Goal: Task Accomplishment & Management: Manage account settings

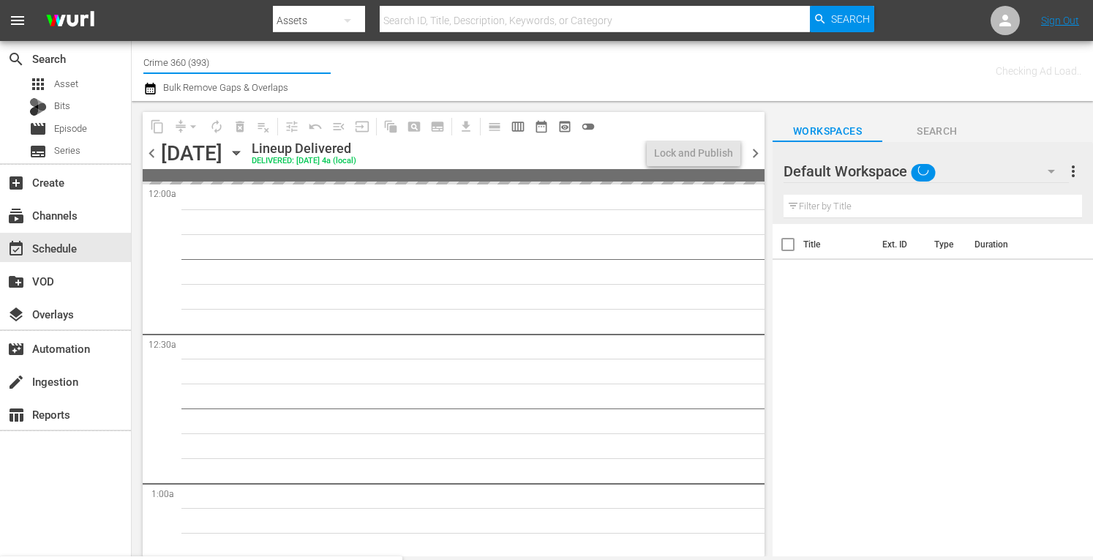
click at [229, 66] on input "Crime 360 (393)" at bounding box center [236, 62] width 187 height 35
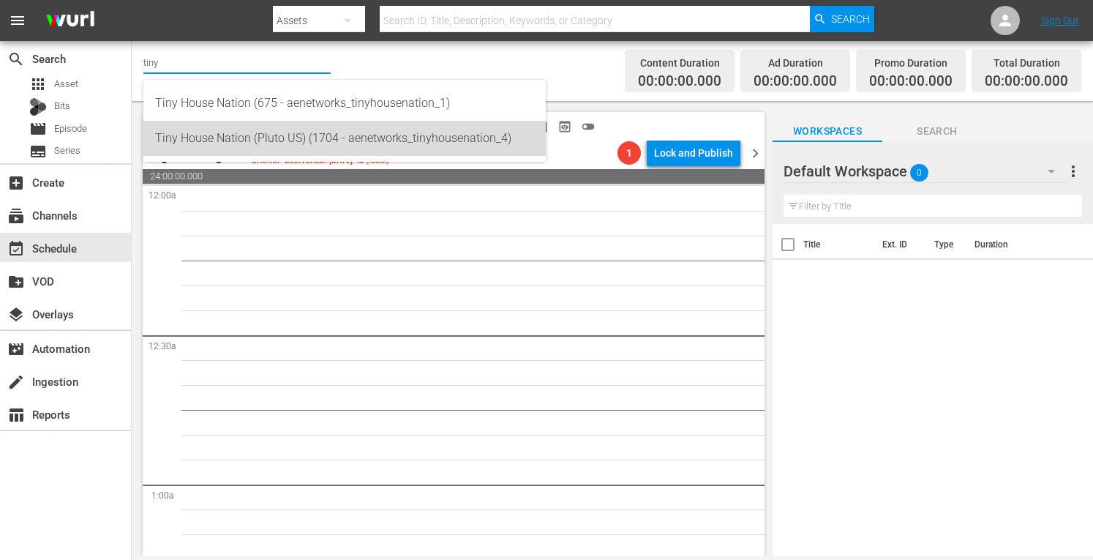
click at [271, 137] on div "Tiny House Nation (Pluto US) (1704 - aenetworks_tinyhousenation_4)" at bounding box center [344, 138] width 379 height 35
type input "Tiny House Nation (Pluto US) (1704 - aenetworks_tinyhousenation_4)"
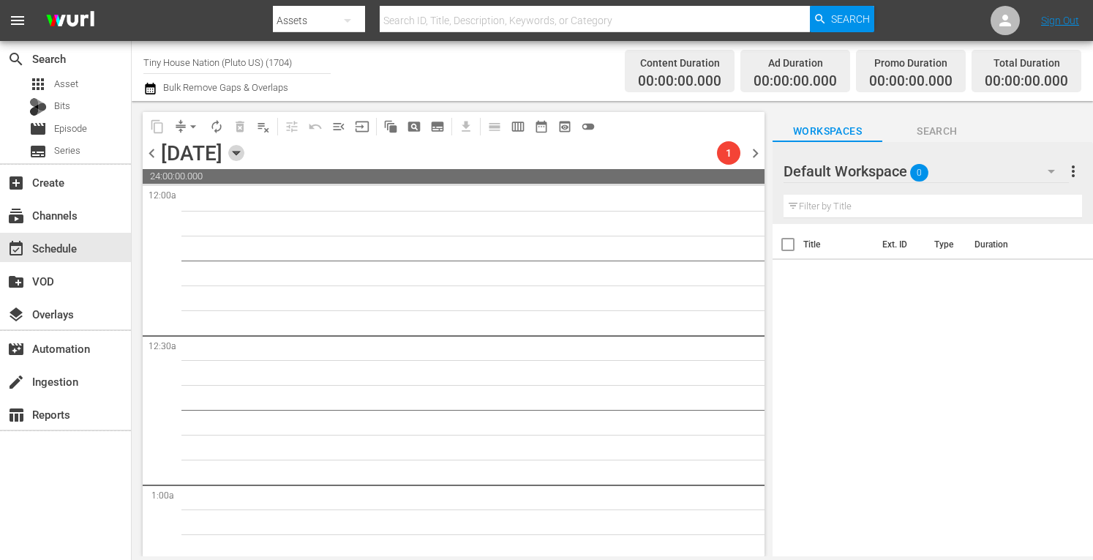
click at [244, 151] on icon "button" at bounding box center [236, 153] width 16 height 16
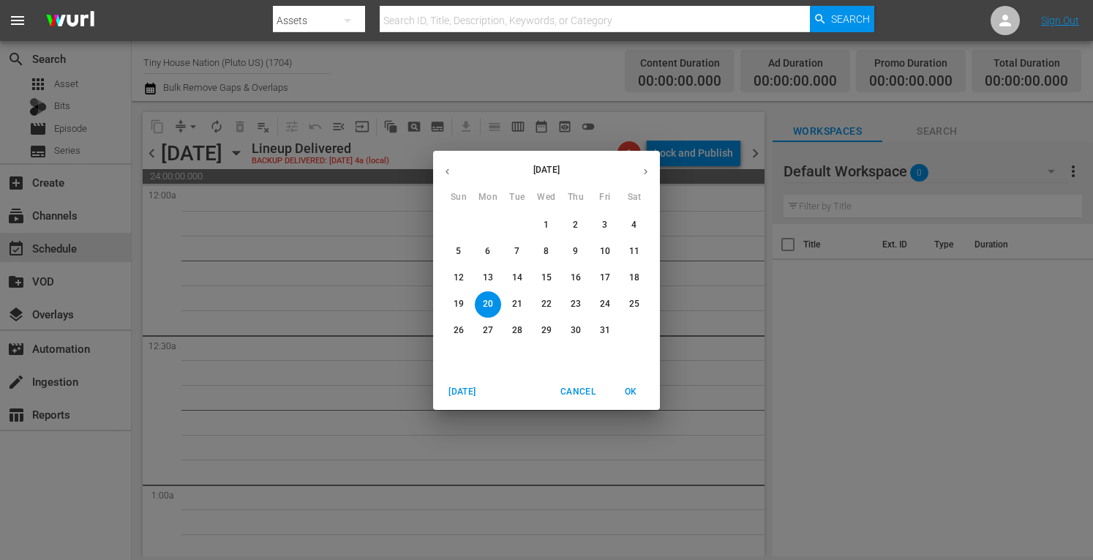
click at [461, 391] on span "Today" at bounding box center [462, 391] width 35 height 15
click at [487, 300] on p "22" at bounding box center [488, 304] width 10 height 12
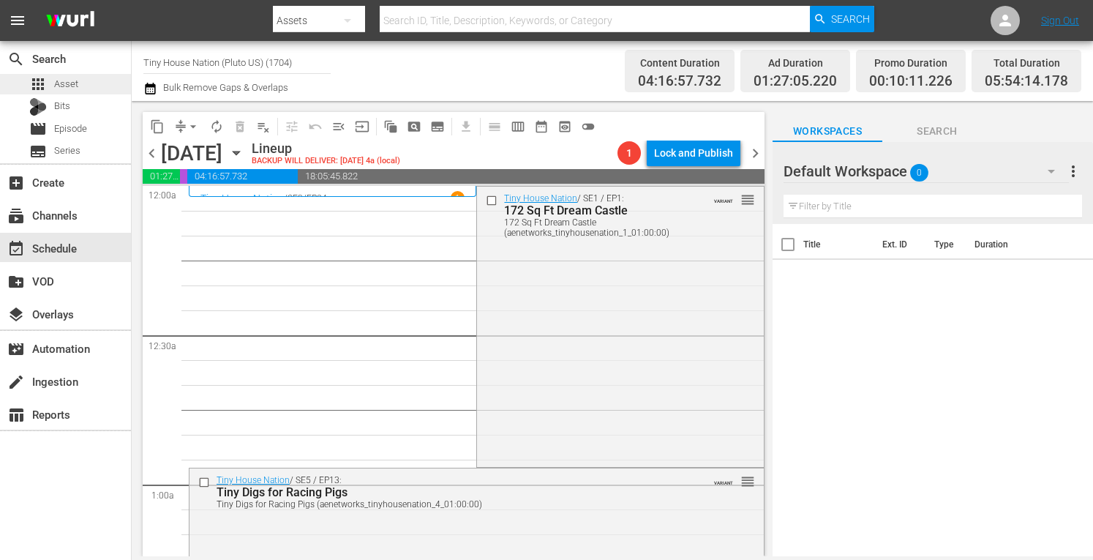
click at [84, 86] on div "apps Asset" at bounding box center [65, 84] width 131 height 20
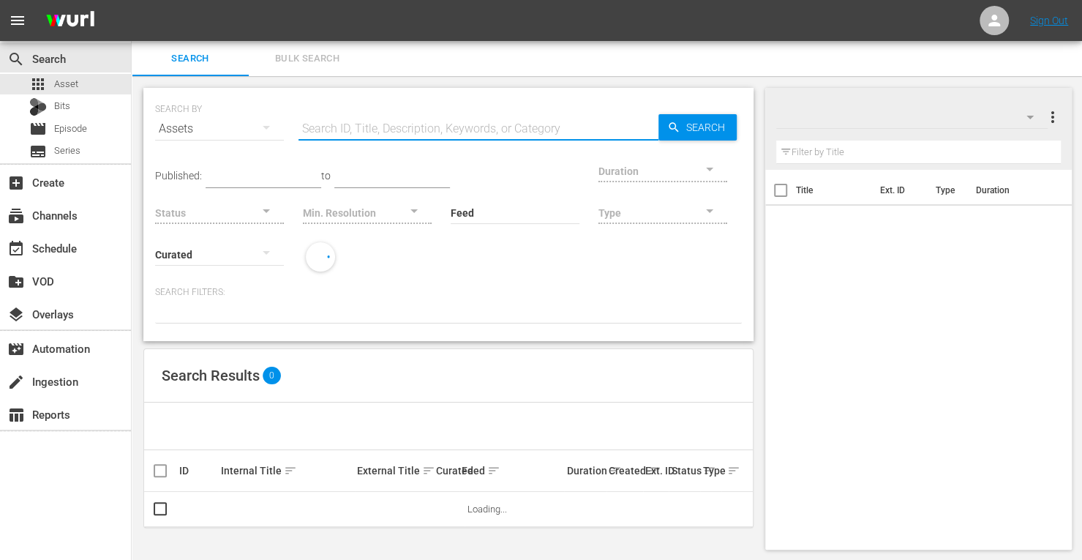
click at [338, 118] on input "text" at bounding box center [478, 128] width 360 height 35
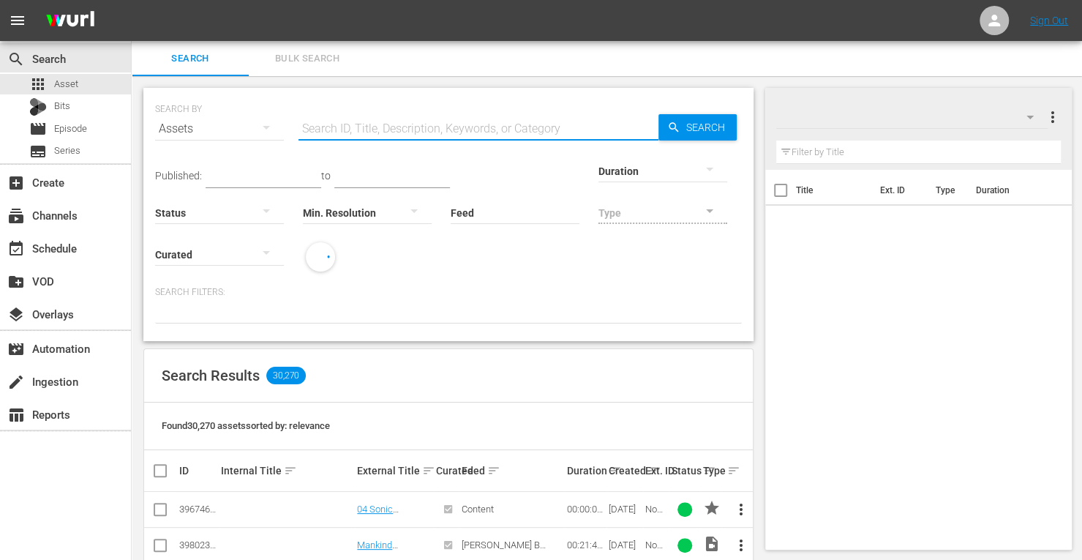
click at [1053, 119] on span "more_vert" at bounding box center [1052, 117] width 18 height 18
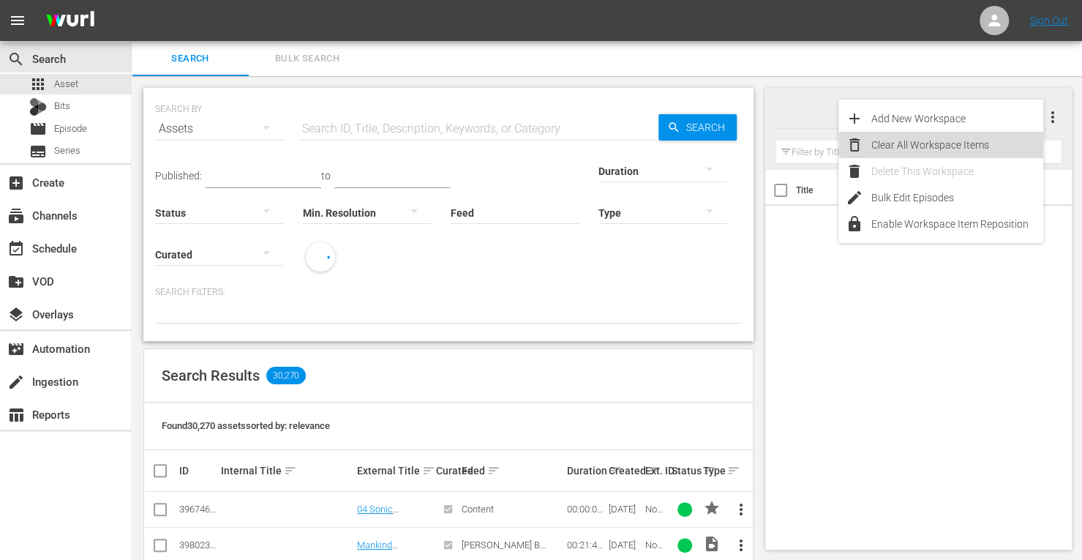
click at [944, 148] on div "Clear All Workspace Items" at bounding box center [957, 145] width 172 height 26
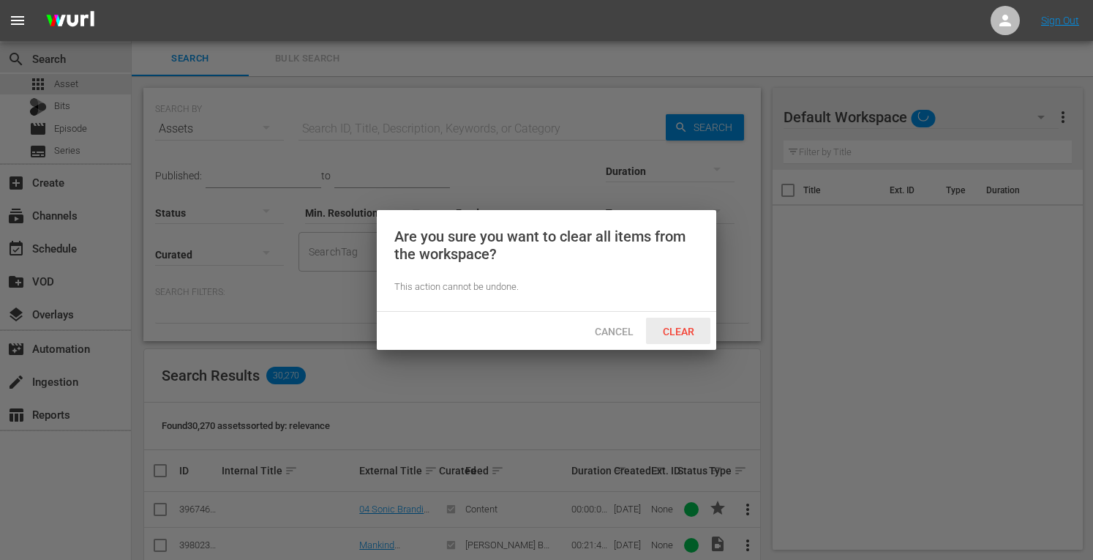
click at [676, 337] on div "Clear" at bounding box center [678, 330] width 64 height 27
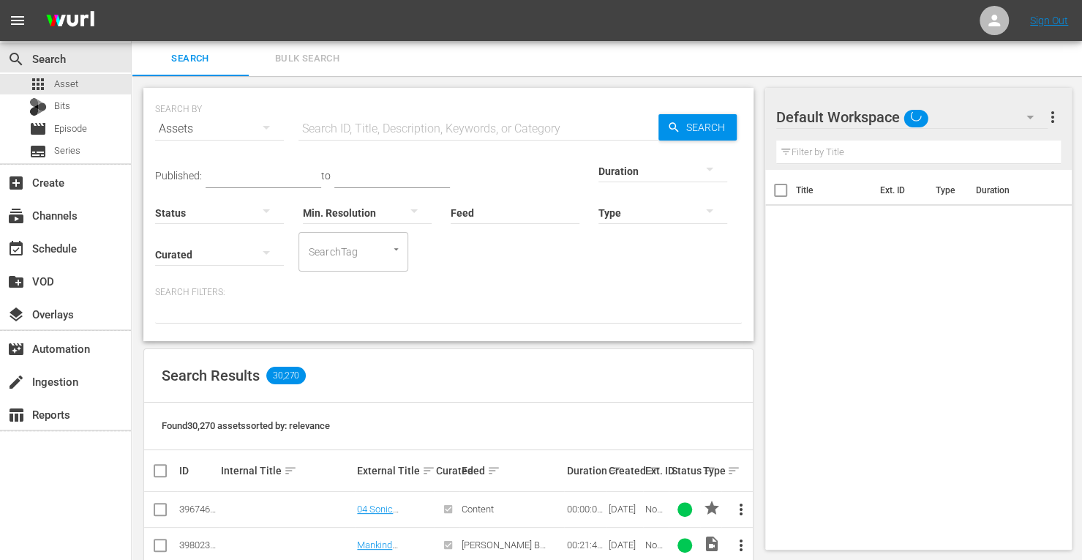
click at [406, 124] on input "text" at bounding box center [478, 128] width 360 height 35
type input "tiny house"
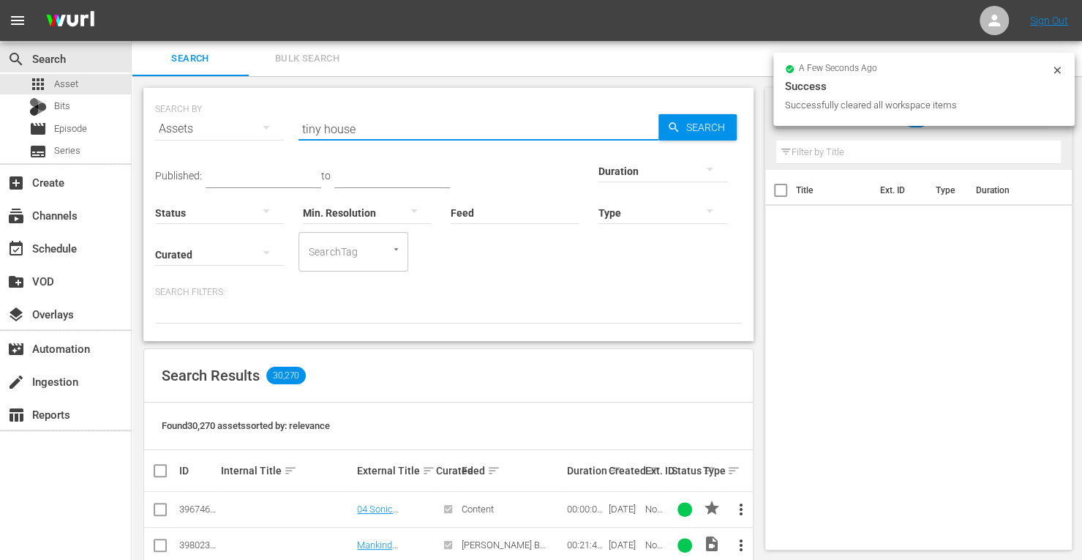
click at [598, 173] on div at bounding box center [662, 170] width 129 height 41
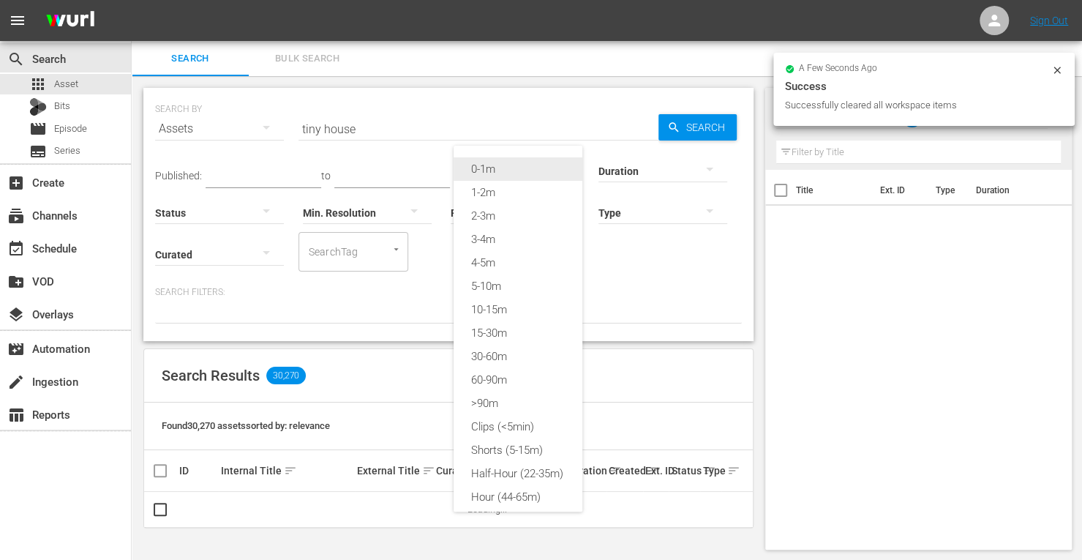
click at [505, 170] on div "0-1m" at bounding box center [518, 168] width 129 height 23
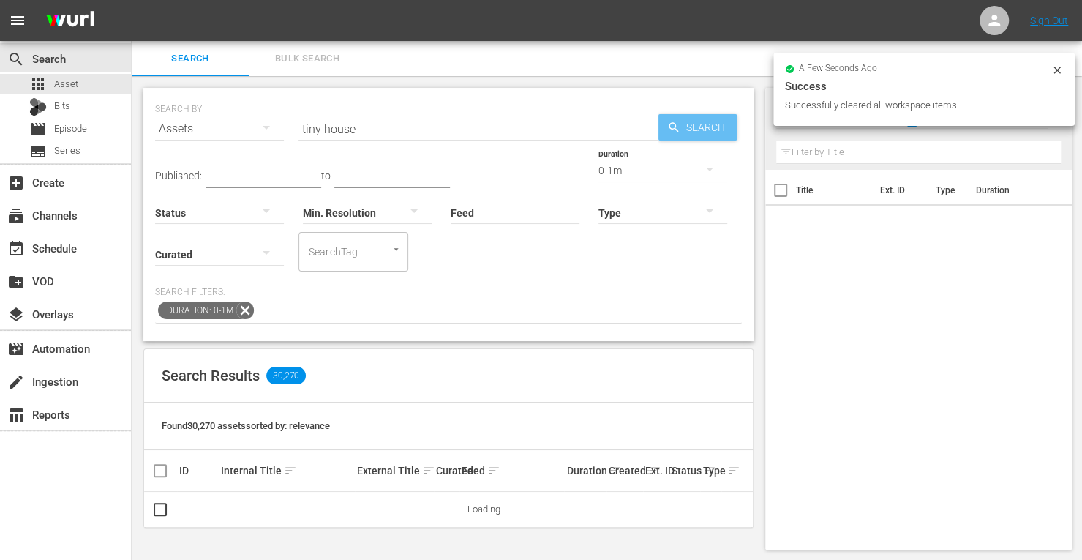
click at [696, 124] on span "Search" at bounding box center [708, 127] width 56 height 26
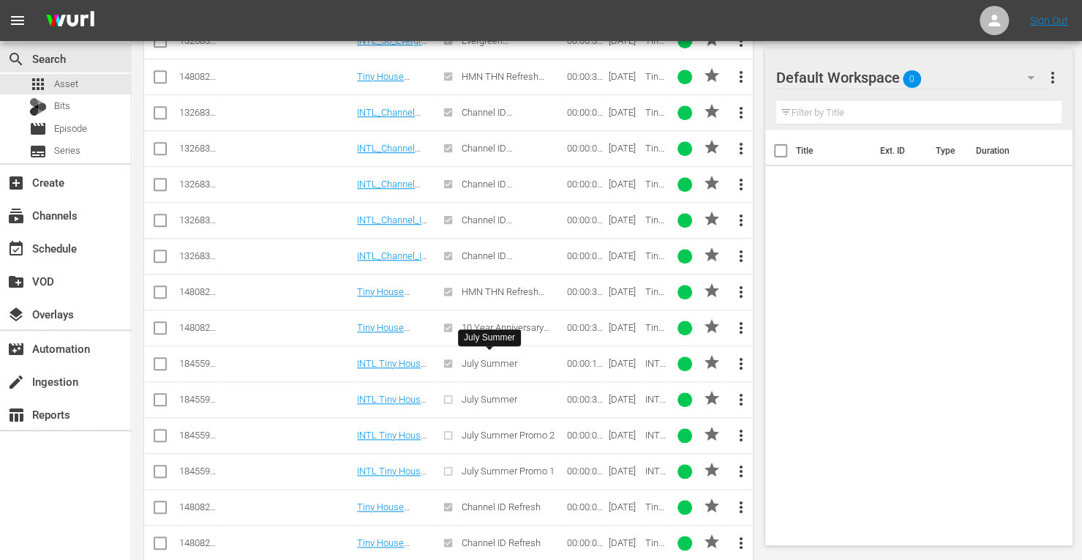
scroll to position [702, 0]
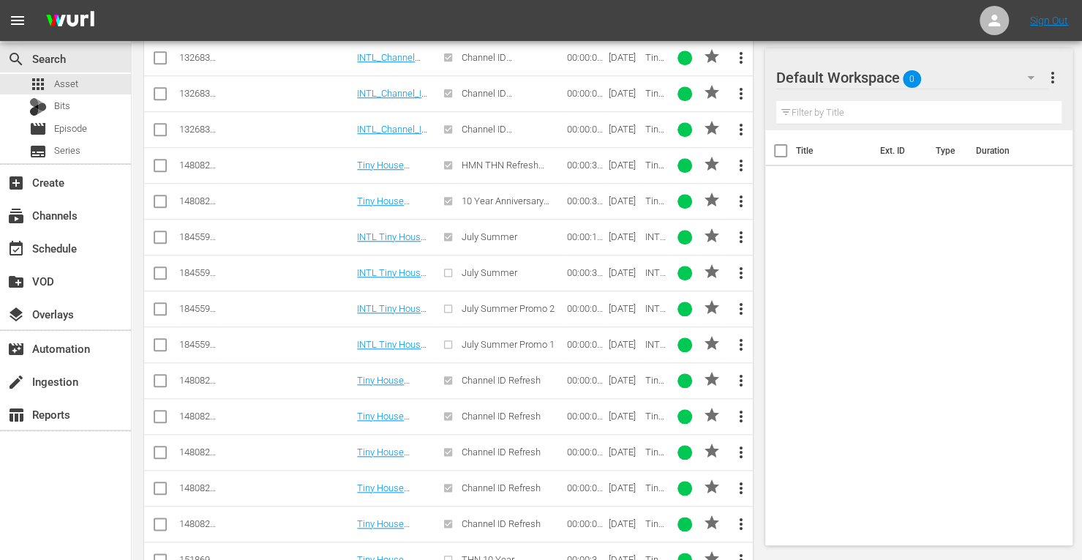
click at [162, 375] on input "checkbox" at bounding box center [160, 384] width 18 height 18
checkbox input "true"
click at [156, 410] on input "checkbox" at bounding box center [160, 419] width 18 height 18
checkbox input "true"
click at [156, 446] on input "checkbox" at bounding box center [160, 455] width 18 height 18
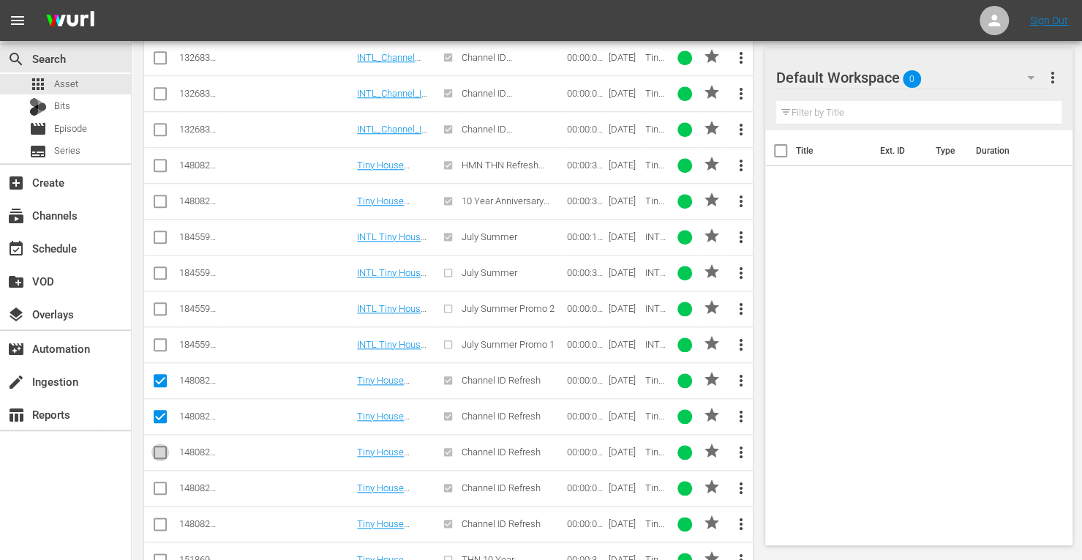
checkbox input "true"
click at [156, 482] on input "checkbox" at bounding box center [160, 491] width 18 height 18
checkbox input "true"
click at [157, 518] on input "checkbox" at bounding box center [160, 527] width 18 height 18
checkbox input "true"
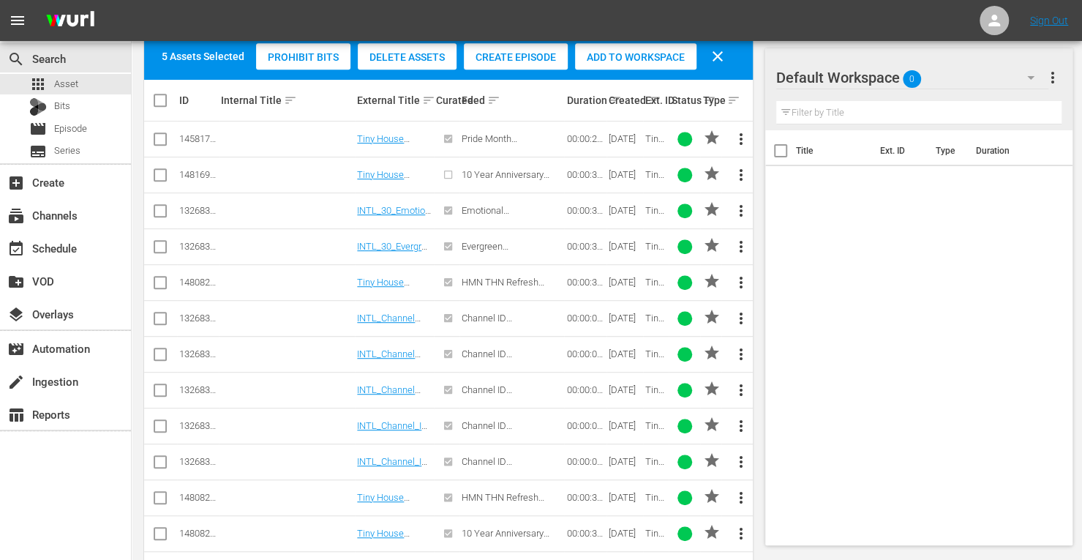
scroll to position [369, 0]
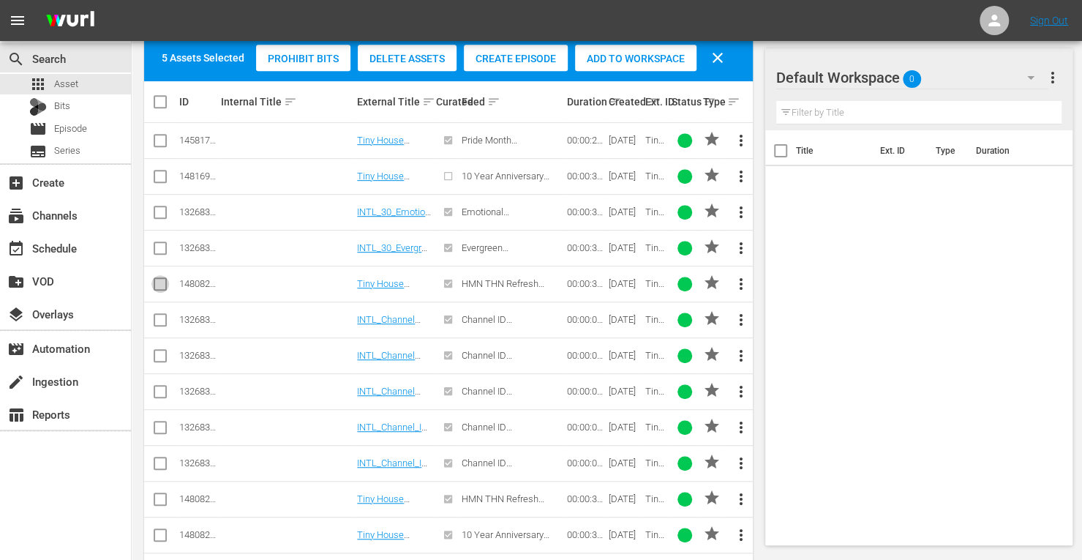
click at [162, 283] on input "checkbox" at bounding box center [160, 287] width 18 height 18
checkbox input "true"
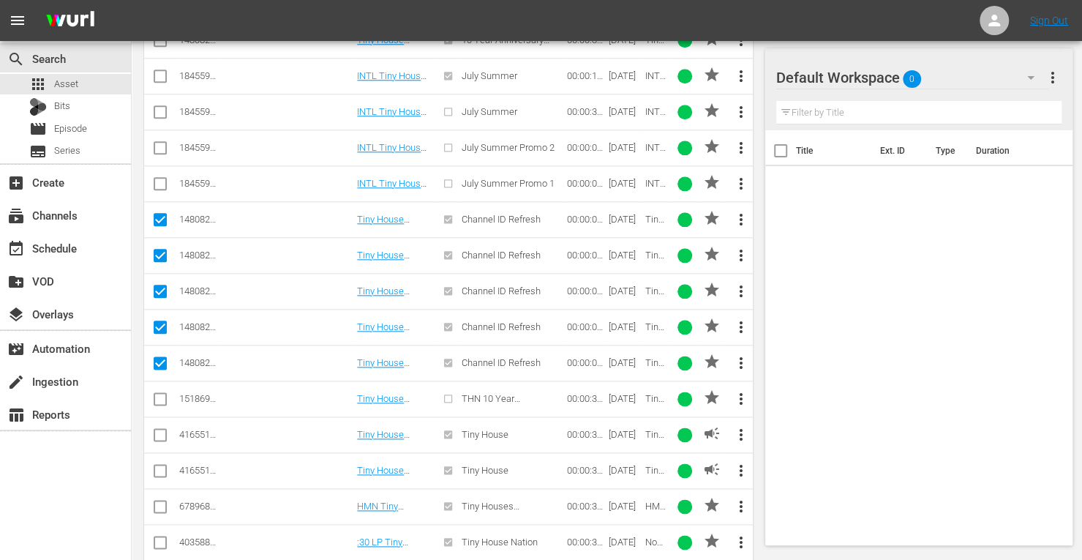
scroll to position [758, 0]
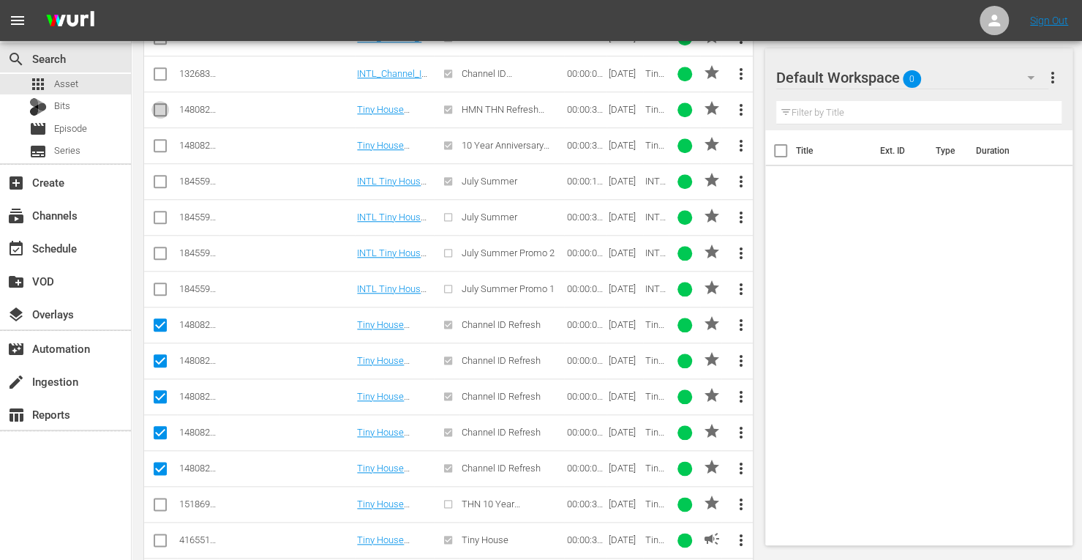
click at [166, 105] on input "checkbox" at bounding box center [160, 113] width 18 height 18
checkbox input "true"
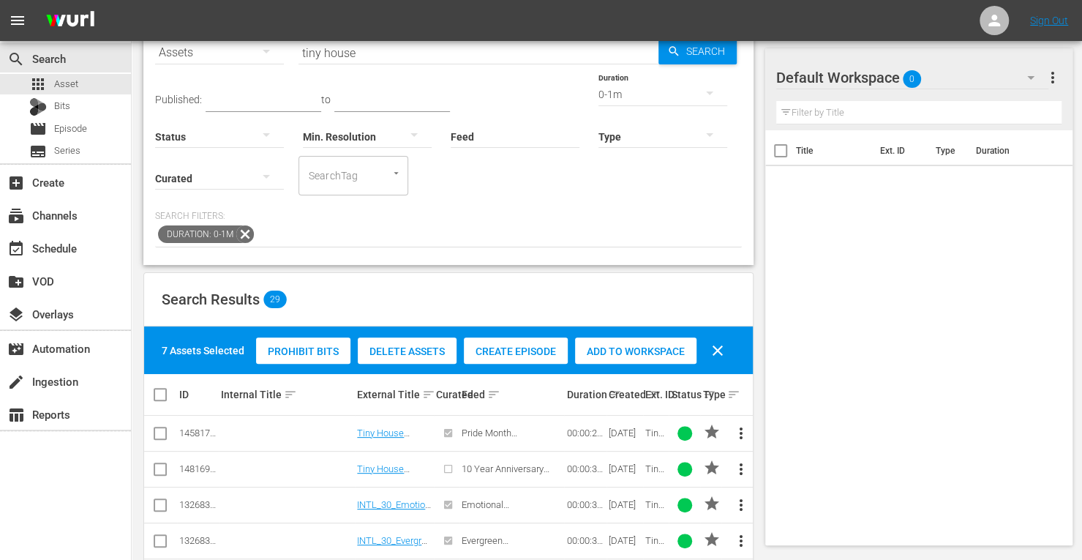
scroll to position [63, 0]
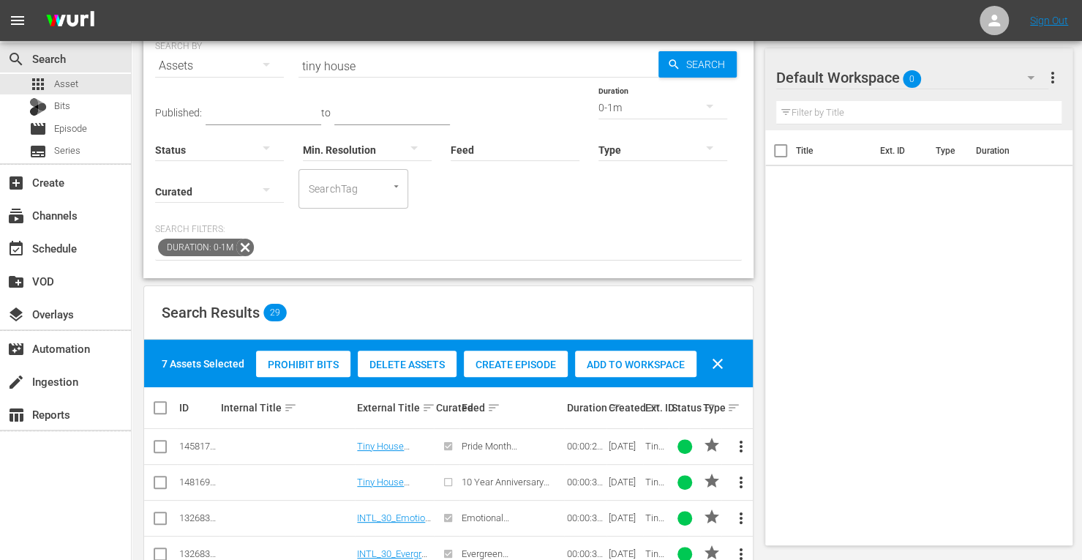
click at [623, 361] on span "Add to Workspace" at bounding box center [635, 364] width 121 height 12
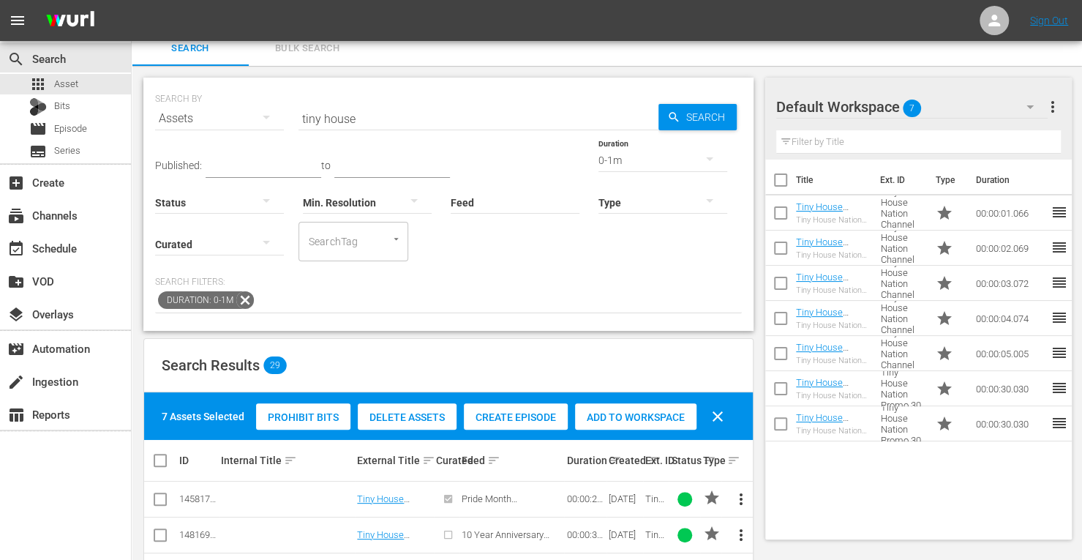
scroll to position [10, 0]
click at [598, 157] on div "0-1m" at bounding box center [662, 160] width 129 height 41
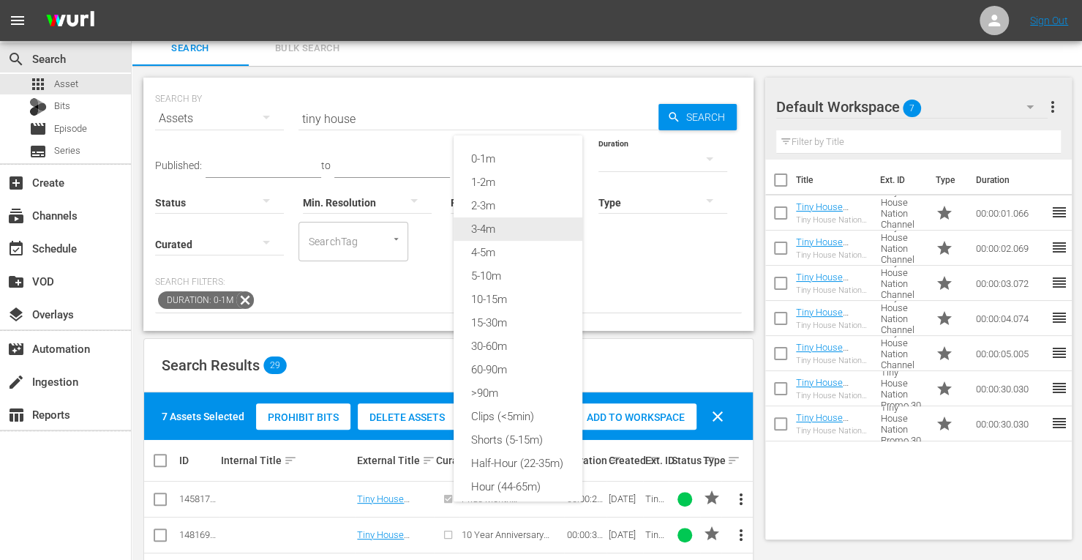
click at [474, 231] on div "3-4m" at bounding box center [518, 228] width 129 height 23
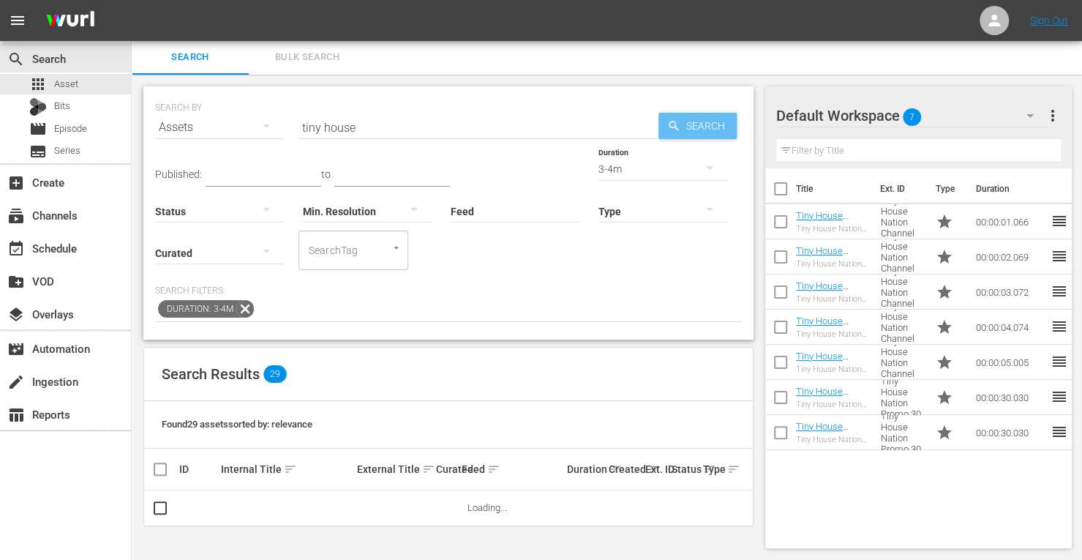
click at [688, 119] on span "Search" at bounding box center [708, 126] width 56 height 26
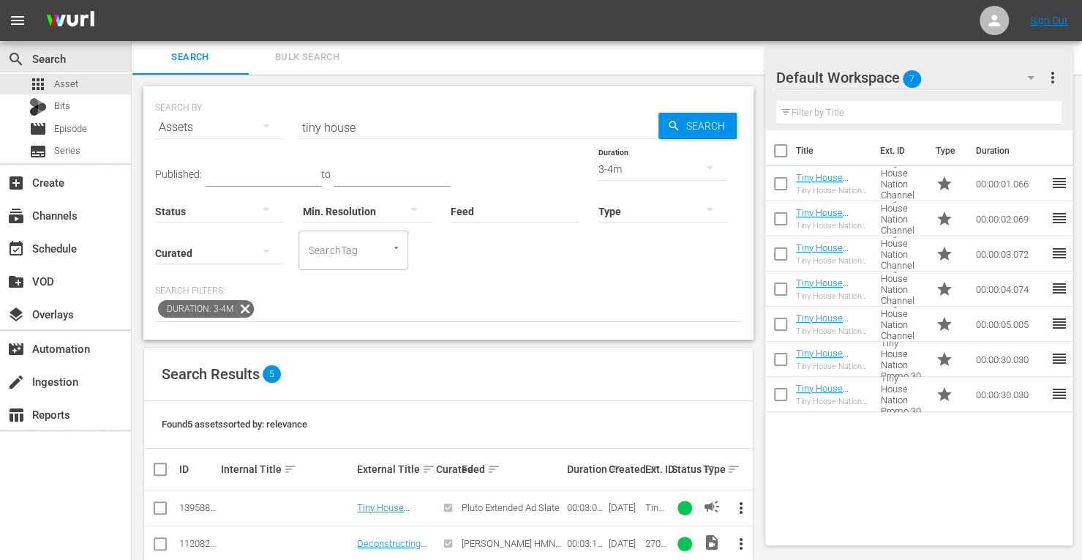
scroll to position [64, 0]
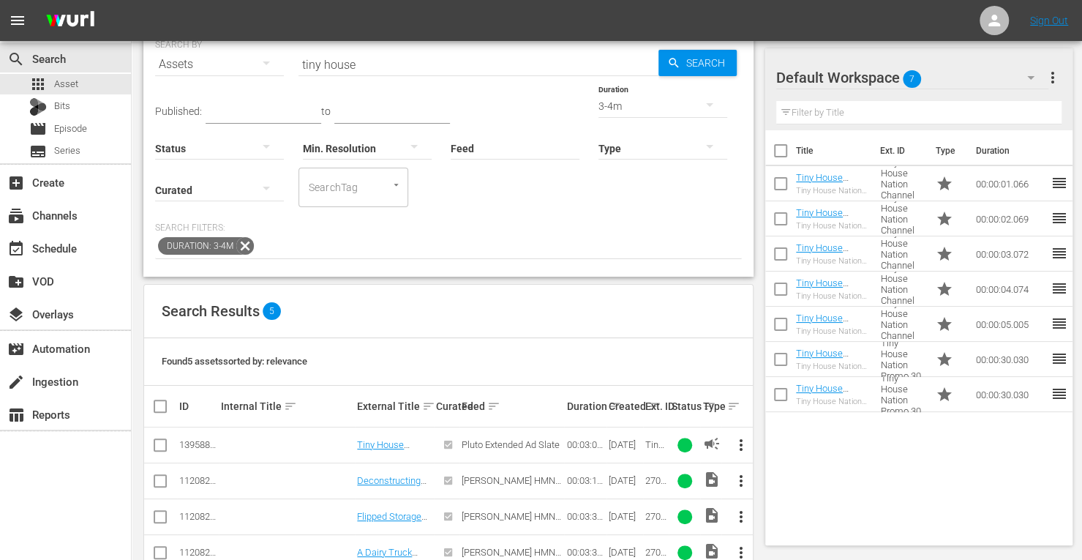
click at [163, 443] on input "checkbox" at bounding box center [160, 448] width 18 height 18
checkbox input "true"
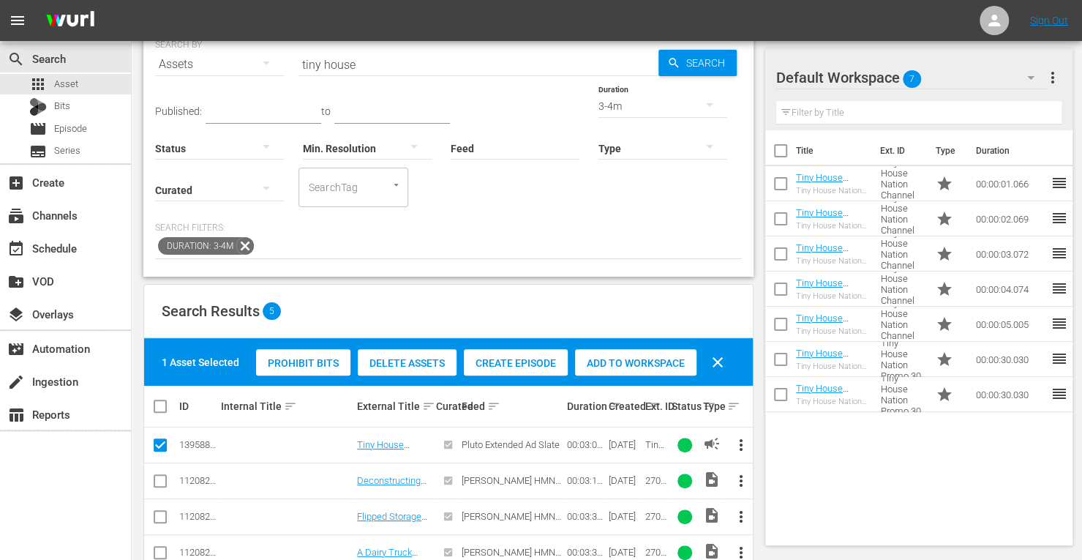
click at [626, 366] on span "Add to Workspace" at bounding box center [635, 363] width 121 height 12
click at [44, 246] on div "event_available Schedule" at bounding box center [41, 245] width 82 height 13
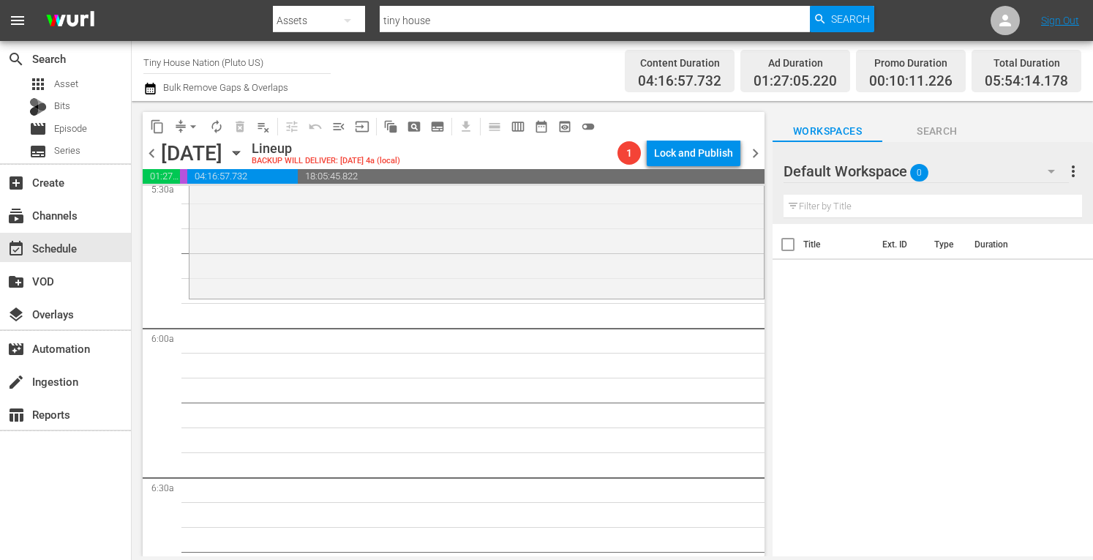
scroll to position [1678, 0]
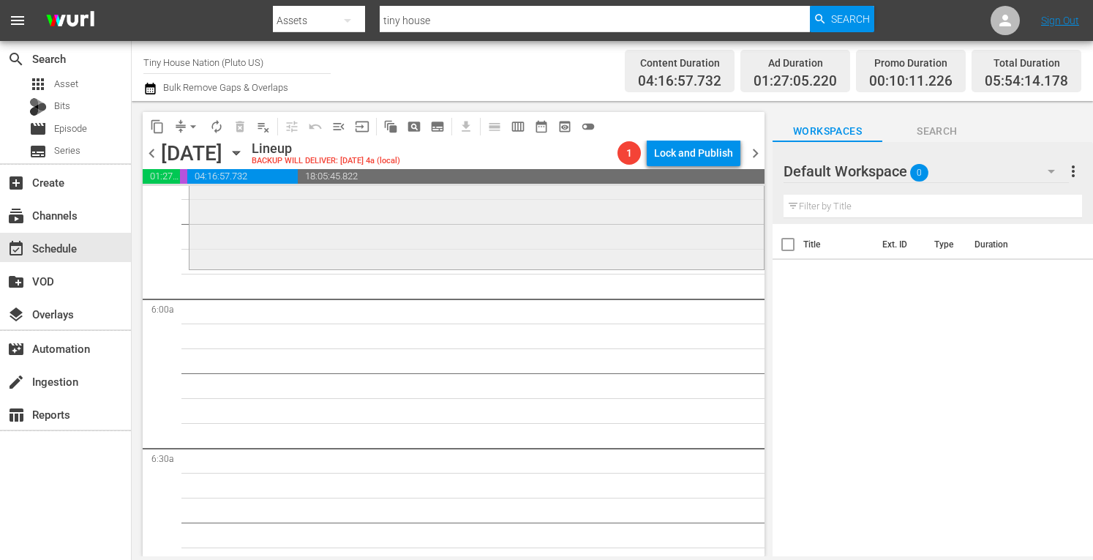
click at [320, 238] on div "Tiny House Nation / SE3 / EP3: 200 Sq Ft "Pop-Up Shop" 200 Sq Ft "Pop-Up Shop" …" at bounding box center [476, 122] width 574 height 290
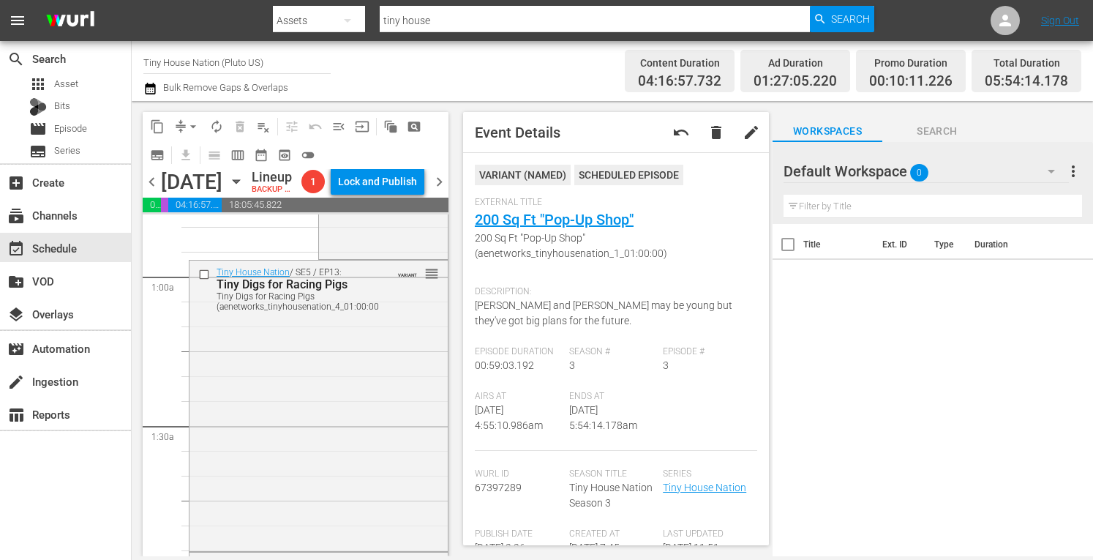
scroll to position [0, 0]
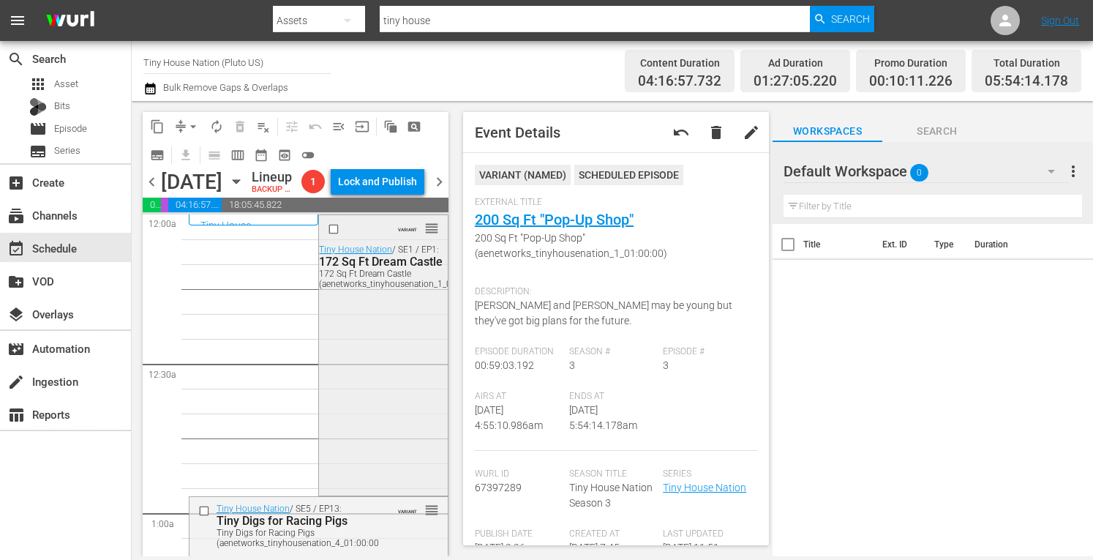
click at [386, 441] on div "VARIANT reorder Tiny House Nation / SE1 / EP1: 172 Sq Ft Dream Castle 172 Sq Ft…" at bounding box center [383, 353] width 128 height 277
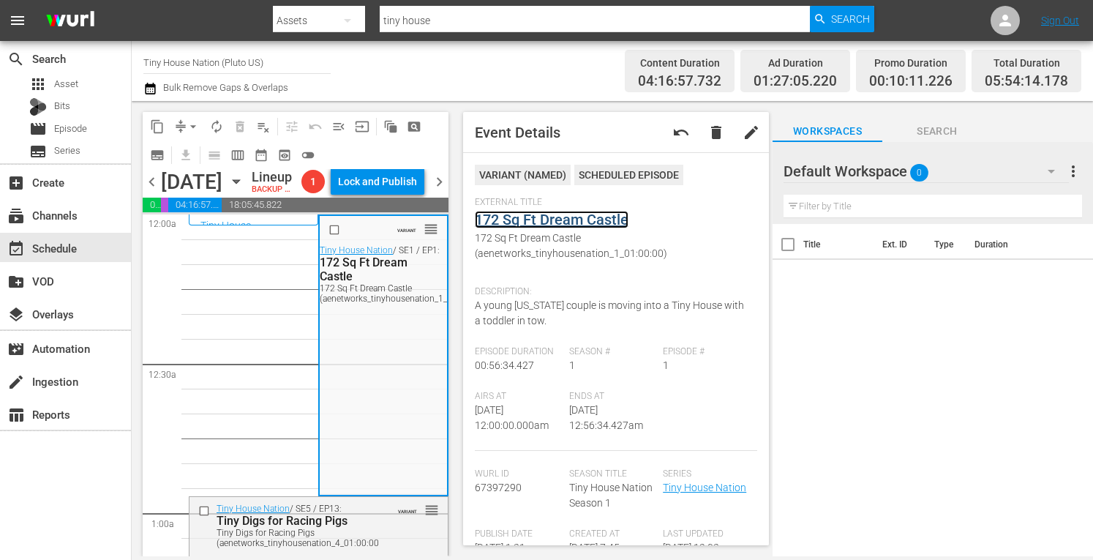
click at [563, 217] on link "172 Sq Ft Dream Castle" at bounding box center [552, 220] width 154 height 18
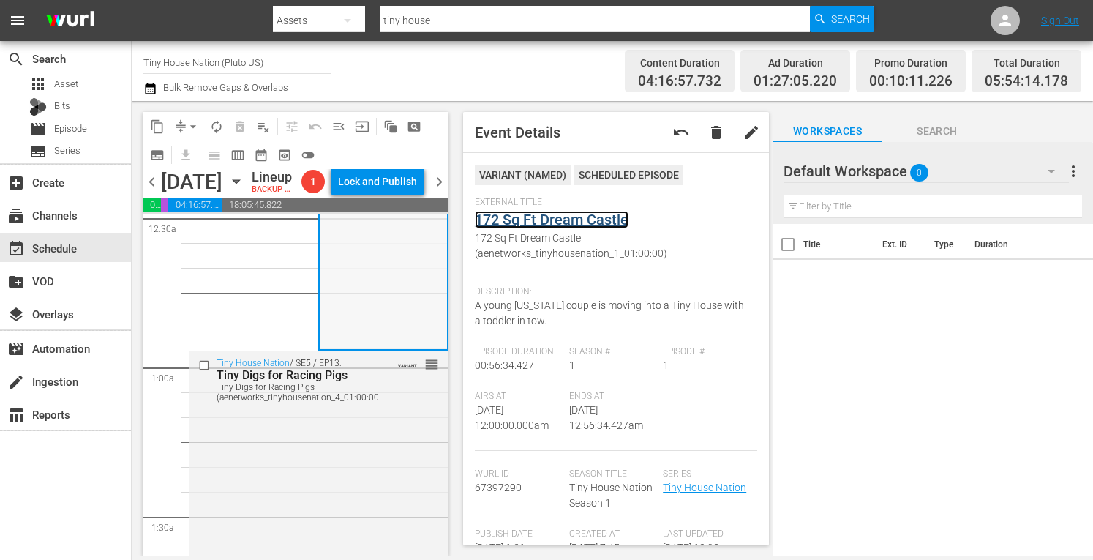
scroll to position [153, 0]
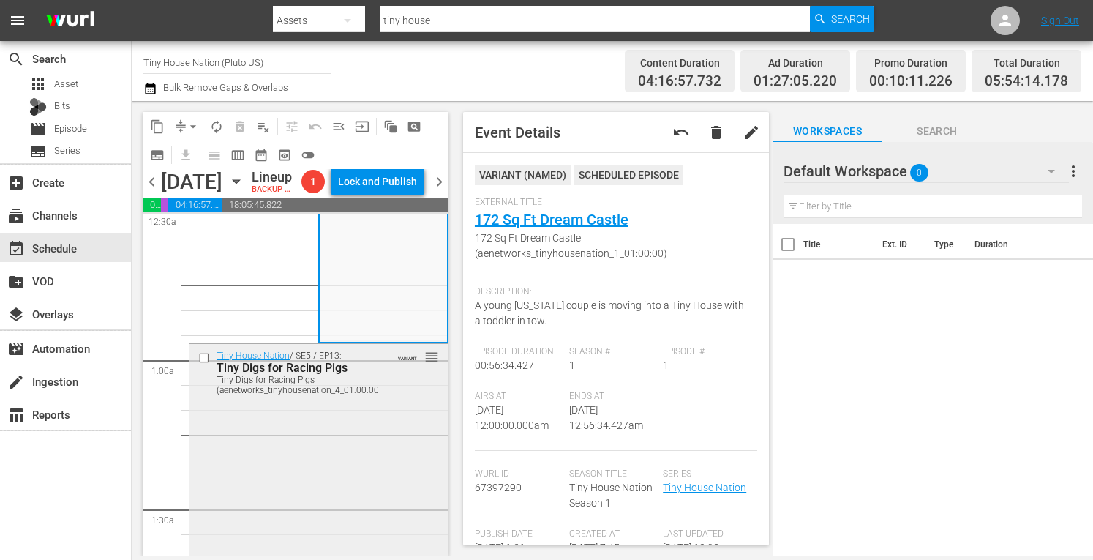
click at [301, 478] on div "Tiny House Nation / SE5 / EP13: Tiny Digs for Racing Pigs Tiny Digs for Racing …" at bounding box center [318, 487] width 258 height 287
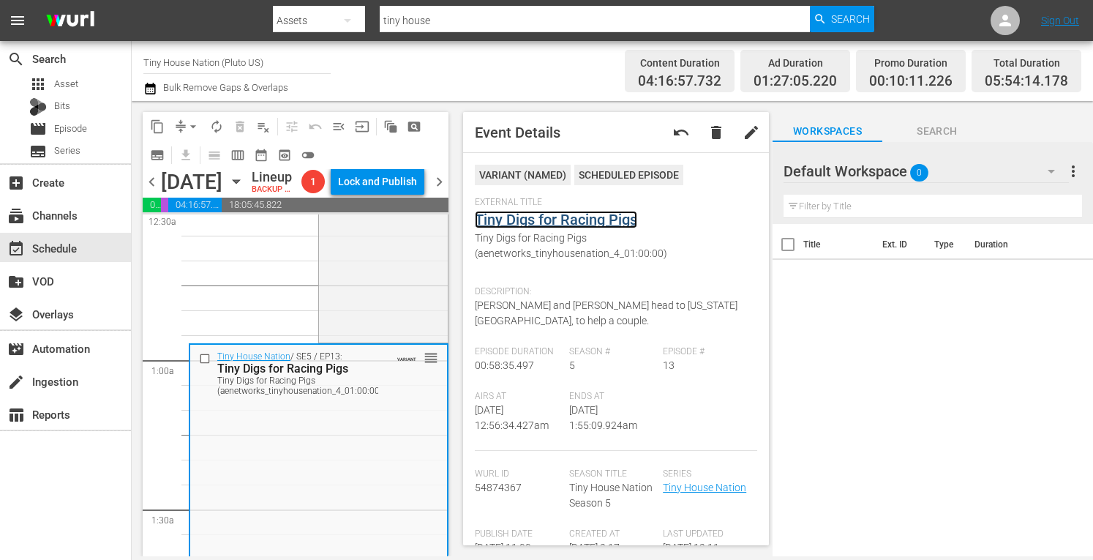
click at [545, 217] on link "Tiny Digs for Racing Pigs" at bounding box center [556, 220] width 162 height 18
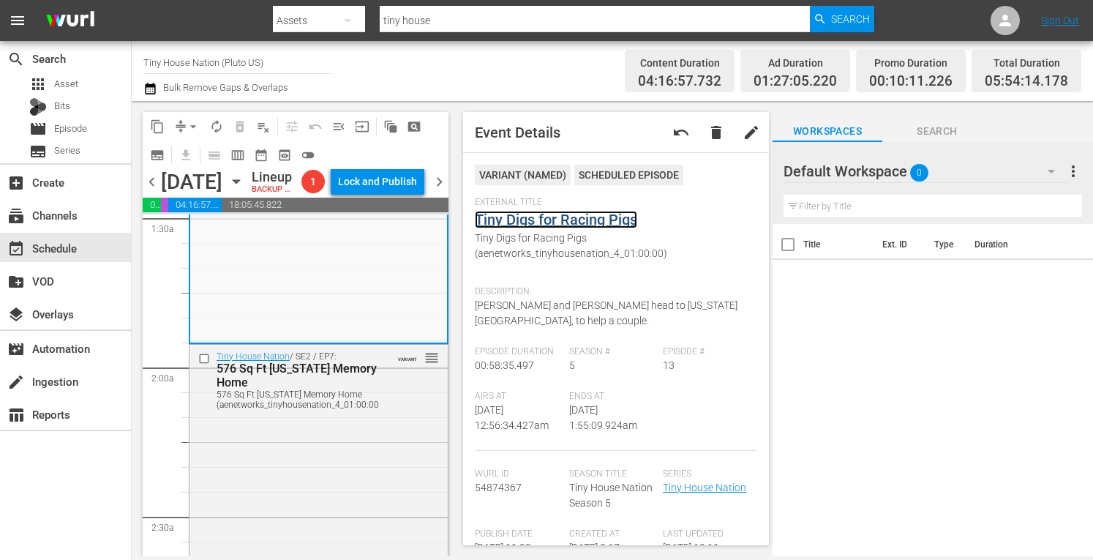
scroll to position [473, 0]
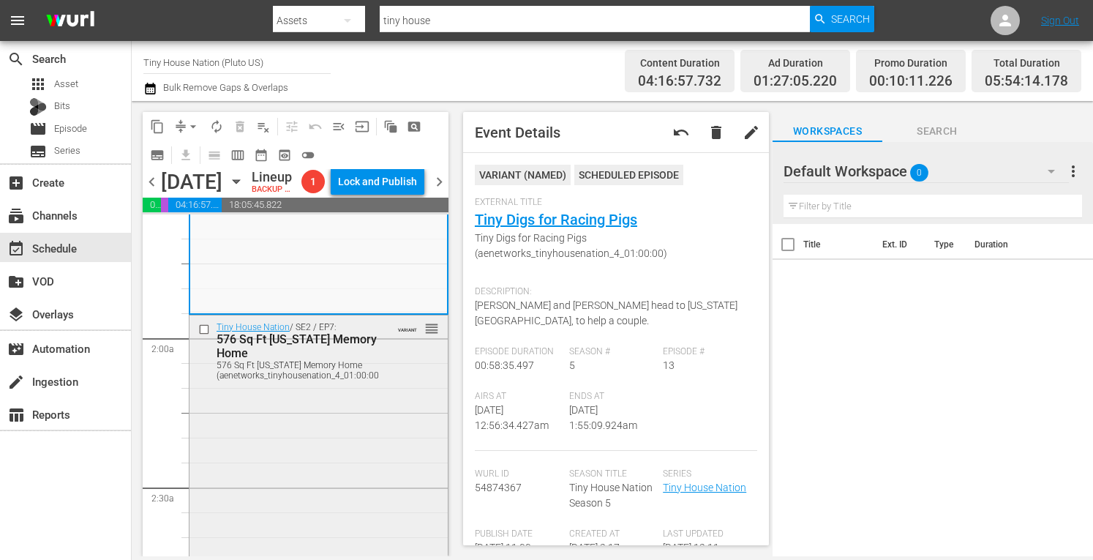
click at [336, 448] on div "Tiny House Nation / SE2 / EP7: 576 Sq Ft Mississippi Memory Home 576 Sq Ft Miss…" at bounding box center [318, 463] width 258 height 296
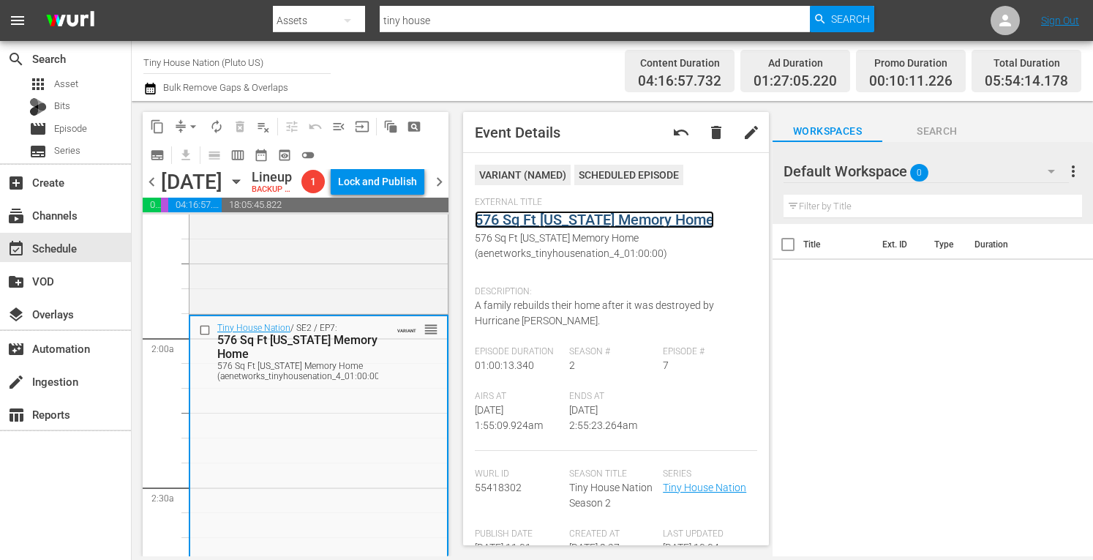
click at [525, 221] on link "576 Sq Ft Mississippi Memory Home" at bounding box center [594, 220] width 239 height 18
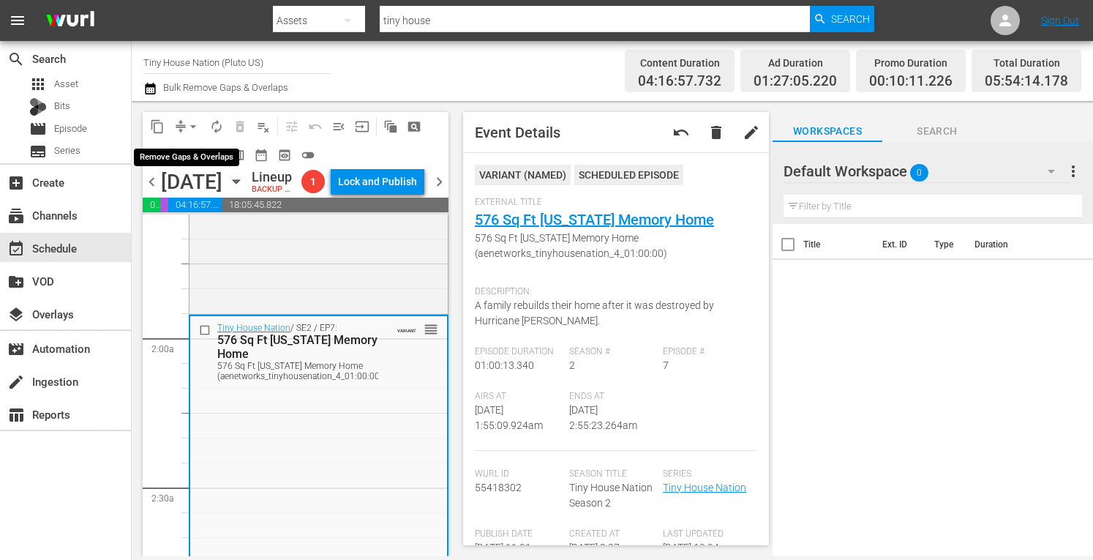
click at [199, 122] on span "arrow_drop_down" at bounding box center [193, 126] width 15 height 15
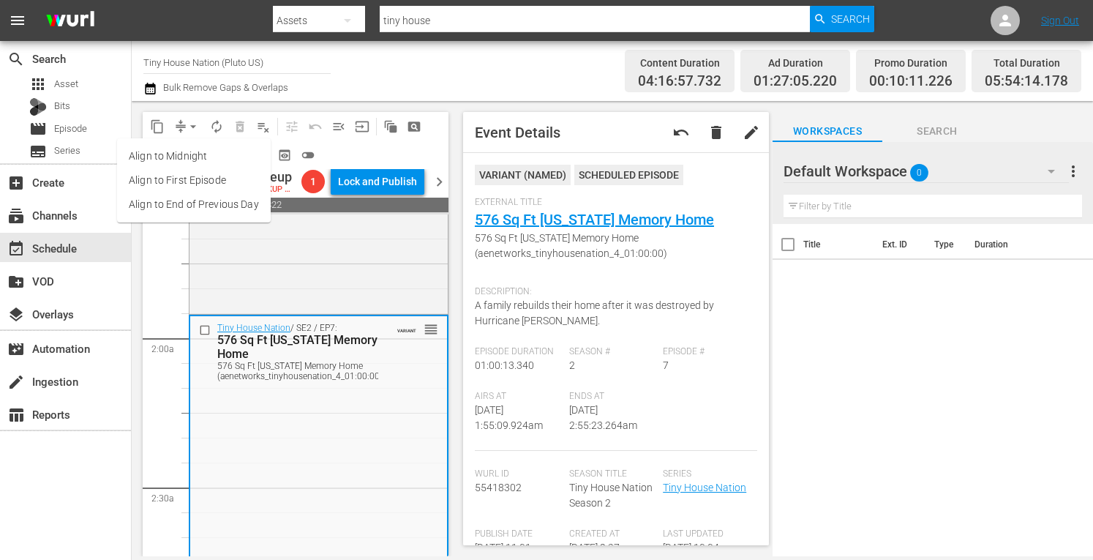
click at [165, 151] on li "Align to Midnight" at bounding box center [194, 156] width 154 height 24
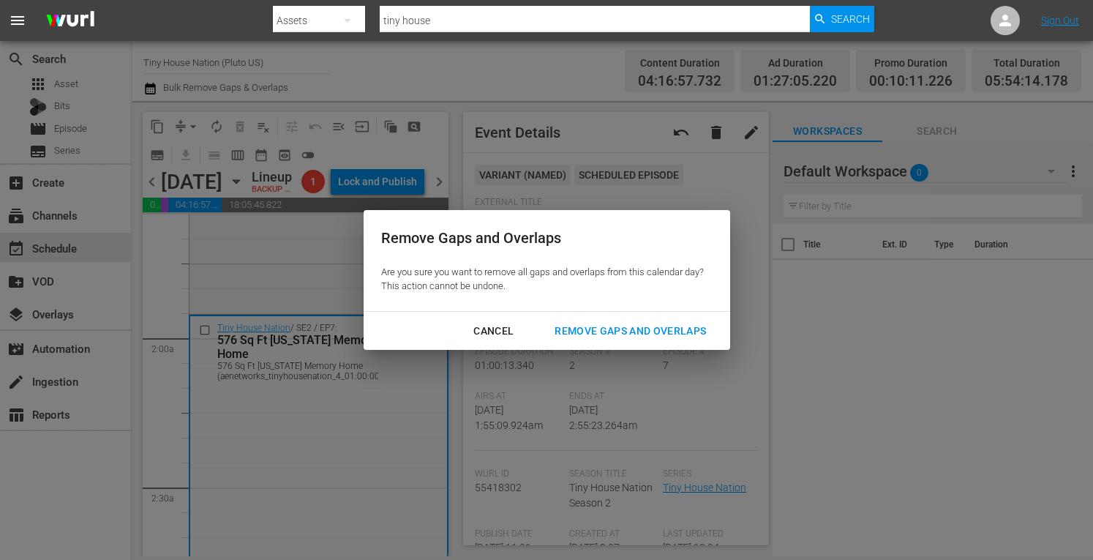
click at [628, 330] on div "Remove Gaps and Overlaps" at bounding box center [630, 331] width 175 height 18
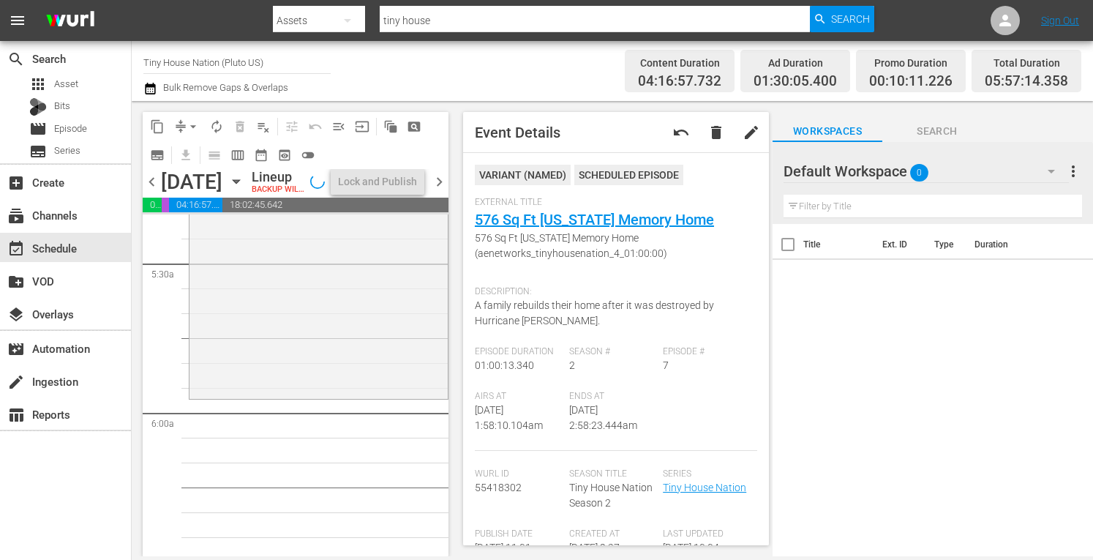
scroll to position [1568, 0]
click at [335, 421] on div "Tiny House Nation / SE3 / EP3: 200 Sq Ft "Pop-Up Shop" 200 Sq Ft "Pop-Up Shop" …" at bounding box center [318, 276] width 258 height 290
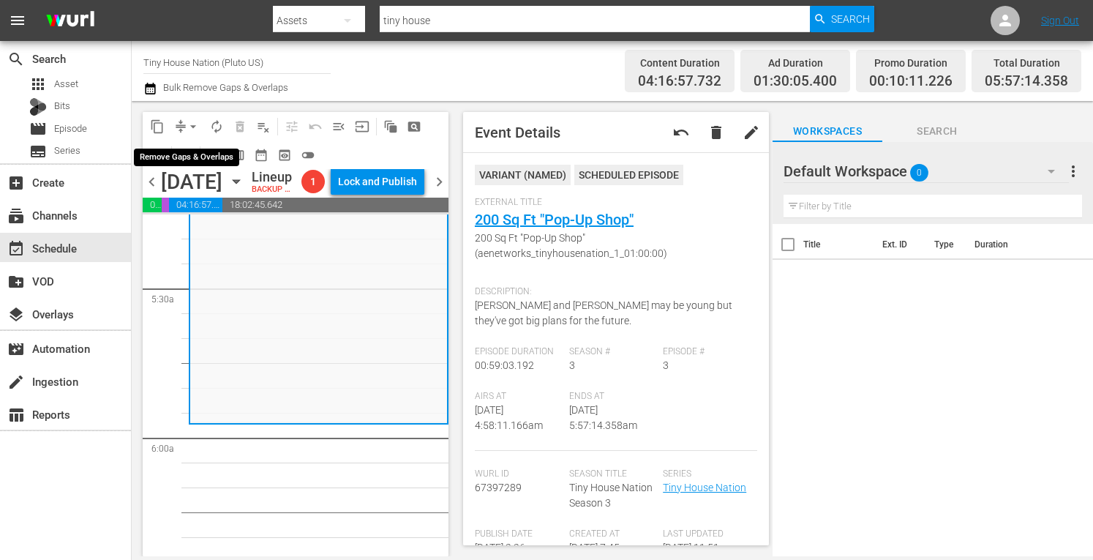
click at [185, 127] on button "arrow_drop_down" at bounding box center [192, 126] width 23 height 23
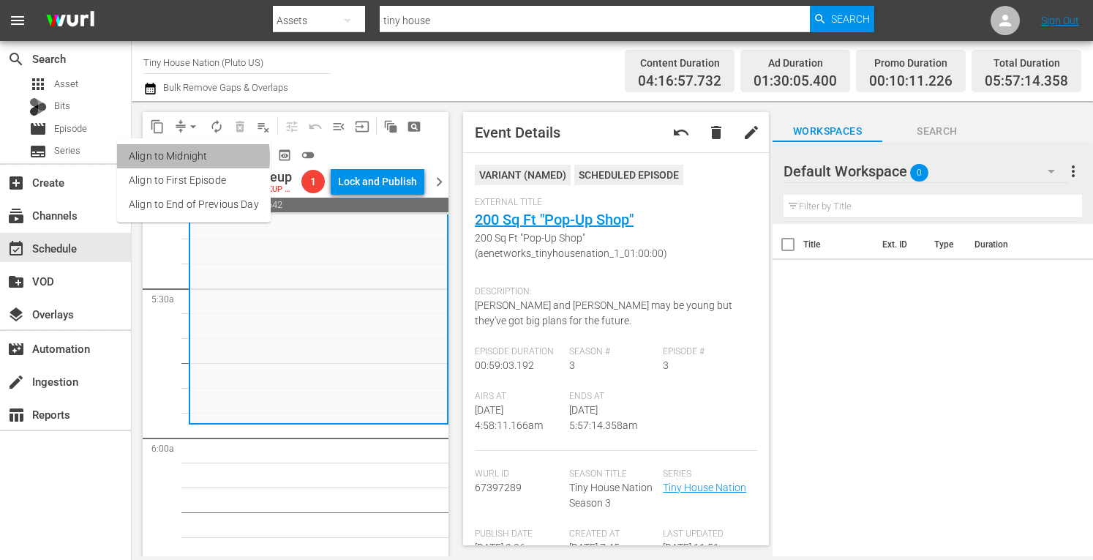
click at [160, 157] on li "Align to Midnight" at bounding box center [194, 156] width 154 height 24
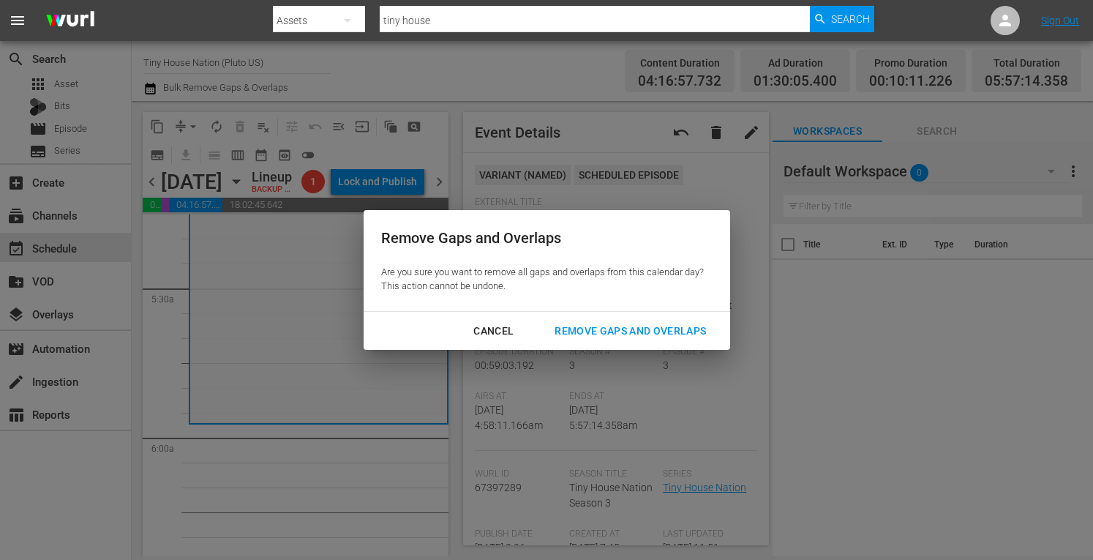
click at [606, 334] on div "Remove Gaps and Overlaps" at bounding box center [630, 331] width 175 height 18
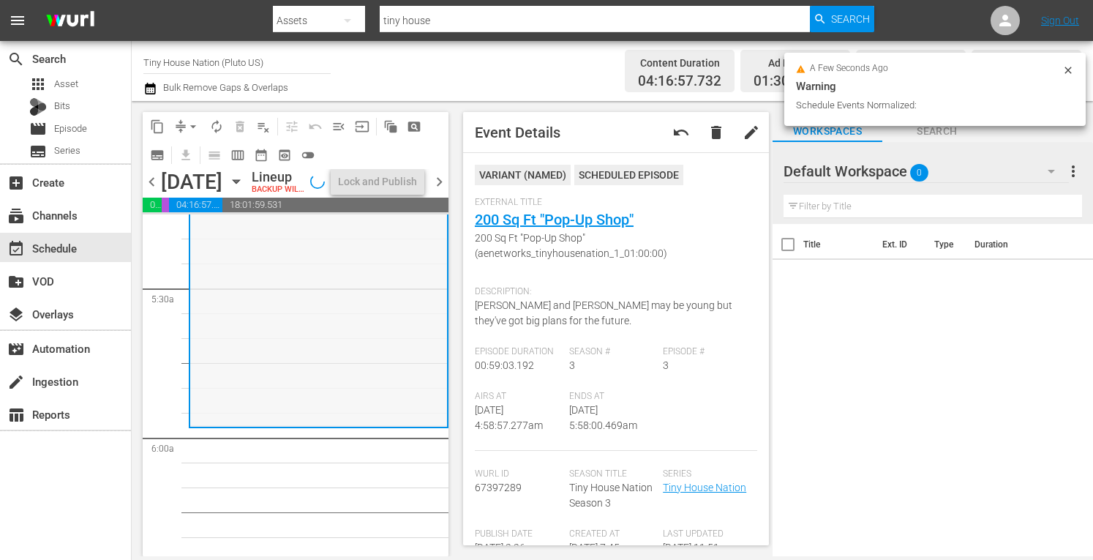
scroll to position [1592, 0]
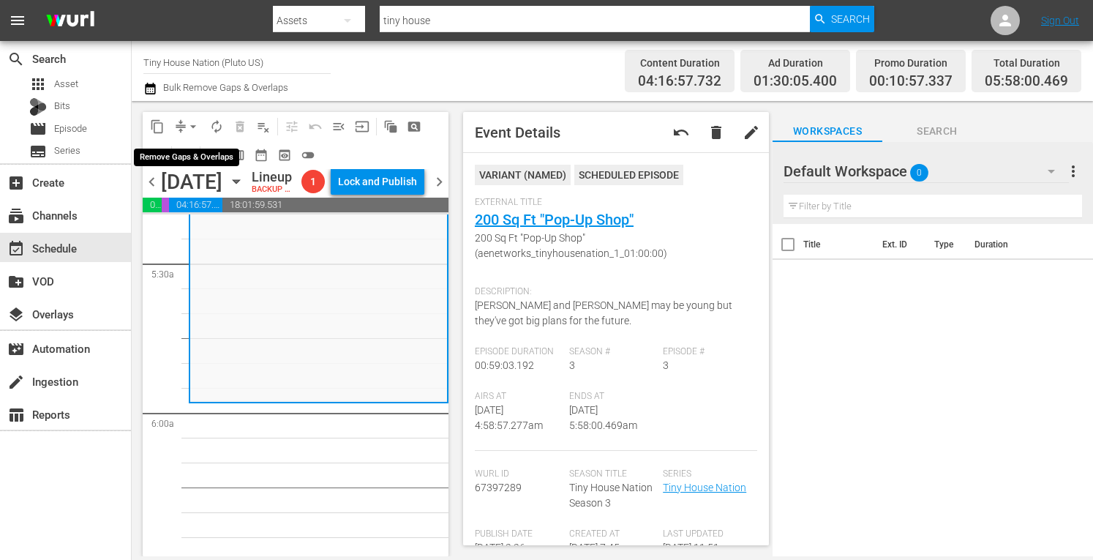
click at [187, 122] on span "arrow_drop_down" at bounding box center [193, 126] width 15 height 15
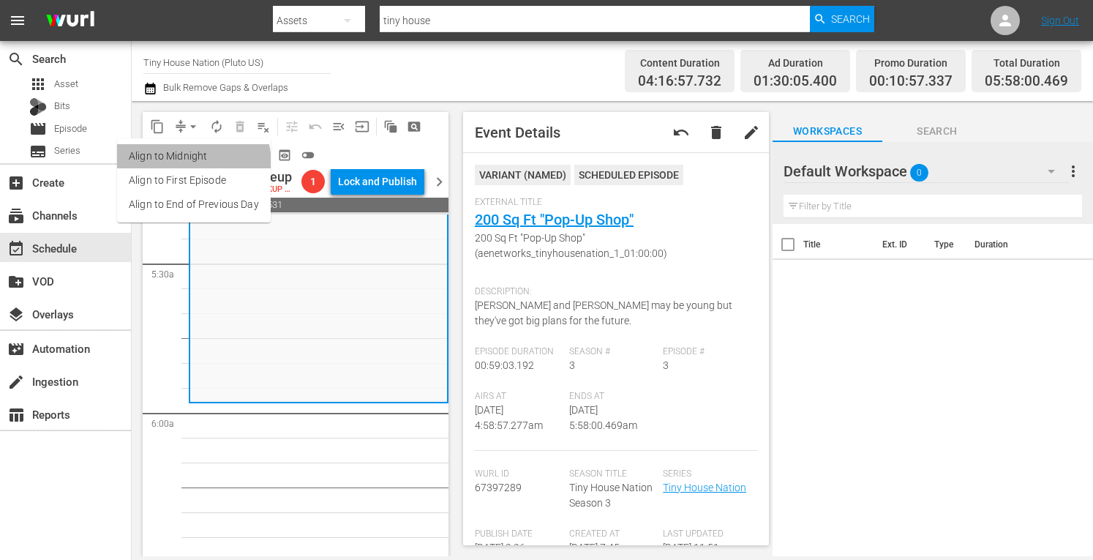
click at [178, 165] on li "Align to Midnight" at bounding box center [194, 156] width 154 height 24
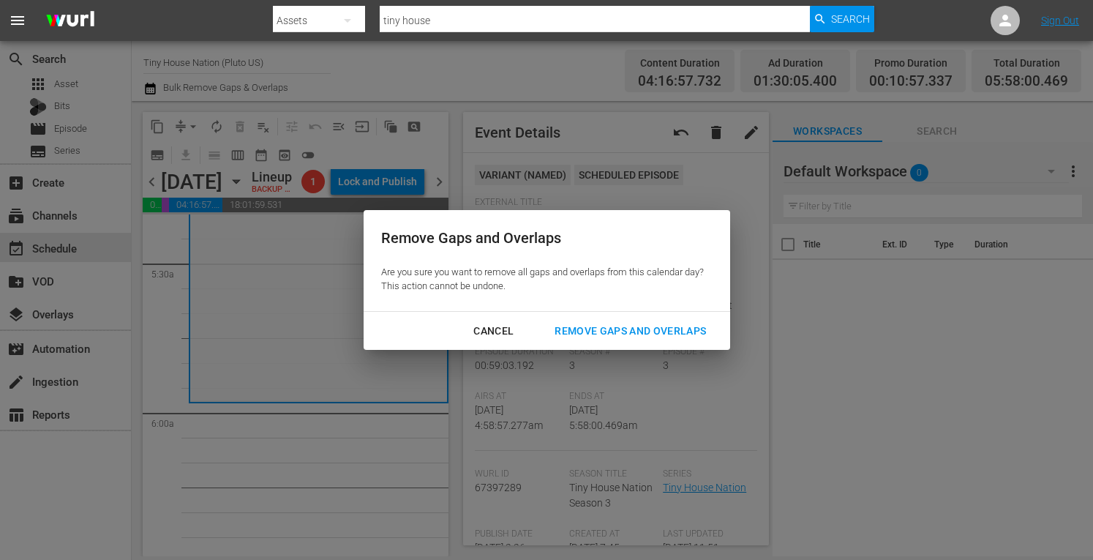
click at [613, 336] on div "Remove Gaps and Overlaps" at bounding box center [630, 331] width 175 height 18
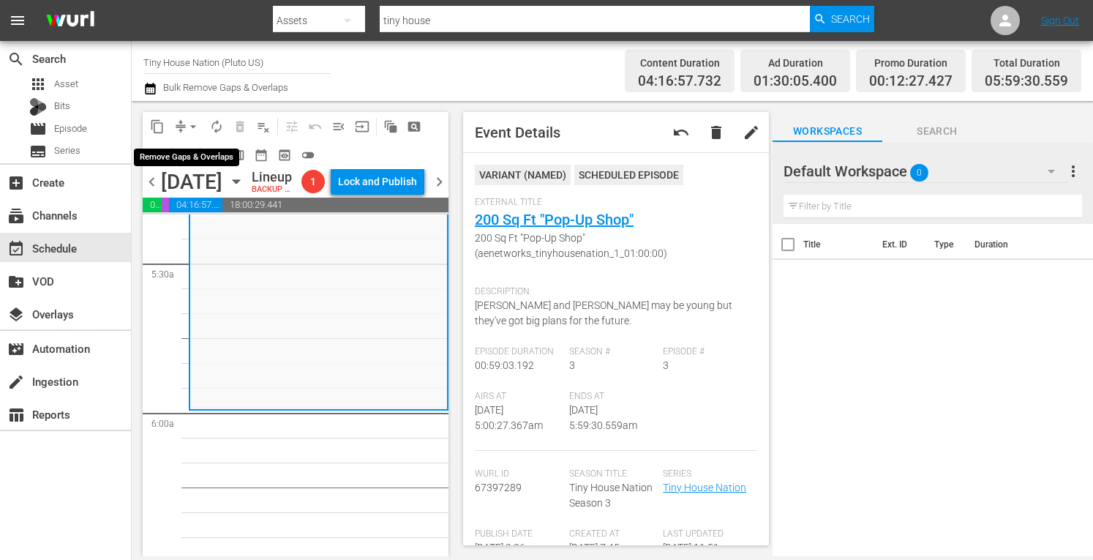
click at [195, 129] on span "arrow_drop_down" at bounding box center [193, 126] width 15 height 15
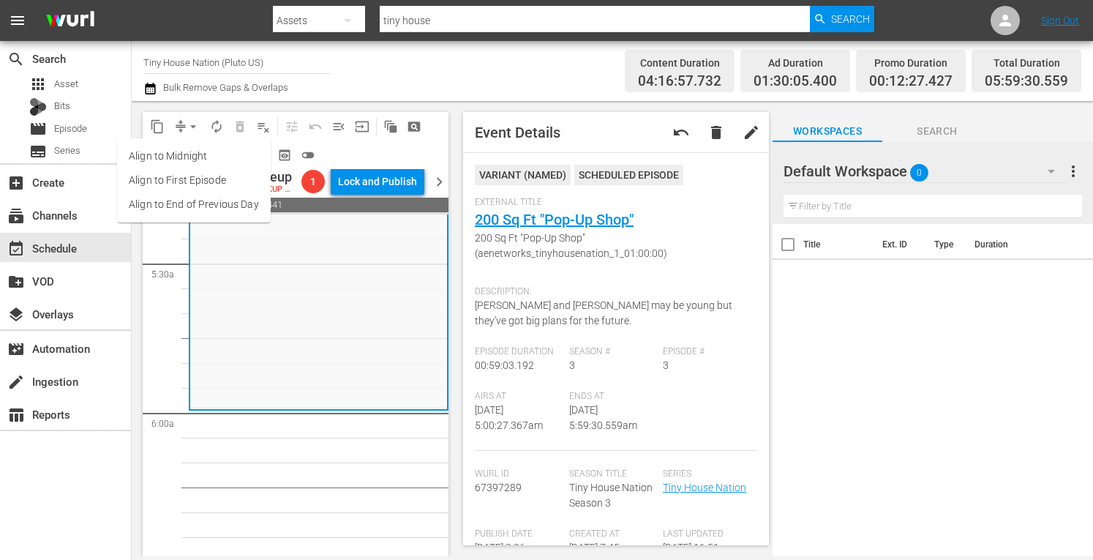
click at [165, 154] on li "Align to Midnight" at bounding box center [194, 156] width 154 height 24
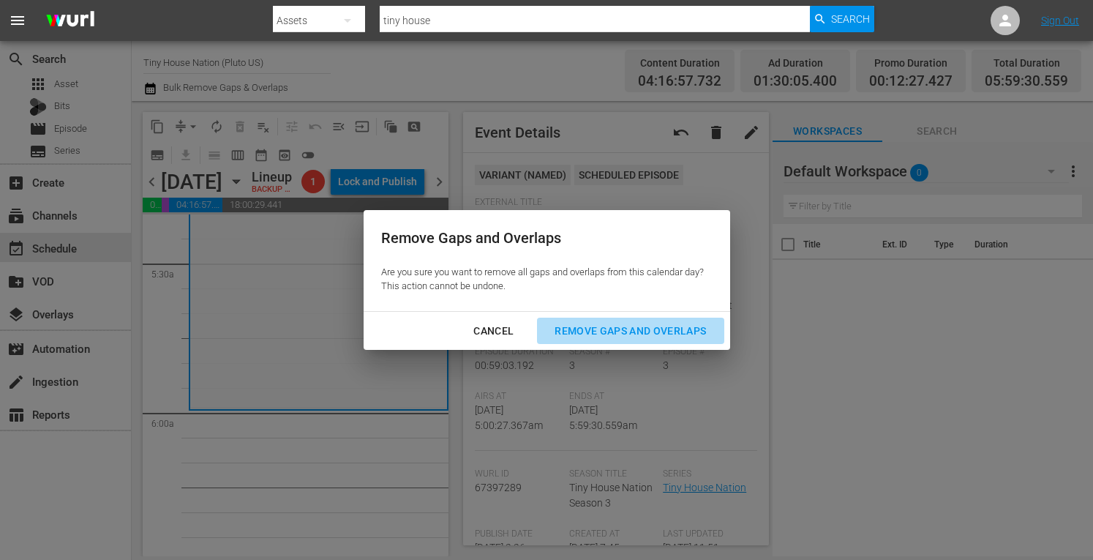
click at [584, 328] on div "Remove Gaps and Overlaps" at bounding box center [630, 331] width 175 height 18
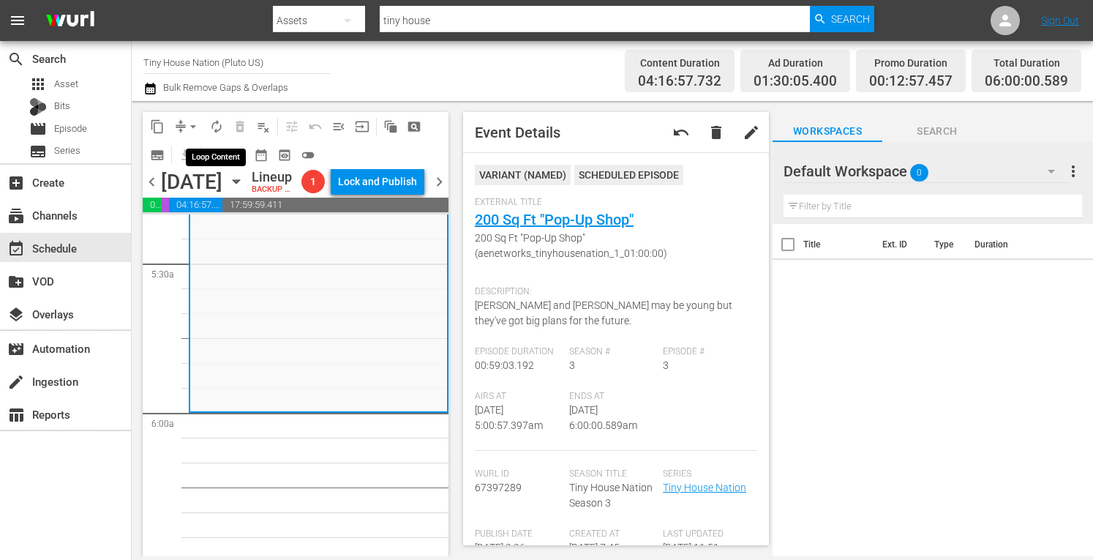
click at [214, 129] on span "autorenew_outlined" at bounding box center [216, 126] width 15 height 15
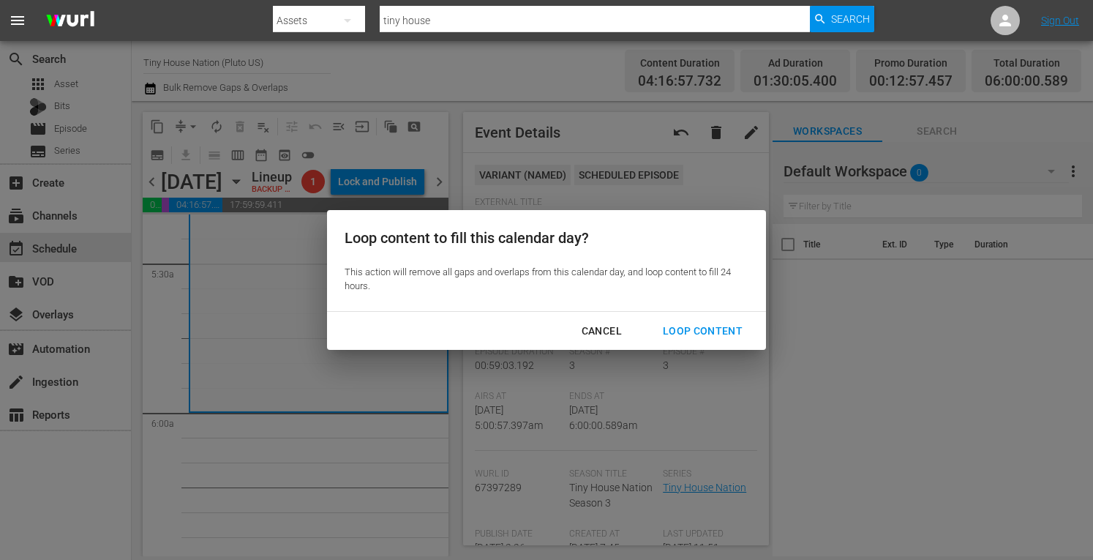
click at [704, 337] on div "Loop Content" at bounding box center [702, 331] width 103 height 18
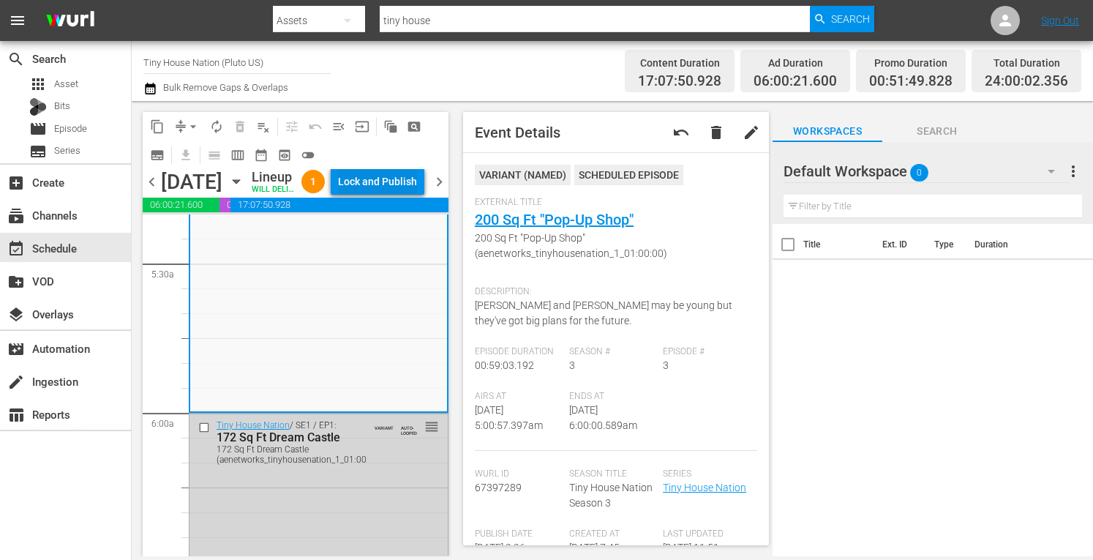
click at [379, 195] on div "Lock and Publish" at bounding box center [377, 181] width 79 height 26
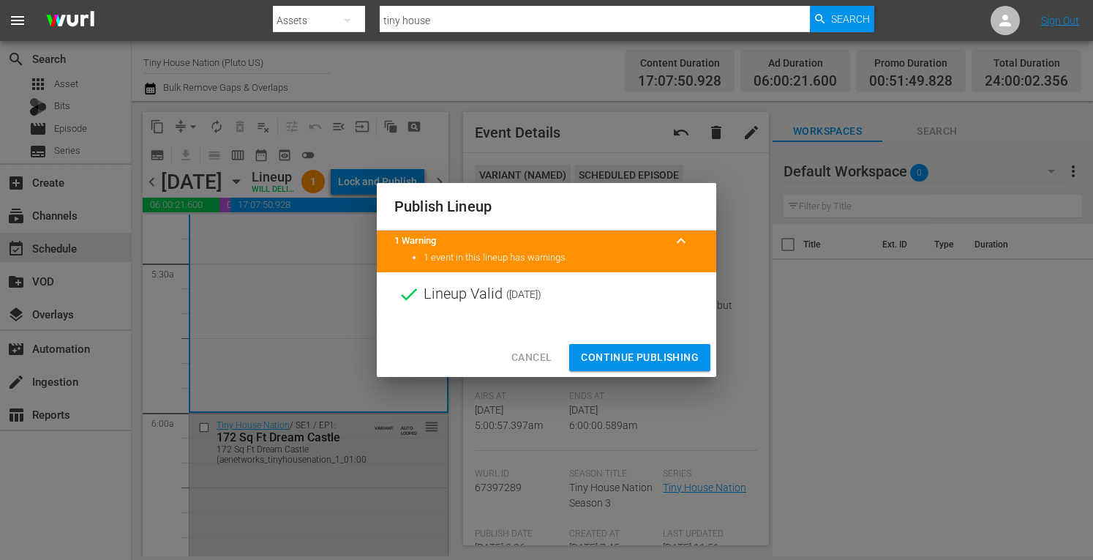
click at [614, 356] on span "Continue Publishing" at bounding box center [640, 357] width 118 height 18
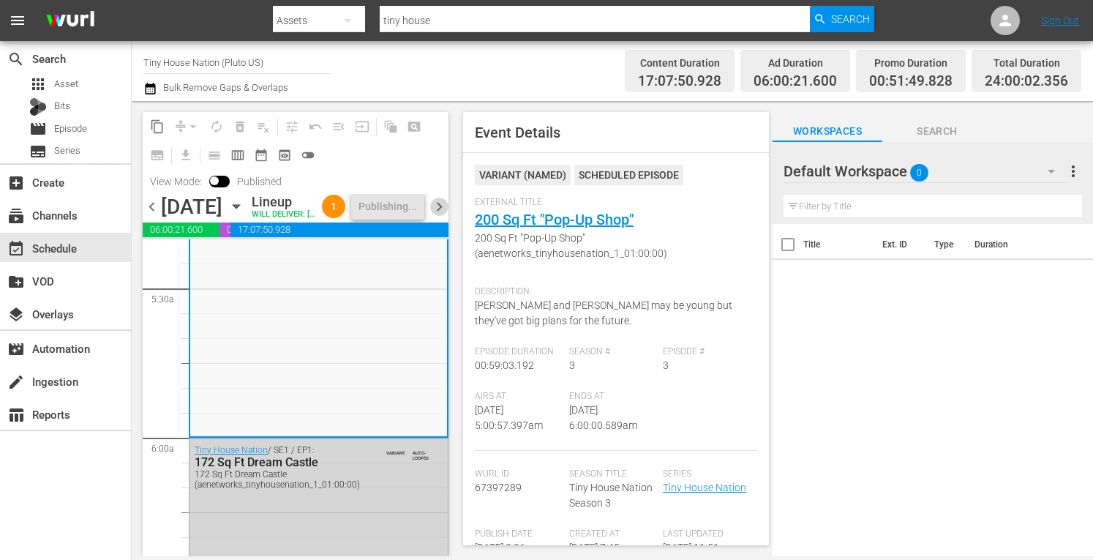
click at [439, 216] on span "chevron_right" at bounding box center [439, 207] width 18 height 18
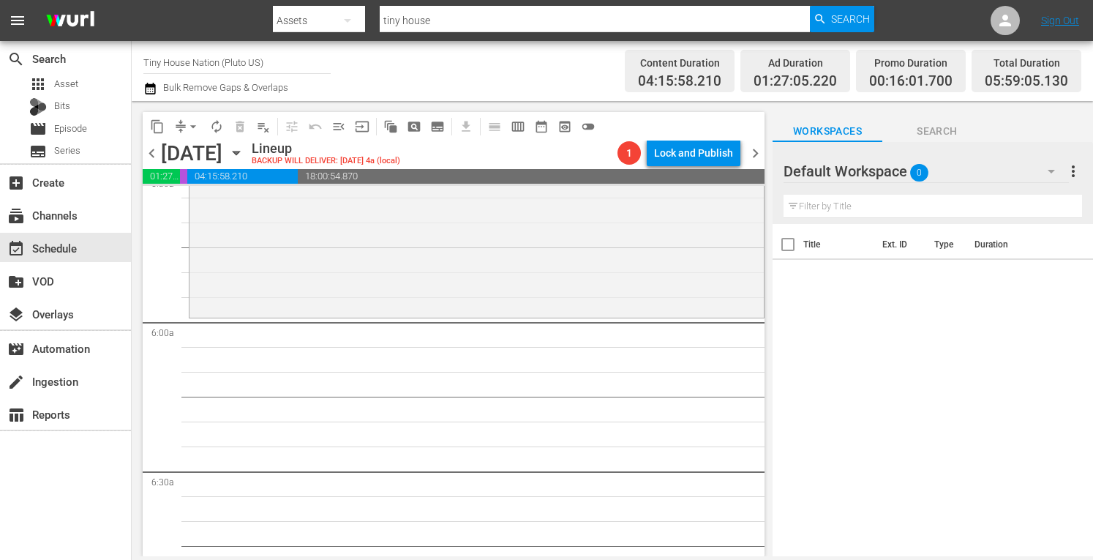
scroll to position [1584, 0]
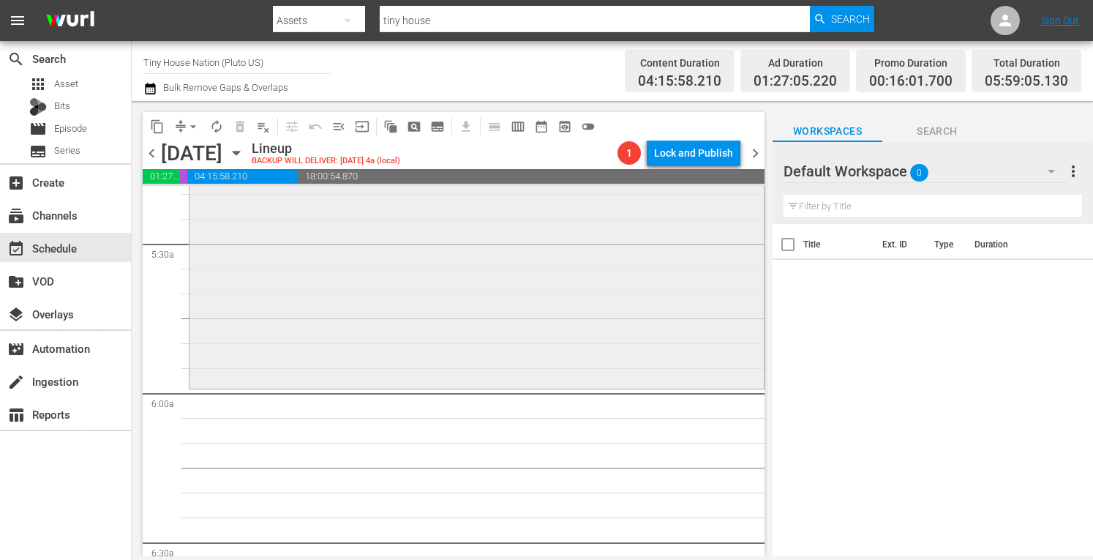
click at [240, 329] on div "Tiny House Nation / SE4 / EP8: 700 Sq Ft Tiny Recording Studio reorder" at bounding box center [476, 235] width 574 height 298
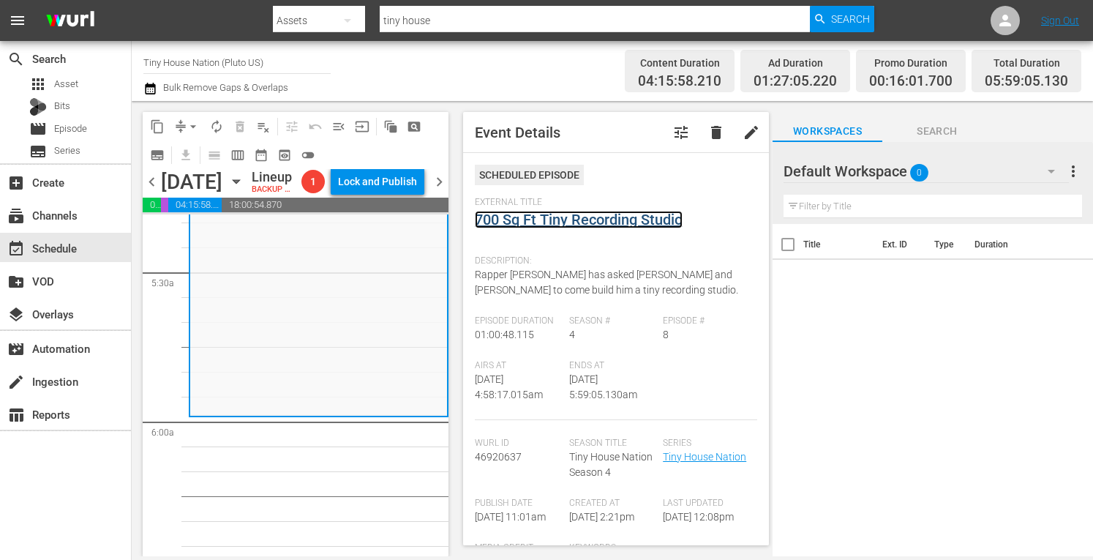
click at [563, 217] on link "700 Sq Ft Tiny Recording Studio" at bounding box center [579, 220] width 208 height 18
click at [190, 122] on span "arrow_drop_down" at bounding box center [193, 126] width 15 height 15
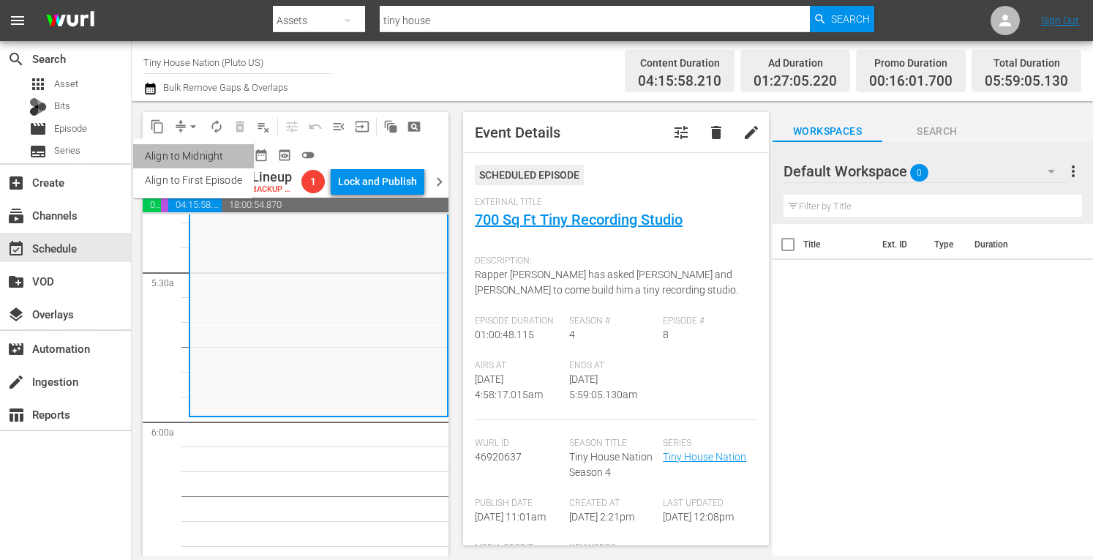
click at [167, 152] on li "Align to Midnight" at bounding box center [193, 156] width 121 height 24
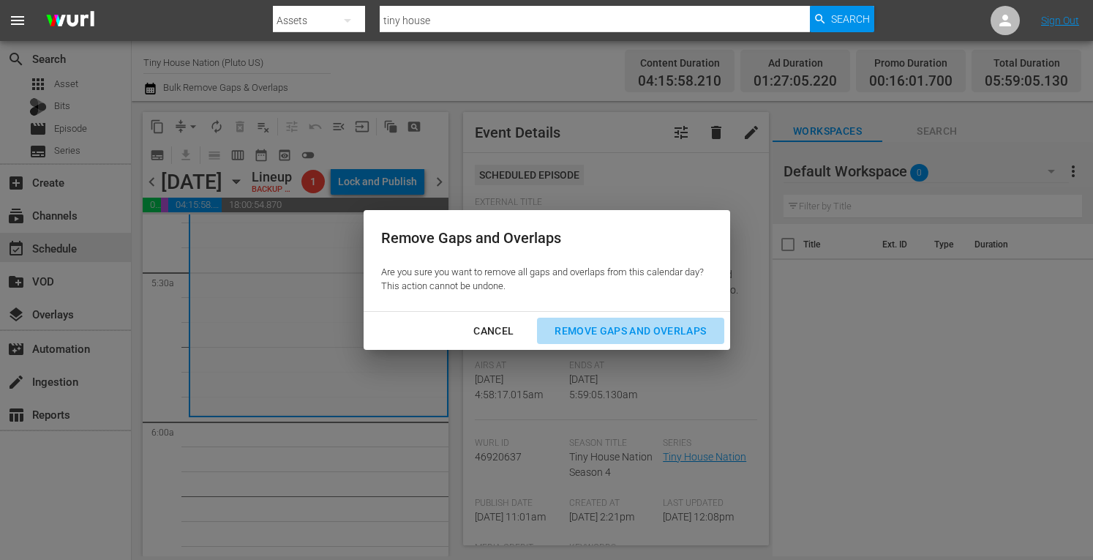
click at [604, 332] on div "Remove Gaps and Overlaps" at bounding box center [630, 331] width 175 height 18
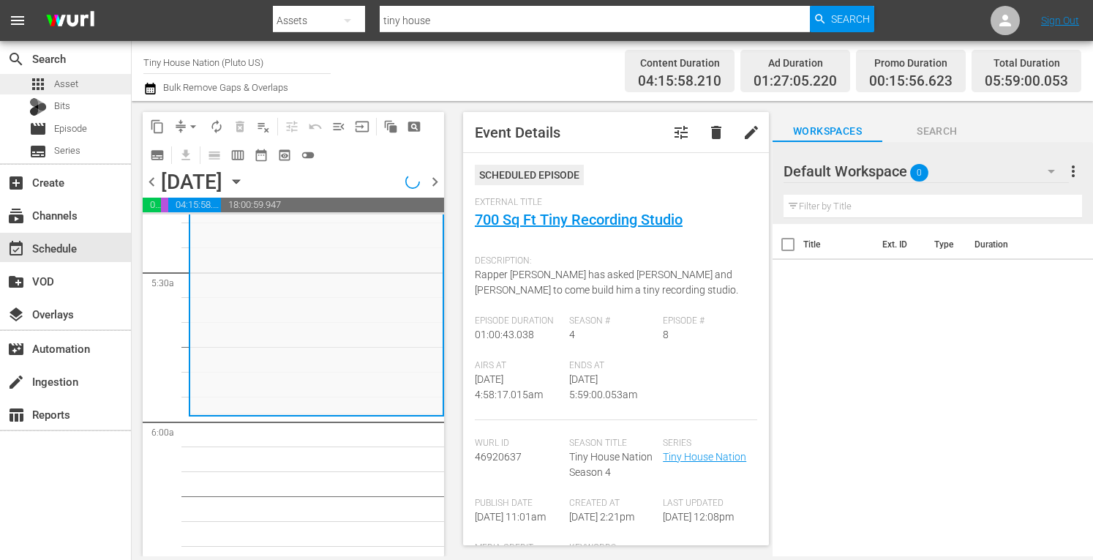
scroll to position [1559, 0]
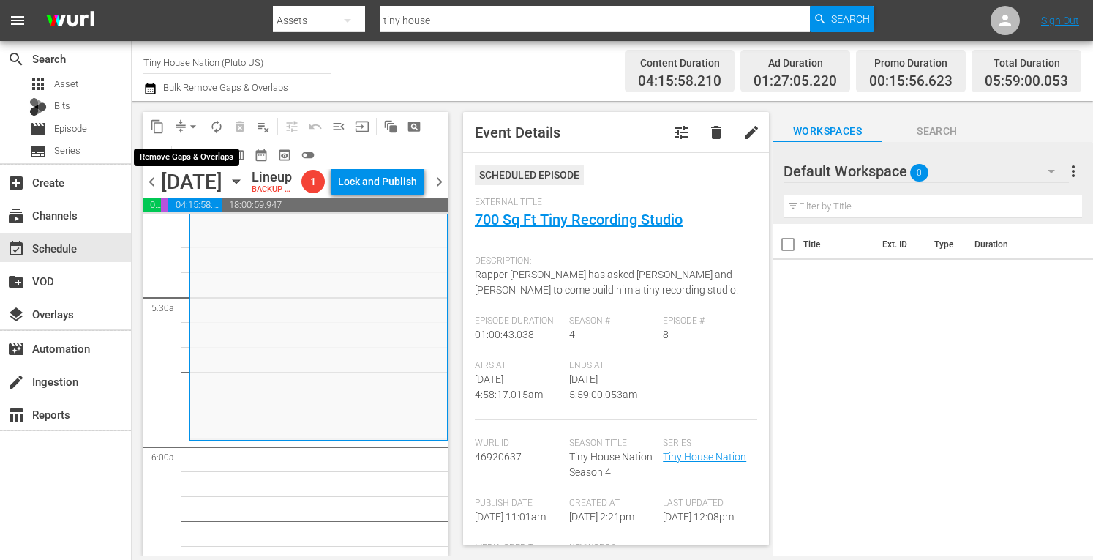
click at [192, 129] on span "arrow_drop_down" at bounding box center [193, 126] width 15 height 15
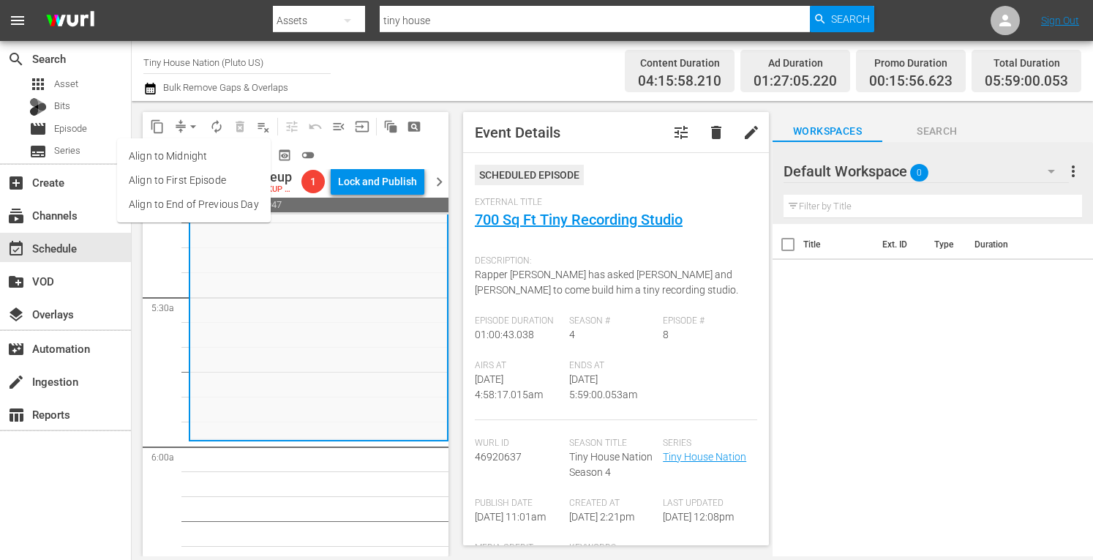
click at [174, 155] on li "Align to Midnight" at bounding box center [194, 156] width 154 height 24
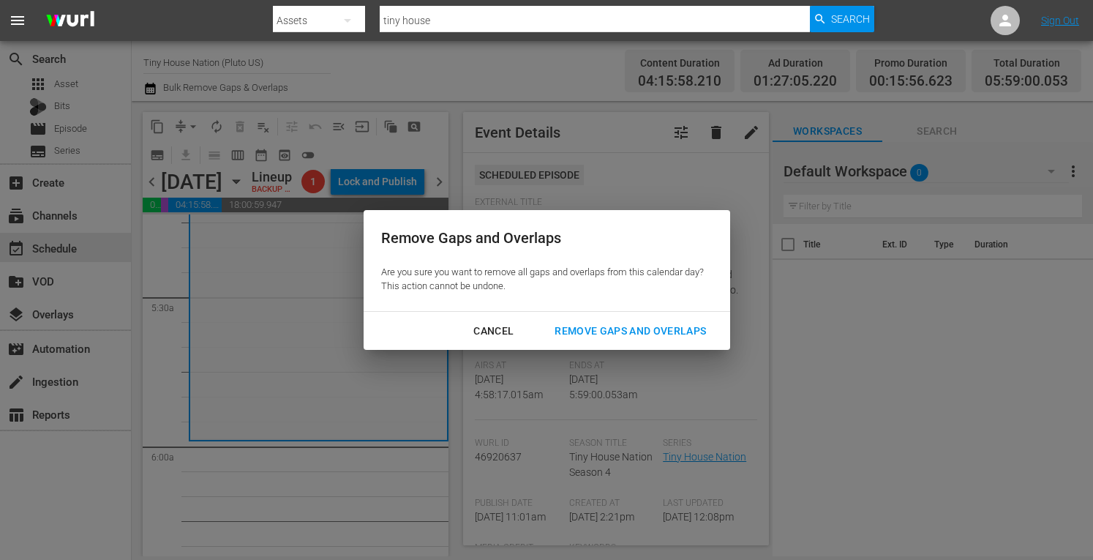
click at [594, 331] on div "Remove Gaps and Overlaps" at bounding box center [630, 331] width 175 height 18
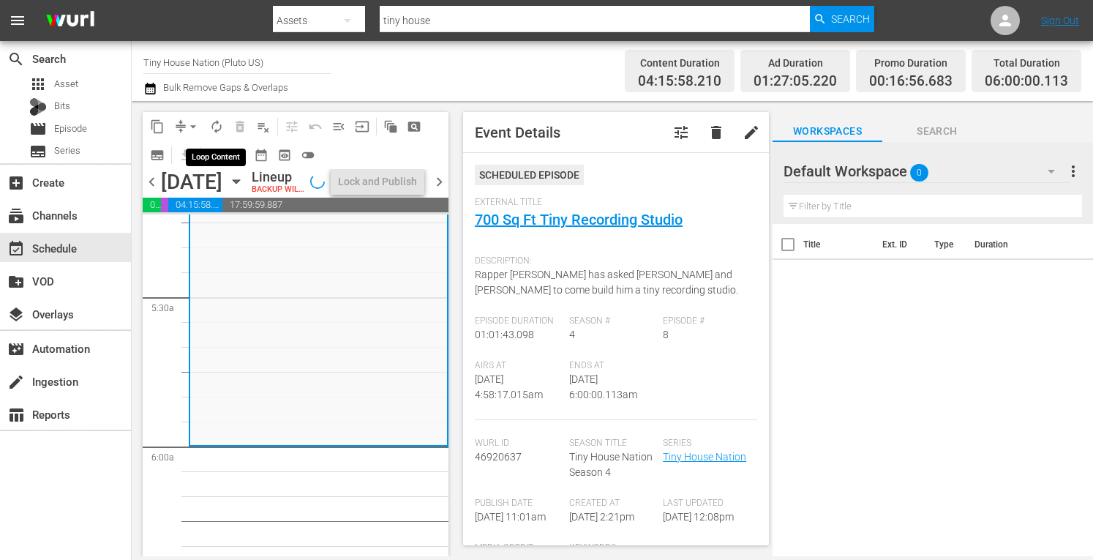
click at [217, 127] on span "autorenew_outlined" at bounding box center [216, 126] width 15 height 15
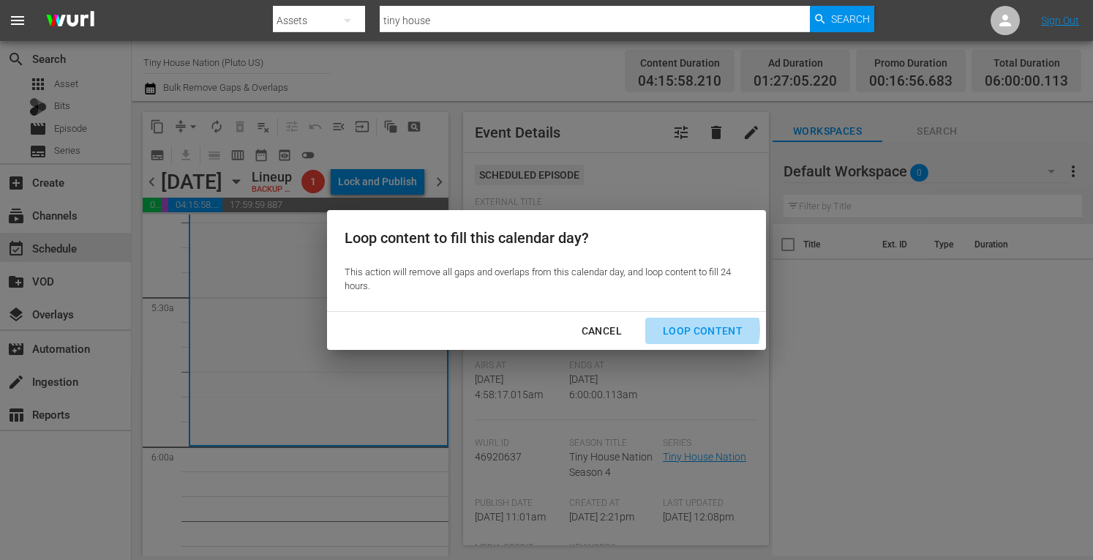
click at [698, 330] on div "Loop Content" at bounding box center [702, 331] width 103 height 18
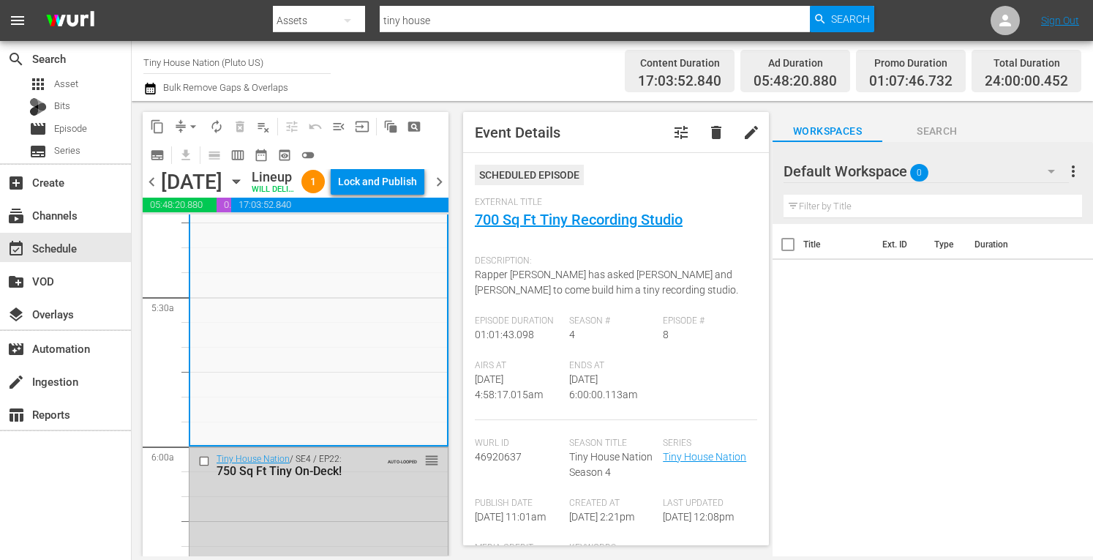
click at [402, 181] on div "chevron_left Tuesday, September 23rd September 23rd Lineup WILL DELIVER: 9/22 @…" at bounding box center [296, 183] width 306 height 29
click at [393, 193] on div "Lock and Publish" at bounding box center [377, 181] width 79 height 26
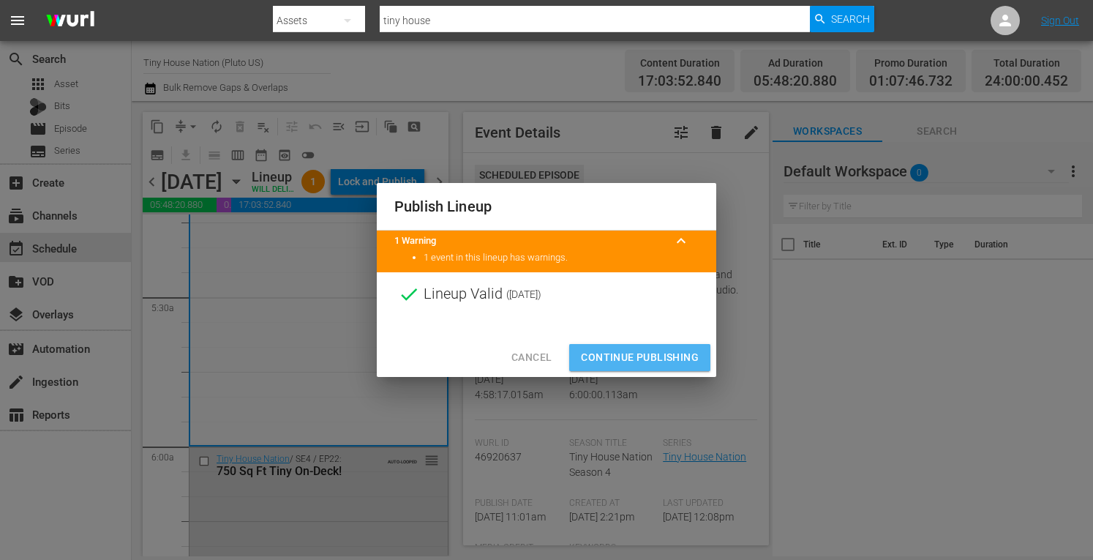
click at [635, 350] on span "Continue Publishing" at bounding box center [640, 357] width 118 height 18
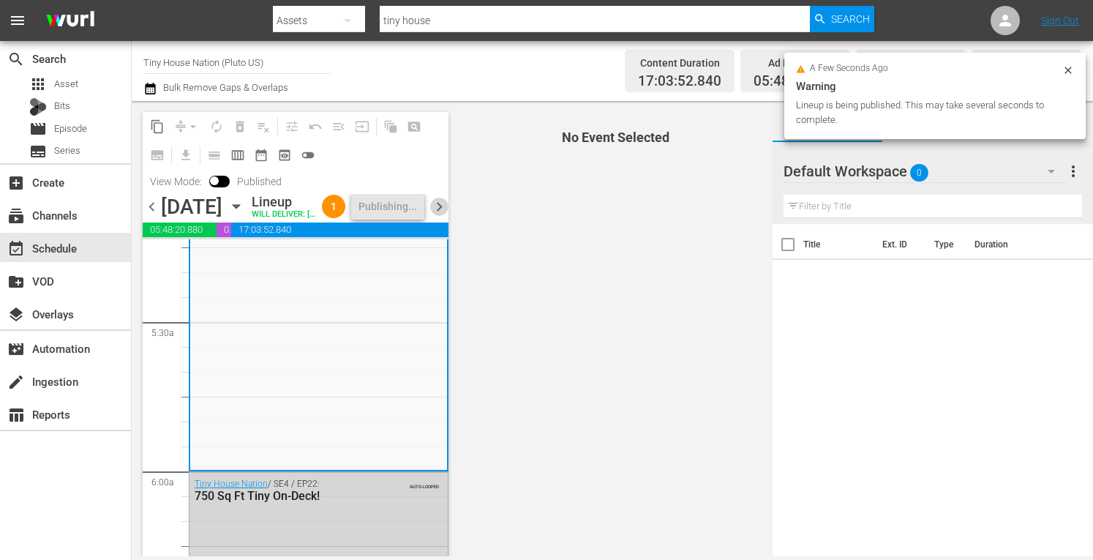
click at [441, 216] on span "chevron_right" at bounding box center [439, 207] width 18 height 18
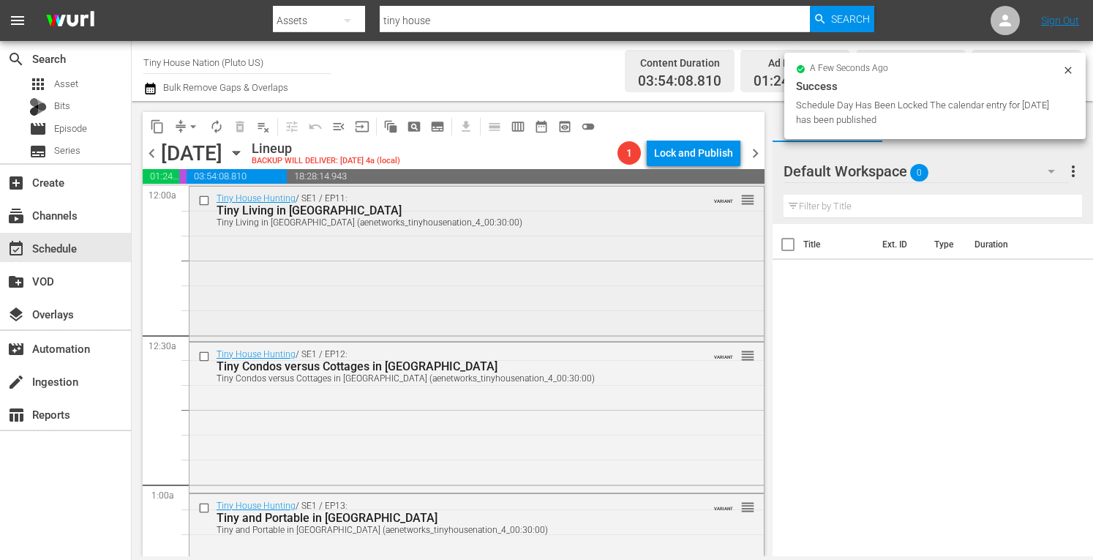
click at [357, 294] on div "Tiny House Hunting / SE1 / EP11: Tiny Living in Nashville Tiny Living in Nashvi…" at bounding box center [476, 262] width 574 height 151
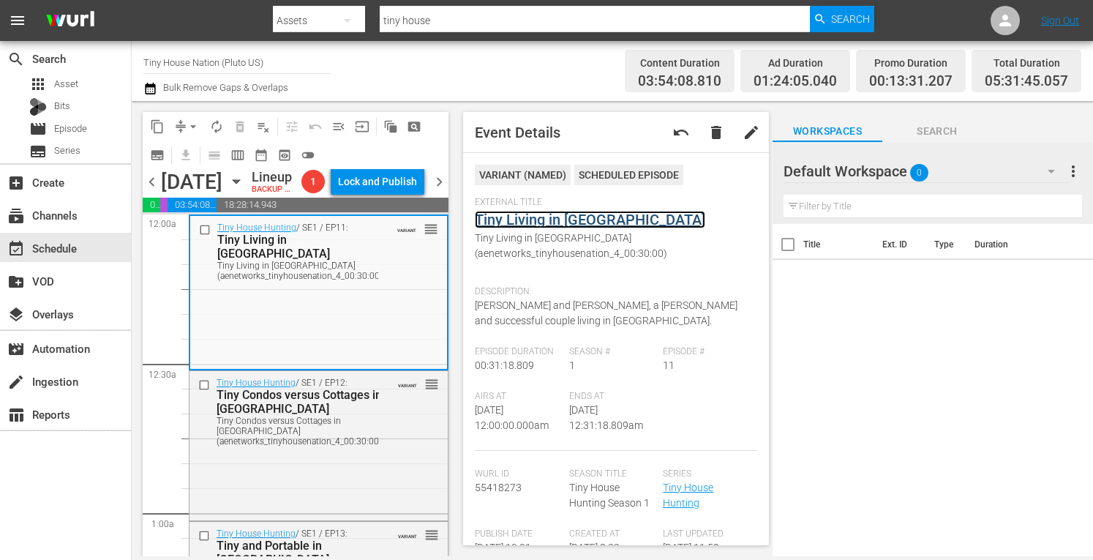
click at [527, 222] on link "Tiny Living in Nashville" at bounding box center [590, 220] width 230 height 18
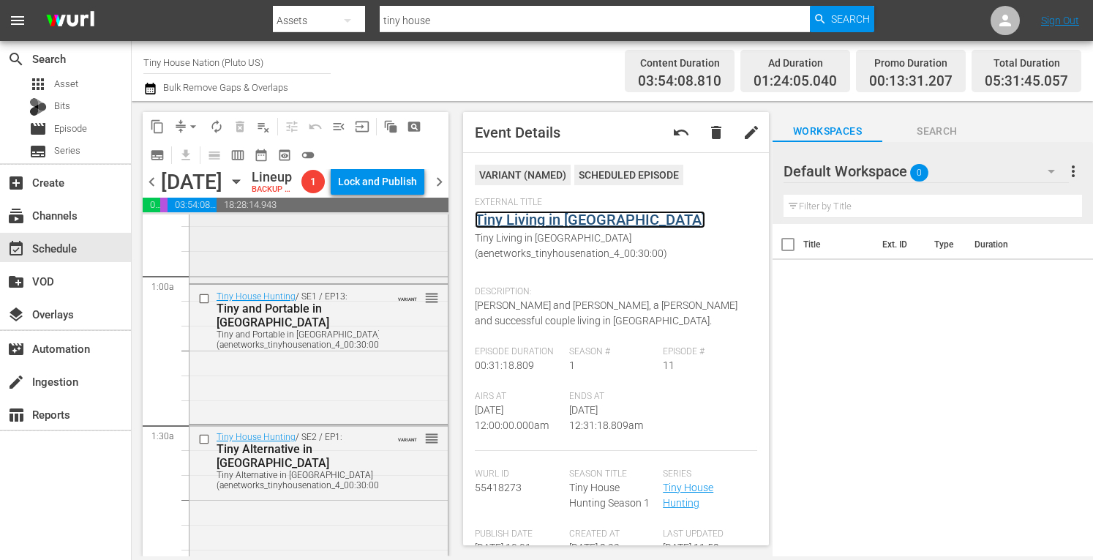
scroll to position [236, 0]
click at [277, 281] on div "Tiny House Hunting / SE1 / EP12: Tiny Condos versus Cottages in San Francisco T…" at bounding box center [318, 208] width 258 height 146
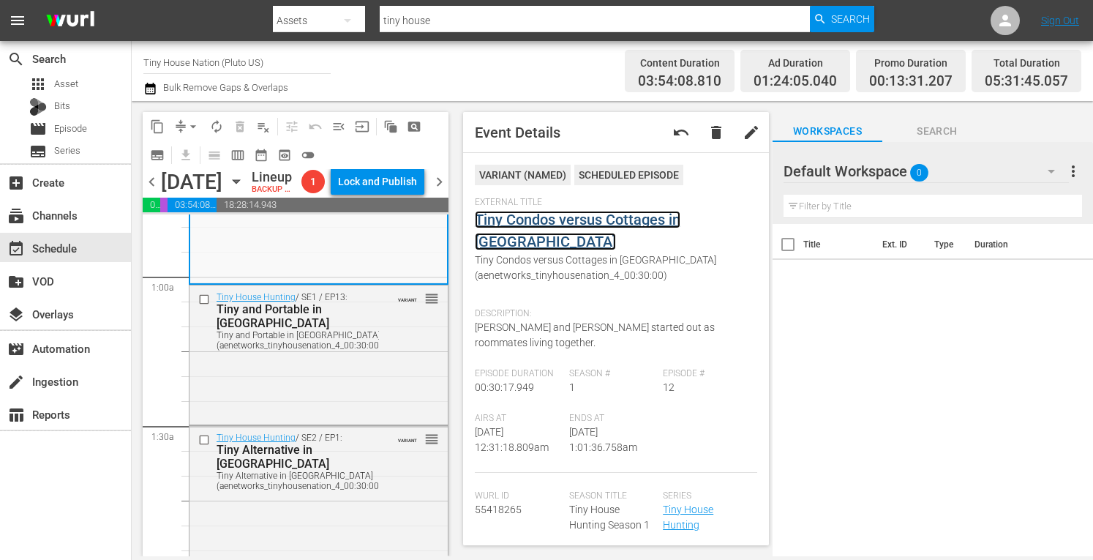
click at [564, 220] on link "Tiny Condos versus Cottages in San Francisco" at bounding box center [578, 231] width 206 height 40
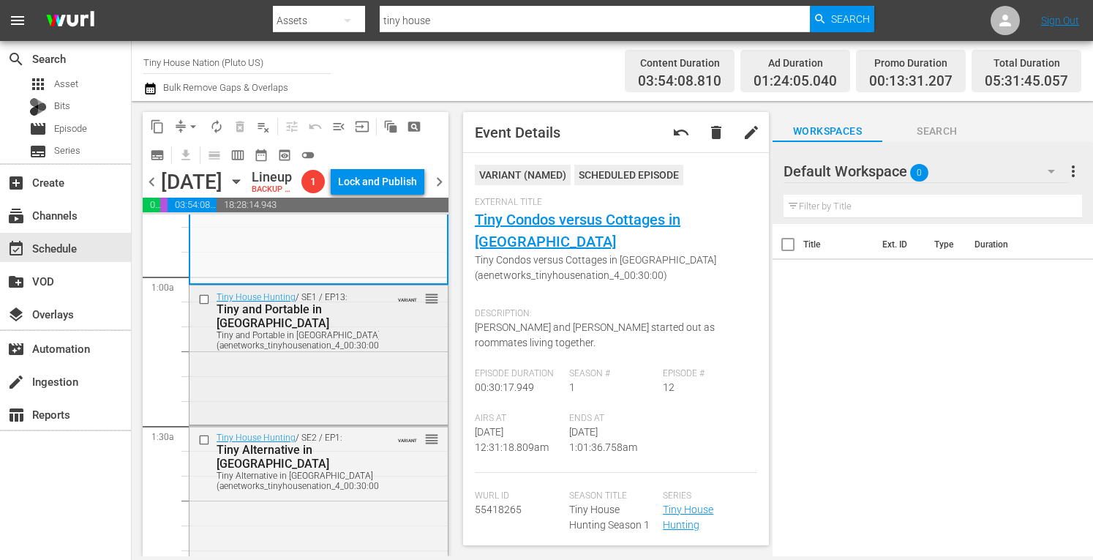
click at [312, 396] on div "Tiny House Hunting / SE1 / EP13: Tiny and Portable in Portland Tiny and Portabl…" at bounding box center [318, 353] width 258 height 137
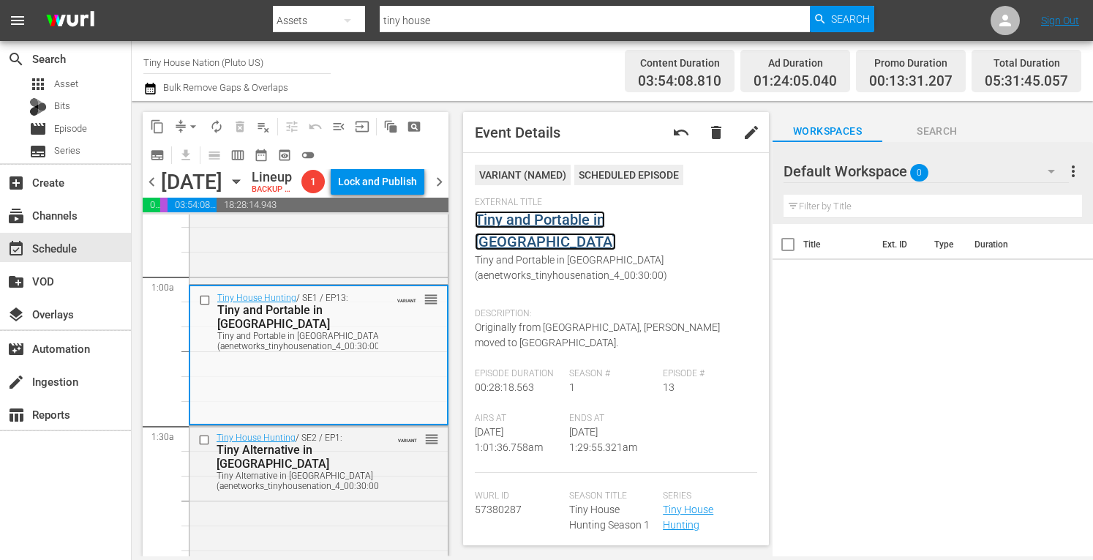
click at [514, 220] on link "Tiny and Portable in Portland" at bounding box center [545, 231] width 141 height 40
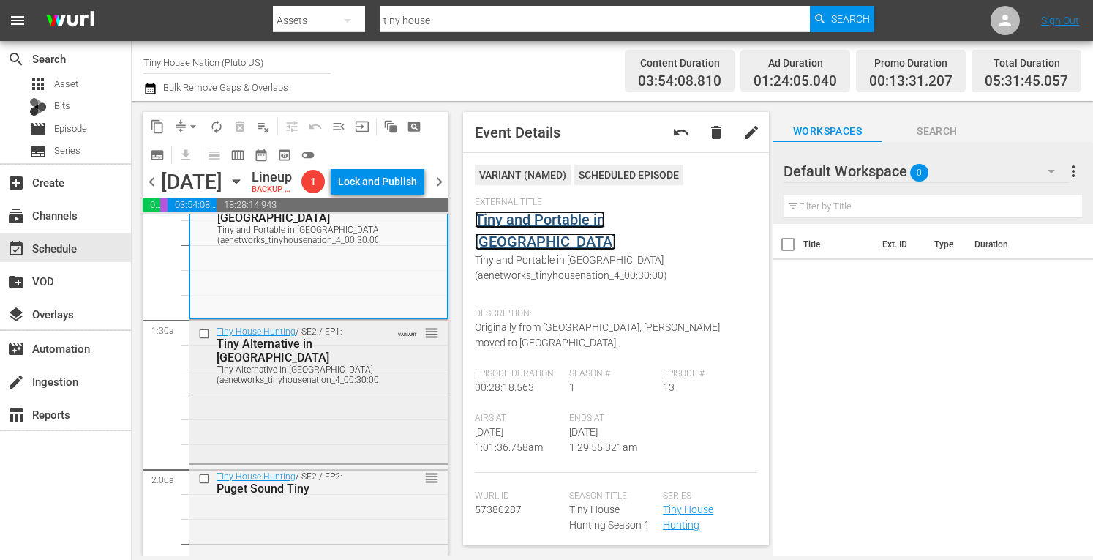
scroll to position [343, 0]
click at [319, 459] on div "Tiny House Hunting / SE2 / EP1: Tiny Alternative in Charleston Tiny Alternative…" at bounding box center [318, 389] width 258 height 140
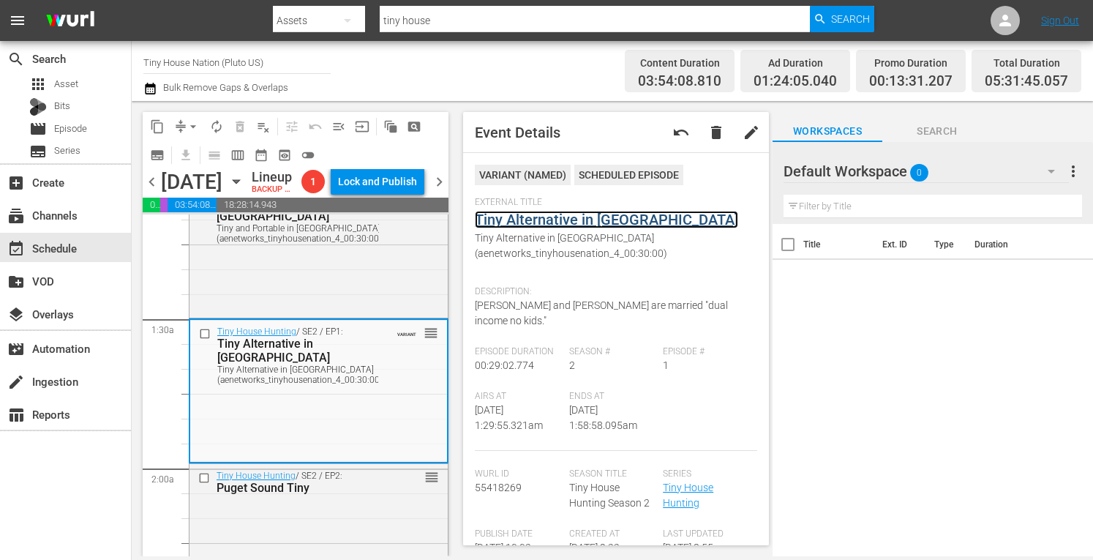
click at [519, 219] on link "Tiny Alternative in Charleston" at bounding box center [606, 220] width 263 height 18
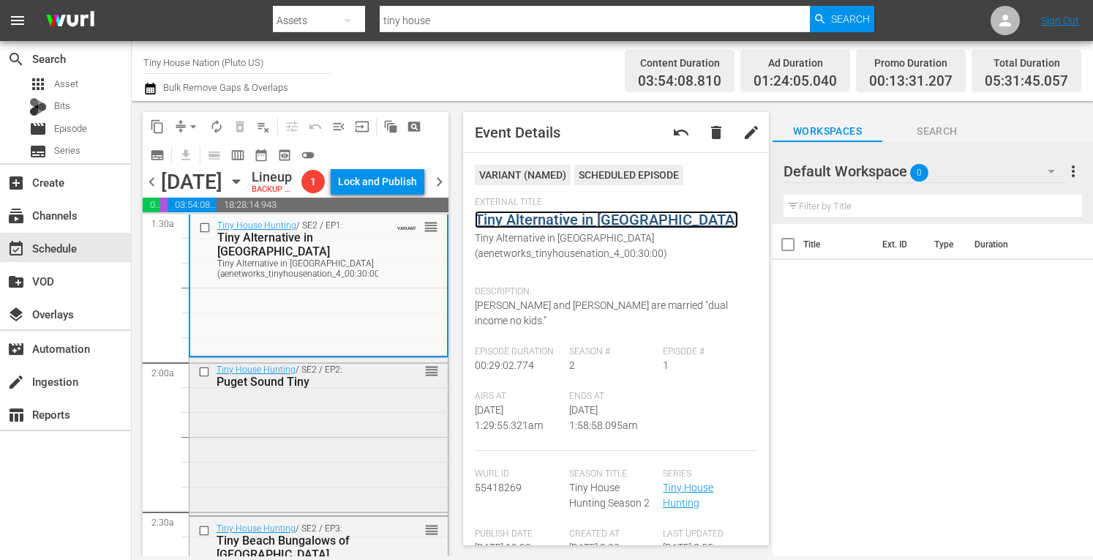
scroll to position [450, 0]
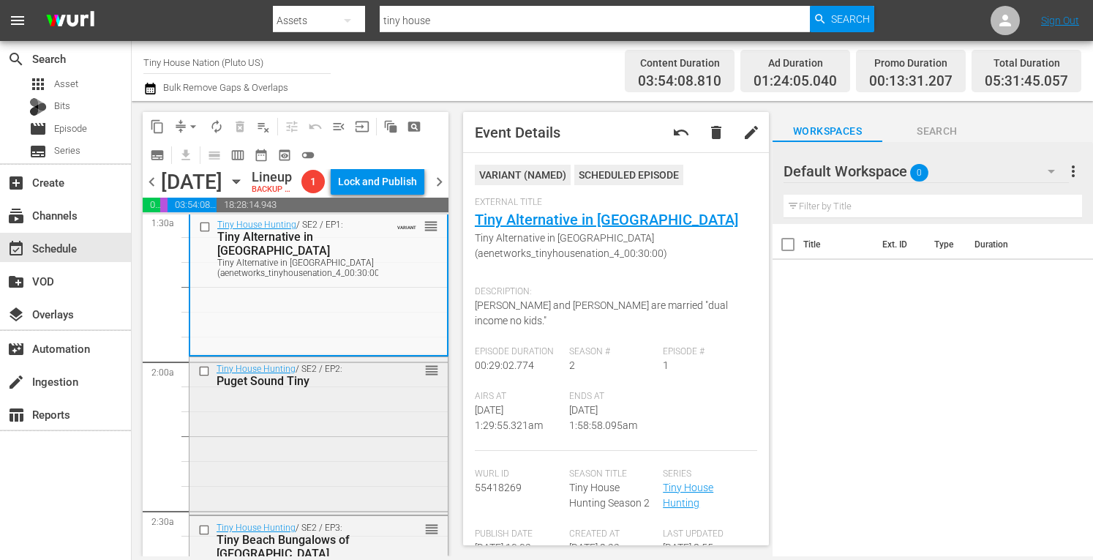
click at [327, 476] on div "Tiny House Hunting / SE2 / EP2: Puget Sound Tiny reorder" at bounding box center [318, 434] width 258 height 155
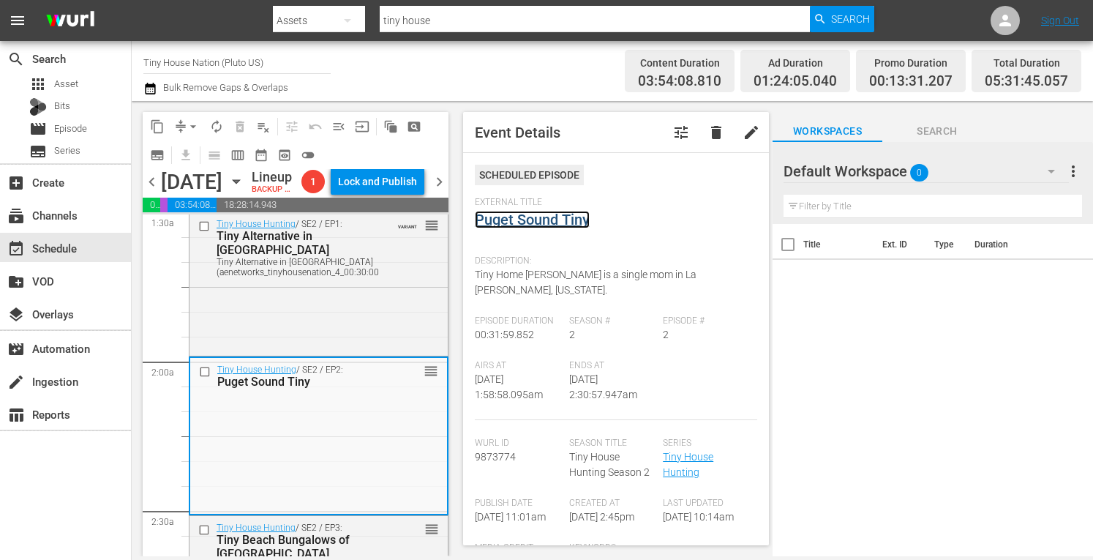
click at [528, 222] on link "Puget Sound Tiny" at bounding box center [532, 220] width 115 height 18
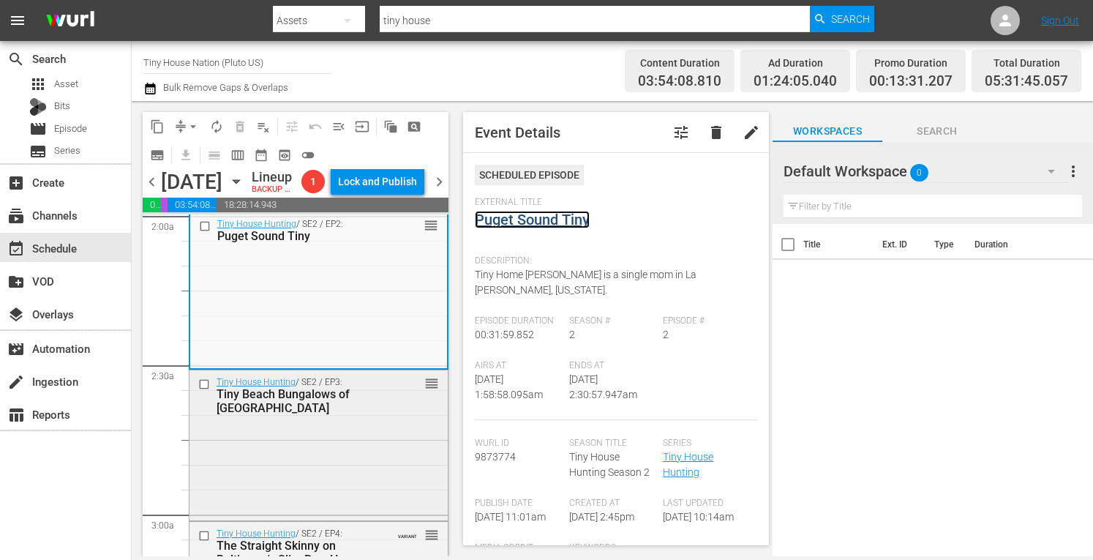
scroll to position [602, 0]
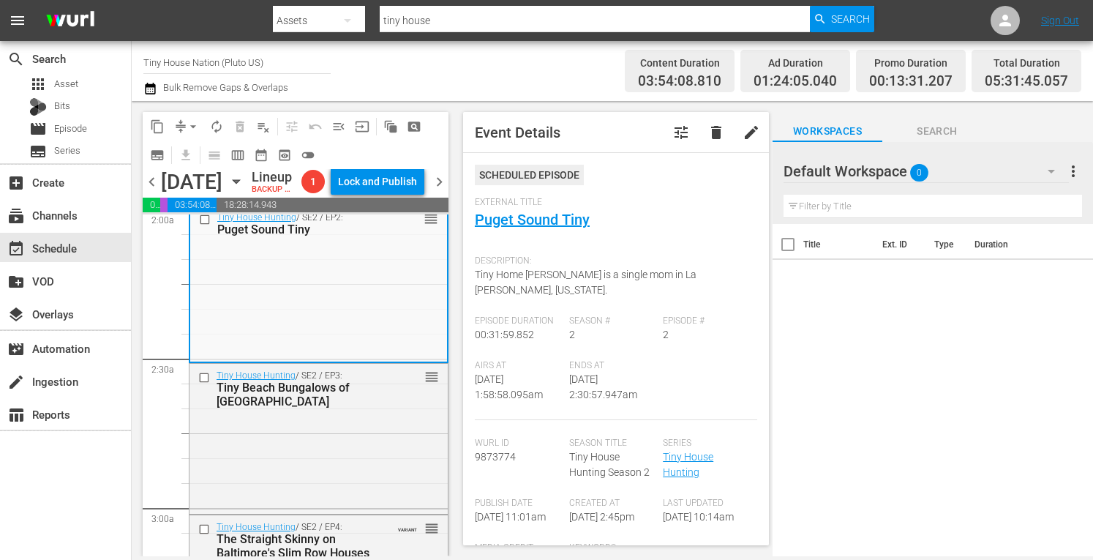
click at [317, 495] on div "Tiny House Hunting / SE2 / EP3: Tiny Beach Bungalows of Long Island reorder" at bounding box center [318, 437] width 258 height 146
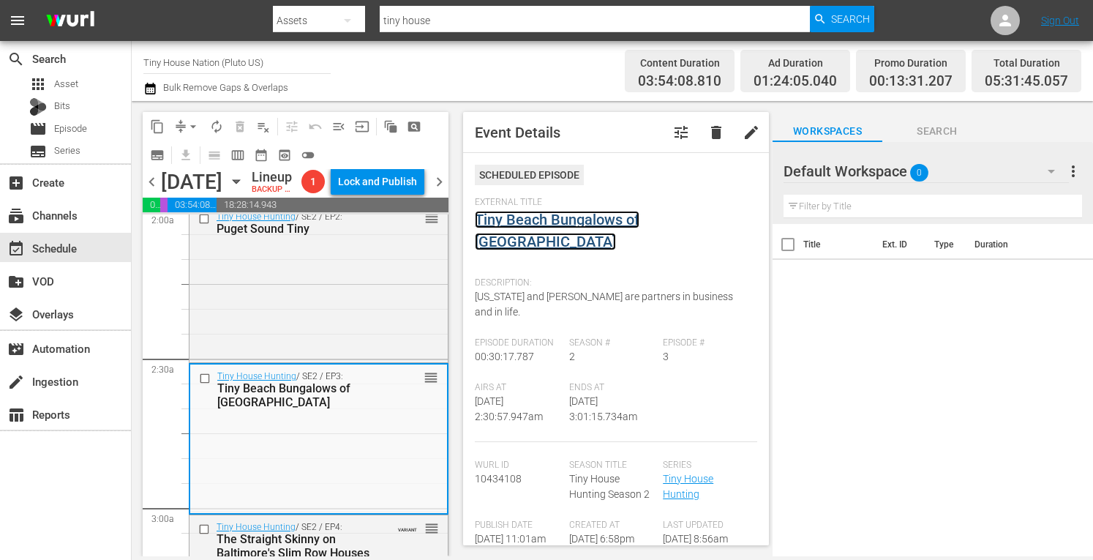
click at [538, 219] on link "Tiny Beach Bungalows of Long Island" at bounding box center [557, 231] width 165 height 40
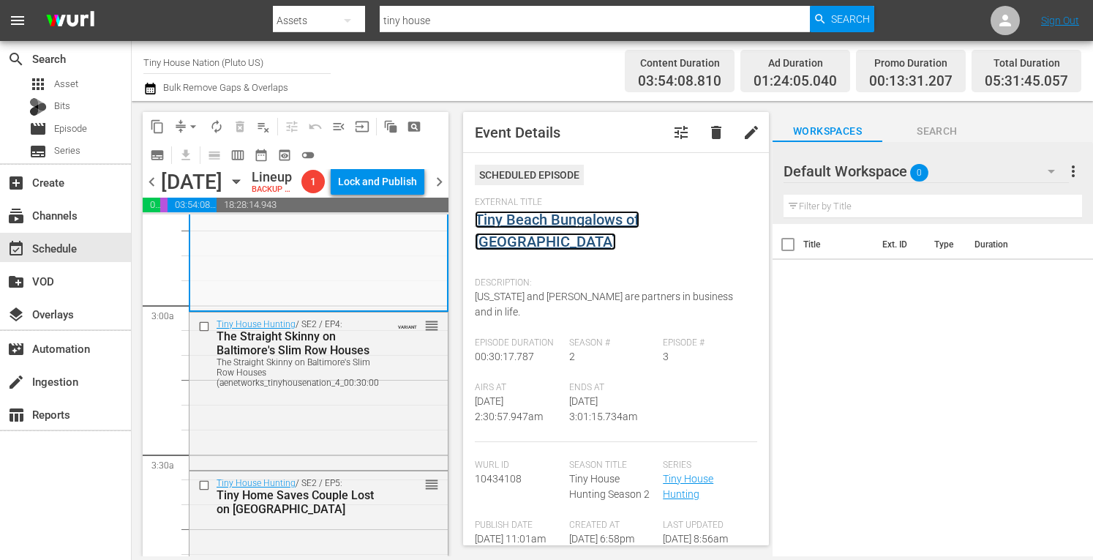
scroll to position [808, 0]
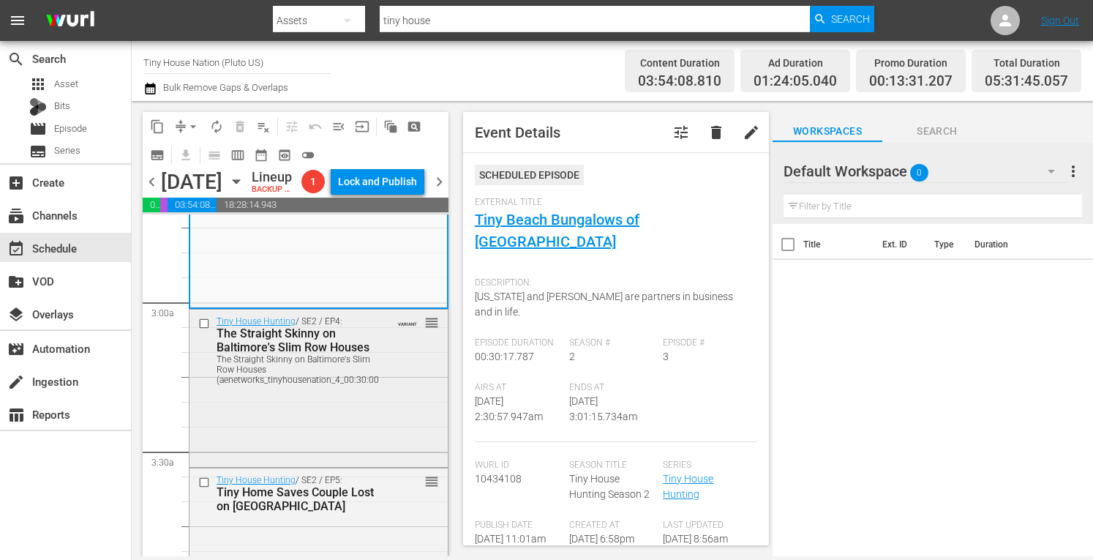
click at [366, 442] on div "Tiny House Hunting / SE2 / EP4: The Straight Skinny on Baltimore's Slim Row Hou…" at bounding box center [318, 386] width 258 height 155
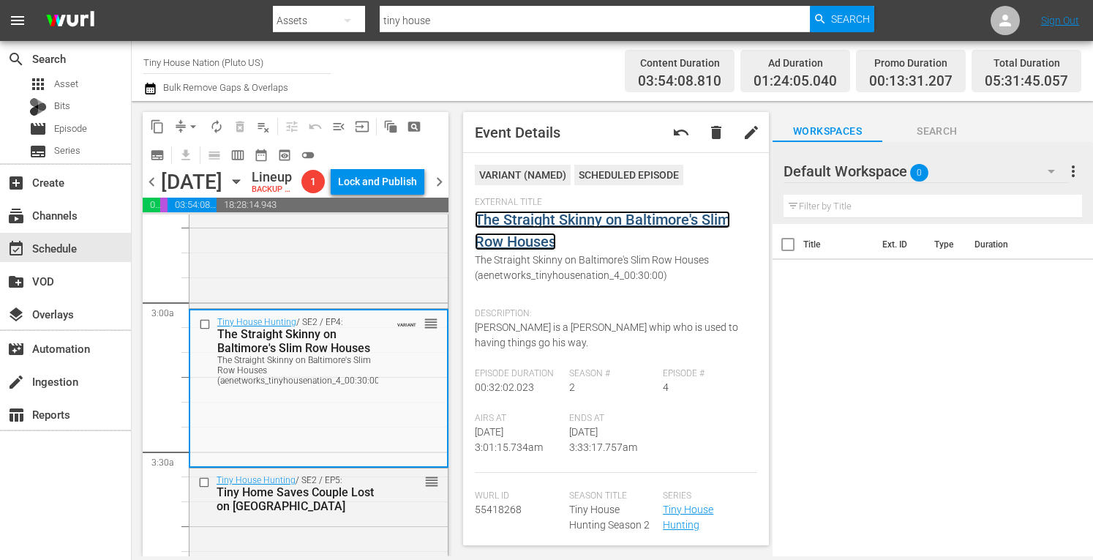
click at [518, 225] on link "The Straight Skinny on Baltimore's Slim Row Houses" at bounding box center [602, 231] width 255 height 40
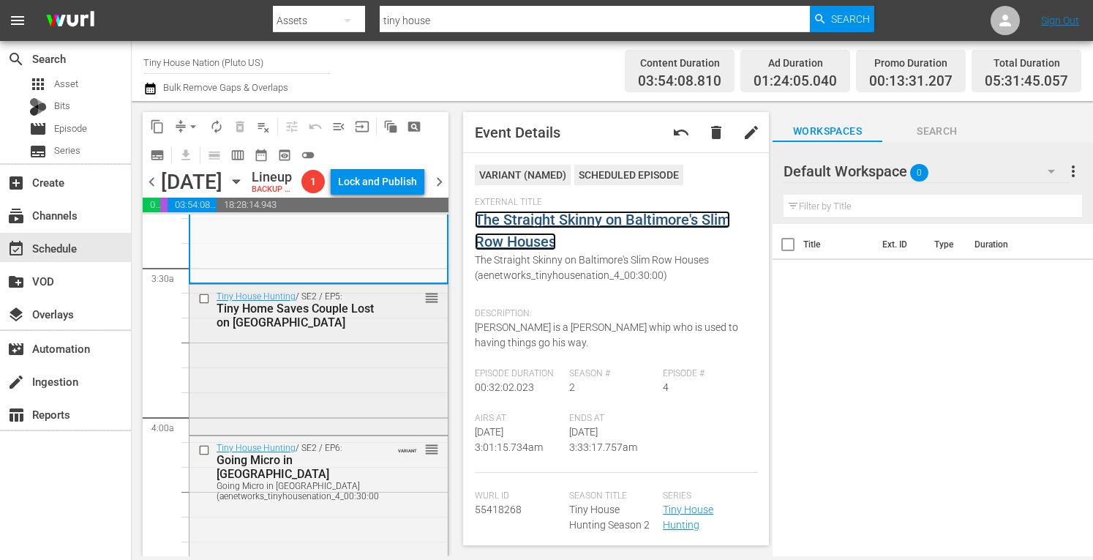
scroll to position [996, 0]
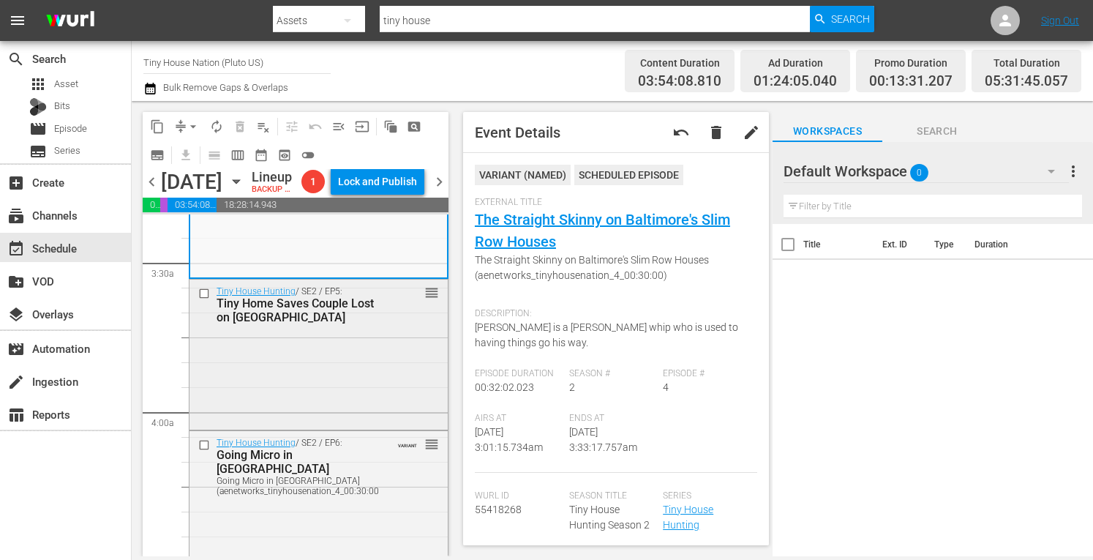
click at [339, 426] on div "Tiny House Hunting / SE2 / EP5: Tiny Home Saves Couple Lost on Adventure Island…" at bounding box center [318, 352] width 258 height 146
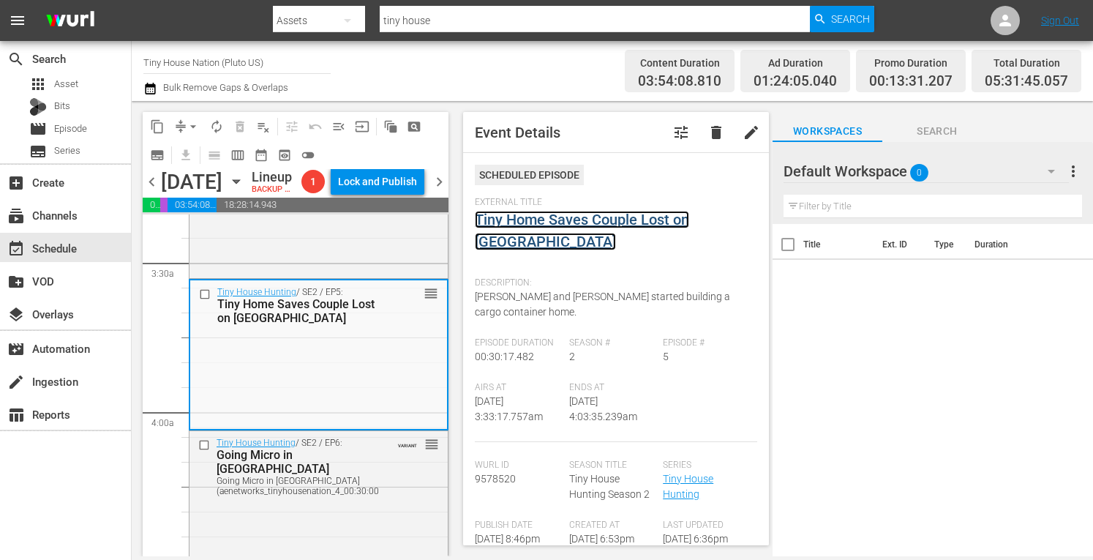
click at [548, 220] on link "Tiny Home Saves Couple Lost on Adventure Island" at bounding box center [582, 231] width 214 height 40
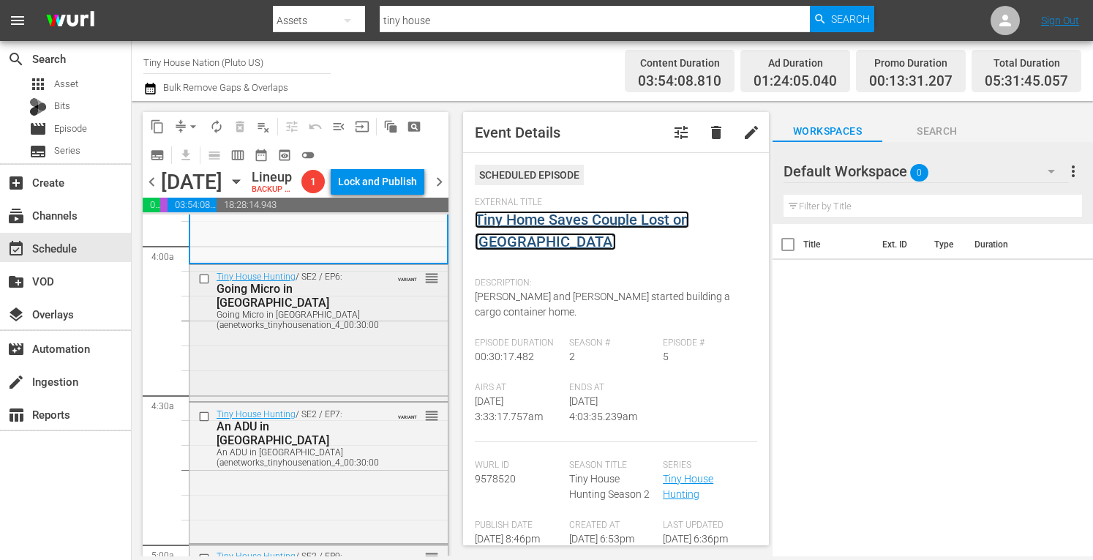
scroll to position [1165, 0]
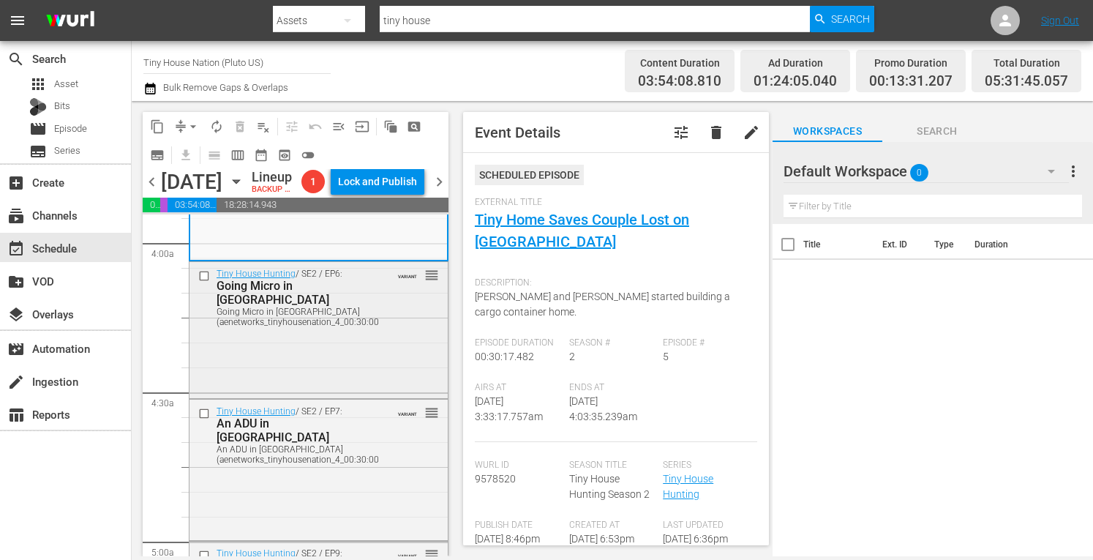
click at [324, 396] on div "Tiny House Hunting / SE2 / EP6: Going Micro in Gotham Going Micro in Gotham (ae…" at bounding box center [318, 329] width 258 height 134
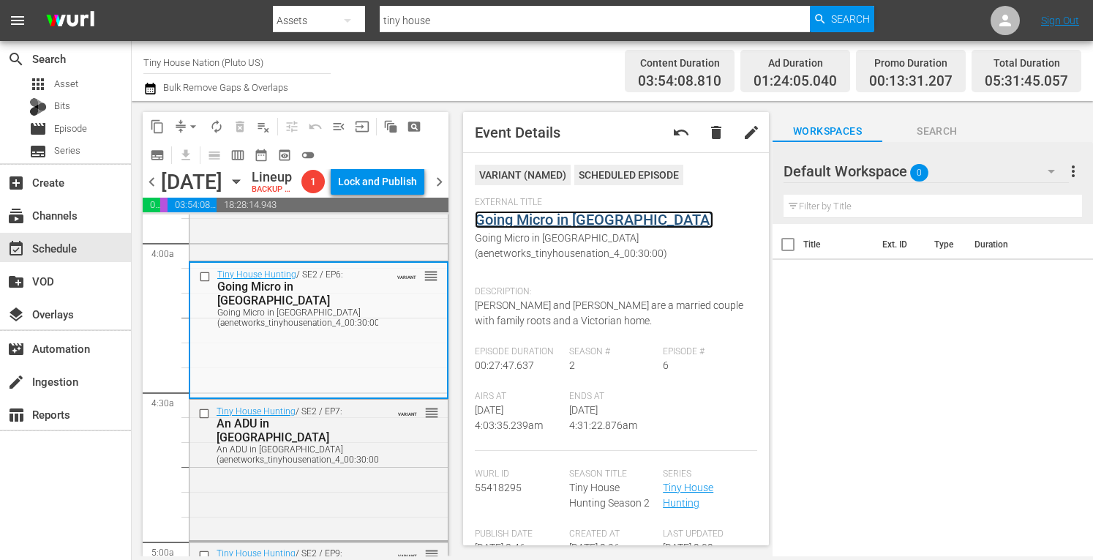
click at [553, 215] on link "Going Micro in Gotham" at bounding box center [594, 220] width 238 height 18
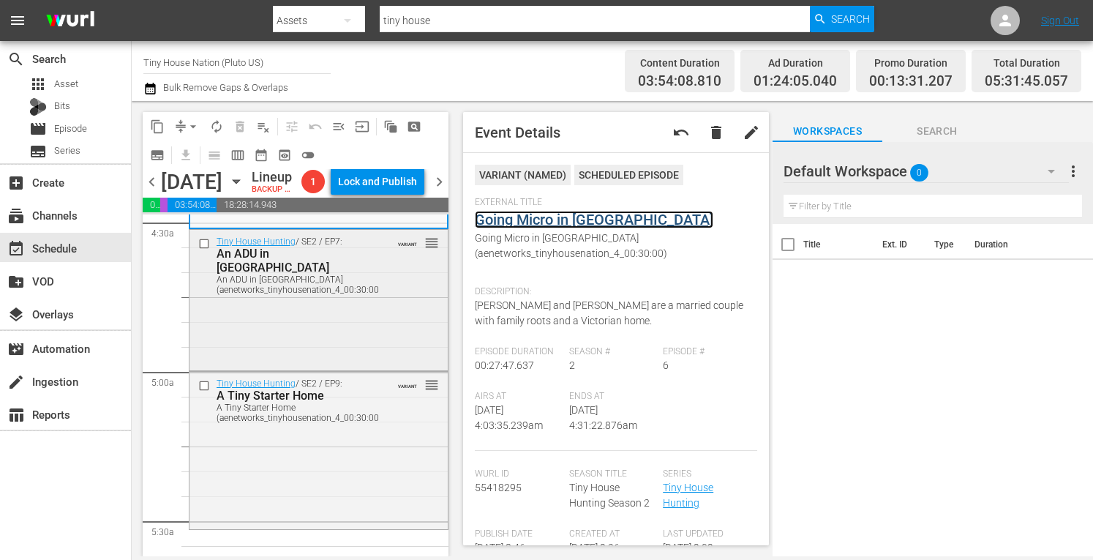
scroll to position [1353, 0]
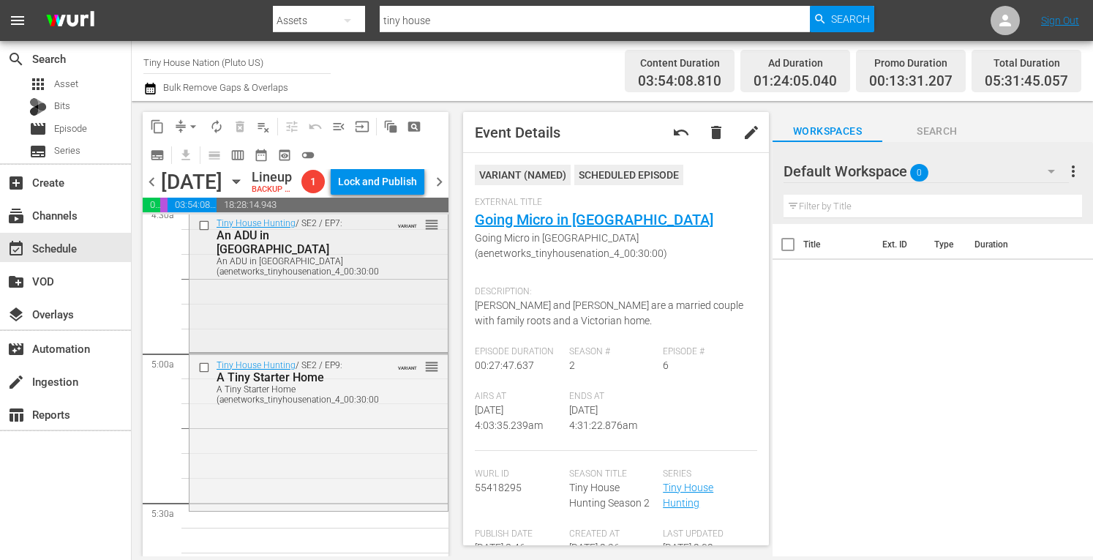
click at [298, 348] on div "Tiny House Hunting / SE2 / EP7: An ADU in Austin An ADU in Austin (aenetworks_t…" at bounding box center [318, 279] width 258 height 137
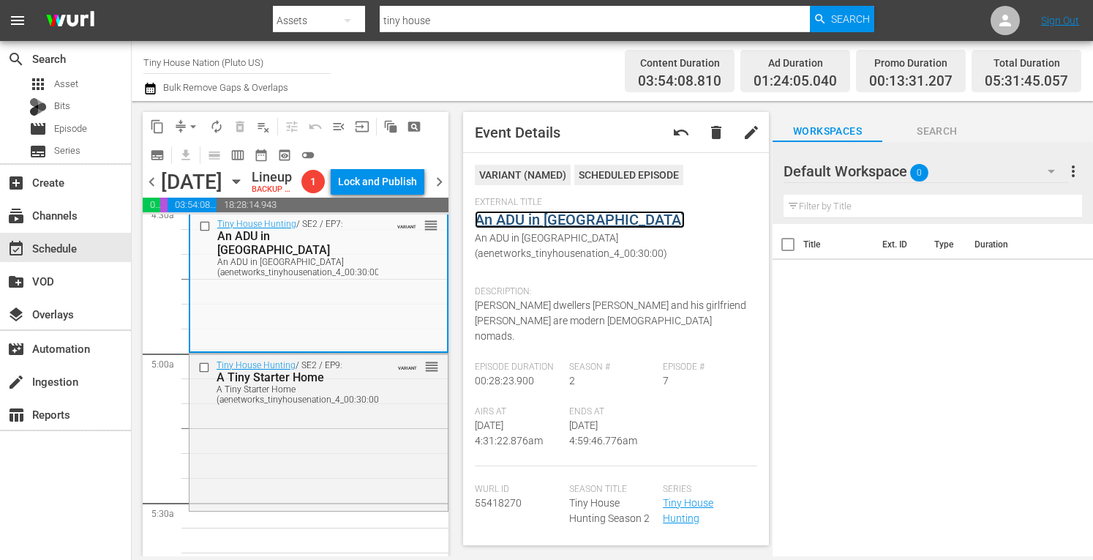
click at [544, 217] on link "An ADU in Austin" at bounding box center [580, 220] width 210 height 18
click at [299, 508] on div "Tiny House Hunting / SE2 / EP9: A Tiny Starter Home A Tiny Starter Home (aenetw…" at bounding box center [318, 430] width 258 height 154
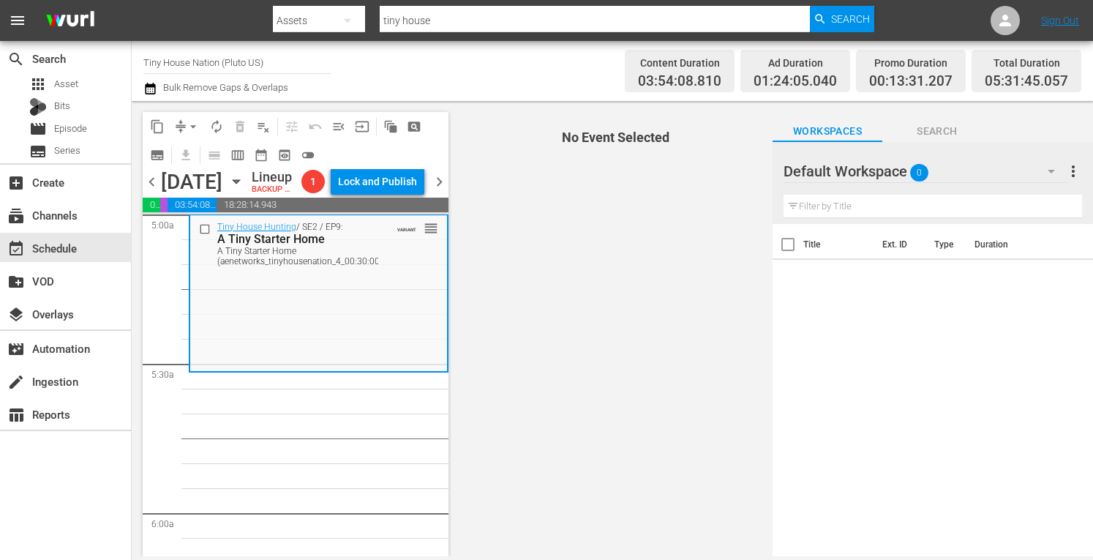
scroll to position [1494, 0]
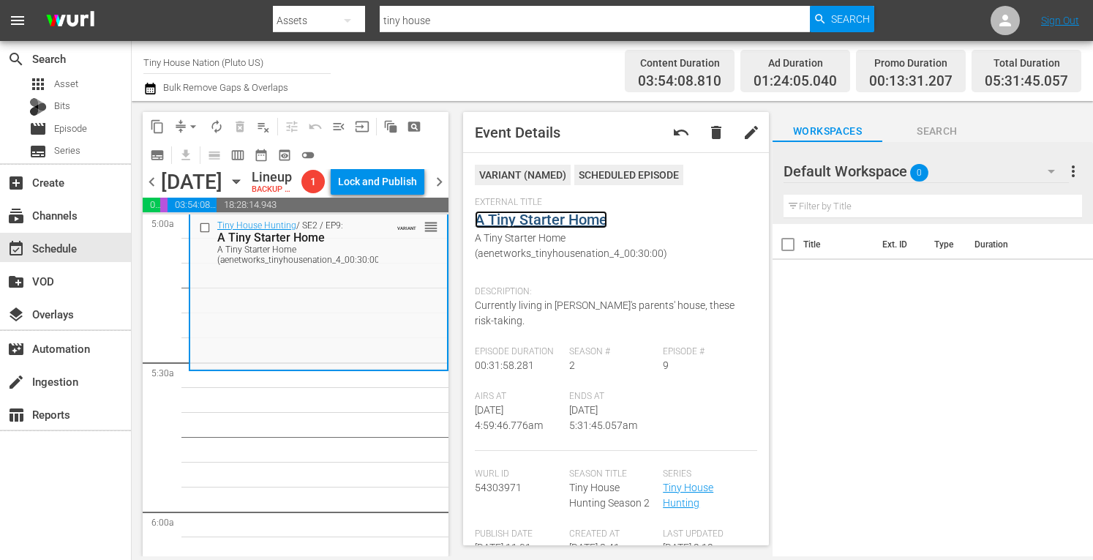
click at [553, 222] on link "A Tiny Starter Home" at bounding box center [541, 220] width 132 height 18
click at [189, 122] on span "arrow_drop_down" at bounding box center [193, 126] width 15 height 15
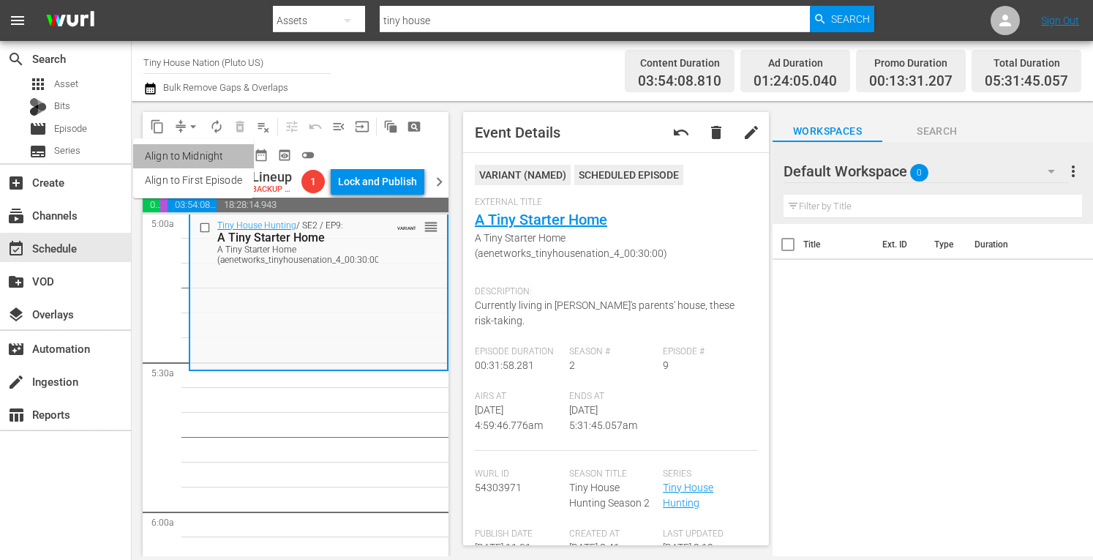
click at [158, 159] on li "Align to Midnight" at bounding box center [193, 156] width 121 height 24
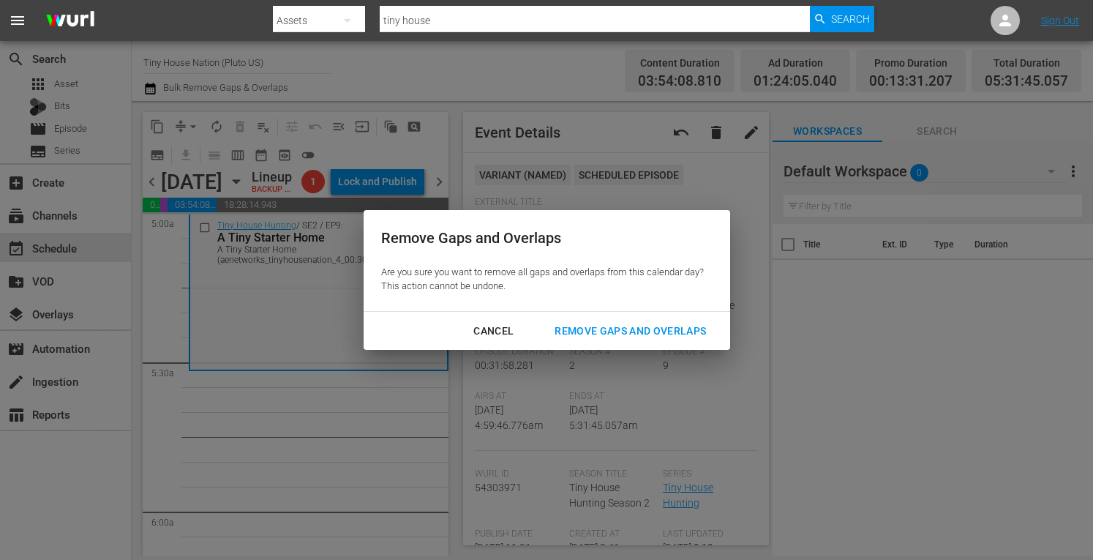
click at [598, 336] on div "Remove Gaps and Overlaps" at bounding box center [630, 331] width 175 height 18
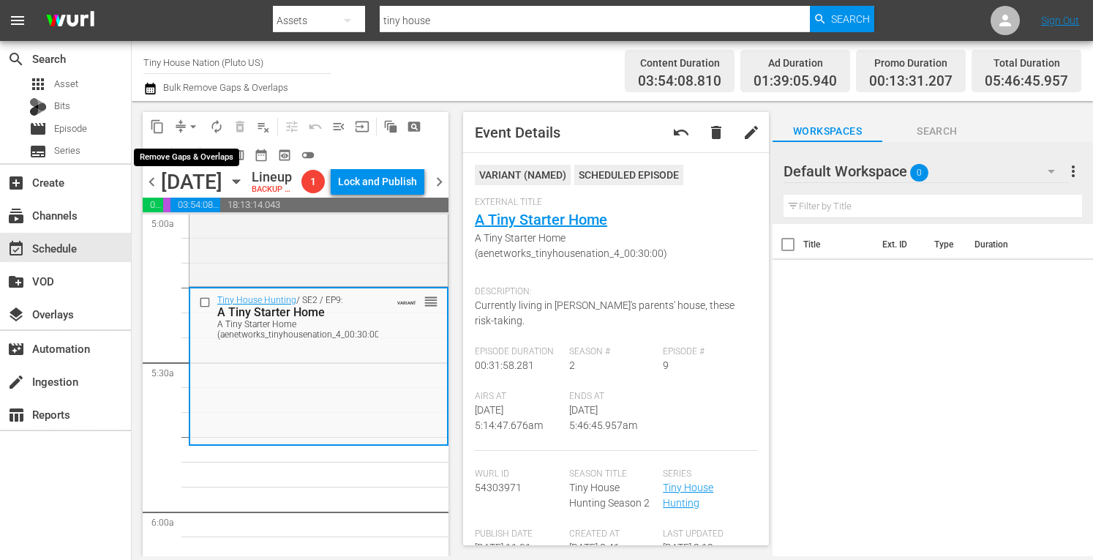
click at [191, 118] on button "arrow_drop_down" at bounding box center [192, 126] width 23 height 23
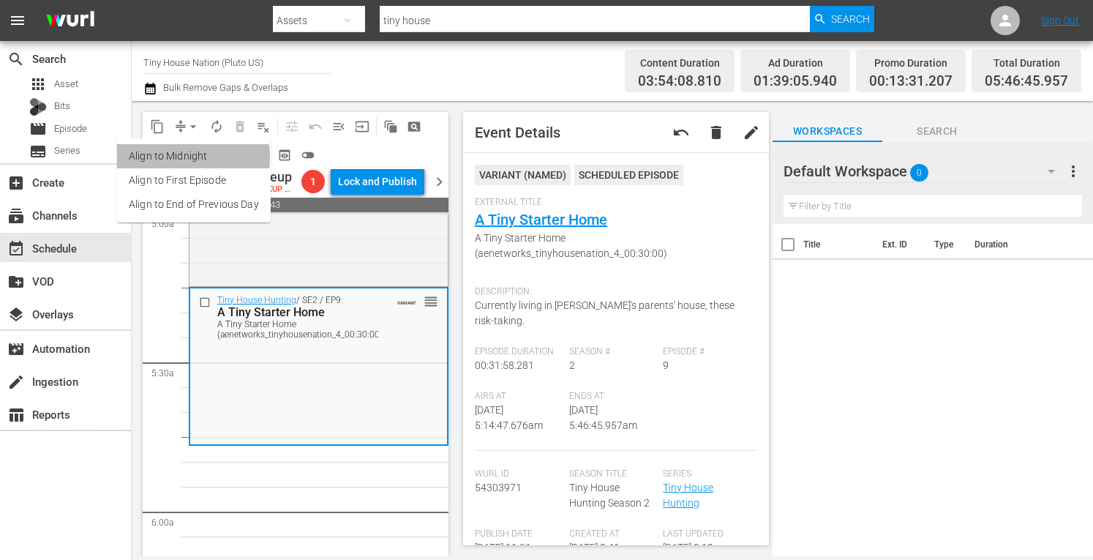
click at [159, 157] on li "Align to Midnight" at bounding box center [194, 156] width 154 height 24
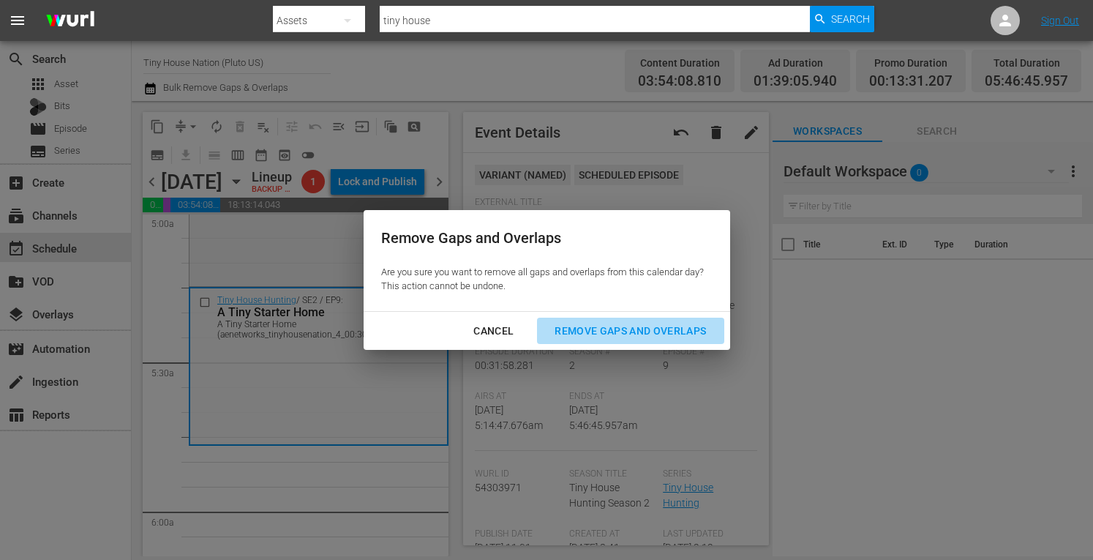
click at [584, 324] on div "Remove Gaps and Overlaps" at bounding box center [630, 331] width 175 height 18
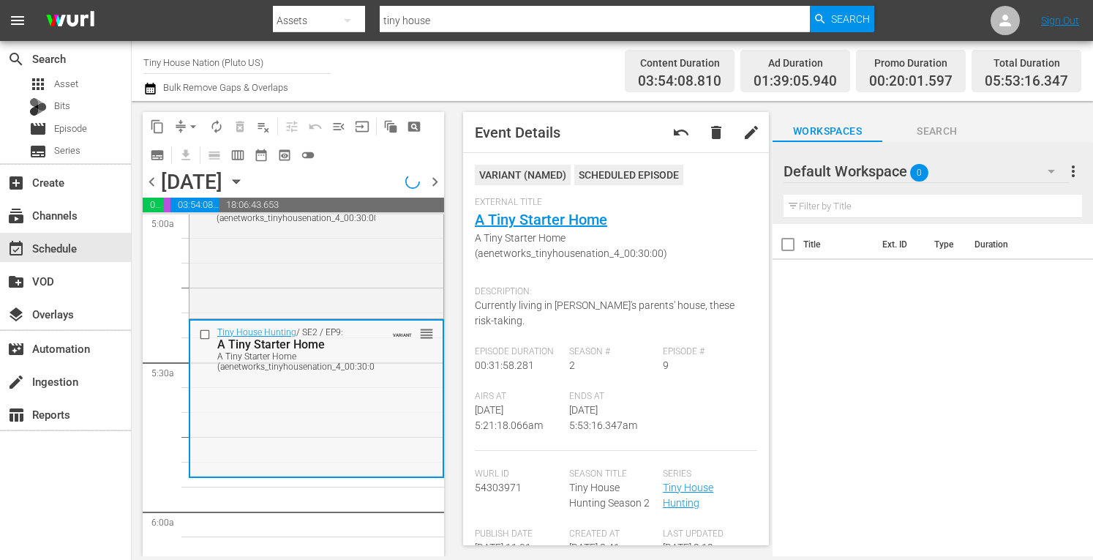
scroll to position [1519, 0]
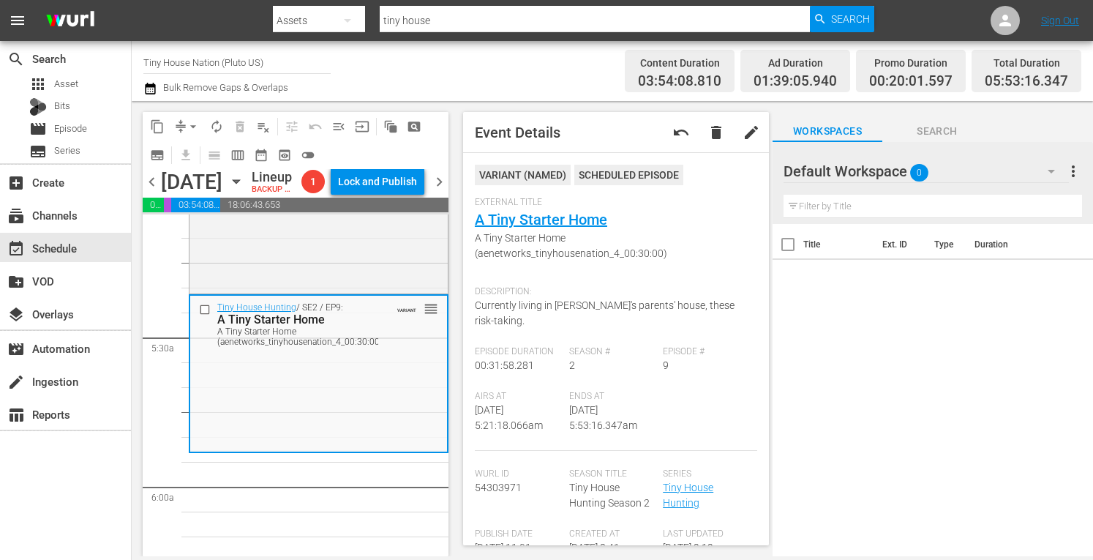
click at [189, 123] on span "arrow_drop_down" at bounding box center [193, 126] width 15 height 15
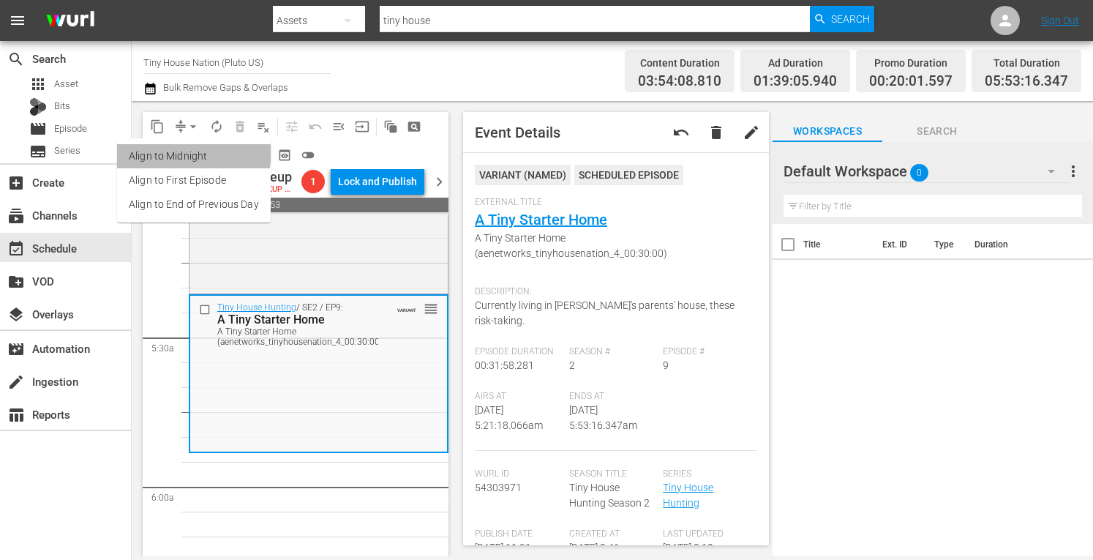
click at [175, 150] on li "Align to Midnight" at bounding box center [194, 156] width 154 height 24
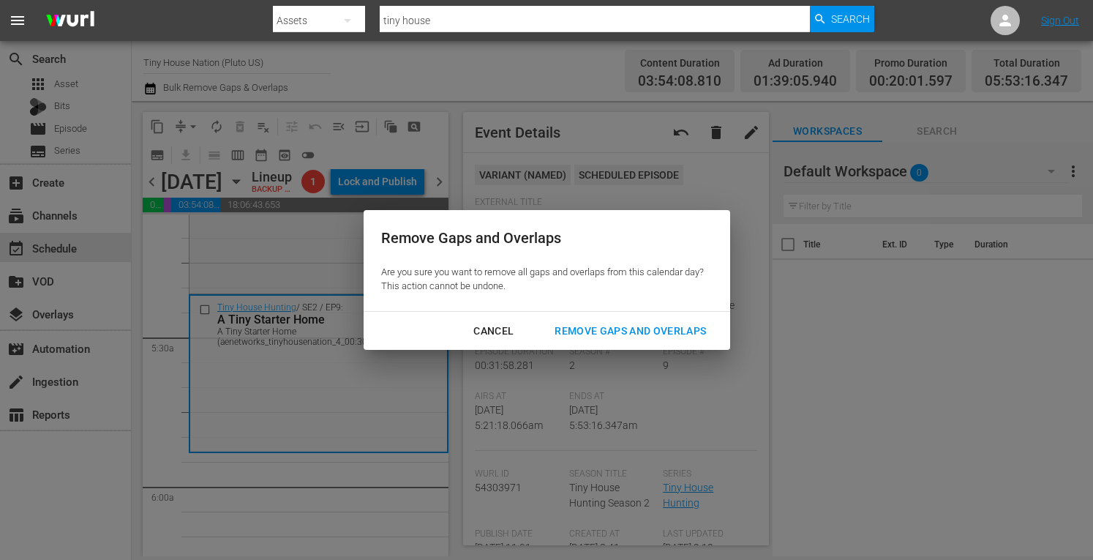
click at [598, 322] on div "Remove Gaps and Overlaps" at bounding box center [630, 331] width 175 height 18
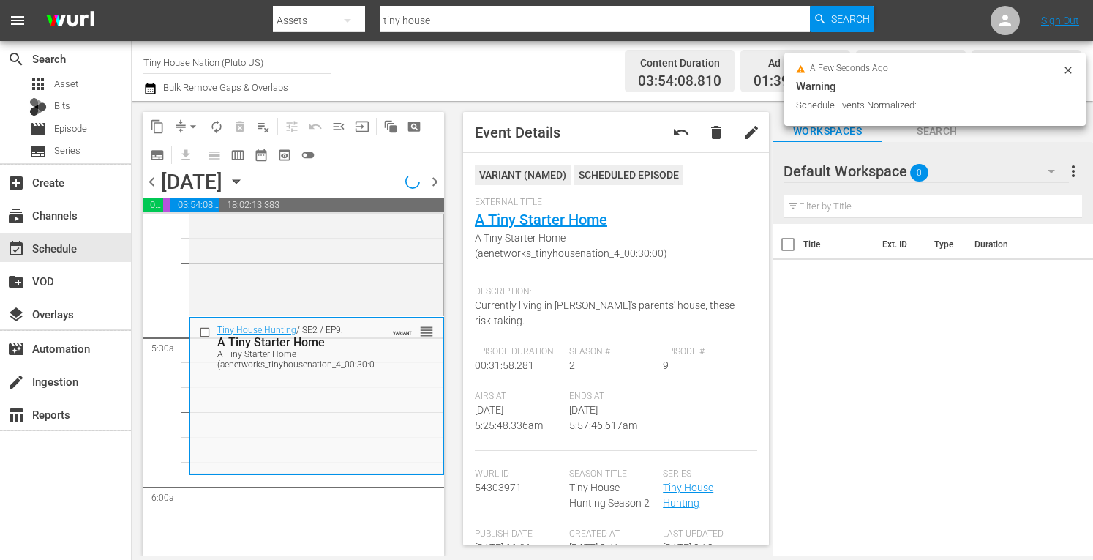
scroll to position [1494, 0]
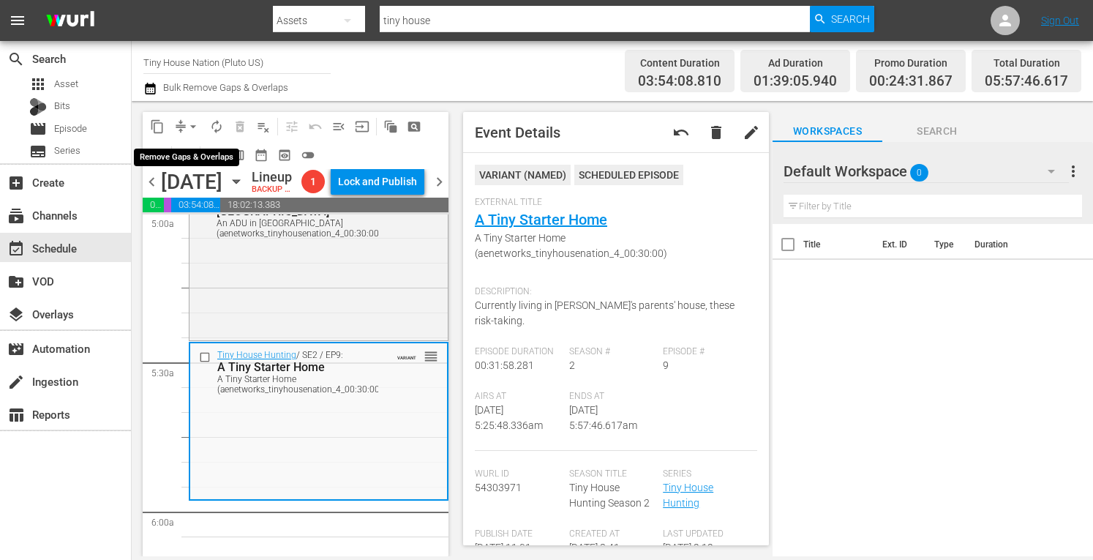
click at [195, 127] on span "arrow_drop_down" at bounding box center [193, 126] width 15 height 15
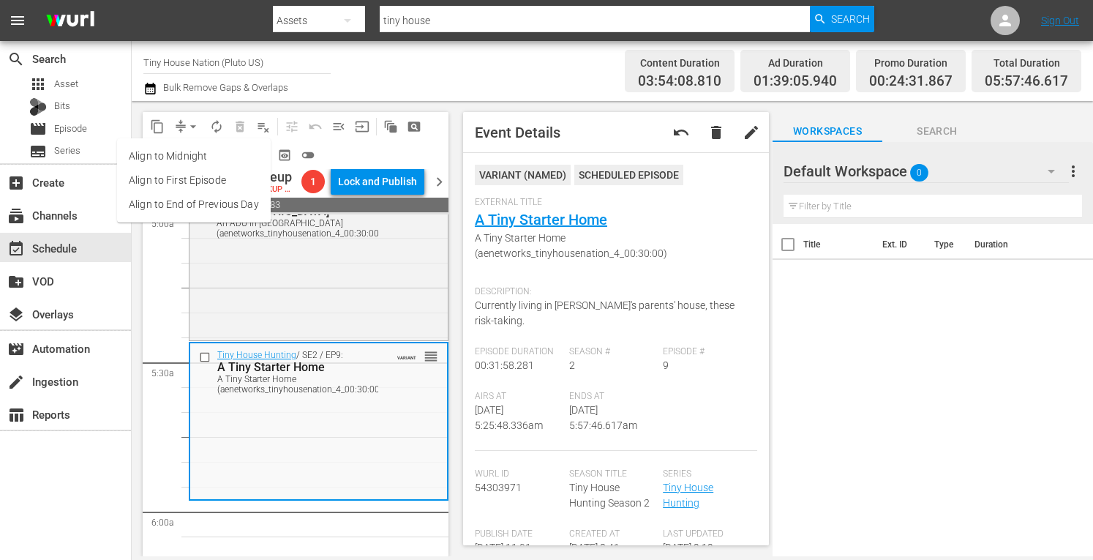
click at [179, 151] on li "Align to Midnight" at bounding box center [194, 156] width 154 height 24
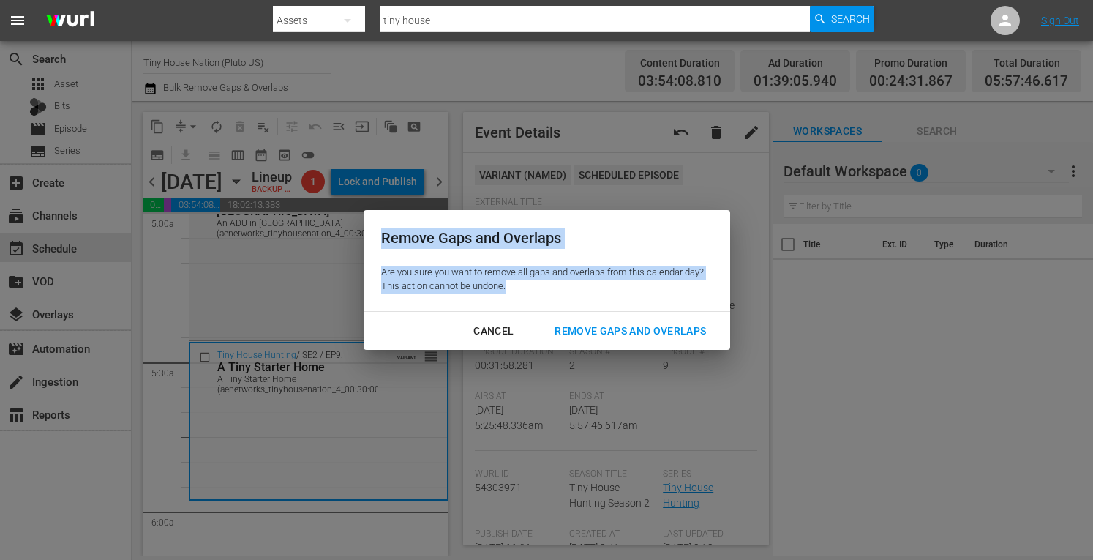
drag, startPoint x: 513, startPoint y: 323, endPoint x: 519, endPoint y: 330, distance: 9.3
click at [519, 330] on div "Remove Gaps and Overlaps Are you sure you want to remove all gaps and overlaps …" at bounding box center [546, 280] width 1093 height 560
click at [595, 335] on div "Remove Gaps and Overlaps" at bounding box center [630, 331] width 175 height 18
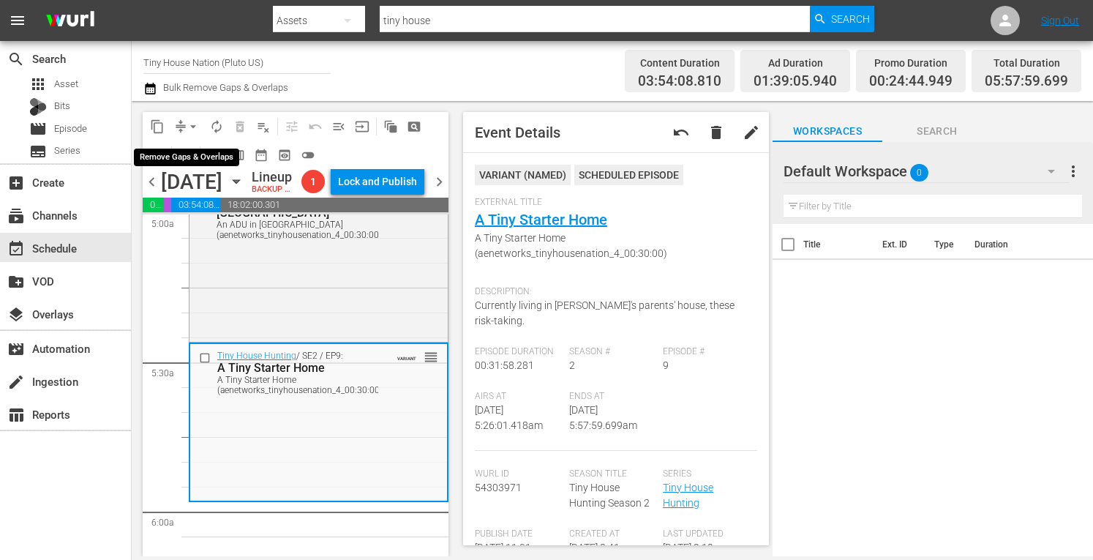
click at [190, 121] on span "arrow_drop_down" at bounding box center [193, 126] width 15 height 15
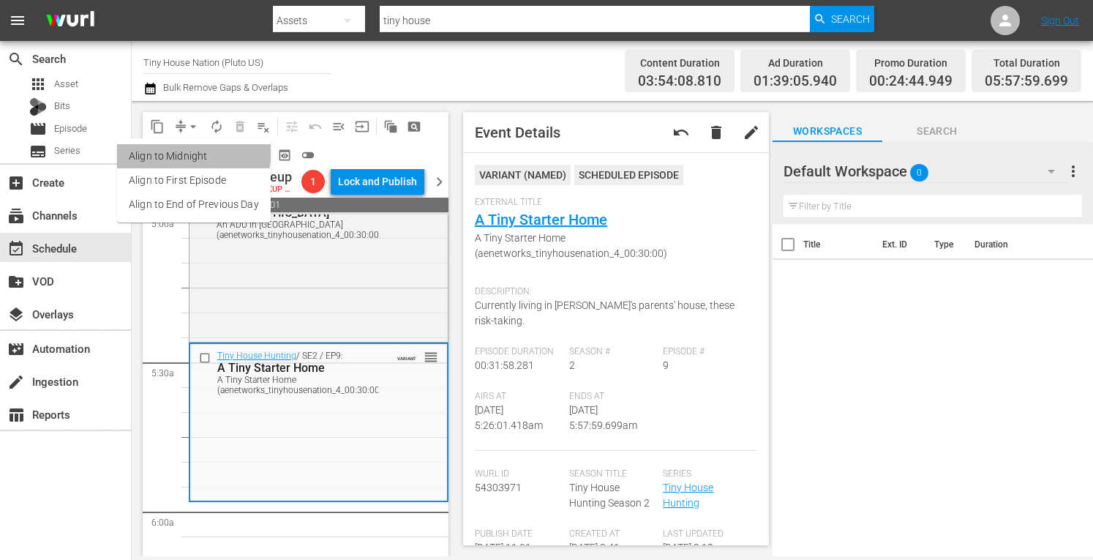
click at [174, 149] on li "Align to Midnight" at bounding box center [194, 156] width 154 height 24
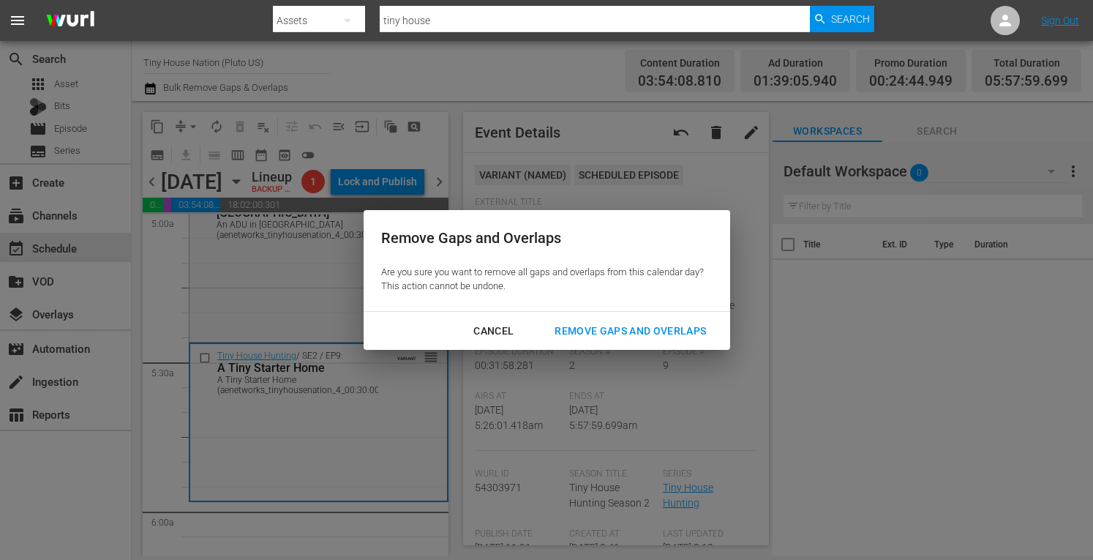
click at [651, 334] on div "Remove Gaps and Overlaps" at bounding box center [630, 331] width 175 height 18
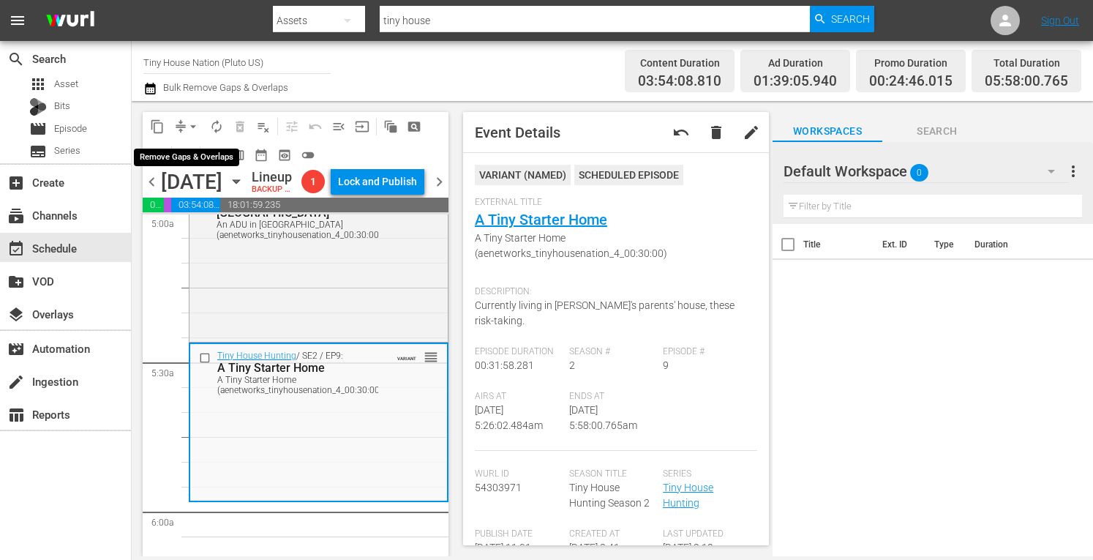
click at [187, 124] on span "arrow_drop_down" at bounding box center [193, 126] width 15 height 15
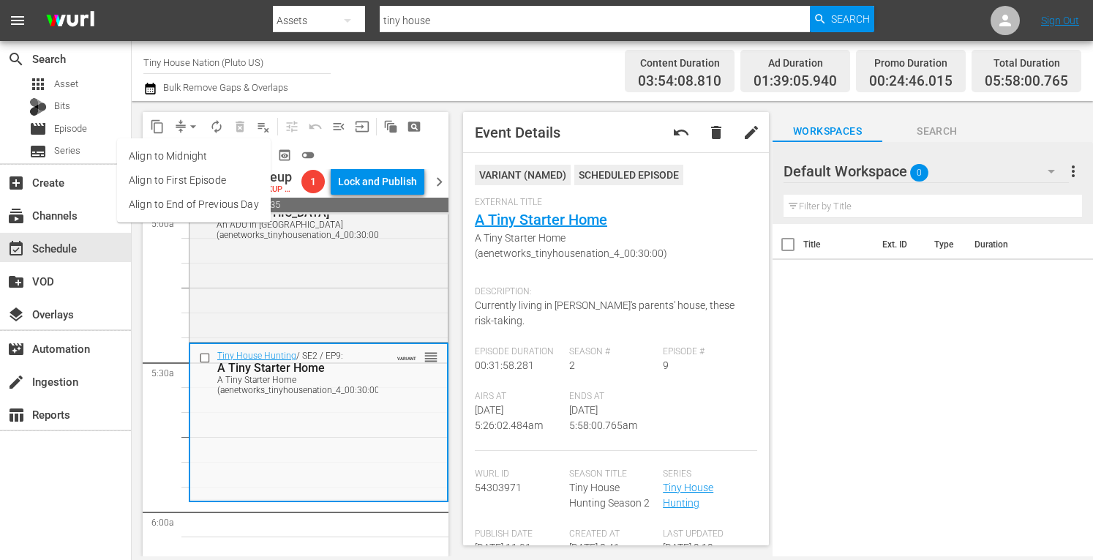
click at [165, 151] on li "Align to Midnight" at bounding box center [194, 156] width 154 height 24
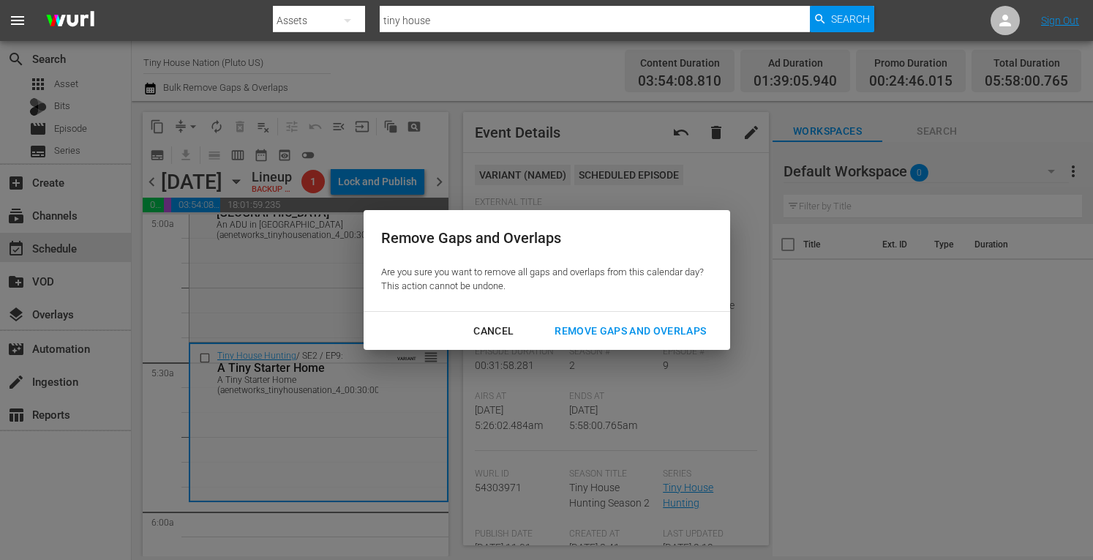
click at [610, 320] on button "Remove Gaps and Overlaps" at bounding box center [630, 330] width 187 height 27
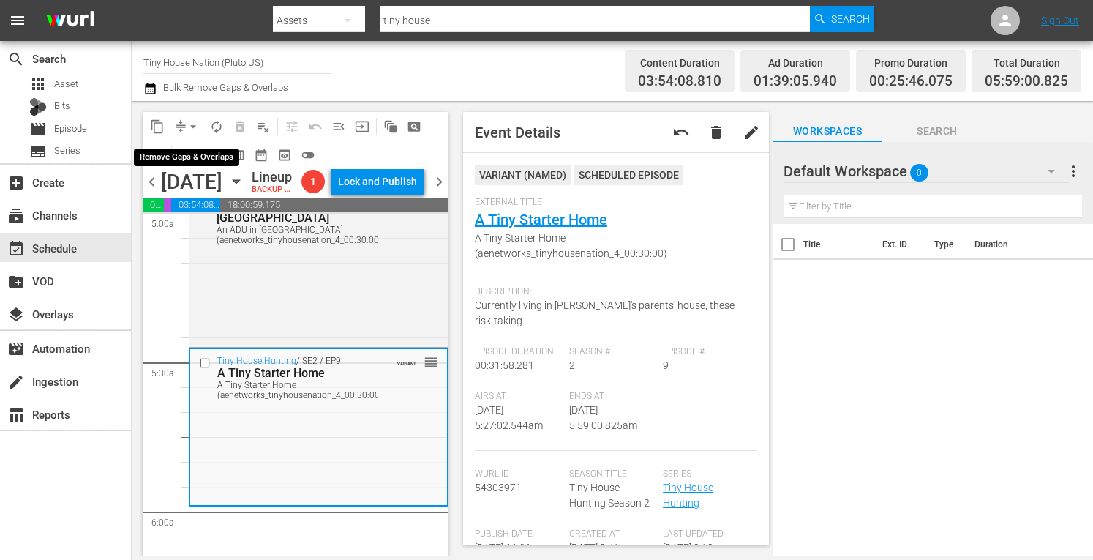
click at [188, 117] on button "arrow_drop_down" at bounding box center [192, 126] width 23 height 23
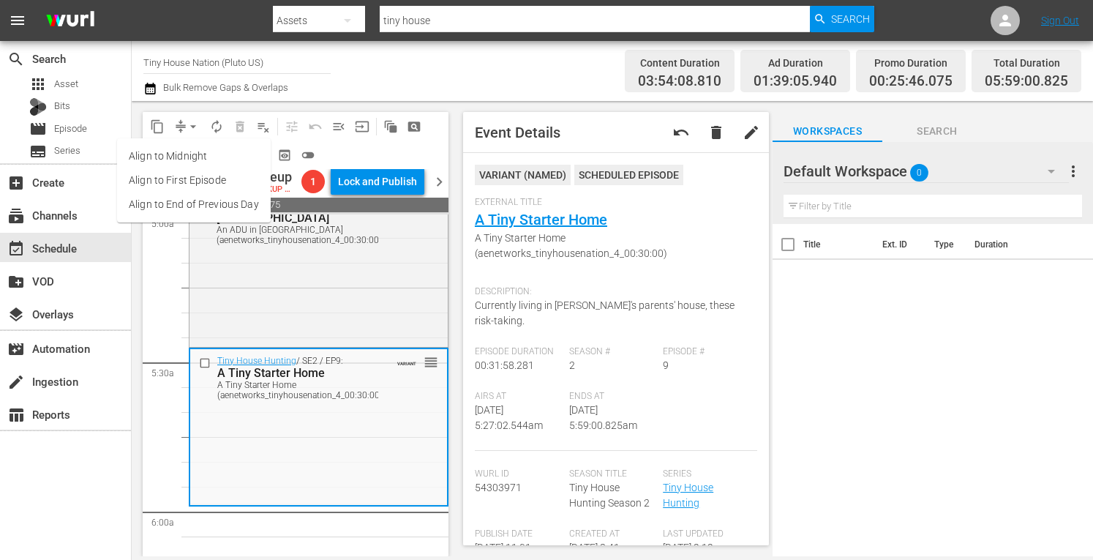
click at [178, 160] on li "Align to Midnight" at bounding box center [194, 156] width 154 height 24
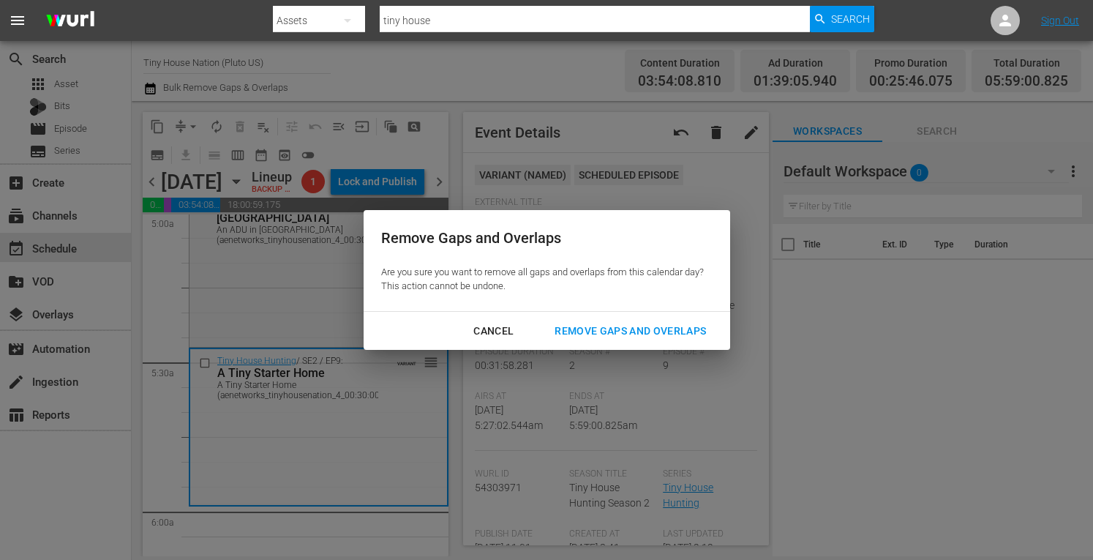
click at [581, 336] on div "Remove Gaps and Overlaps" at bounding box center [630, 331] width 175 height 18
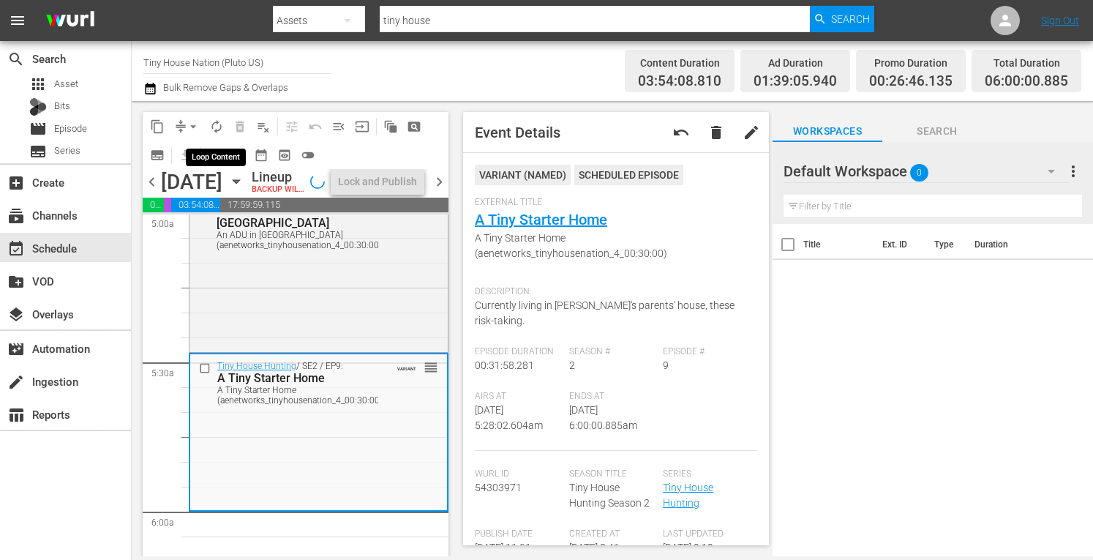
click at [220, 125] on span "autorenew_outlined" at bounding box center [216, 126] width 15 height 15
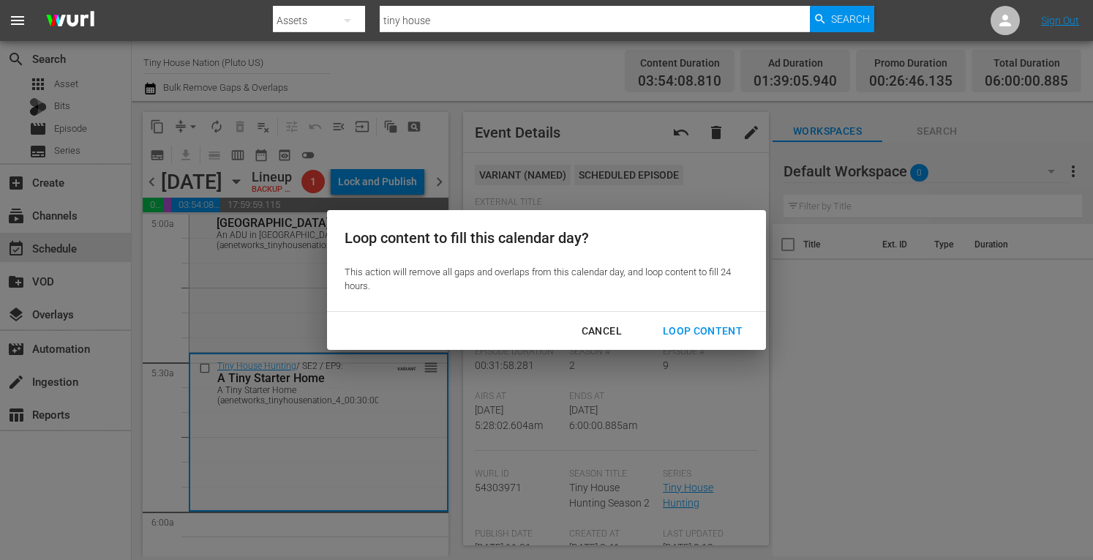
click at [700, 330] on div "Loop Content" at bounding box center [702, 331] width 103 height 18
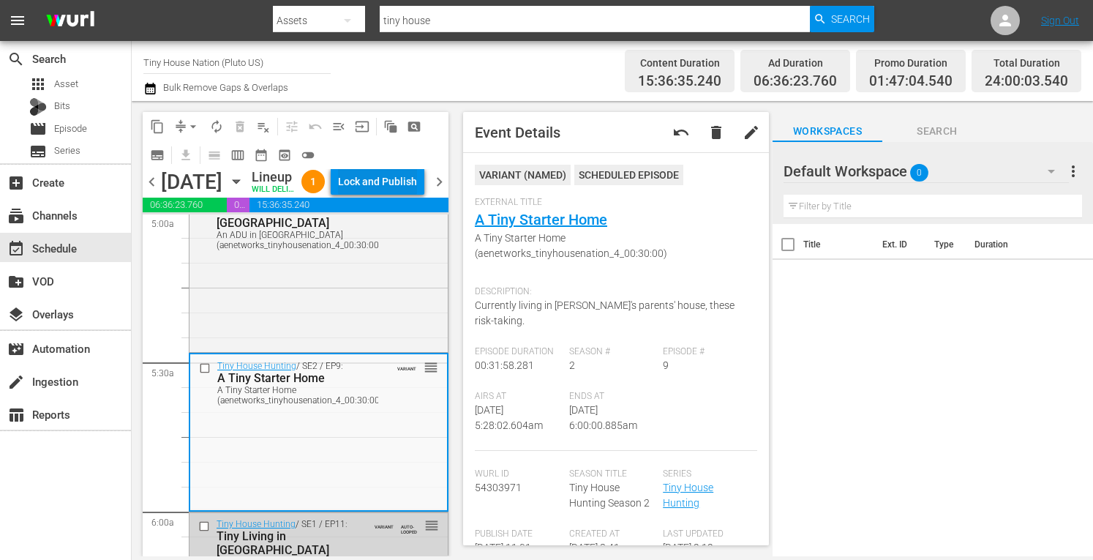
click at [387, 192] on div "Lock and Publish" at bounding box center [377, 181] width 79 height 26
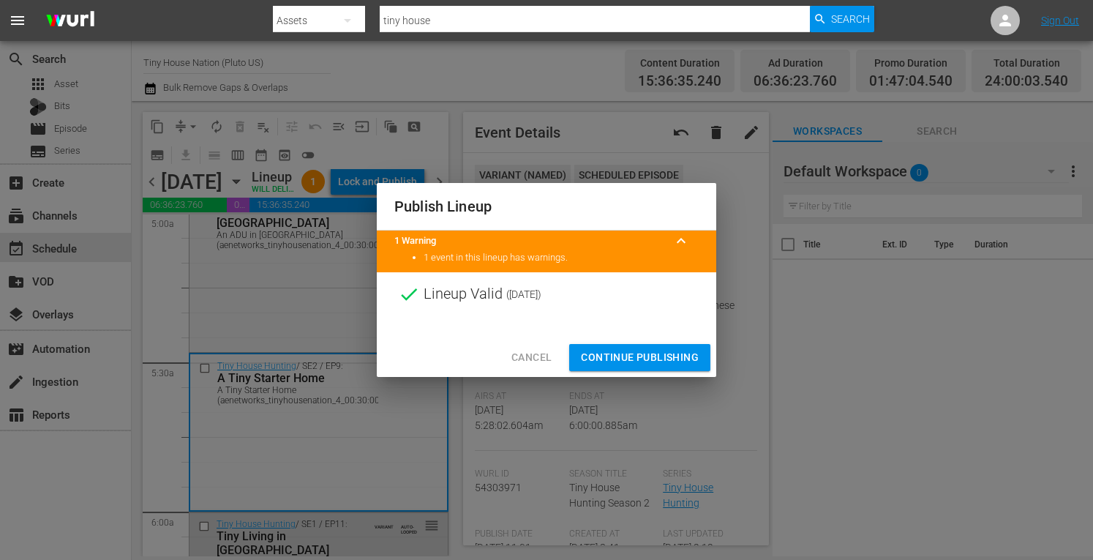
click at [606, 356] on span "Continue Publishing" at bounding box center [640, 357] width 118 height 18
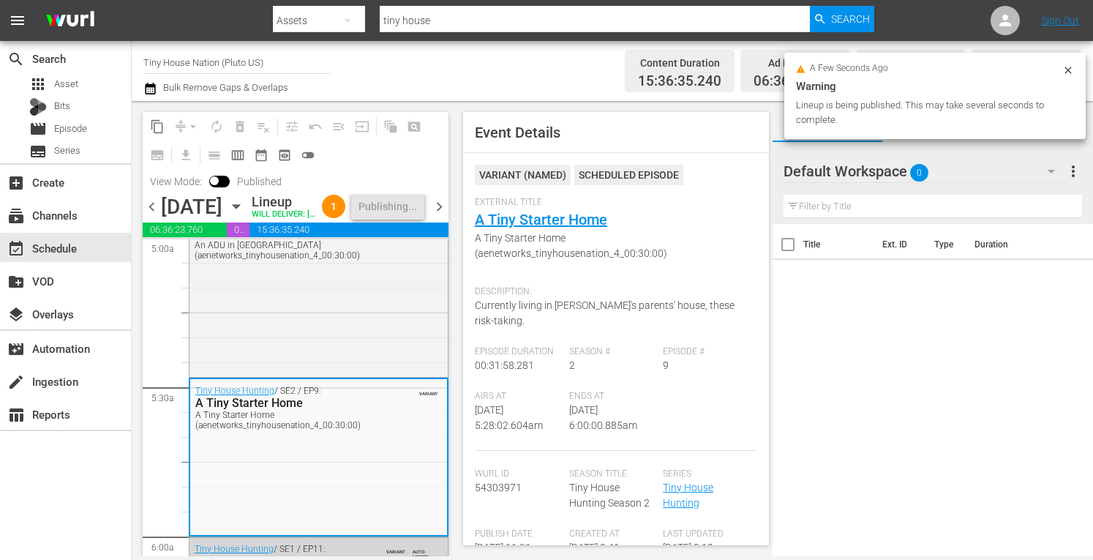
click at [437, 216] on span "chevron_right" at bounding box center [439, 207] width 18 height 18
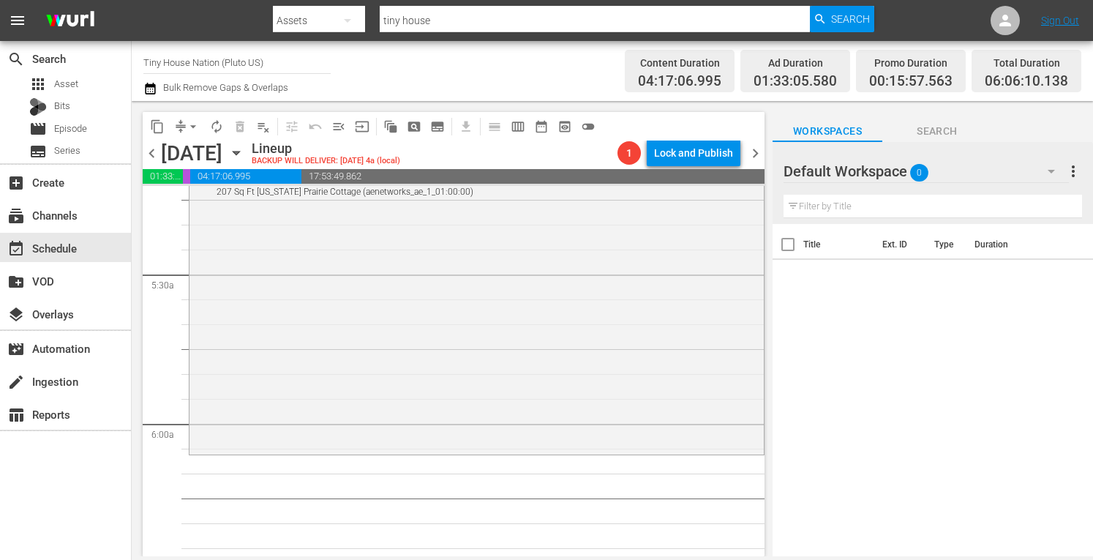
scroll to position [1554, 0]
click at [388, 315] on div "Tiny House Nation / SE1 / EP8: 207 Sq Ft Minnesota Prairie Cottage 207 Sq Ft Mi…" at bounding box center [476, 302] width 574 height 295
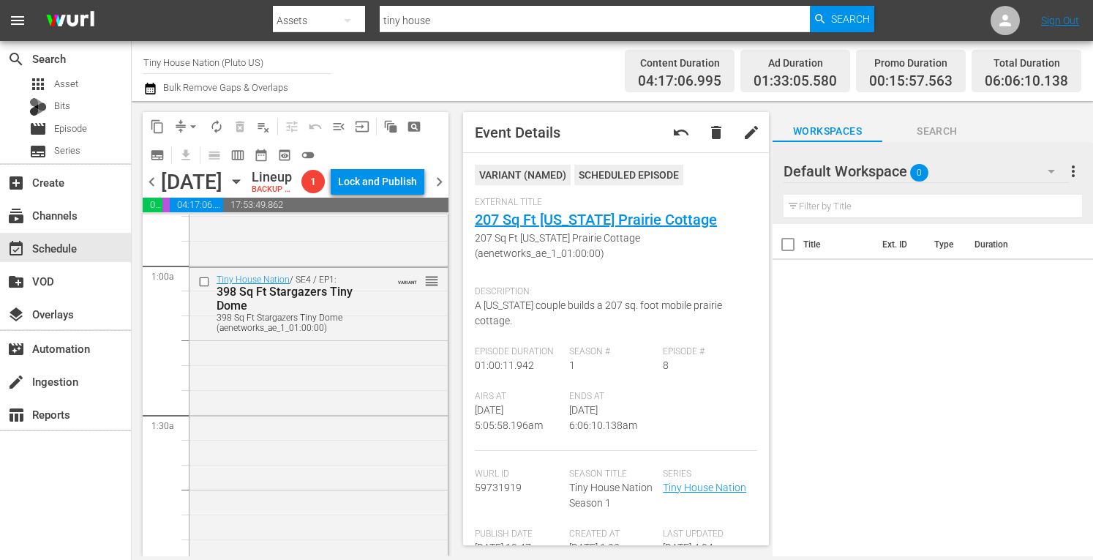
scroll to position [0, 0]
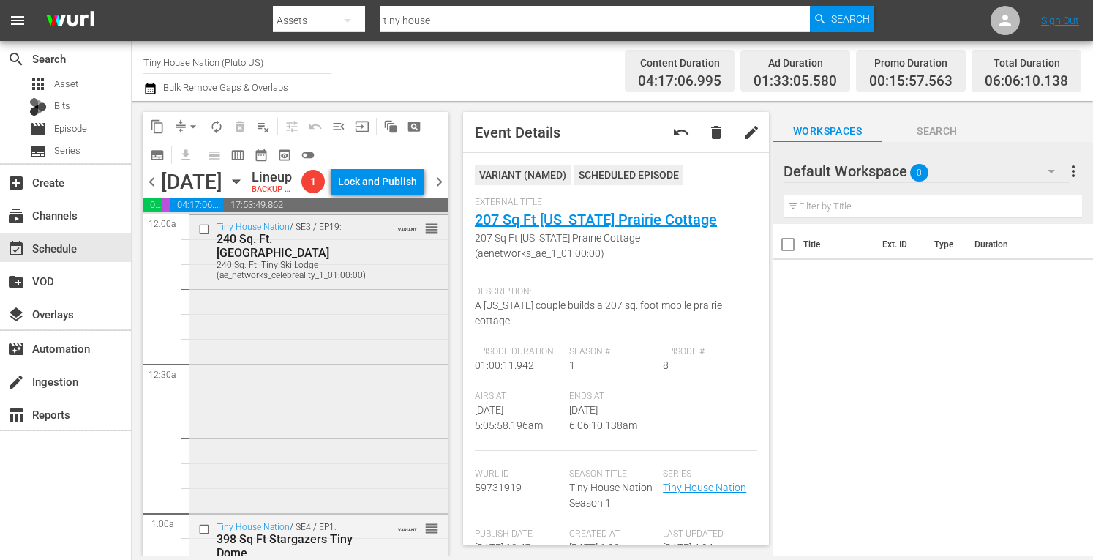
click at [341, 429] on div "Tiny House Nation / SE3 / EP19: 240 Sq. Ft. Tiny Ski Lodge 240 Sq. Ft. Tiny Ski…" at bounding box center [318, 363] width 258 height 296
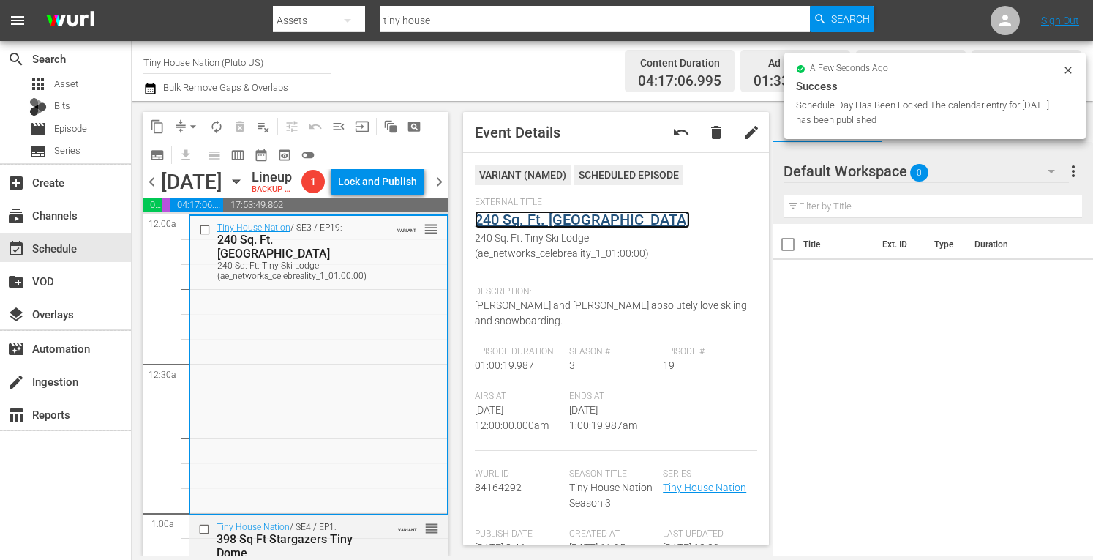
click at [556, 214] on link "240 Sq. Ft. Tiny Ski Lodge" at bounding box center [582, 220] width 215 height 18
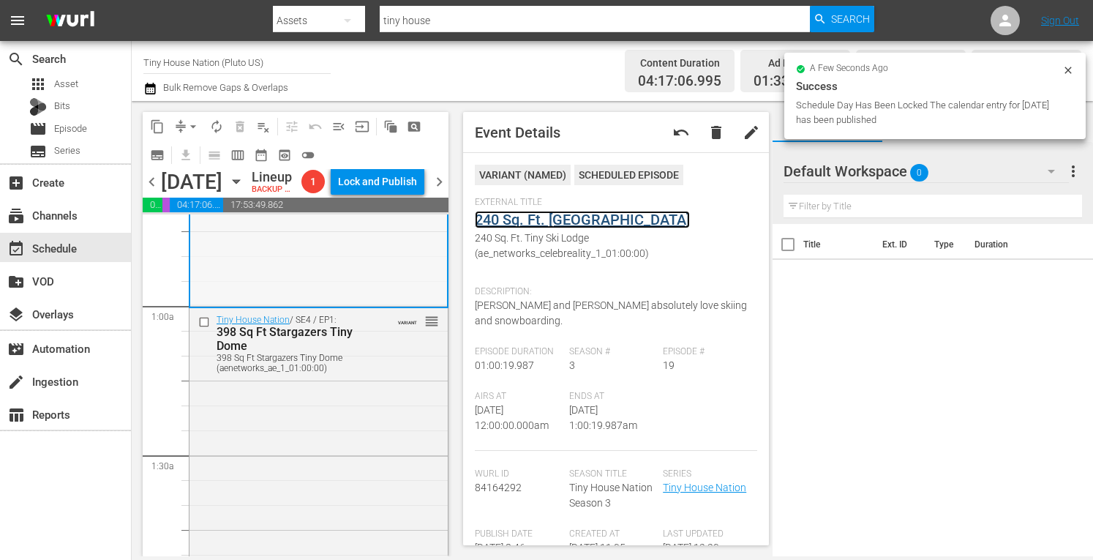
scroll to position [222, 0]
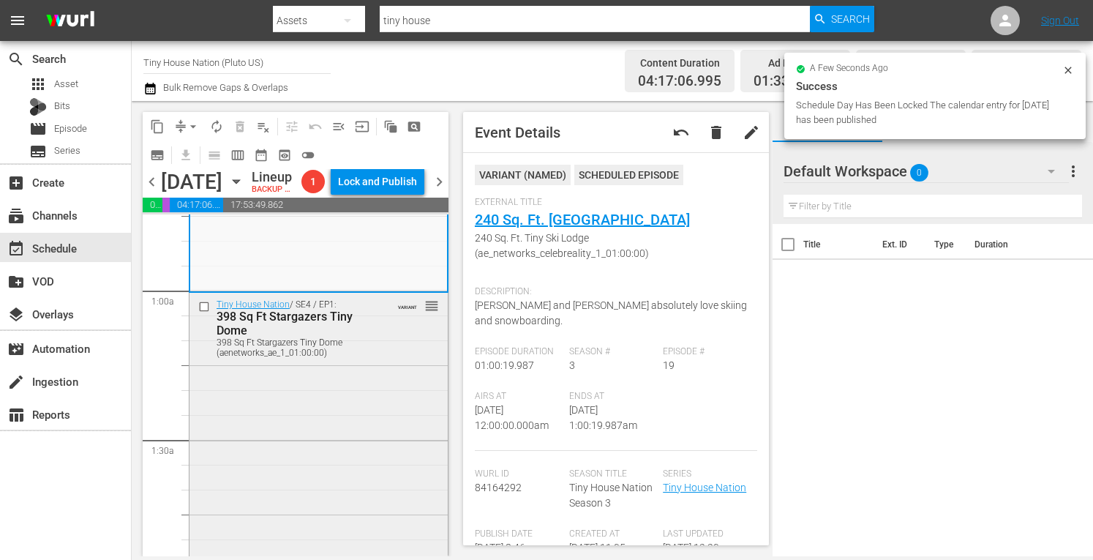
click at [319, 484] on div "Tiny House Nation / SE4 / EP1: 398 Sq Ft Stargazers Tiny Dome 398 Sq Ft Stargaz…" at bounding box center [318, 443] width 258 height 301
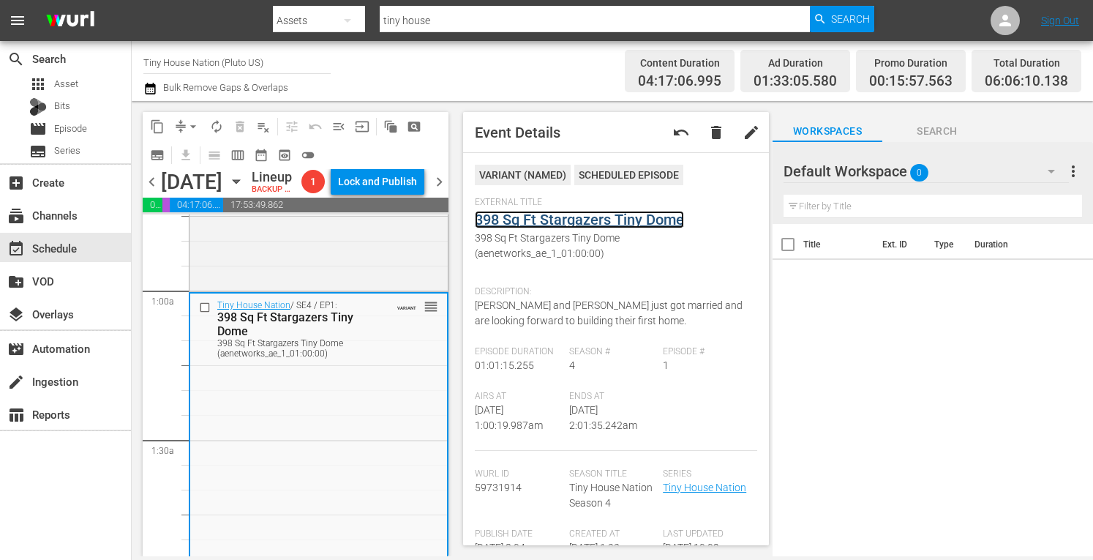
click at [620, 221] on link "398 Sq Ft Stargazers Tiny Dome" at bounding box center [579, 220] width 209 height 18
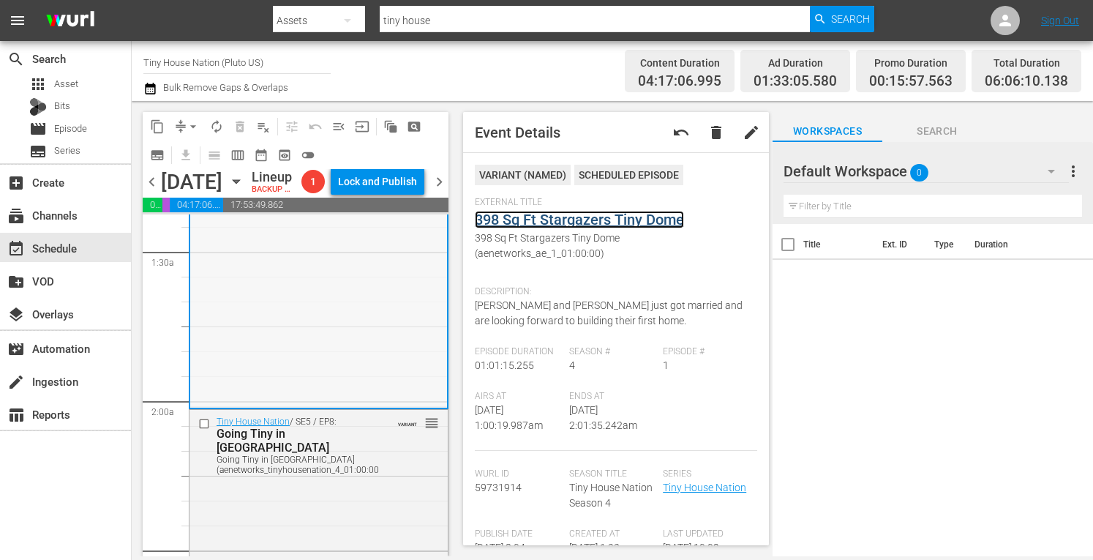
scroll to position [417, 0]
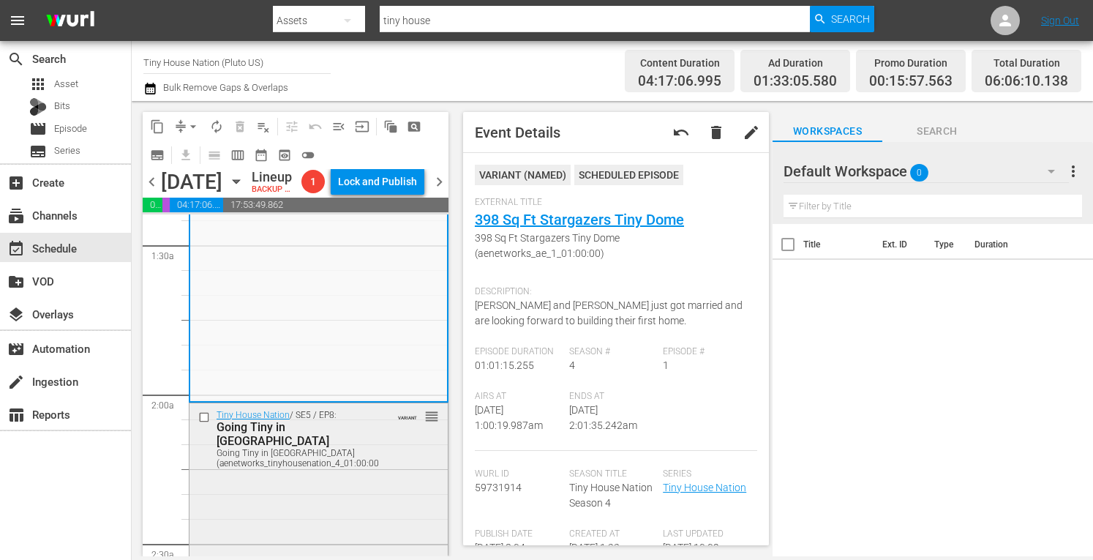
click at [366, 473] on div "Tiny House Nation / SE5 / EP8: Going Tiny in Music City Going Tiny in Music Cit…" at bounding box center [318, 438] width 258 height 70
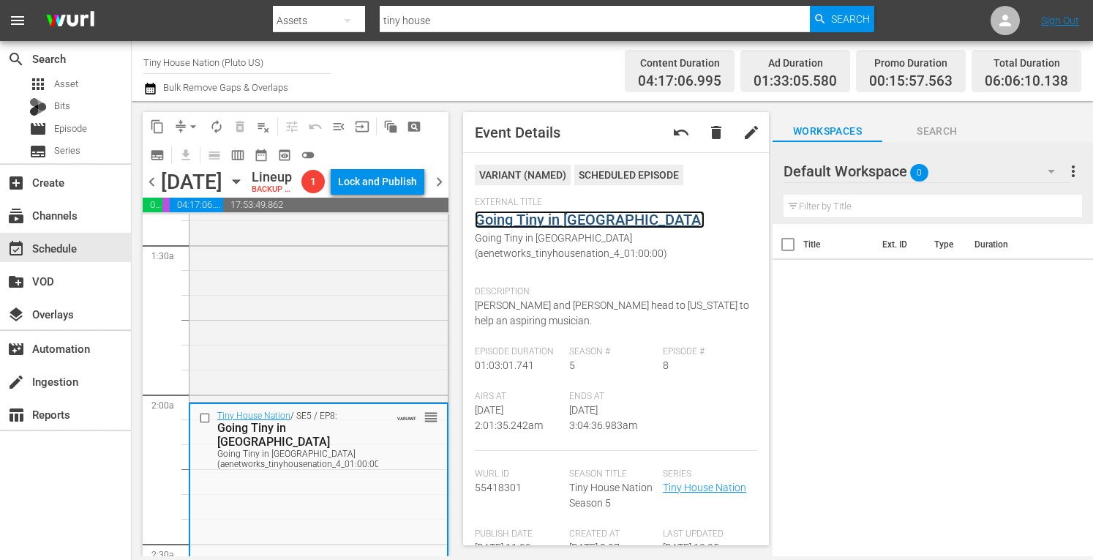
click at [557, 218] on link "Going Tiny in Music City" at bounding box center [590, 220] width 230 height 18
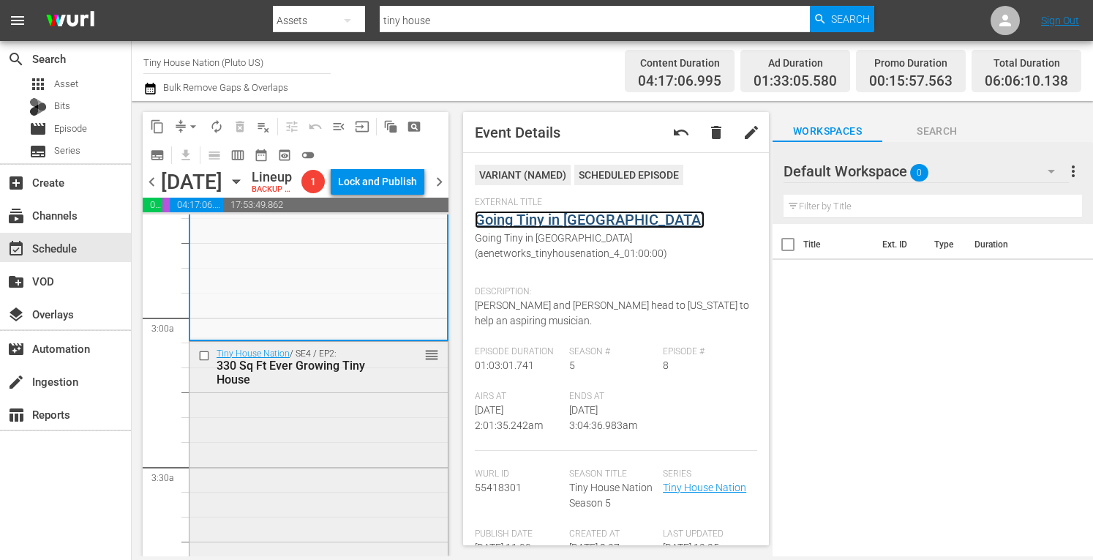
scroll to position [798, 0]
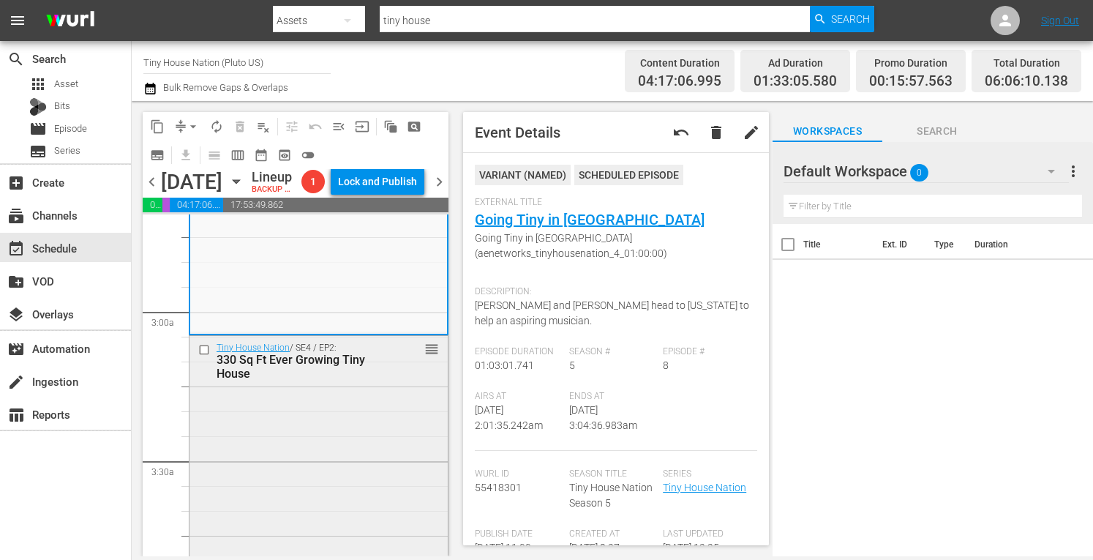
click at [325, 486] on div "Tiny House Nation / SE4 / EP2: 330 Sq Ft Ever Growing Tiny House reorder" at bounding box center [318, 487] width 258 height 302
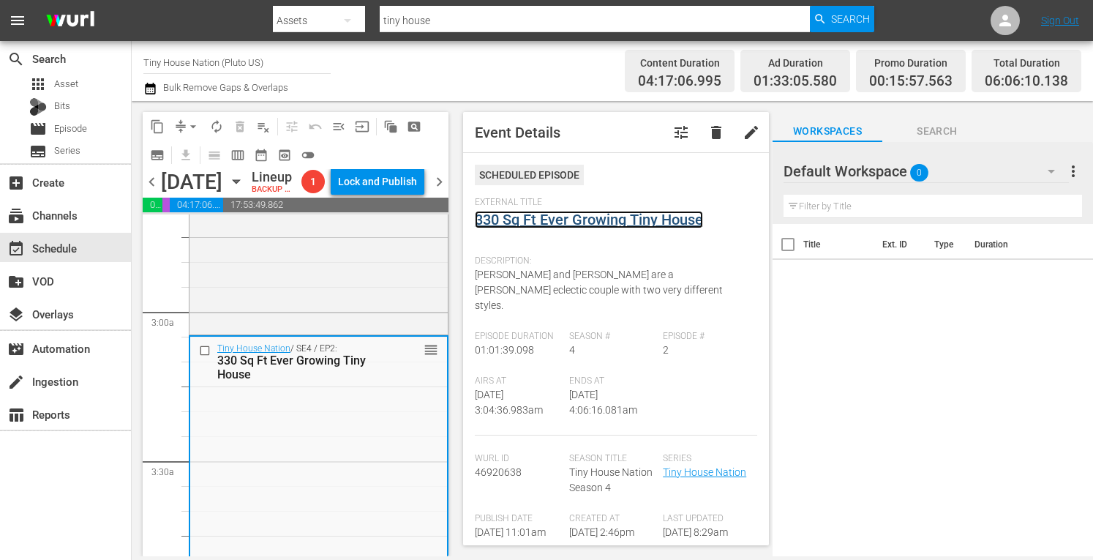
click at [549, 217] on link "330 Sq Ft Ever Growing Tiny House" at bounding box center [589, 220] width 228 height 18
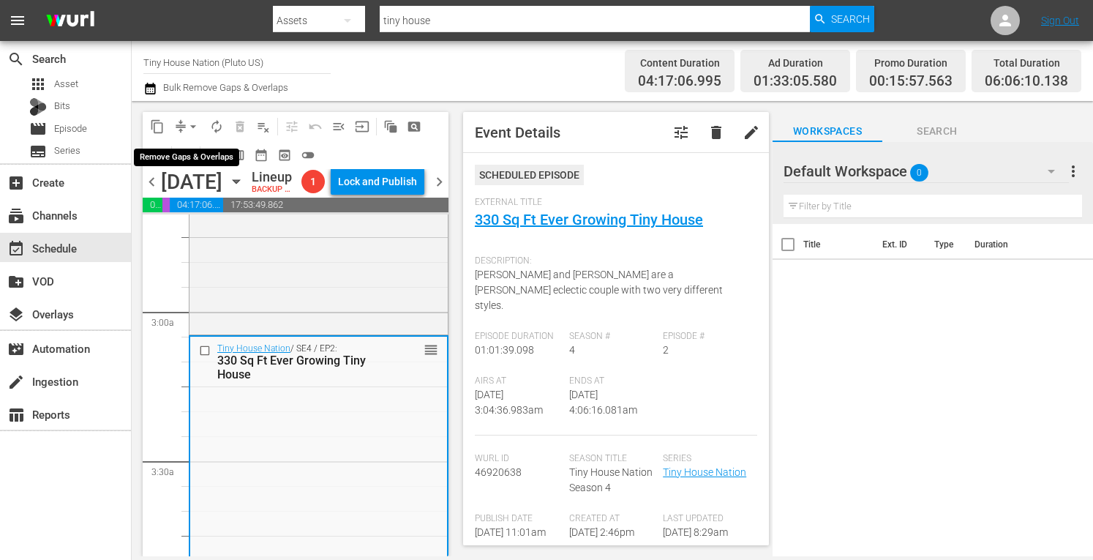
click at [194, 127] on span "arrow_drop_down" at bounding box center [193, 126] width 15 height 15
click at [175, 150] on li "Align to Midnight" at bounding box center [193, 156] width 121 height 24
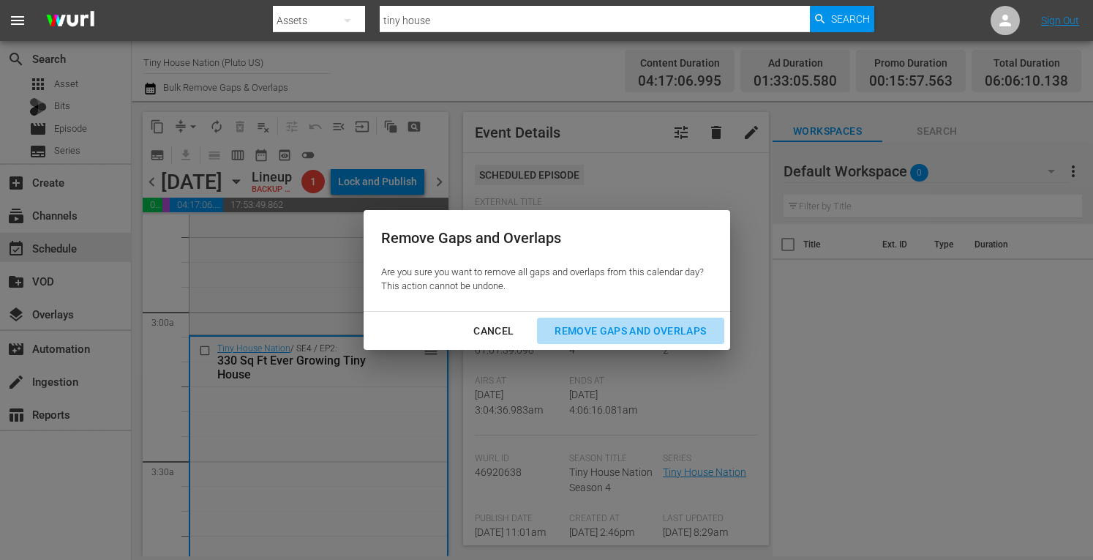
click at [597, 326] on div "Remove Gaps and Overlaps" at bounding box center [630, 331] width 175 height 18
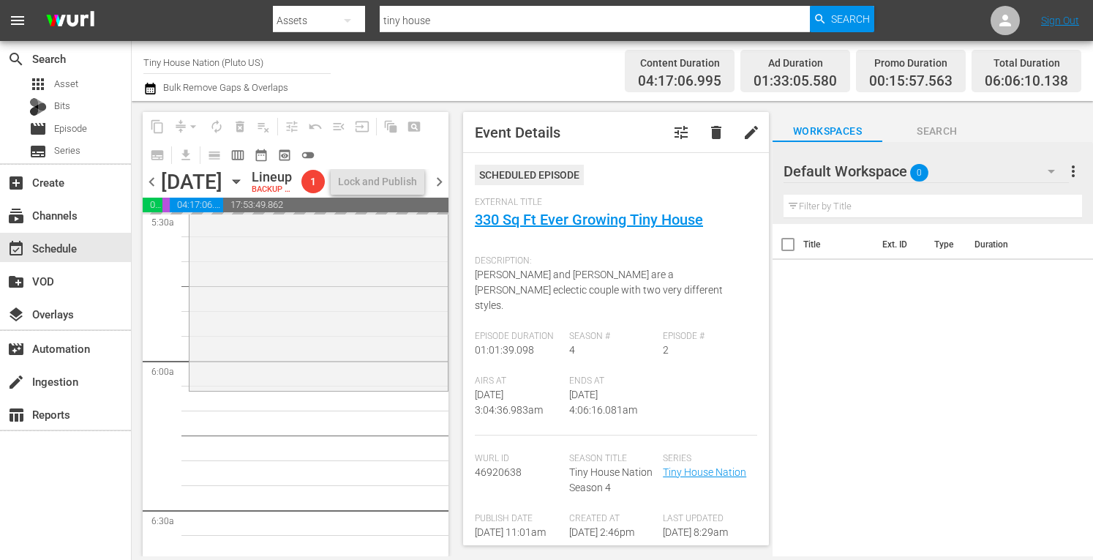
scroll to position [1642, 0]
click at [229, 345] on div "Tiny House Nation / SE1 / EP8: 207 Sq Ft Minnesota Prairie Cottage 207 Sq Ft Mi…" at bounding box center [318, 242] width 258 height 295
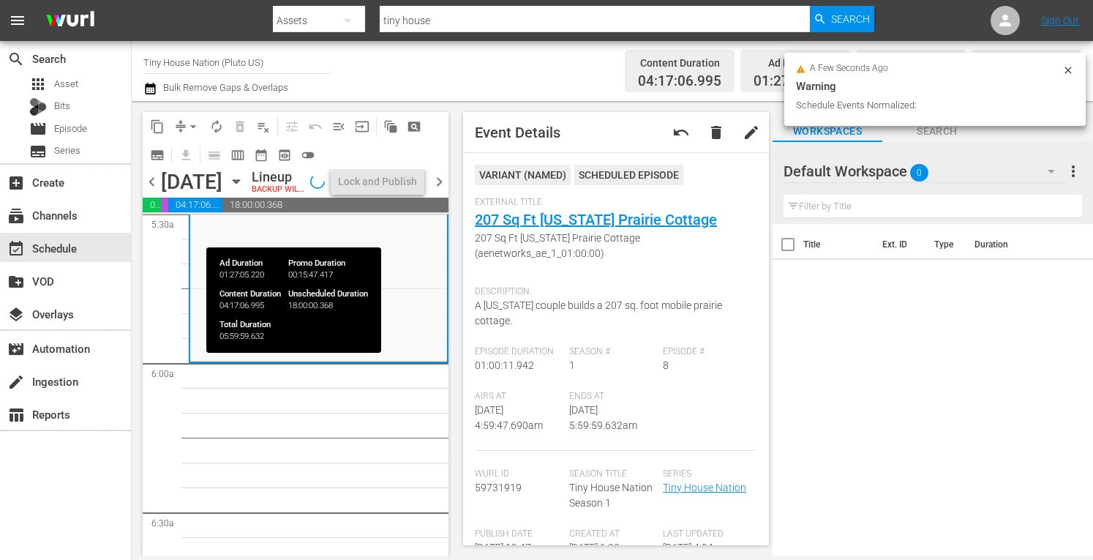
scroll to position [1592, 0]
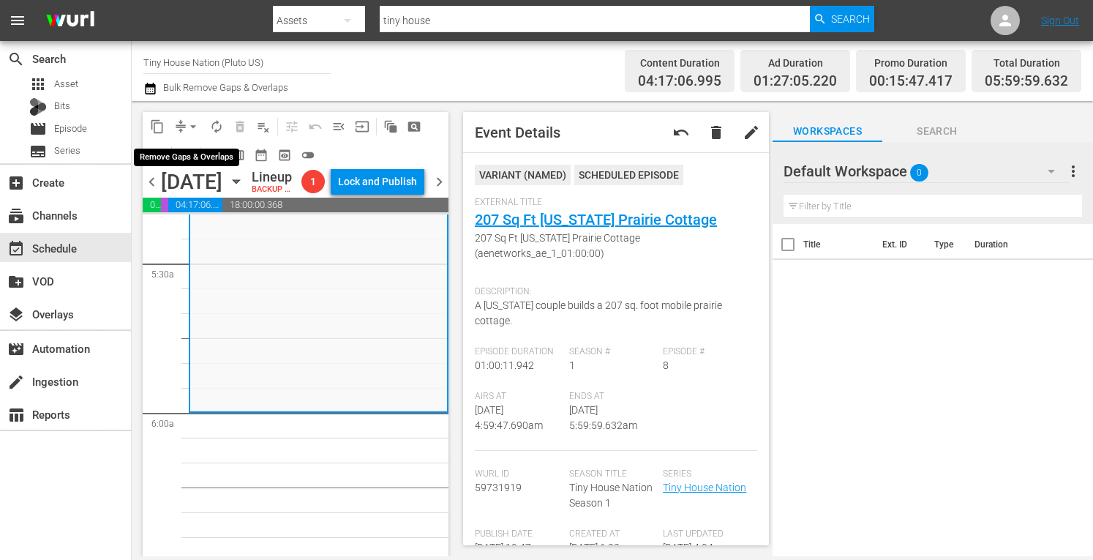
click at [194, 124] on span "arrow_drop_down" at bounding box center [193, 126] width 15 height 15
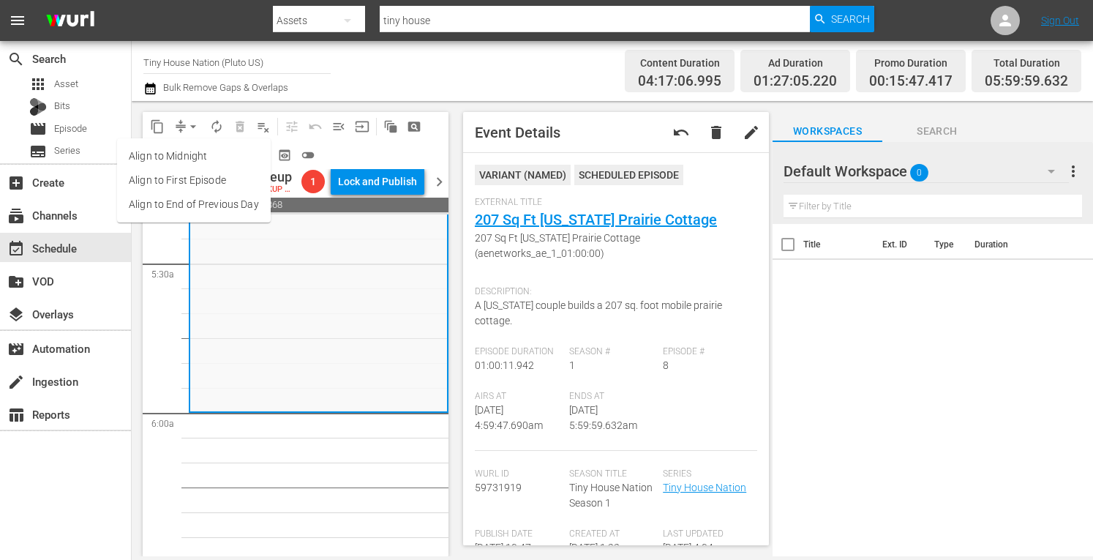
click at [169, 153] on li "Align to Midnight" at bounding box center [194, 156] width 154 height 24
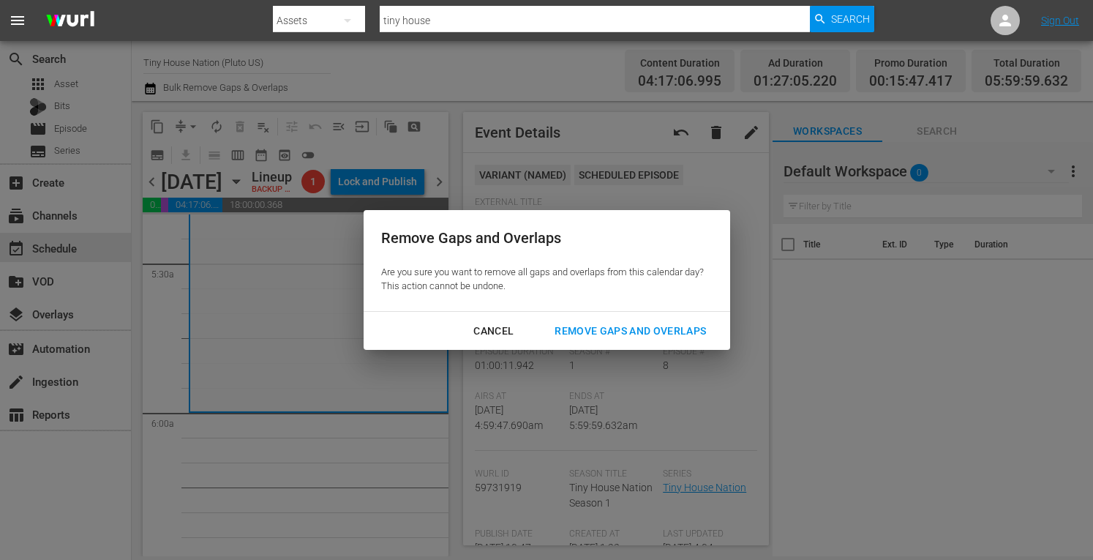
click at [593, 333] on div "Remove Gaps and Overlaps" at bounding box center [630, 331] width 175 height 18
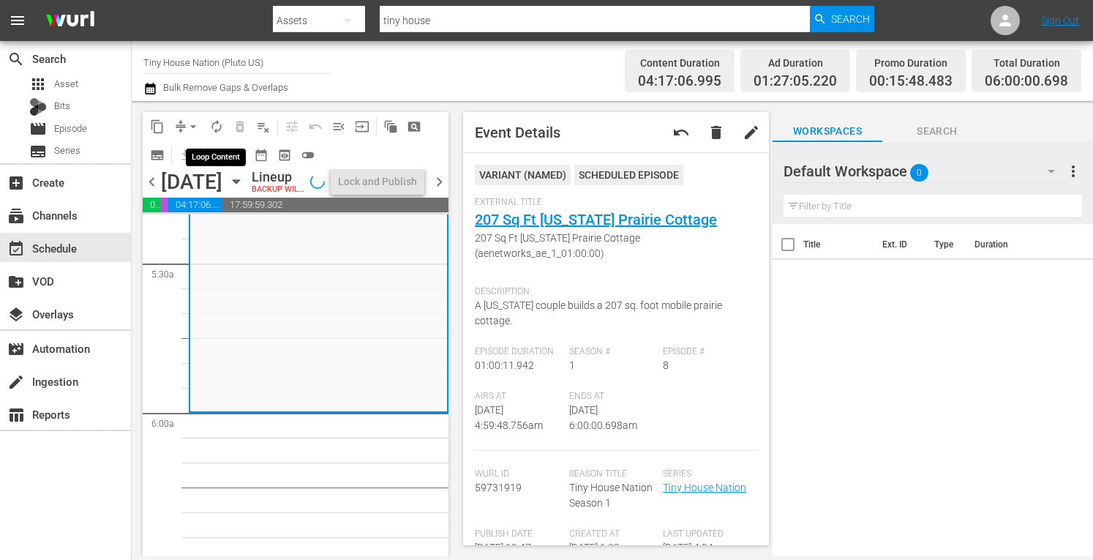
click at [217, 124] on span "autorenew_outlined" at bounding box center [216, 126] width 15 height 15
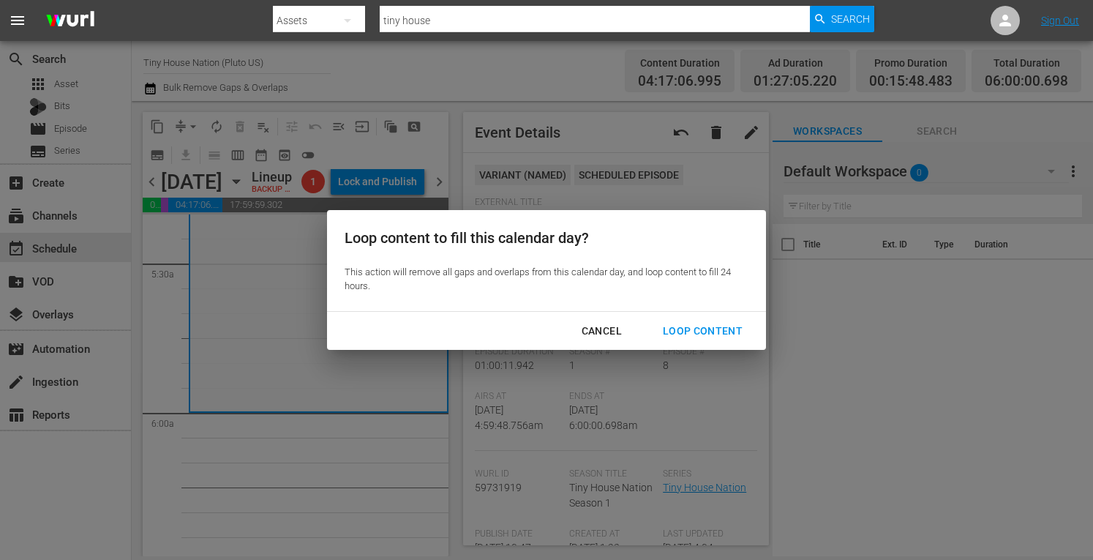
click at [696, 328] on div "Loop Content" at bounding box center [702, 331] width 103 height 18
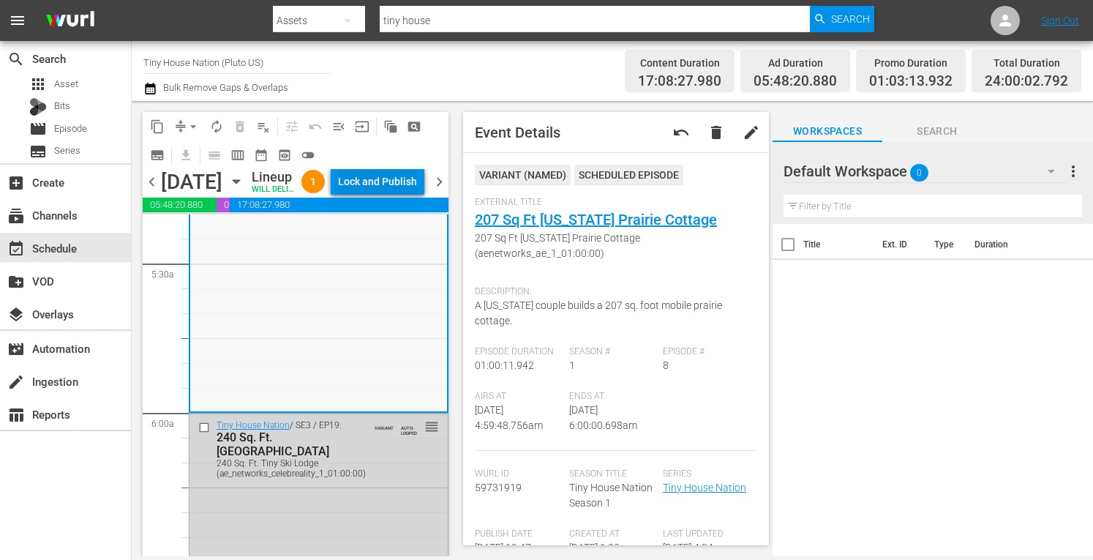
click at [379, 195] on div "Lock and Publish" at bounding box center [377, 181] width 79 height 26
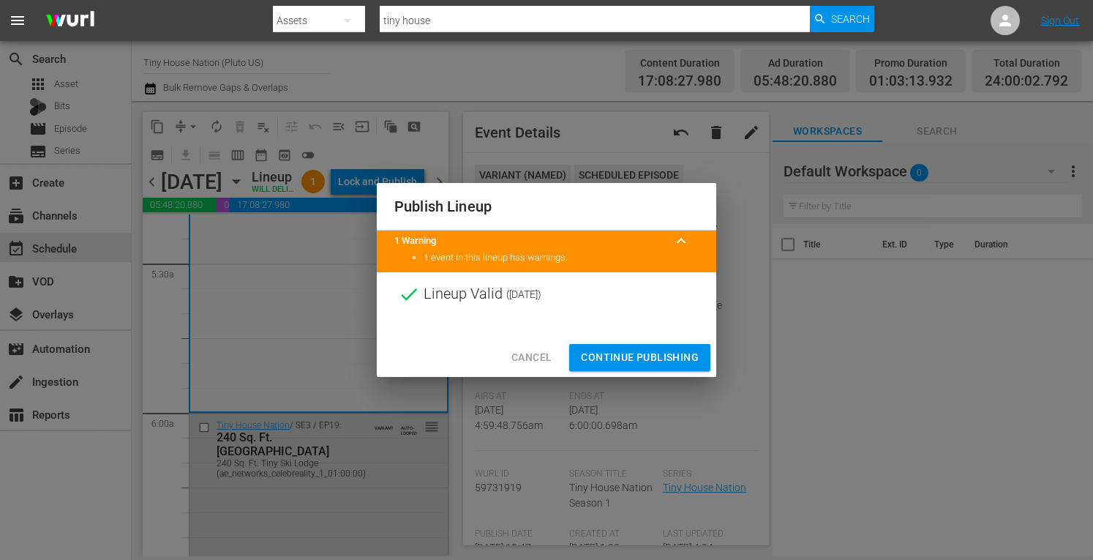
click at [631, 356] on span "Continue Publishing" at bounding box center [640, 357] width 118 height 18
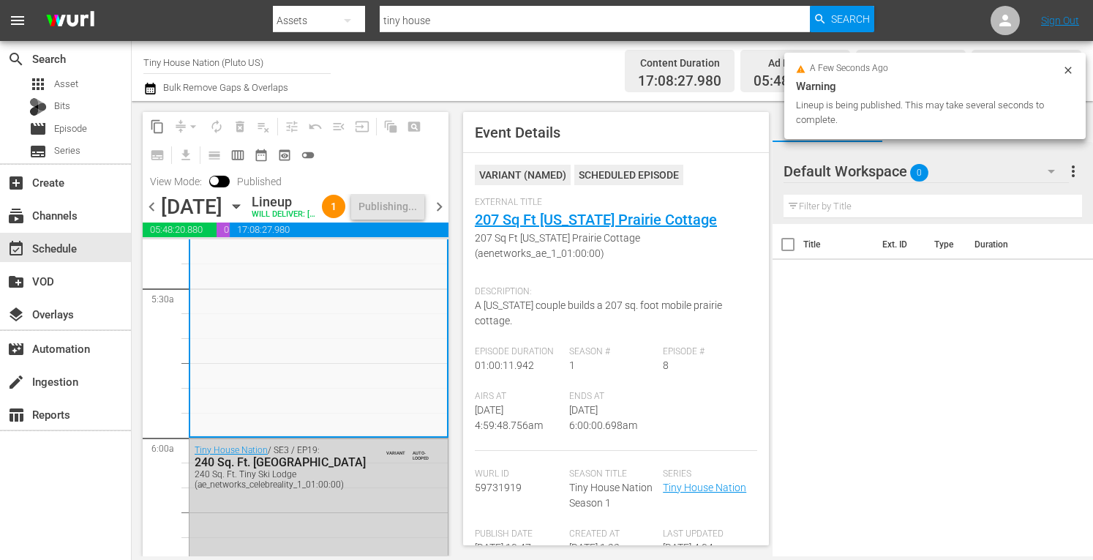
click at [439, 216] on span "chevron_right" at bounding box center [439, 207] width 18 height 18
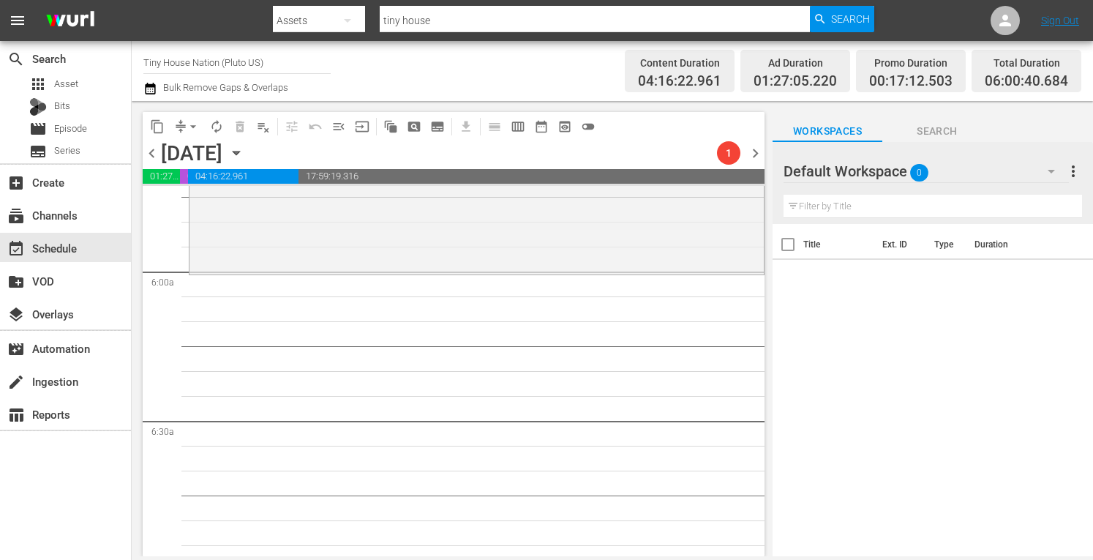
scroll to position [1730, 0]
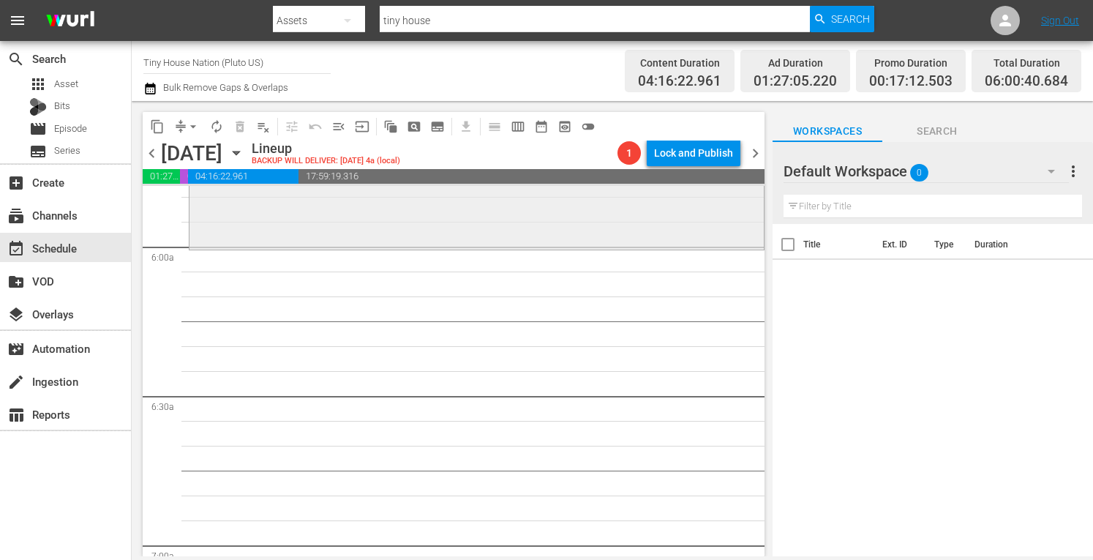
click at [298, 230] on div "Tiny House Nation / SE3 / EP16: 300 Sq. Ft. "Retro Garage House" reorder" at bounding box center [476, 94] width 574 height 304
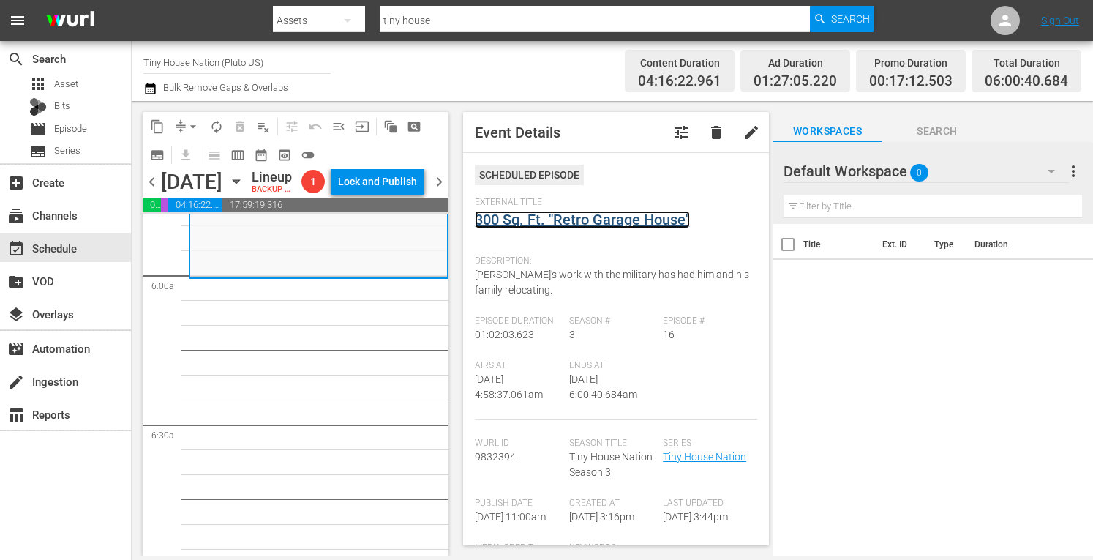
click at [552, 222] on link "300 Sq. Ft. "Retro Garage House"" at bounding box center [582, 220] width 215 height 18
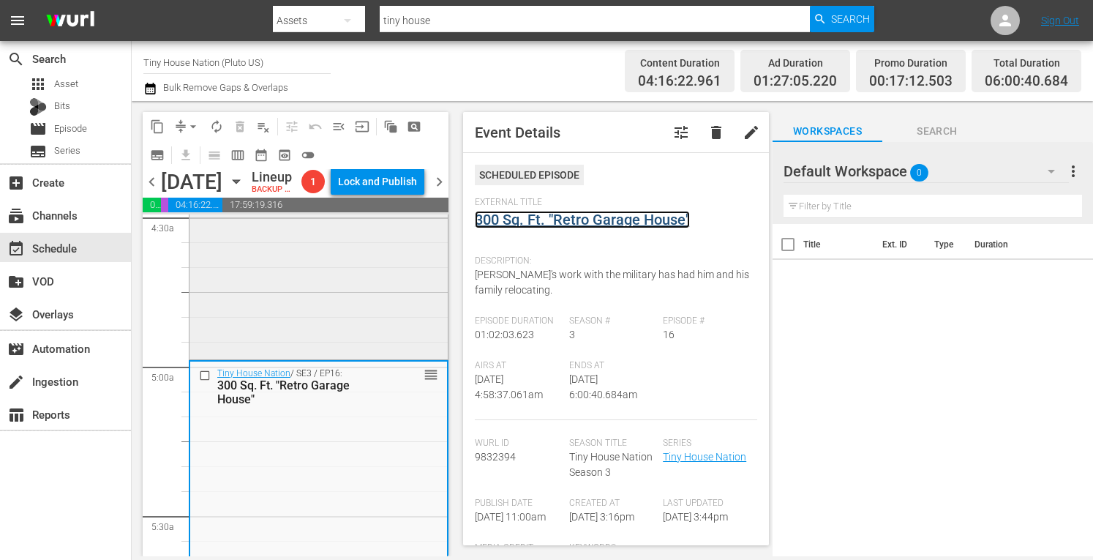
scroll to position [1336, 0]
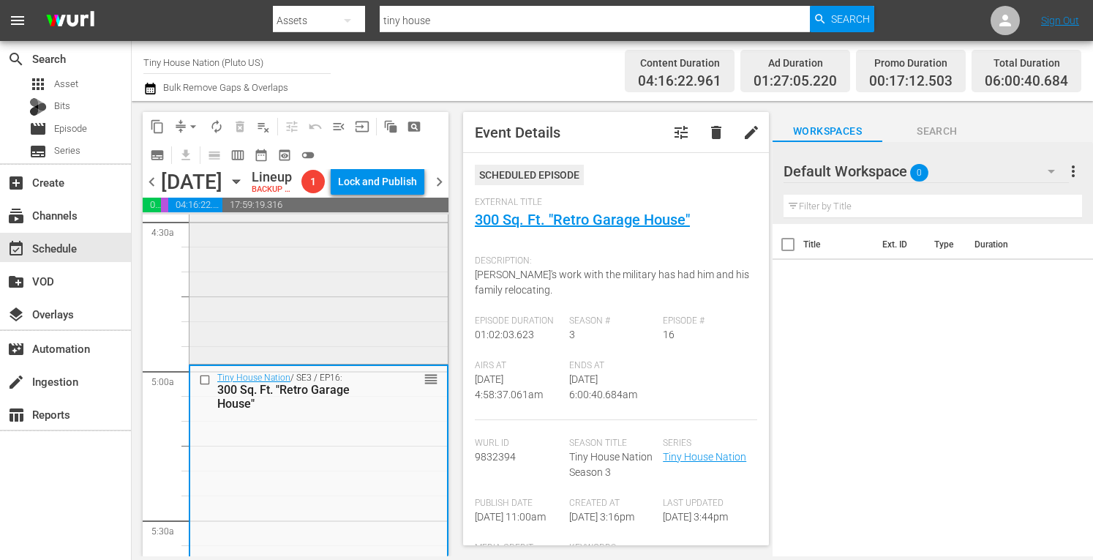
click at [265, 353] on div "Tiny House Nation / SE2 / EP6: 192 Sq. Ft. Bird House 192 Sq. Ft. Bird House (a…" at bounding box center [318, 210] width 258 height 299
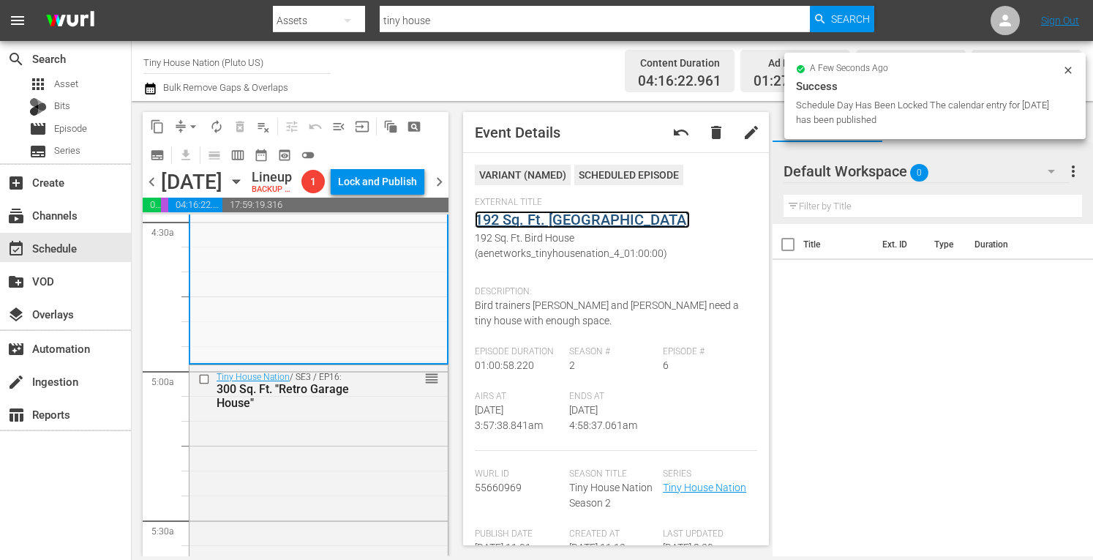
click at [538, 217] on link "192 Sq. Ft. Bird House" at bounding box center [582, 220] width 215 height 18
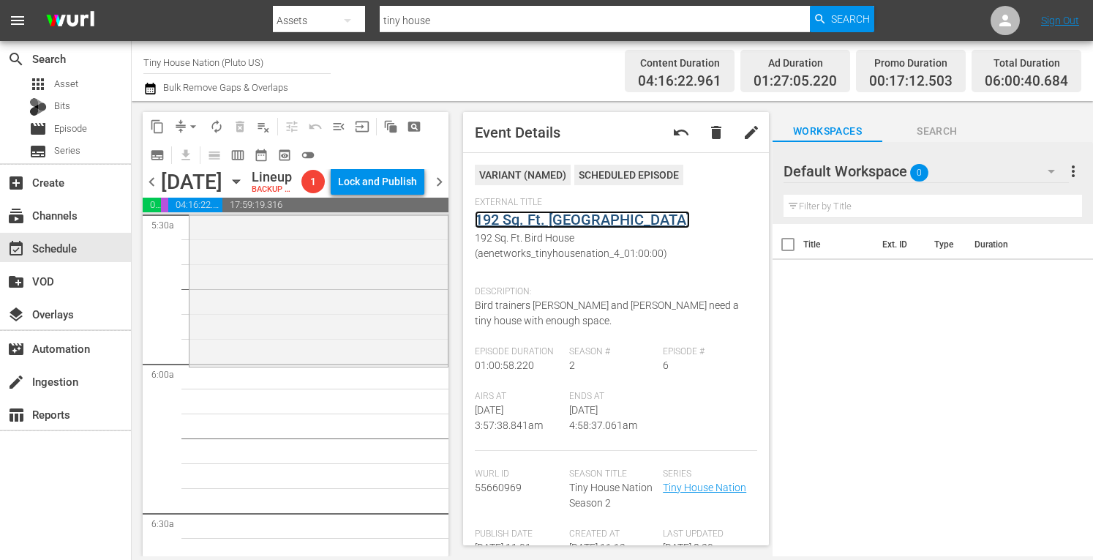
scroll to position [1631, 0]
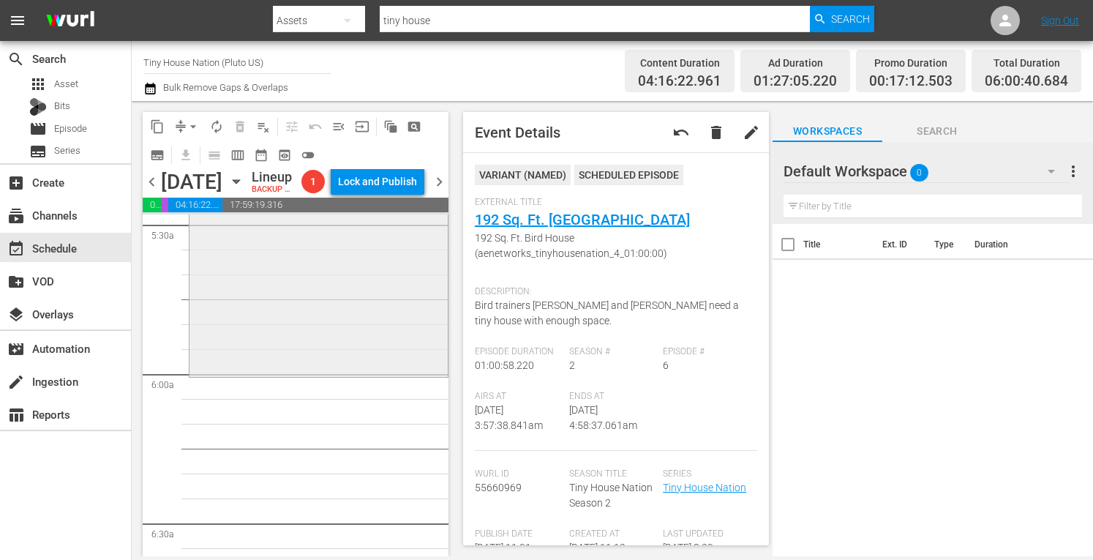
click at [239, 374] on div "Tiny House Nation / SE3 / EP16: 300 Sq. Ft. "Retro Garage House" reorder" at bounding box center [318, 221] width 258 height 304
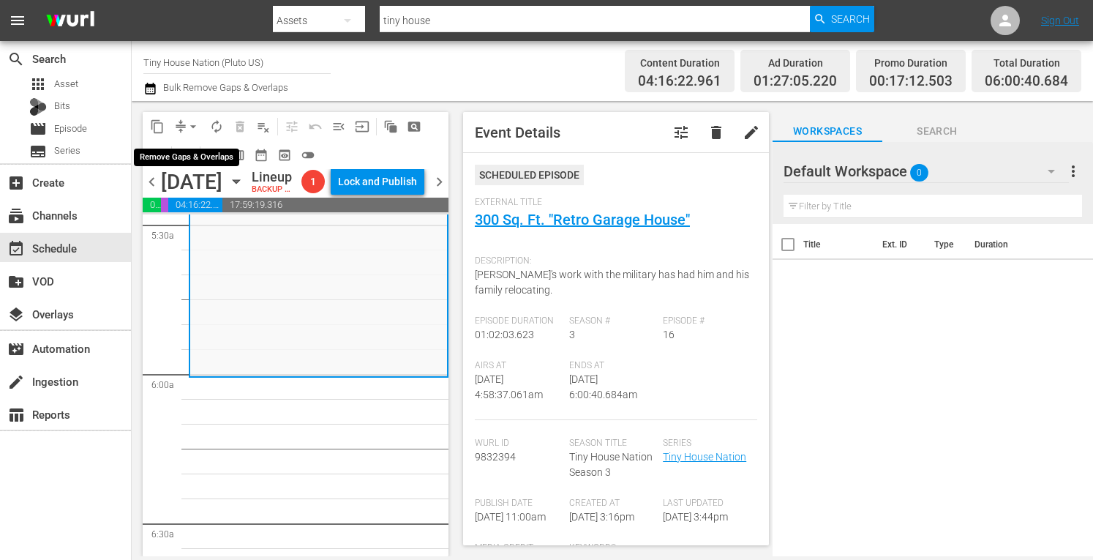
click at [192, 119] on span "arrow_drop_down" at bounding box center [193, 126] width 15 height 15
click at [174, 160] on li "Align to Midnight" at bounding box center [193, 156] width 121 height 24
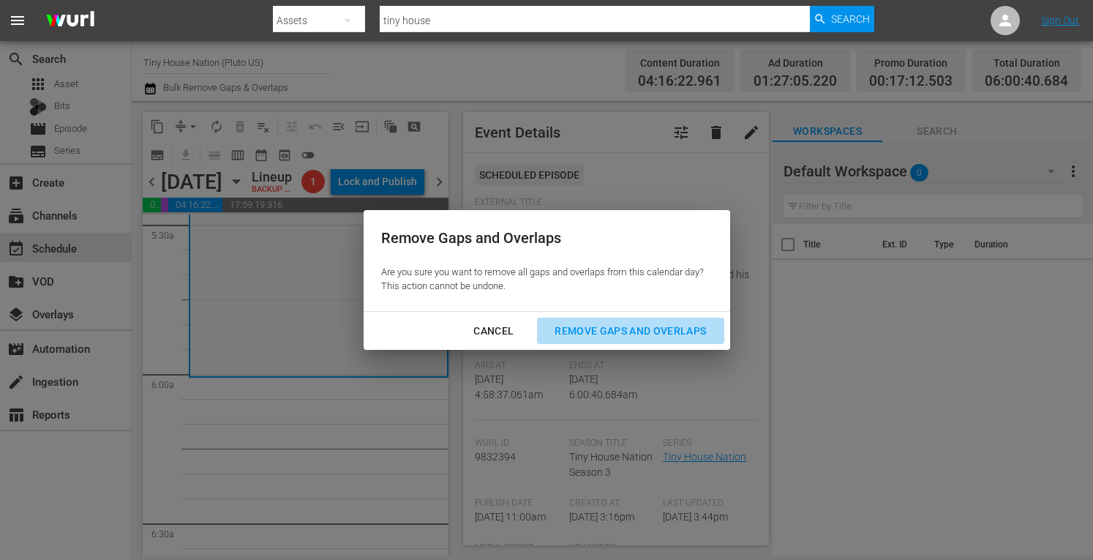
click at [609, 323] on div "Remove Gaps and Overlaps" at bounding box center [630, 331] width 175 height 18
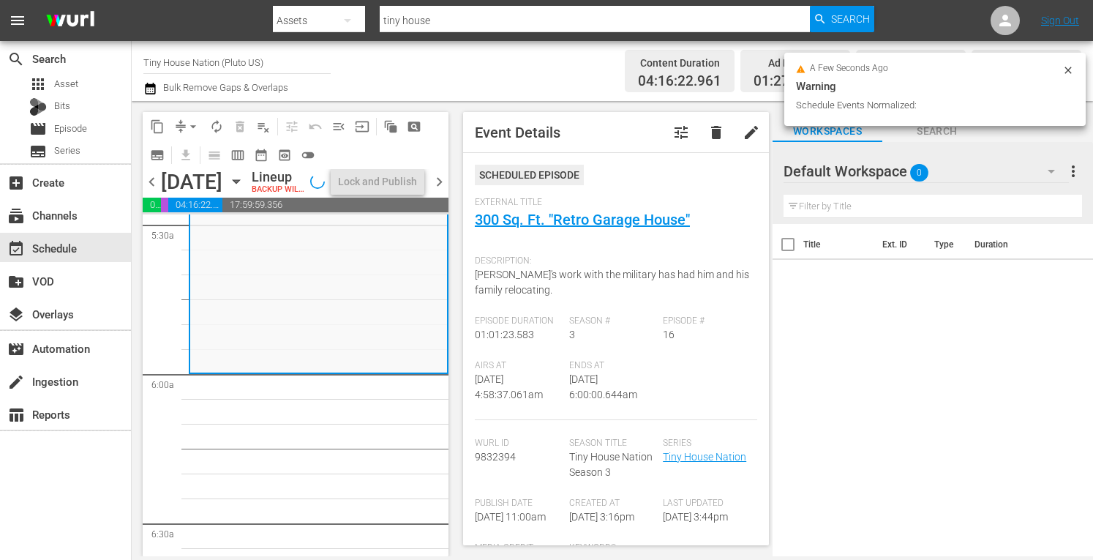
scroll to position [1606, 0]
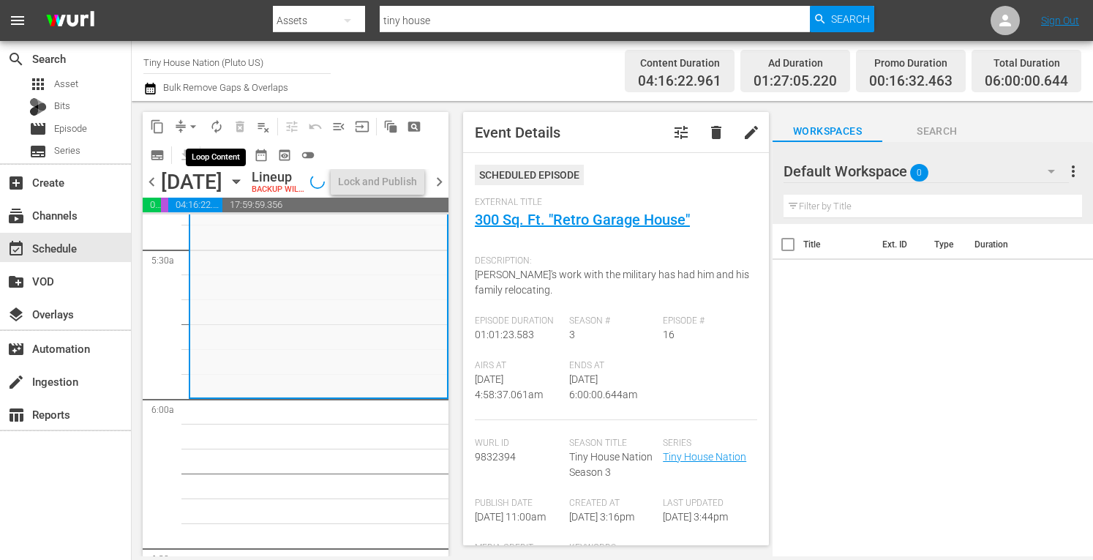
click at [214, 124] on span "autorenew_outlined" at bounding box center [216, 126] width 15 height 15
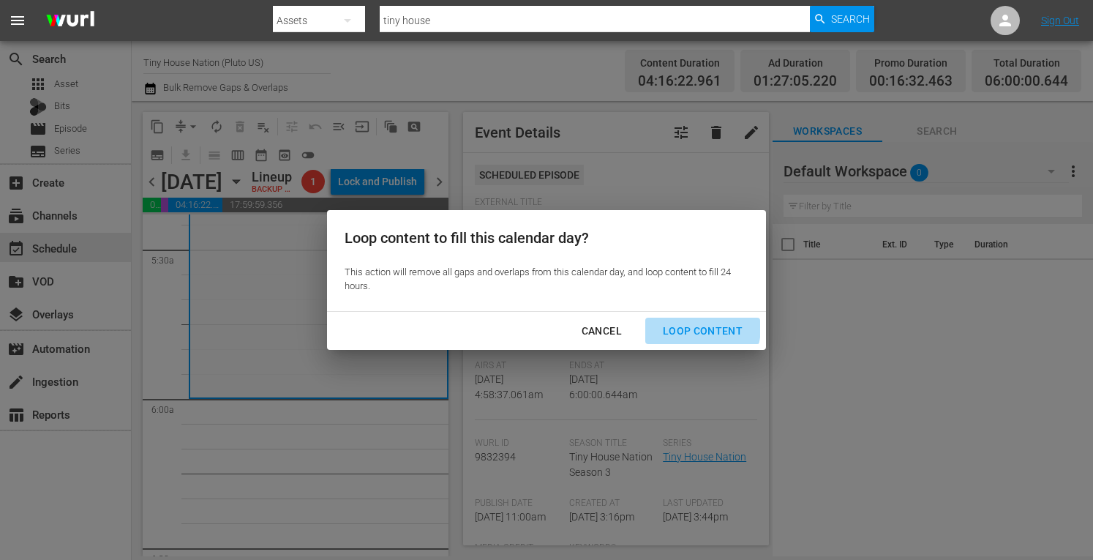
click at [691, 327] on div "Loop Content" at bounding box center [702, 331] width 103 height 18
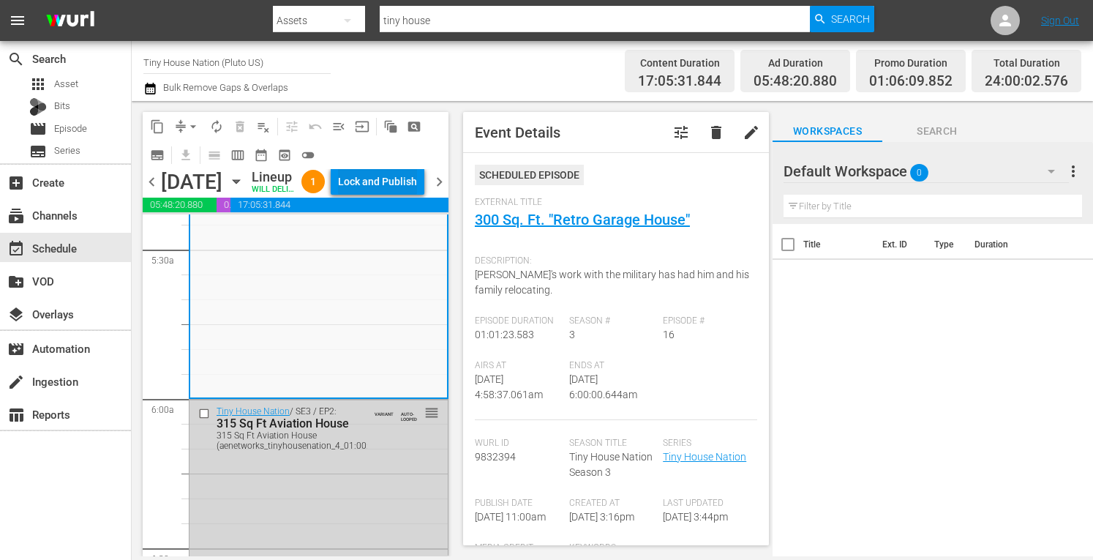
click at [380, 195] on div "Lock and Publish" at bounding box center [377, 181] width 79 height 26
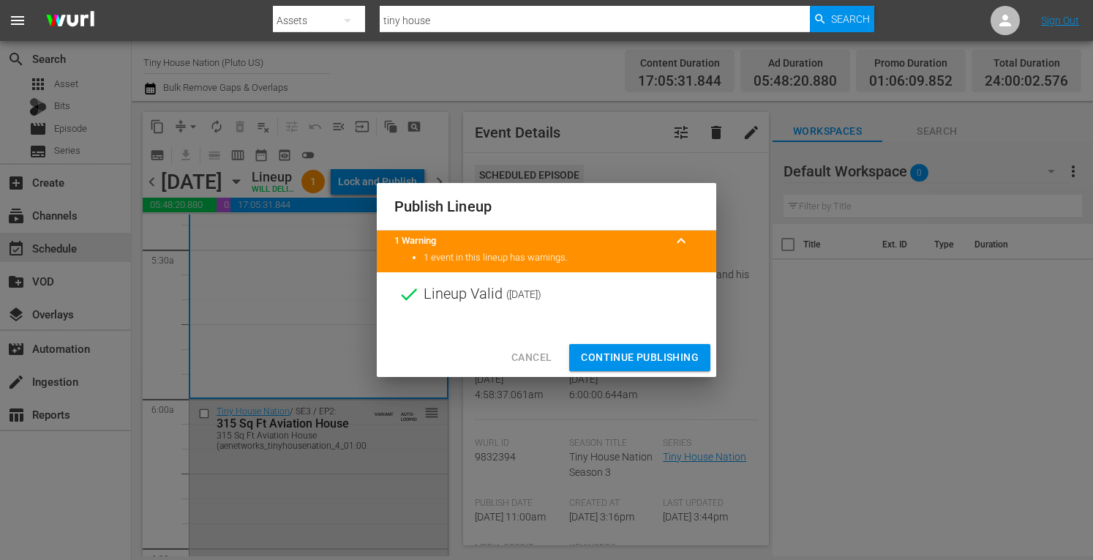
click at [601, 355] on span "Continue Publishing" at bounding box center [640, 357] width 118 height 18
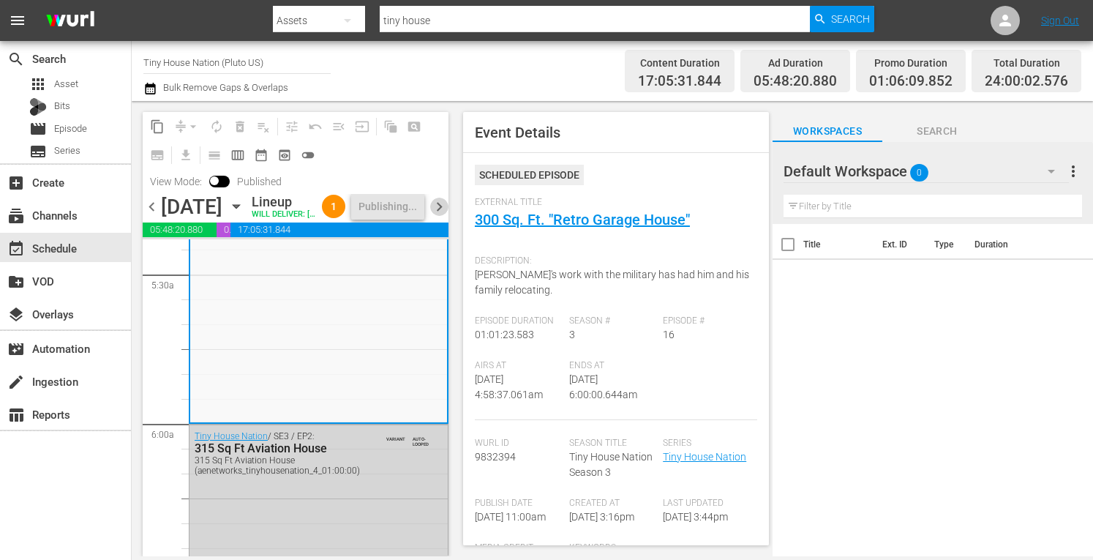
click at [440, 216] on span "chevron_right" at bounding box center [439, 207] width 18 height 18
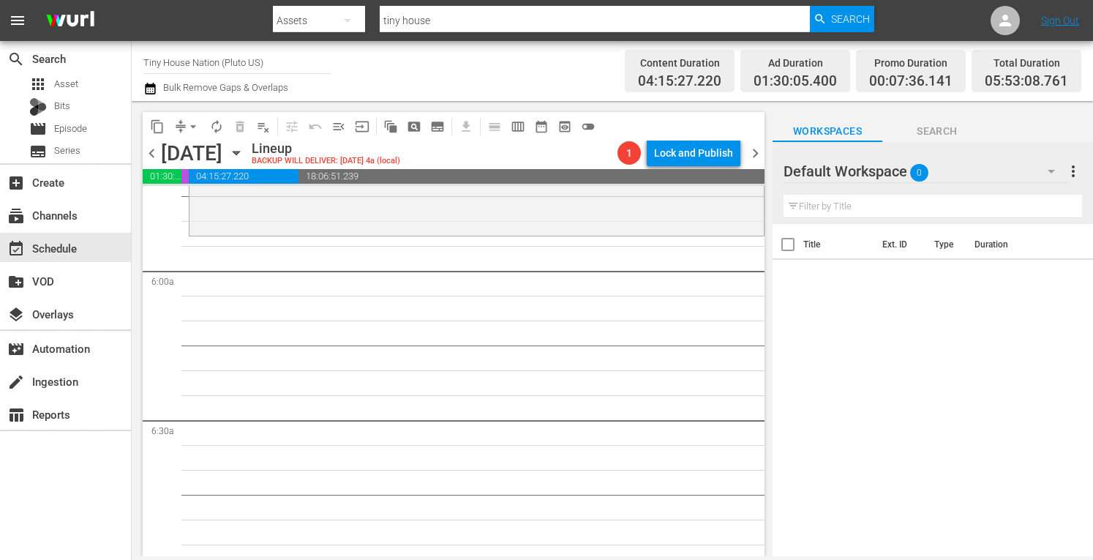
scroll to position [1532, 0]
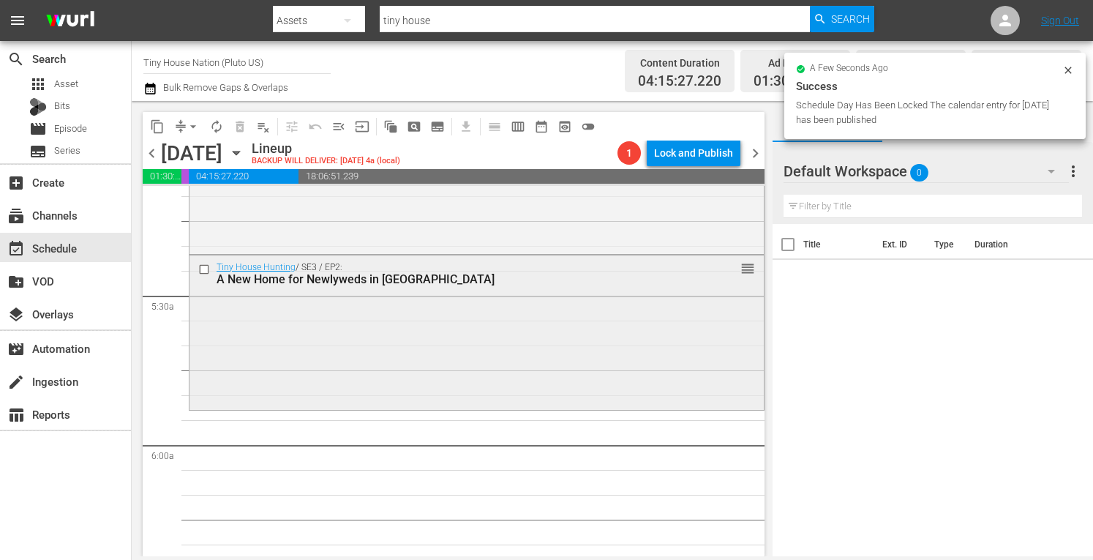
click at [345, 358] on div "Tiny House Hunting / SE3 / EP2: A New Home for Newlyweds in Portland reorder" at bounding box center [476, 331] width 574 height 152
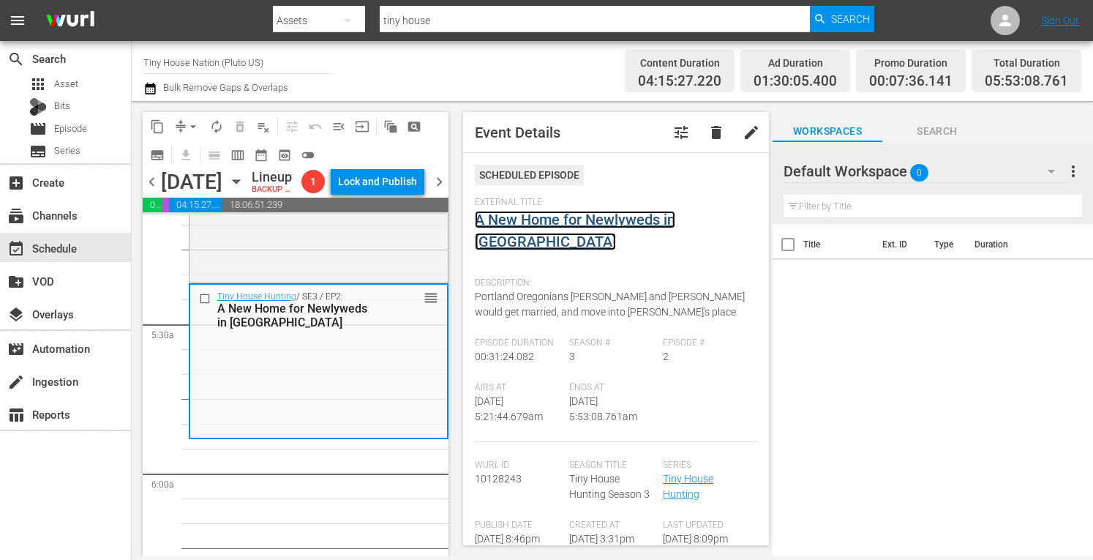
click at [575, 224] on link "A New Home for Newlyweds in Portland" at bounding box center [575, 231] width 200 height 40
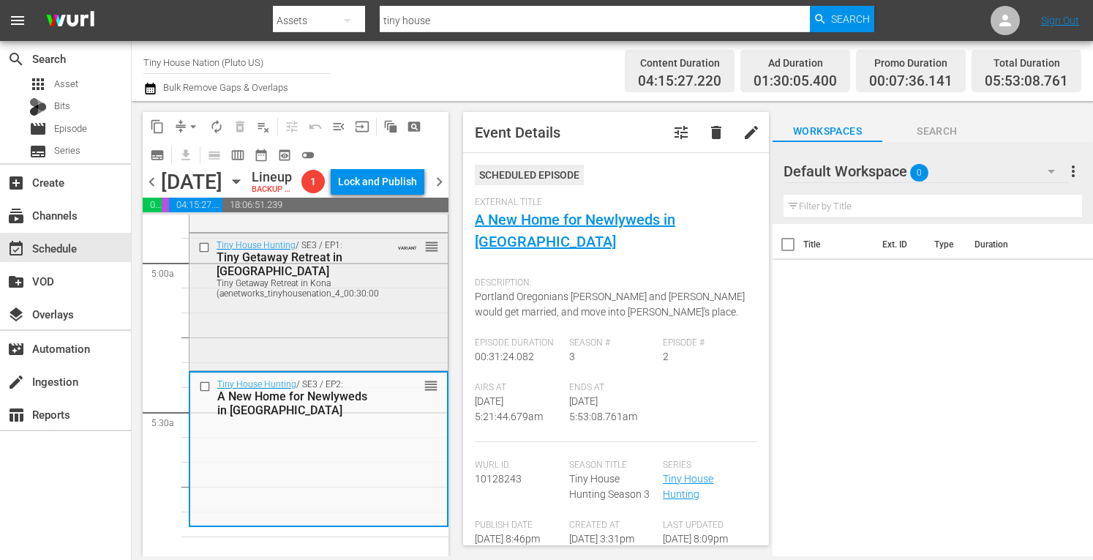
click at [297, 367] on div "Tiny House Hunting / SE3 / EP1: Tiny Getaway Retreat in Kona Tiny Getaway Retre…" at bounding box center [318, 300] width 258 height 134
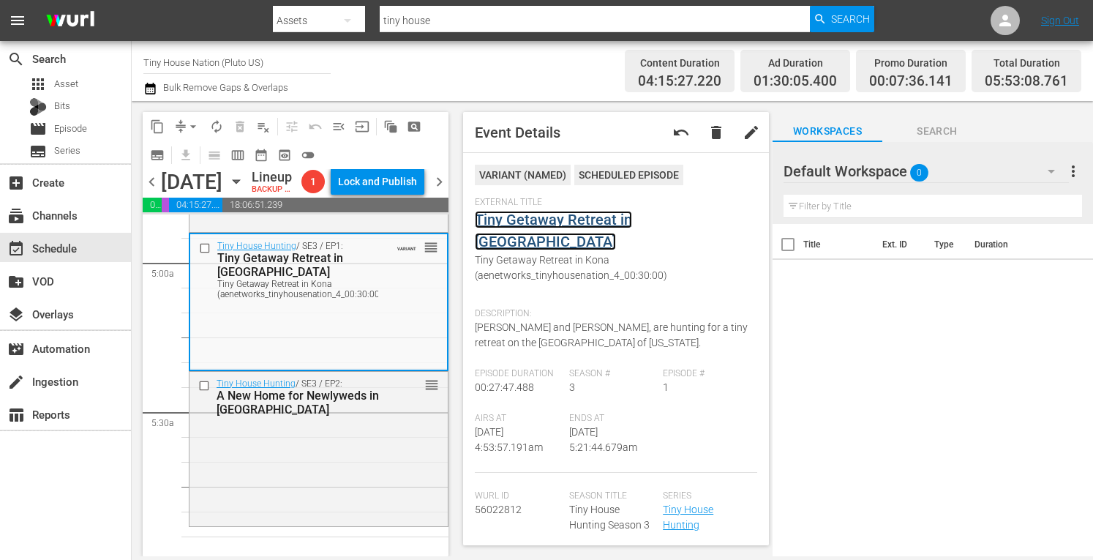
click at [598, 221] on link "Tiny Getaway Retreat in Kona" at bounding box center [553, 231] width 157 height 40
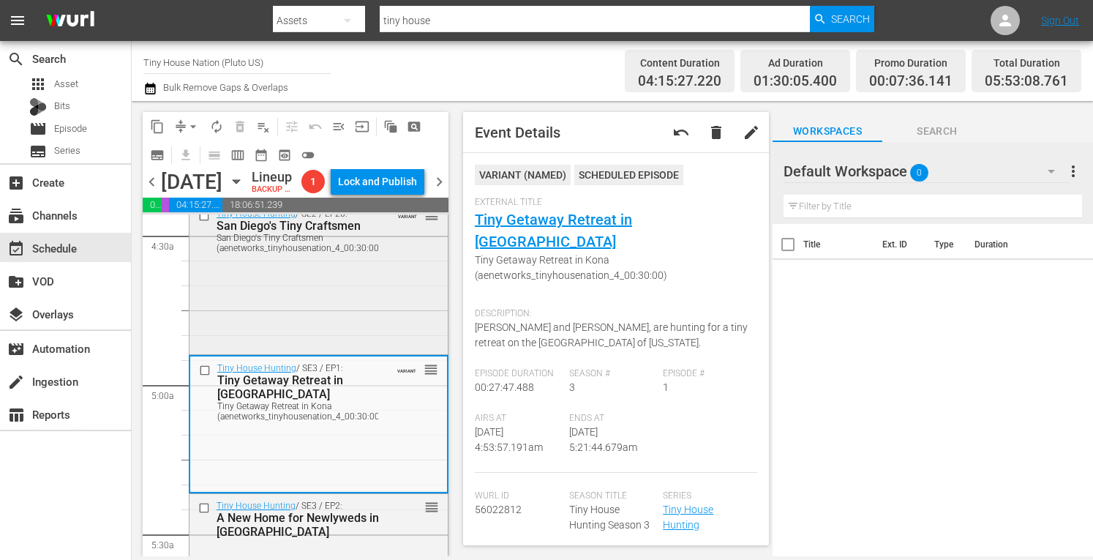
click at [316, 351] on div "Tiny House Hunting / SE2 / EP20: San Diego's Tiny Craftsmen San Diego's Tiny Cr…" at bounding box center [318, 276] width 258 height 149
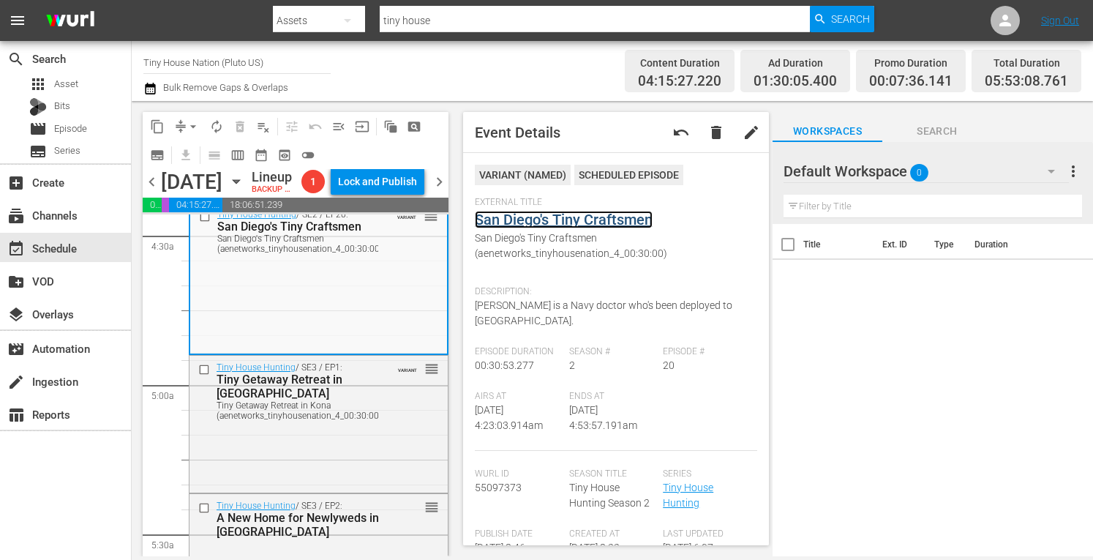
click at [603, 219] on link "San Diego's Tiny Craftsmen" at bounding box center [564, 220] width 178 height 18
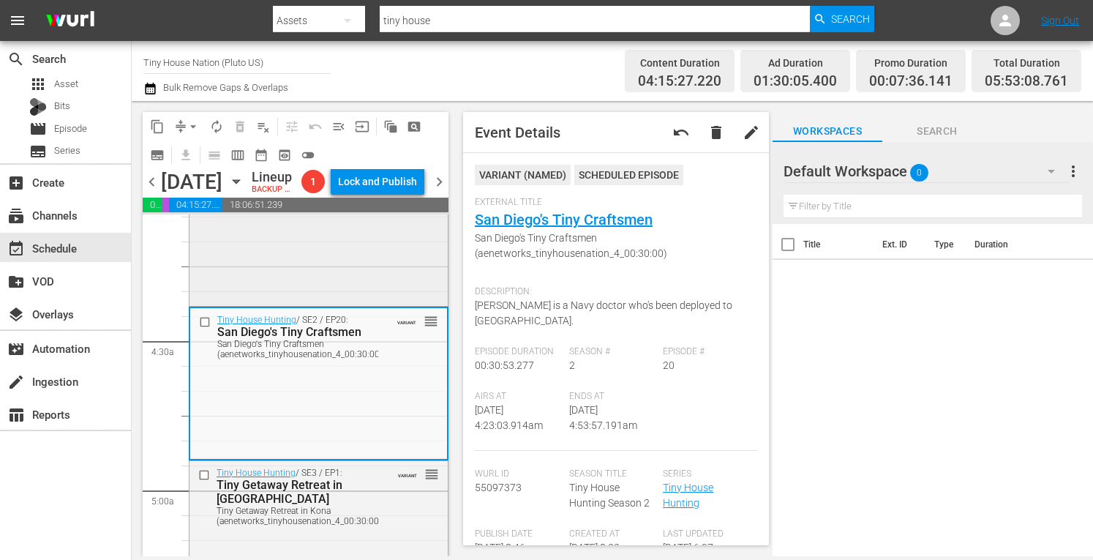
click at [301, 303] on div "Tiny House Hunting / SE2 / EP19: Tiny Retreat in Kansas City reorder" at bounding box center [318, 230] width 258 height 146
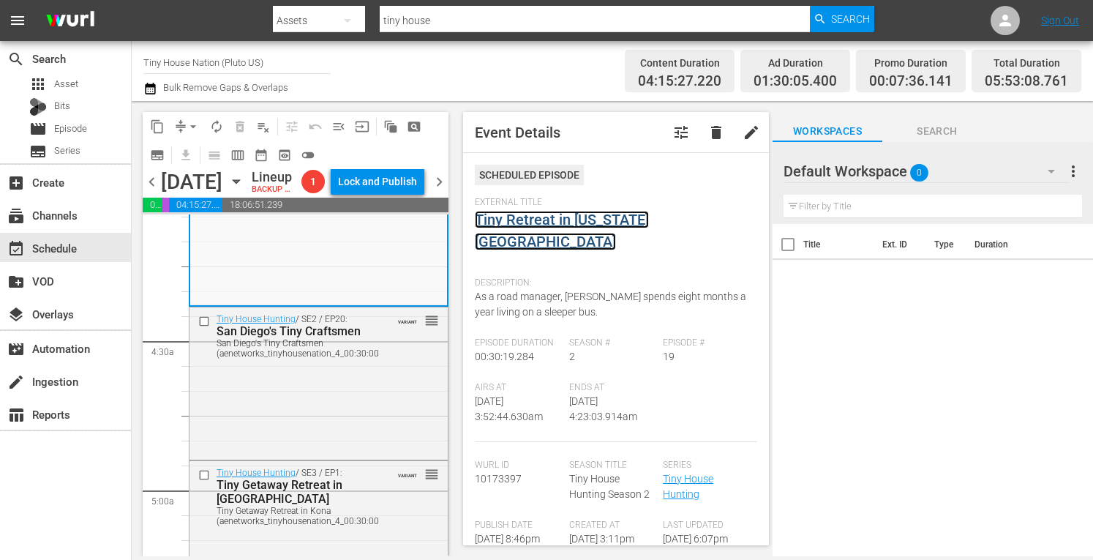
click at [574, 215] on link "Tiny Retreat in Kansas City" at bounding box center [562, 231] width 174 height 40
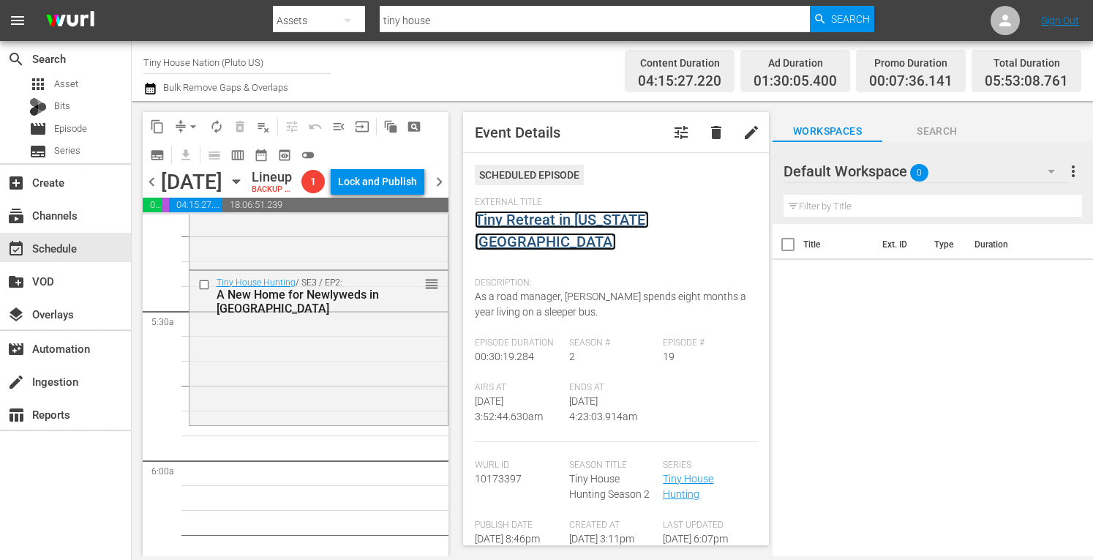
scroll to position [1536, 0]
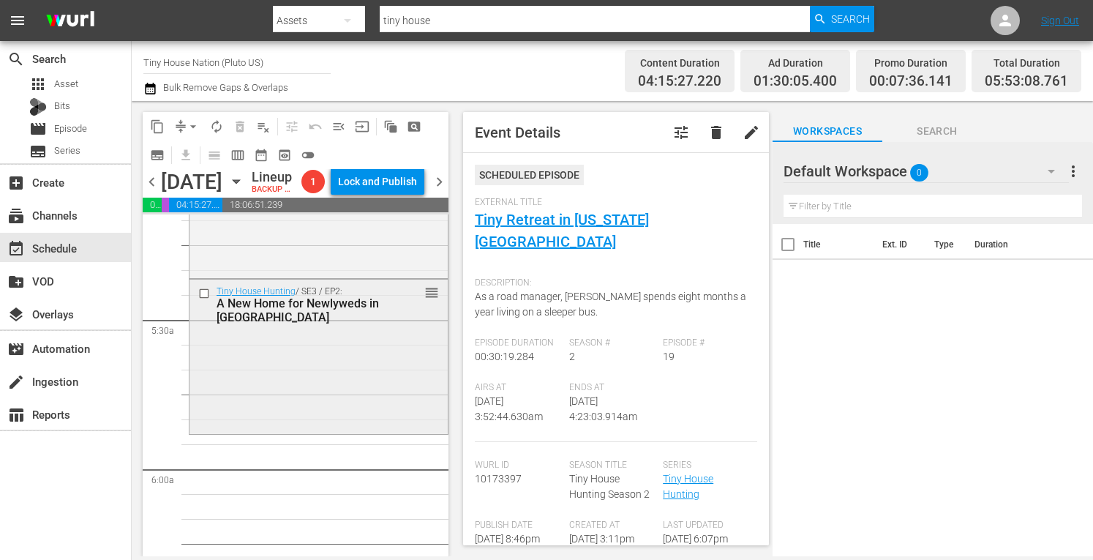
click at [249, 390] on div "Tiny House Hunting / SE3 / EP2: A New Home for Newlyweds in Portland reorder" at bounding box center [318, 355] width 258 height 152
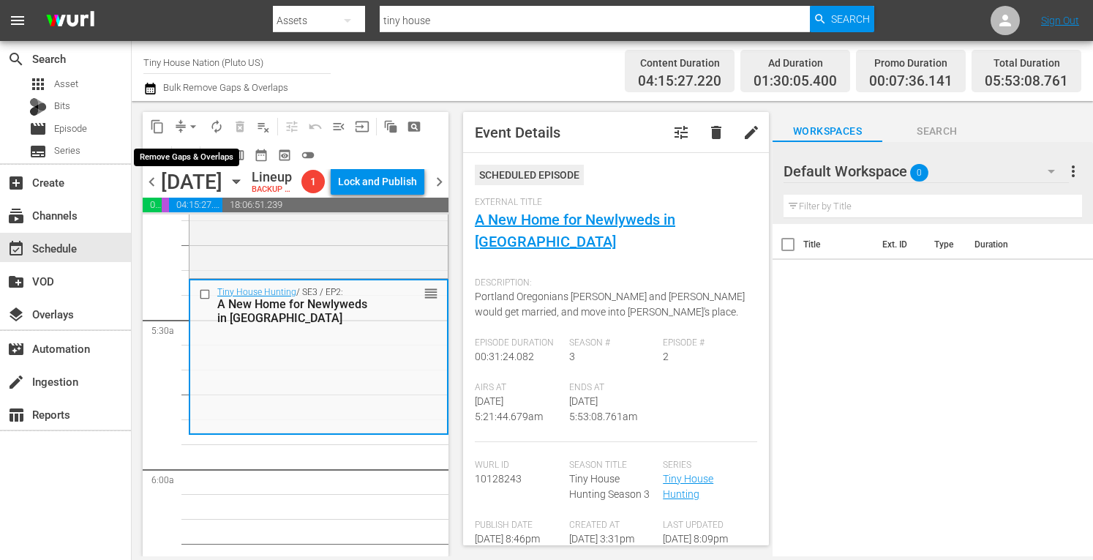
click at [192, 127] on span "arrow_drop_down" at bounding box center [193, 126] width 15 height 15
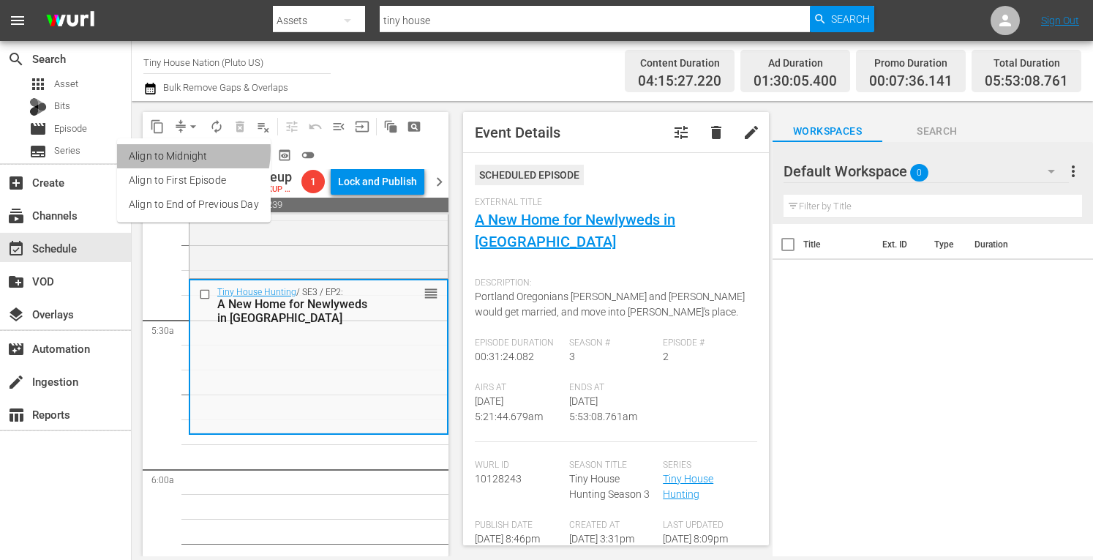
click at [176, 151] on li "Align to Midnight" at bounding box center [194, 156] width 154 height 24
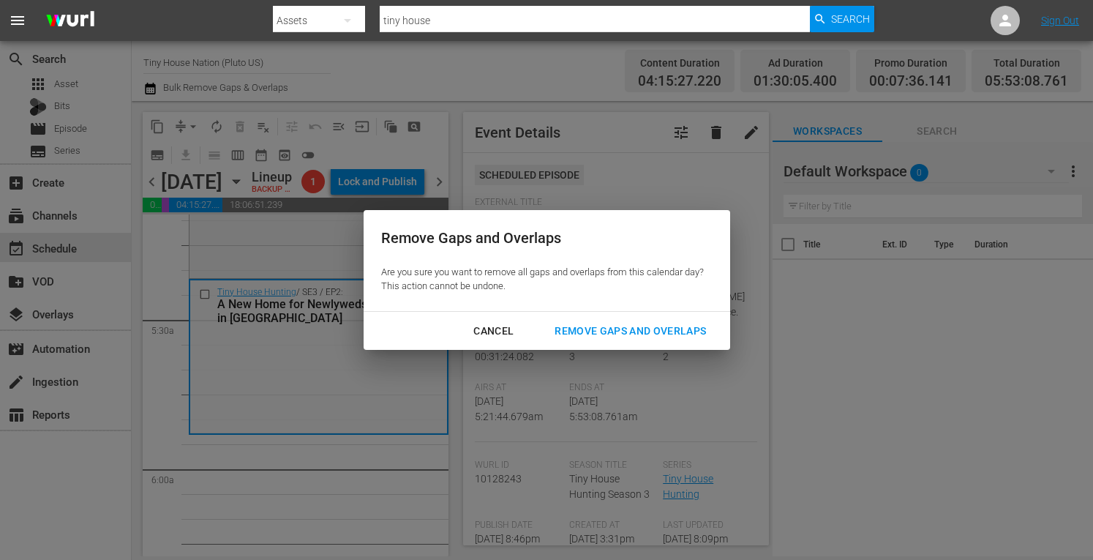
click at [598, 326] on div "Remove Gaps and Overlaps" at bounding box center [630, 331] width 175 height 18
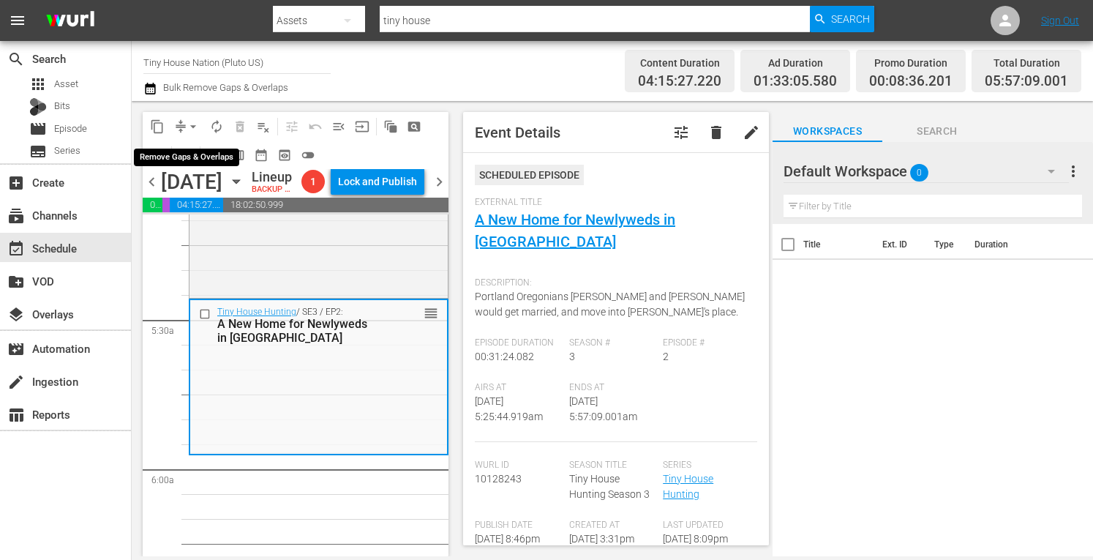
click at [195, 128] on span "arrow_drop_down" at bounding box center [193, 126] width 15 height 15
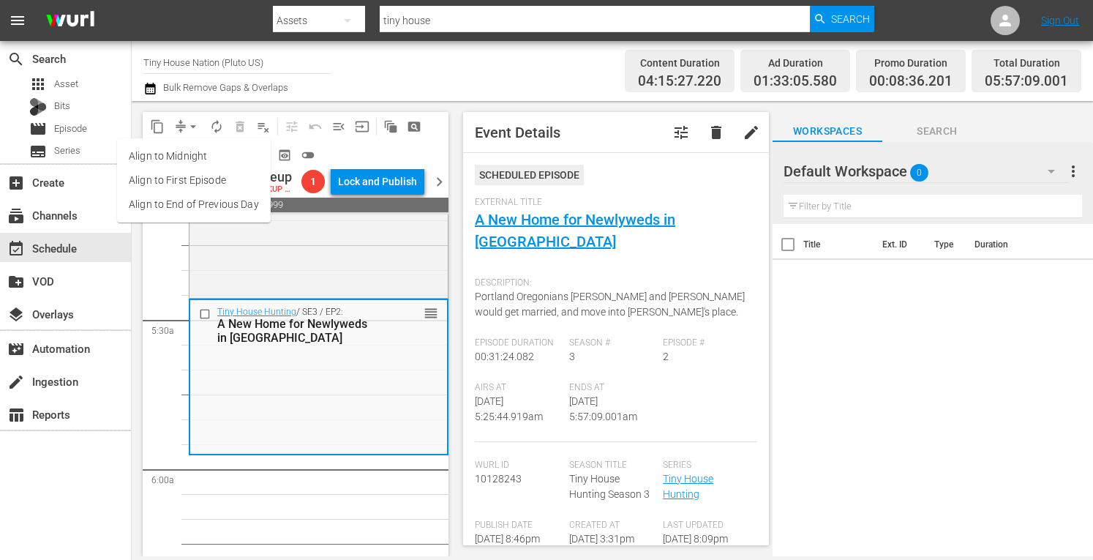
click at [173, 151] on li "Align to Midnight" at bounding box center [194, 156] width 154 height 24
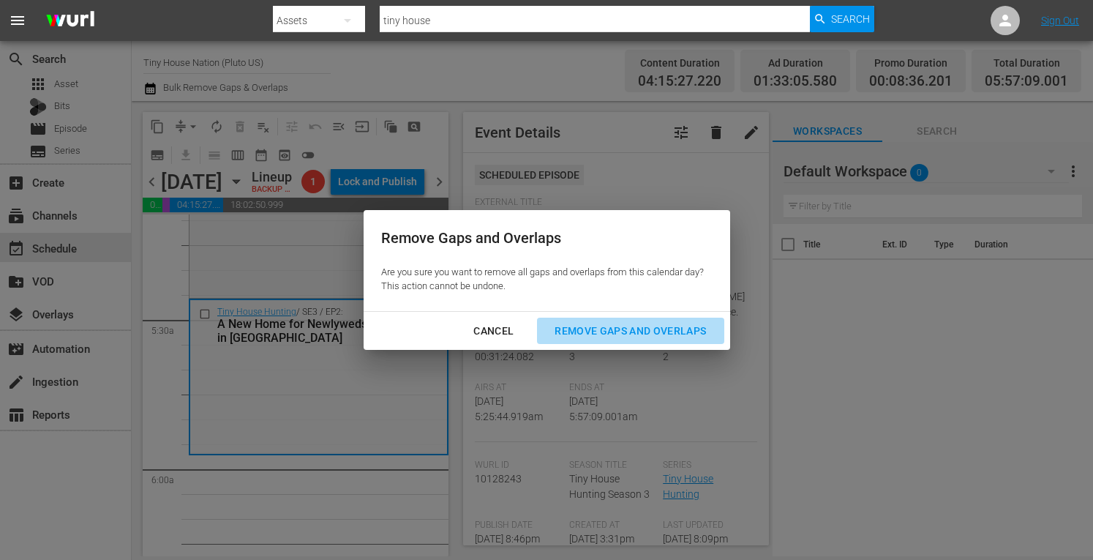
click at [582, 331] on div "Remove Gaps and Overlaps" at bounding box center [630, 331] width 175 height 18
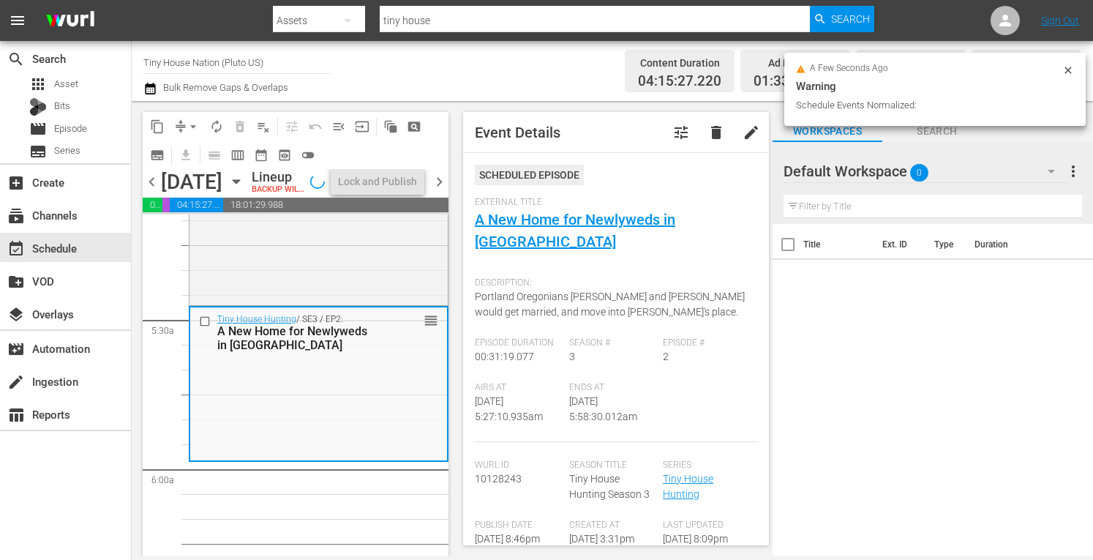
scroll to position [1586, 0]
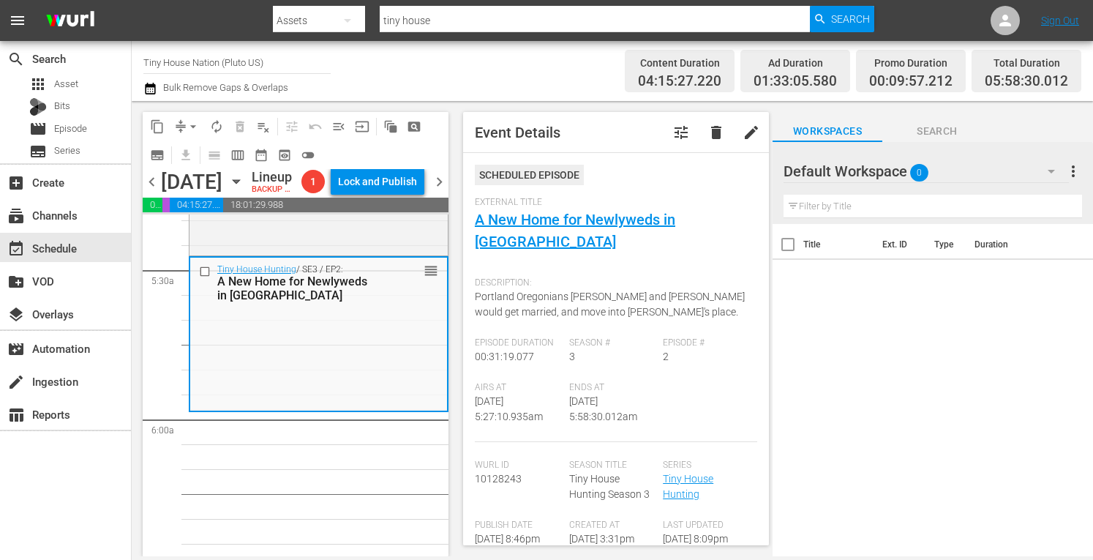
click at [186, 127] on span "arrow_drop_down" at bounding box center [193, 126] width 15 height 15
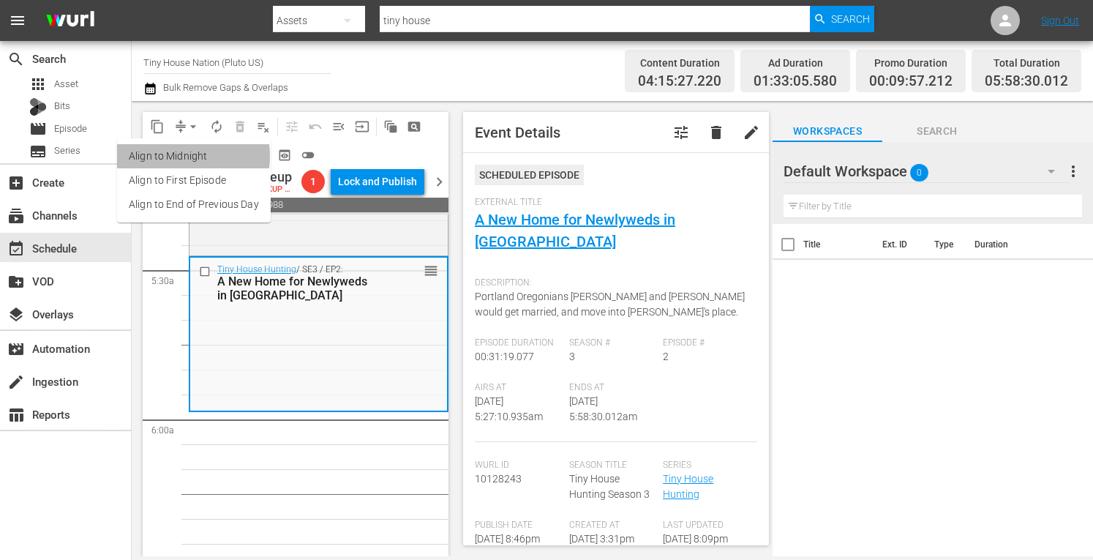
click at [168, 156] on li "Align to Midnight" at bounding box center [194, 156] width 154 height 24
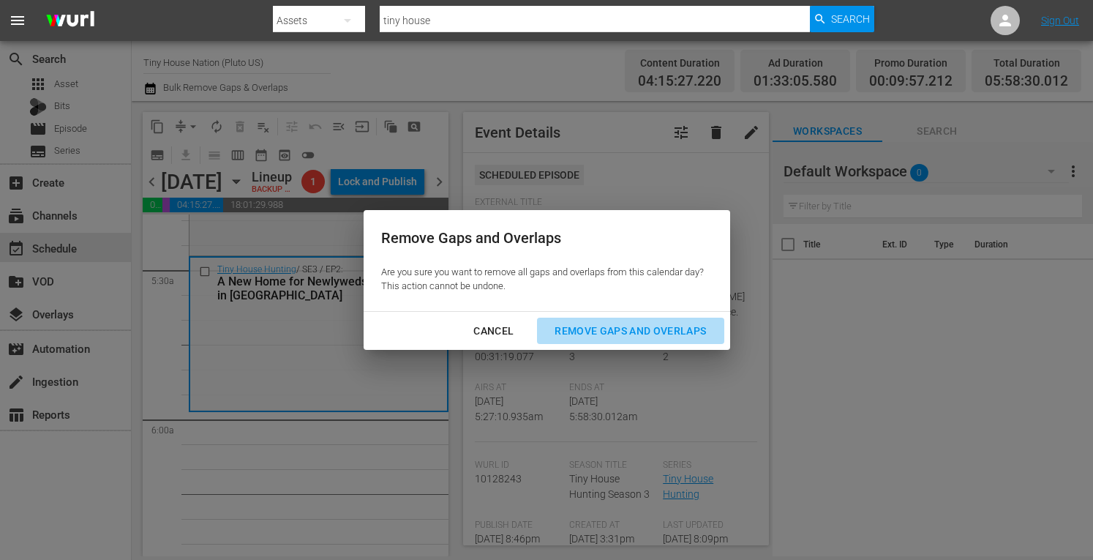
click at [606, 333] on div "Remove Gaps and Overlaps" at bounding box center [630, 331] width 175 height 18
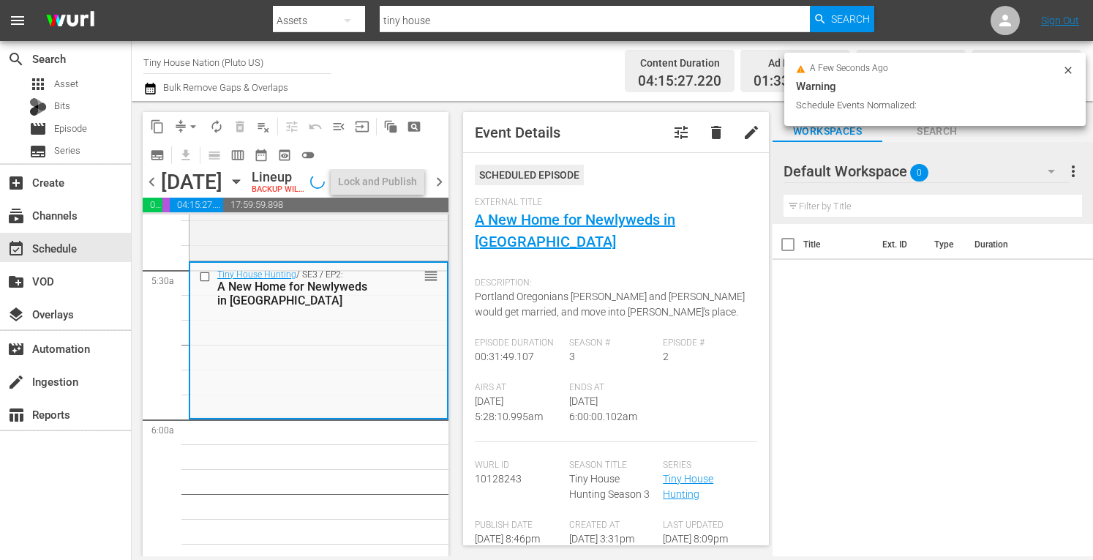
scroll to position [1561, 0]
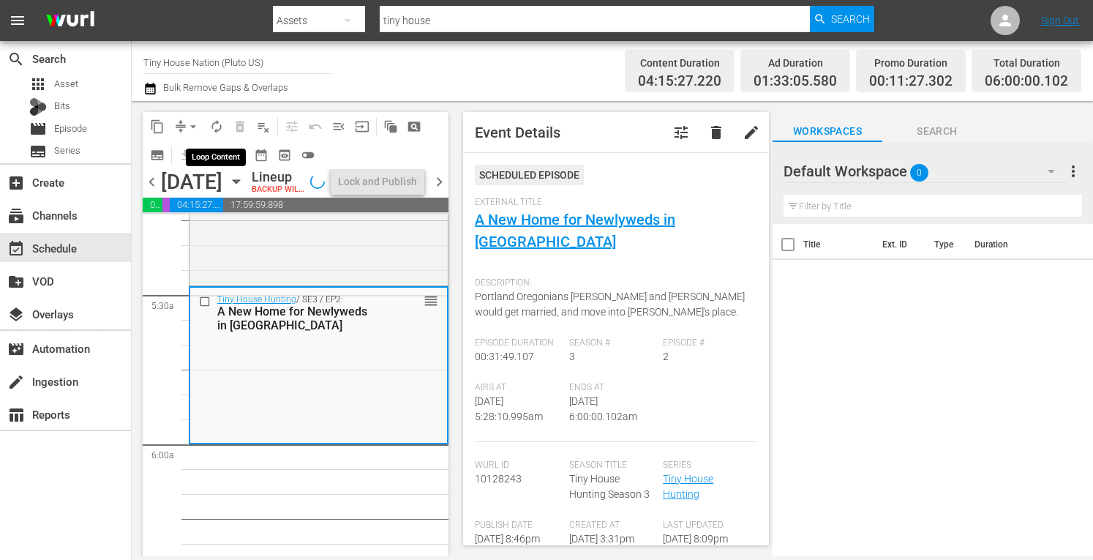
click at [211, 125] on span "autorenew_outlined" at bounding box center [216, 126] width 15 height 15
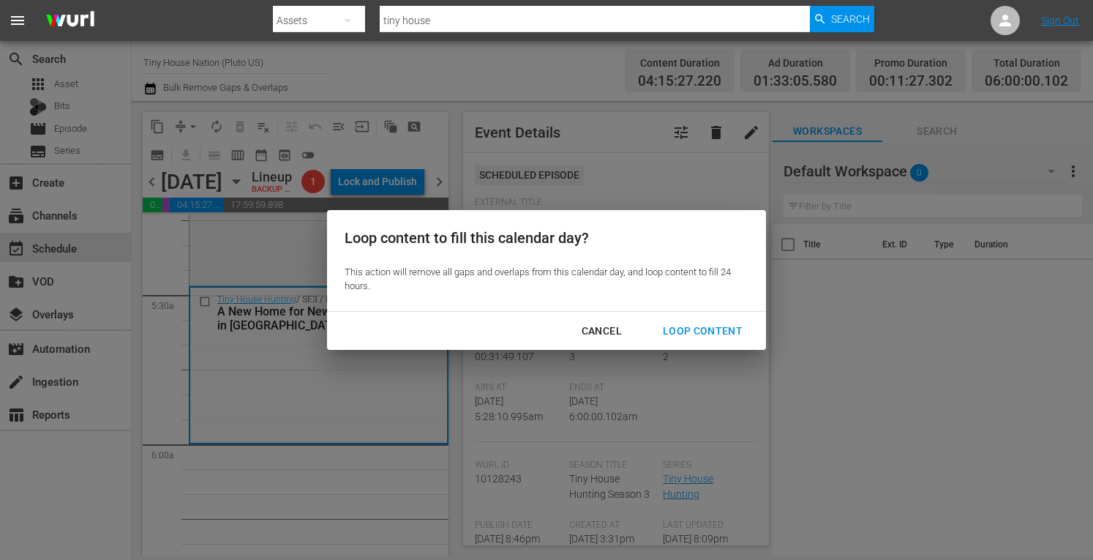
click at [689, 328] on div "Loop Content" at bounding box center [702, 331] width 103 height 18
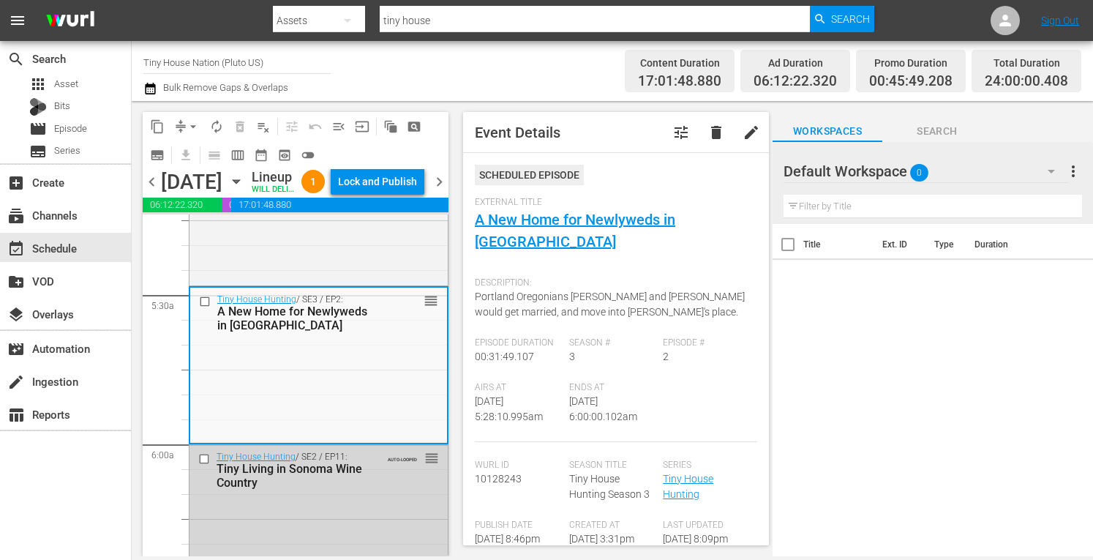
click at [377, 192] on div "Lock and Publish" at bounding box center [377, 181] width 79 height 26
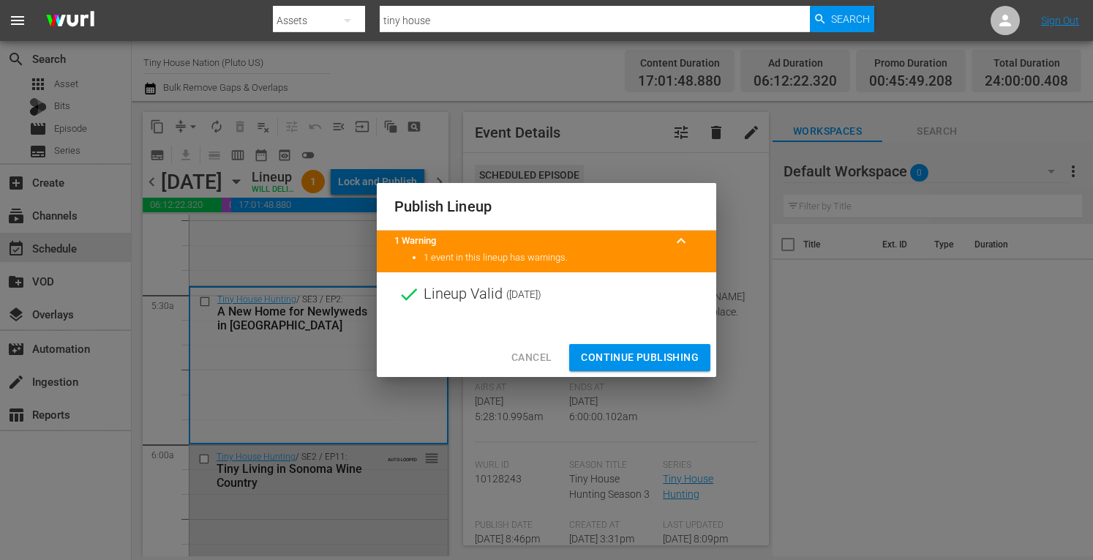
click at [664, 355] on span "Continue Publishing" at bounding box center [640, 357] width 118 height 18
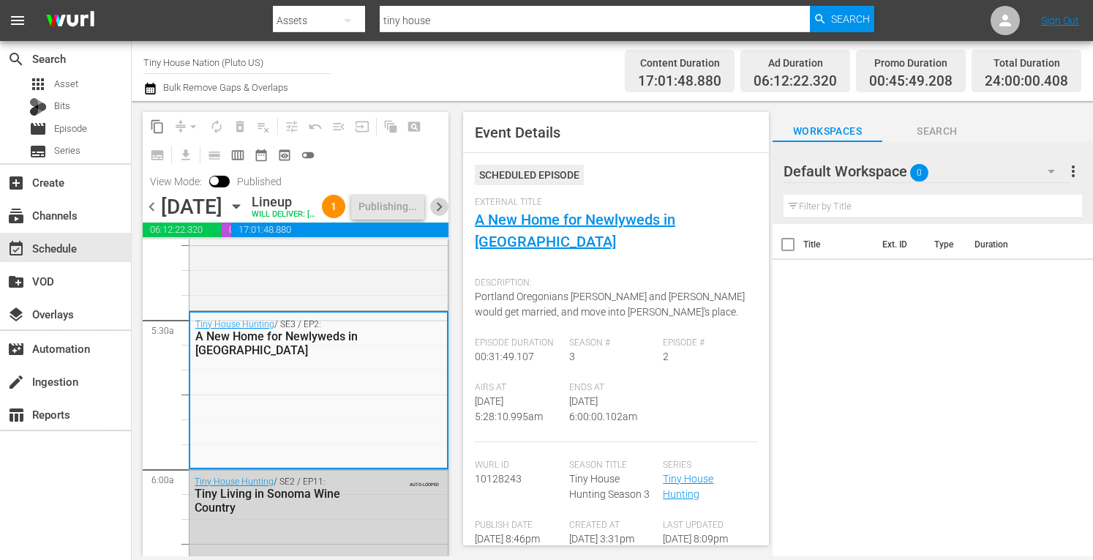
click at [440, 216] on span "chevron_right" at bounding box center [439, 207] width 18 height 18
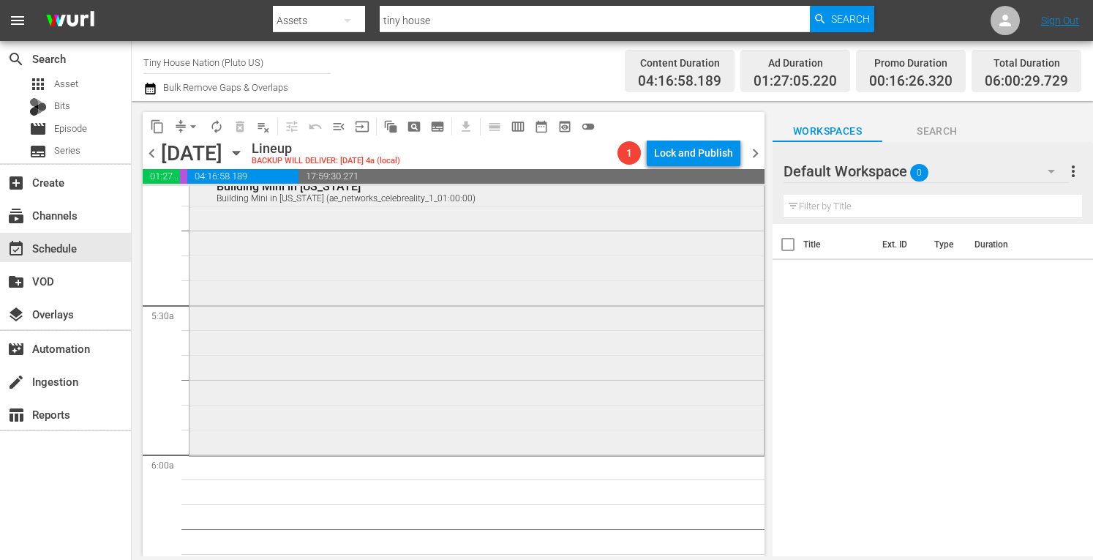
scroll to position [1523, 0]
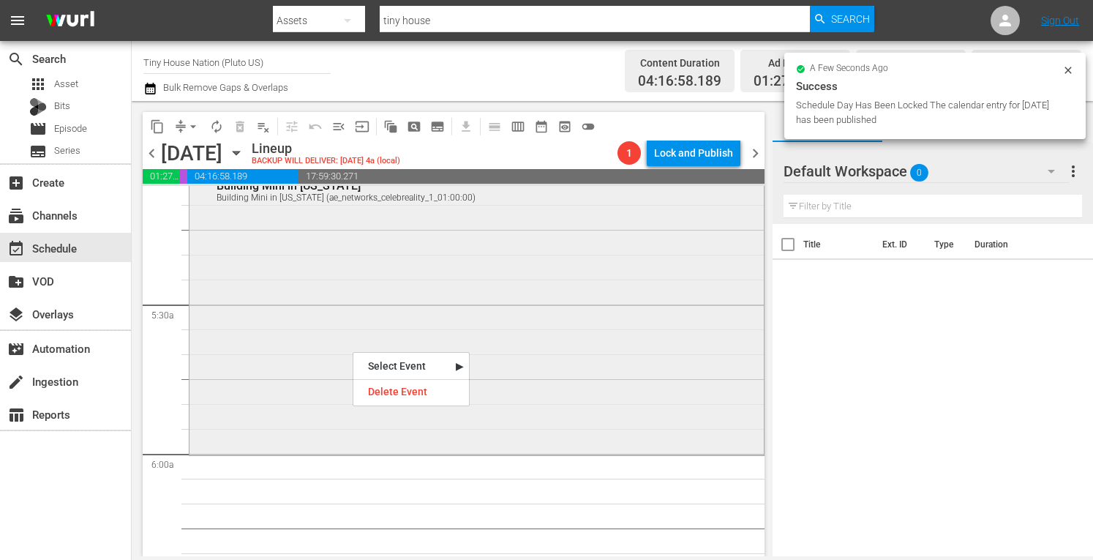
click at [301, 347] on div "Tiny House Nation / SE5 / EP7: Building Mini in Mississippi Building Mini in Mi…" at bounding box center [476, 307] width 574 height 291
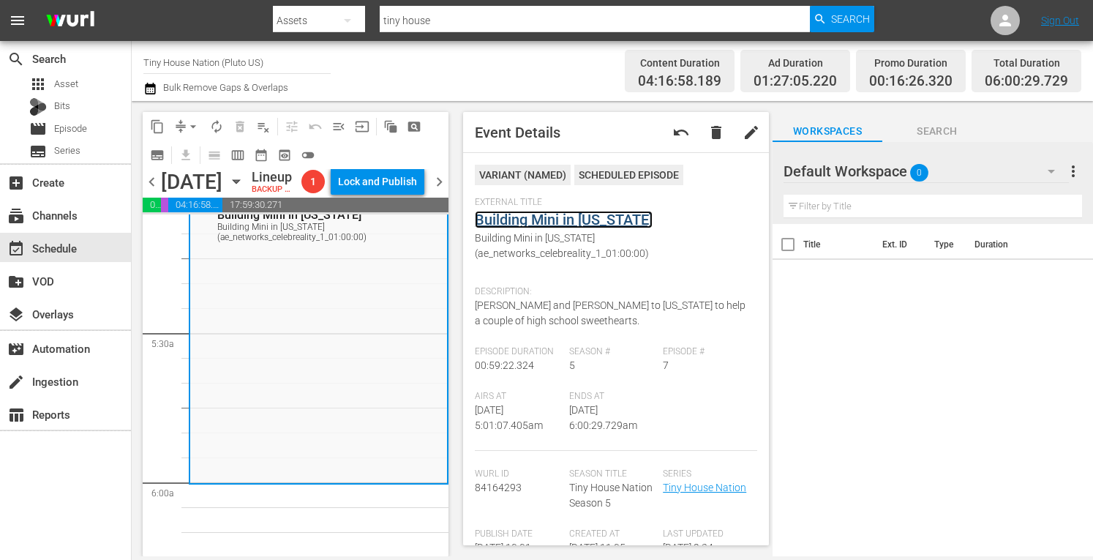
click at [516, 222] on link "Building Mini in Mississippi" at bounding box center [564, 220] width 178 height 18
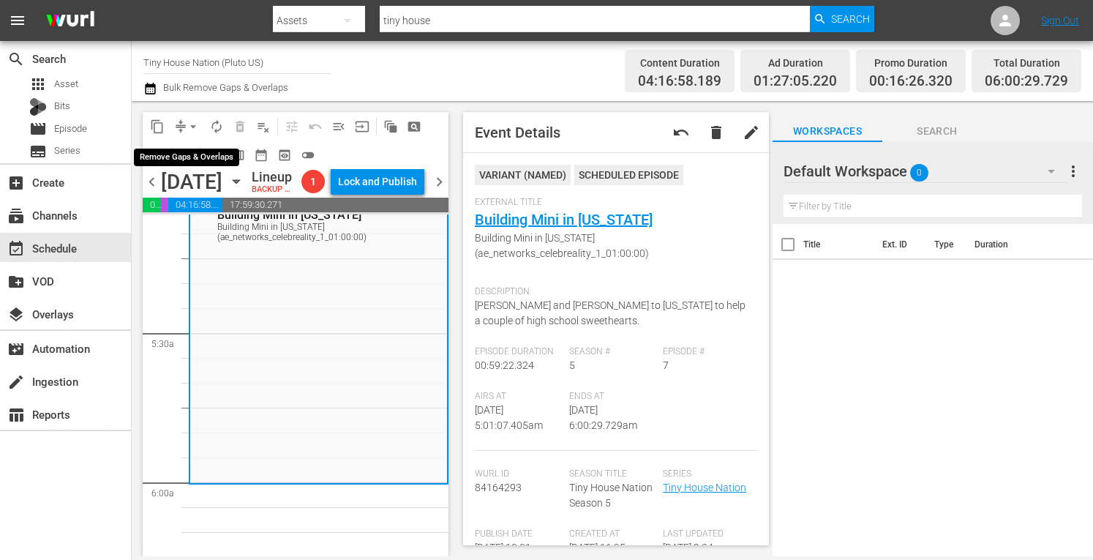
click at [192, 127] on span "arrow_drop_down" at bounding box center [193, 126] width 15 height 15
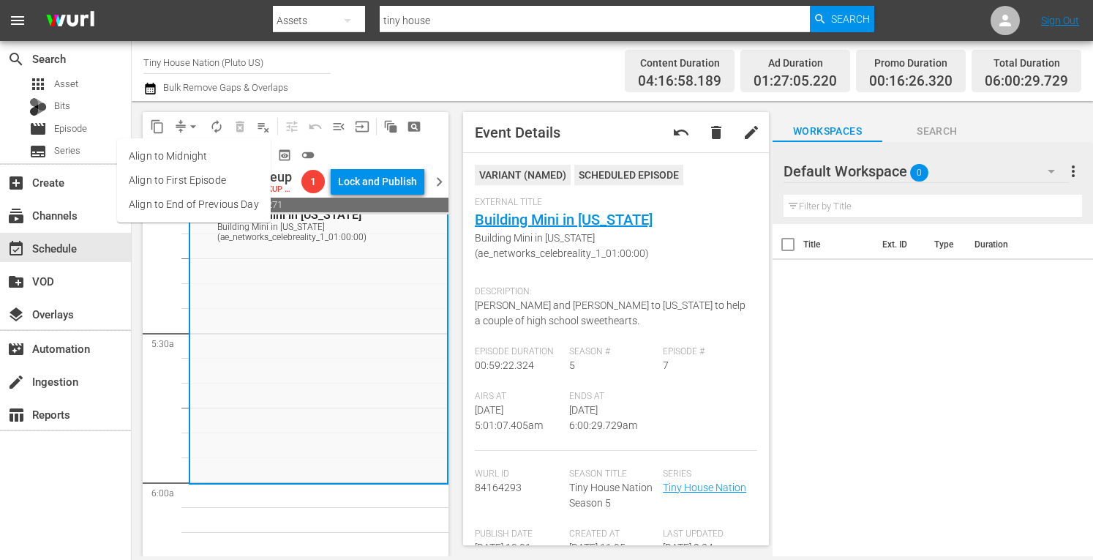
click at [173, 158] on li "Align to Midnight" at bounding box center [194, 156] width 154 height 24
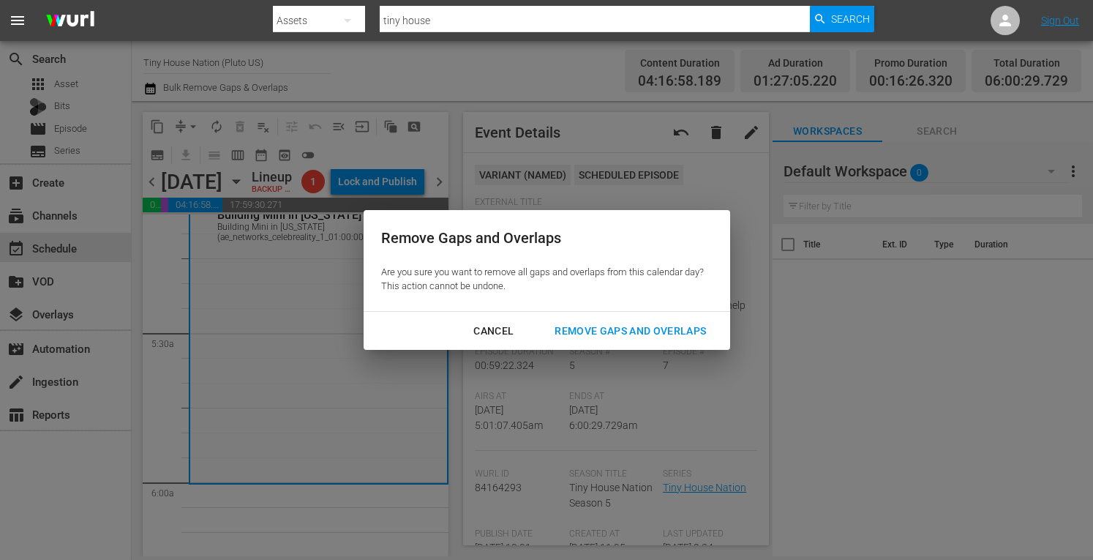
click at [613, 329] on div "Remove Gaps and Overlaps" at bounding box center [630, 331] width 175 height 18
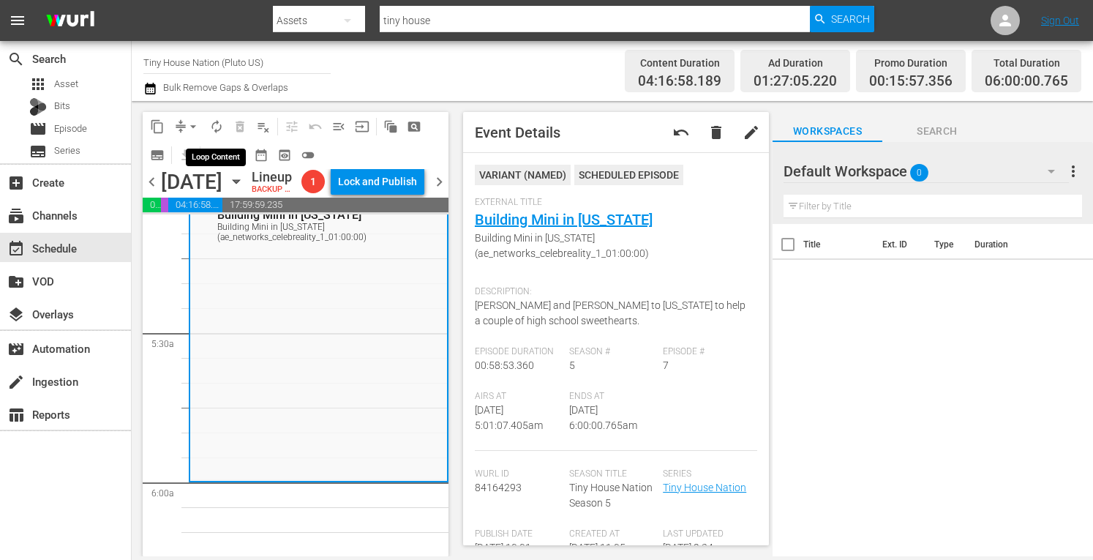
click at [213, 122] on span "autorenew_outlined" at bounding box center [216, 126] width 15 height 15
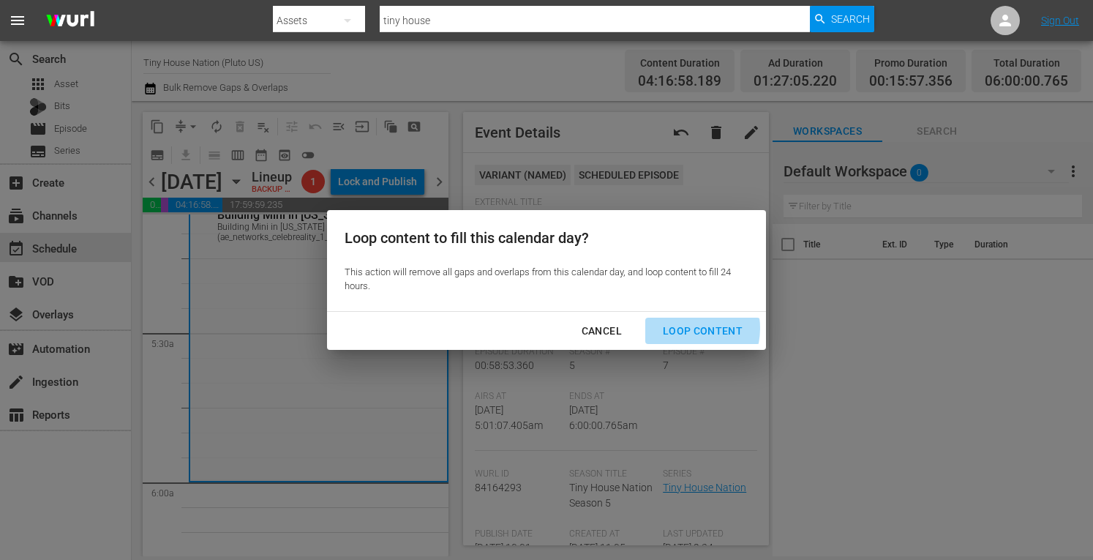
click at [683, 328] on div "Loop Content" at bounding box center [702, 331] width 103 height 18
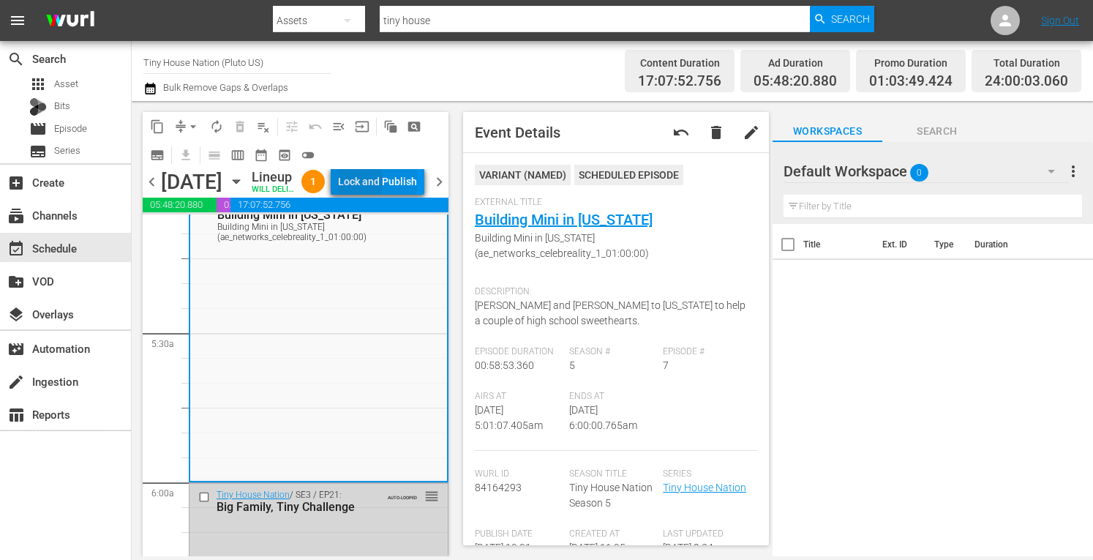
click at [379, 195] on div "Lock and Publish" at bounding box center [377, 181] width 79 height 26
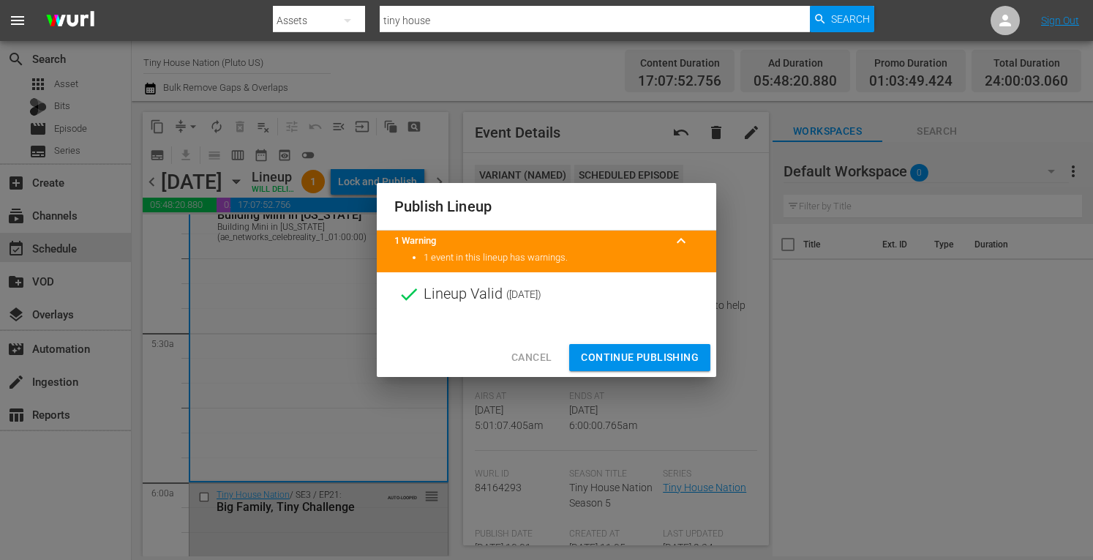
click at [635, 345] on button "Continue Publishing" at bounding box center [639, 357] width 141 height 27
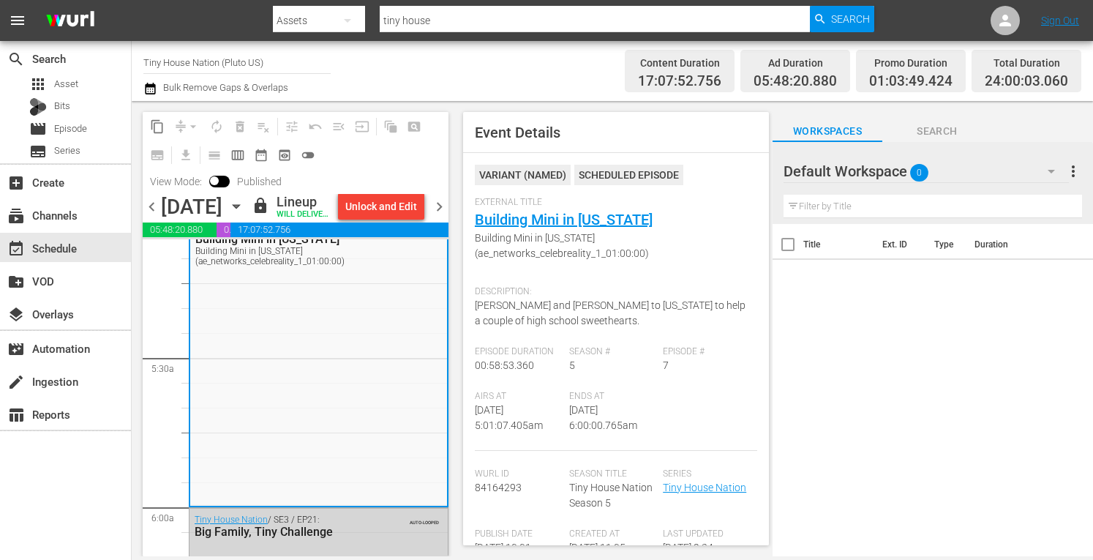
click at [217, 64] on input "Tiny House Nation (Pluto US)" at bounding box center [236, 62] width 187 height 35
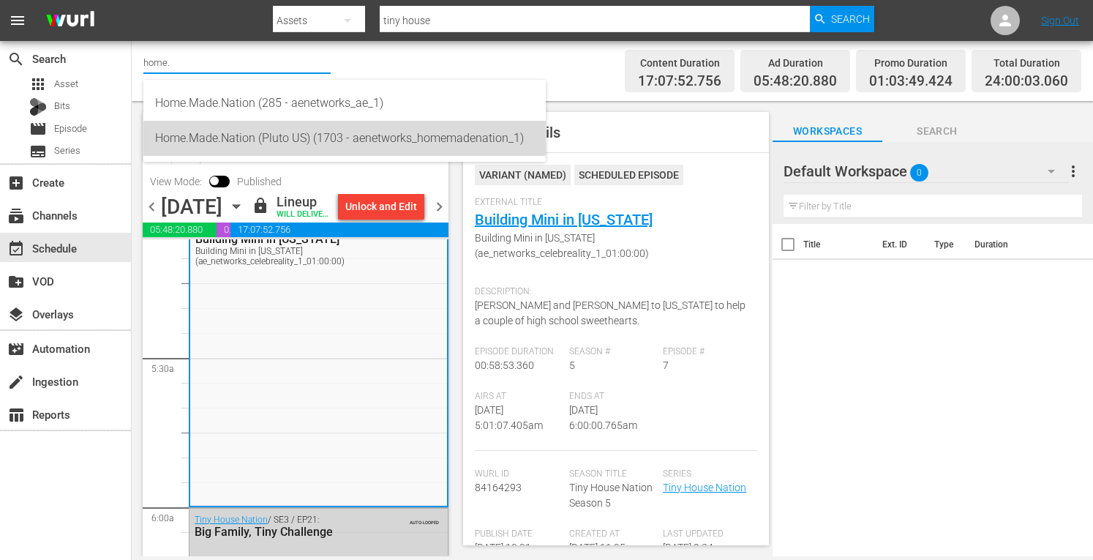
click at [230, 138] on div "Home.Made.Nation (Pluto US) (1703 - aenetworks_homemadenation_1)" at bounding box center [344, 138] width 379 height 35
type input "Home.Made.Nation (Pluto US) (1703 - aenetworks_homemadenation_1)"
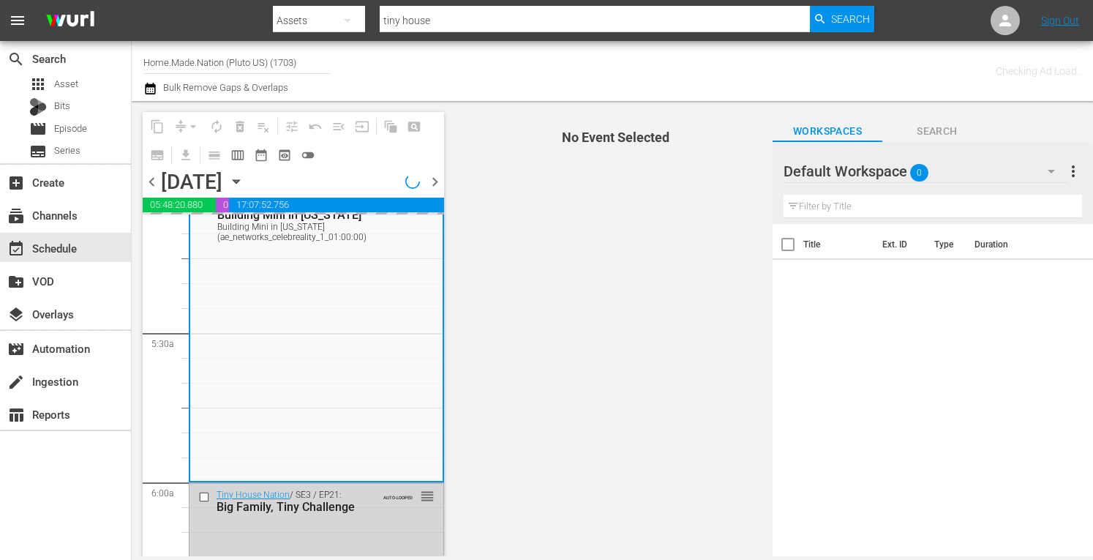
click at [1073, 172] on span "more_vert" at bounding box center [1073, 171] width 18 height 18
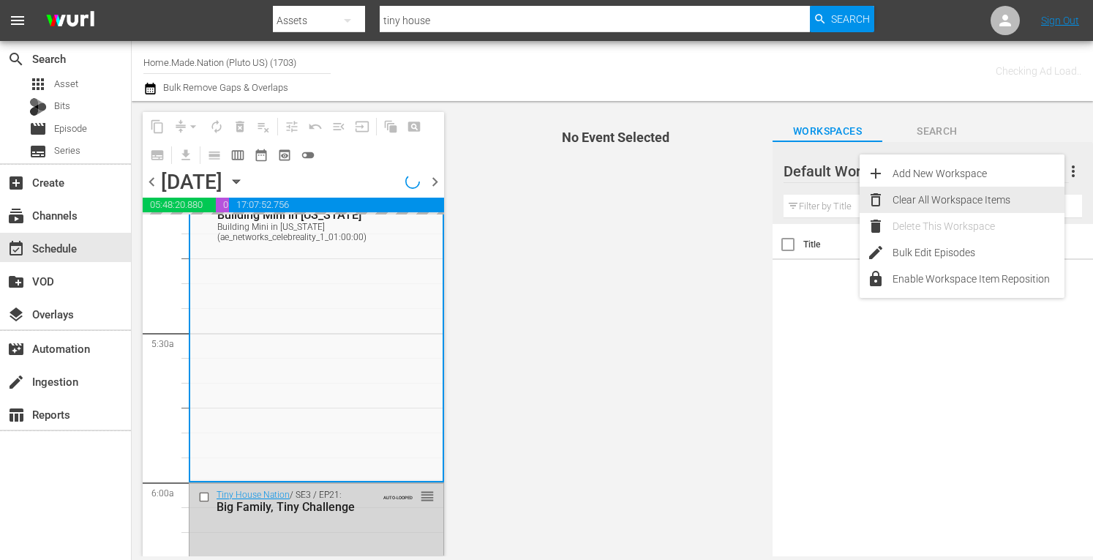
click at [949, 198] on div "Clear All Workspace Items" at bounding box center [978, 200] width 172 height 26
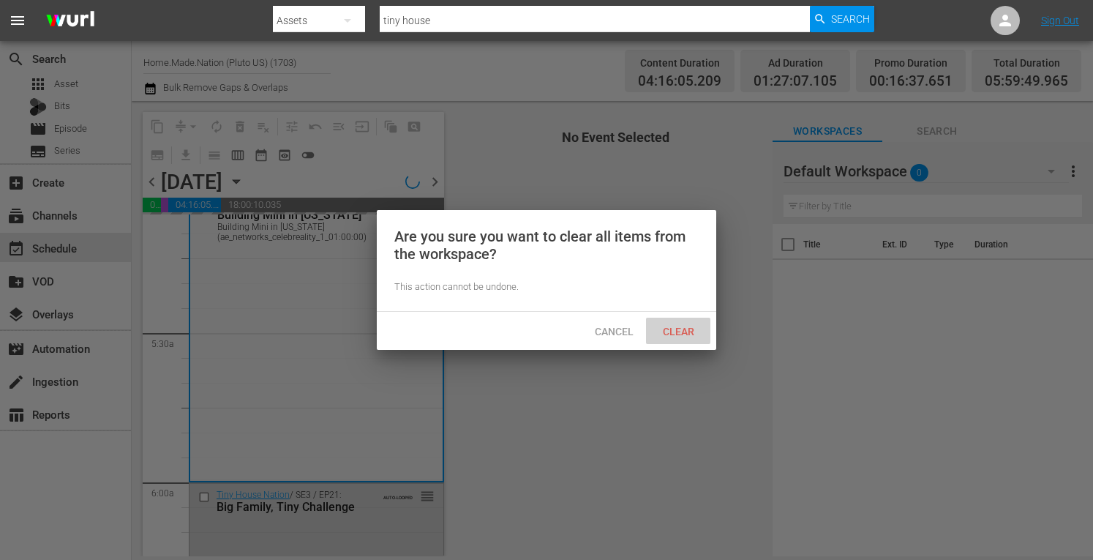
click at [670, 332] on span "Clear" at bounding box center [678, 332] width 55 height 12
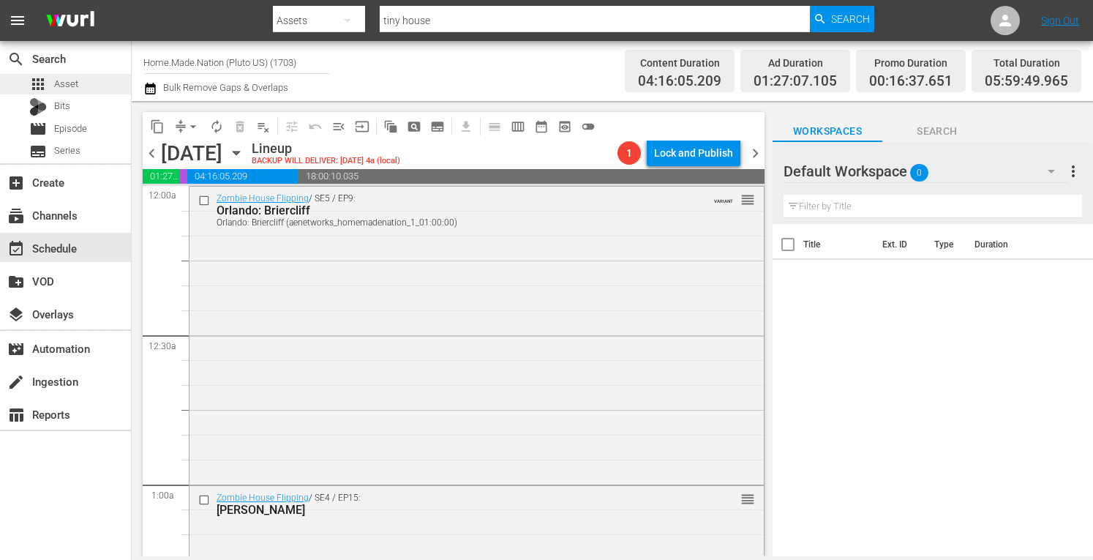
click at [70, 82] on span "Asset" at bounding box center [66, 84] width 24 height 15
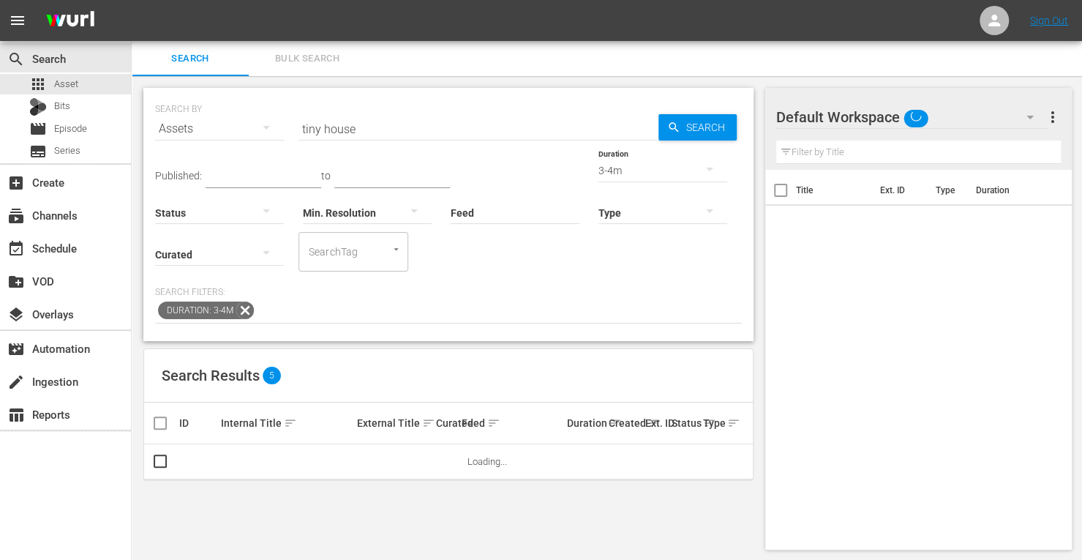
click at [1050, 116] on span "more_vert" at bounding box center [1052, 117] width 18 height 18
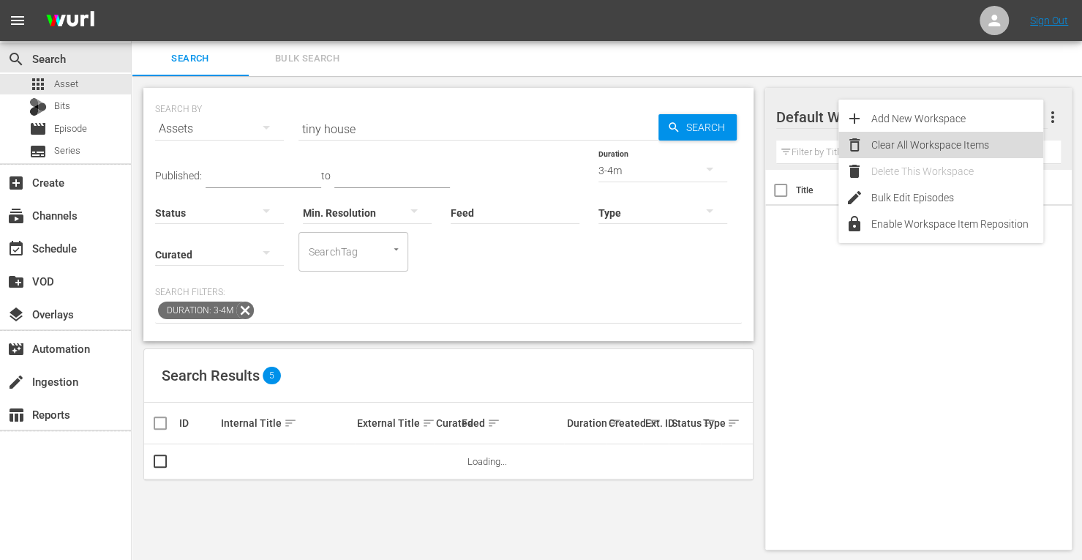
click at [933, 147] on div "Clear All Workspace Items" at bounding box center [957, 145] width 172 height 26
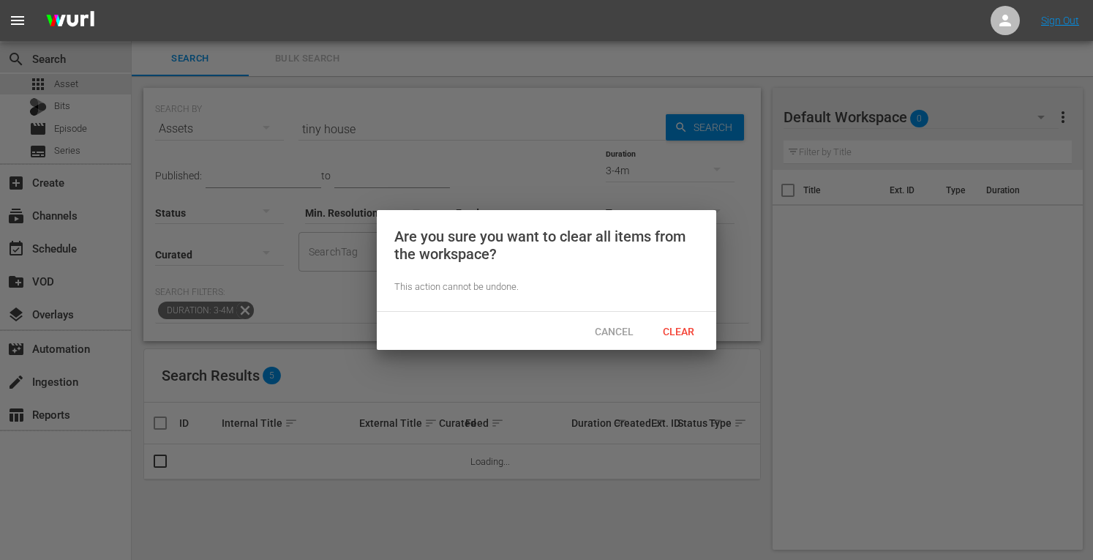
click at [679, 313] on div "Cancel Clear" at bounding box center [546, 331] width 339 height 38
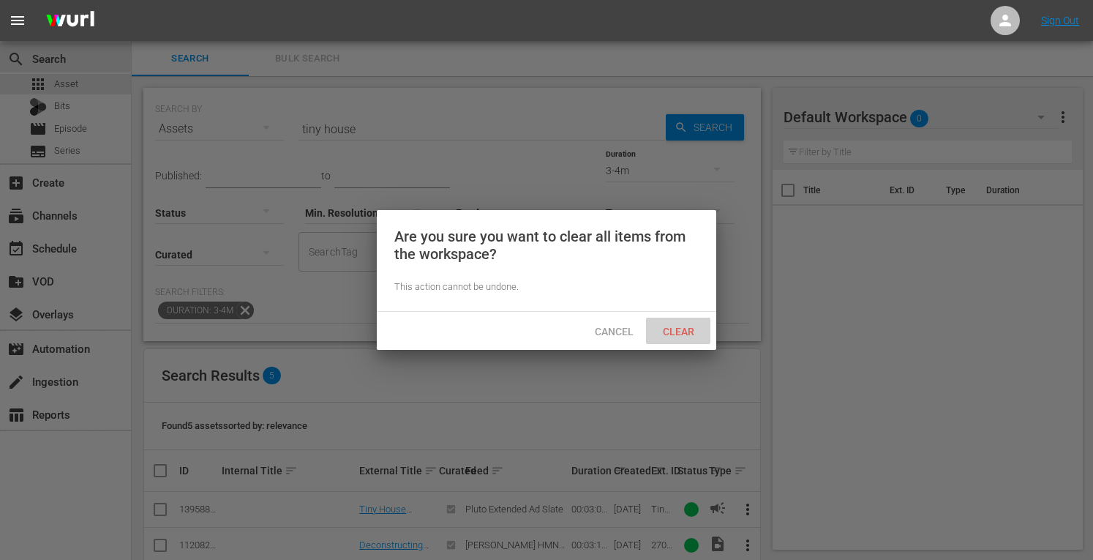
click at [674, 326] on span "Clear" at bounding box center [678, 332] width 55 height 12
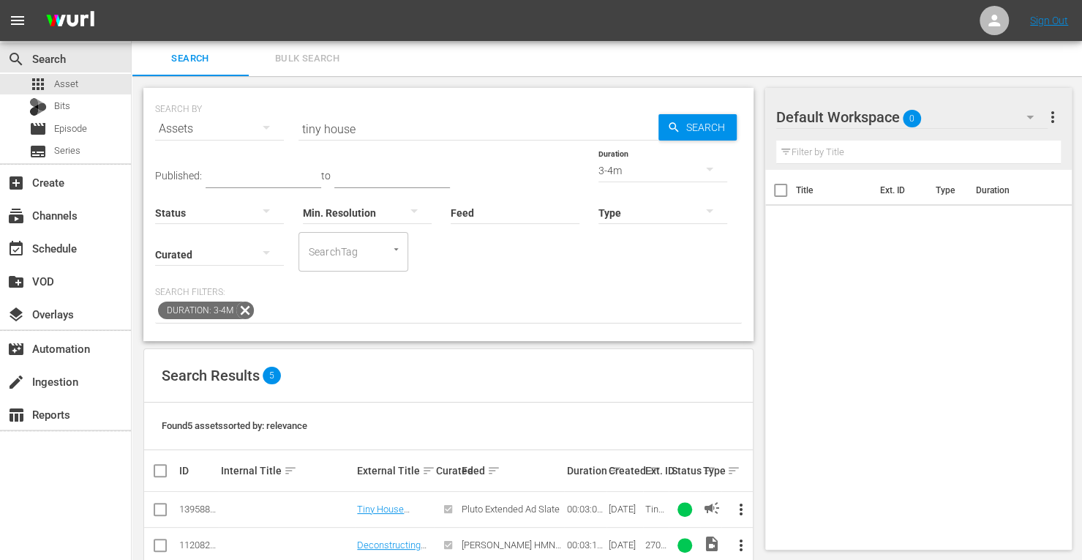
click at [598, 177] on div "Type" at bounding box center [662, 203] width 129 height 53
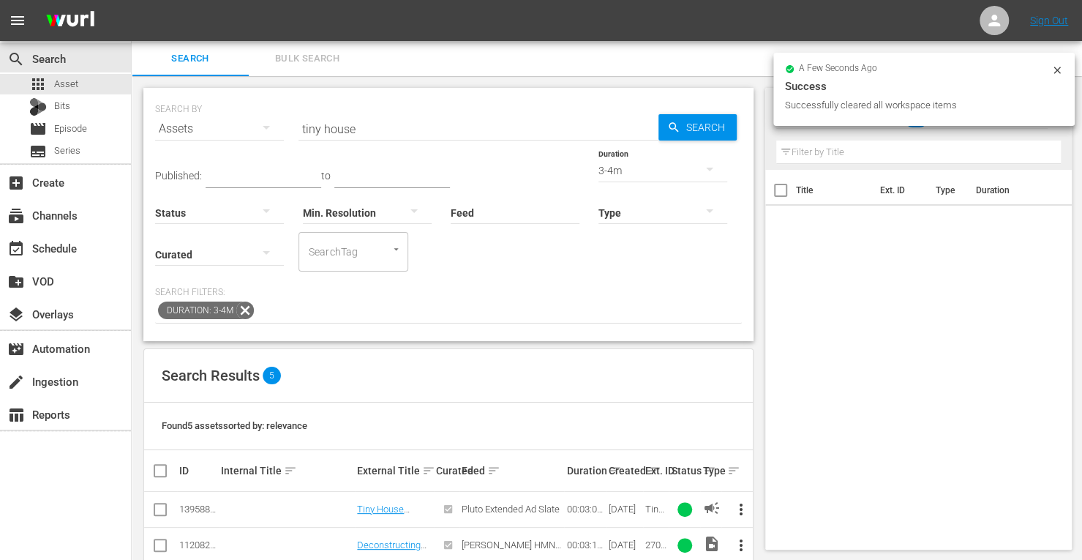
click at [598, 170] on div "3-4m" at bounding box center [662, 170] width 129 height 41
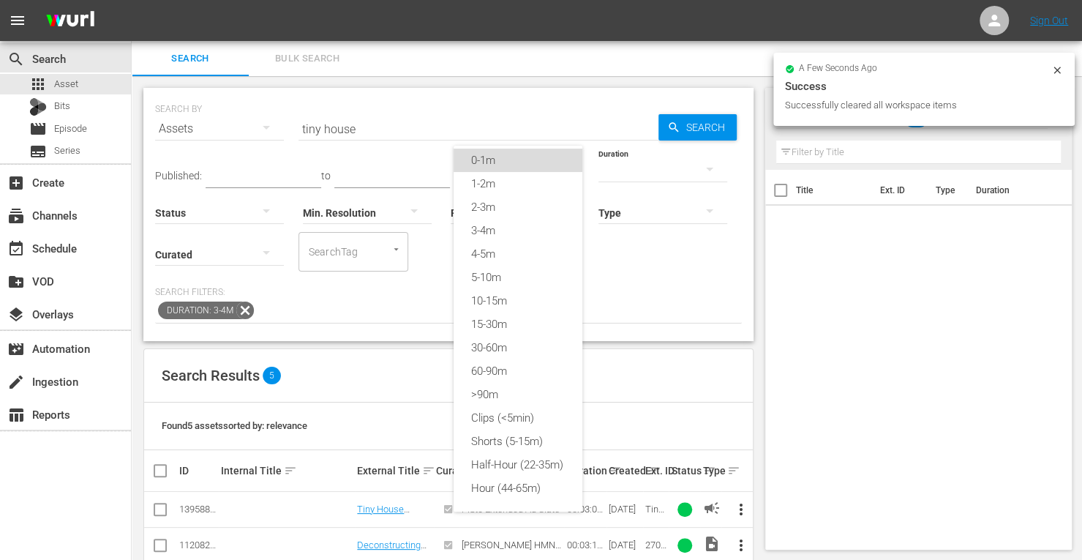
click at [483, 148] on div "0-1m" at bounding box center [518, 159] width 129 height 23
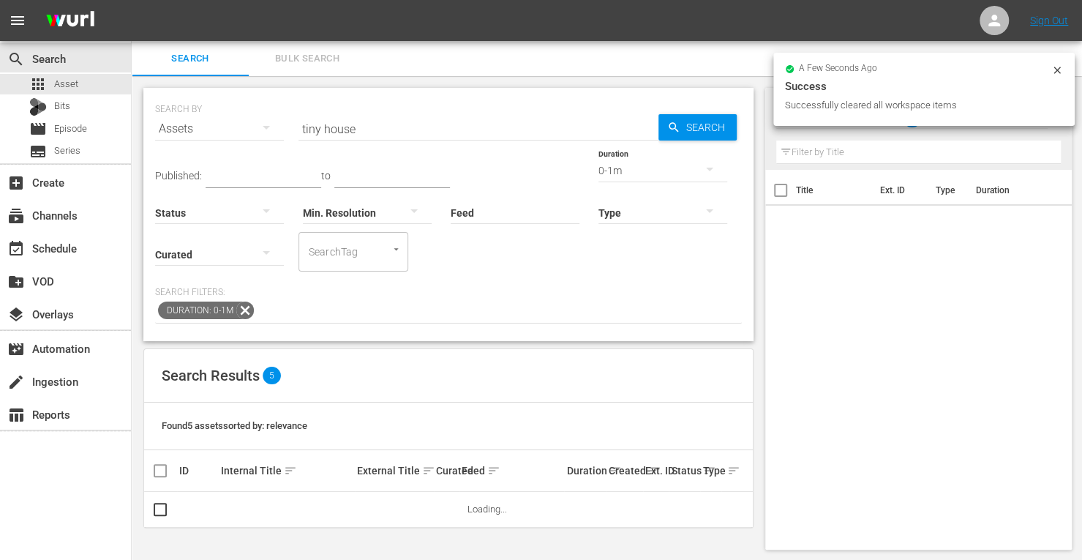
click at [380, 130] on input "tiny house" at bounding box center [478, 128] width 360 height 35
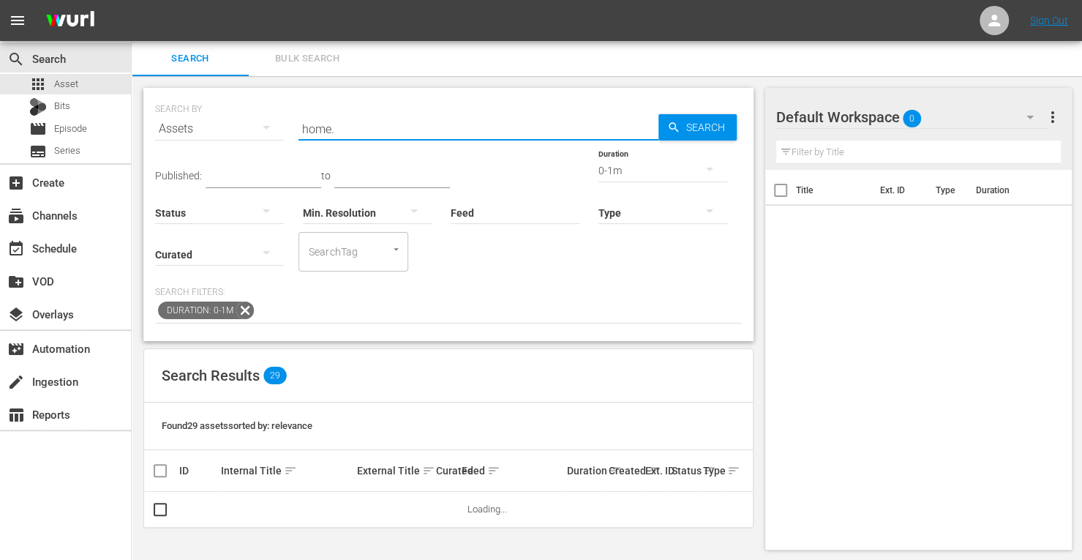
type input "home.made.nation"
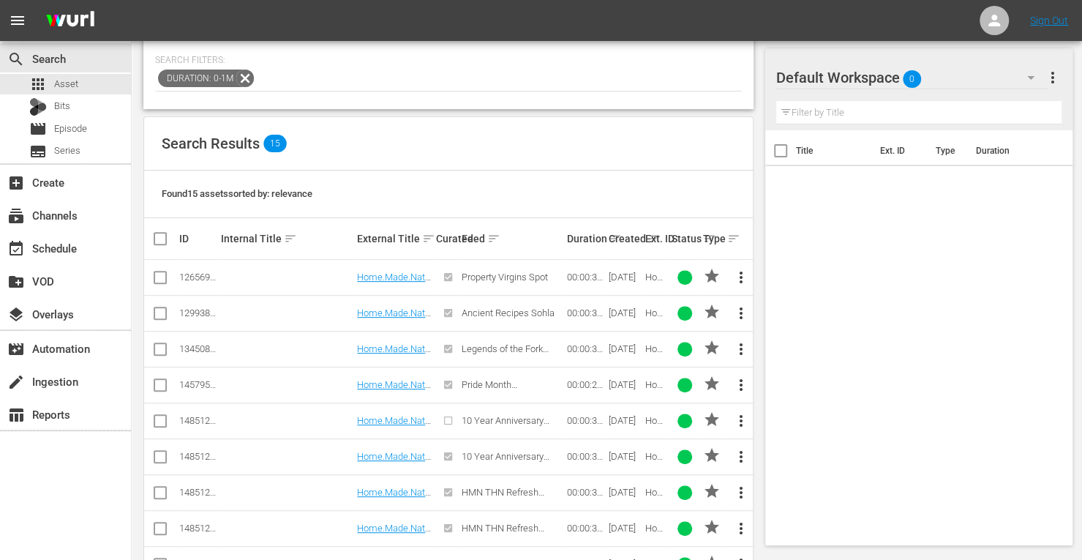
scroll to position [234, 0]
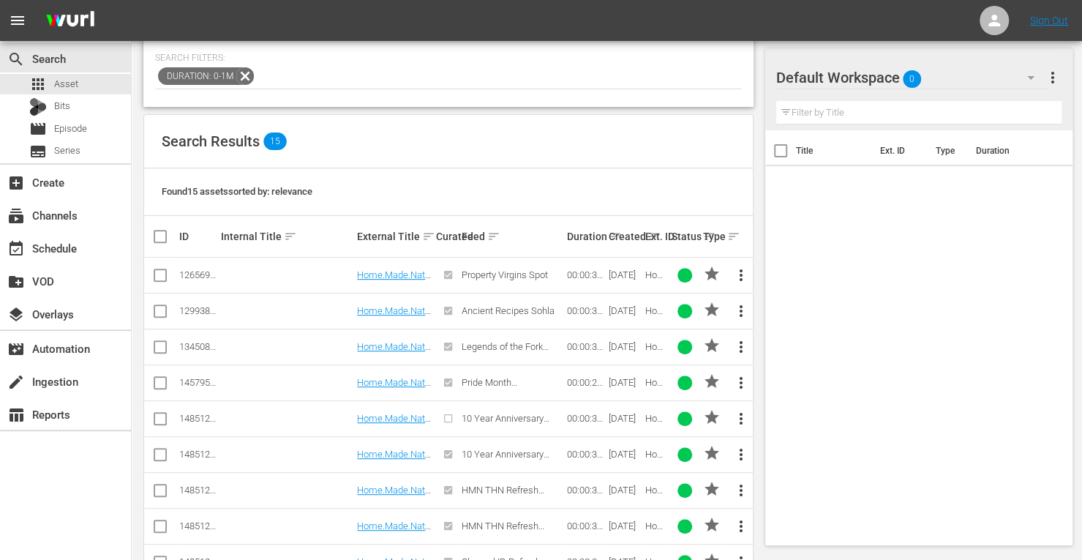
click at [155, 276] on input "checkbox" at bounding box center [160, 278] width 18 height 18
checkbox input "true"
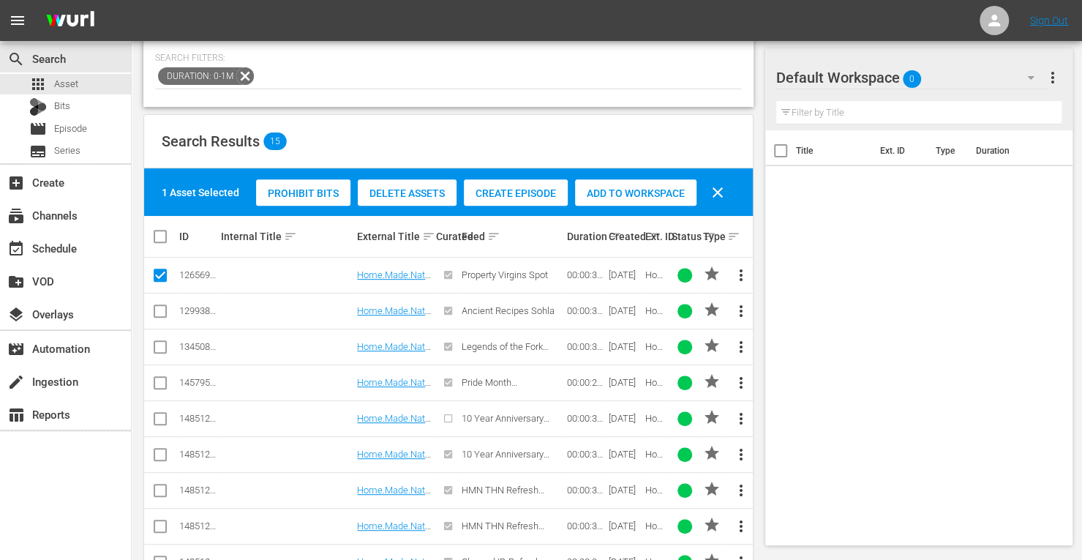
click at [155, 309] on input "checkbox" at bounding box center [160, 314] width 18 height 18
checkbox input "true"
click at [628, 189] on span "Add to Workspace" at bounding box center [635, 193] width 121 height 12
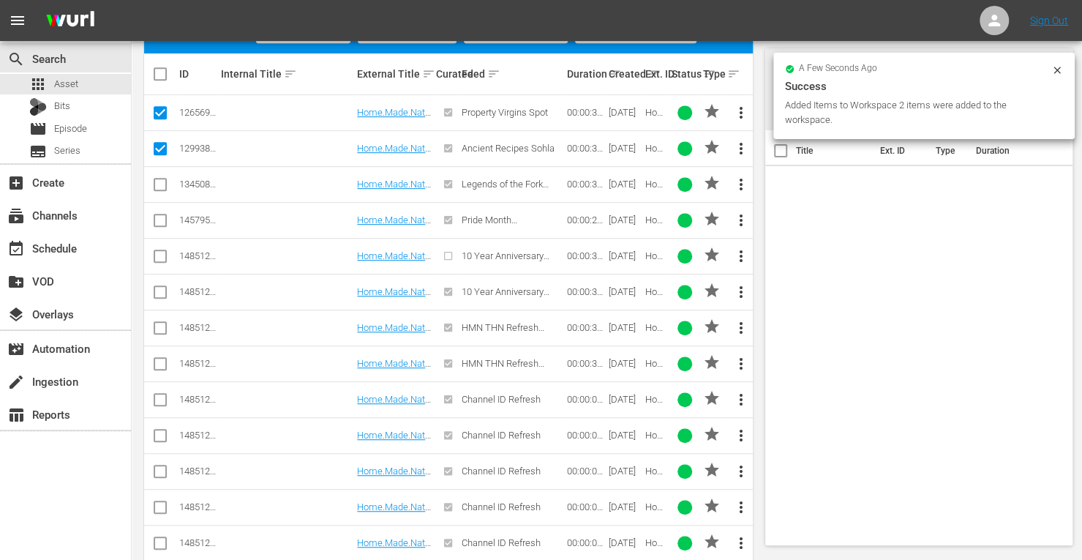
scroll to position [455, 0]
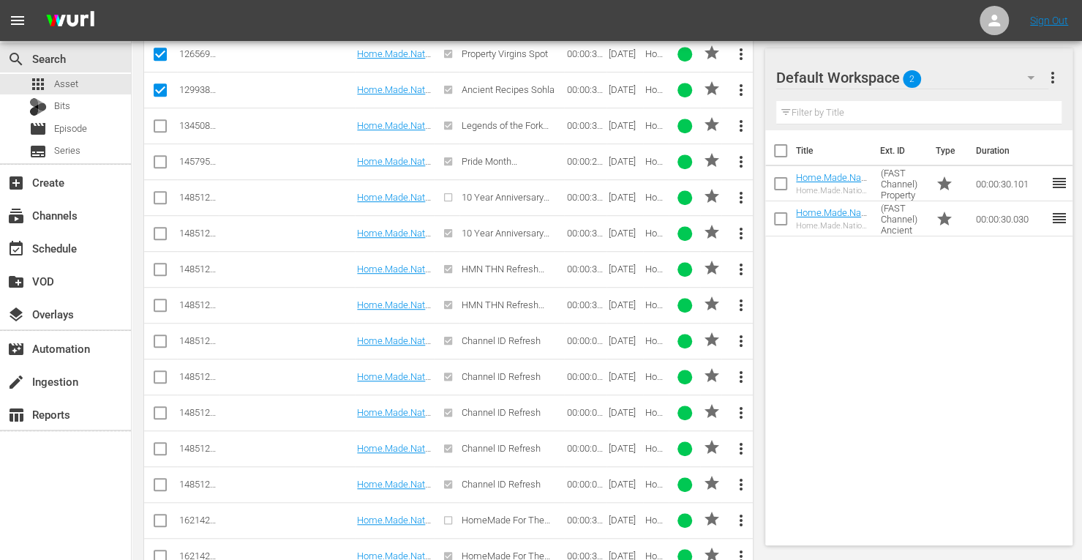
click at [157, 337] on input "checkbox" at bounding box center [160, 344] width 18 height 18
checkbox input "true"
click at [157, 375] on input "checkbox" at bounding box center [160, 380] width 18 height 18
checkbox input "true"
click at [157, 409] on input "checkbox" at bounding box center [160, 416] width 18 height 18
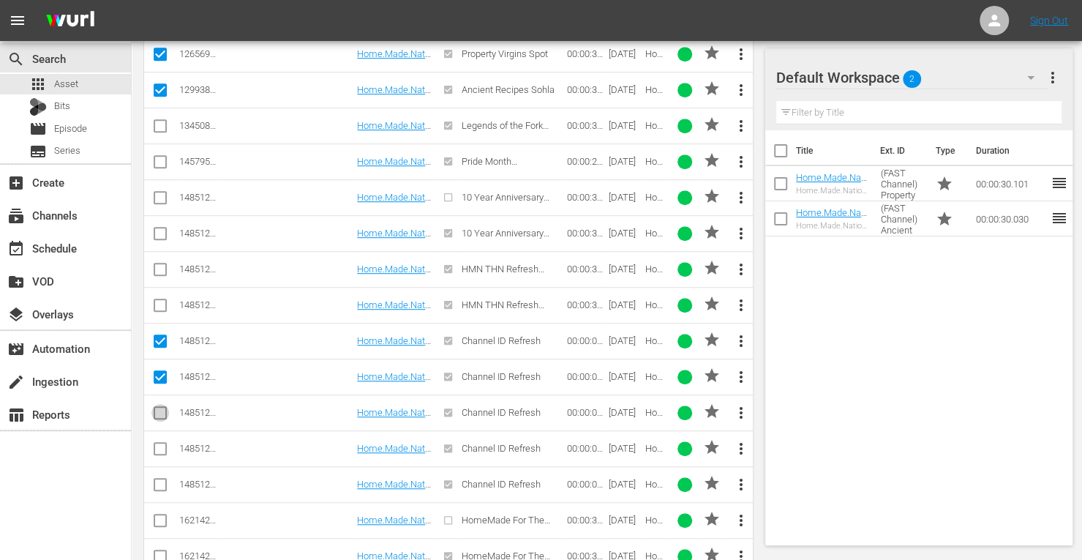
checkbox input "true"
click at [158, 443] on input "checkbox" at bounding box center [160, 452] width 18 height 18
checkbox input "true"
click at [159, 478] on input "checkbox" at bounding box center [160, 487] width 18 height 18
checkbox input "true"
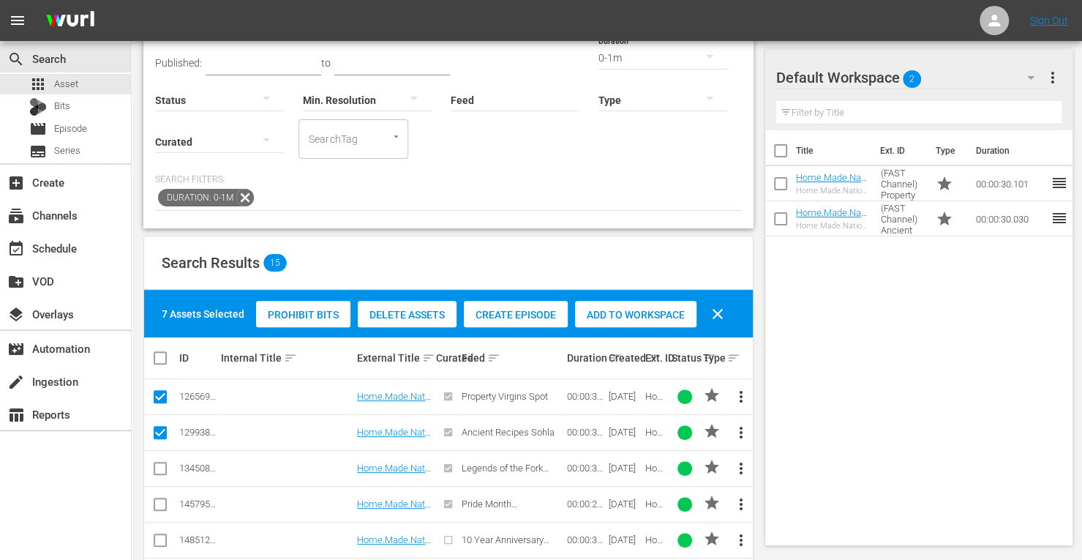
scroll to position [69, 0]
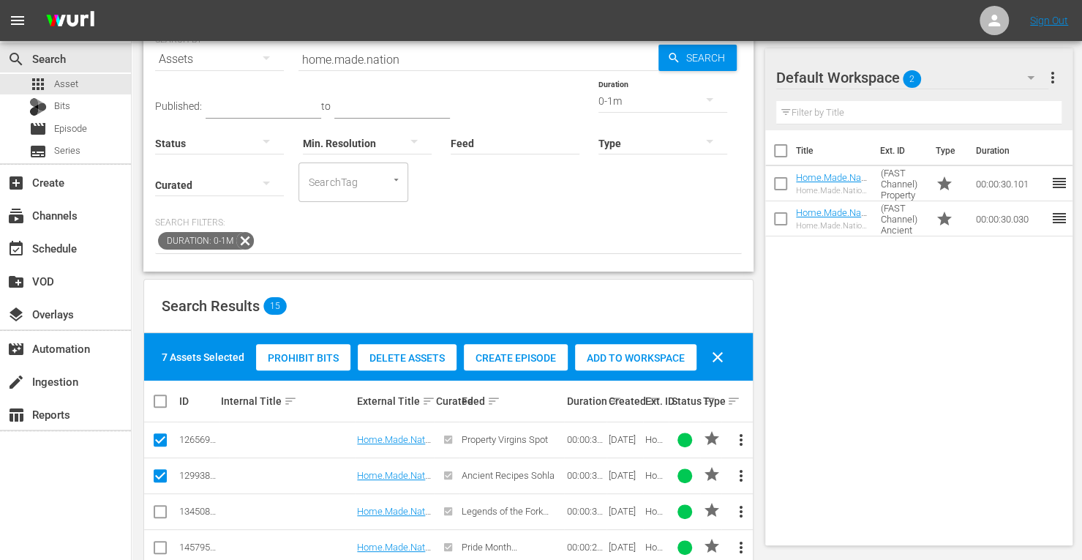
click at [650, 352] on span "Add to Workspace" at bounding box center [635, 358] width 121 height 12
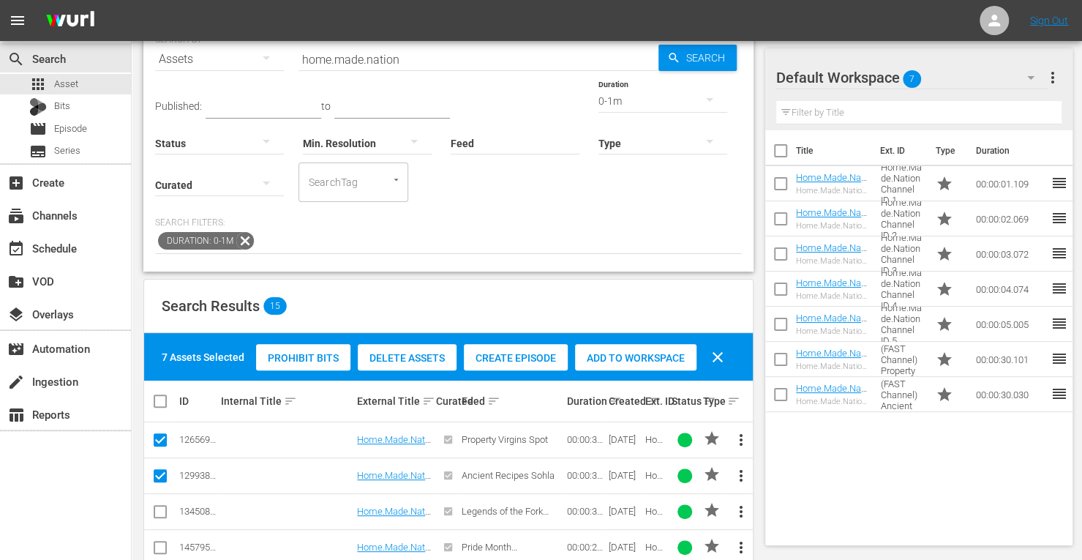
scroll to position [0, 0]
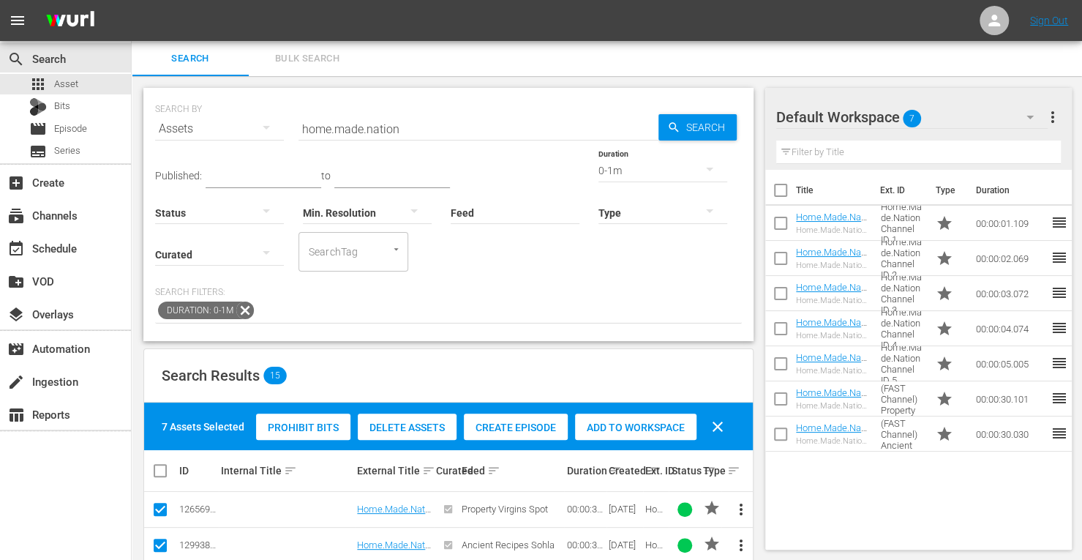
click at [598, 171] on div "0-1m" at bounding box center [662, 170] width 129 height 41
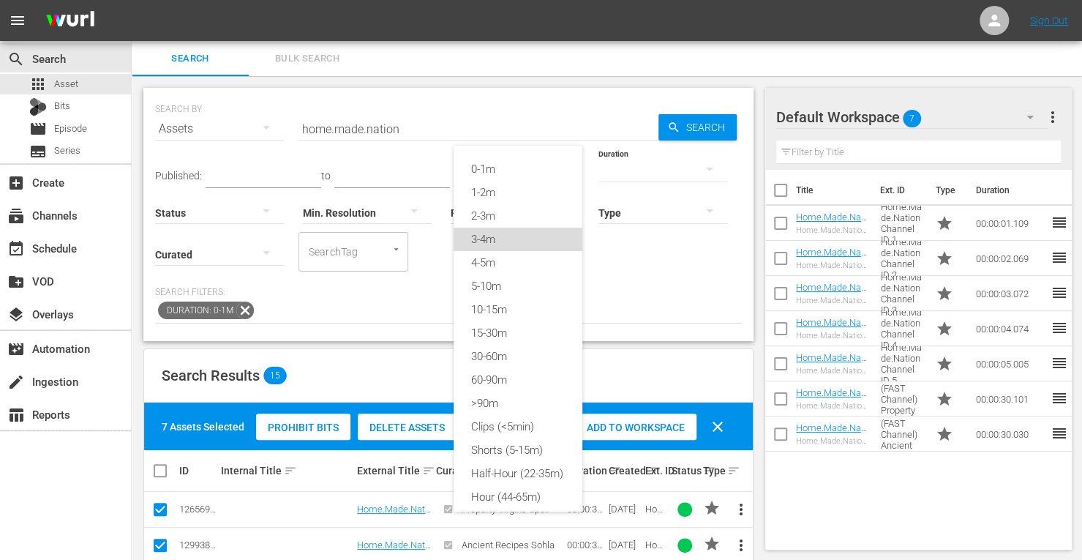
click at [494, 238] on div "3-4m" at bounding box center [518, 238] width 129 height 23
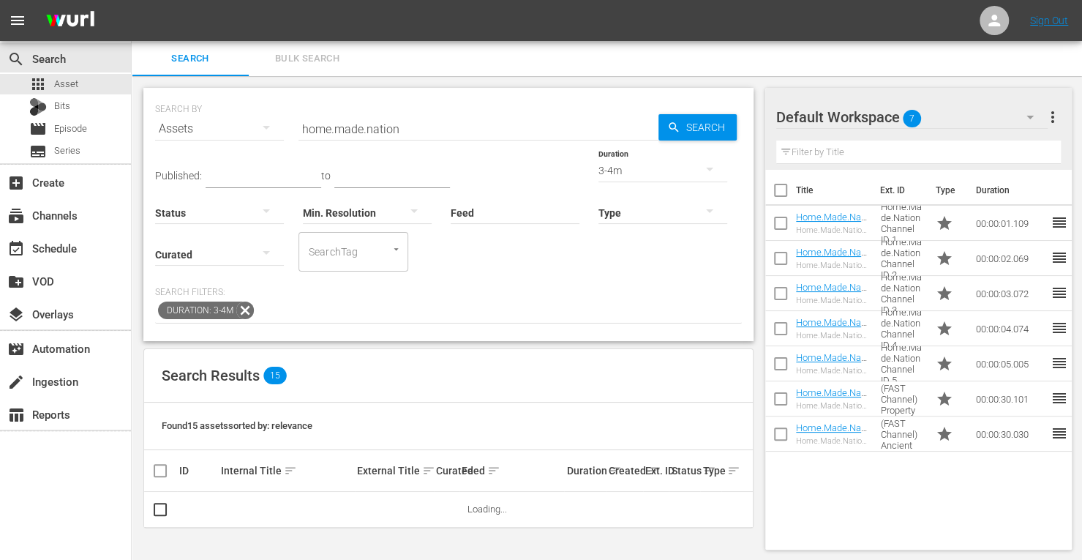
scroll to position [1, 0]
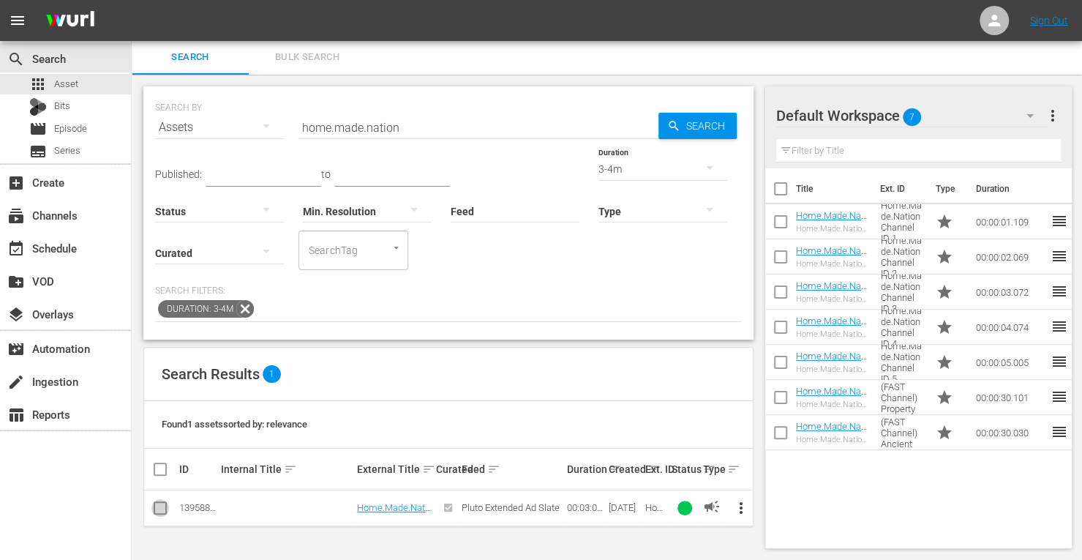
click at [155, 504] on input "checkbox" at bounding box center [160, 511] width 18 height 18
checkbox input "true"
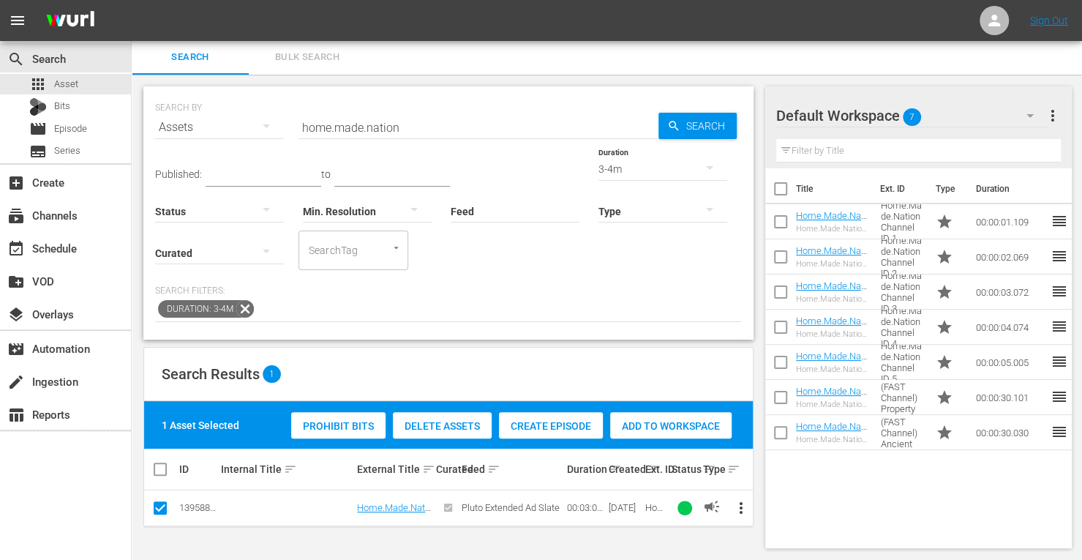
click at [656, 420] on span "Add to Workspace" at bounding box center [670, 426] width 121 height 12
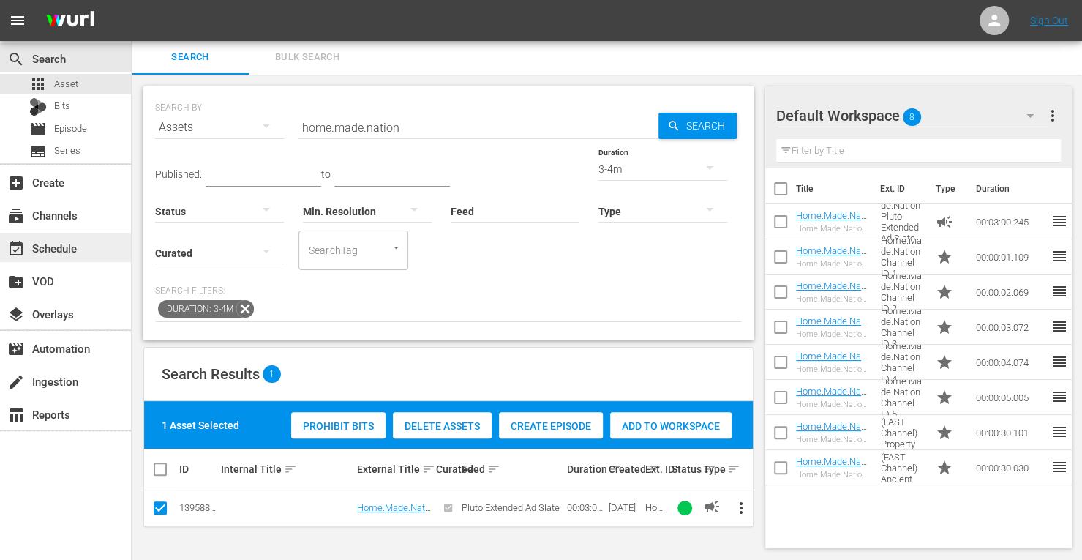
click at [63, 249] on div "event_available Schedule" at bounding box center [41, 245] width 82 height 13
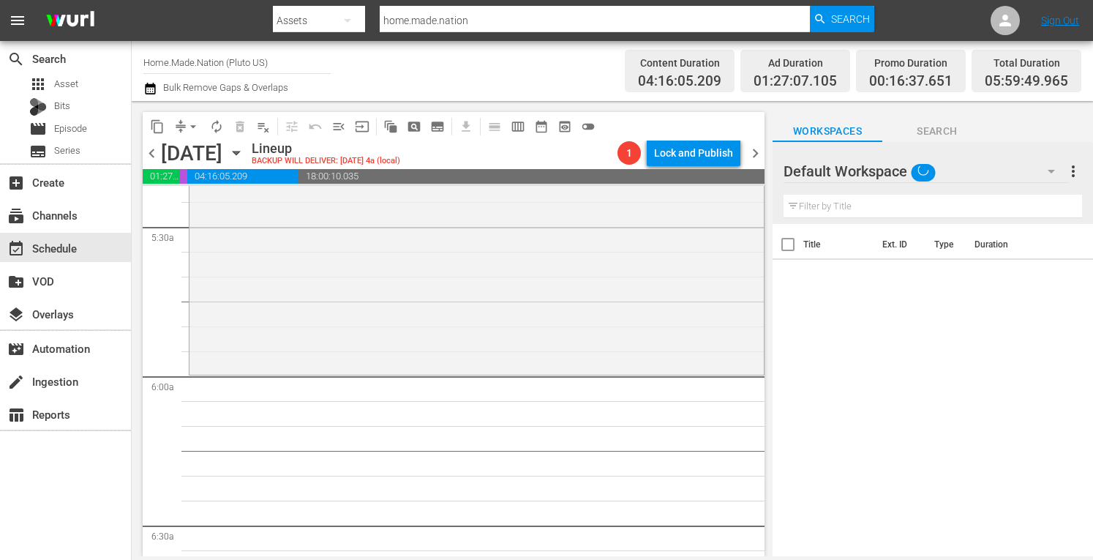
scroll to position [1599, 0]
click at [305, 287] on div "Zombie House Flipping / SE2 / EP5: From Rodents To Riches reorder" at bounding box center [476, 220] width 574 height 307
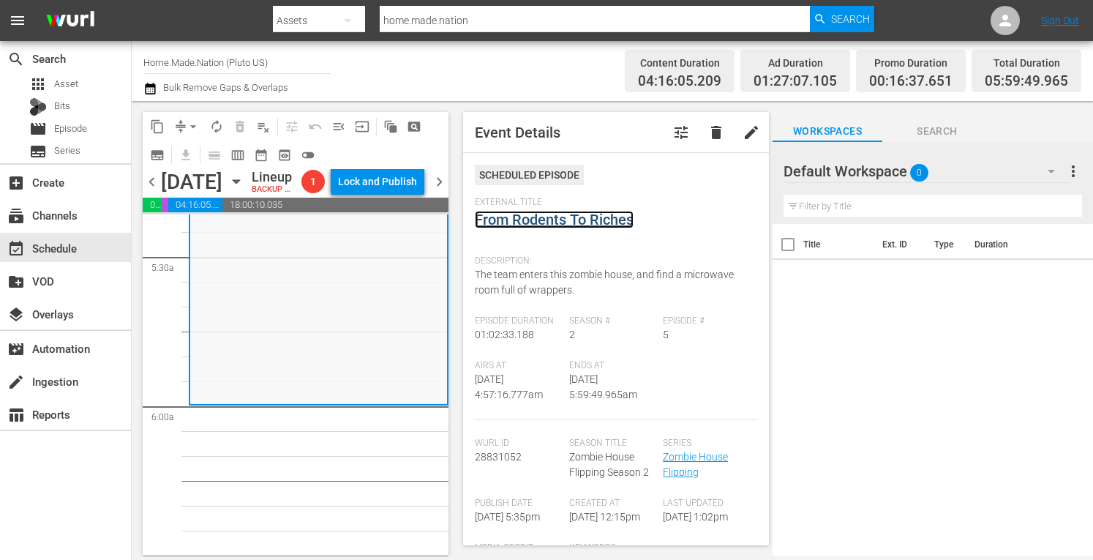
click at [538, 223] on link "From Rodents To Riches" at bounding box center [554, 220] width 159 height 18
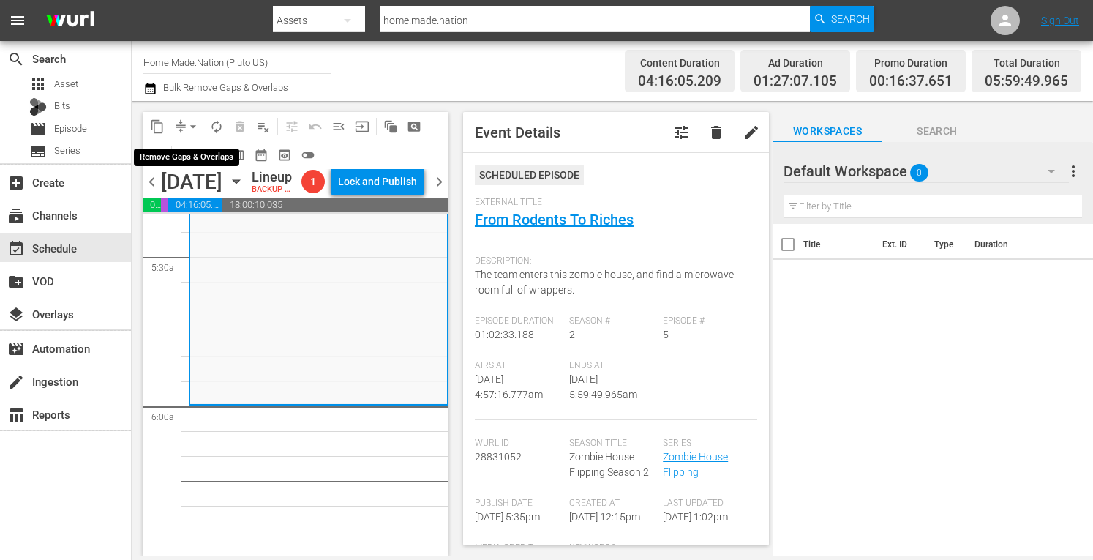
click at [192, 128] on span "arrow_drop_down" at bounding box center [193, 126] width 15 height 15
click at [177, 162] on li "Align to Midnight" at bounding box center [193, 156] width 121 height 24
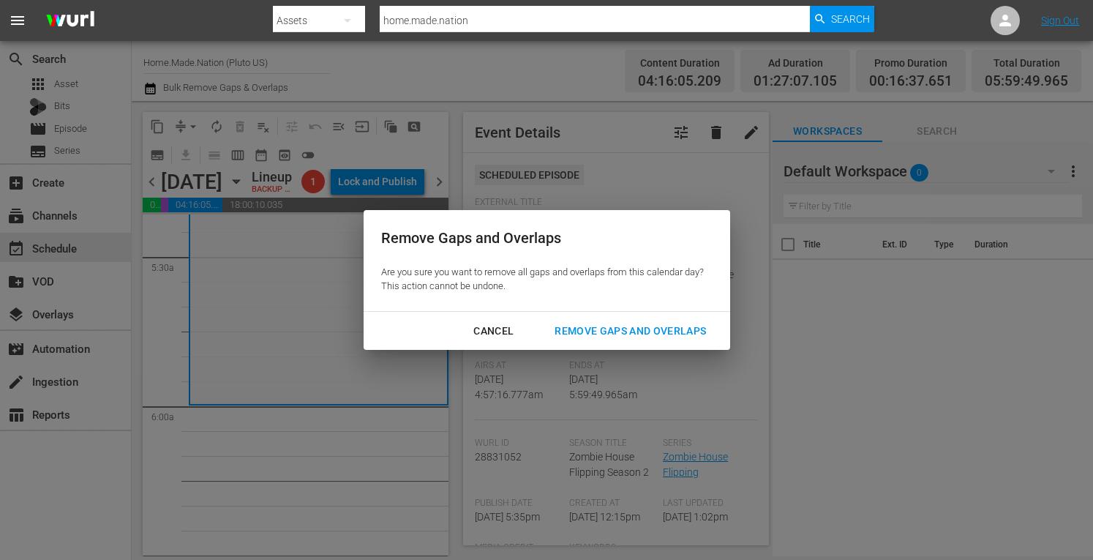
click at [591, 327] on div "Remove Gaps and Overlaps" at bounding box center [630, 331] width 175 height 18
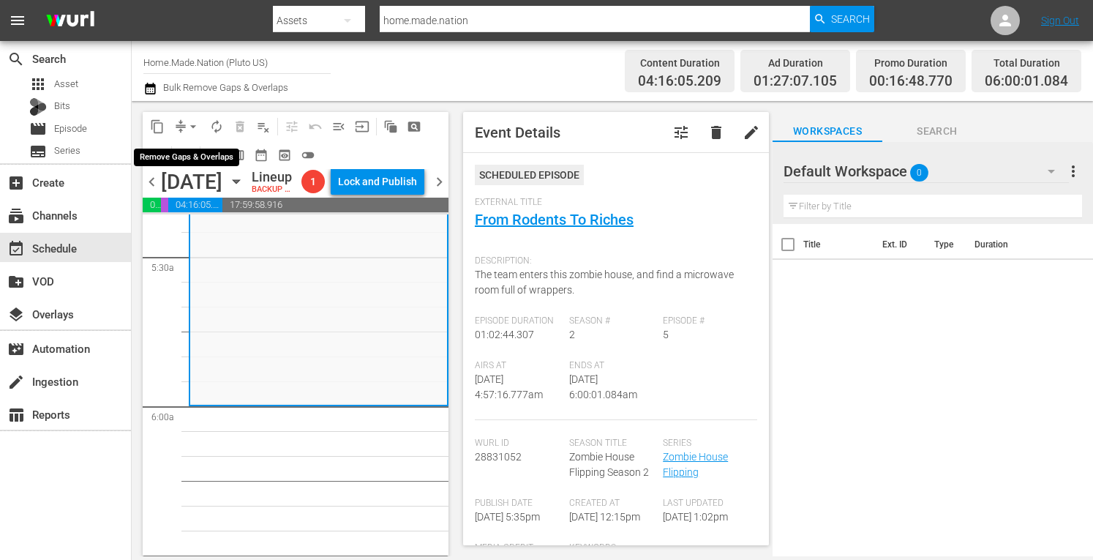
click at [192, 127] on span "arrow_drop_down" at bounding box center [193, 126] width 15 height 15
click at [168, 148] on li "Align to Midnight" at bounding box center [193, 156] width 121 height 24
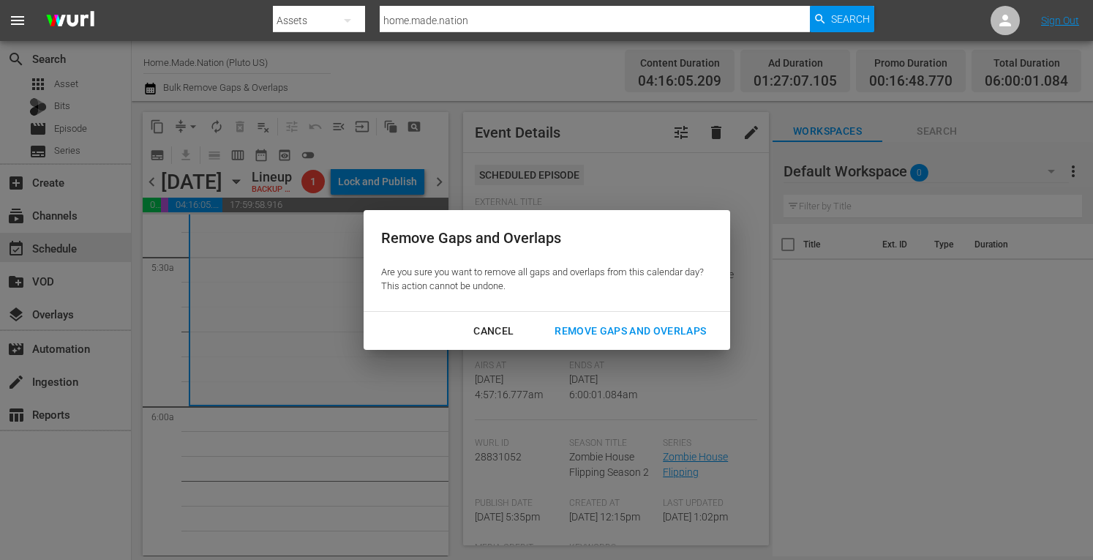
click at [575, 324] on div "Remove Gaps and Overlaps" at bounding box center [630, 331] width 175 height 18
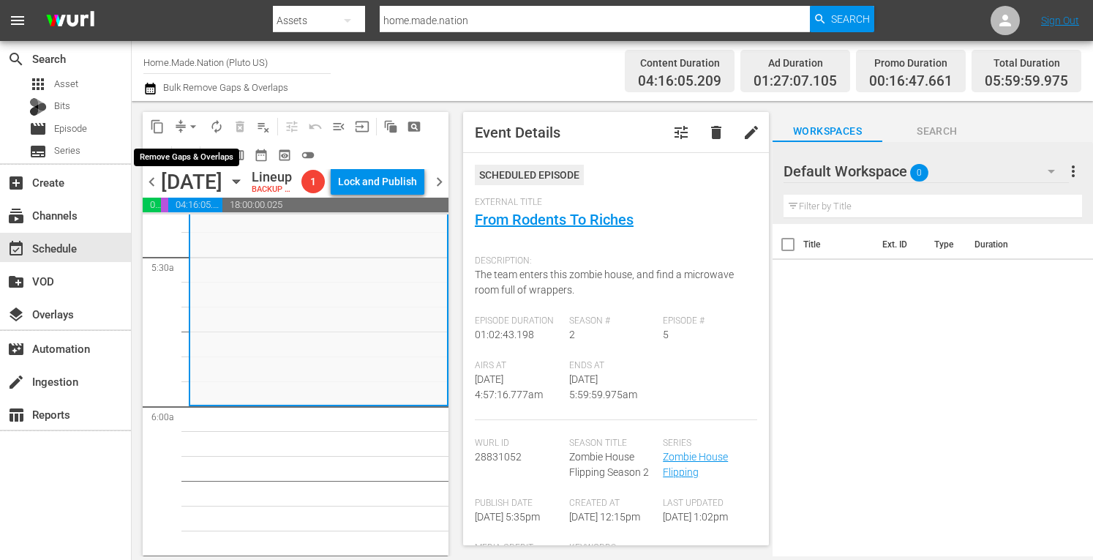
click at [192, 124] on span "arrow_drop_down" at bounding box center [193, 126] width 15 height 15
click at [173, 157] on li "Align to Midnight" at bounding box center [193, 156] width 121 height 24
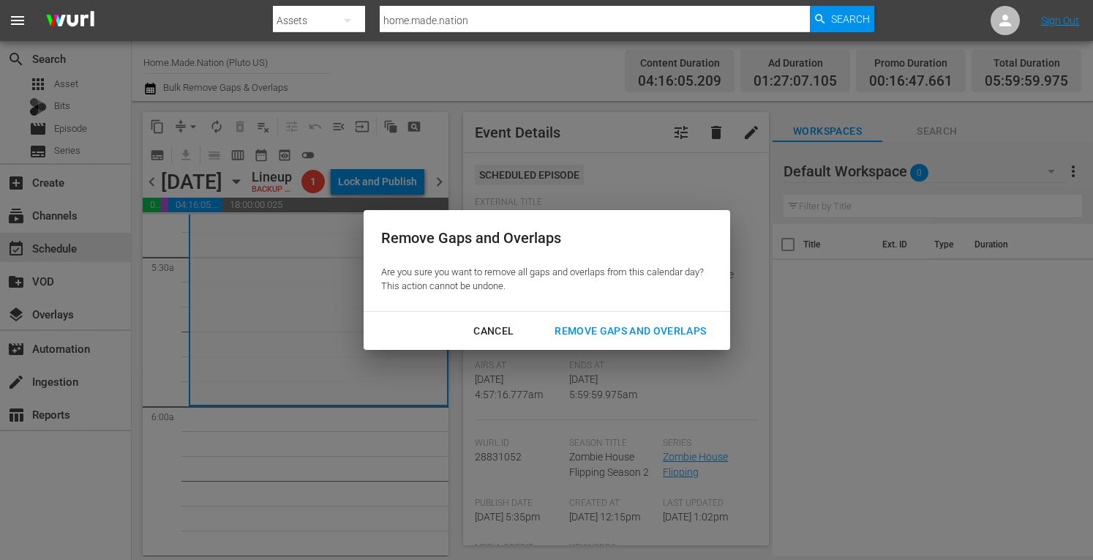
click at [582, 327] on div "Remove Gaps and Overlaps" at bounding box center [630, 331] width 175 height 18
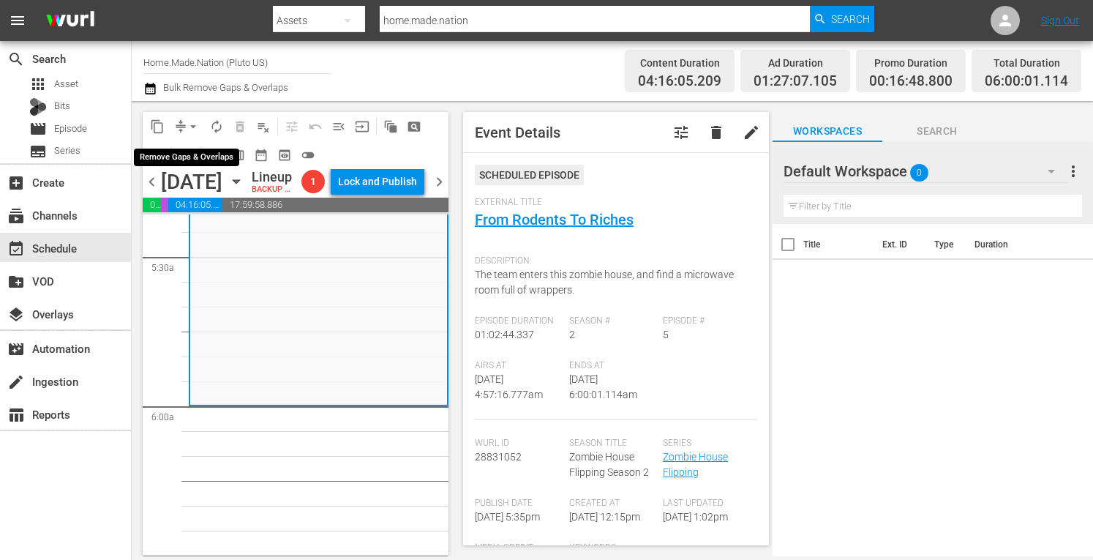
click at [198, 132] on span "arrow_drop_down" at bounding box center [193, 126] width 15 height 15
click at [177, 156] on li "Align to Midnight" at bounding box center [193, 156] width 121 height 24
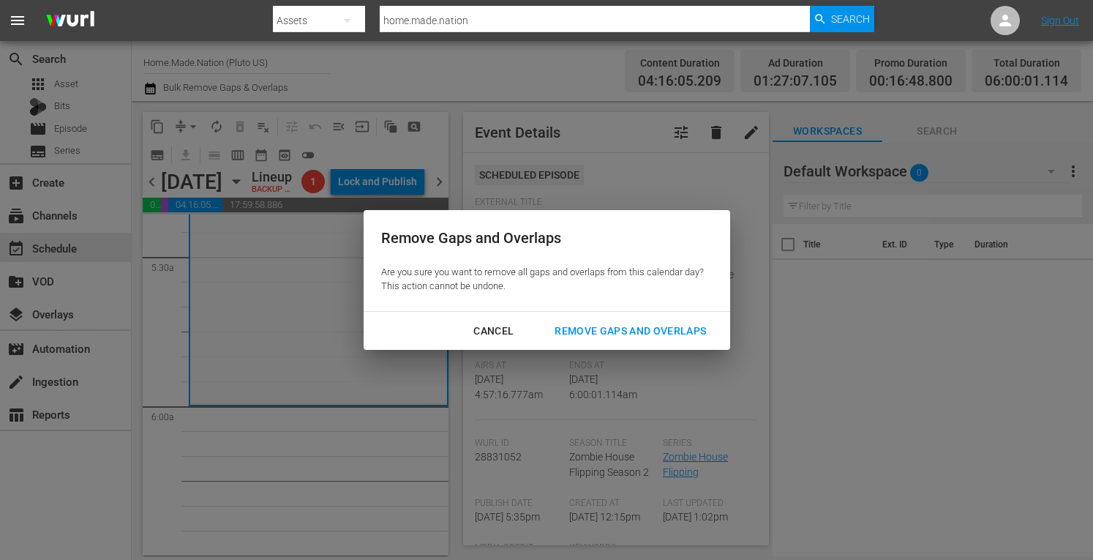
click at [581, 328] on div "Remove Gaps and Overlaps" at bounding box center [630, 331] width 175 height 18
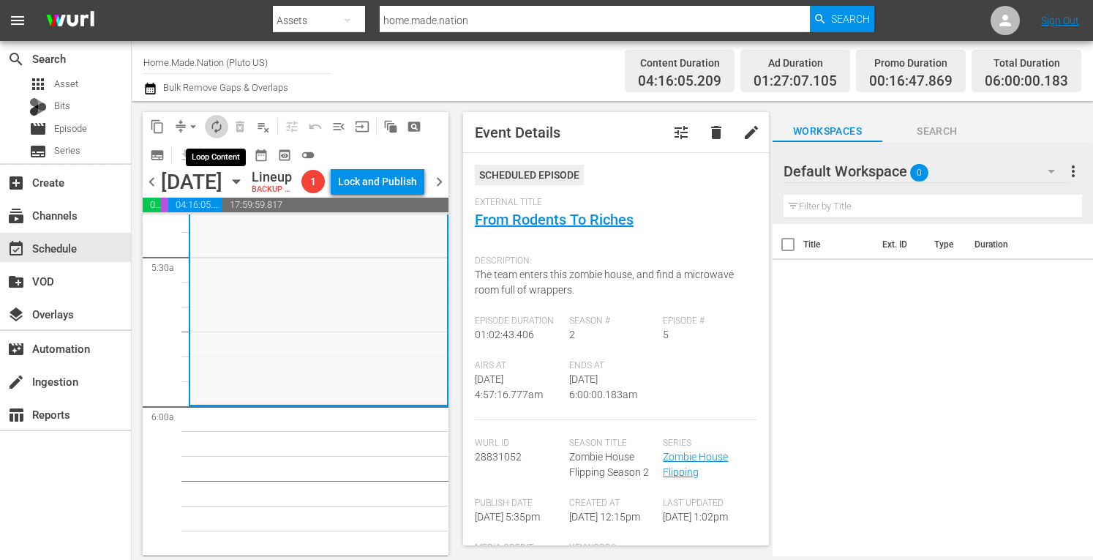
click at [217, 124] on span "autorenew_outlined" at bounding box center [216, 126] width 15 height 15
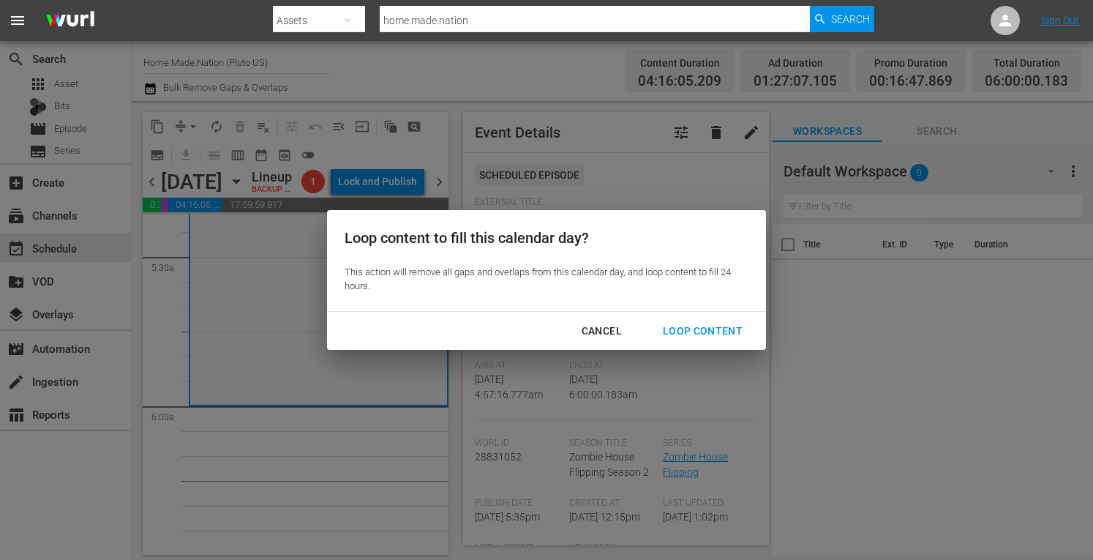
click at [702, 333] on div "Loop Content" at bounding box center [702, 331] width 103 height 18
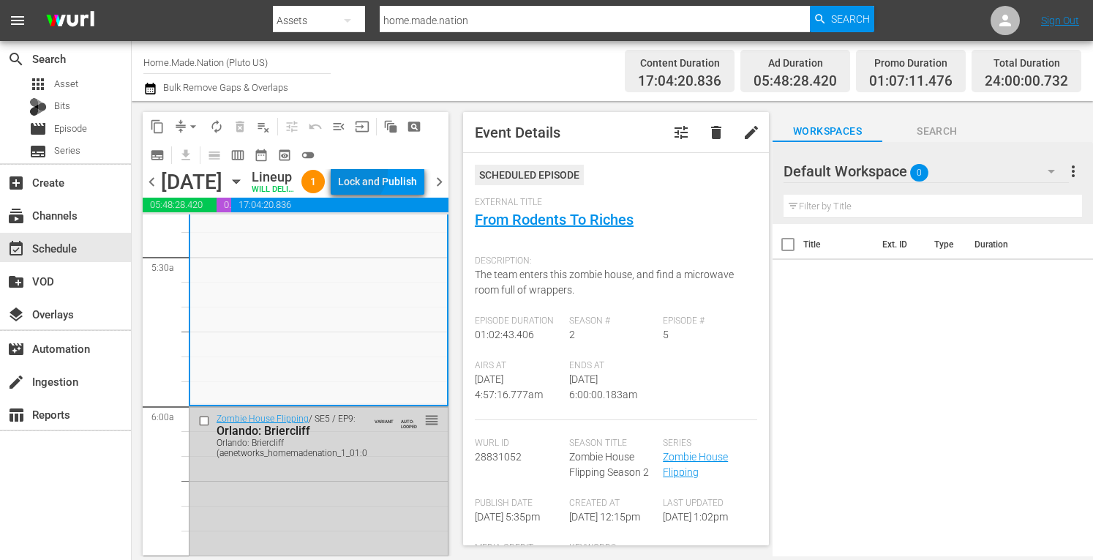
click at [382, 186] on div "Lock and Publish" at bounding box center [377, 181] width 79 height 26
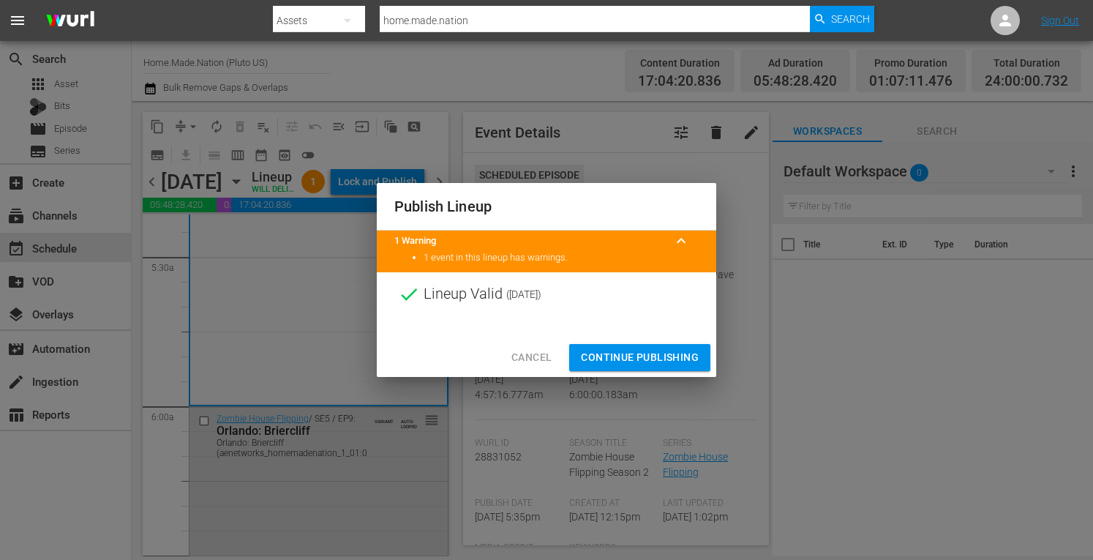
click at [606, 349] on span "Continue Publishing" at bounding box center [640, 357] width 118 height 18
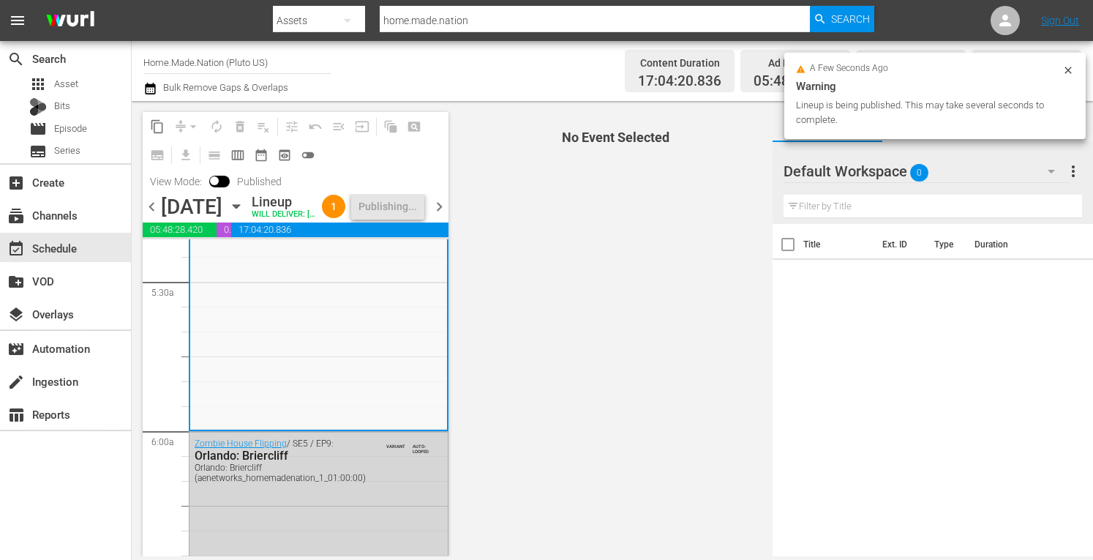
click at [154, 216] on span "chevron_left" at bounding box center [152, 207] width 18 height 18
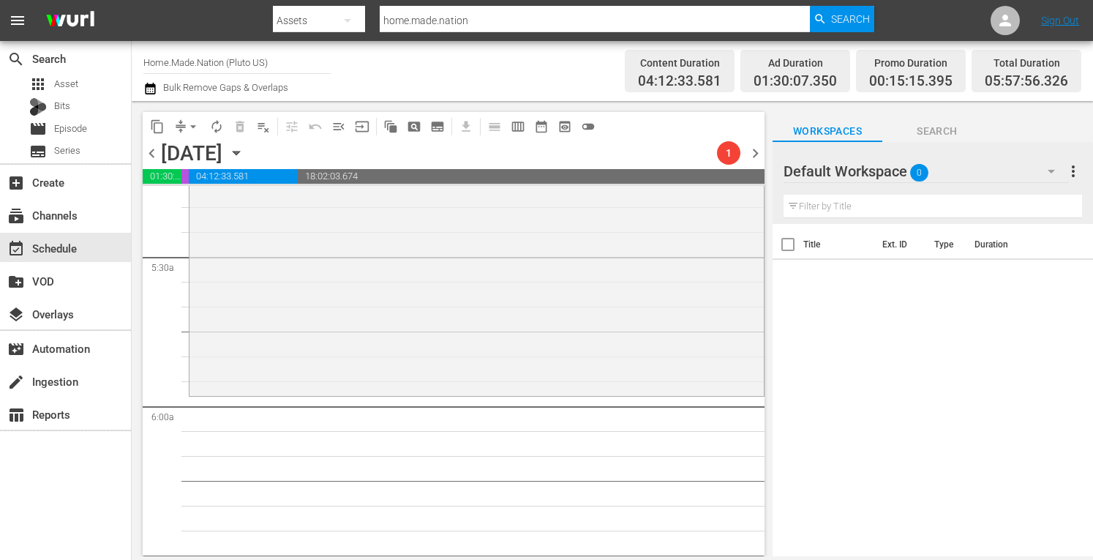
scroll to position [1521, 0]
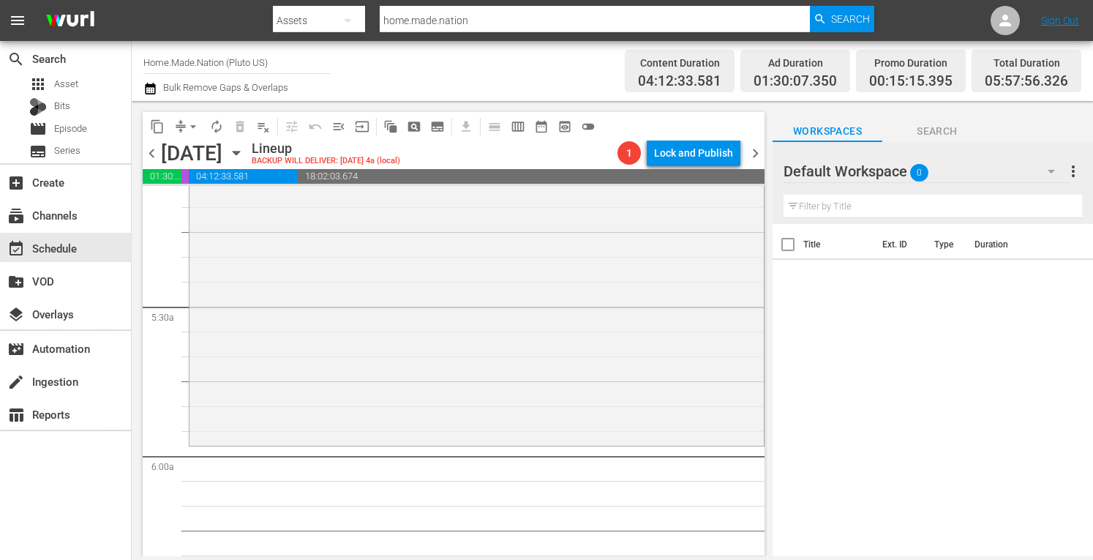
click at [357, 298] on div "Zombie House Flipping / SE3 / EP8: The Speed Flip reorder" at bounding box center [476, 297] width 574 height 289
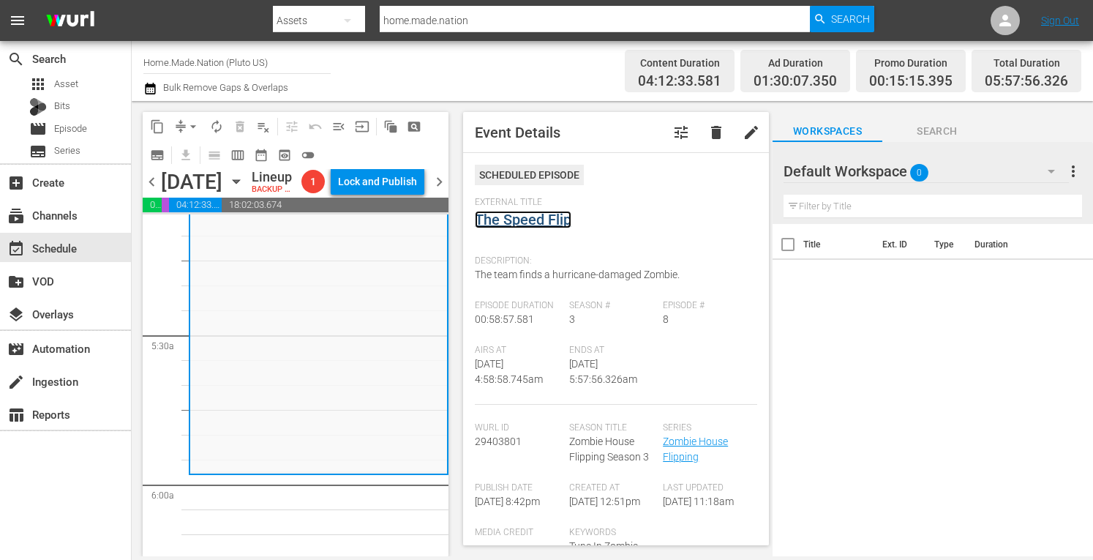
click at [522, 219] on link "The Speed Flip" at bounding box center [523, 220] width 97 height 18
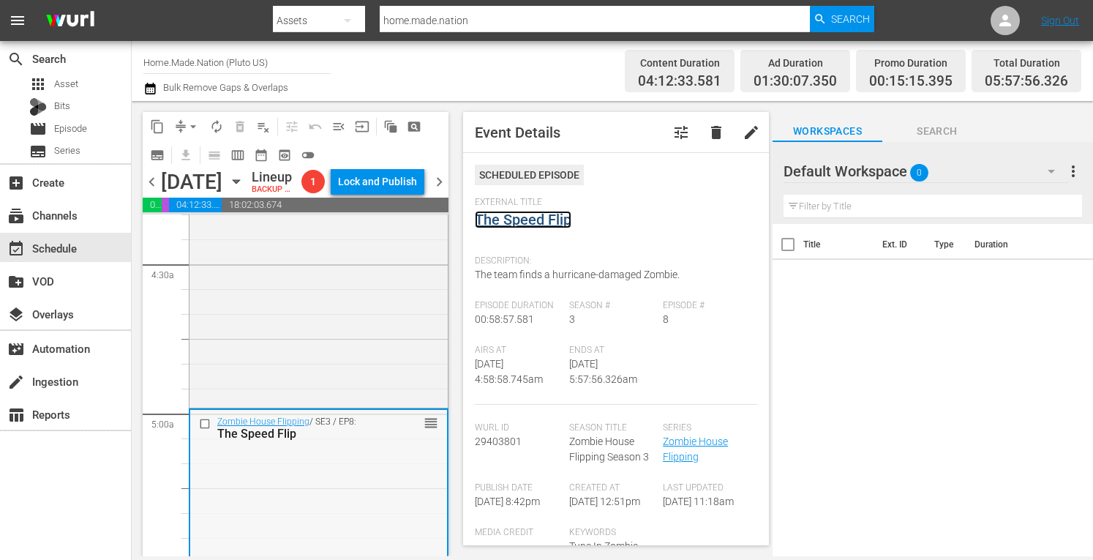
scroll to position [1281, 0]
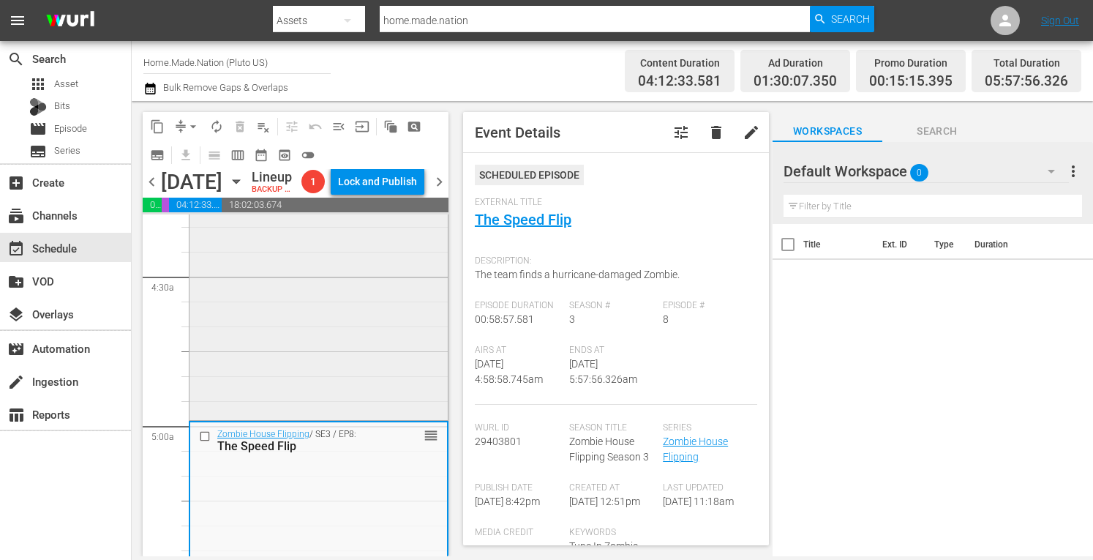
click at [282, 372] on div "Zombie House Flipping / SE3 / EP5: The Halfway House reorder" at bounding box center [318, 272] width 258 height 290
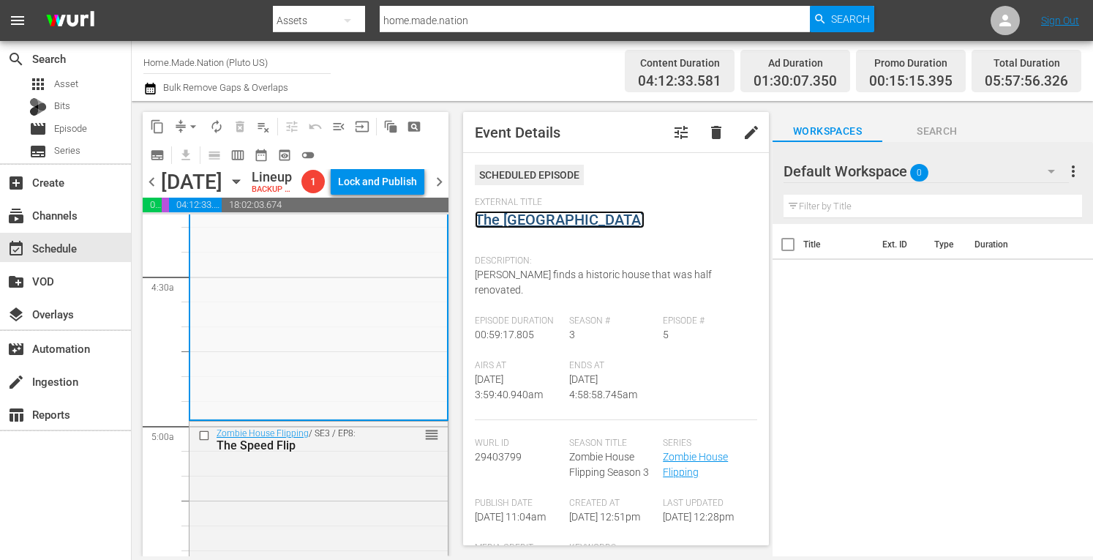
click at [549, 216] on link "The Halfway House" at bounding box center [560, 220] width 170 height 18
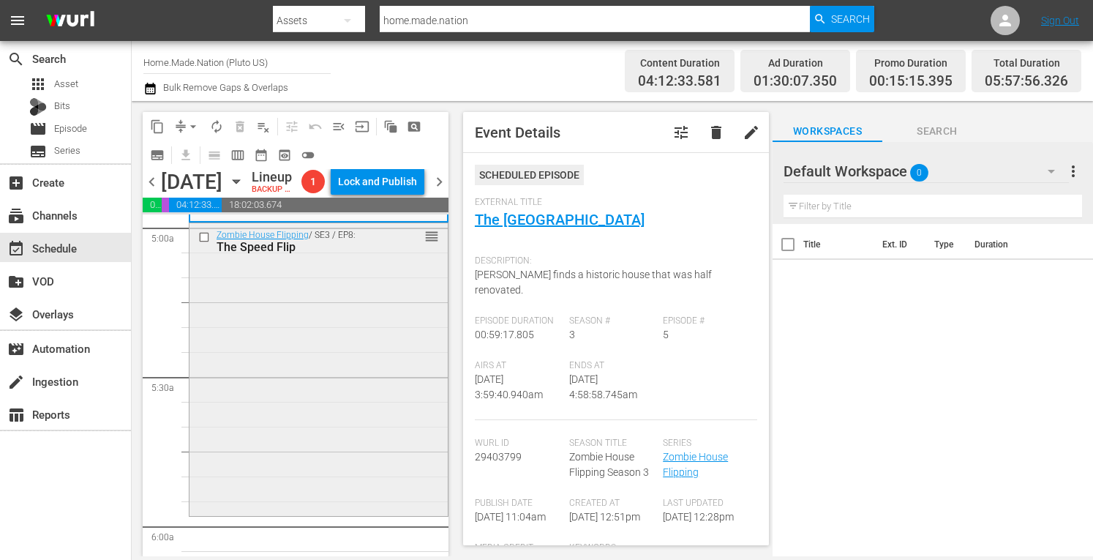
click at [281, 443] on div "Zombie House Flipping / SE3 / EP8: The Speed Flip reorder" at bounding box center [318, 367] width 258 height 289
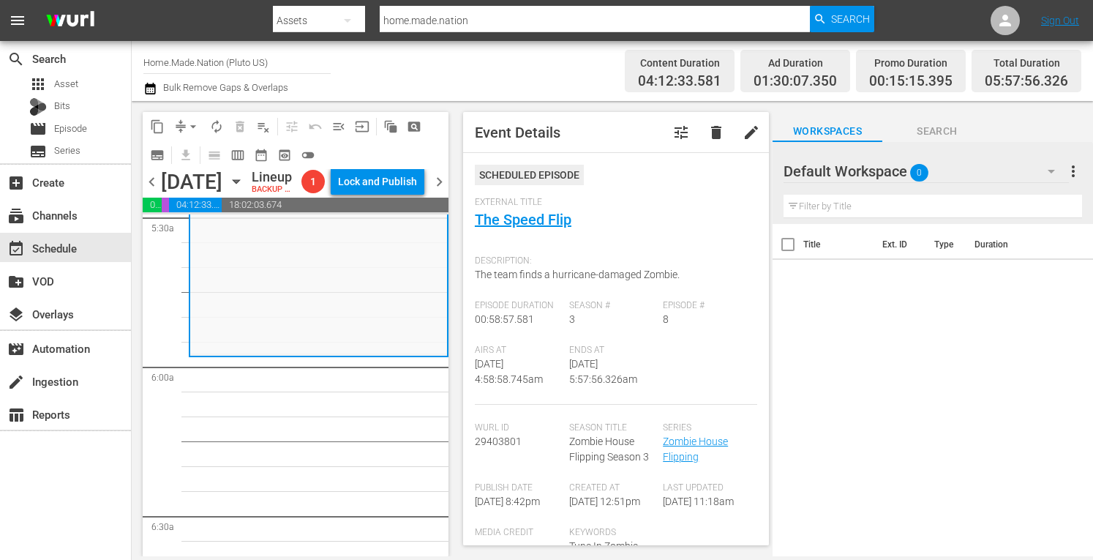
scroll to position [1640, 0]
click at [192, 124] on span "arrow_drop_down" at bounding box center [193, 126] width 15 height 15
click at [182, 157] on li "Align to Midnight" at bounding box center [193, 156] width 121 height 24
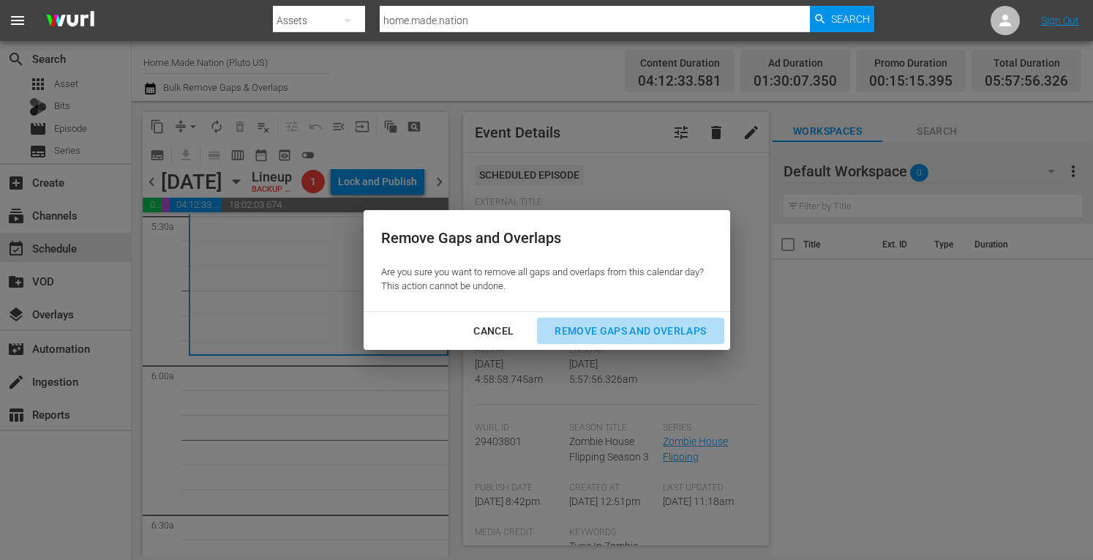
click at [624, 334] on div "Remove Gaps and Overlaps" at bounding box center [630, 331] width 175 height 18
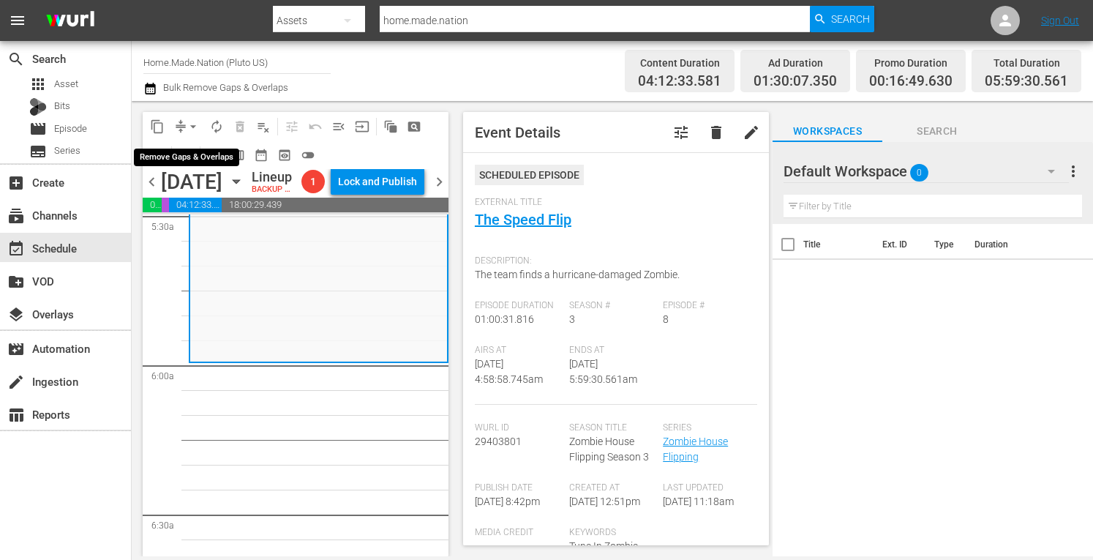
click at [192, 121] on span "arrow_drop_down" at bounding box center [193, 126] width 15 height 15
click at [169, 149] on li "Align to Midnight" at bounding box center [193, 156] width 121 height 24
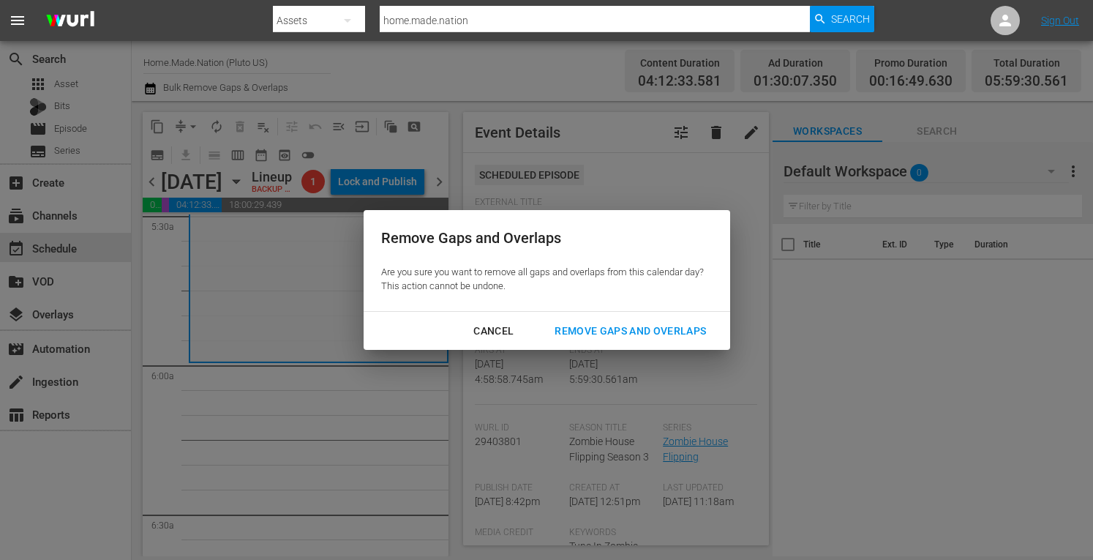
click at [607, 320] on button "Remove Gaps and Overlaps" at bounding box center [630, 330] width 187 height 27
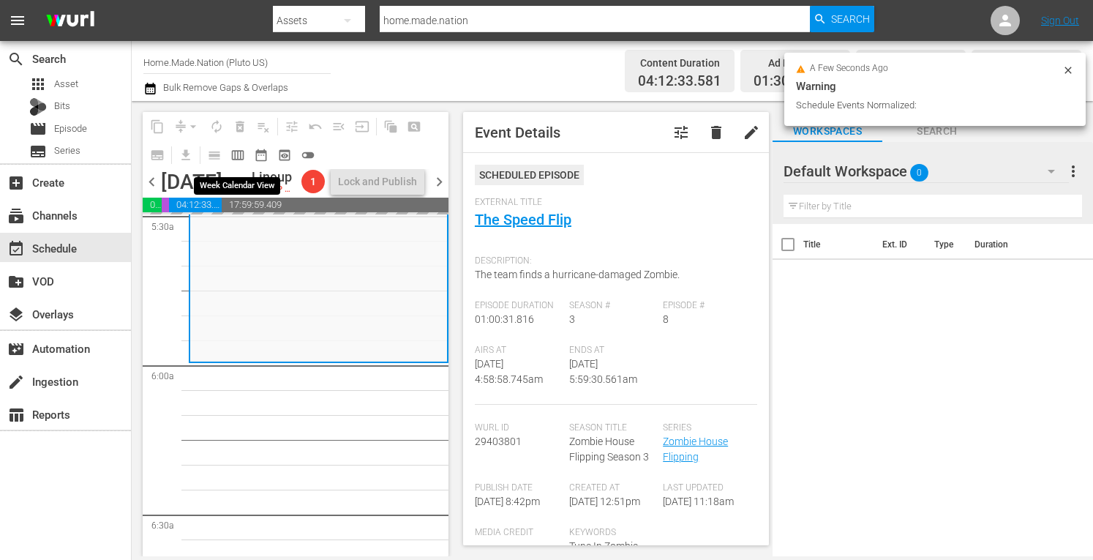
scroll to position [1665, 0]
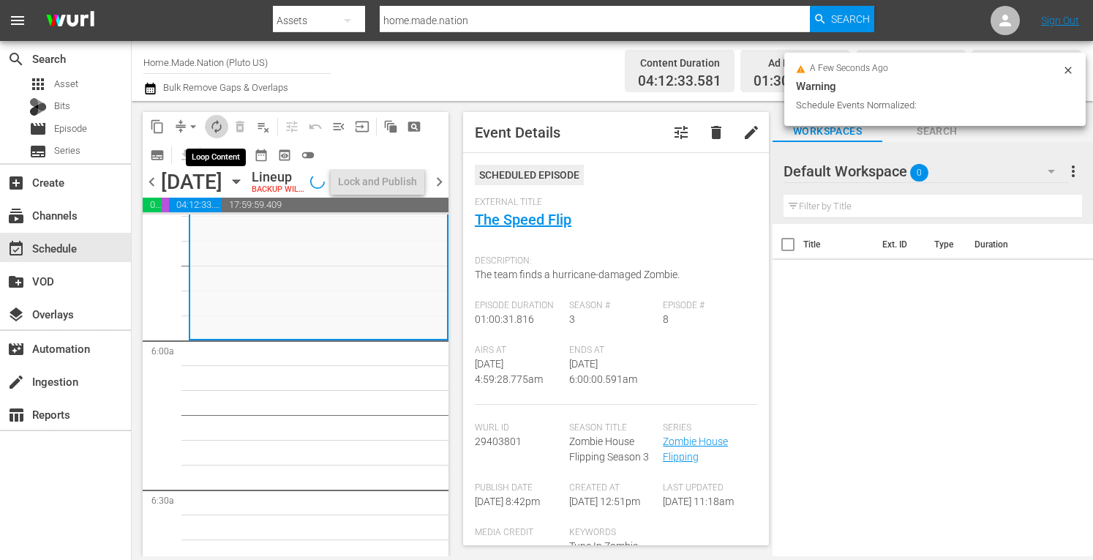
click at [213, 125] on span "autorenew_outlined" at bounding box center [216, 126] width 15 height 15
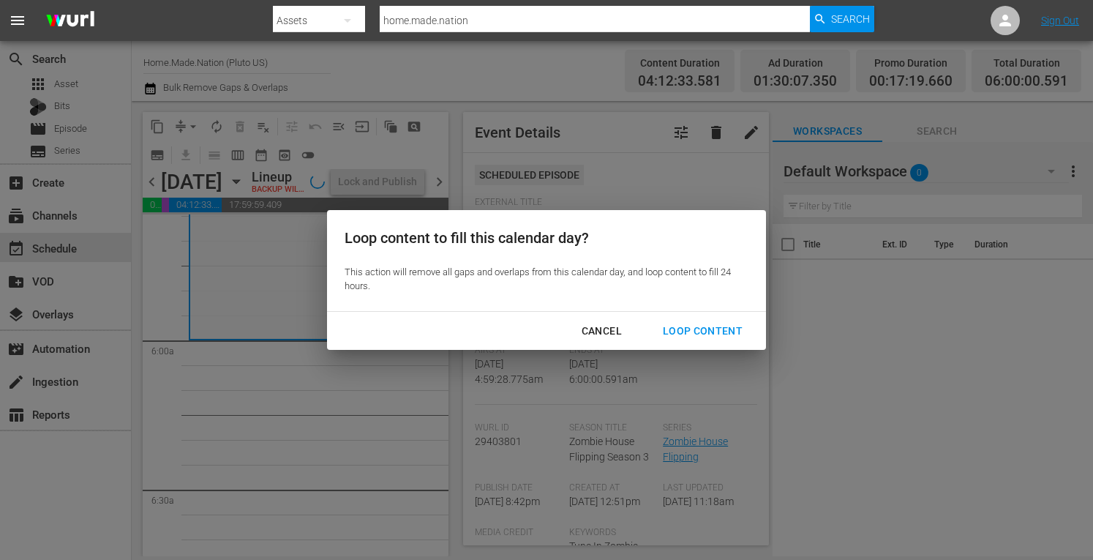
click at [679, 325] on div "Loop Content" at bounding box center [702, 331] width 103 height 18
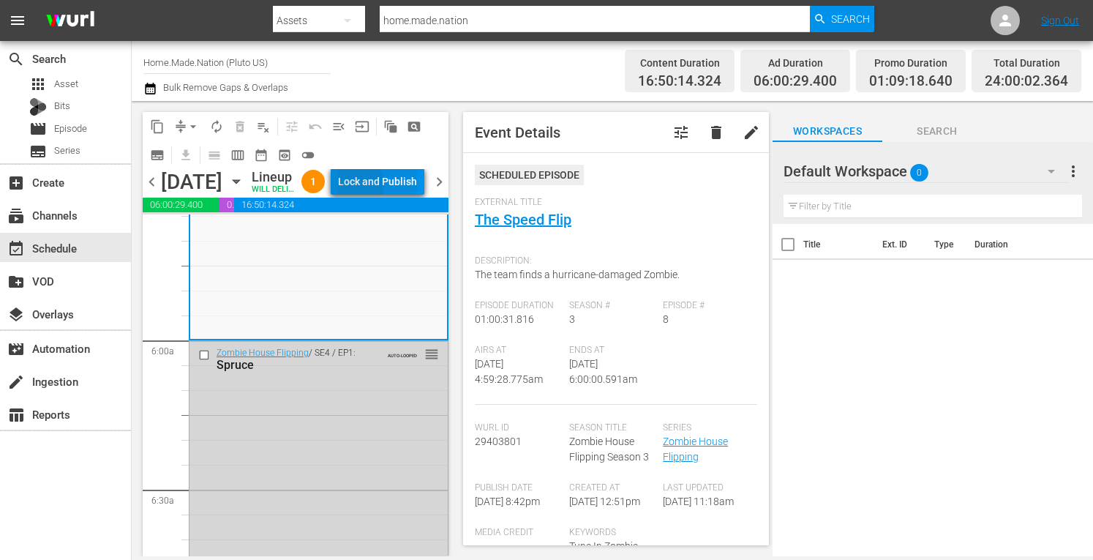
click at [386, 195] on div "Lock and Publish" at bounding box center [377, 181] width 79 height 26
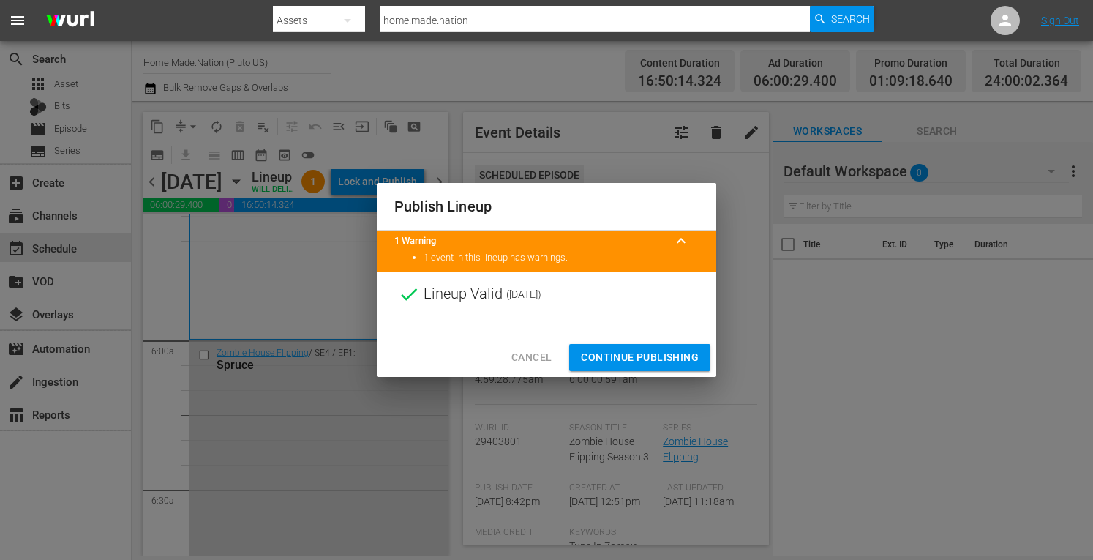
click at [638, 354] on span "Continue Publishing" at bounding box center [640, 357] width 118 height 18
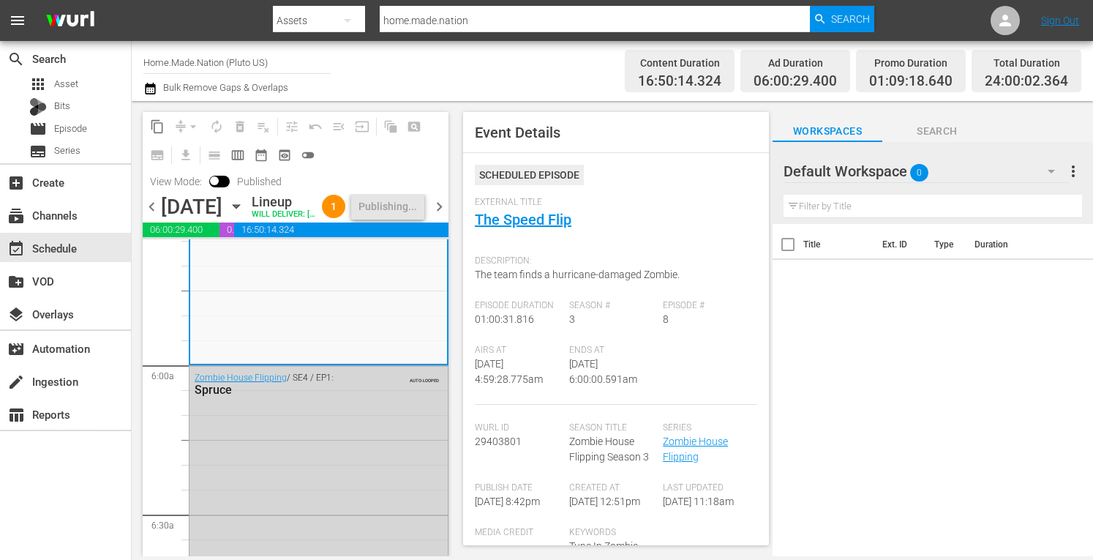
click at [147, 216] on span "chevron_left" at bounding box center [152, 207] width 18 height 18
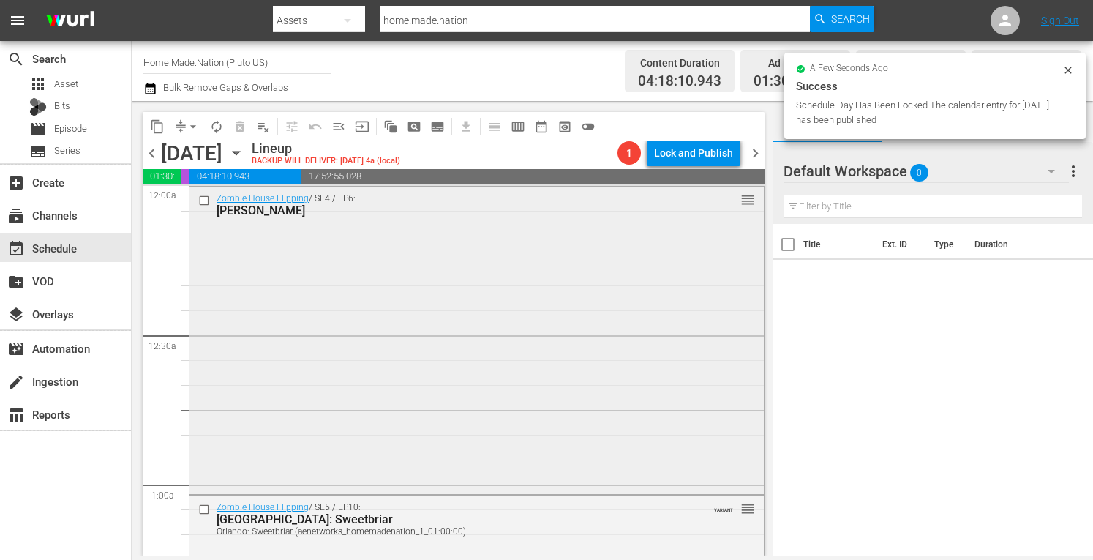
click at [278, 301] on div "Zombie House Flipping / SE4 / EP6: Killian reorder" at bounding box center [476, 339] width 574 height 304
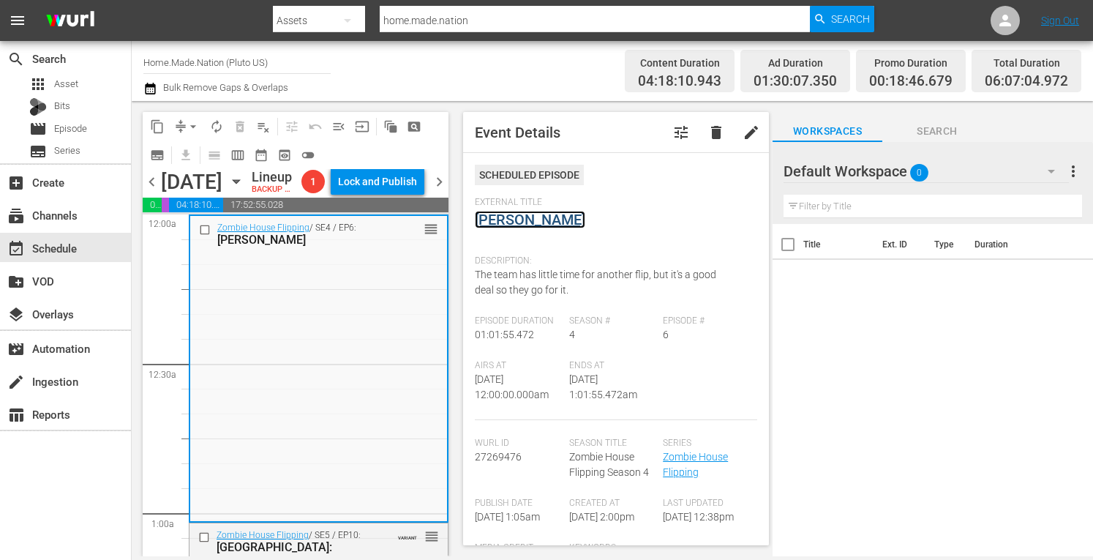
click at [483, 216] on link "Killian" at bounding box center [530, 220] width 110 height 18
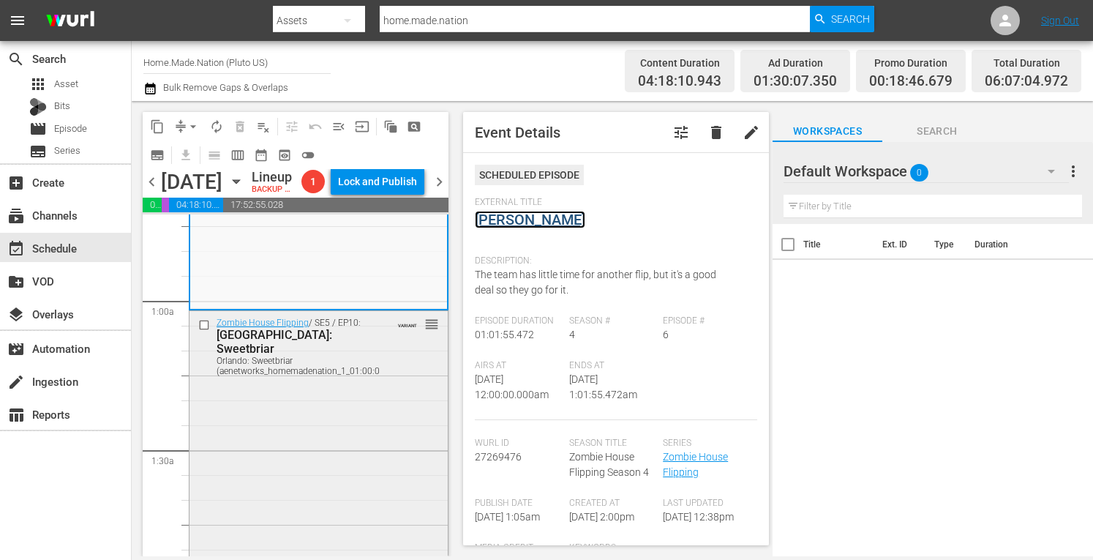
scroll to position [225, 0]
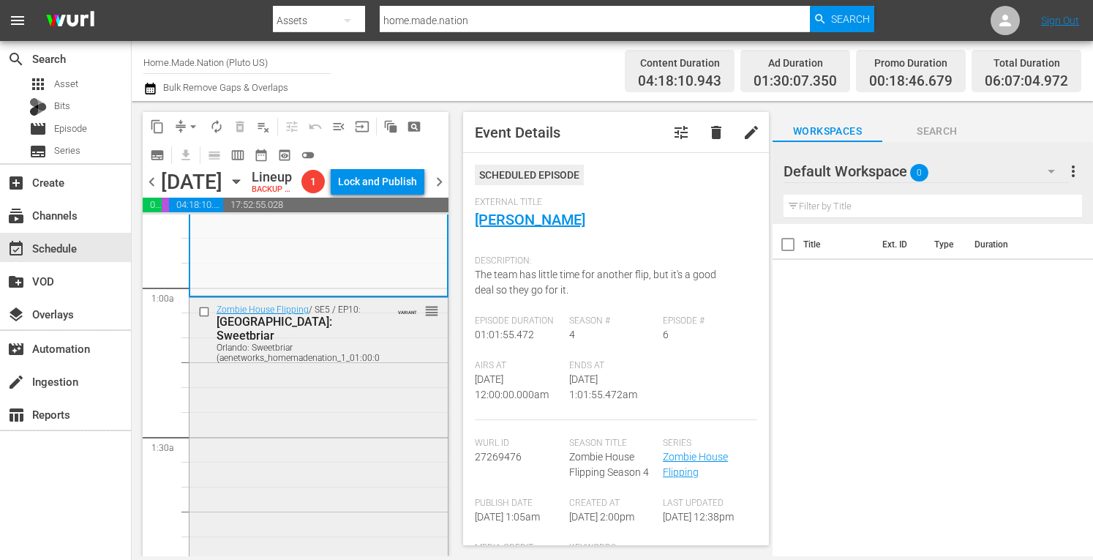
click at [336, 463] on div "Zombie House Flipping / SE5 / EP10: Orlando: Sweetbriar Orlando: Sweetbriar (ae…" at bounding box center [318, 451] width 258 height 307
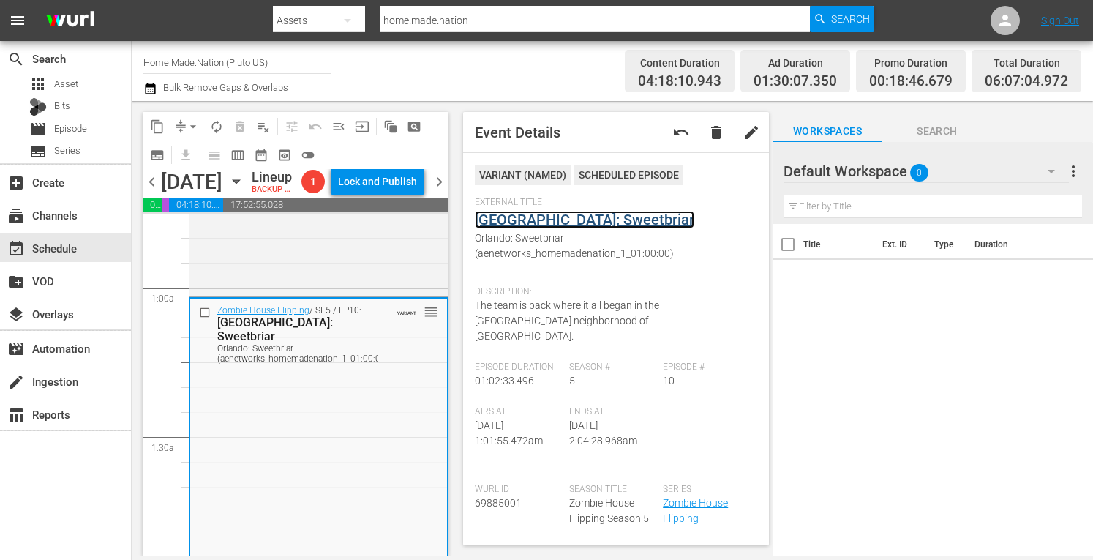
click at [522, 219] on link "Orlando: Sweetbriar" at bounding box center [584, 220] width 219 height 18
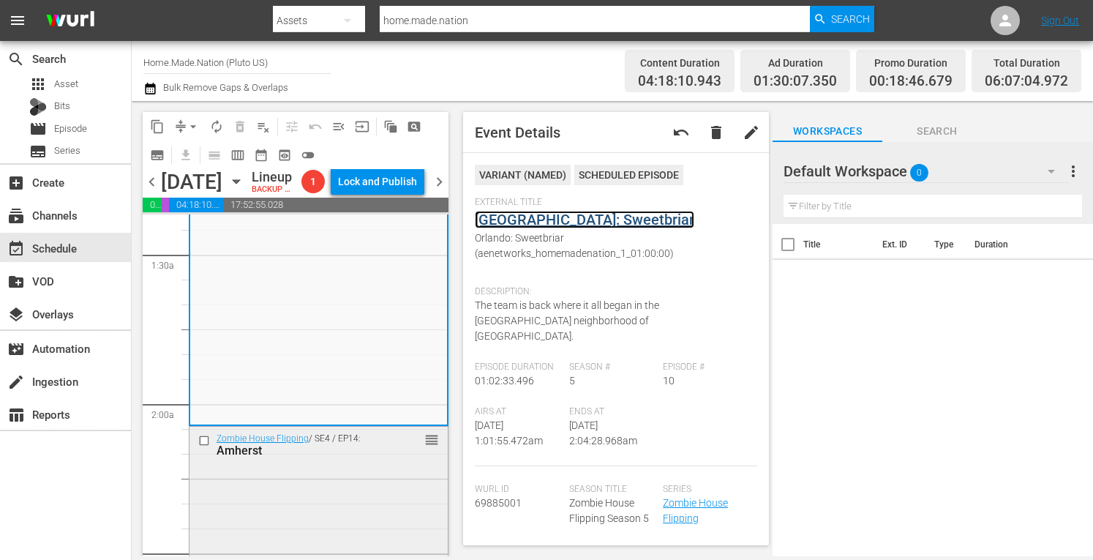
scroll to position [414, 0]
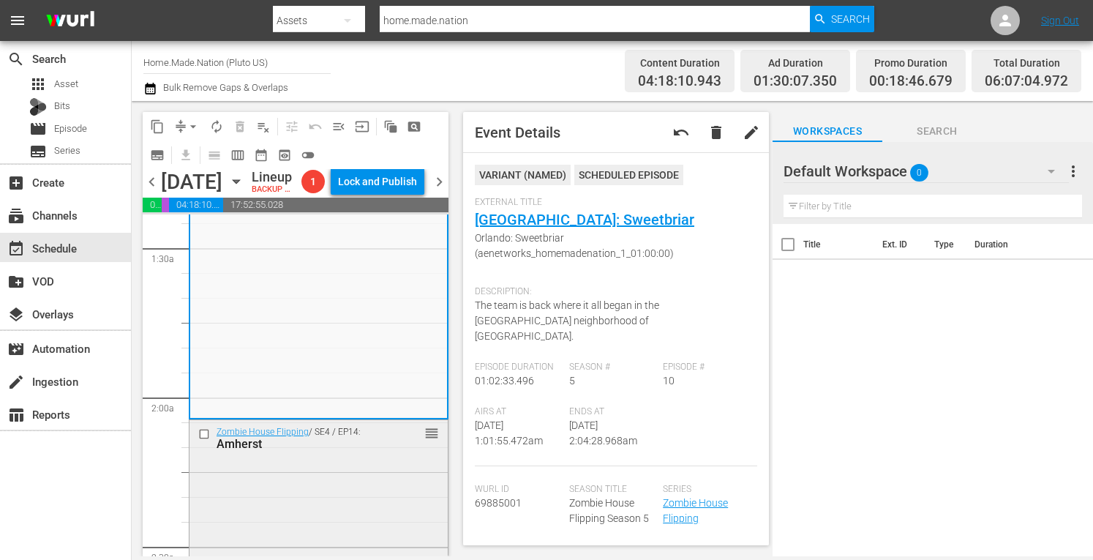
click at [350, 529] on div "Zombie House Flipping / SE4 / EP14: Amherst reorder" at bounding box center [318, 567] width 258 height 295
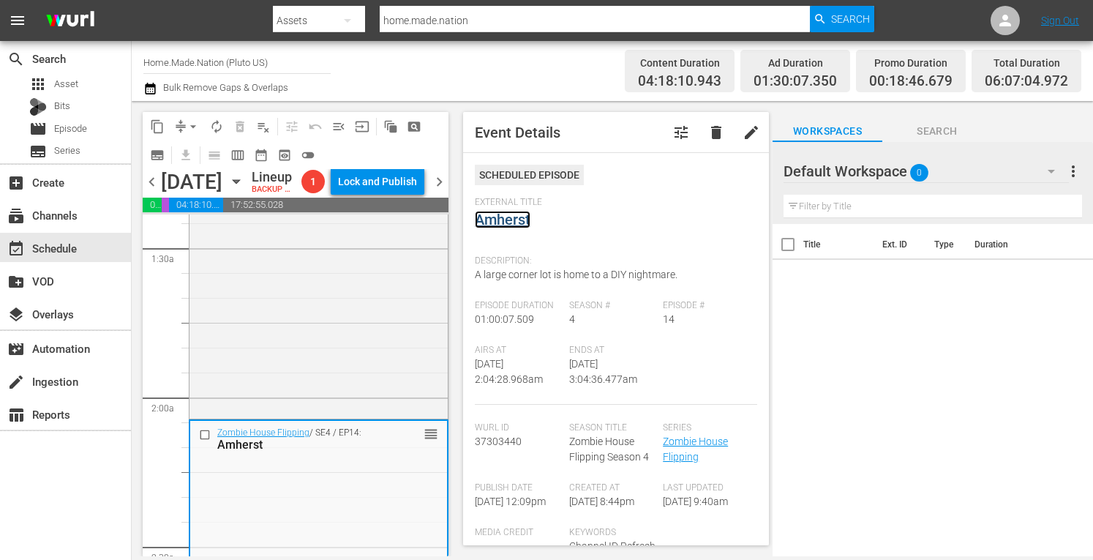
click at [512, 215] on link "Amherst" at bounding box center [503, 220] width 56 height 18
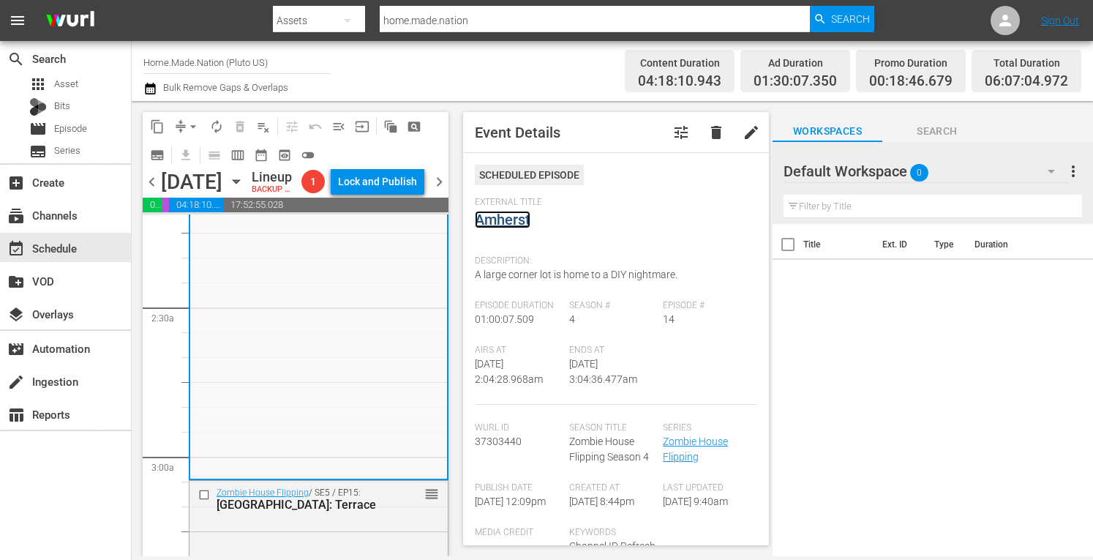
scroll to position [664, 0]
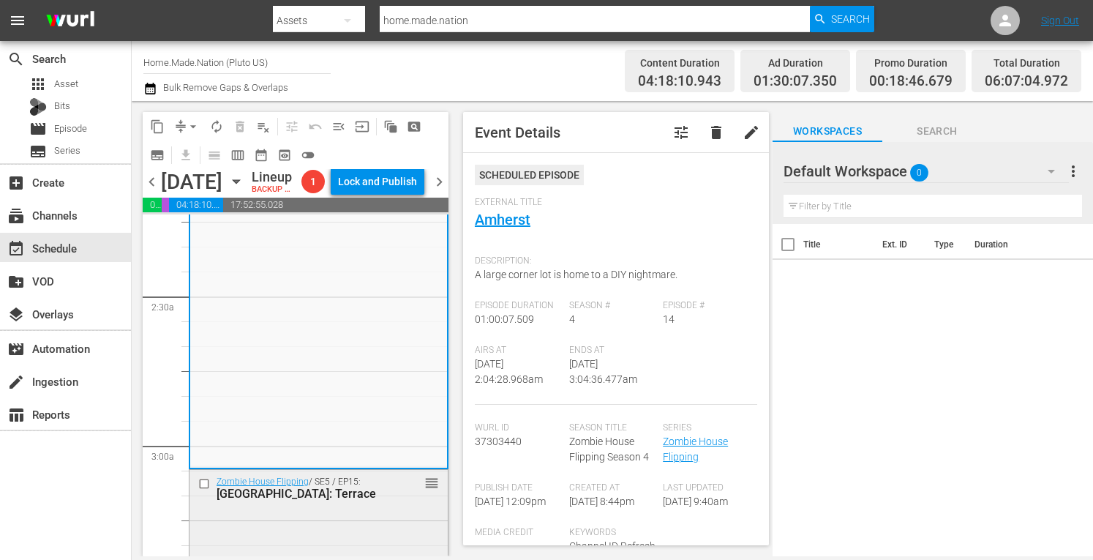
click at [331, 500] on div "Tampa: Terrace" at bounding box center [298, 493] width 162 height 14
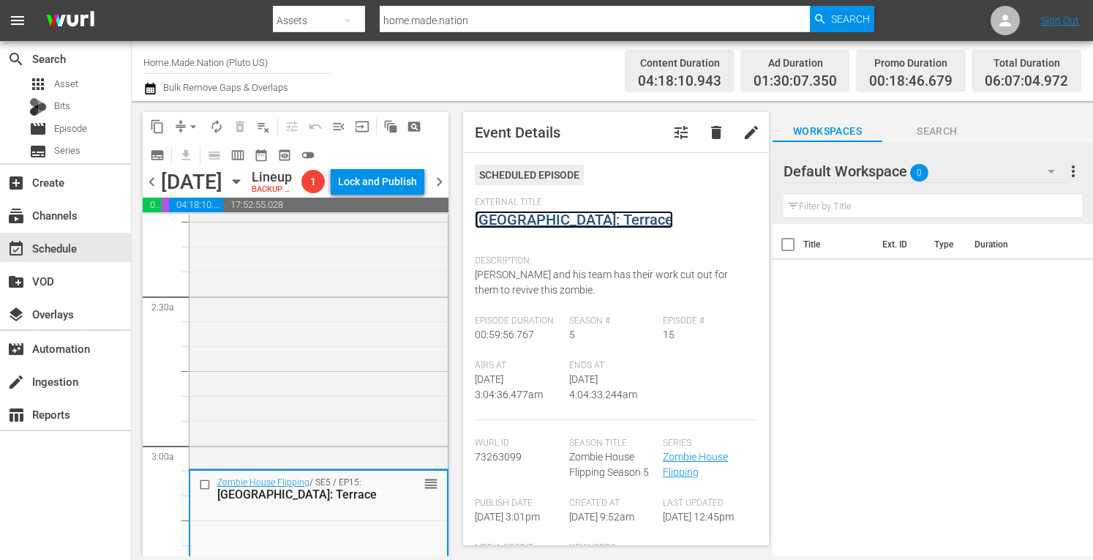
click at [530, 220] on link "Tampa: Terrace" at bounding box center [574, 220] width 198 height 18
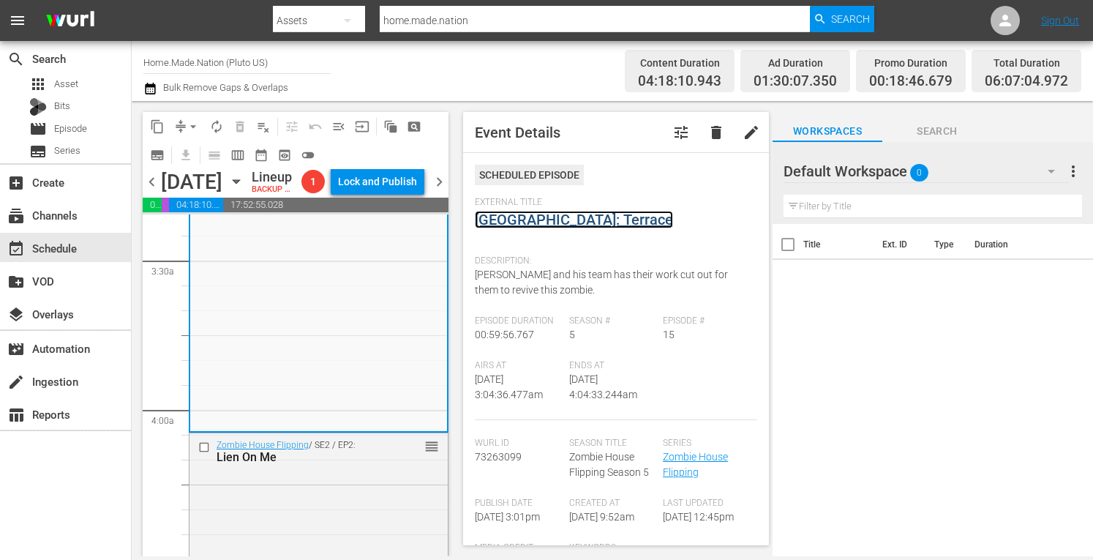
scroll to position [1029, 0]
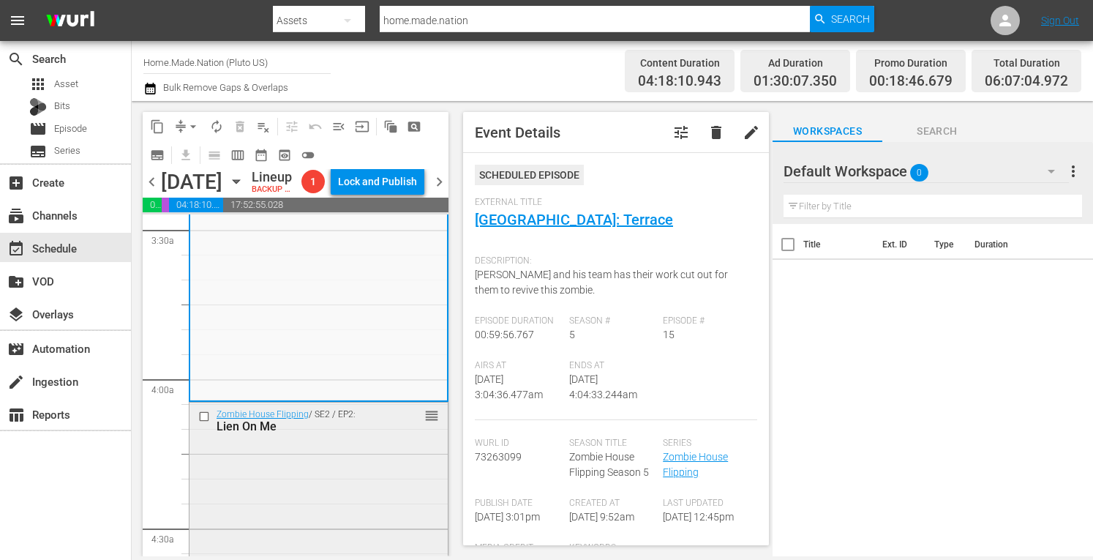
click at [315, 498] on div "Zombie House Flipping / SE2 / EP2: Lien On Me reorder" at bounding box center [318, 553] width 258 height 303
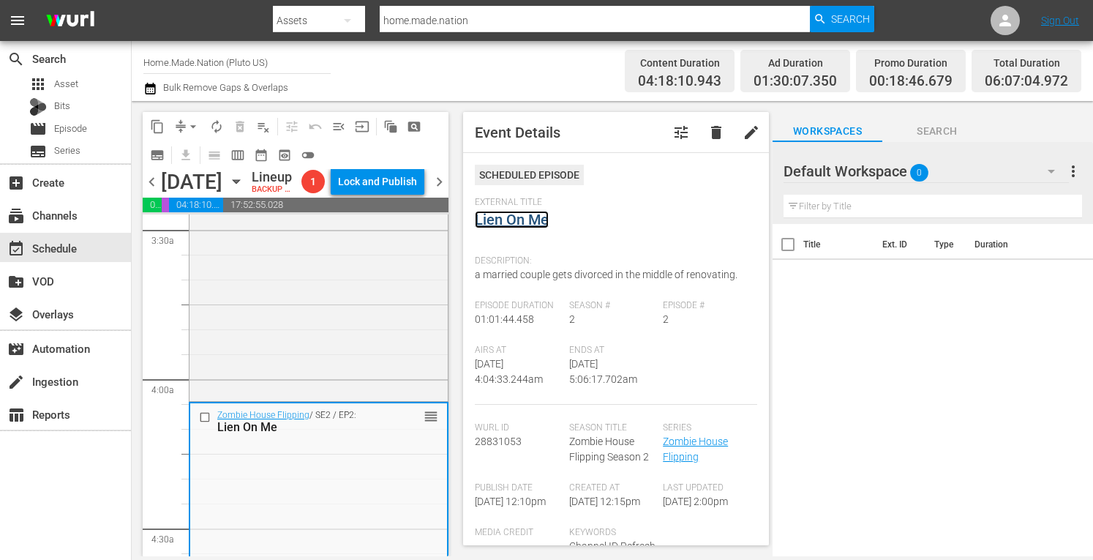
click at [501, 213] on link "Lien On Me" at bounding box center [512, 220] width 74 height 18
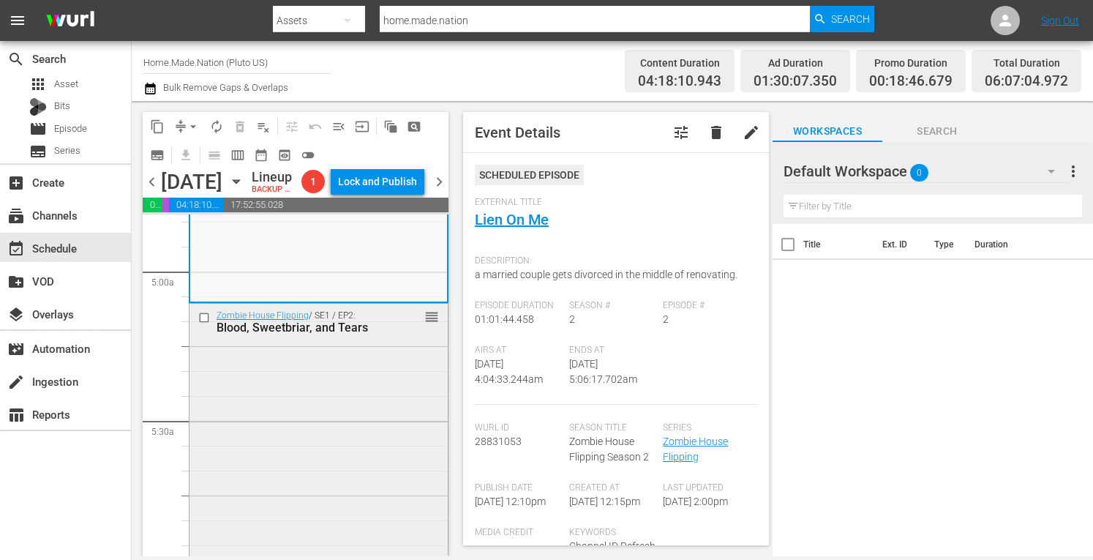
click at [301, 462] on div "Zombie House Flipping / SE1 / EP2: Blood, Sweetbriar, and Tears reorder" at bounding box center [318, 453] width 258 height 298
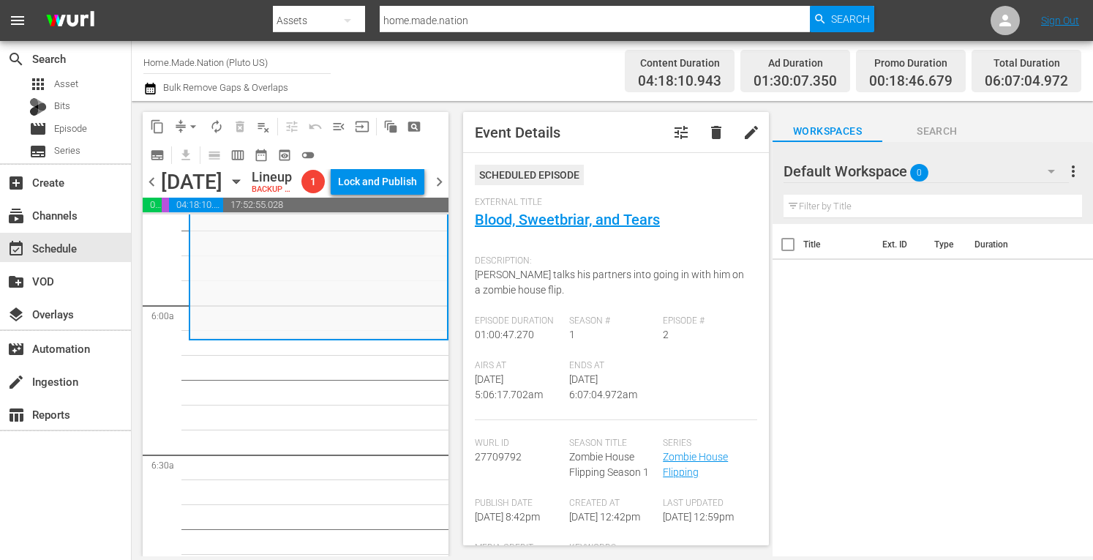
scroll to position [1697, 0]
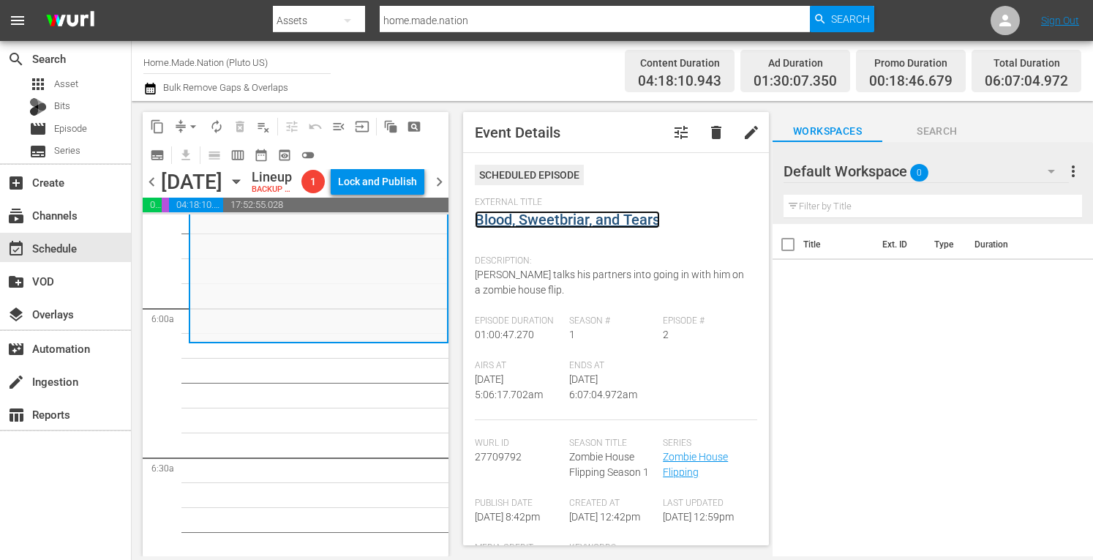
click at [534, 220] on link "Blood, Sweetbriar, and Tears" at bounding box center [567, 220] width 185 height 18
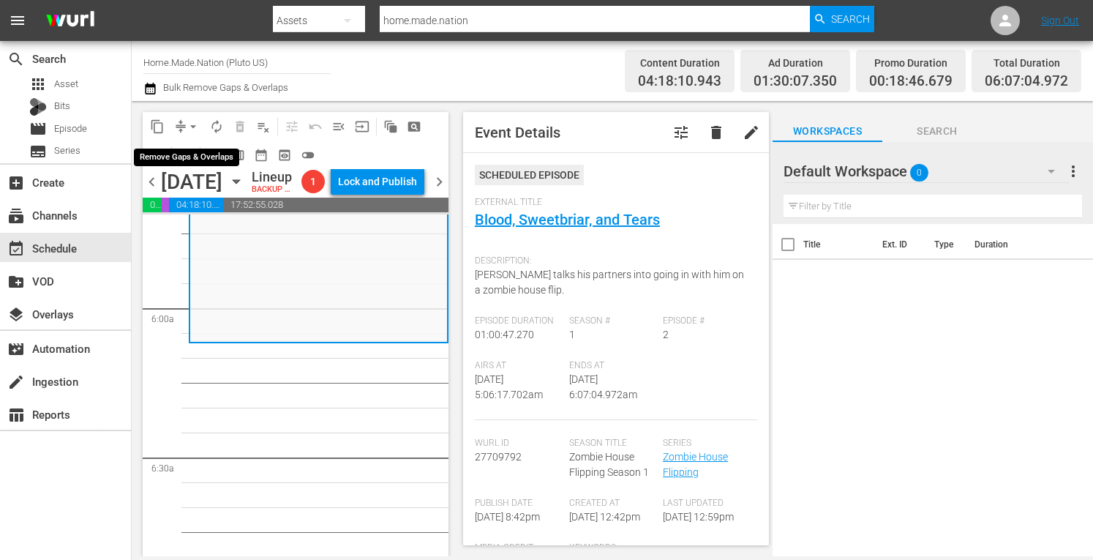
click at [192, 129] on span "arrow_drop_down" at bounding box center [193, 126] width 15 height 15
click at [173, 159] on li "Align to Midnight" at bounding box center [193, 156] width 121 height 24
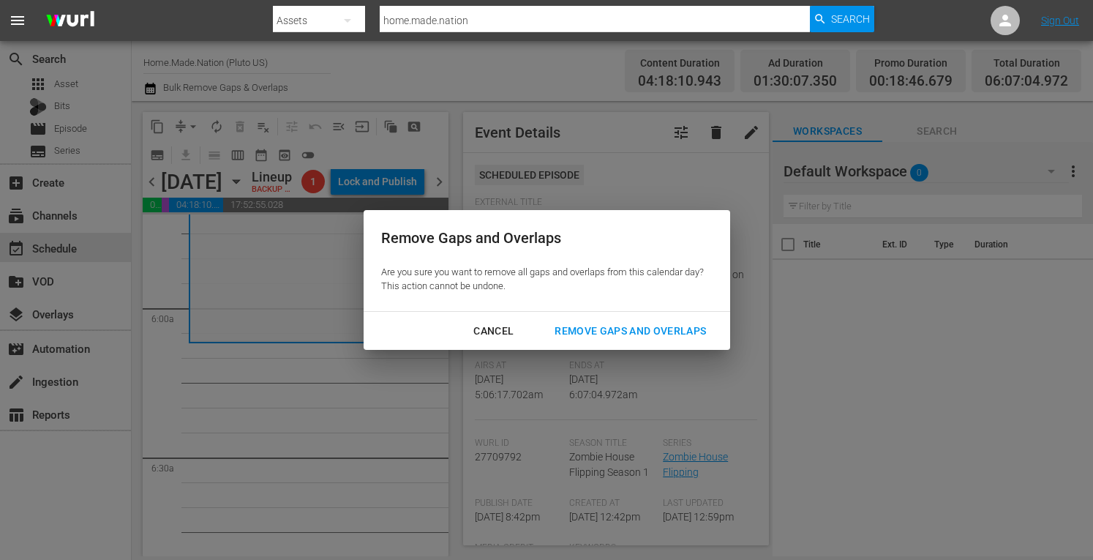
click at [590, 328] on div "Remove Gaps and Overlaps" at bounding box center [630, 331] width 175 height 18
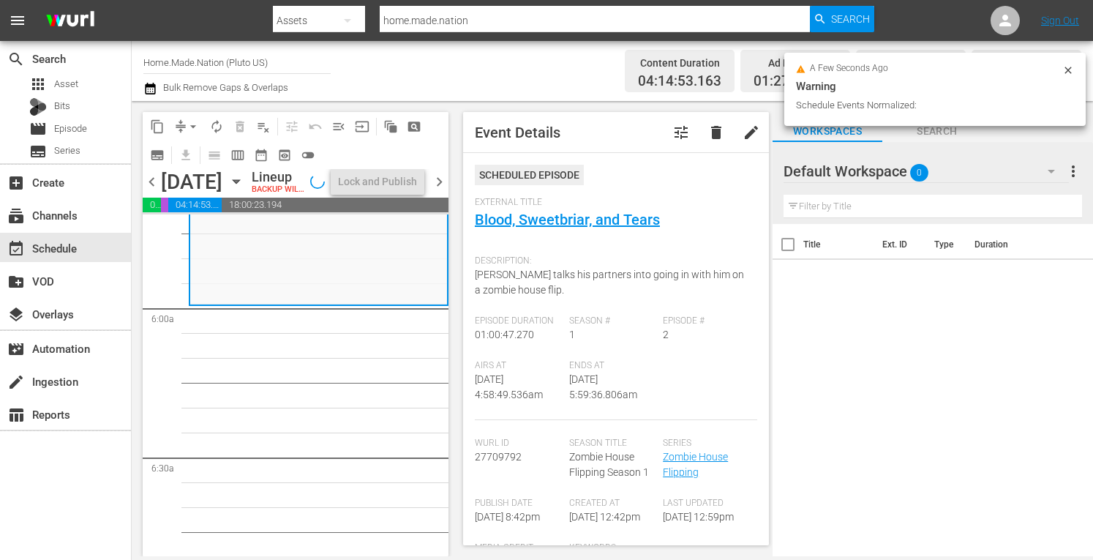
scroll to position [1622, 0]
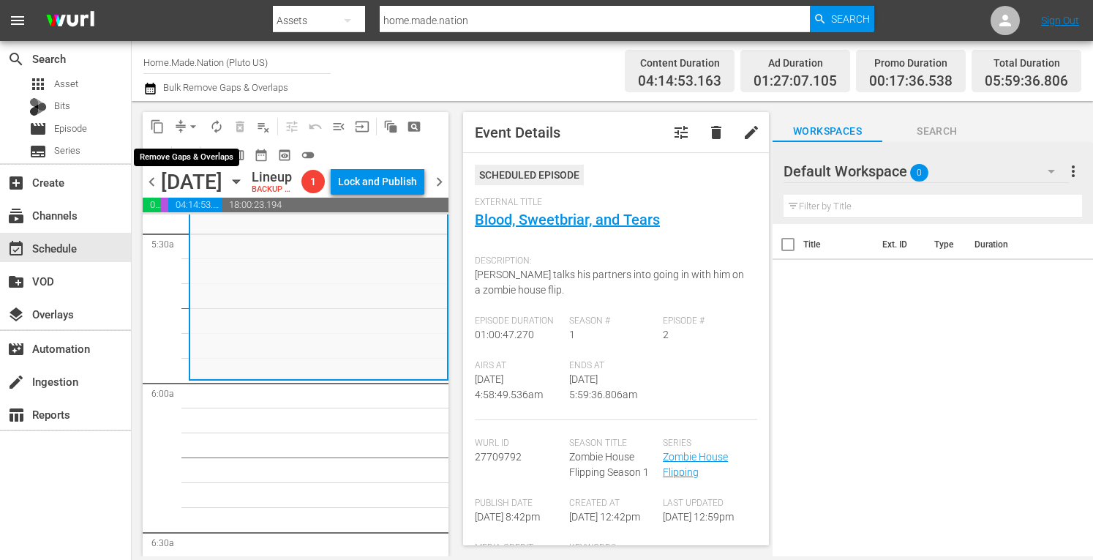
click at [189, 128] on span "arrow_drop_down" at bounding box center [193, 126] width 15 height 15
click at [176, 157] on li "Align to Midnight" at bounding box center [193, 156] width 121 height 24
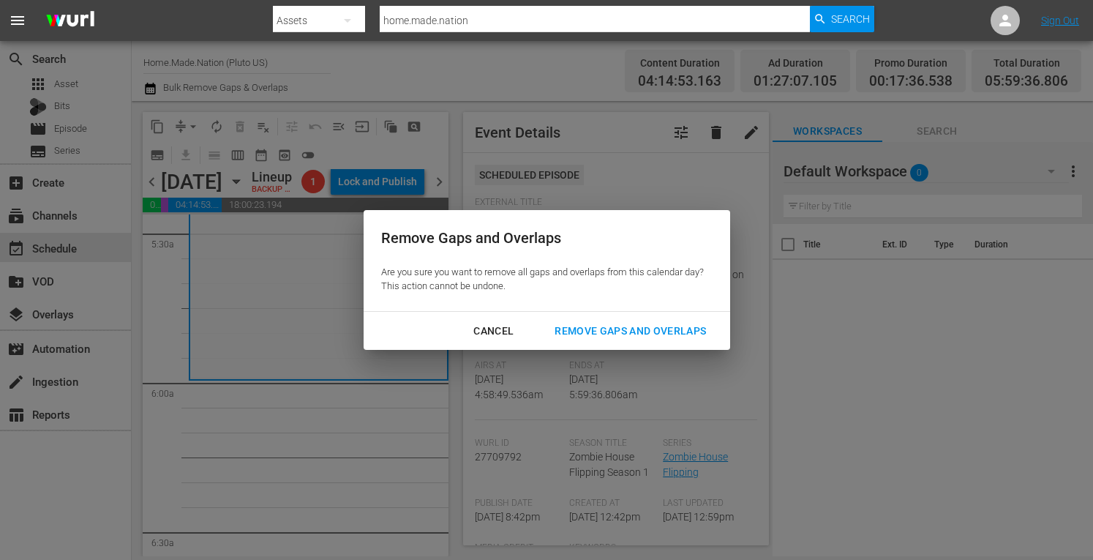
click at [591, 328] on div "Remove Gaps and Overlaps" at bounding box center [630, 331] width 175 height 18
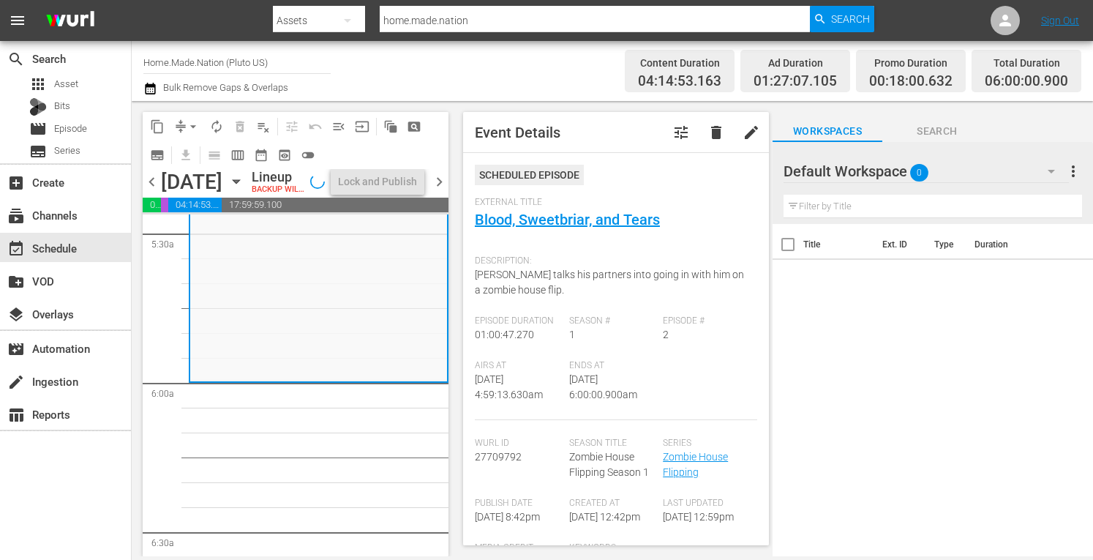
scroll to position [1647, 0]
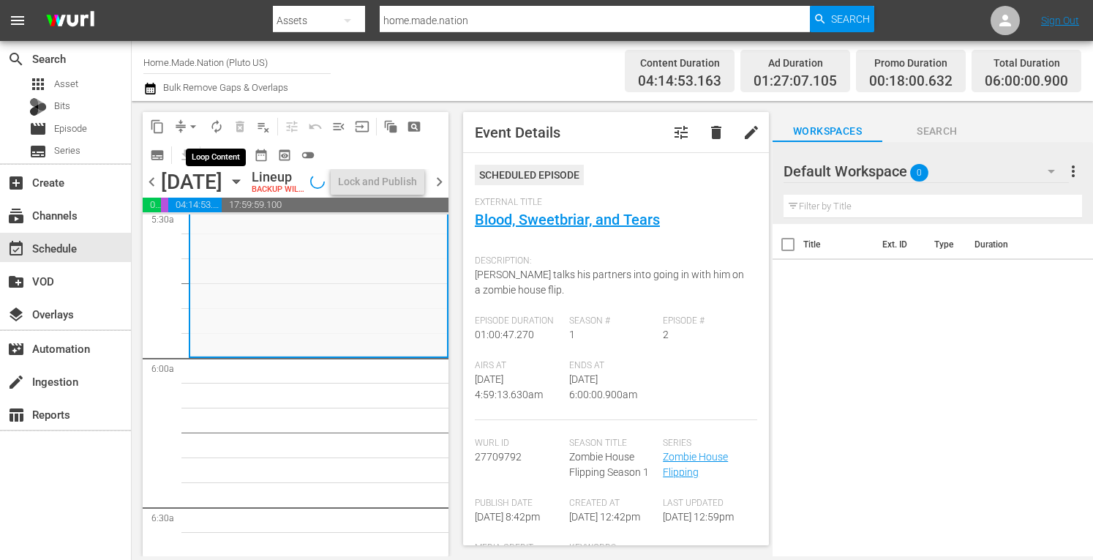
click at [214, 129] on span "autorenew_outlined" at bounding box center [216, 126] width 15 height 15
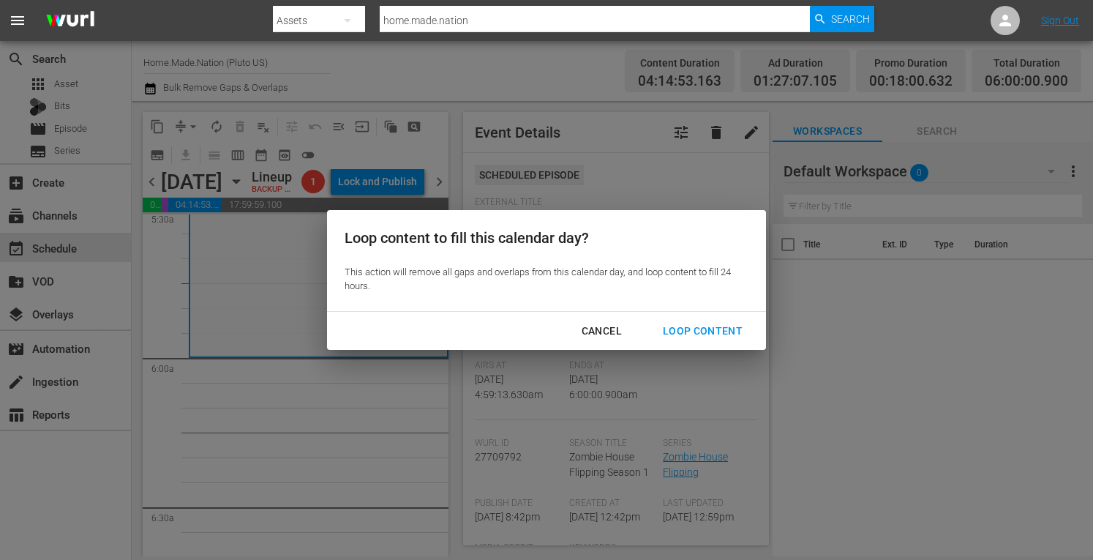
click at [708, 331] on div "Loop Content" at bounding box center [702, 331] width 103 height 18
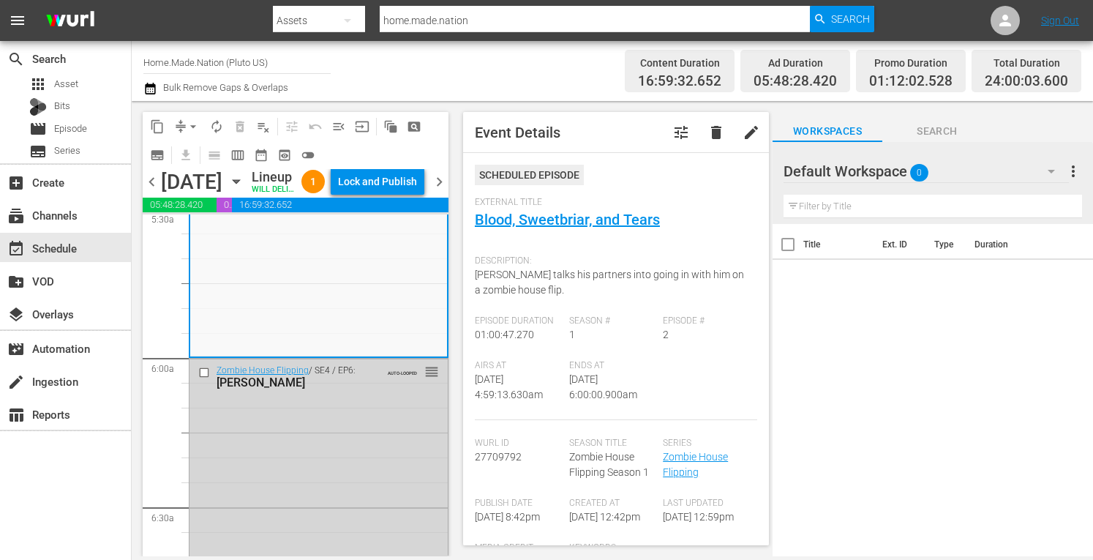
click at [392, 181] on div "chevron_left Friday, September 26th September 26th Lineup WILL DELIVER: 9/25 @ …" at bounding box center [296, 183] width 306 height 29
click at [389, 191] on div "Lock and Publish" at bounding box center [377, 181] width 79 height 26
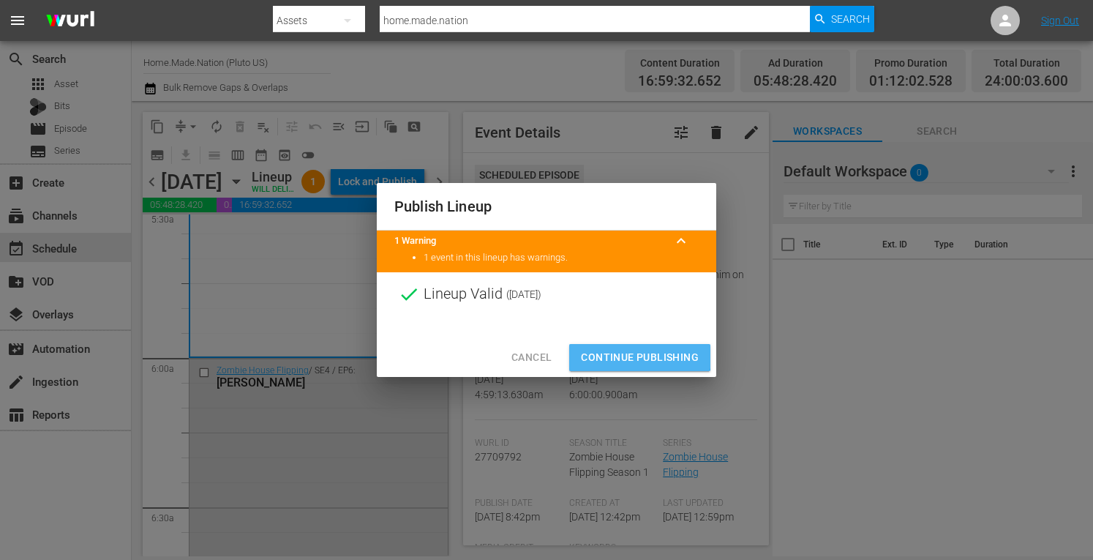
click at [612, 350] on span "Continue Publishing" at bounding box center [640, 357] width 118 height 18
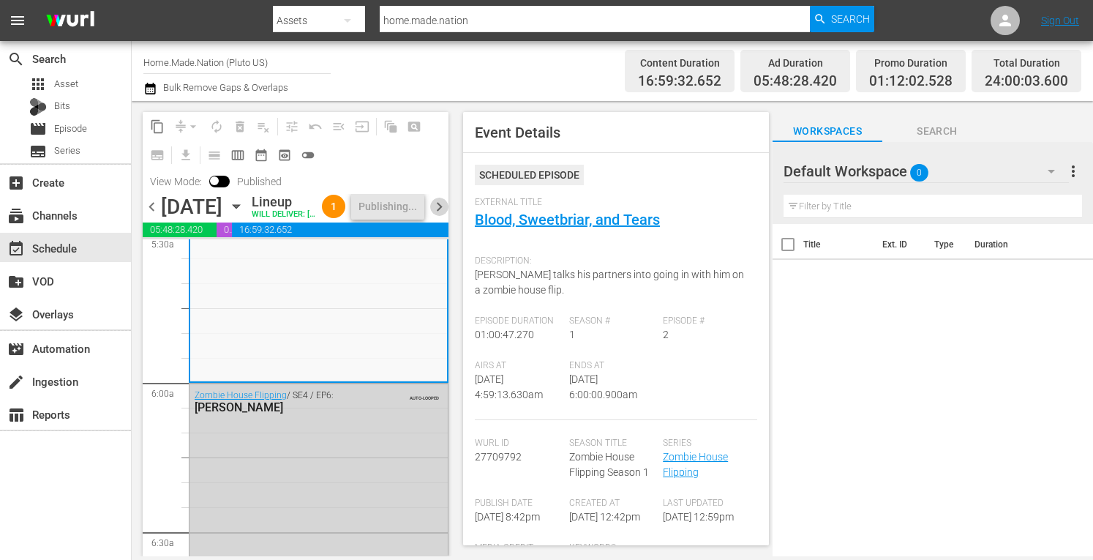
click at [439, 216] on span "chevron_right" at bounding box center [439, 207] width 18 height 18
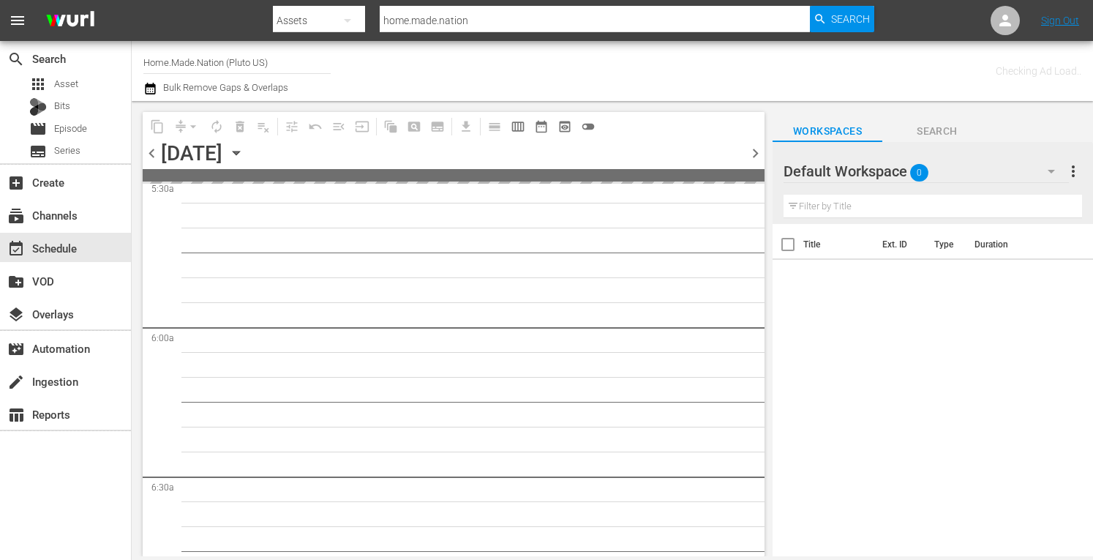
scroll to position [1747, 0]
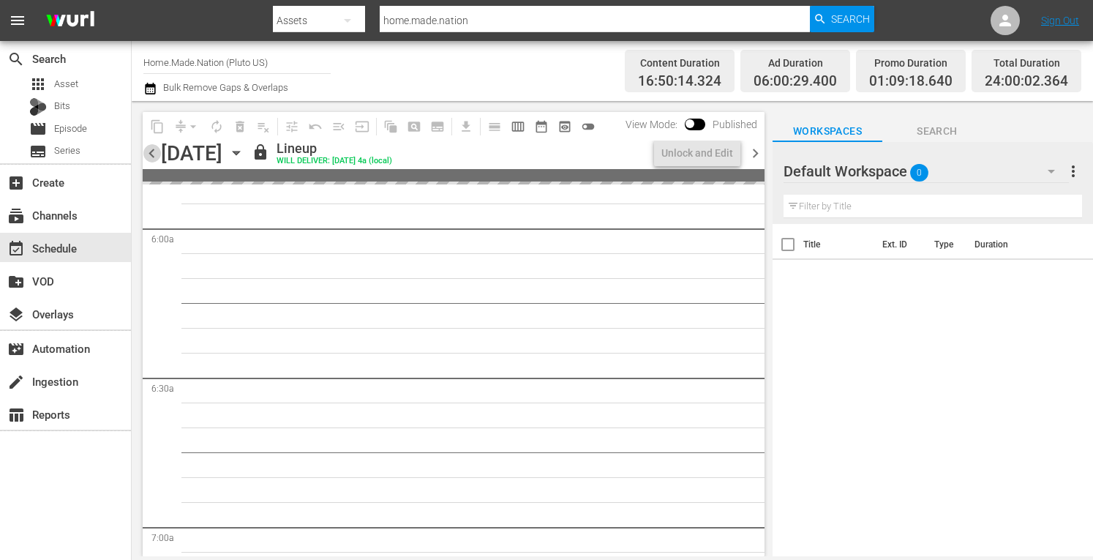
click at [150, 151] on span "chevron_left" at bounding box center [152, 153] width 18 height 18
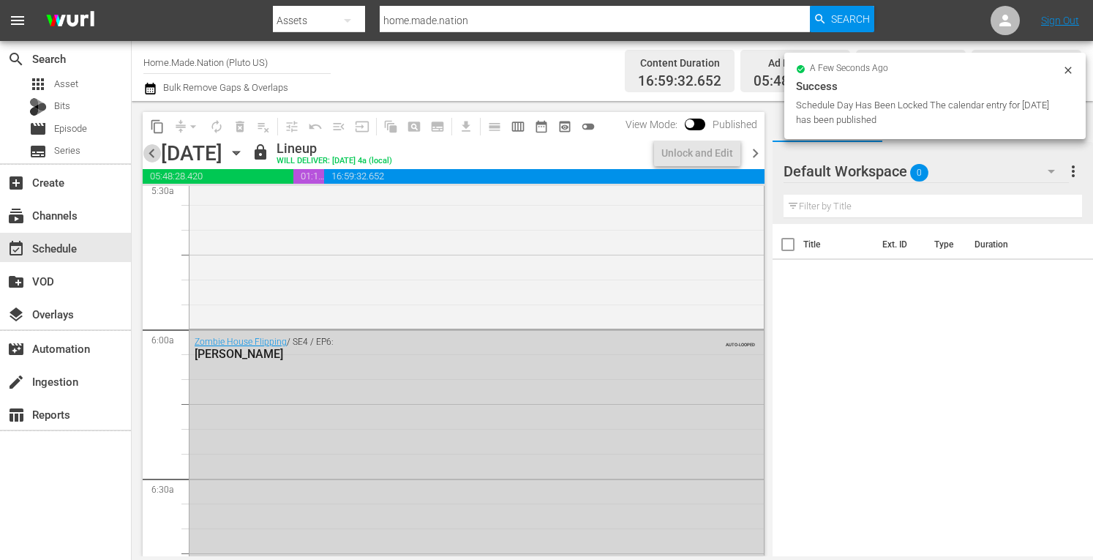
click at [150, 151] on span "chevron_left" at bounding box center [152, 153] width 18 height 18
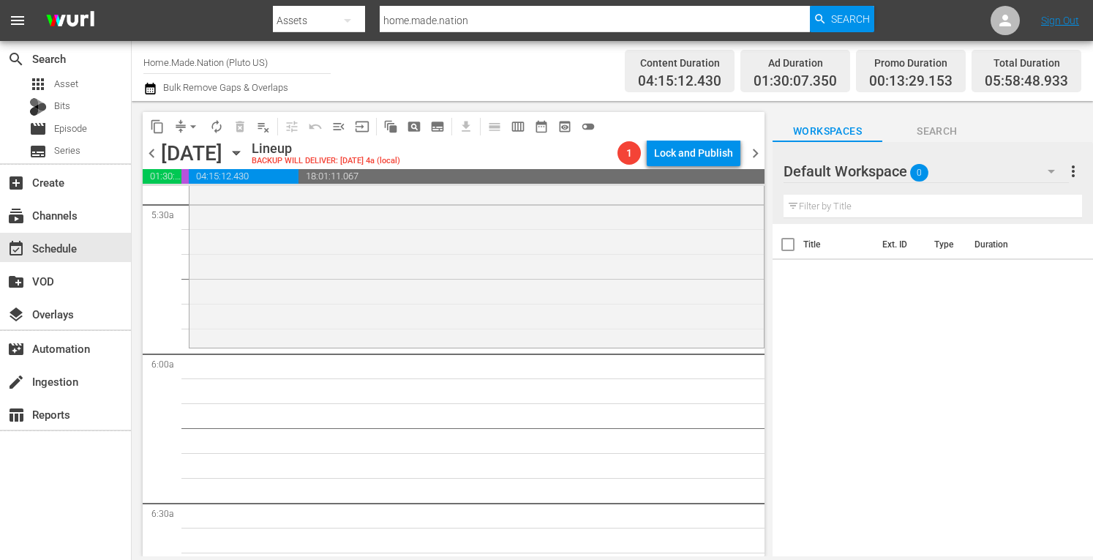
scroll to position [1622, 0]
click at [292, 281] on div "Tiny House Nation / SE3 / EP5: 300 Sq. Ft. Surf Shack Chic 300 Sq. Ft. Surf Sha…" at bounding box center [476, 199] width 574 height 292
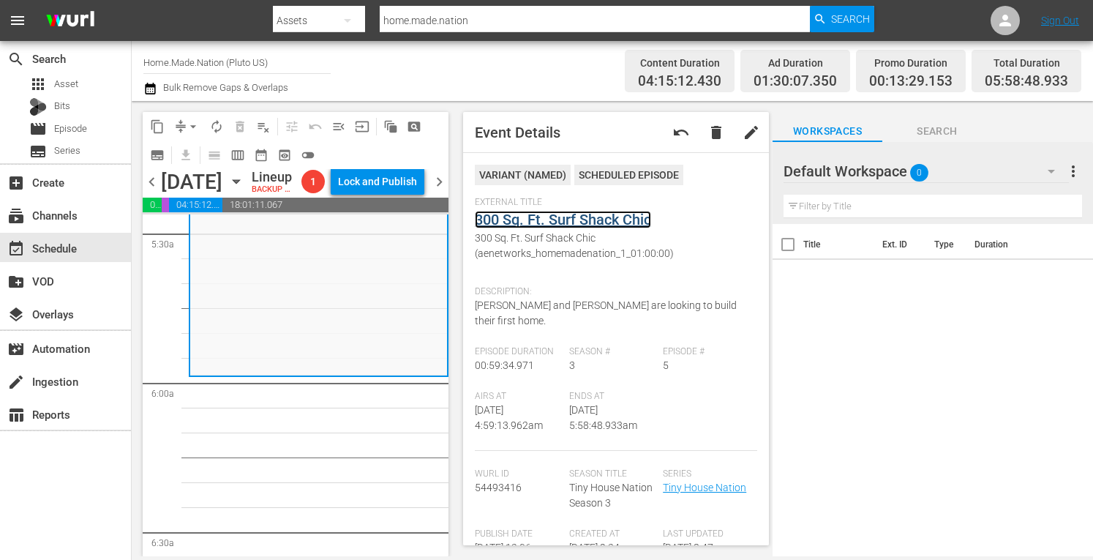
click at [549, 220] on link "300 Sq. Ft. Surf Shack Chic" at bounding box center [563, 220] width 176 height 18
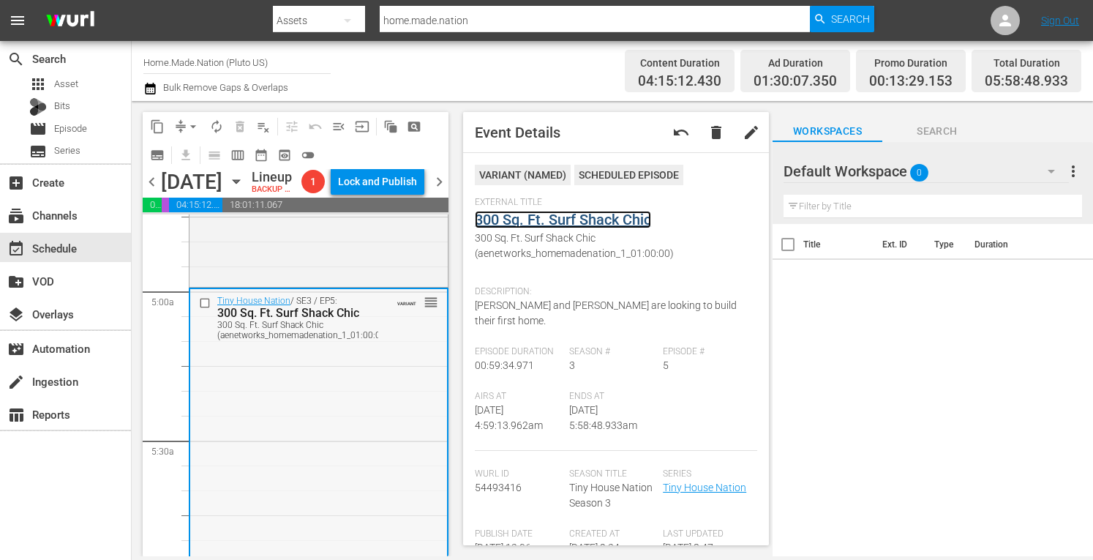
scroll to position [1410, 0]
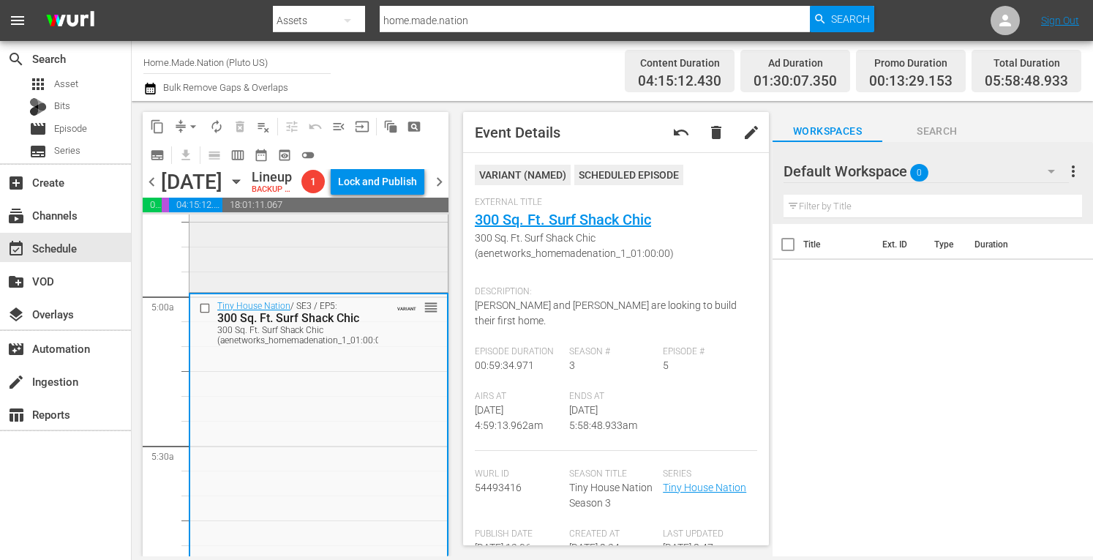
click at [306, 289] on div "Tiny House Nation / SE4 / EP18: 520 Sq Ft Tiny Maoil Hale 520 Sq Ft Tiny Maoil …" at bounding box center [318, 142] width 258 height 293
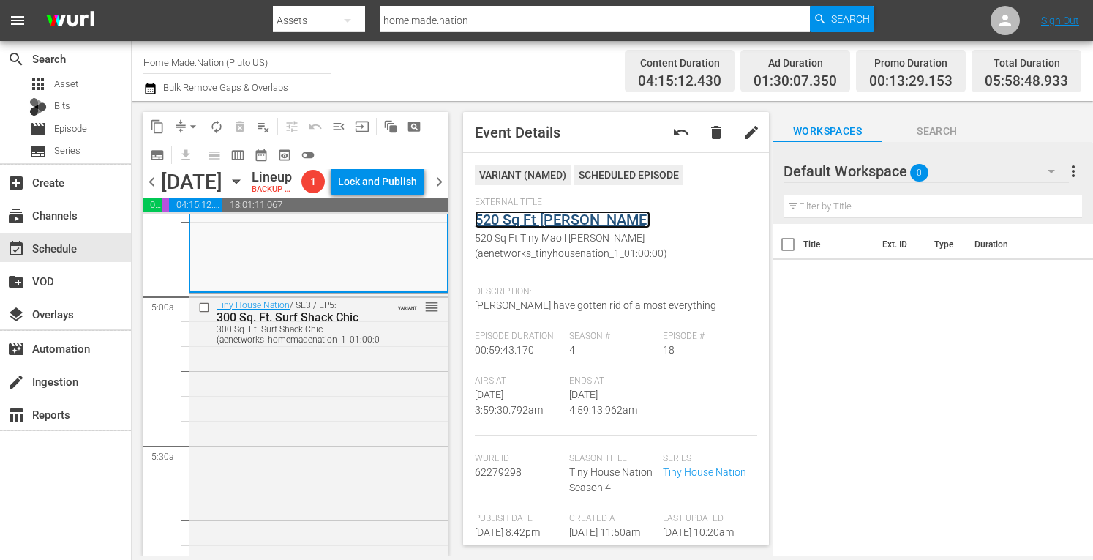
click at [571, 218] on link "520 Sq Ft Tiny Maoil Hale" at bounding box center [563, 220] width 176 height 18
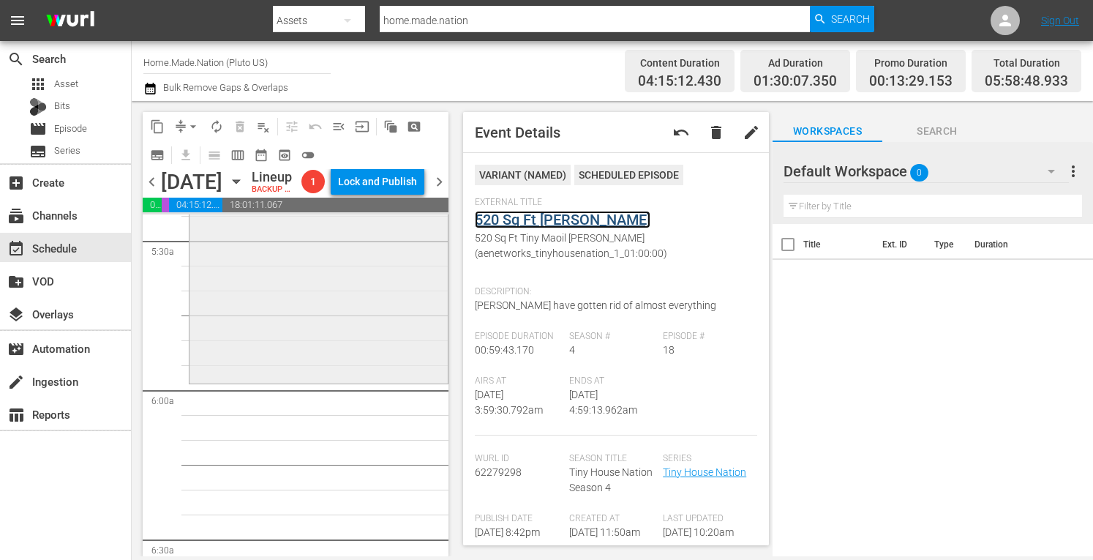
scroll to position [1618, 0]
click at [323, 377] on div "Tiny House Nation / SE3 / EP5: 300 Sq. Ft. Surf Shack Chic 300 Sq. Ft. Surf Sha…" at bounding box center [318, 232] width 258 height 292
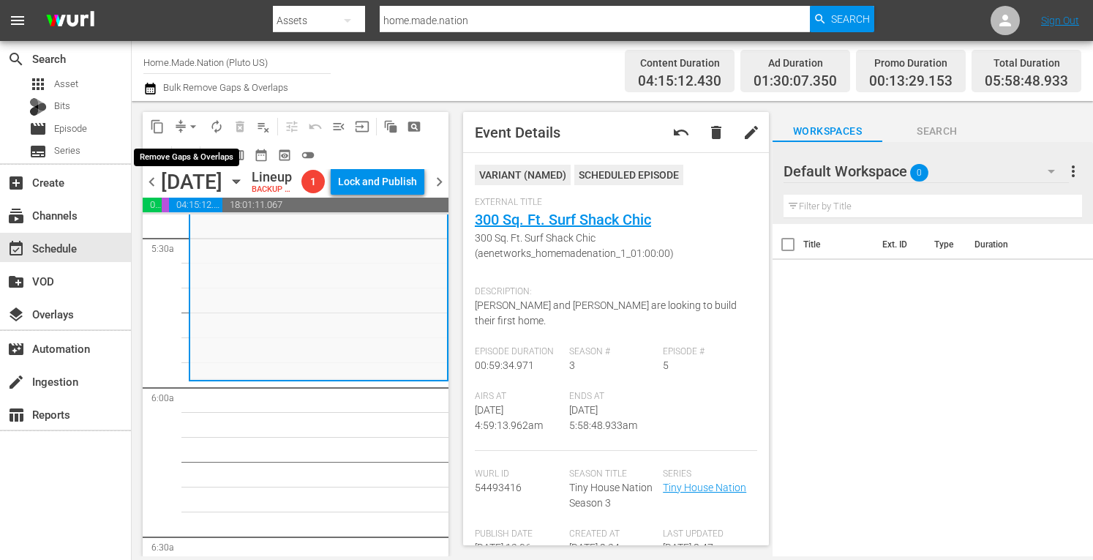
click at [195, 125] on span "arrow_drop_down" at bounding box center [193, 126] width 15 height 15
click at [167, 154] on li "Align to Midnight" at bounding box center [193, 156] width 121 height 24
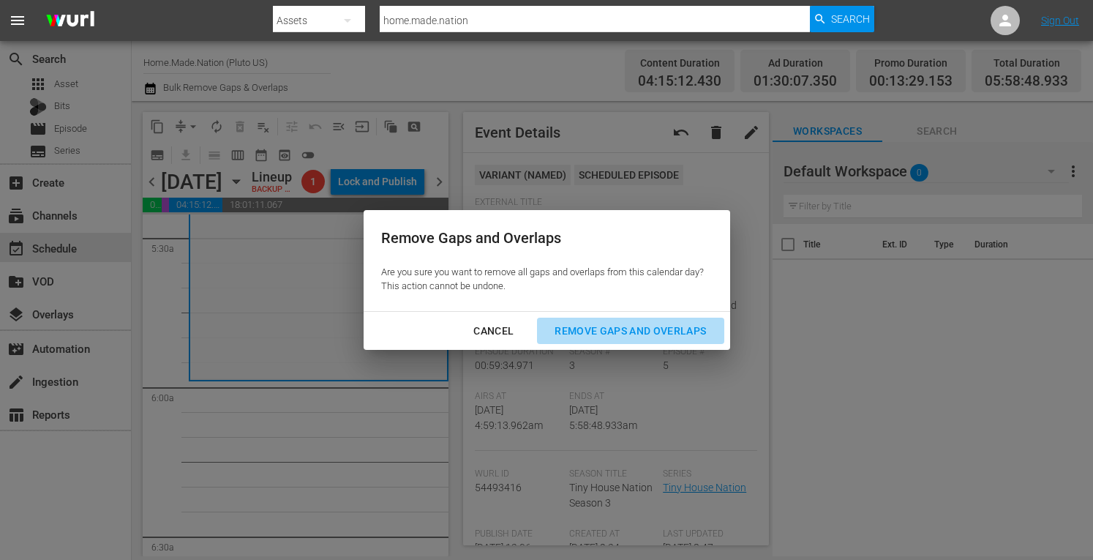
click at [638, 327] on div "Remove Gaps and Overlaps" at bounding box center [630, 331] width 175 height 18
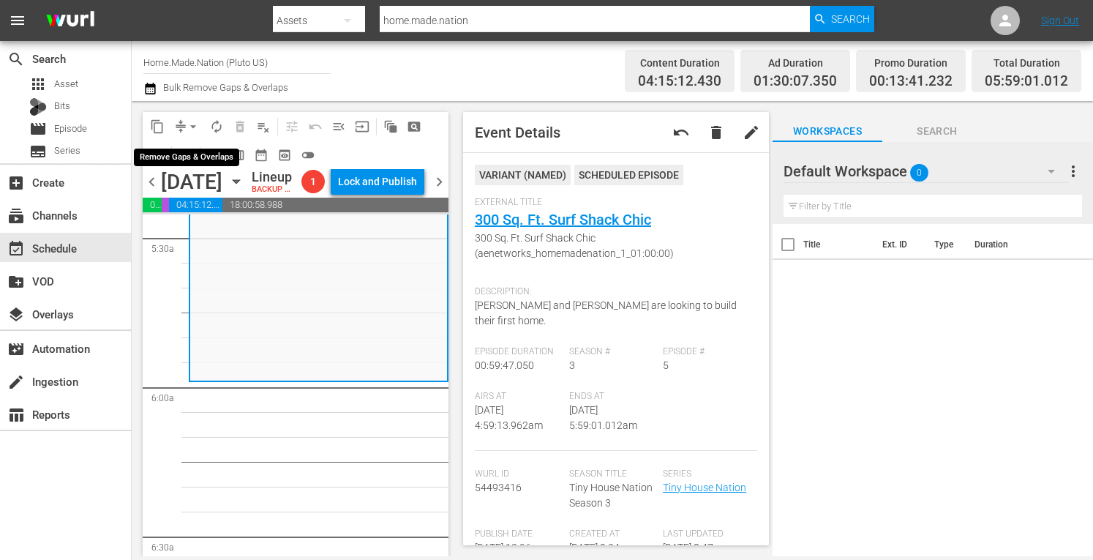
click at [193, 125] on span "arrow_drop_down" at bounding box center [193, 126] width 15 height 15
click at [173, 157] on li "Align to Midnight" at bounding box center [193, 156] width 121 height 24
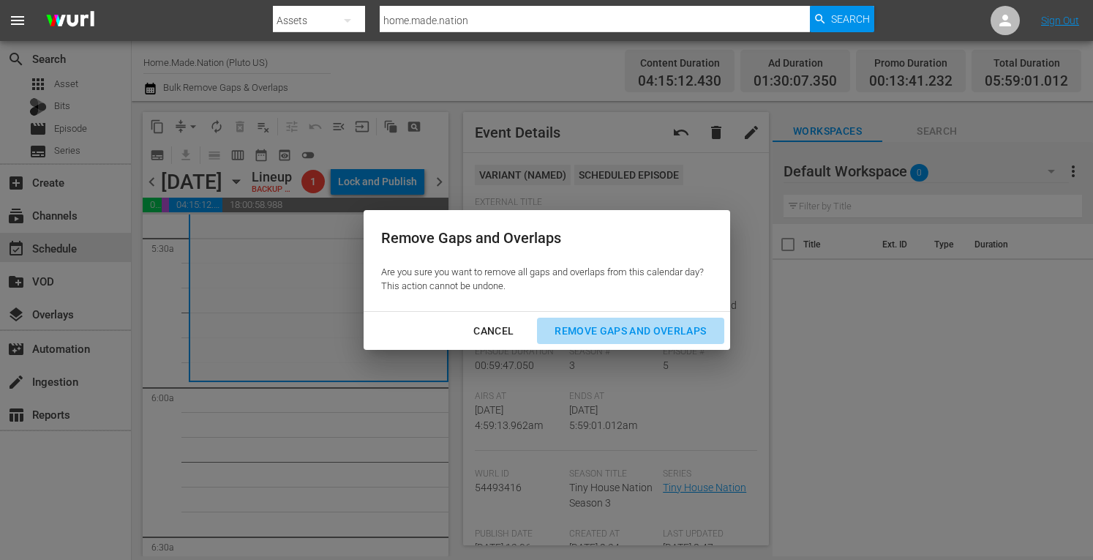
click at [587, 327] on div "Remove Gaps and Overlaps" at bounding box center [630, 331] width 175 height 18
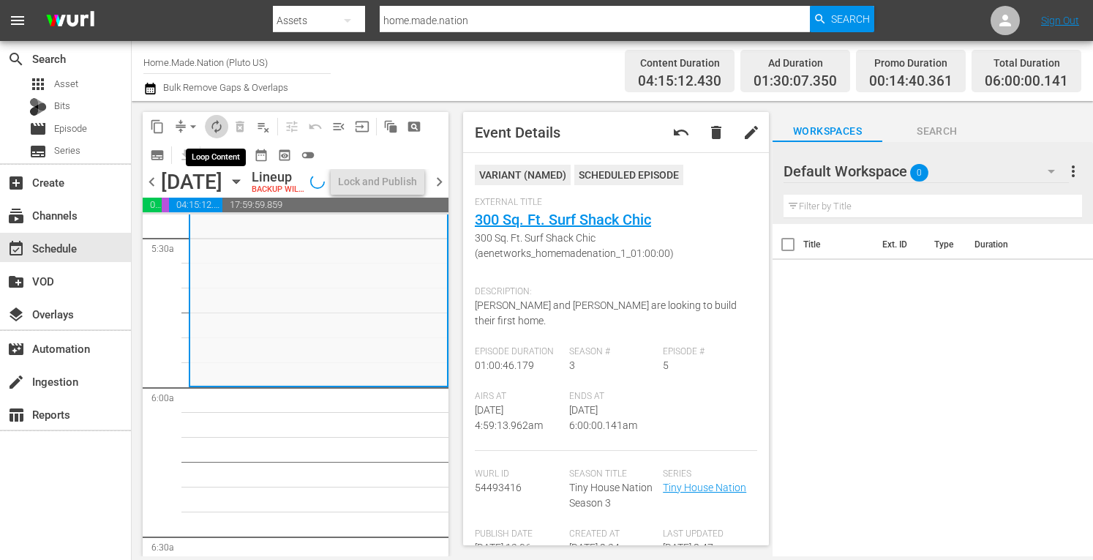
click at [209, 128] on span "autorenew_outlined" at bounding box center [216, 126] width 15 height 15
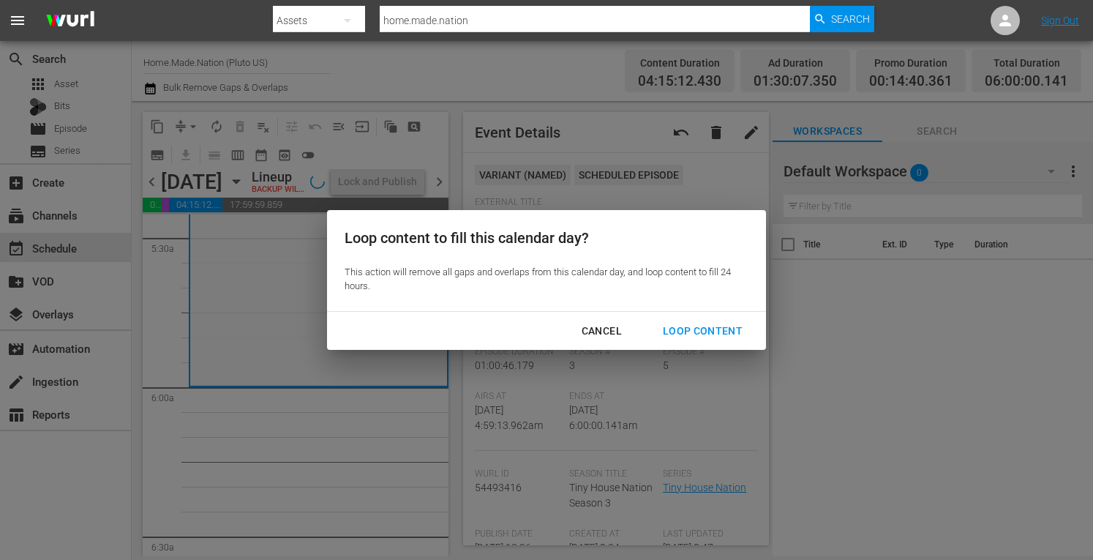
click at [689, 327] on div "Loop Content" at bounding box center [702, 331] width 103 height 18
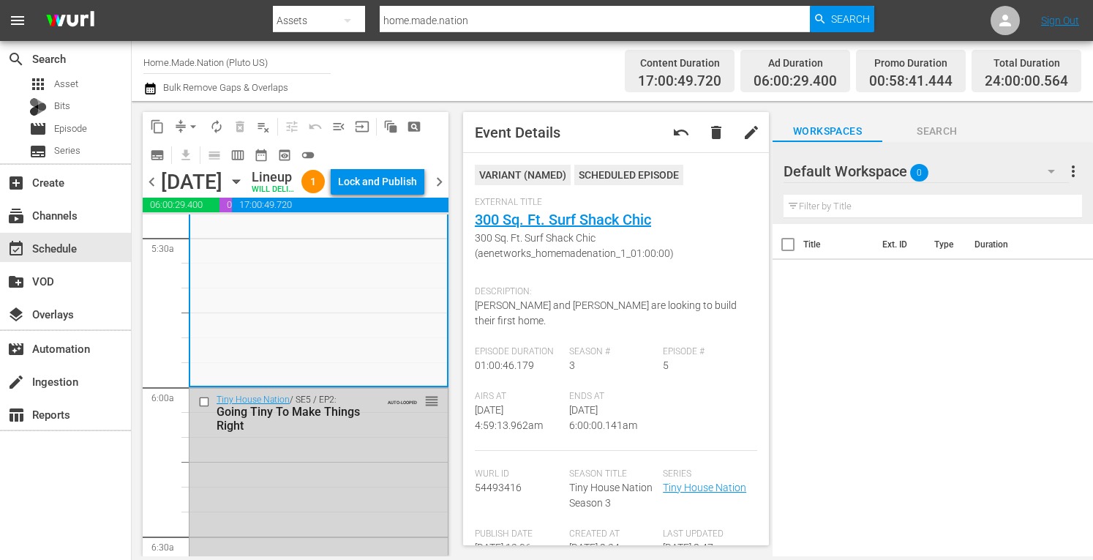
click at [384, 194] on div "Lock and Publish" at bounding box center [377, 181] width 79 height 26
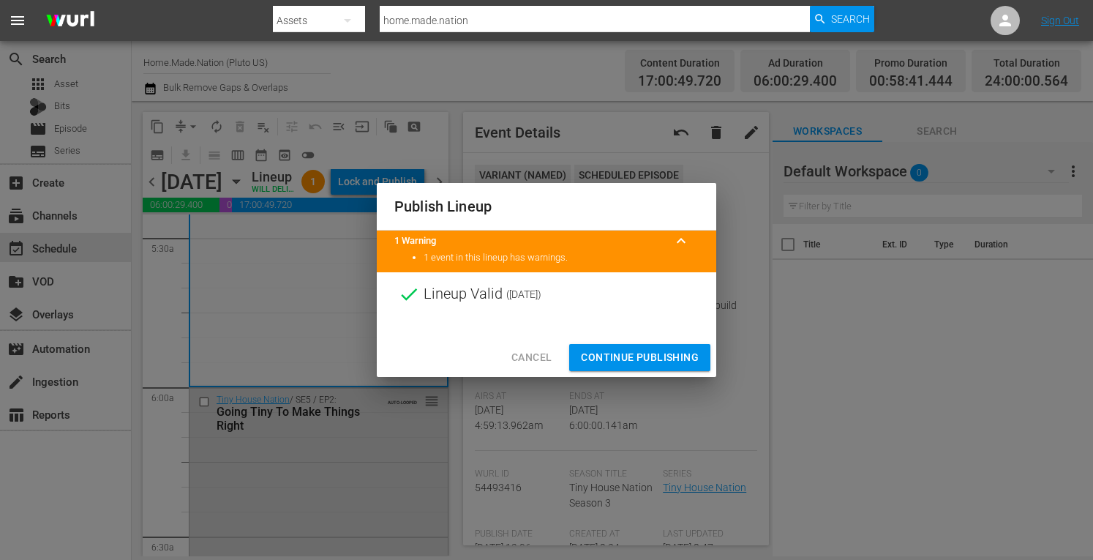
click at [602, 354] on span "Continue Publishing" at bounding box center [640, 357] width 118 height 18
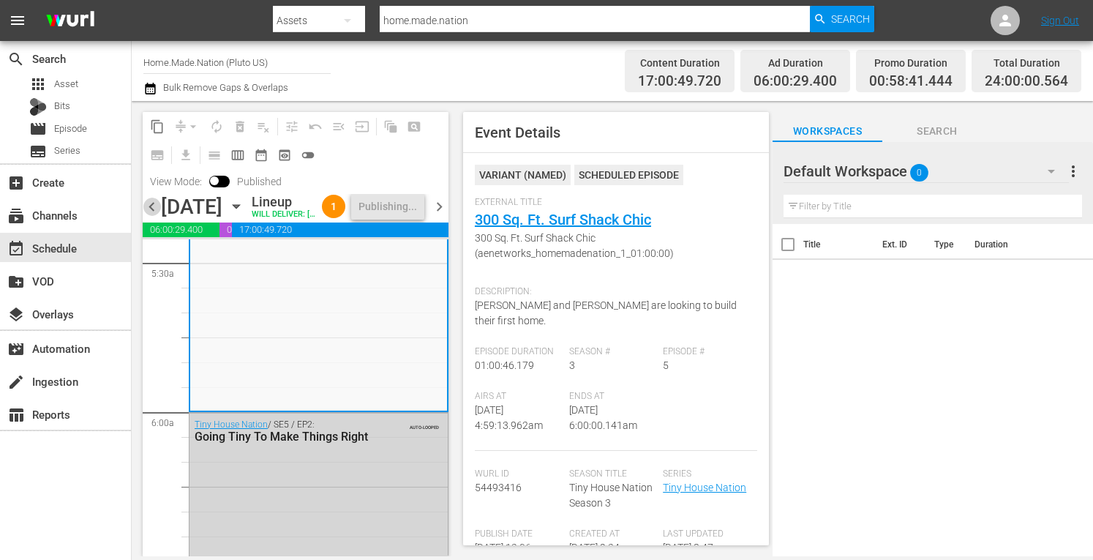
click at [154, 216] on span "chevron_left" at bounding box center [152, 207] width 18 height 18
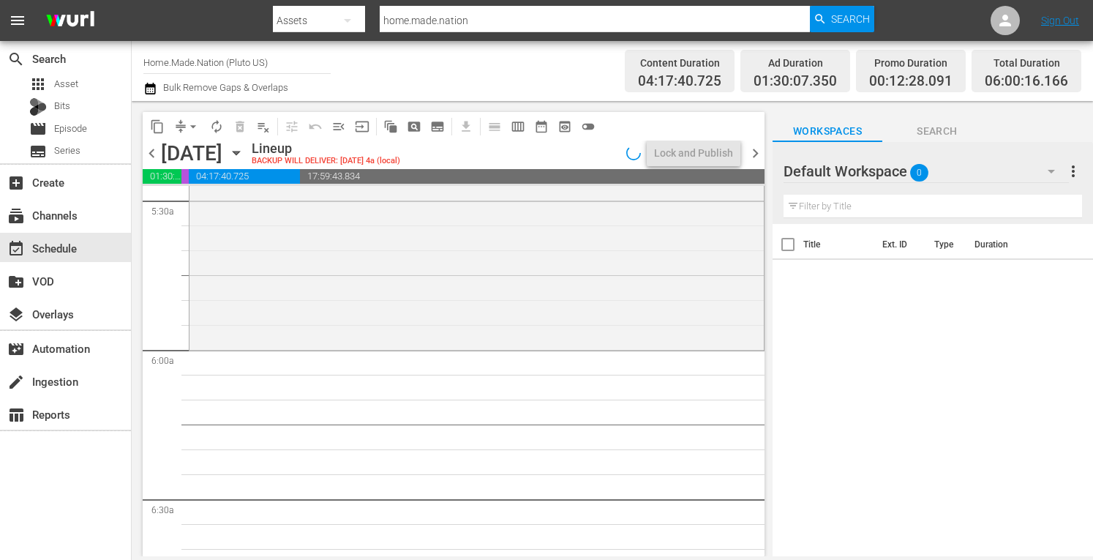
scroll to position [1625, 0]
click at [304, 268] on div "Tiny House Nation / SE5 / EP5: Empty Nest, Full House reorder" at bounding box center [476, 205] width 574 height 288
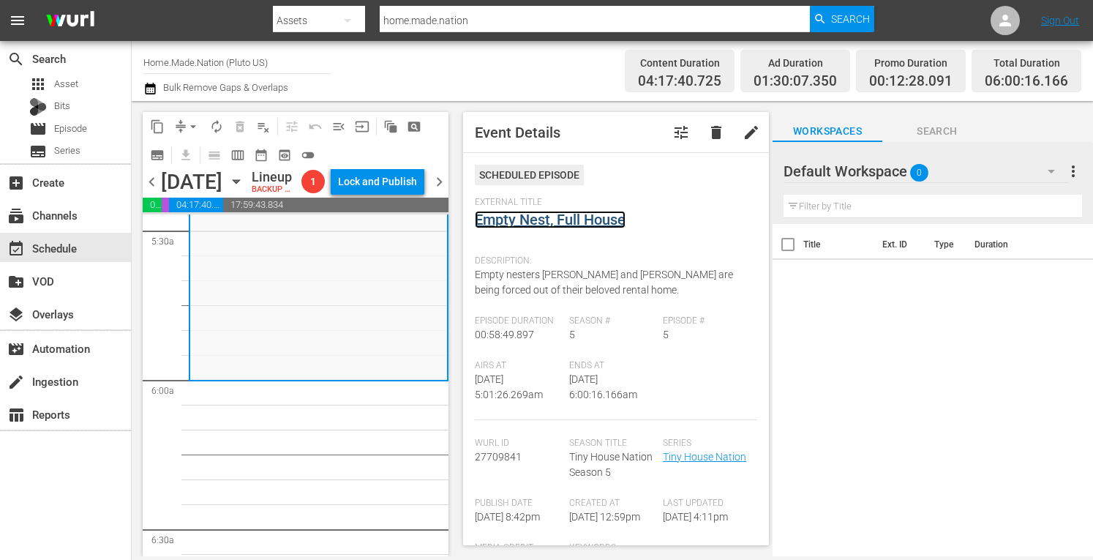
click at [550, 219] on link "Empty Nest, Full House" at bounding box center [550, 220] width 151 height 18
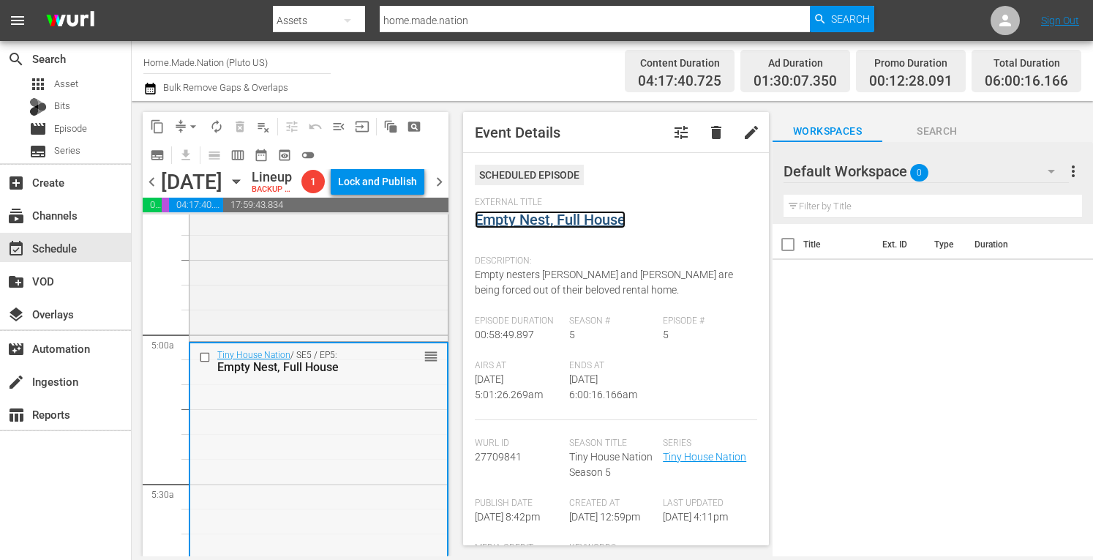
scroll to position [1352, 0]
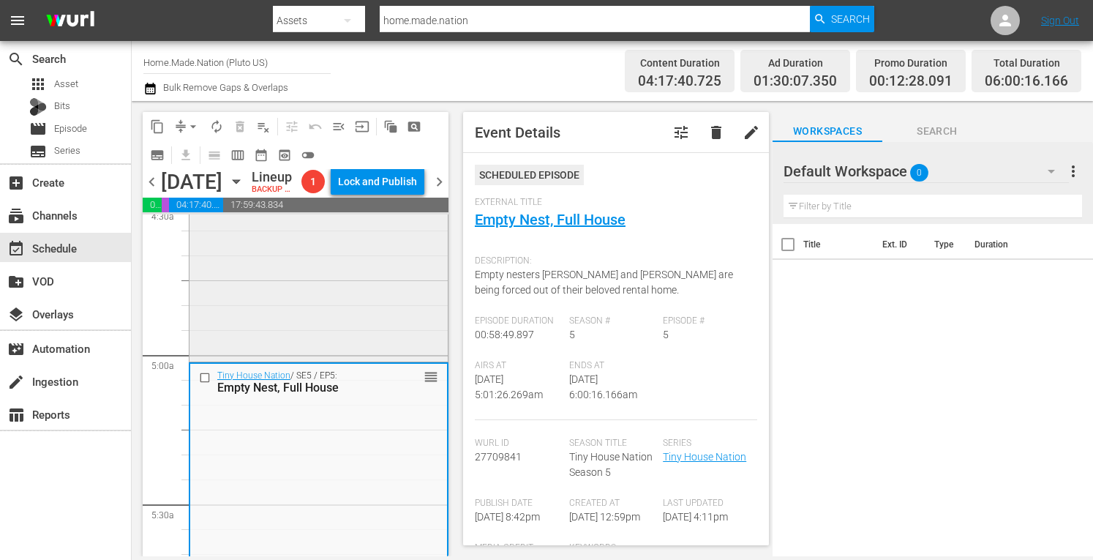
click at [247, 353] on div "Tiny House Nation / SE1 / EP9: Tiny Haunted Houses reorder" at bounding box center [318, 210] width 258 height 298
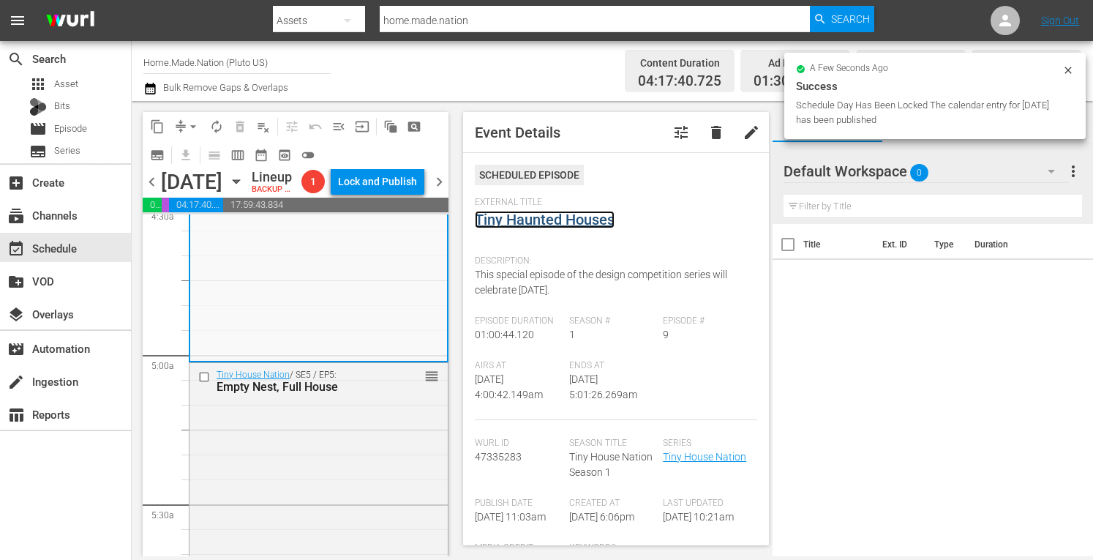
click at [539, 225] on link "Tiny Haunted Houses" at bounding box center [545, 220] width 140 height 18
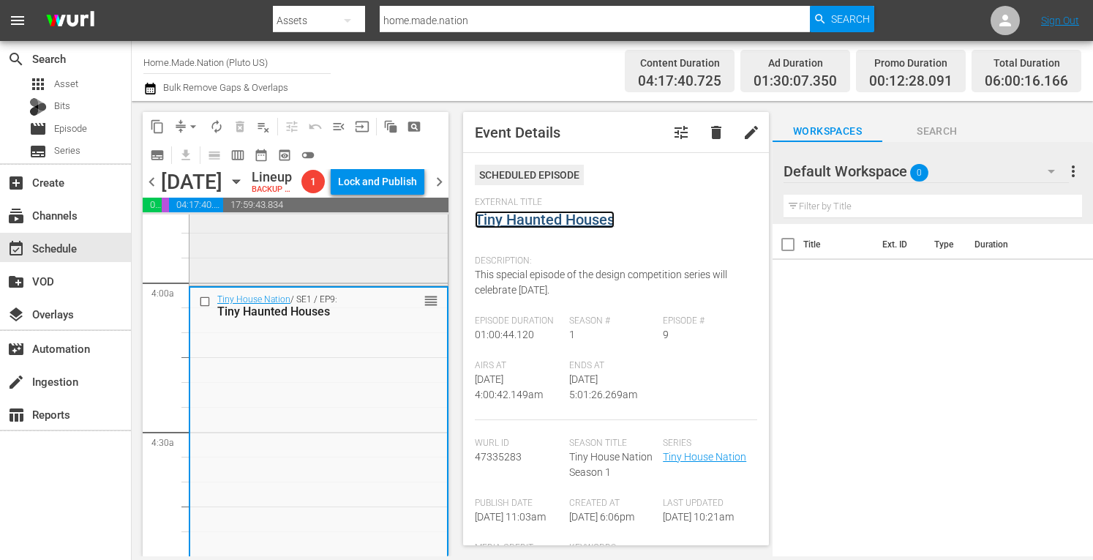
scroll to position [1125, 0]
click at [271, 283] on div "Tiny House Nation / SE2 / EP5: 224 Sq Ft Entertaining Abode reorder" at bounding box center [318, 136] width 258 height 296
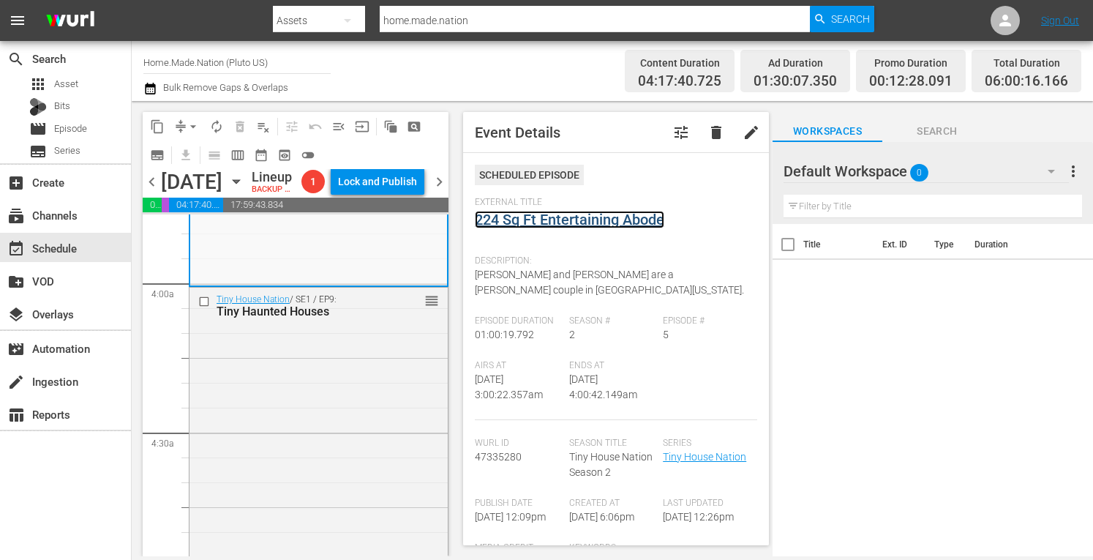
click at [552, 220] on link "224 Sq Ft Entertaining Abode" at bounding box center [569, 220] width 189 height 18
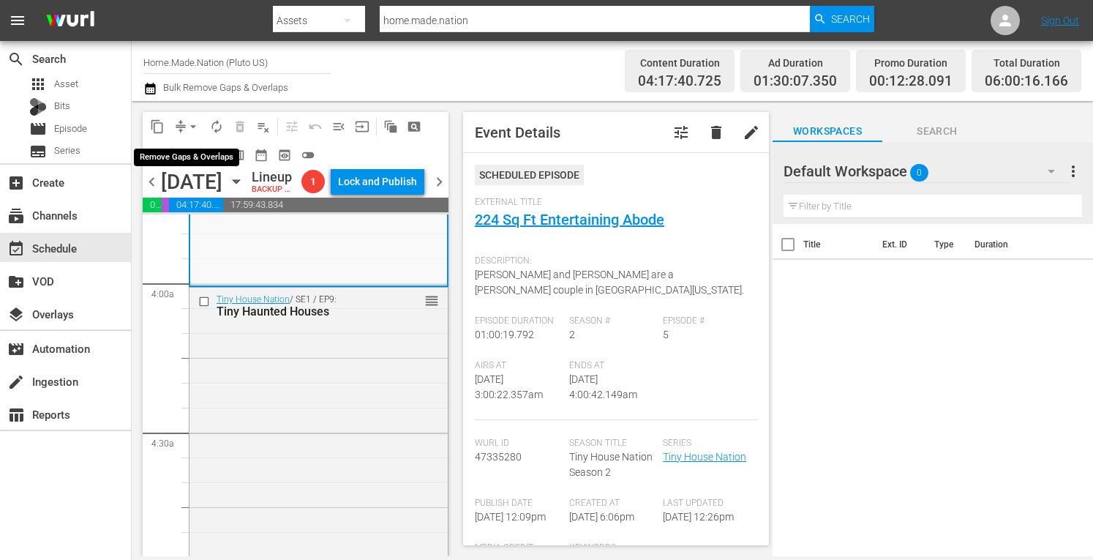
click at [193, 124] on span "arrow_drop_down" at bounding box center [193, 126] width 15 height 15
click at [172, 151] on li "Align to Midnight" at bounding box center [193, 156] width 121 height 24
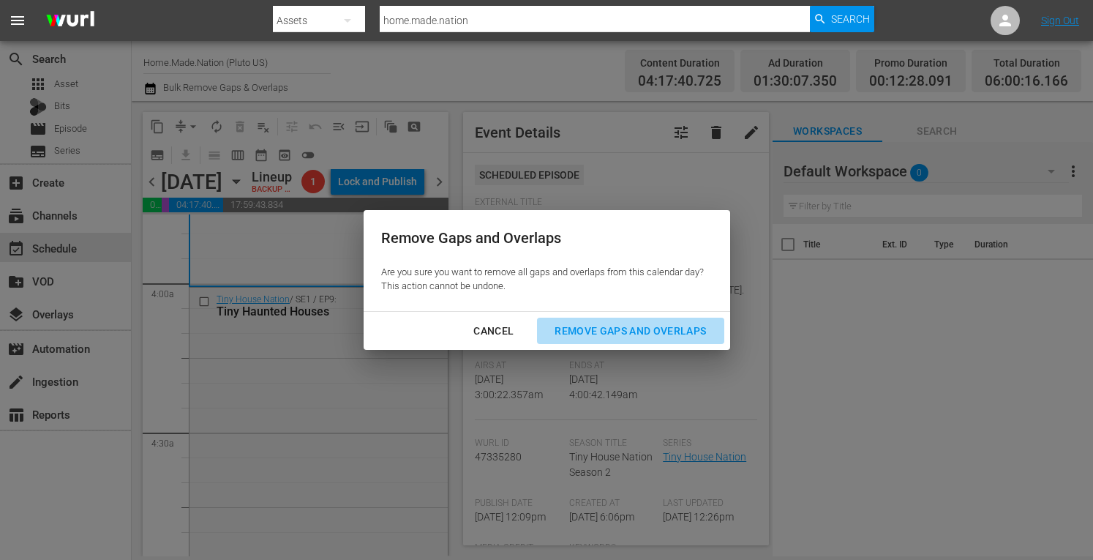
click at [603, 333] on div "Remove Gaps and Overlaps" at bounding box center [630, 331] width 175 height 18
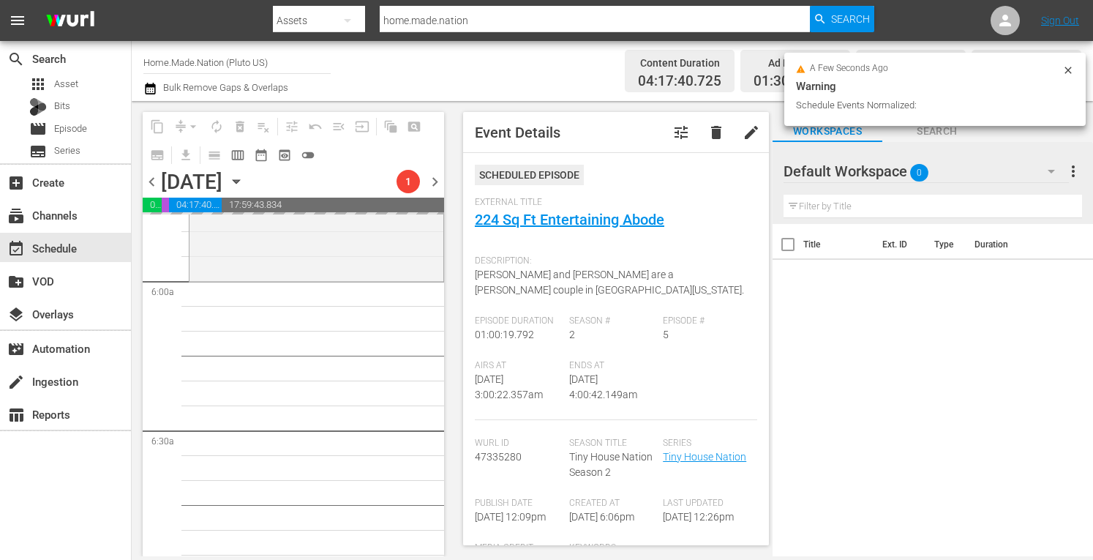
scroll to position [1721, 0]
click at [219, 282] on div "Tiny House Nation / SE5 / EP5: Empty Nest, Full House reorder" at bounding box center [316, 138] width 254 height 288
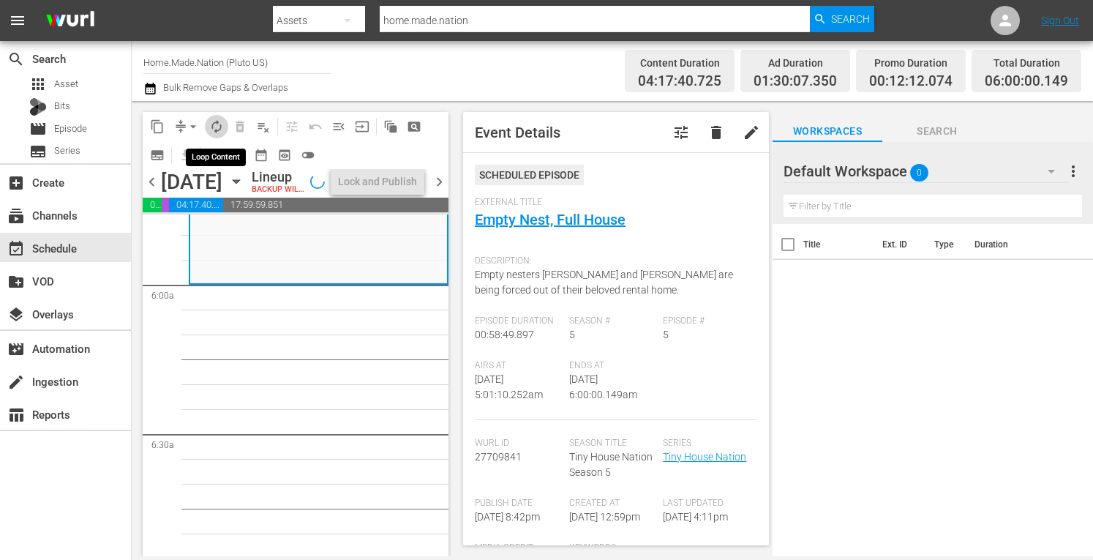
click at [215, 126] on span "autorenew_outlined" at bounding box center [216, 126] width 15 height 15
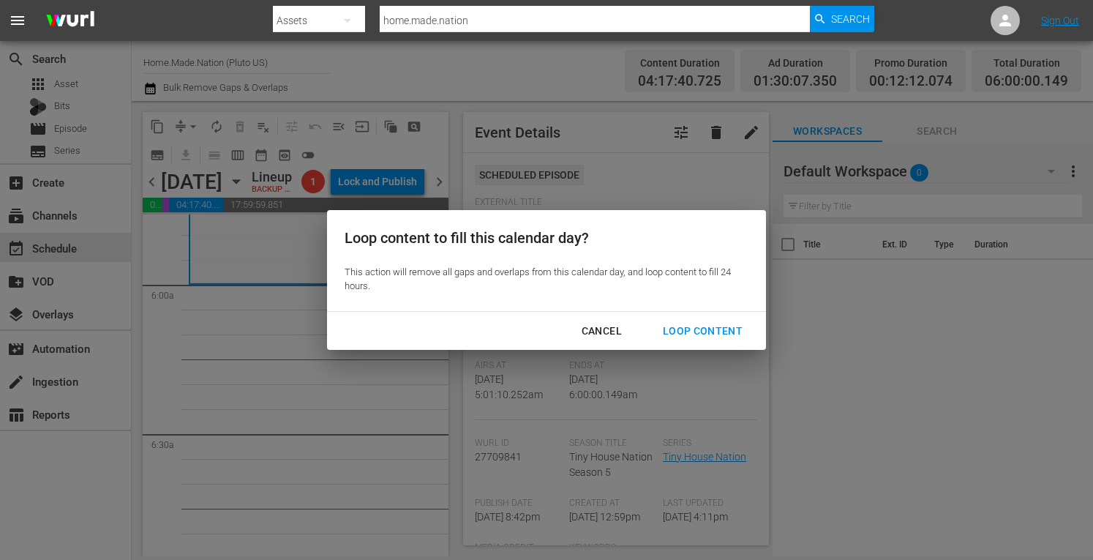
click at [680, 333] on div "Loop Content" at bounding box center [702, 331] width 103 height 18
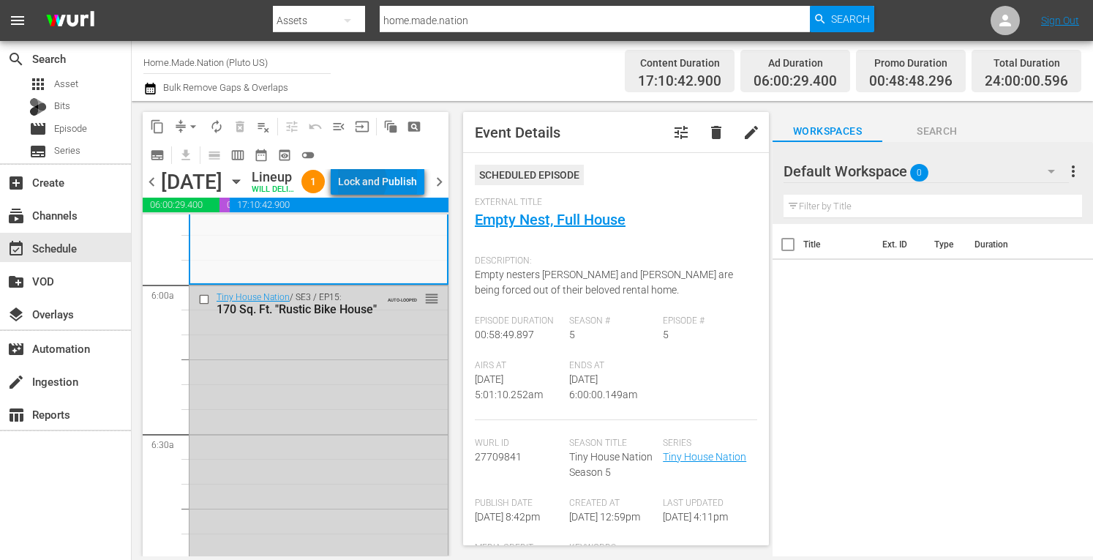
click at [394, 195] on div "Lock and Publish" at bounding box center [377, 181] width 79 height 26
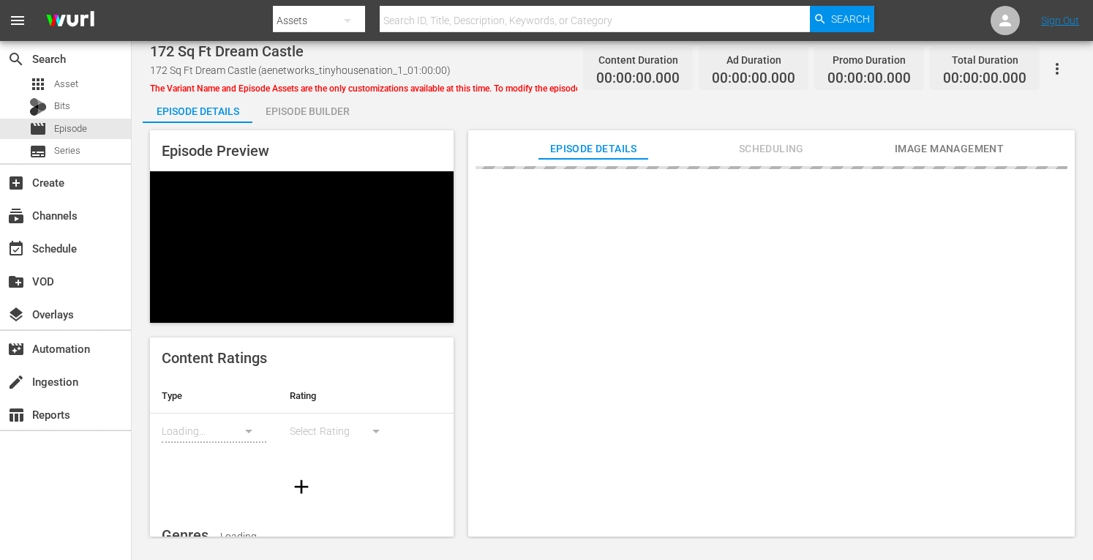
click at [303, 110] on div "Episode Builder" at bounding box center [307, 111] width 110 height 35
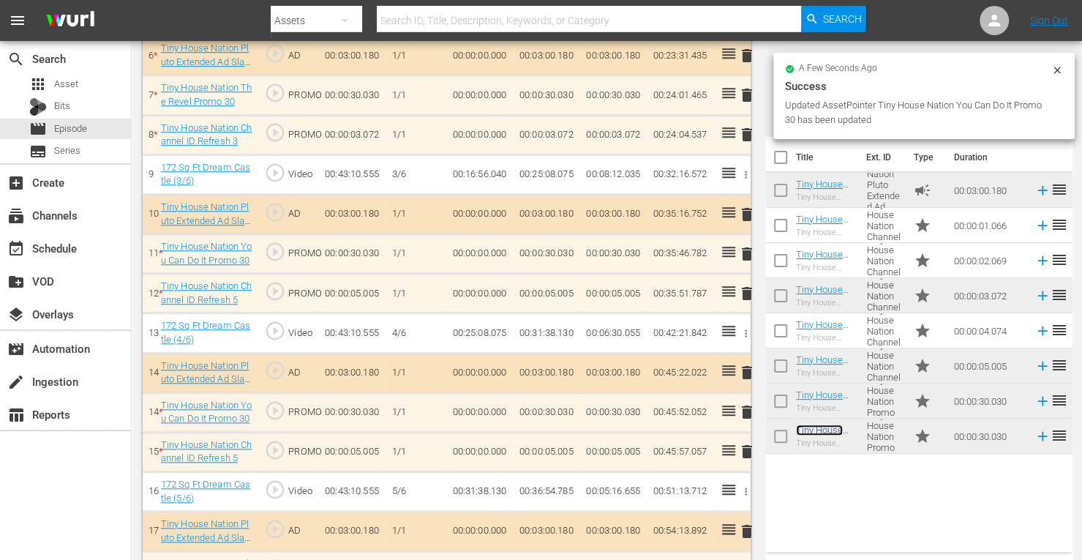
scroll to position [680, 0]
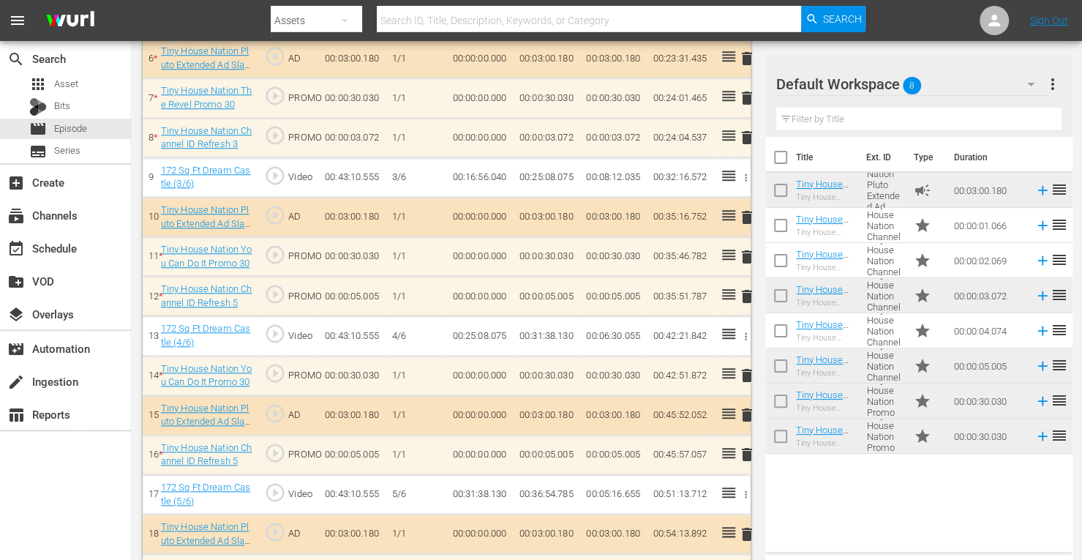
click at [746, 296] on span "delete" at bounding box center [747, 296] width 18 height 18
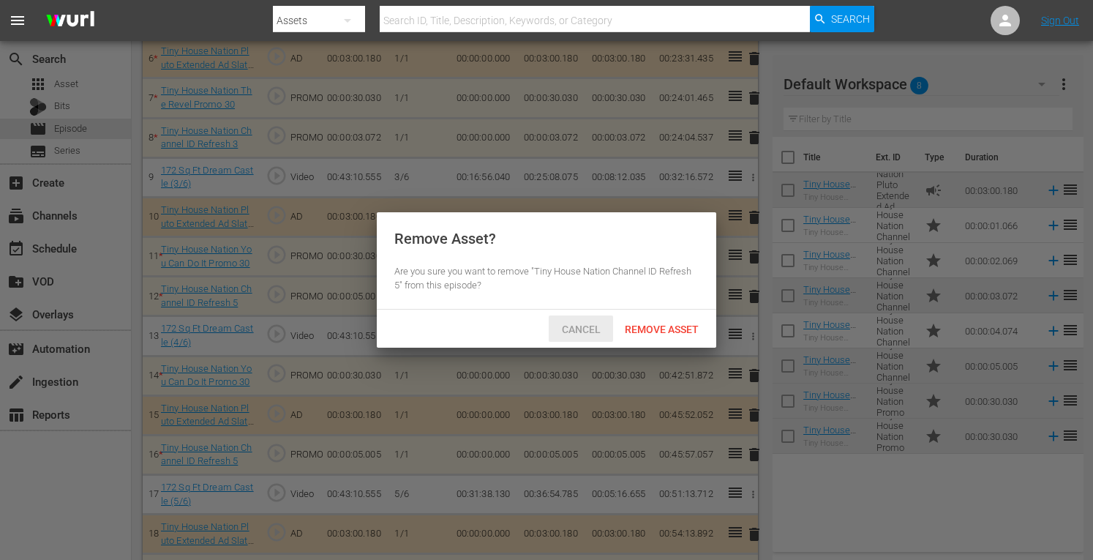
click at [565, 324] on span "Cancel" at bounding box center [581, 329] width 62 height 12
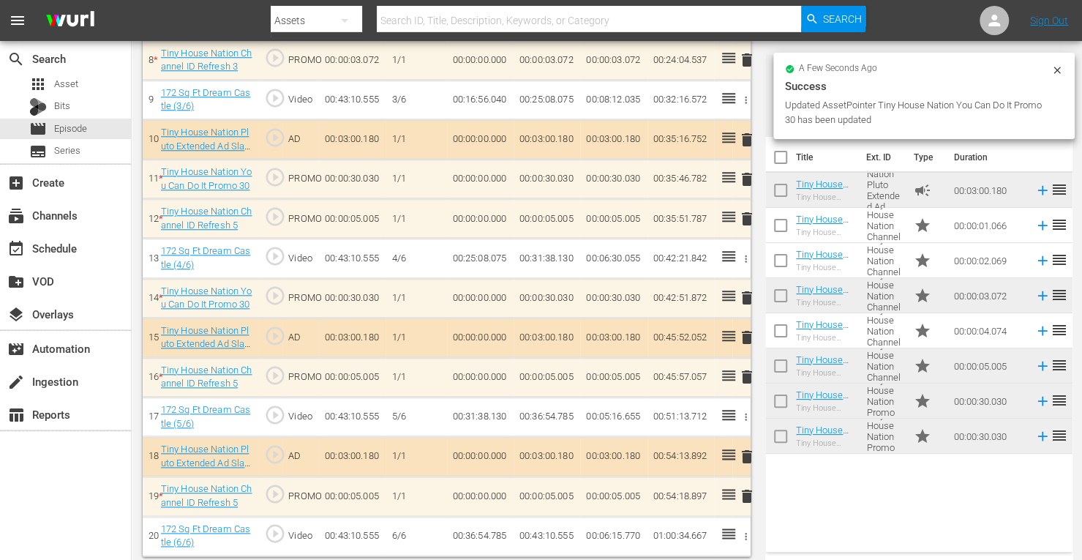
scroll to position [759, 0]
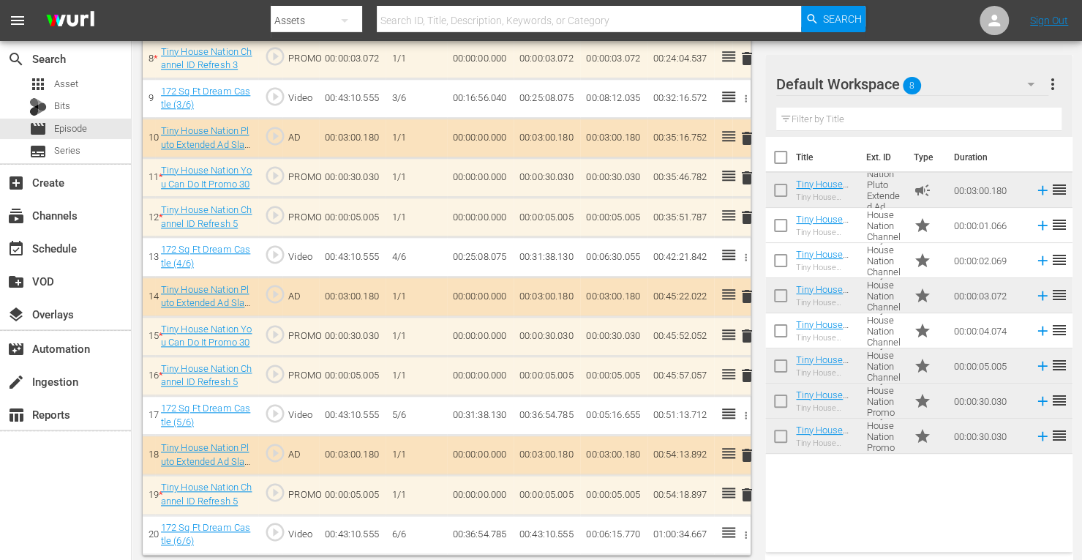
click at [745, 367] on span "delete" at bounding box center [747, 375] width 18 height 18
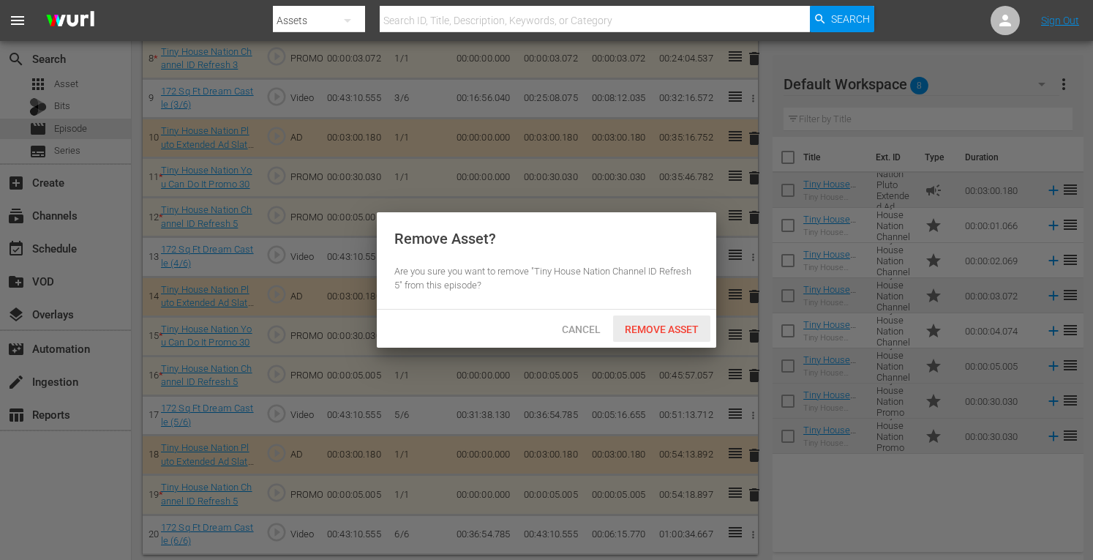
click at [653, 330] on span "Remove Asset" at bounding box center [661, 329] width 97 height 12
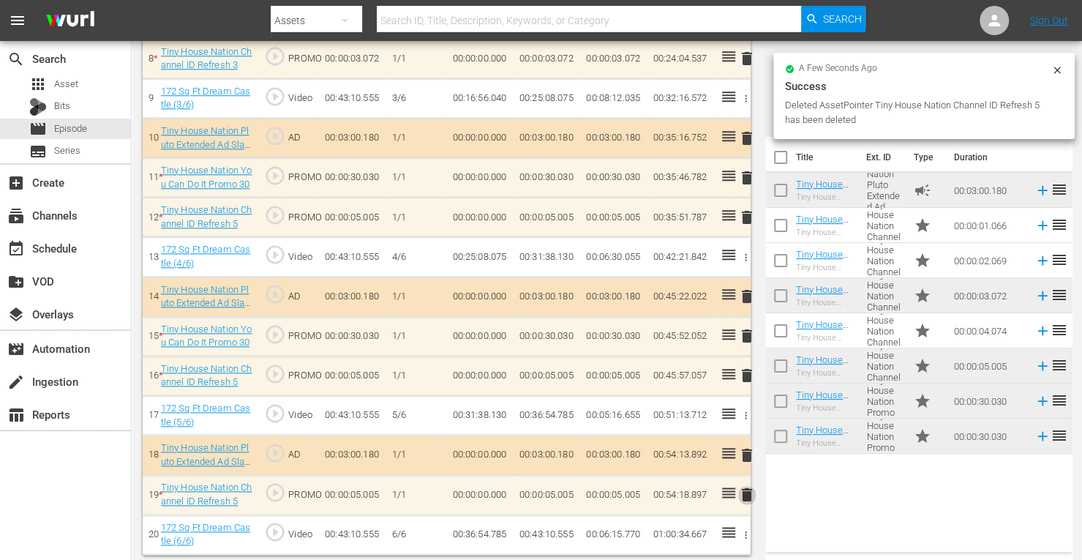
click at [746, 489] on span "delete" at bounding box center [747, 495] width 18 height 18
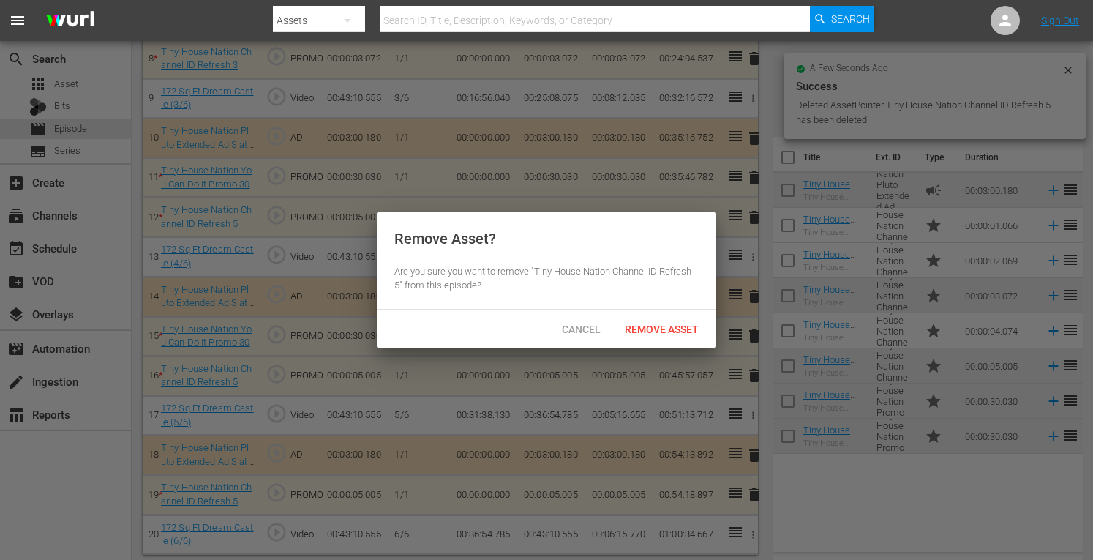
click at [647, 312] on div "Cancel Remove Asset" at bounding box center [546, 328] width 339 height 38
click at [636, 324] on span "Remove Asset" at bounding box center [661, 329] width 97 height 12
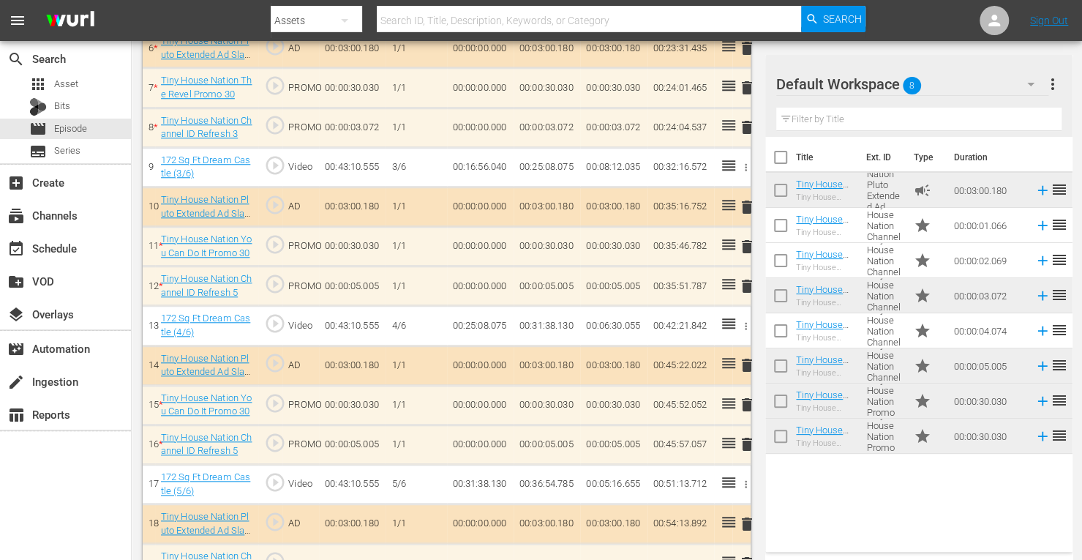
scroll to position [688, 0]
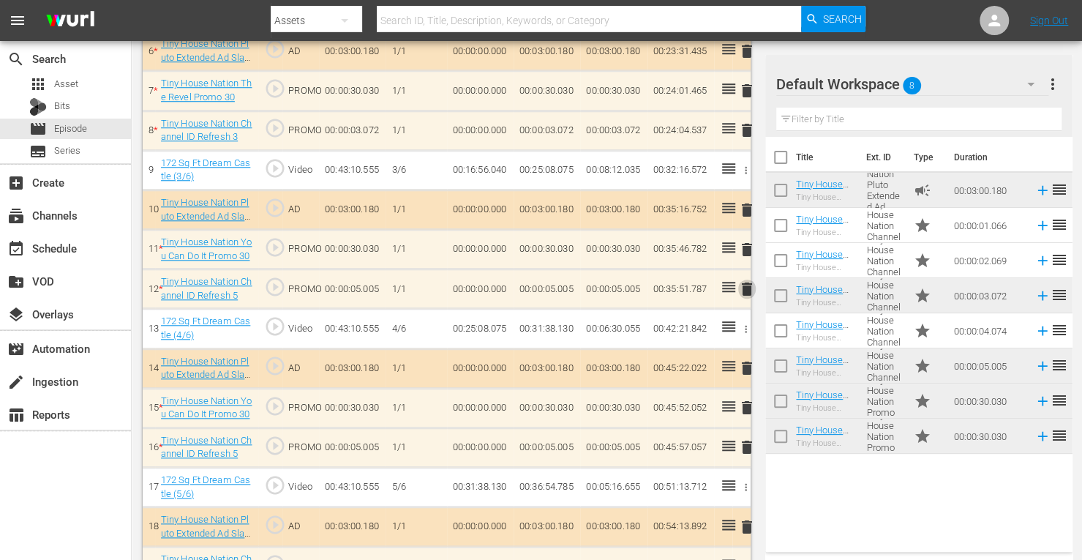
click at [751, 286] on span "delete" at bounding box center [747, 289] width 18 height 18
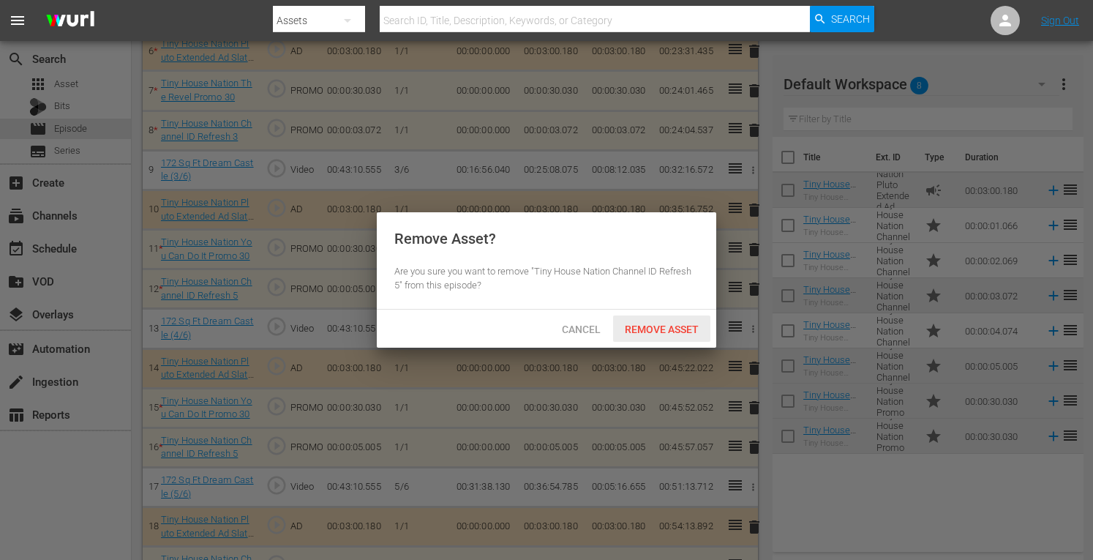
click at [645, 323] on span "Remove Asset" at bounding box center [661, 329] width 97 height 12
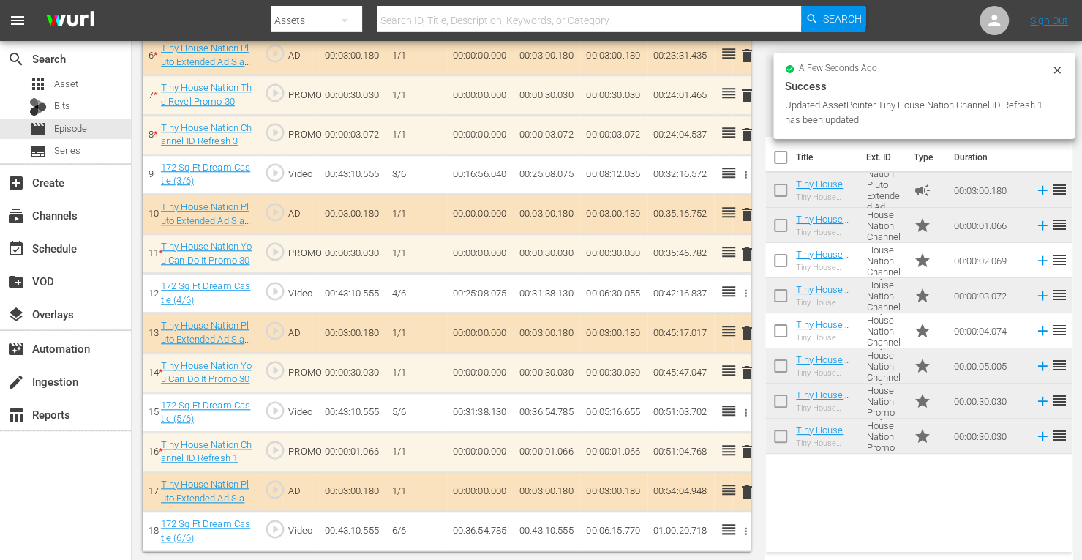
scroll to position [680, 0]
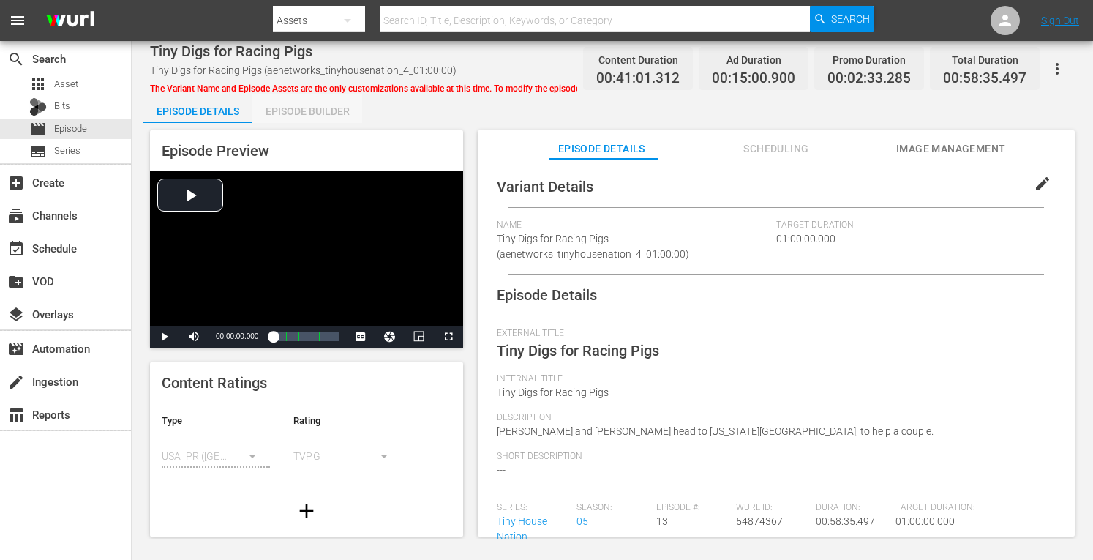
click at [288, 110] on div "Episode Builder" at bounding box center [307, 111] width 110 height 35
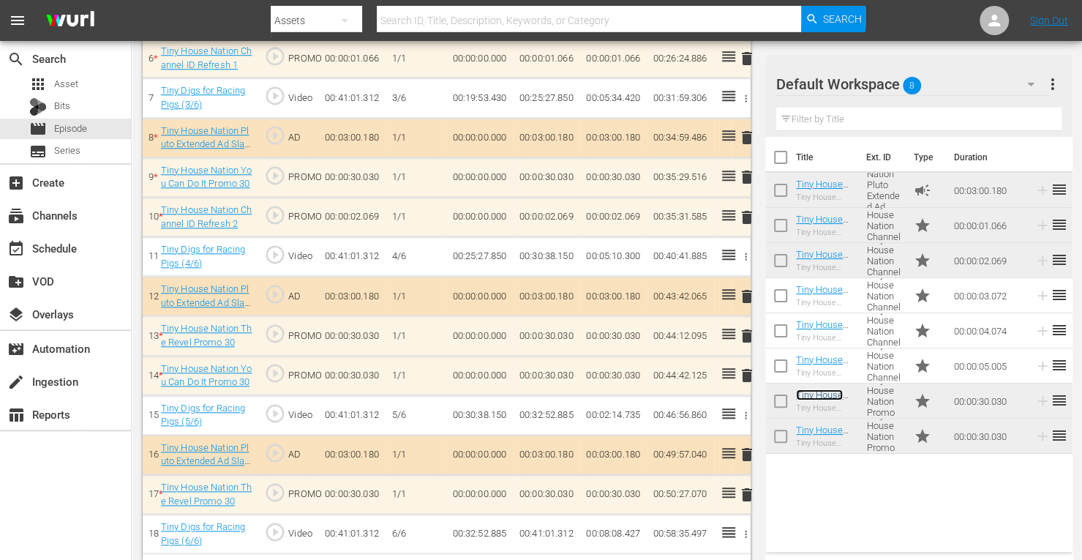
scroll to position [680, 0]
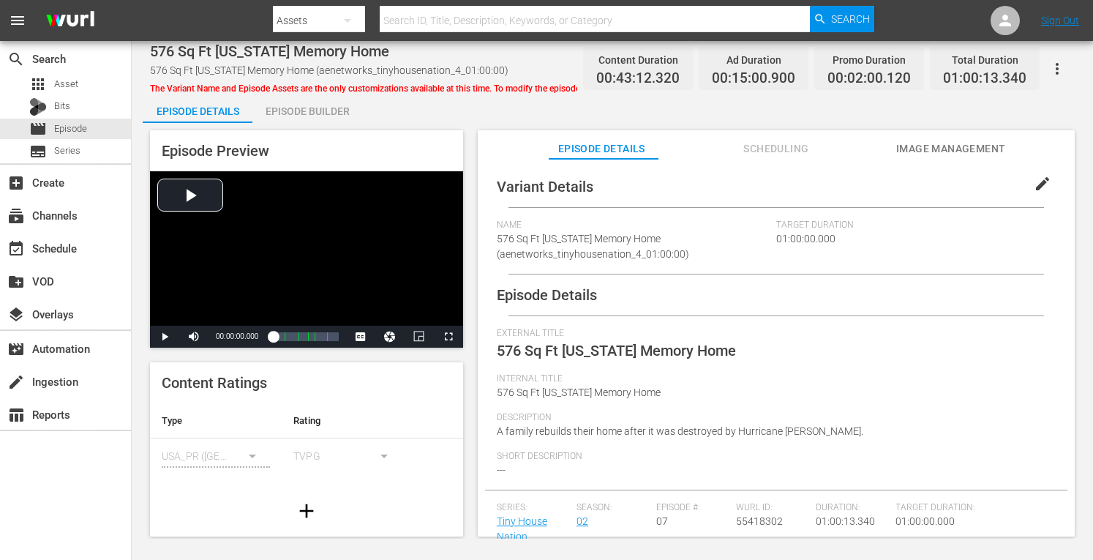
click at [326, 113] on div "Episode Builder" at bounding box center [307, 111] width 110 height 35
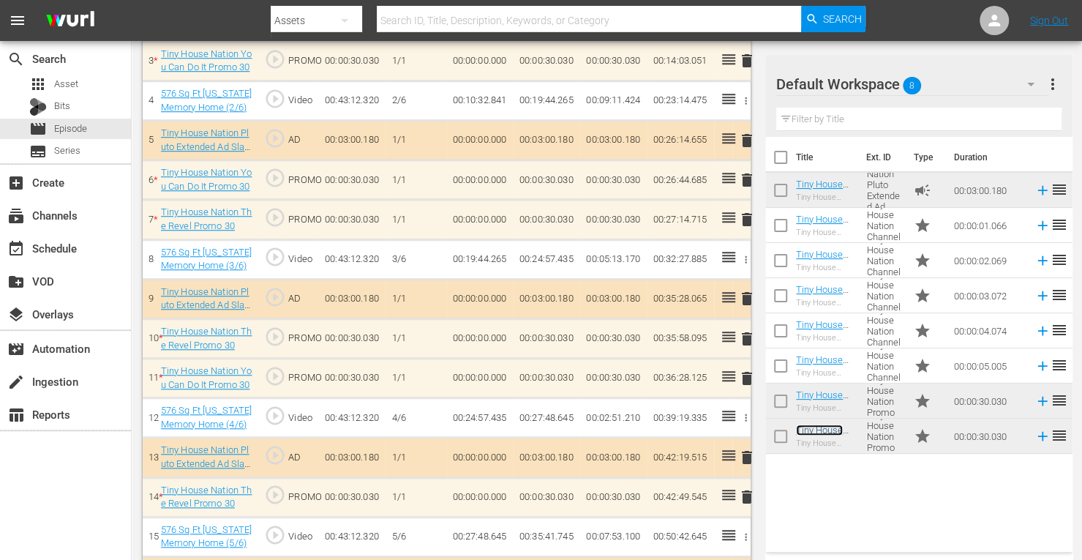
scroll to position [578, 0]
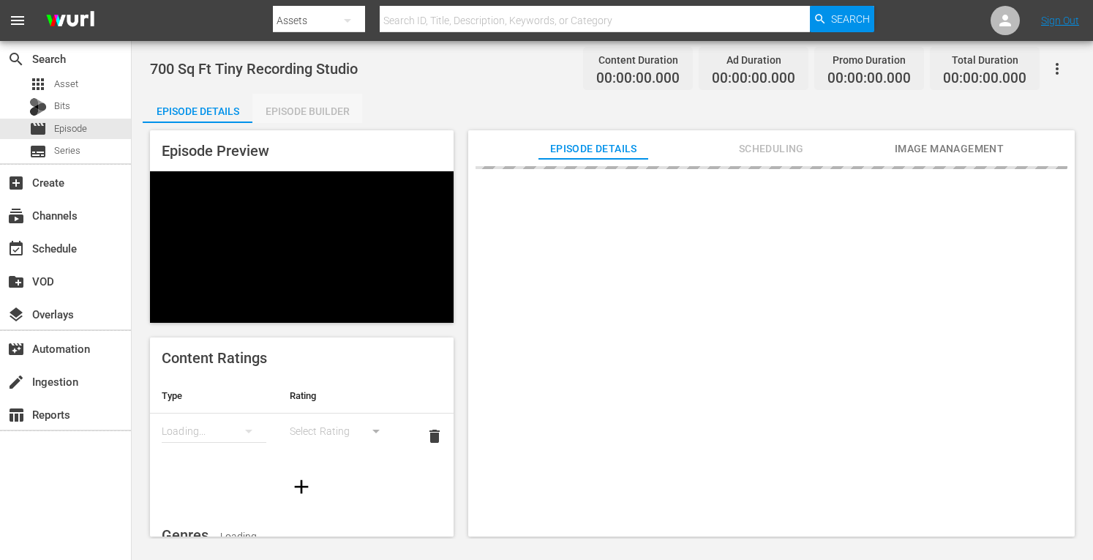
click at [310, 110] on div "Episode Builder" at bounding box center [307, 111] width 110 height 35
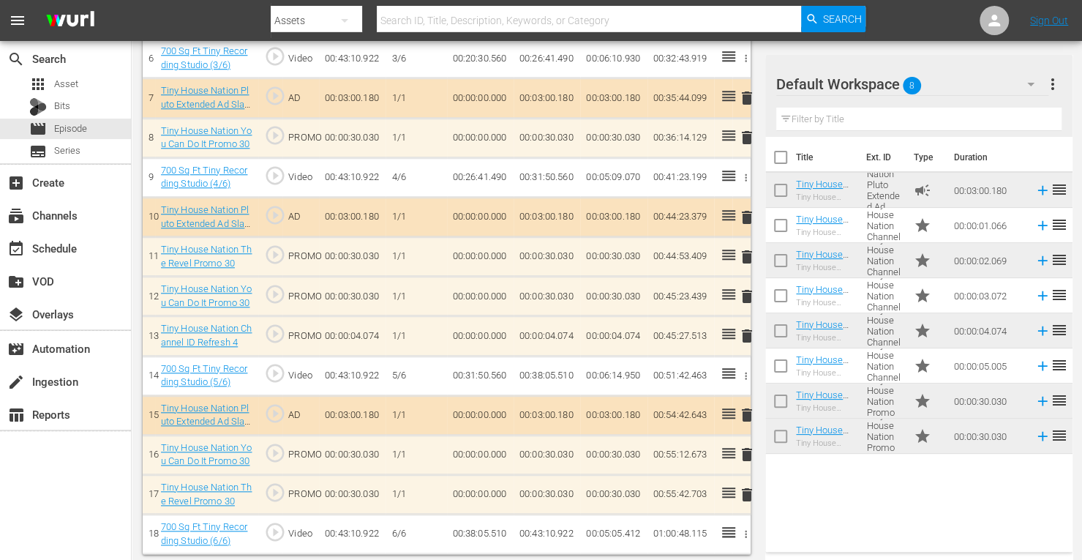
scroll to position [642, 0]
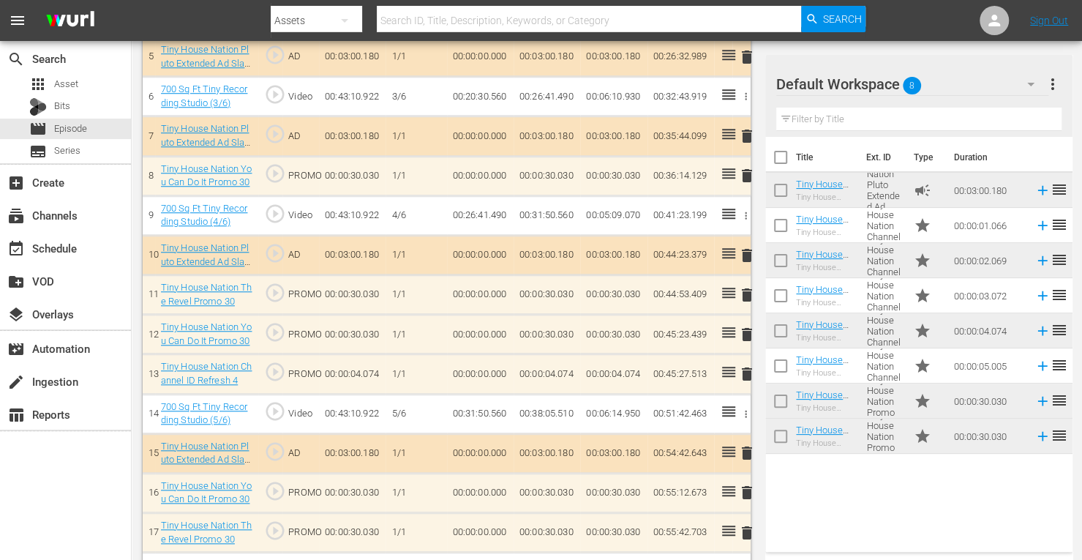
click at [748, 366] on span "delete" at bounding box center [747, 374] width 18 height 18
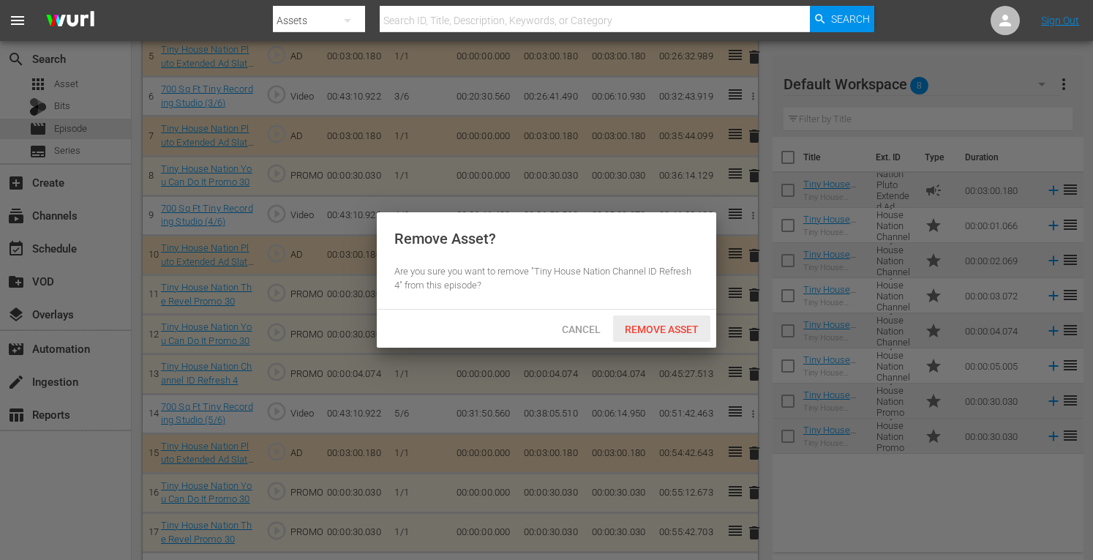
click at [669, 328] on span "Remove Asset" at bounding box center [661, 329] width 97 height 12
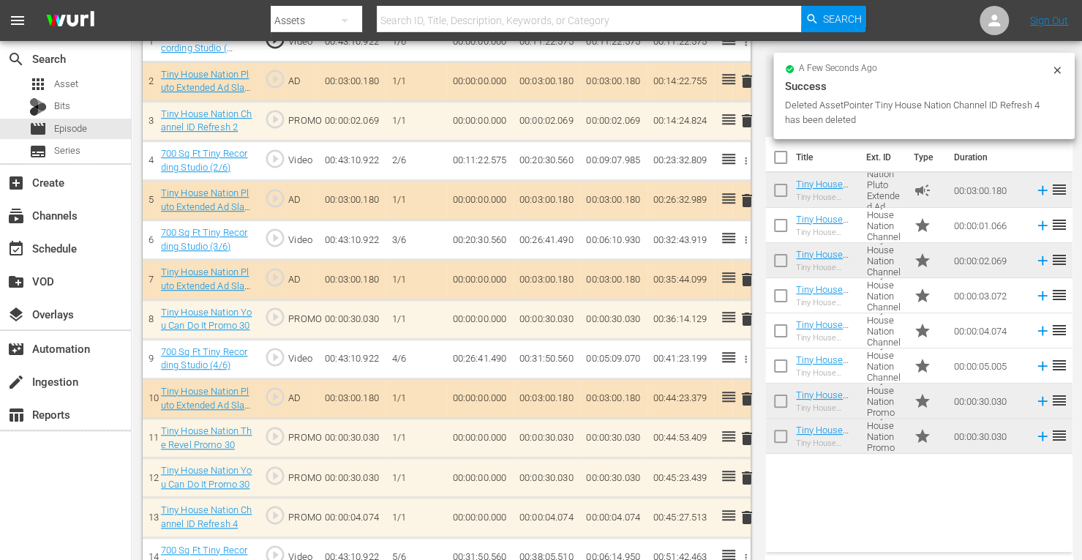
scroll to position [492, 0]
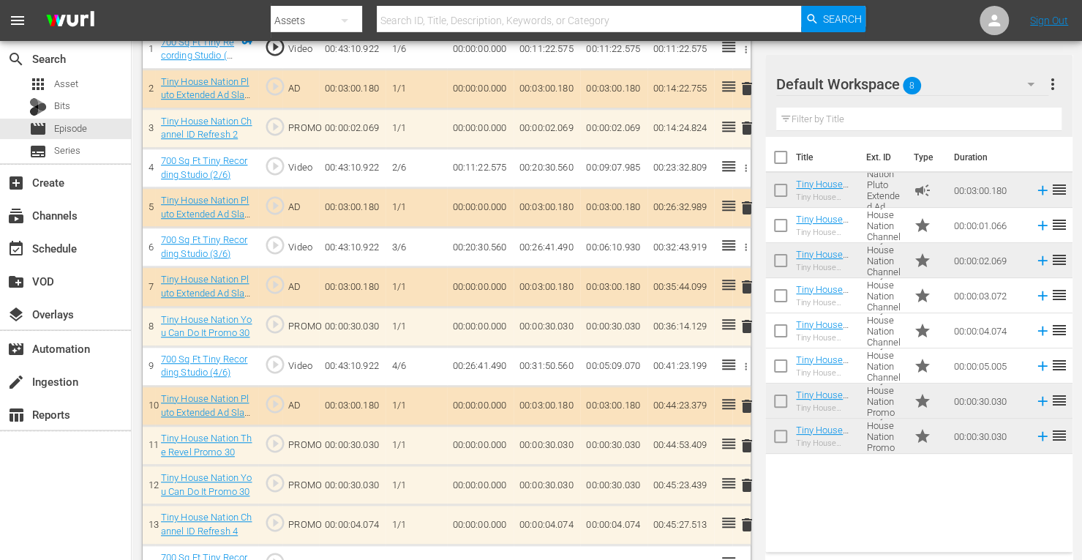
click at [745, 128] on span "delete" at bounding box center [747, 128] width 18 height 18
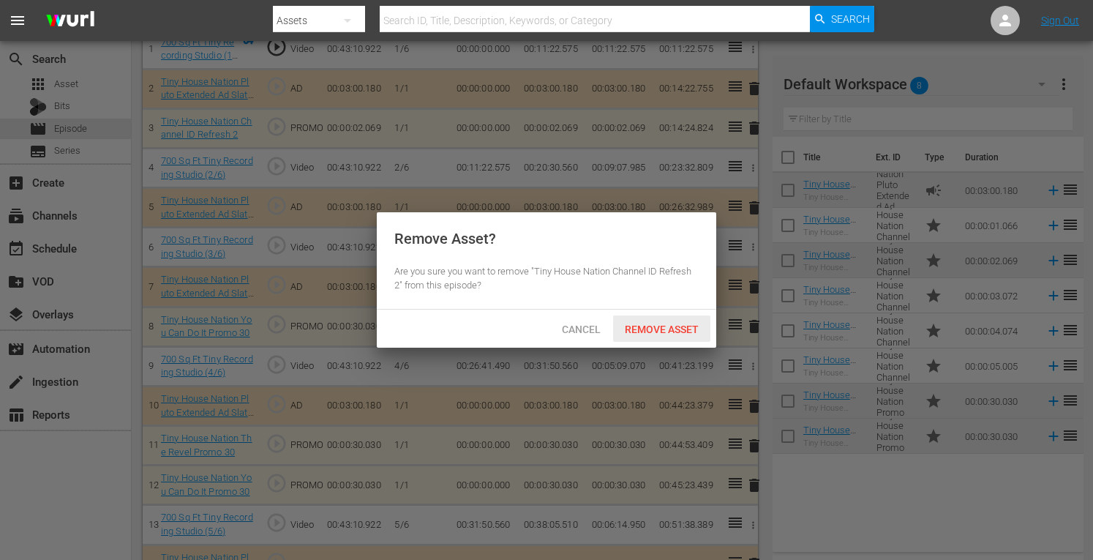
click at [647, 324] on span "Remove Asset" at bounding box center [661, 329] width 97 height 12
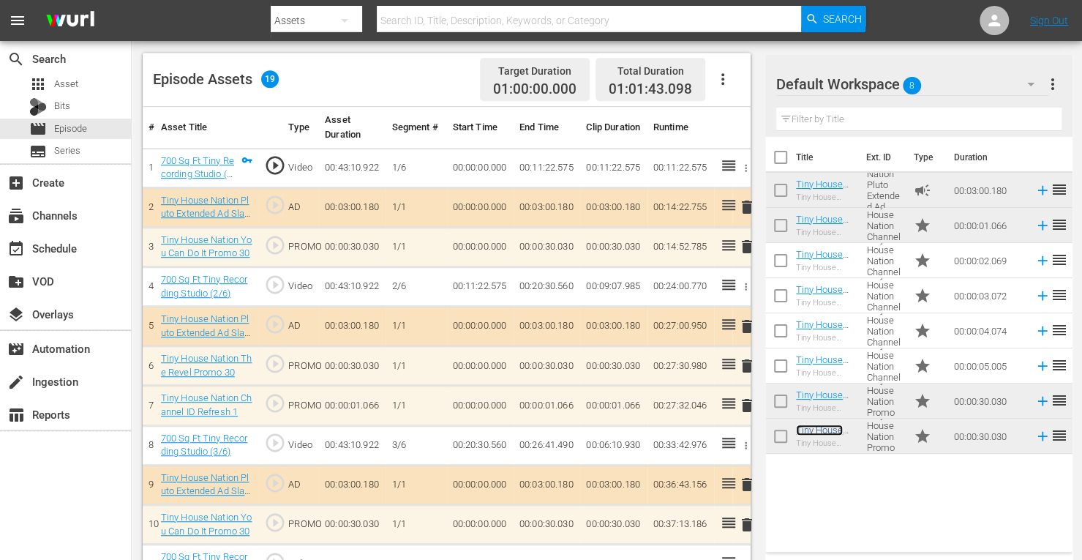
scroll to position [364, 0]
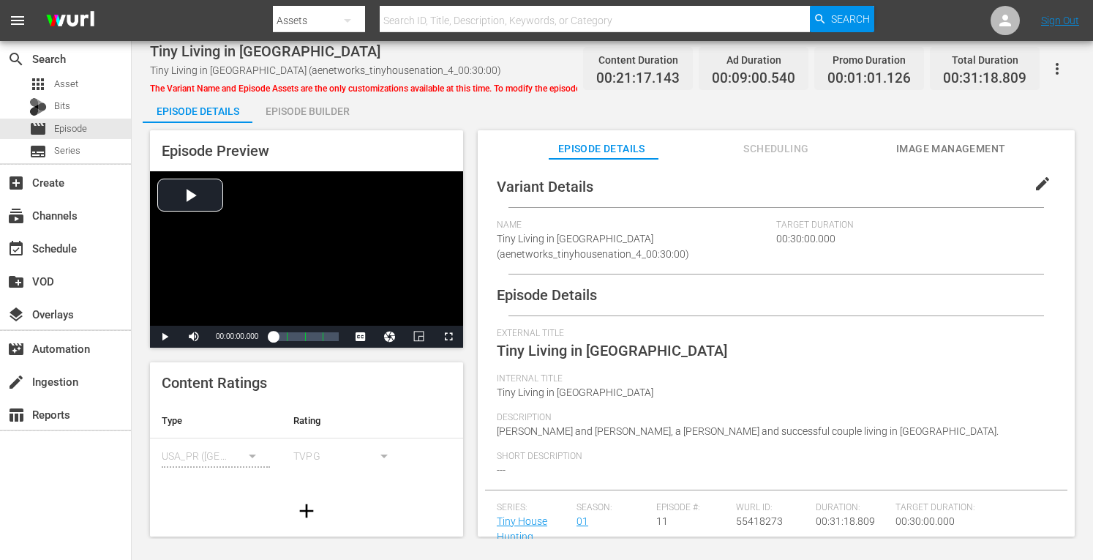
click at [296, 116] on div "Episode Builder" at bounding box center [307, 111] width 110 height 35
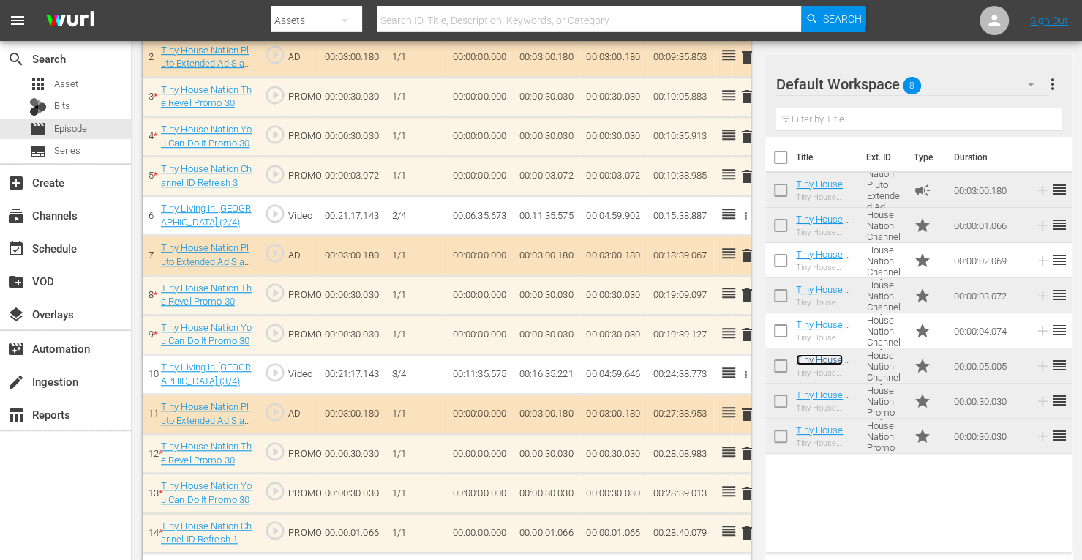
scroll to position [523, 0]
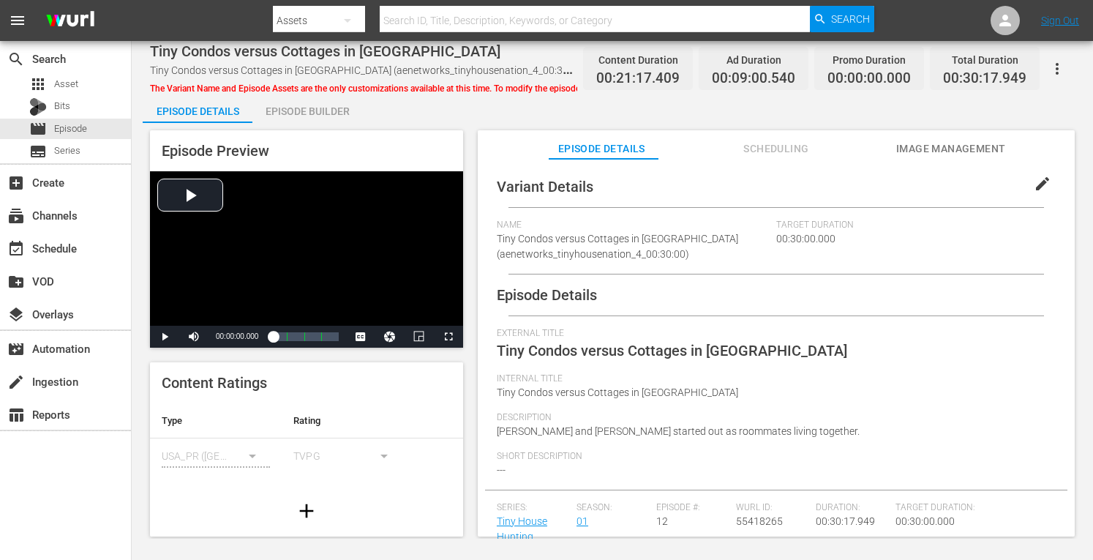
click at [315, 110] on div "Episode Builder" at bounding box center [307, 111] width 110 height 35
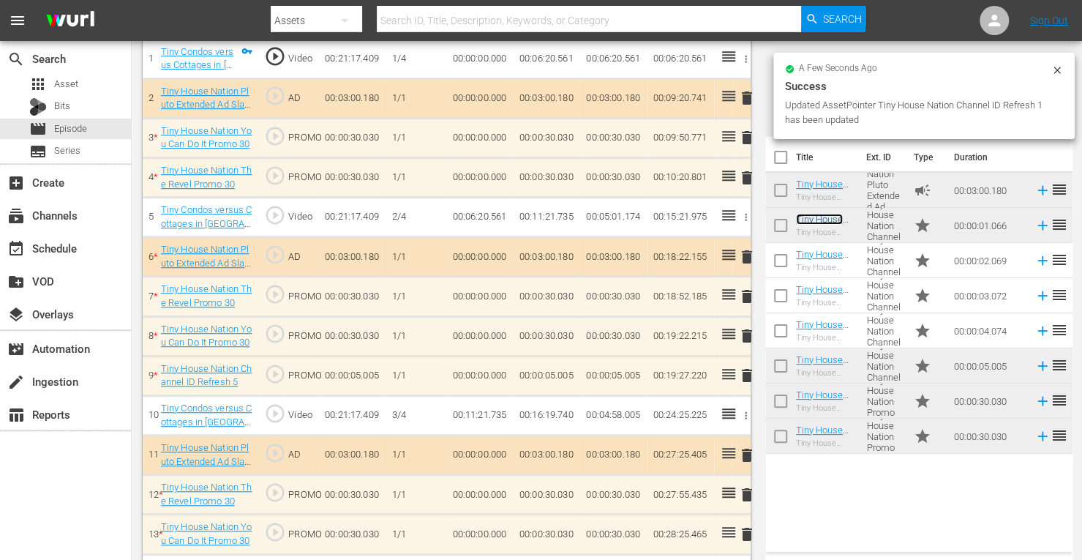
scroll to position [479, 0]
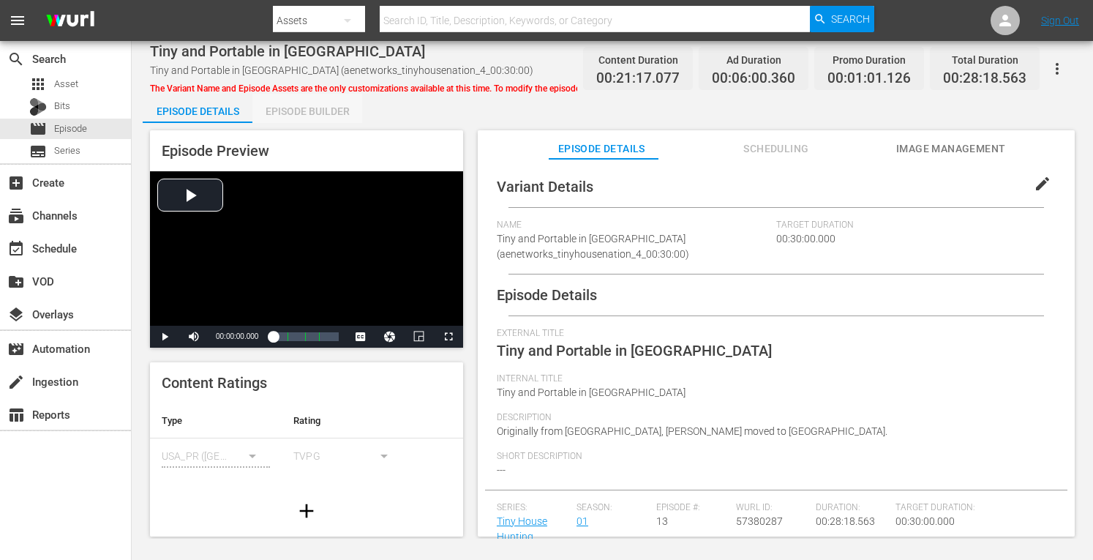
click at [320, 97] on div "Episode Builder" at bounding box center [307, 111] width 110 height 35
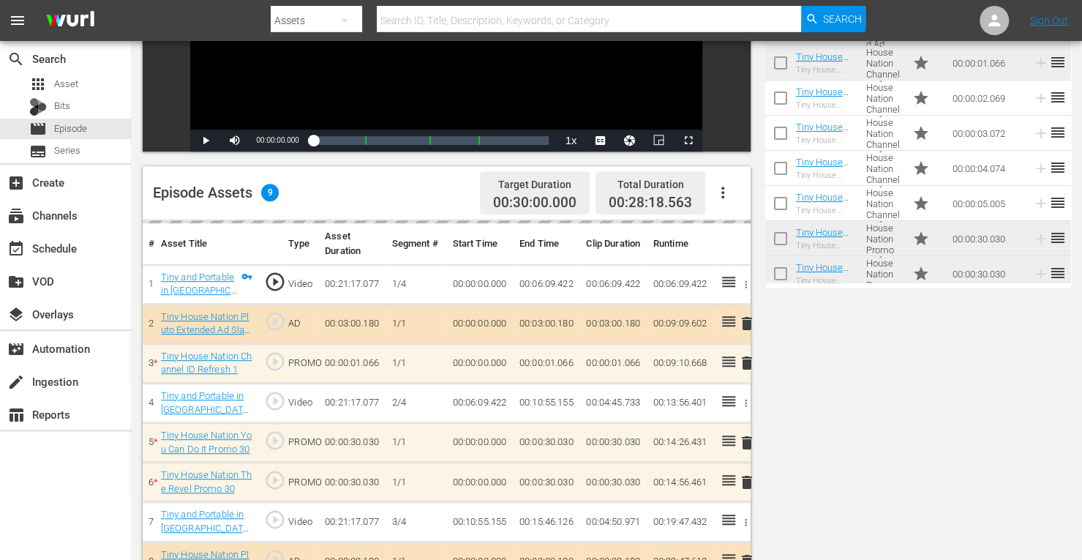
scroll to position [380, 0]
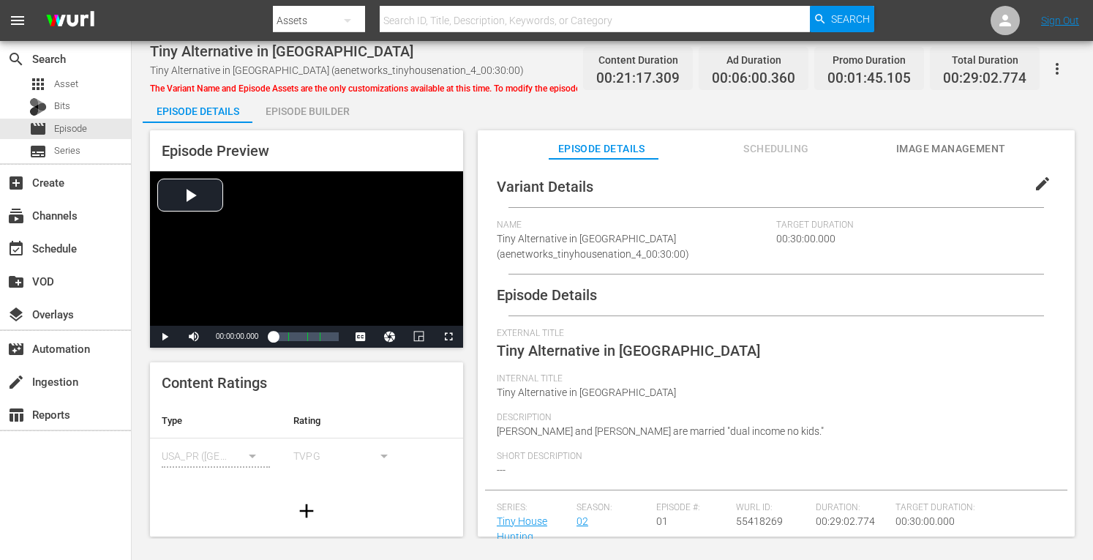
click at [293, 116] on div "Episode Builder" at bounding box center [307, 111] width 110 height 35
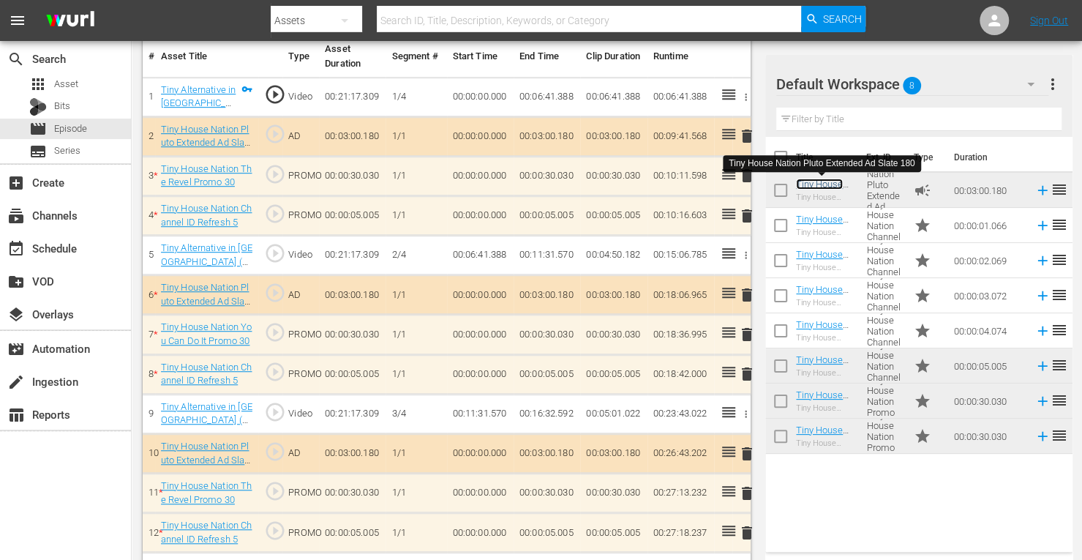
scroll to position [484, 0]
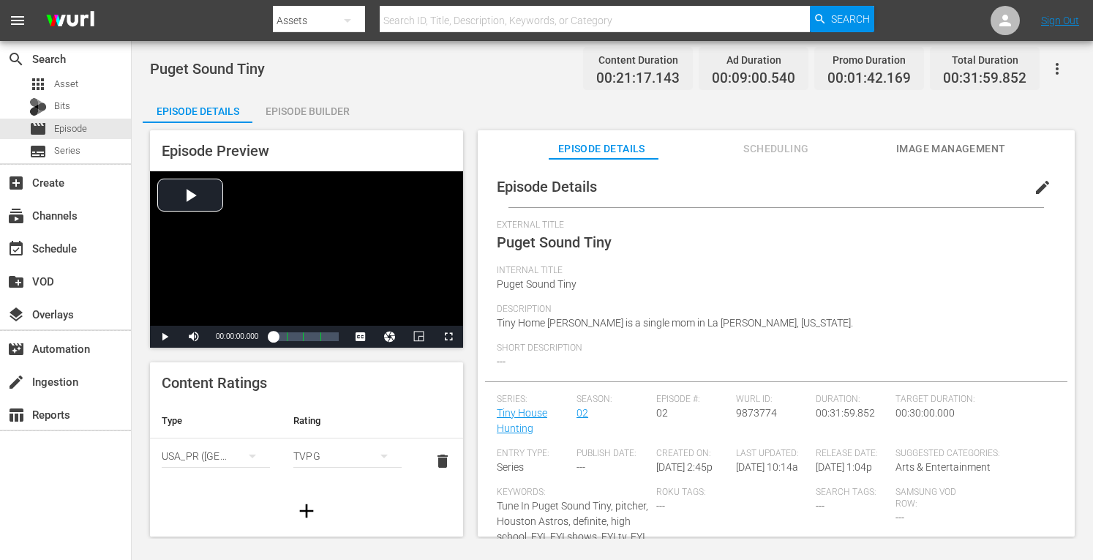
click at [304, 109] on div "Episode Builder" at bounding box center [307, 111] width 110 height 35
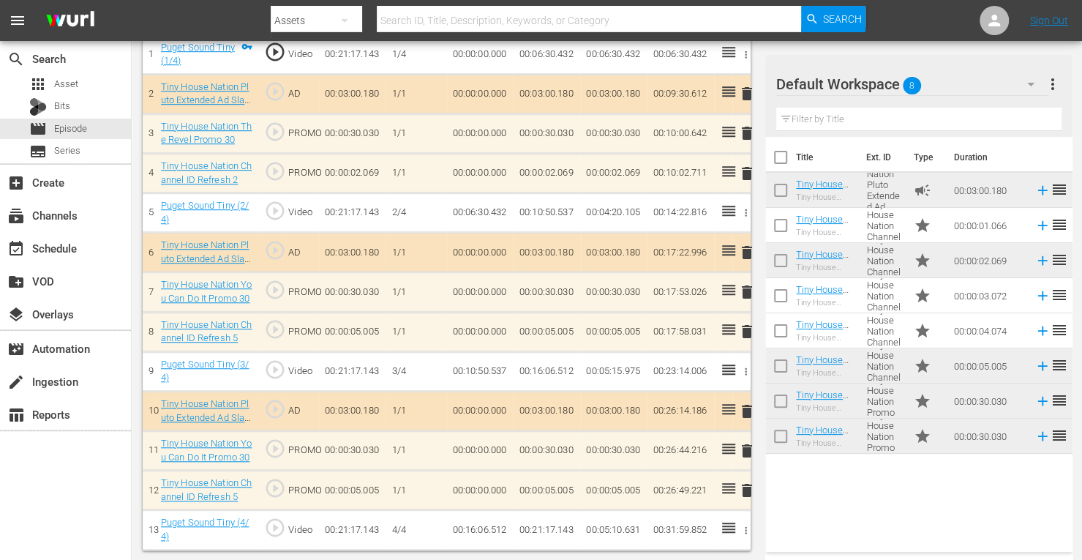
scroll to position [484, 0]
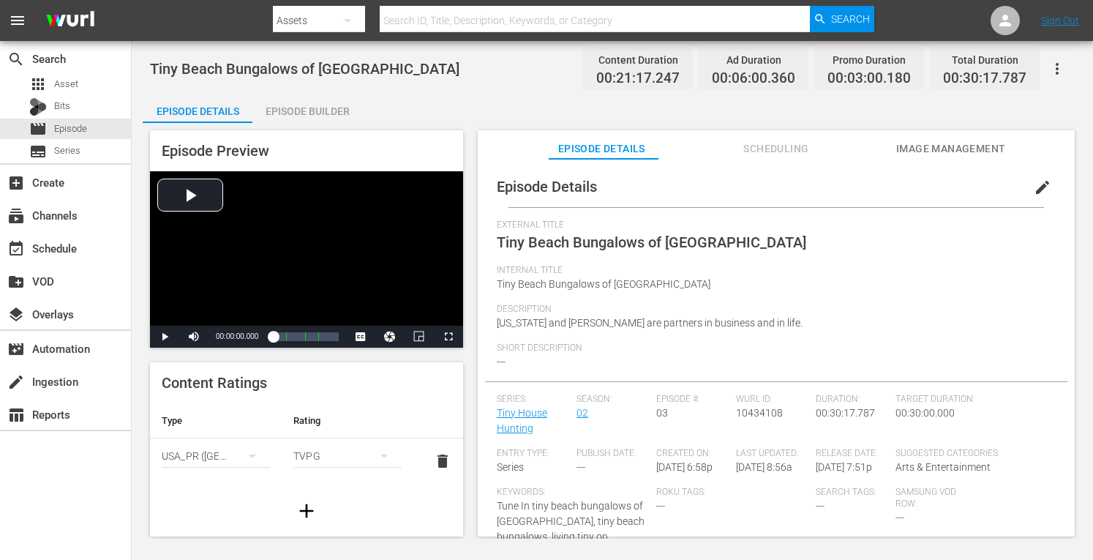
click at [312, 108] on div "Episode Builder" at bounding box center [307, 111] width 110 height 35
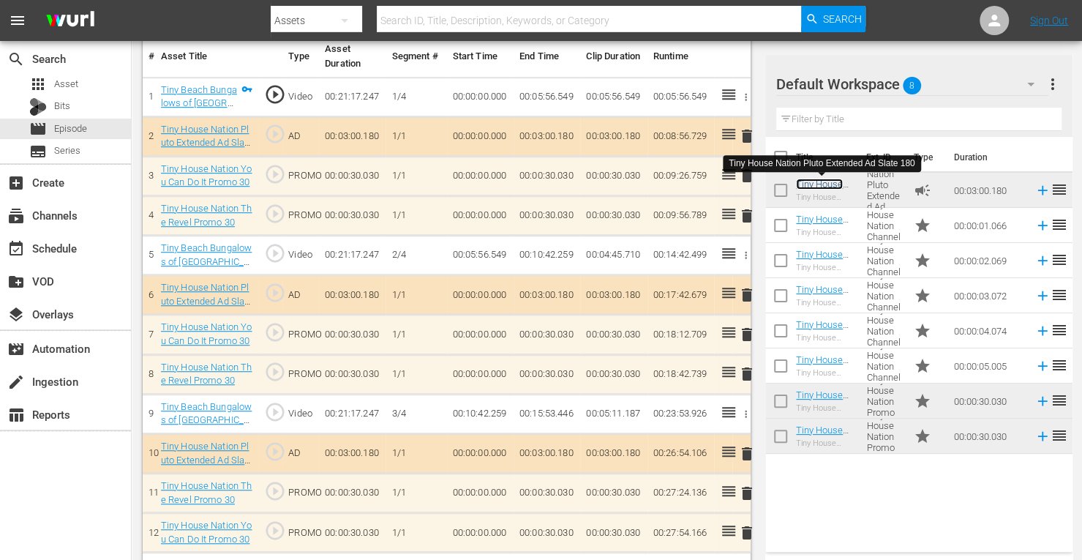
scroll to position [484, 0]
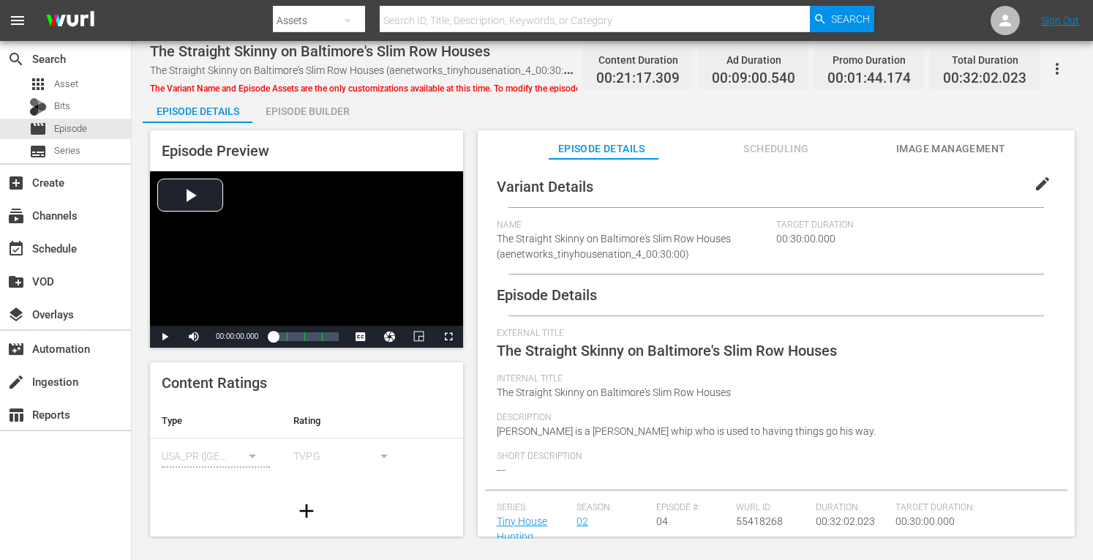
click at [300, 112] on div "Episode Builder" at bounding box center [307, 111] width 110 height 35
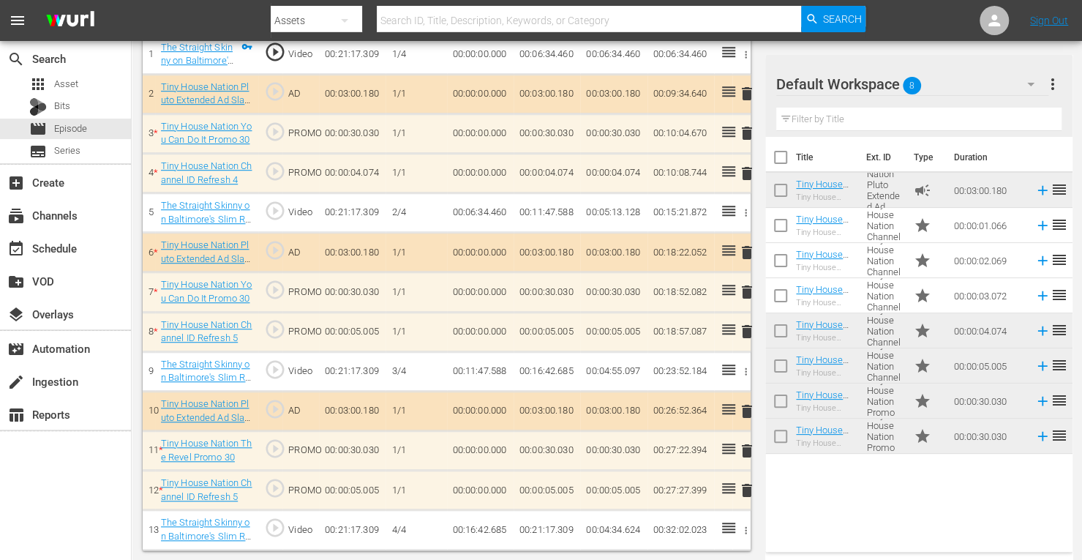
scroll to position [484, 0]
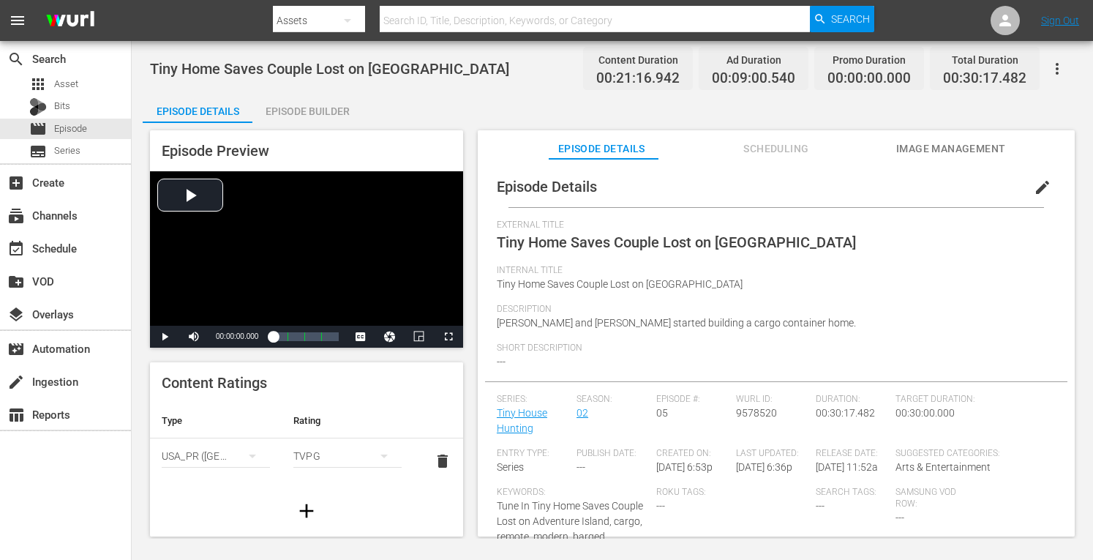
click at [330, 117] on div "Episode Builder" at bounding box center [307, 111] width 110 height 35
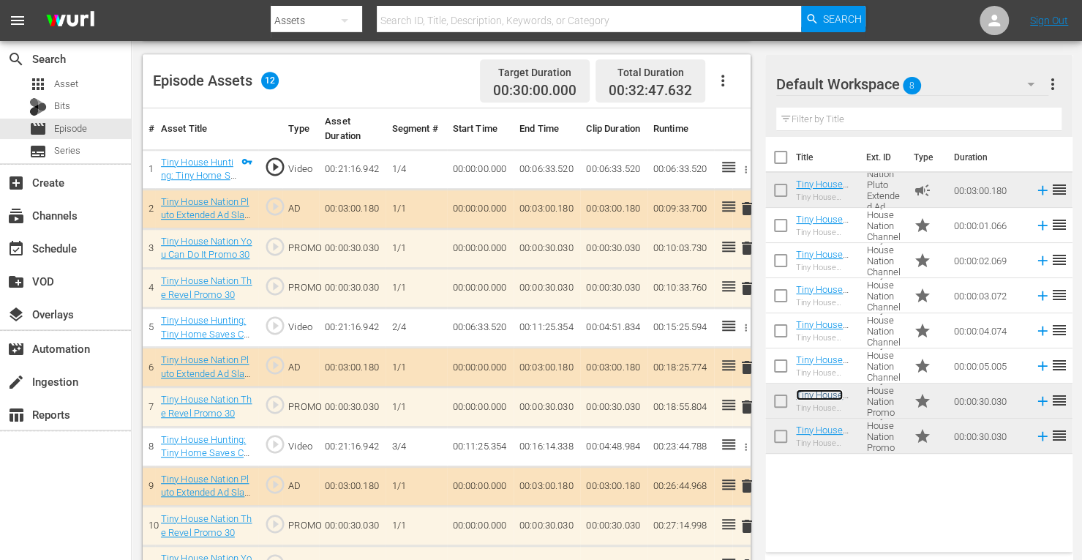
scroll to position [444, 0]
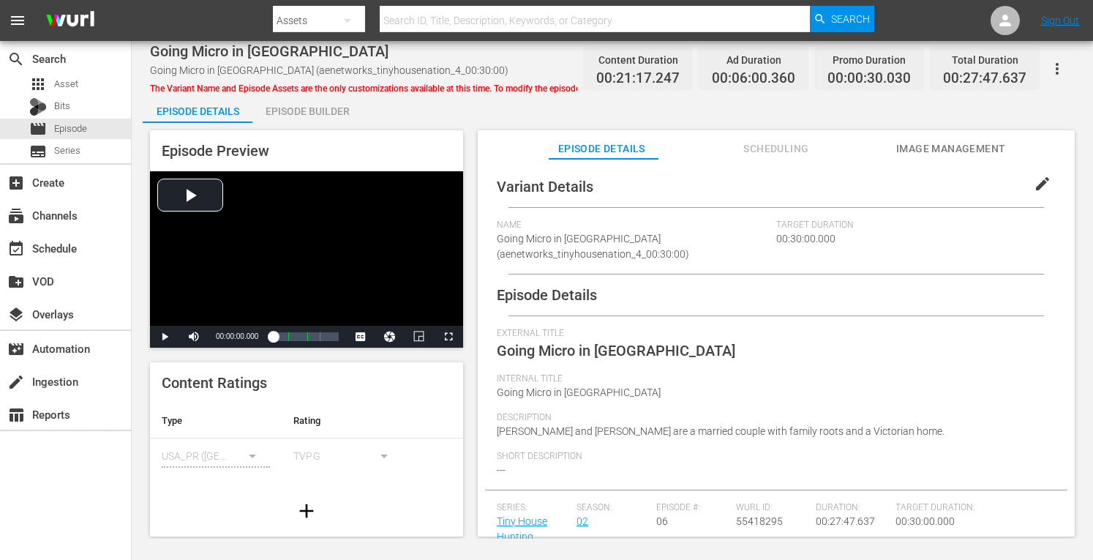
click at [293, 128] on div "Episode Preview Video Player is loading. Play Video Play Mute Current Time 00:0…" at bounding box center [612, 335] width 939 height 425
click at [297, 116] on div "Episode Builder" at bounding box center [307, 111] width 110 height 35
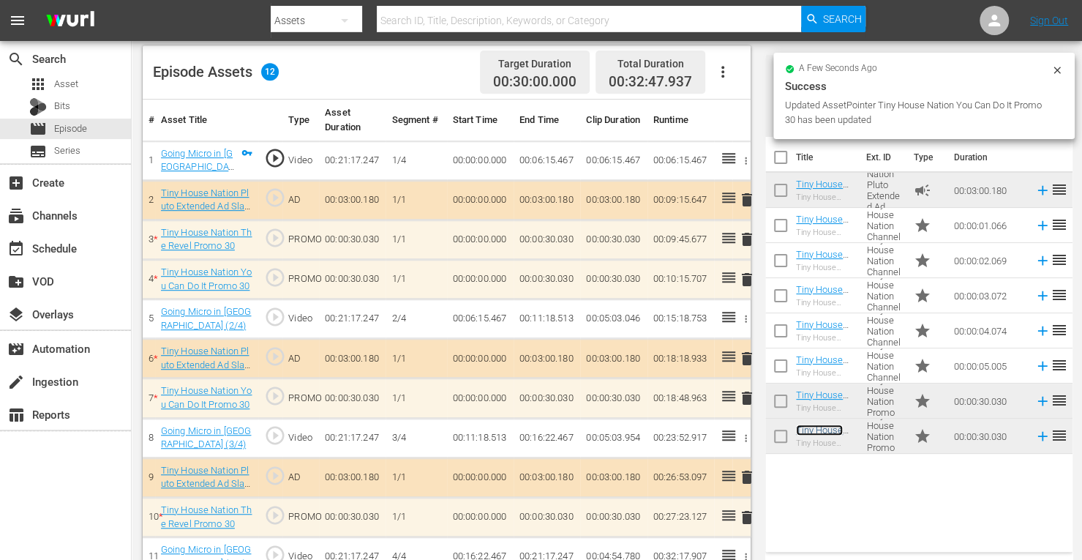
scroll to position [405, 0]
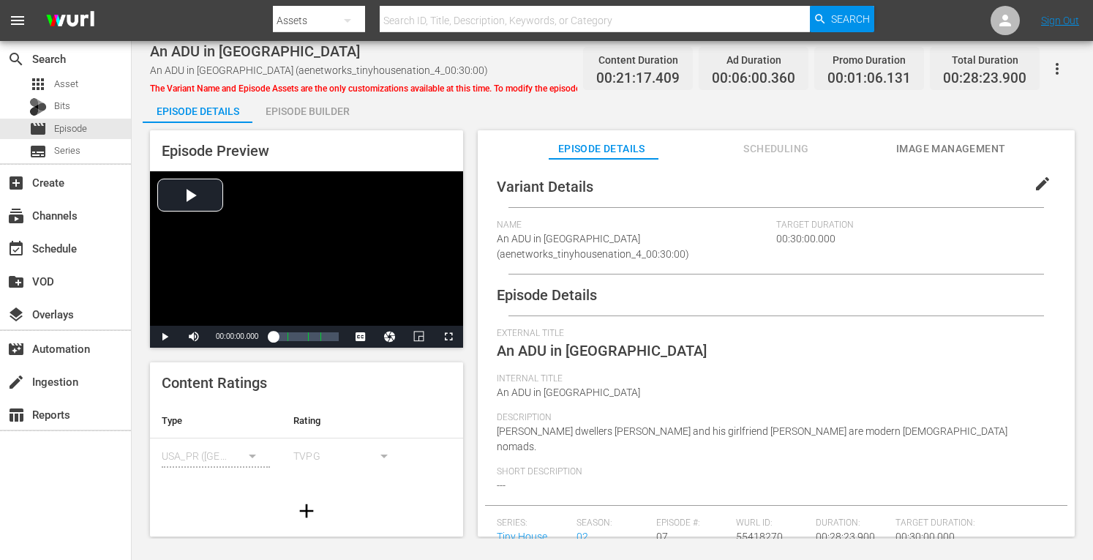
click at [301, 116] on div "Episode Builder" at bounding box center [307, 111] width 110 height 35
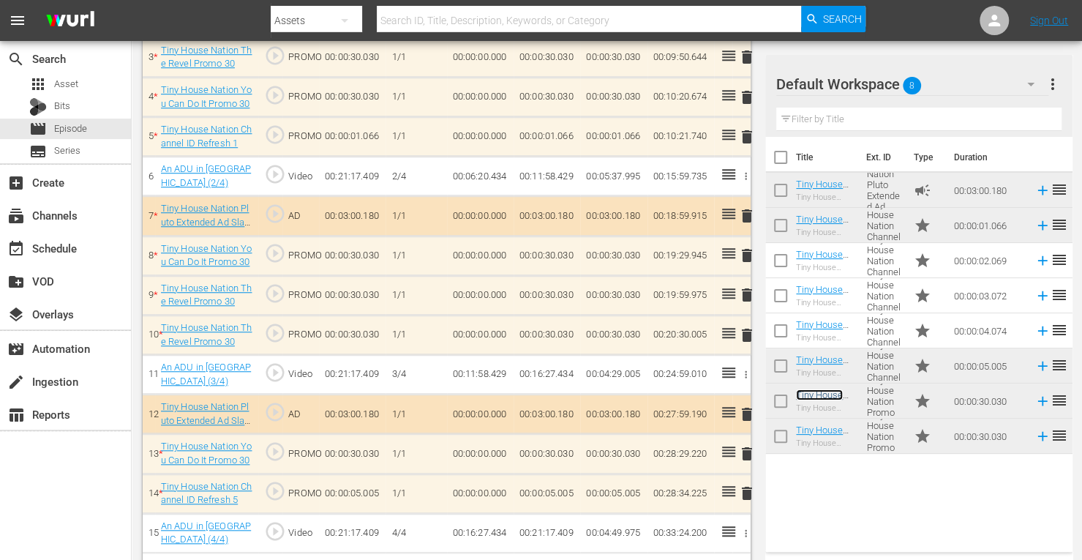
scroll to position [563, 0]
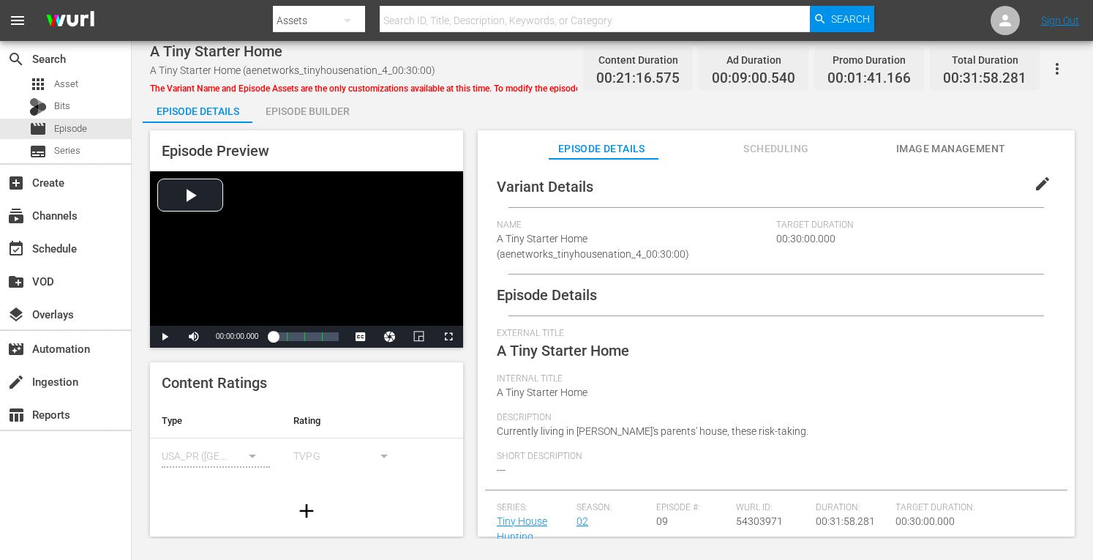
click at [316, 110] on div "Episode Builder" at bounding box center [307, 111] width 110 height 35
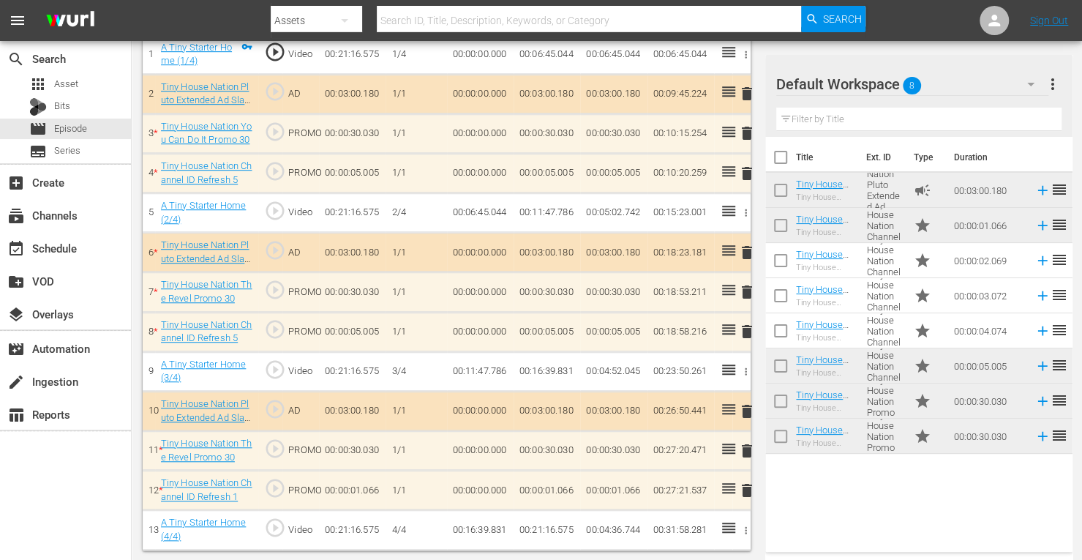
scroll to position [484, 0]
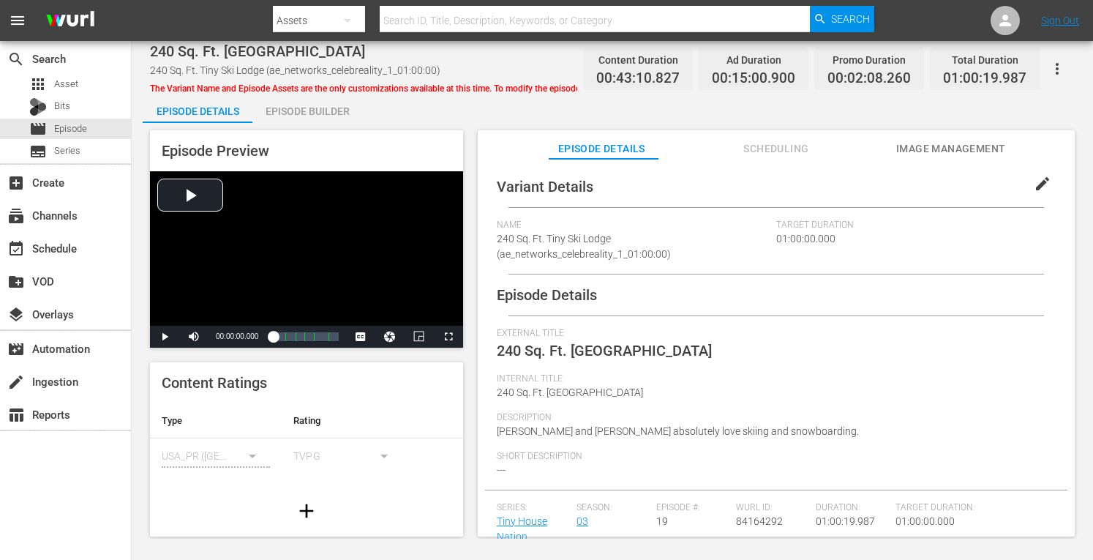
click at [286, 127] on div "Episode Preview Video Player is loading. Play Video Play Mute Current Time 00:0…" at bounding box center [612, 335] width 939 height 425
click at [305, 116] on div "Episode Builder" at bounding box center [307, 111] width 110 height 35
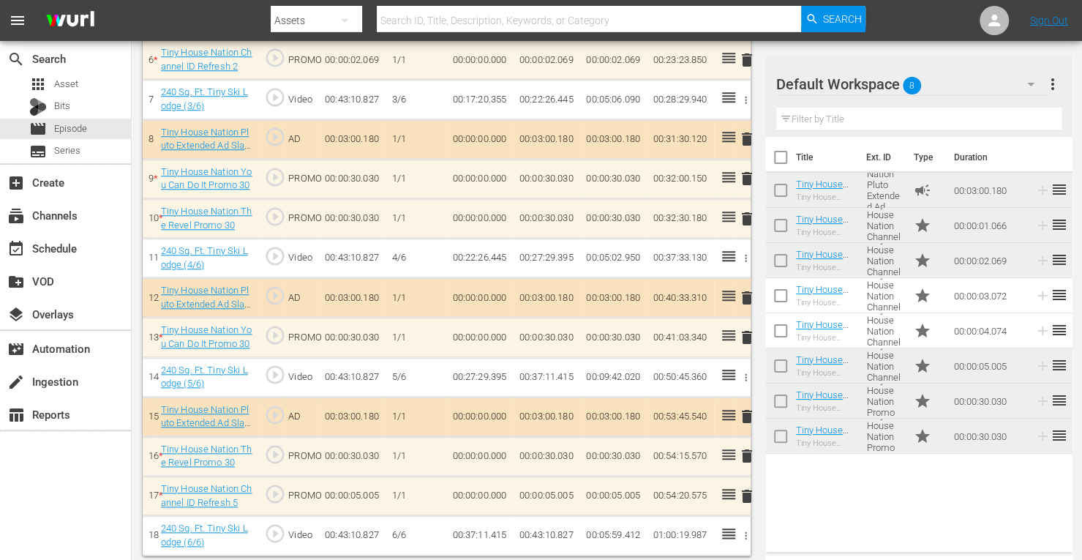
scroll to position [683, 0]
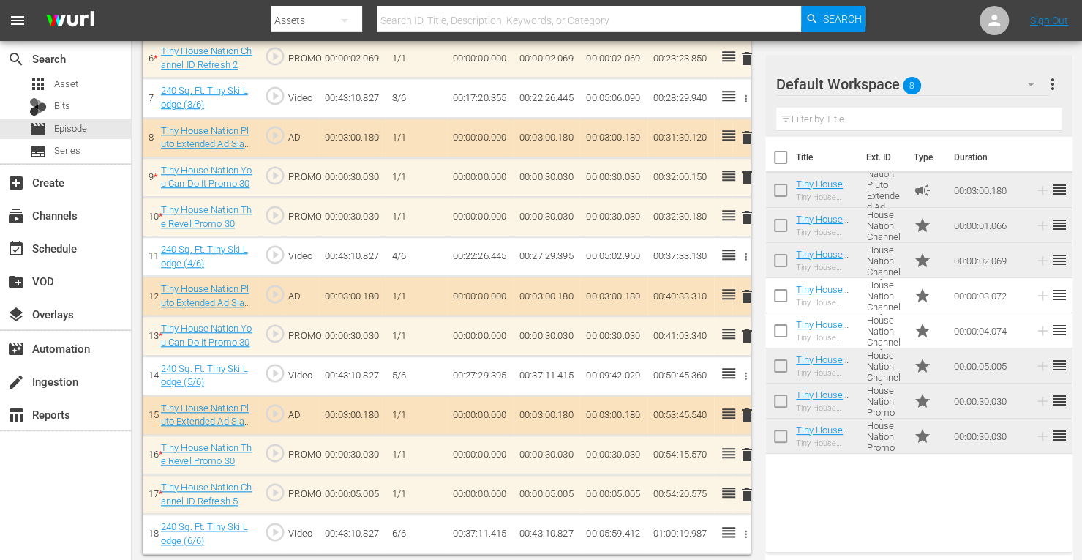
click at [749, 491] on td "delete" at bounding box center [741, 495] width 18 height 40
click at [748, 486] on span "delete" at bounding box center [747, 495] width 18 height 18
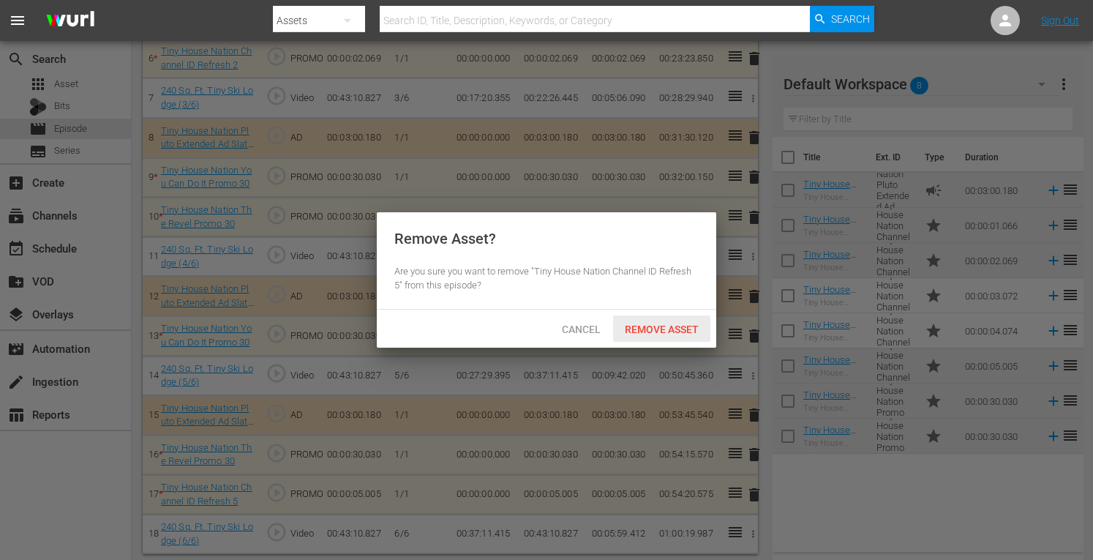
click at [651, 337] on div "Remove Asset" at bounding box center [661, 328] width 97 height 27
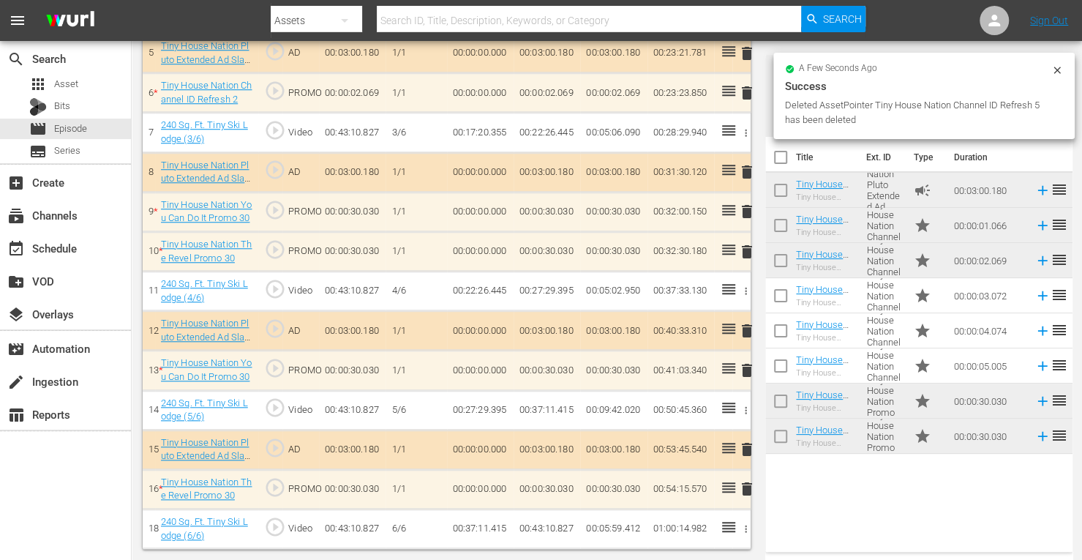
scroll to position [641, 0]
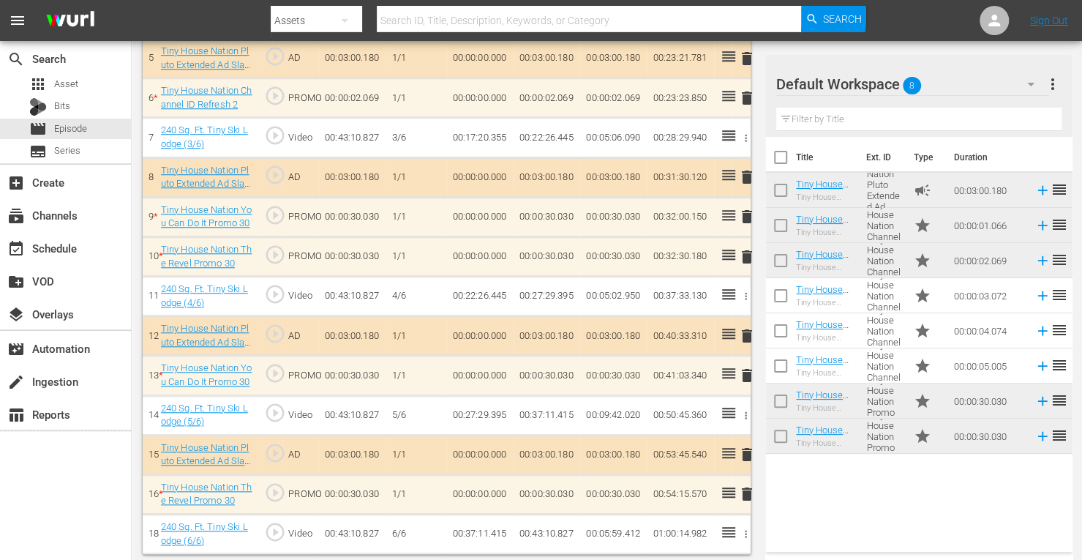
click at [743, 336] on span "delete" at bounding box center [747, 336] width 18 height 18
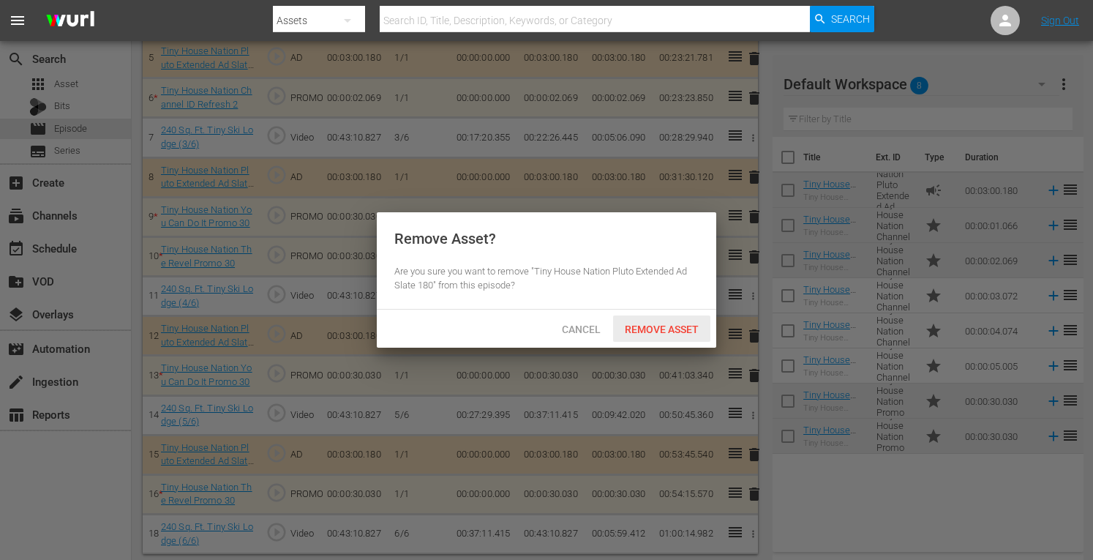
click at [645, 333] on span "Remove Asset" at bounding box center [661, 329] width 97 height 12
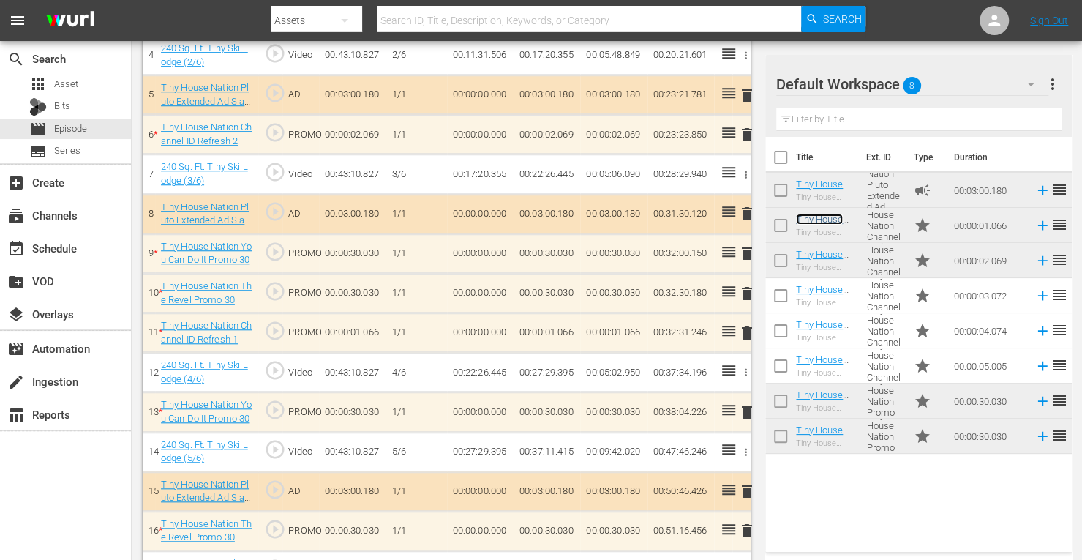
scroll to position [601, 0]
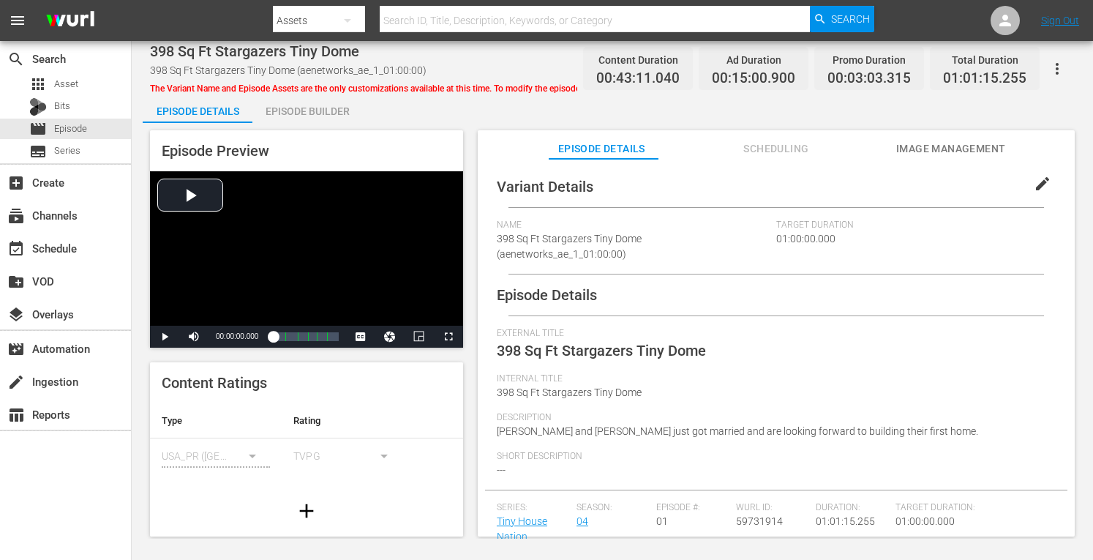
click at [324, 102] on div "Episode Builder" at bounding box center [307, 111] width 110 height 35
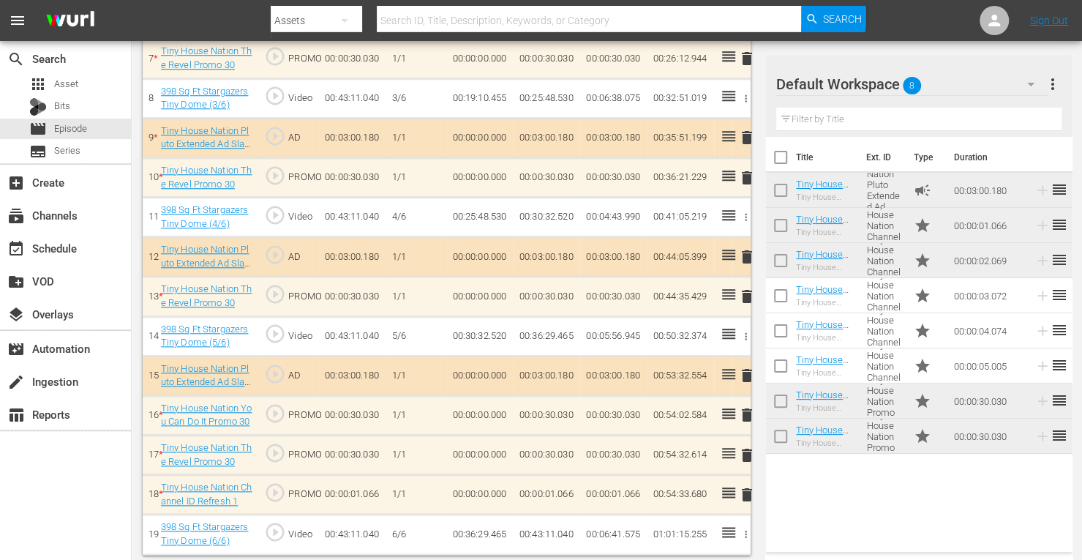
scroll to position [720, 0]
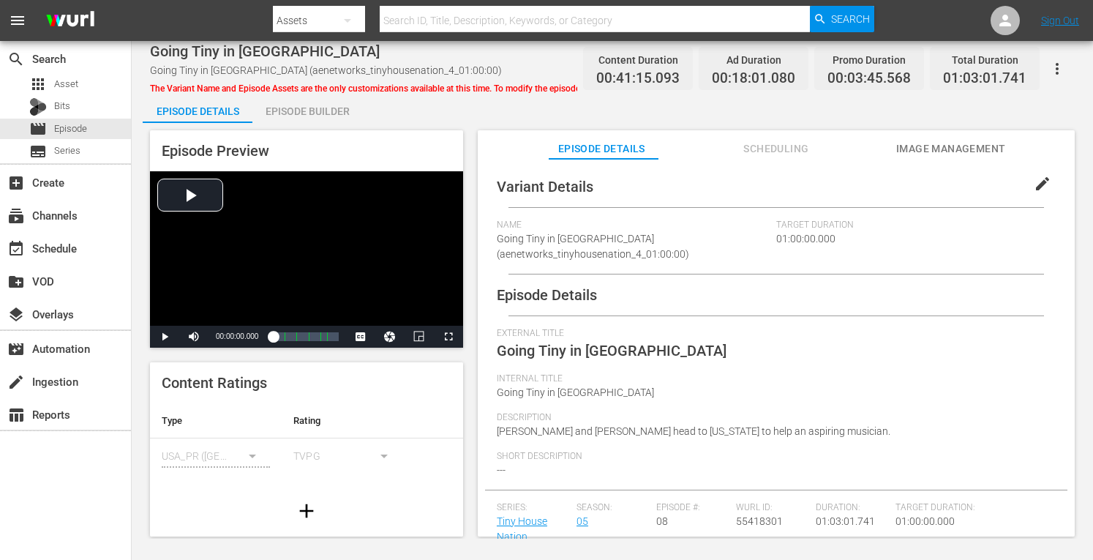
click at [310, 108] on div "Episode Builder" at bounding box center [307, 111] width 110 height 35
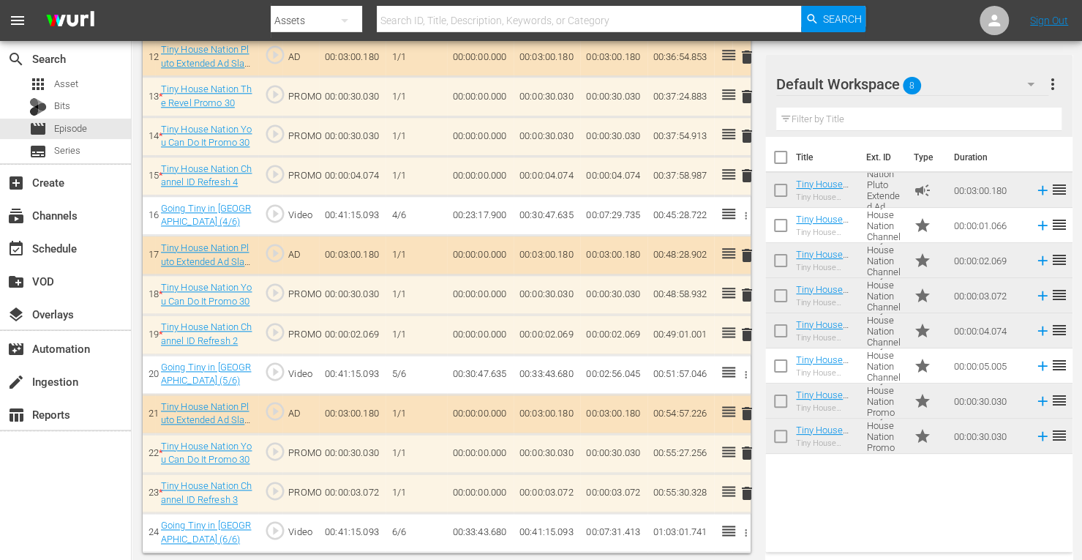
scroll to position [917, 0]
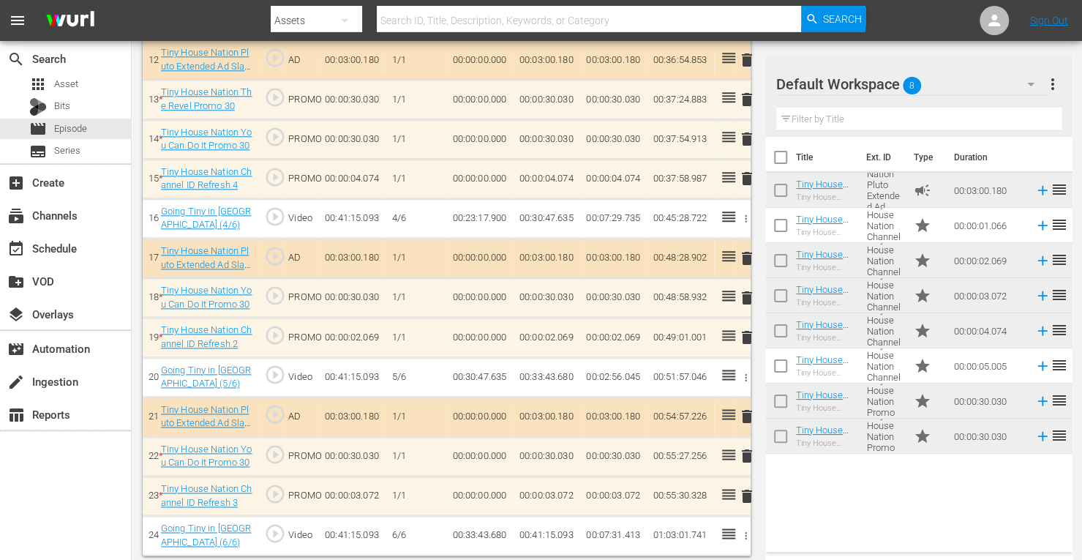
click at [746, 333] on span "delete" at bounding box center [747, 337] width 18 height 18
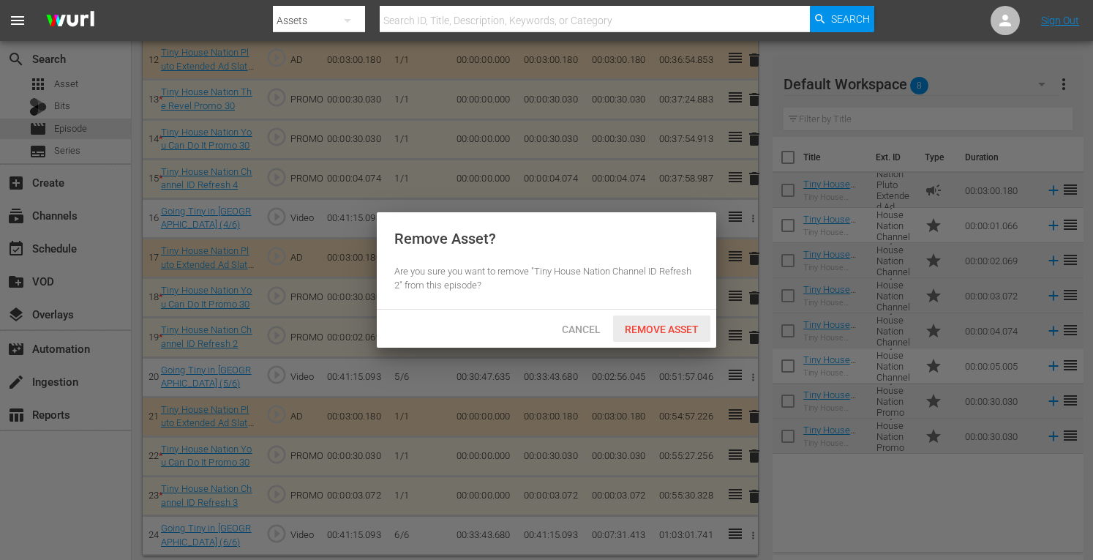
click at [663, 324] on span "Remove Asset" at bounding box center [661, 329] width 97 height 12
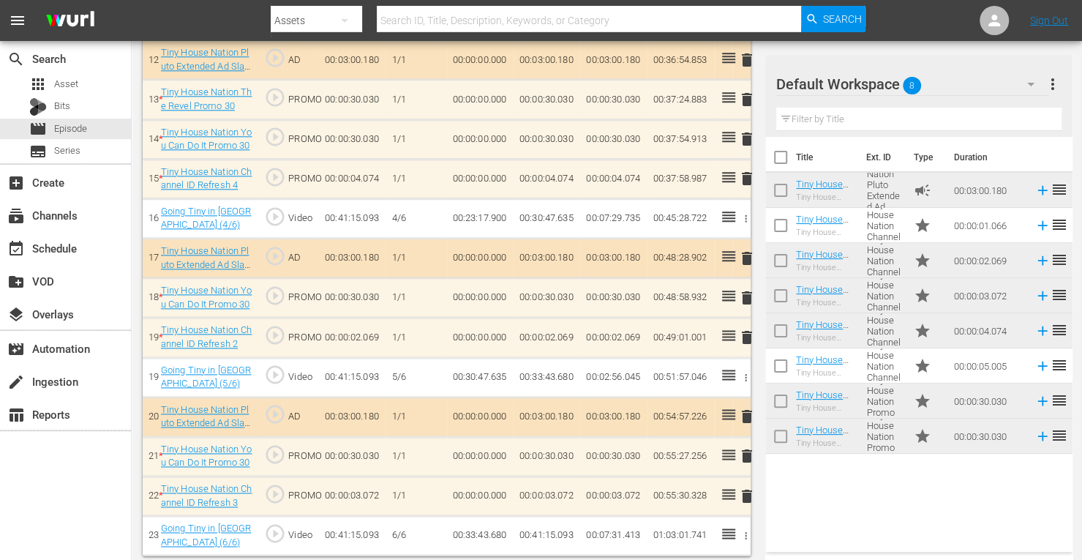
scroll to position [878, 0]
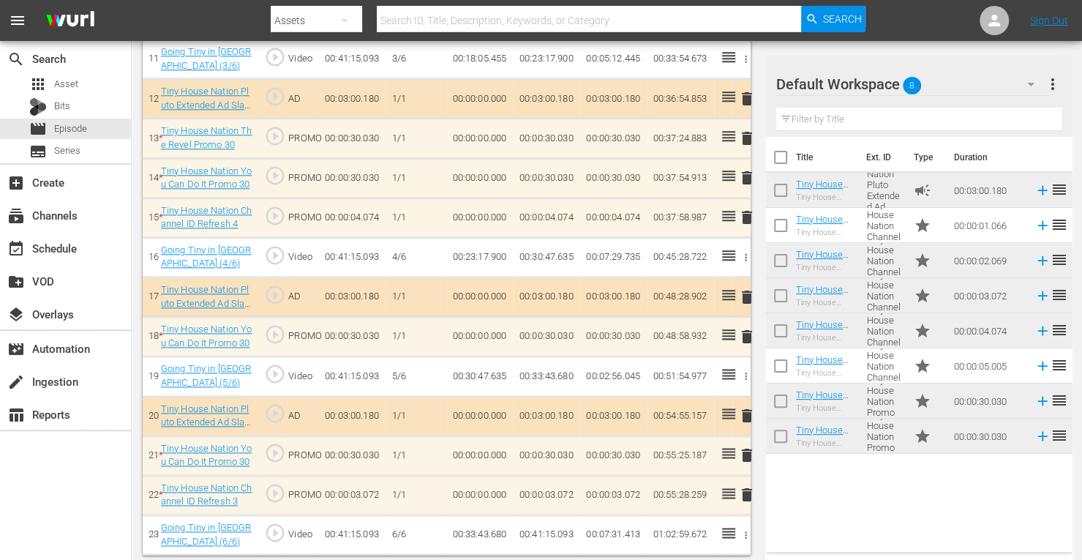
click at [746, 488] on span "delete" at bounding box center [747, 495] width 18 height 18
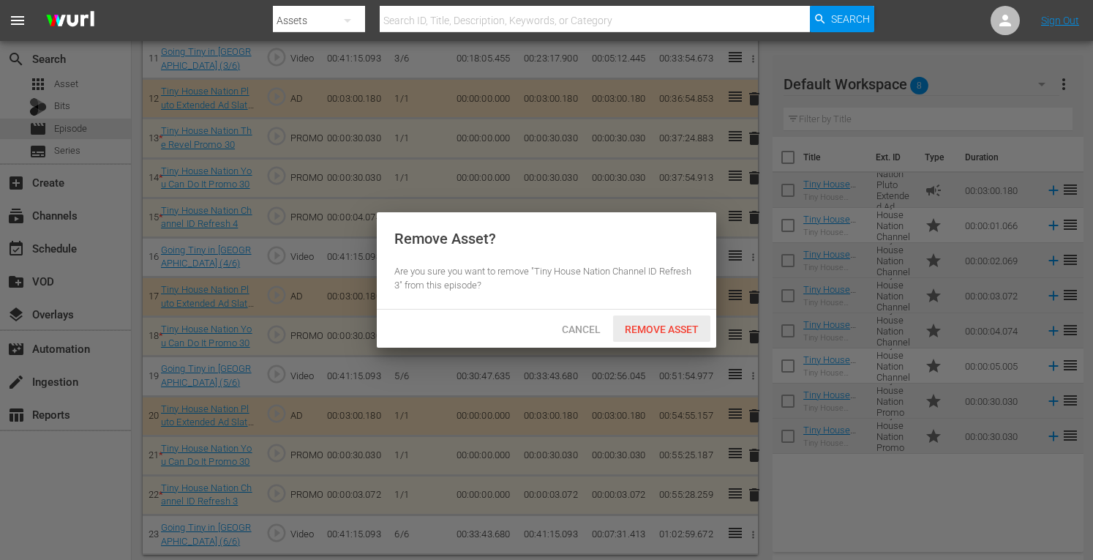
click at [661, 328] on span "Remove Asset" at bounding box center [661, 329] width 97 height 12
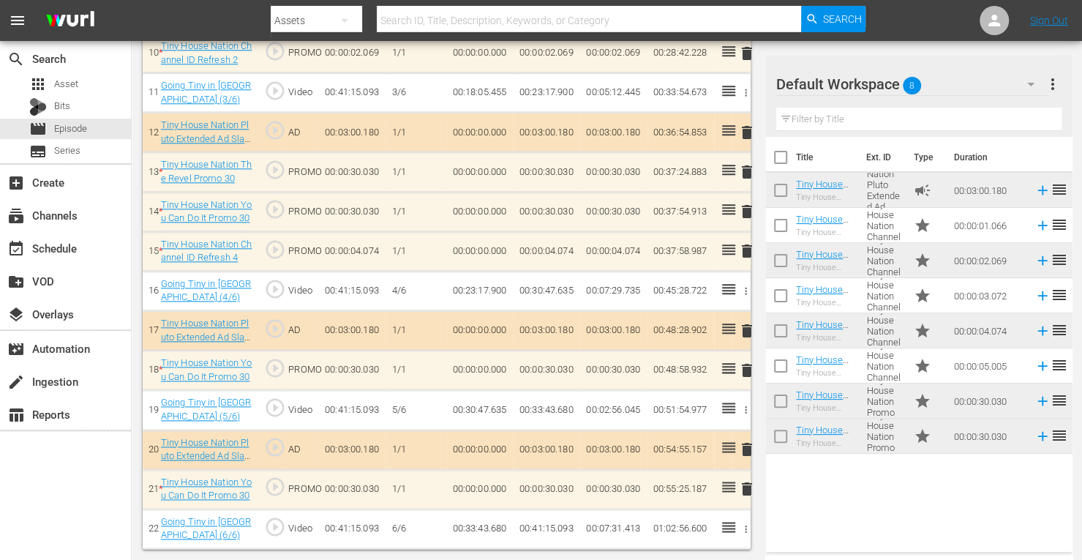
scroll to position [838, 0]
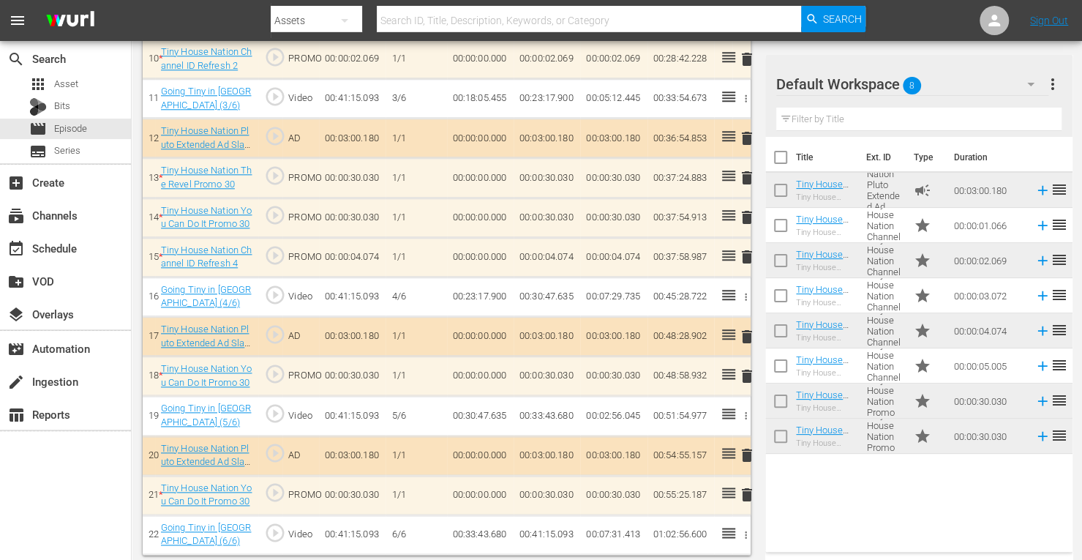
click at [746, 333] on span "delete" at bounding box center [747, 337] width 18 height 18
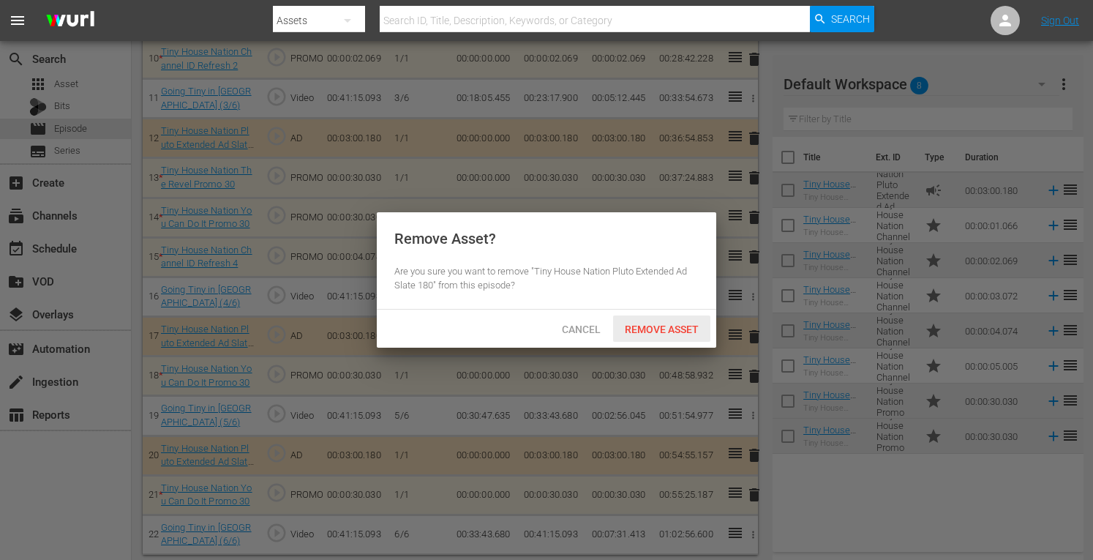
click at [674, 325] on span "Remove Asset" at bounding box center [661, 329] width 97 height 12
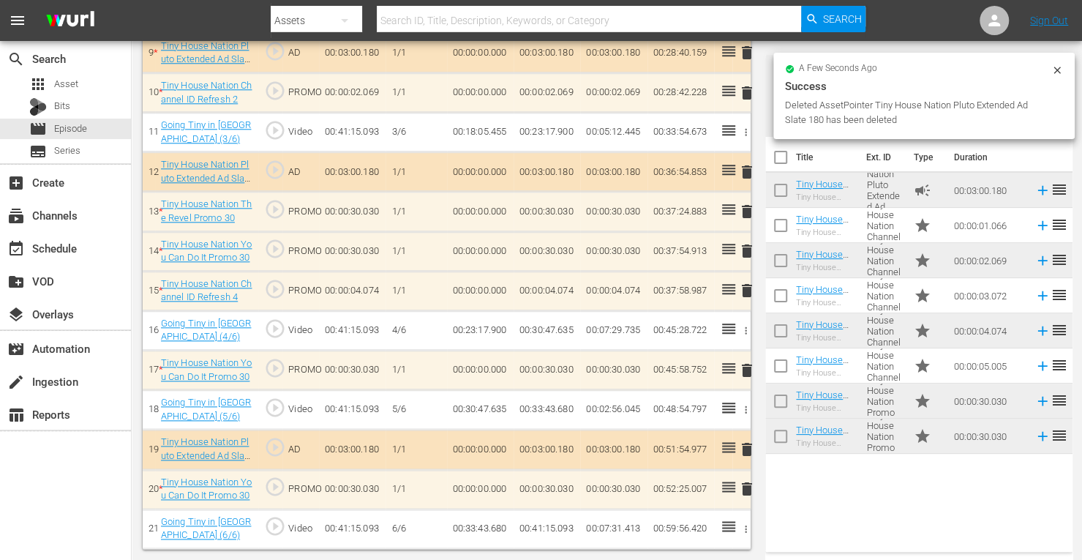
scroll to position [799, 0]
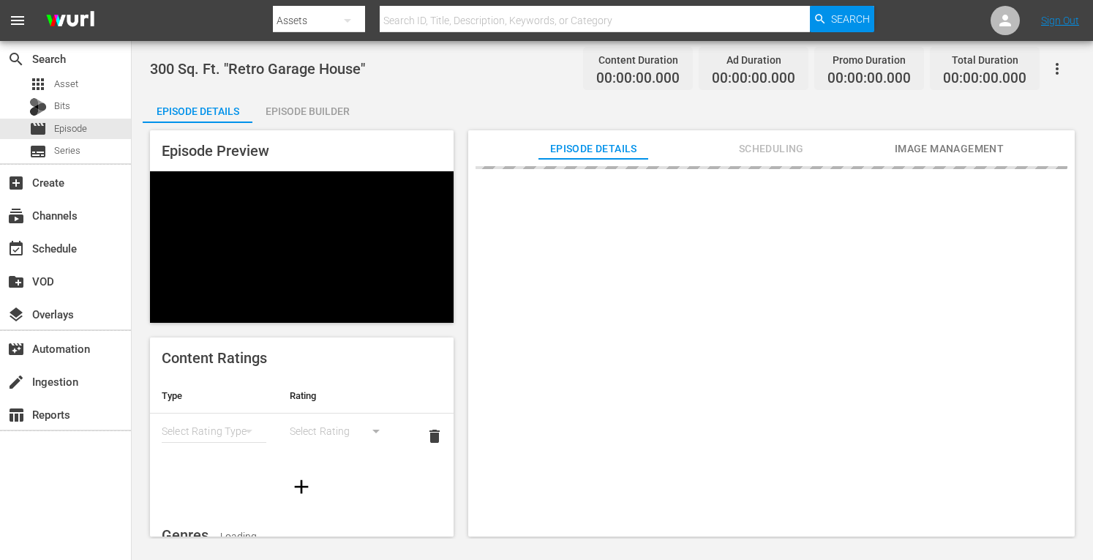
click at [300, 105] on div "Episode Builder" at bounding box center [307, 111] width 110 height 35
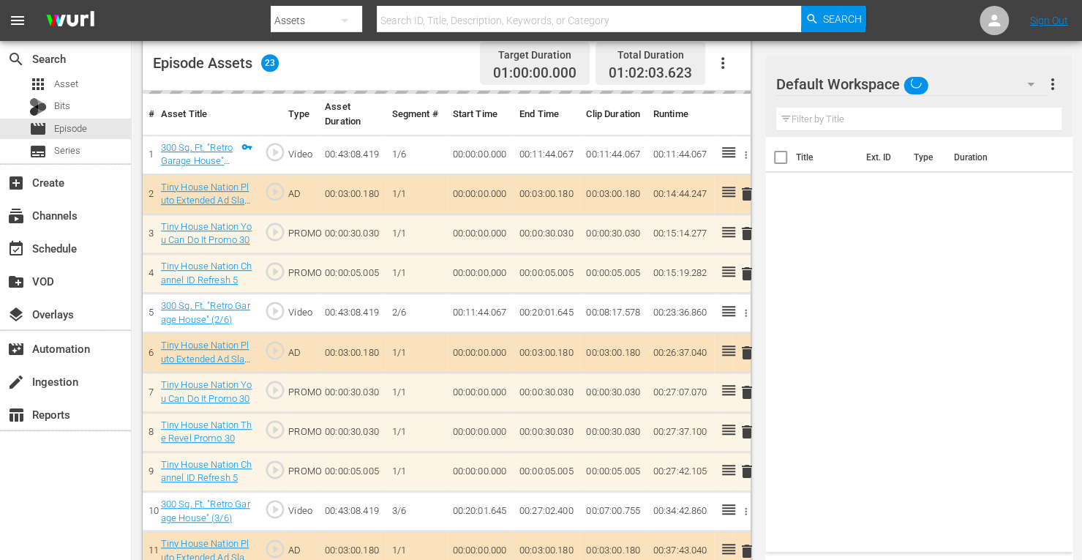
scroll to position [396, 0]
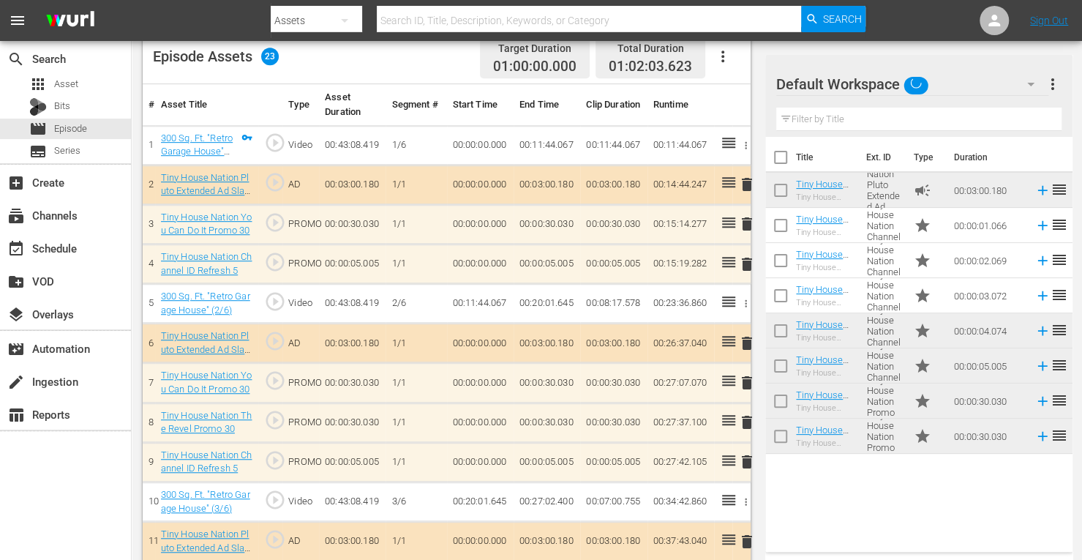
click at [748, 222] on span "delete" at bounding box center [747, 224] width 18 height 18
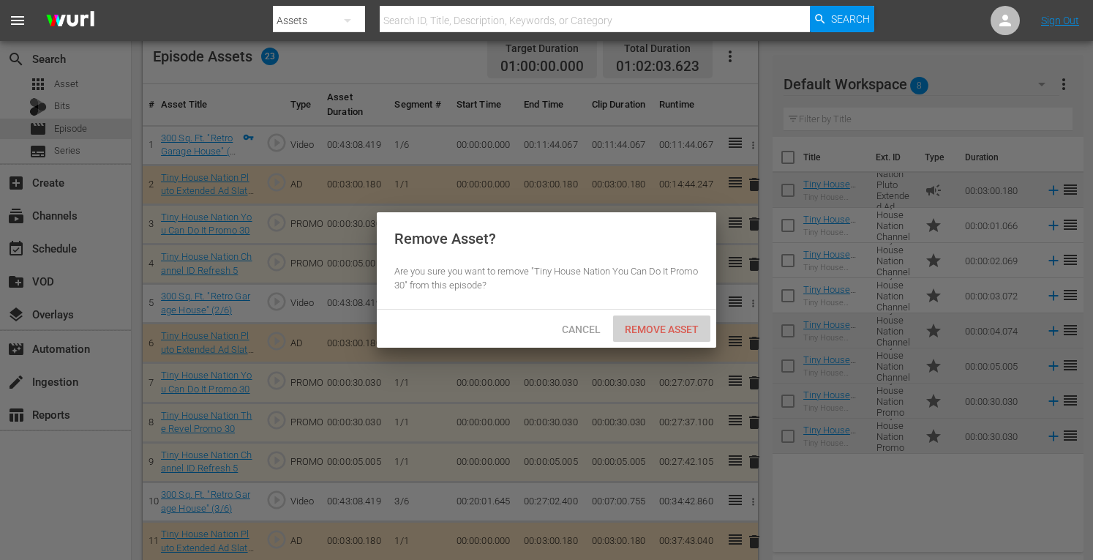
click at [653, 327] on span "Remove Asset" at bounding box center [661, 329] width 97 height 12
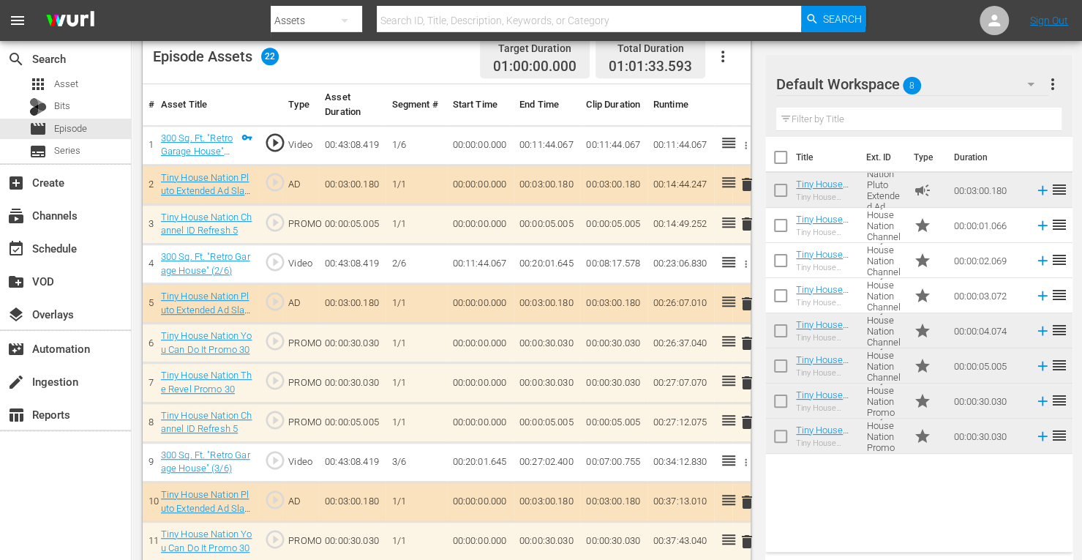
click at [748, 226] on span "delete" at bounding box center [747, 224] width 18 height 18
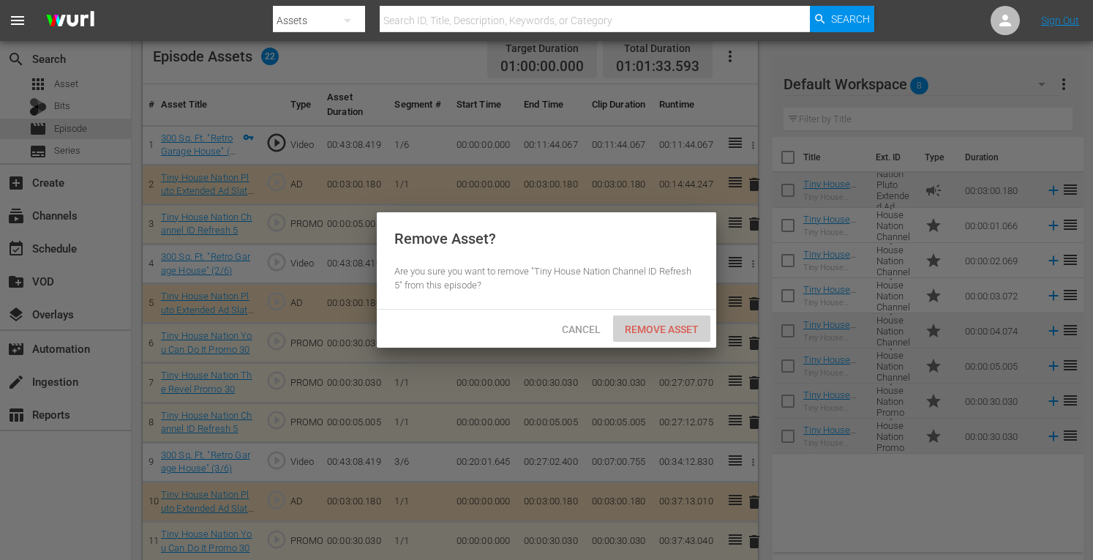
click at [647, 327] on span "Remove Asset" at bounding box center [661, 329] width 97 height 12
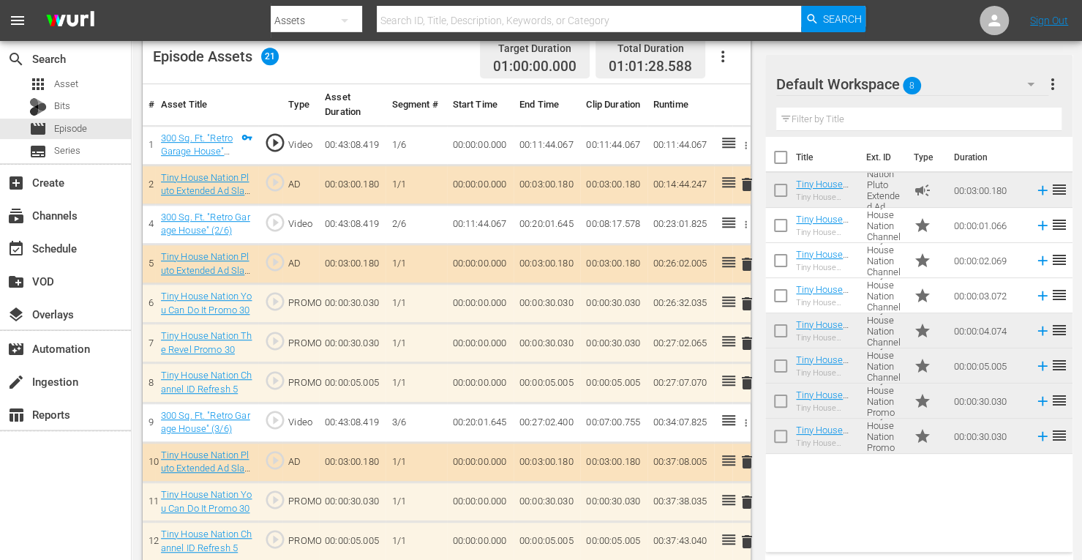
click at [749, 377] on span "delete" at bounding box center [747, 383] width 18 height 18
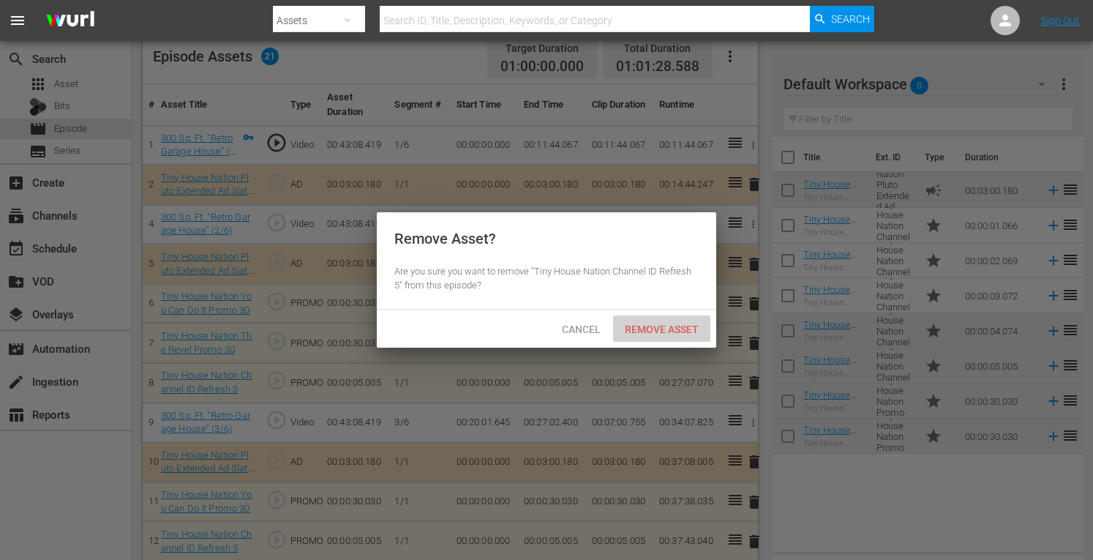
click at [666, 327] on span "Remove Asset" at bounding box center [661, 329] width 97 height 12
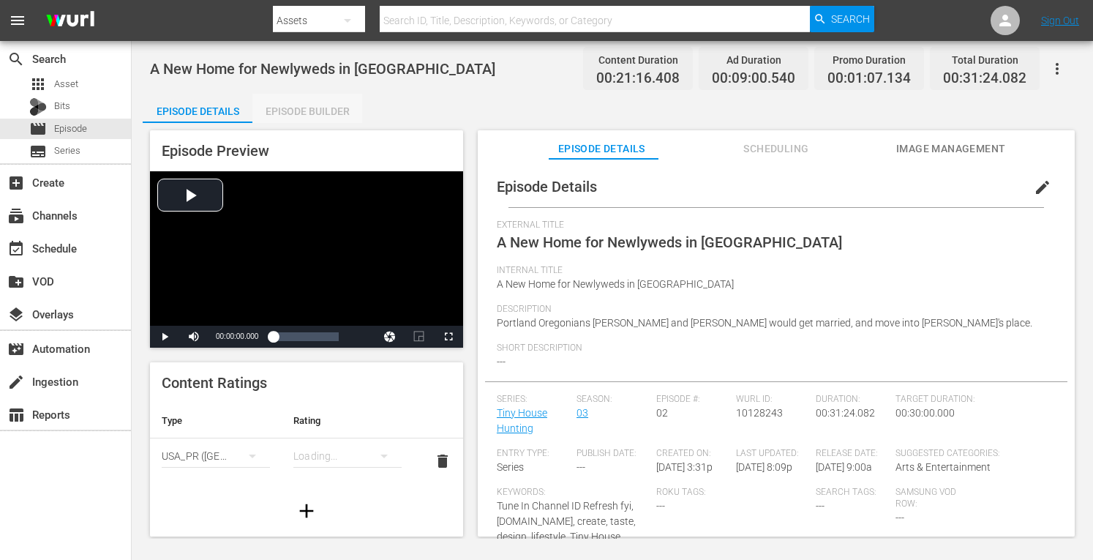
click at [288, 105] on div "Episode Builder" at bounding box center [307, 111] width 110 height 35
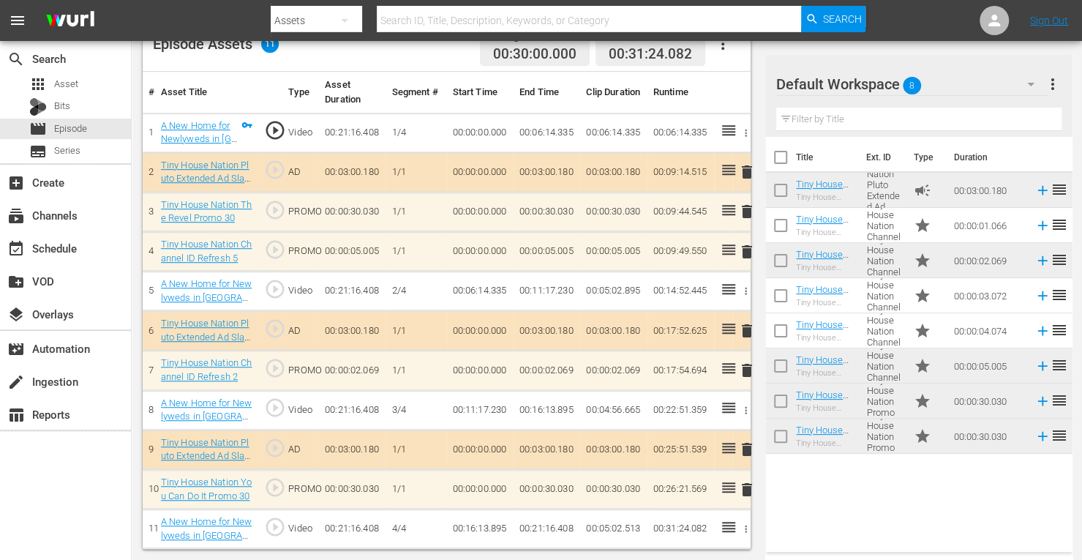
scroll to position [405, 0]
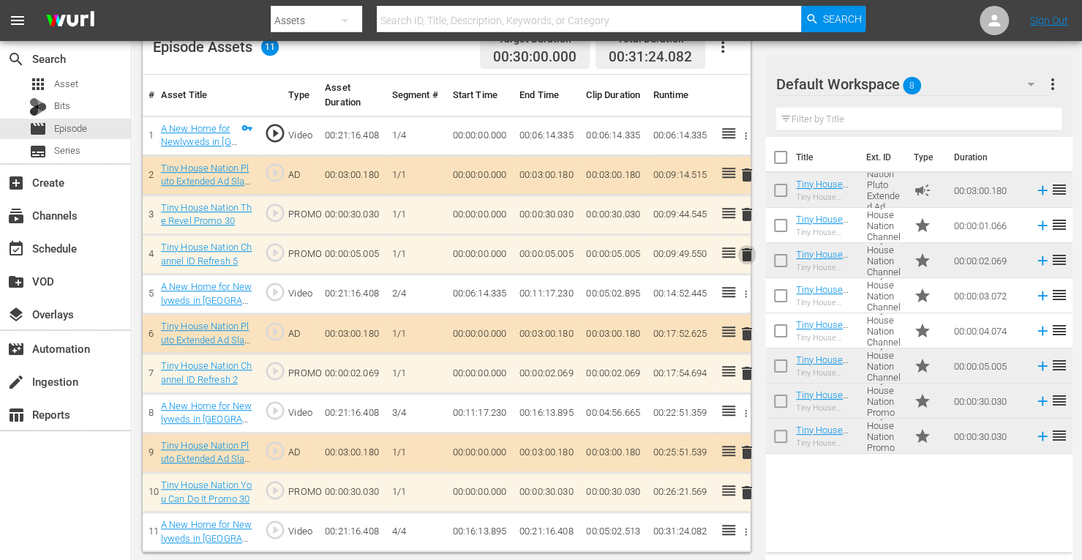
click at [749, 250] on span "delete" at bounding box center [747, 255] width 18 height 18
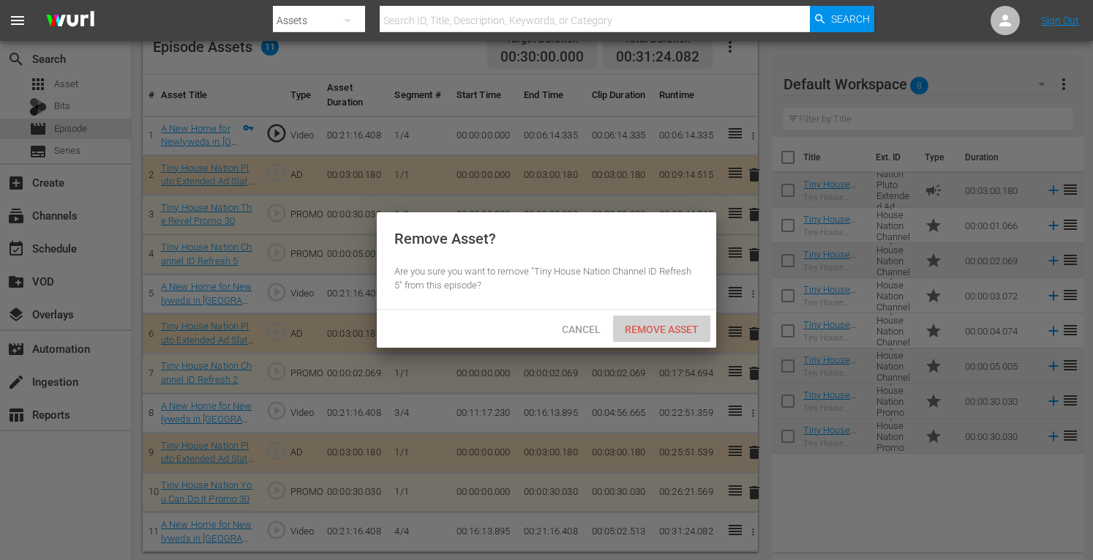
click at [663, 321] on div "Remove Asset" at bounding box center [661, 328] width 97 height 27
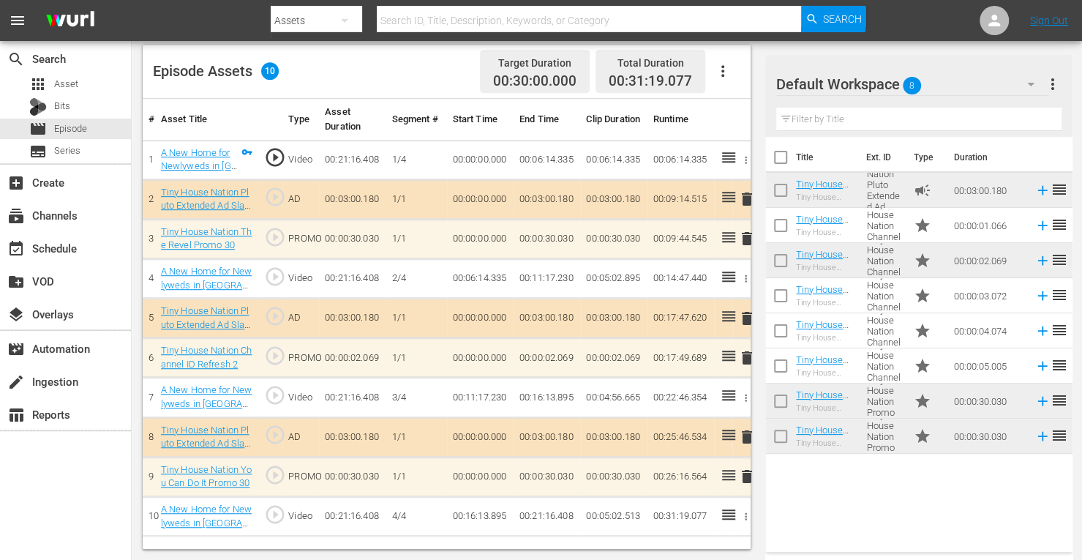
scroll to position [380, 0]
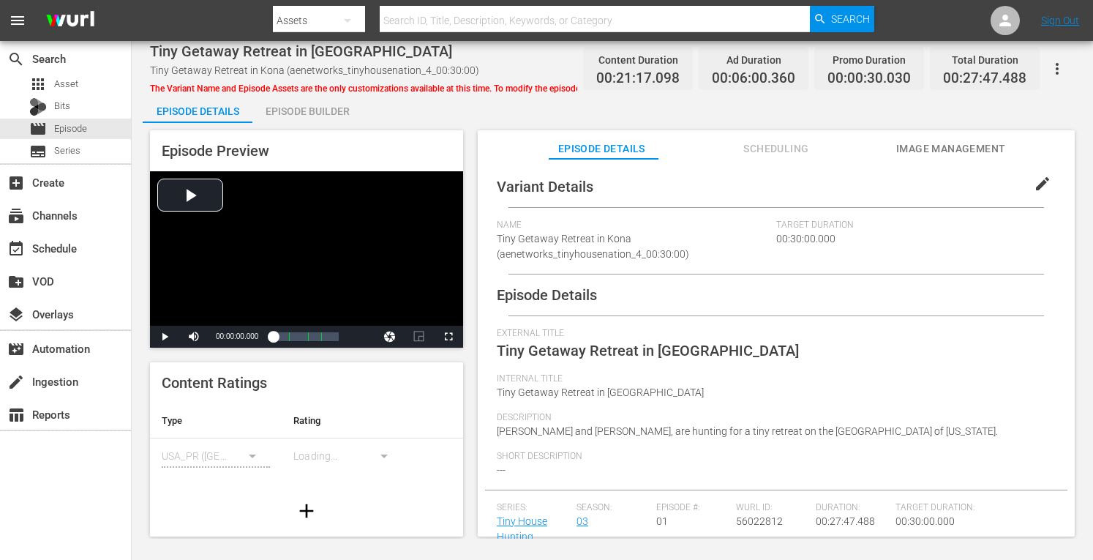
click at [317, 116] on div "Episode Builder" at bounding box center [307, 111] width 110 height 35
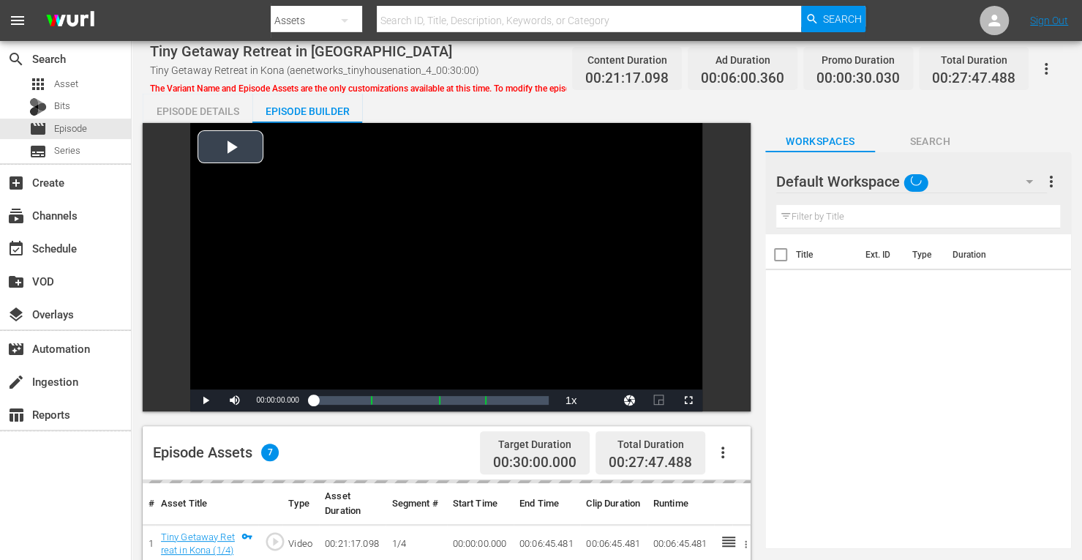
scroll to position [380, 0]
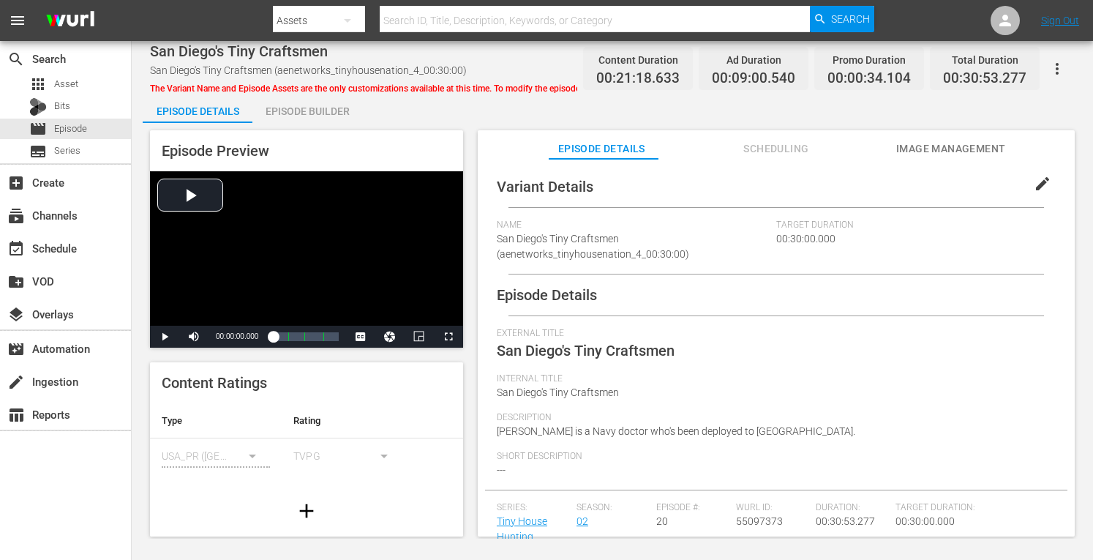
click at [302, 121] on div "Episode Builder" at bounding box center [307, 111] width 110 height 35
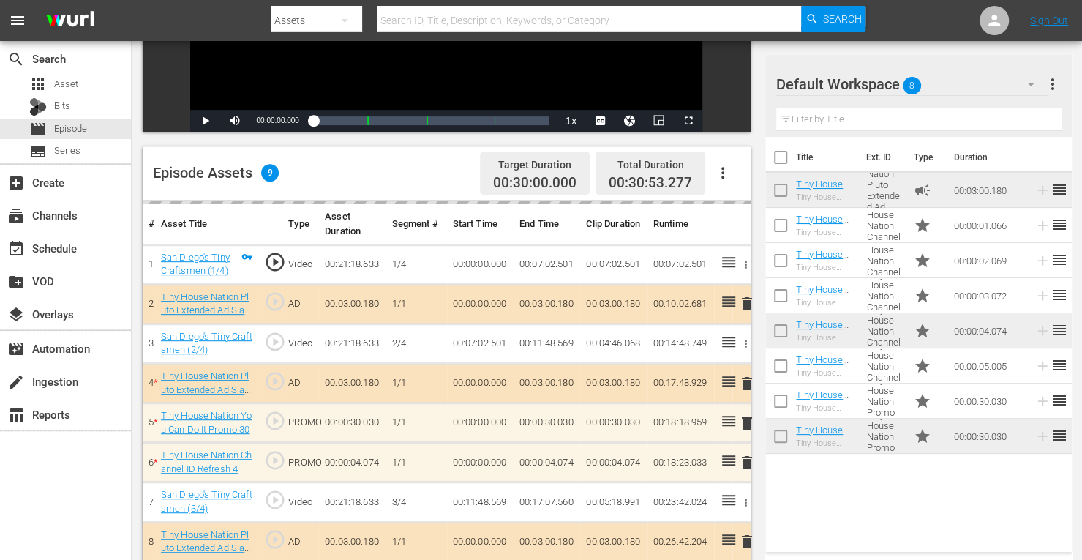
scroll to position [380, 0]
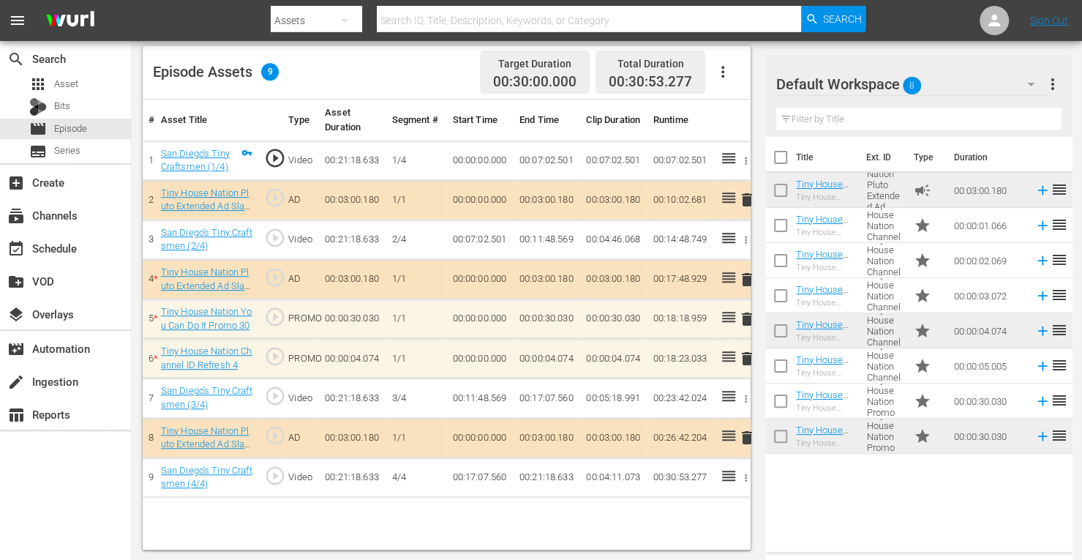
click at [745, 356] on span "delete" at bounding box center [747, 359] width 18 height 18
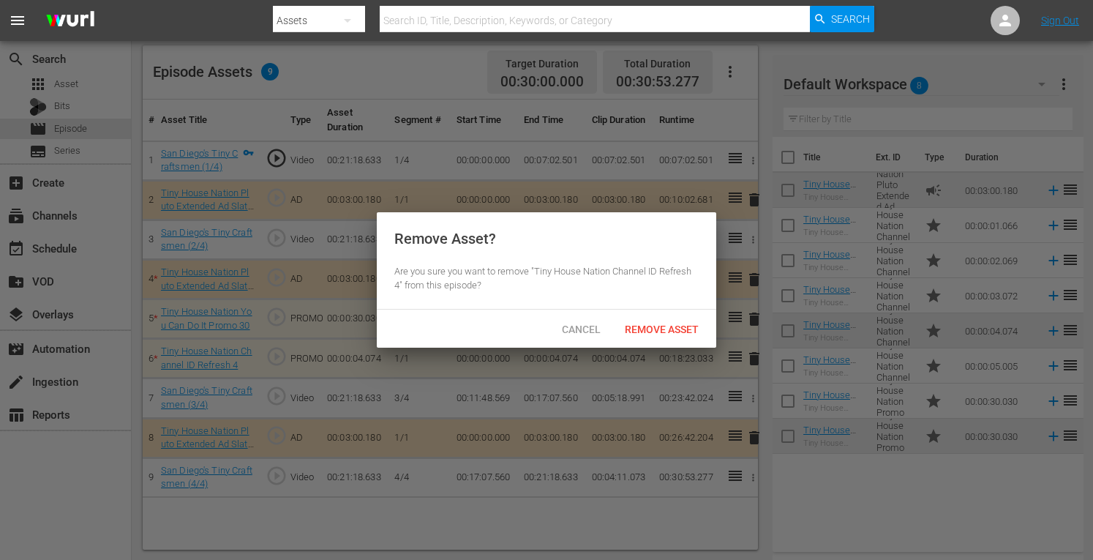
click at [670, 331] on span "Remove Asset" at bounding box center [661, 329] width 97 height 12
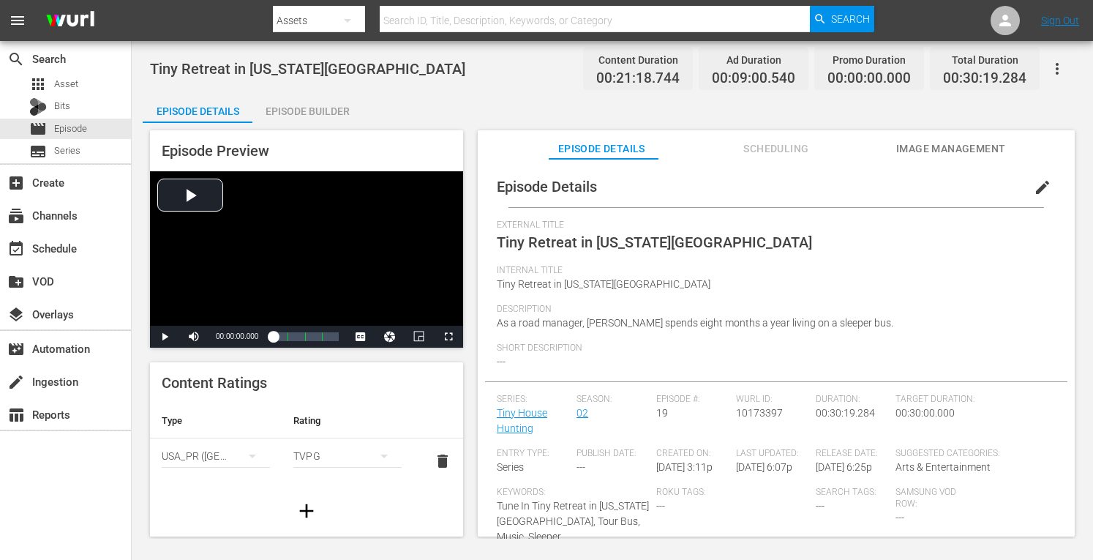
click at [325, 108] on div "Episode Builder" at bounding box center [307, 111] width 110 height 35
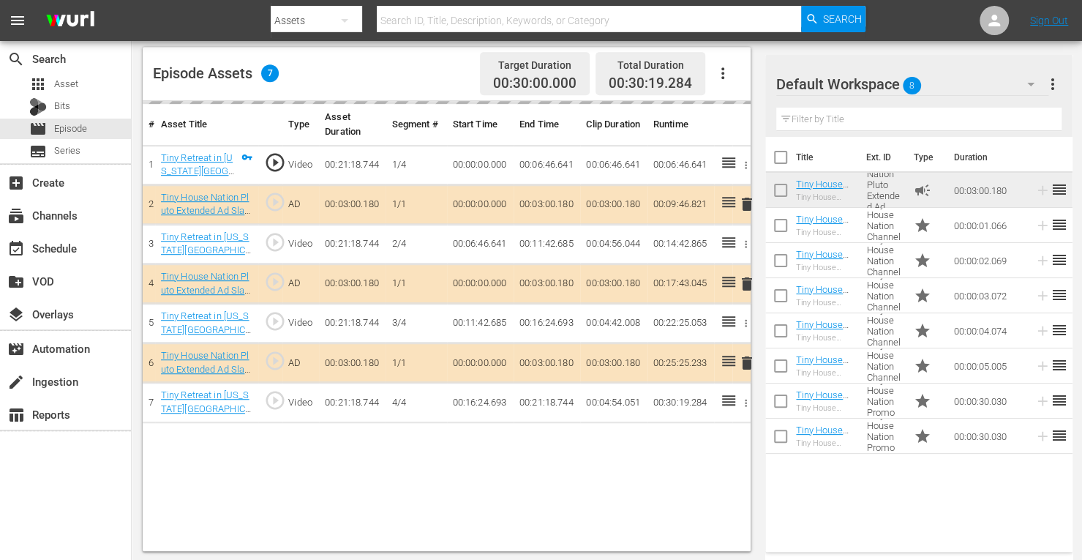
scroll to position [380, 0]
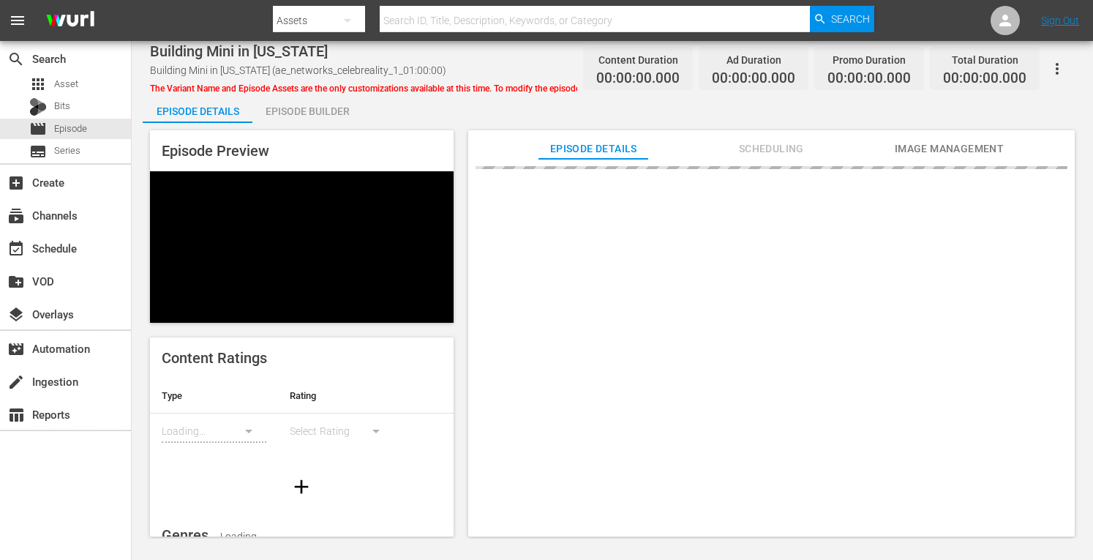
click at [290, 109] on div "Episode Builder" at bounding box center [307, 111] width 110 height 35
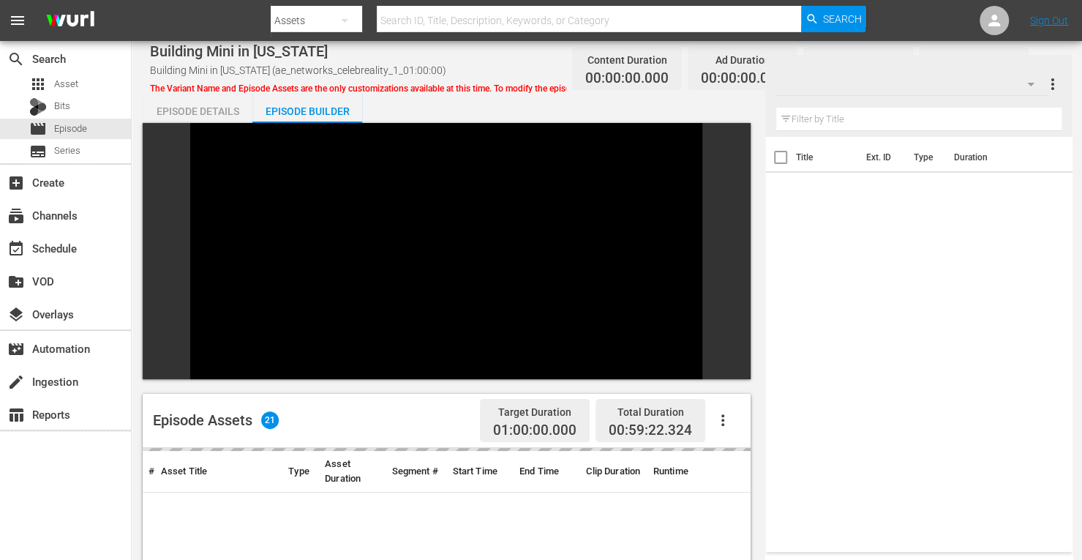
scroll to position [202, 0]
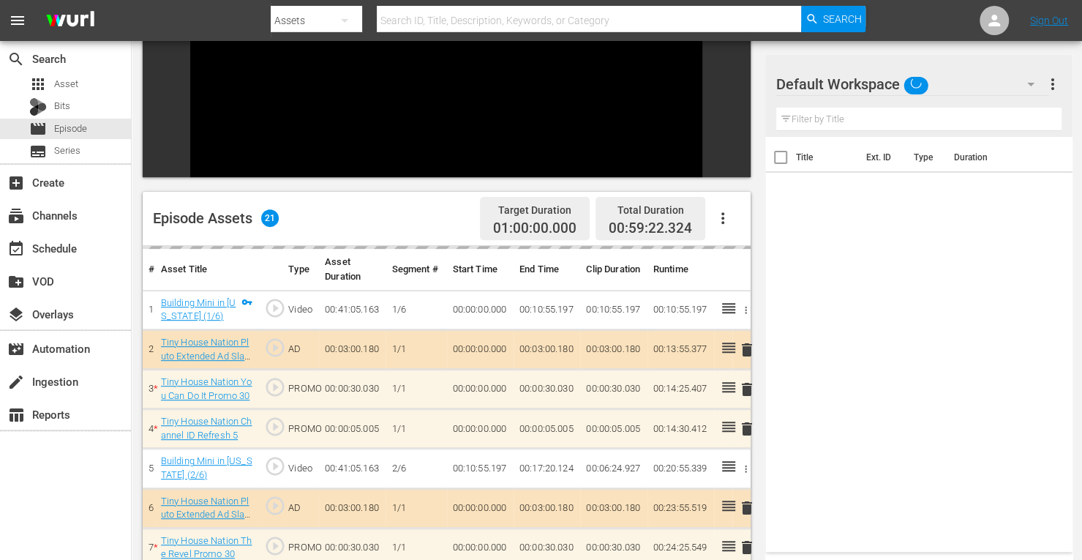
click at [746, 369] on td "delete" at bounding box center [741, 389] width 18 height 40
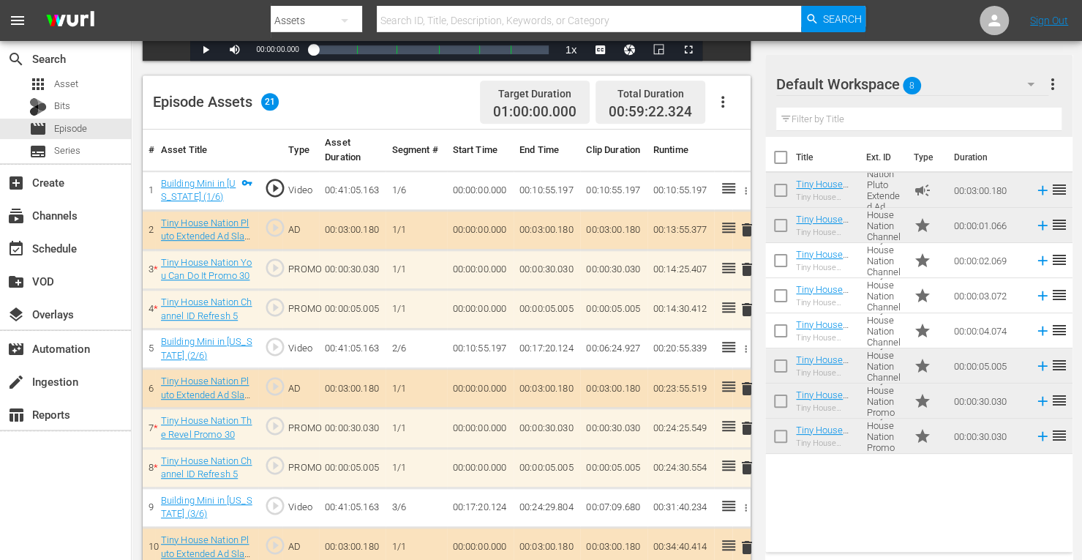
scroll to position [400, 0]
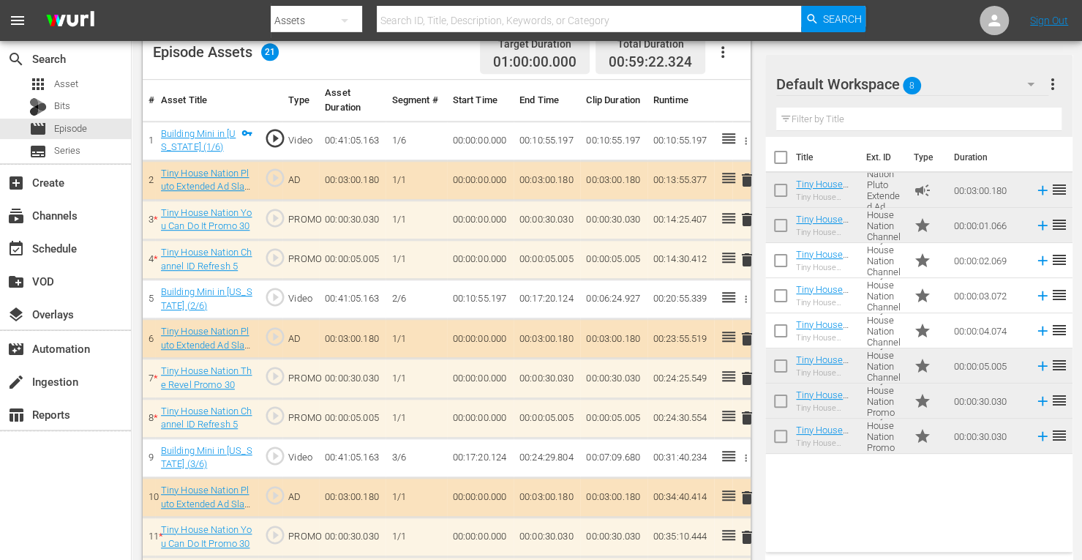
click at [748, 217] on span "delete" at bounding box center [747, 220] width 18 height 18
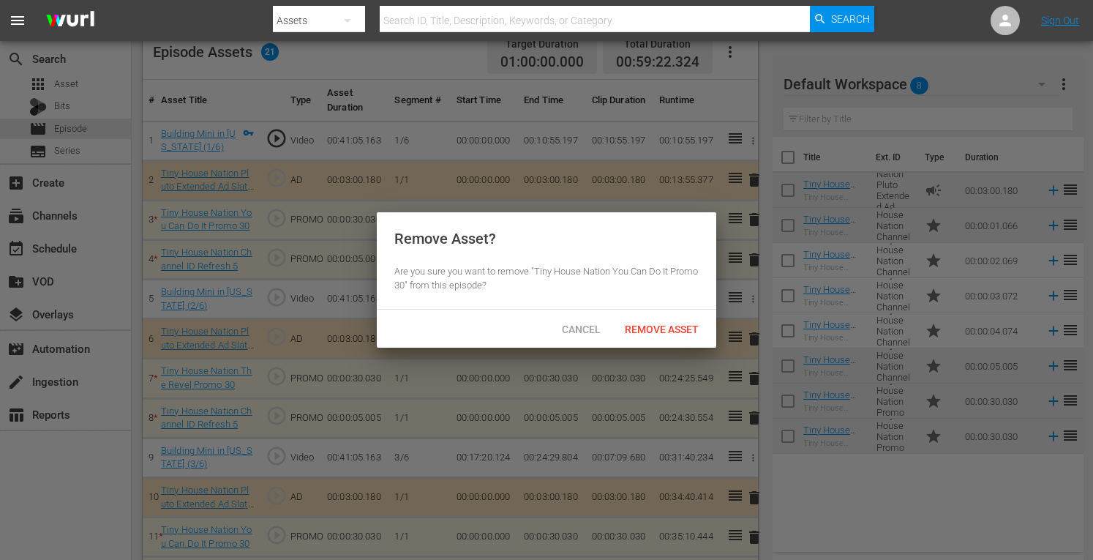
click at [657, 324] on span "Remove Asset" at bounding box center [661, 329] width 97 height 12
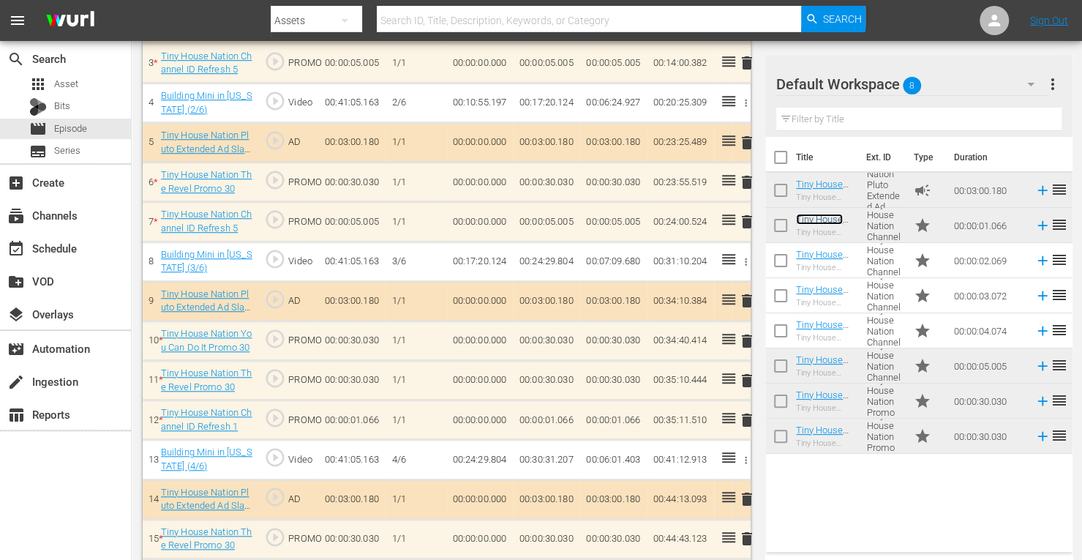
scroll to position [554, 0]
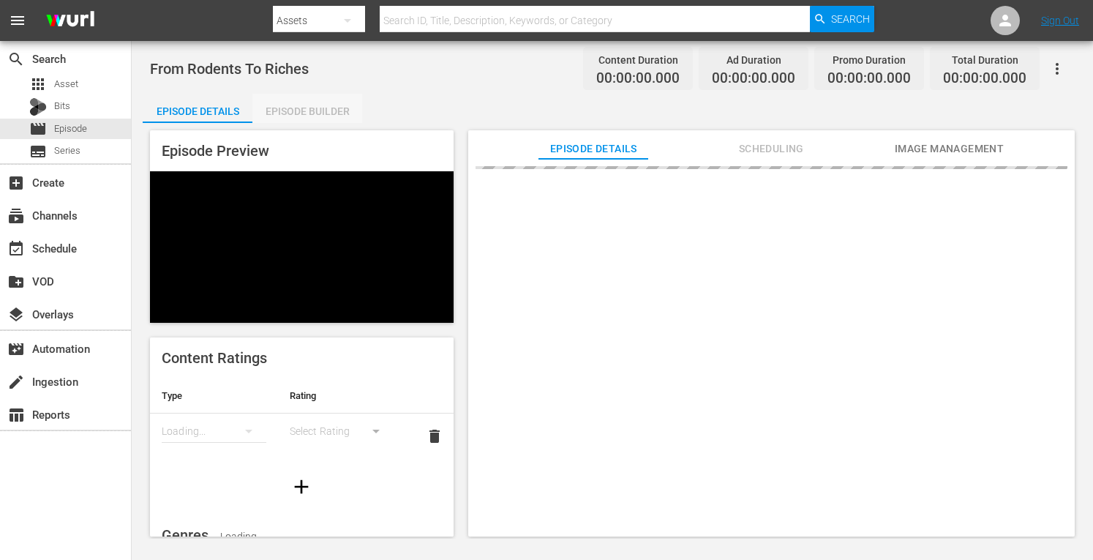
click at [289, 108] on div "Episode Builder" at bounding box center [307, 111] width 110 height 35
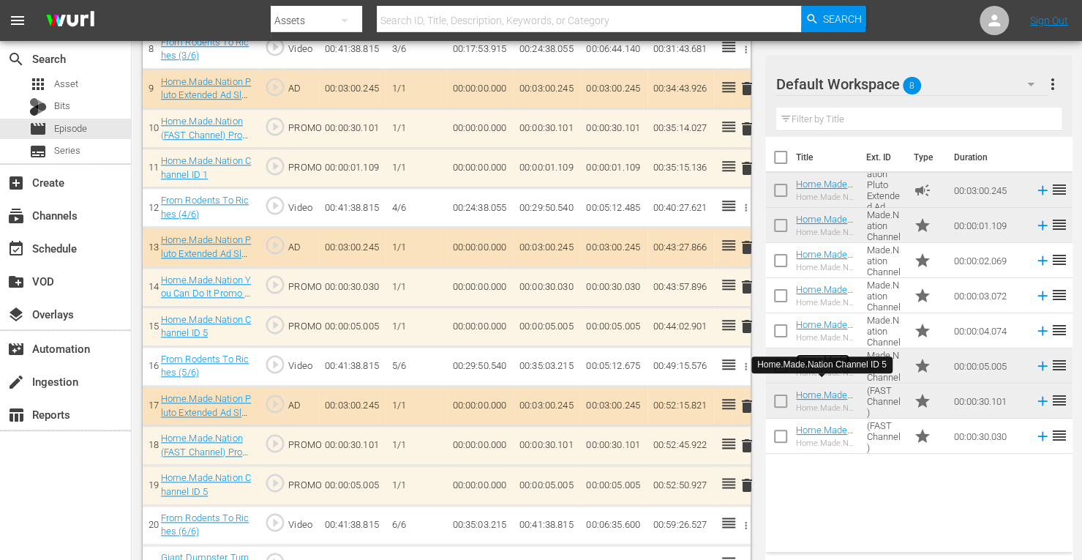
scroll to position [766, 0]
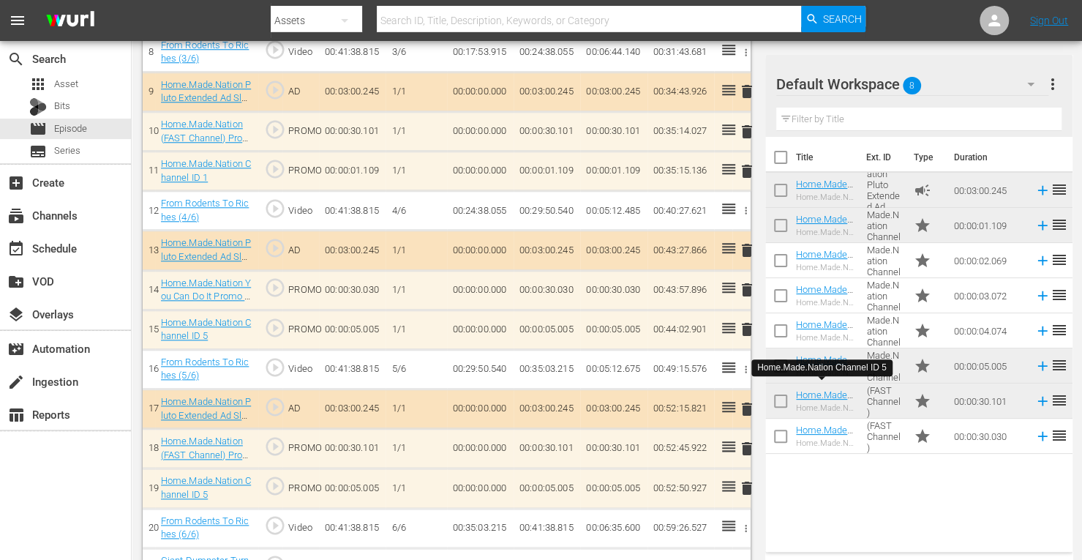
click at [745, 169] on span "delete" at bounding box center [747, 171] width 18 height 18
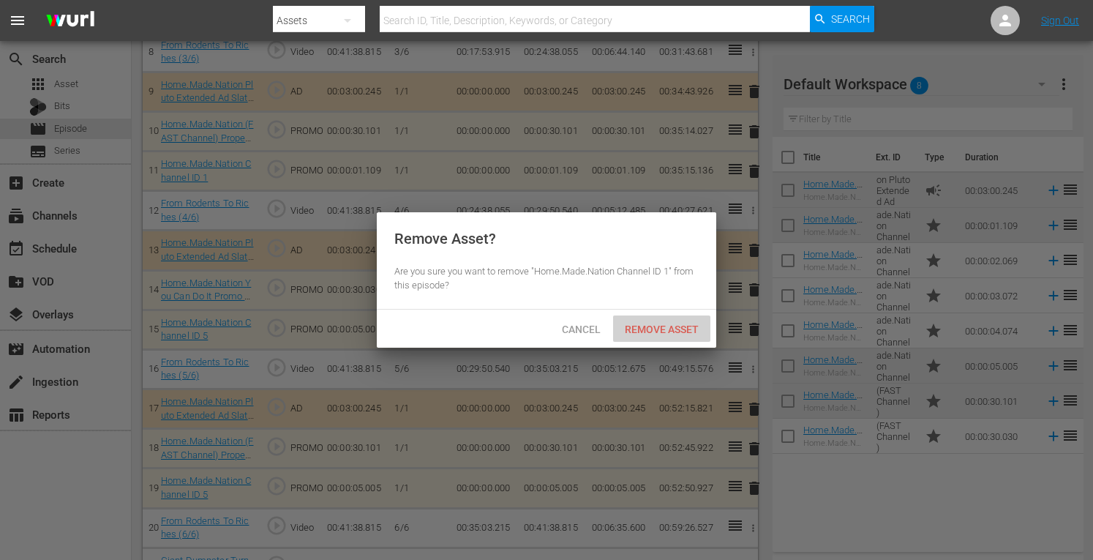
click at [649, 328] on span "Remove Asset" at bounding box center [661, 329] width 97 height 12
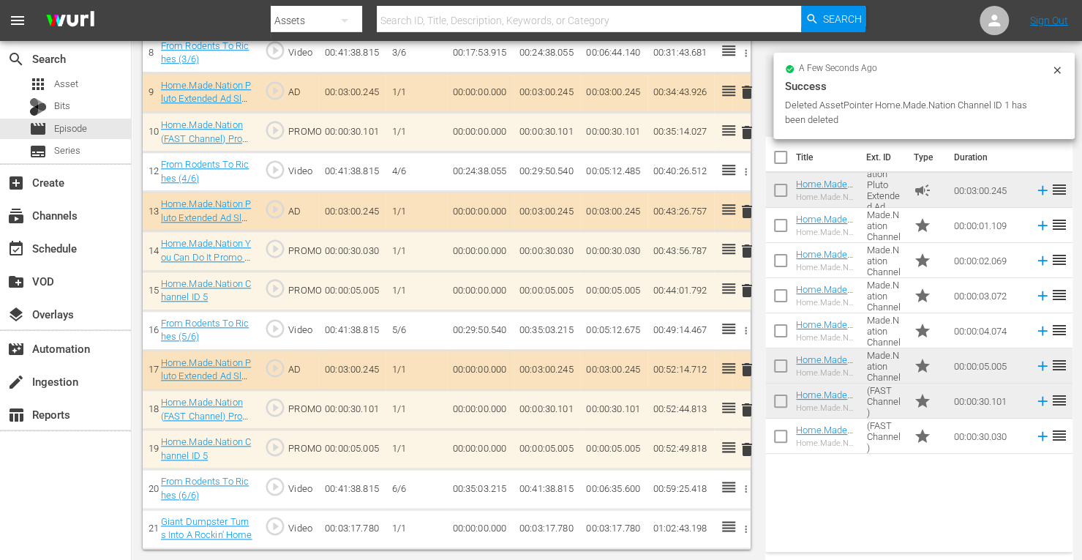
scroll to position [759, 0]
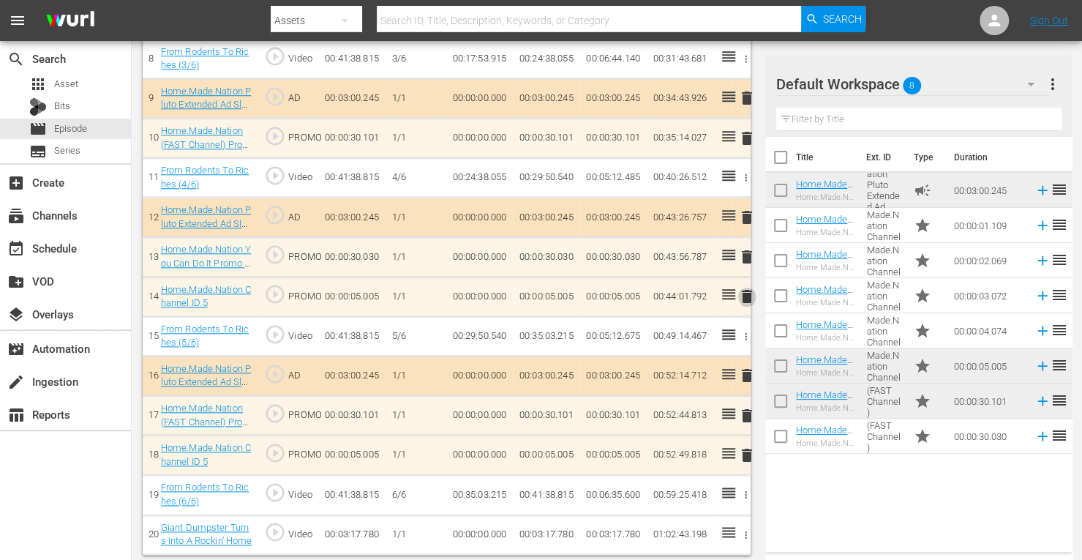
click at [745, 292] on span "delete" at bounding box center [747, 296] width 18 height 18
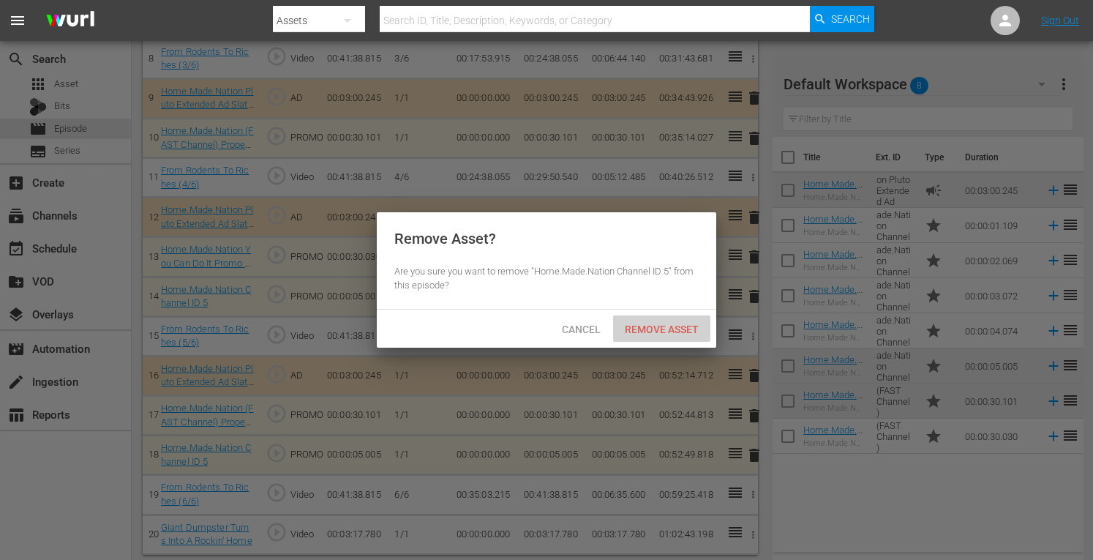
click at [631, 323] on span "Remove Asset" at bounding box center [661, 329] width 97 height 12
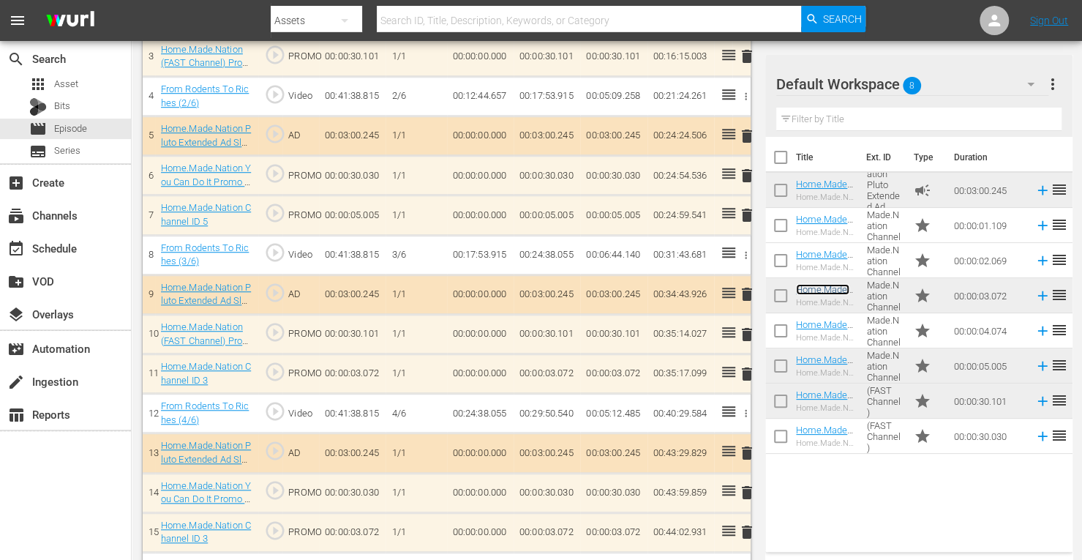
scroll to position [564, 0]
click at [748, 213] on span "delete" at bounding box center [747, 215] width 18 height 18
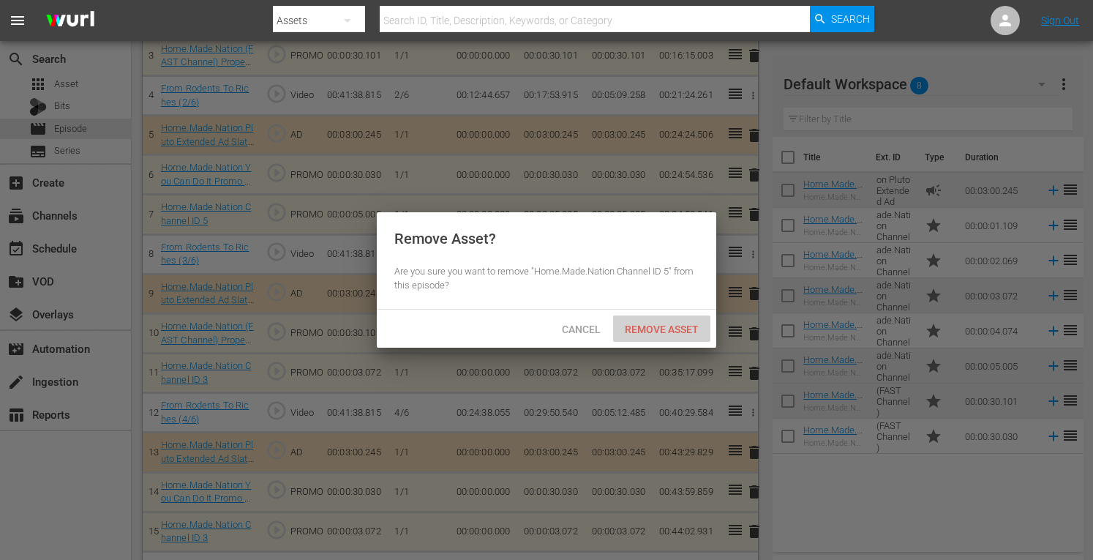
click at [642, 321] on div "Remove Asset" at bounding box center [661, 328] width 97 height 27
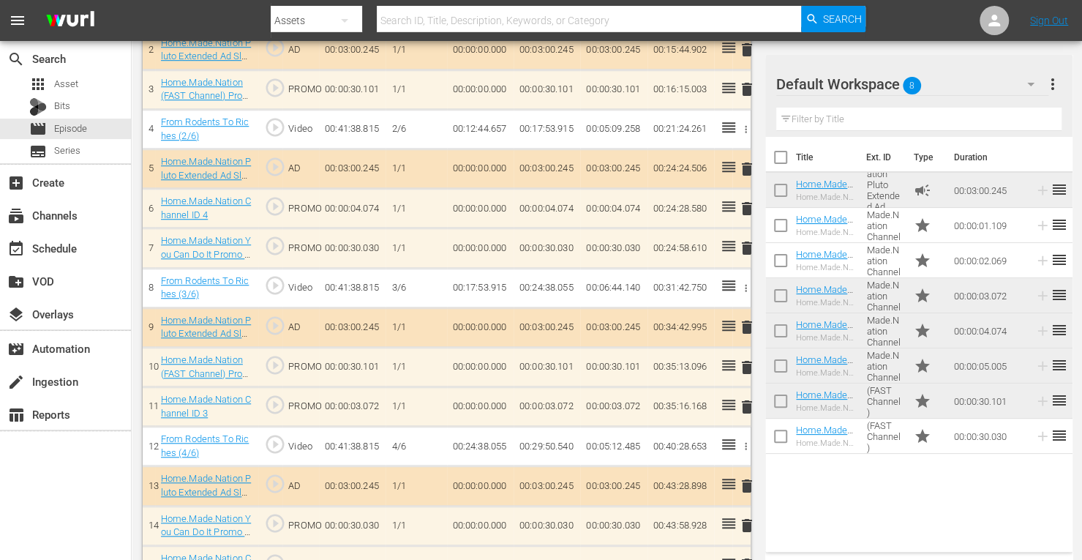
scroll to position [530, 0]
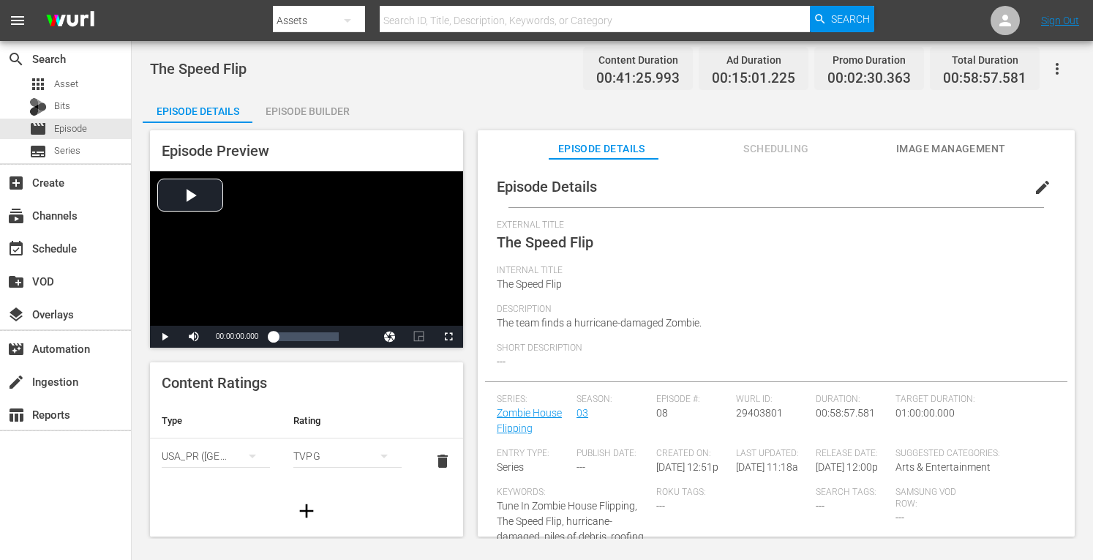
click at [296, 108] on div "Episode Builder" at bounding box center [307, 111] width 110 height 35
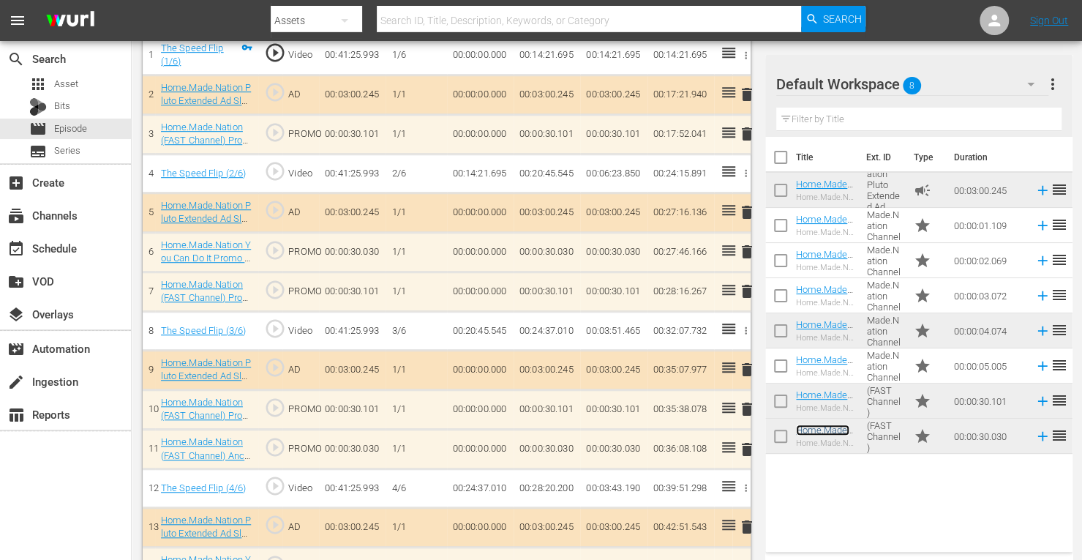
scroll to position [503, 0]
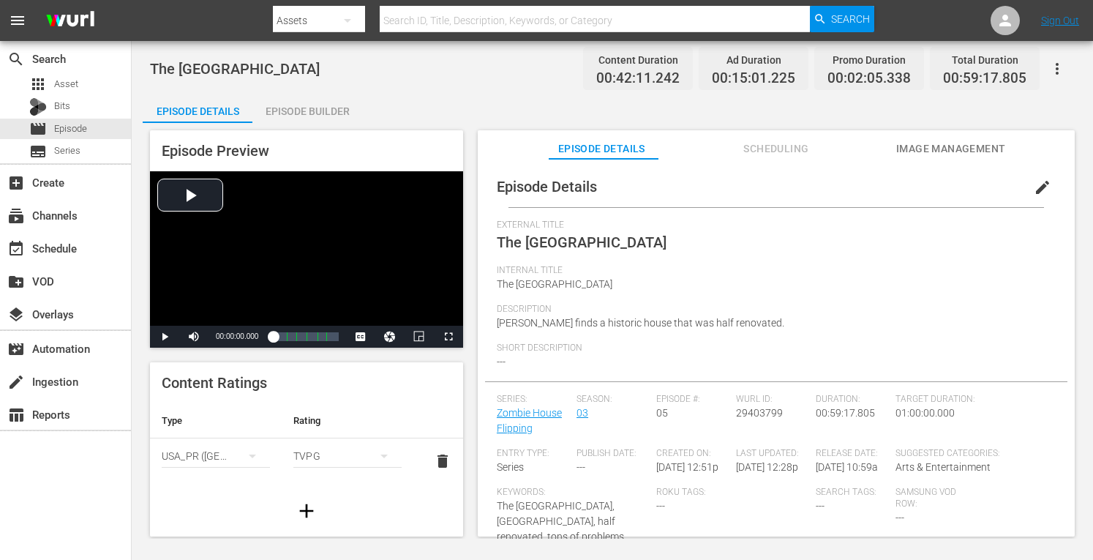
click at [294, 116] on div "Episode Builder" at bounding box center [307, 111] width 110 height 35
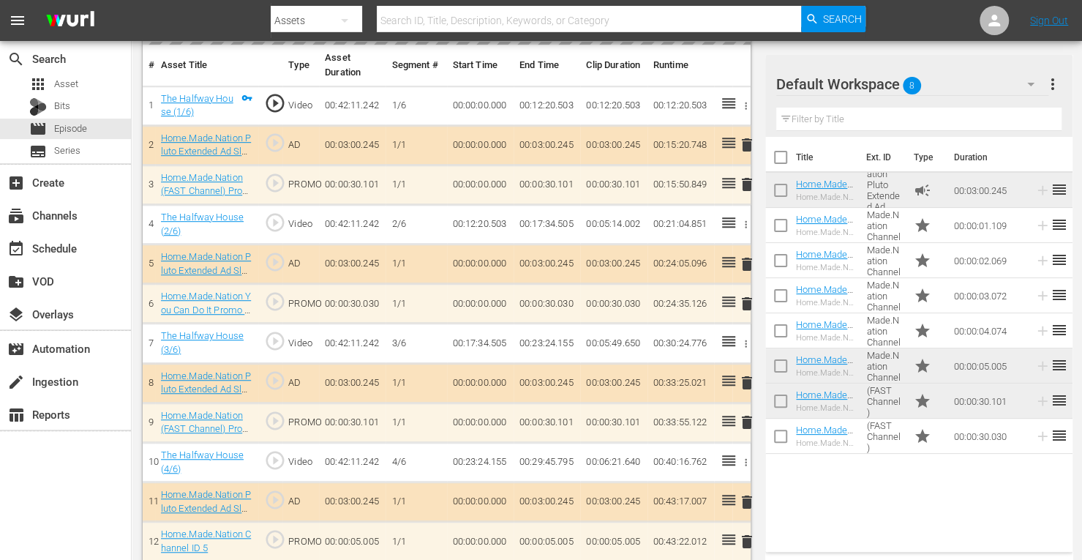
scroll to position [442, 0]
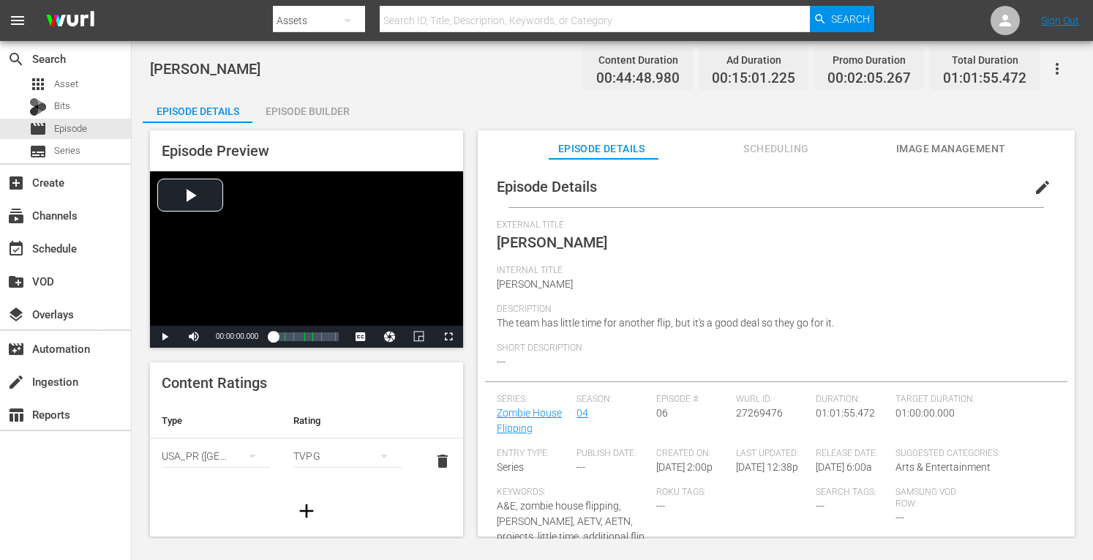
click at [306, 97] on div "Episode Builder" at bounding box center [307, 111] width 110 height 35
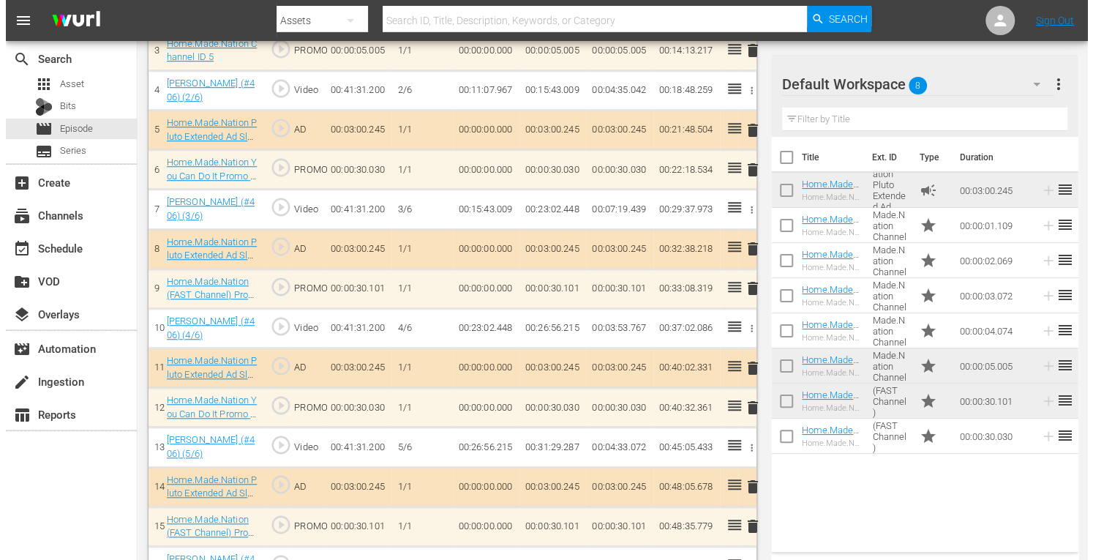
scroll to position [637, 0]
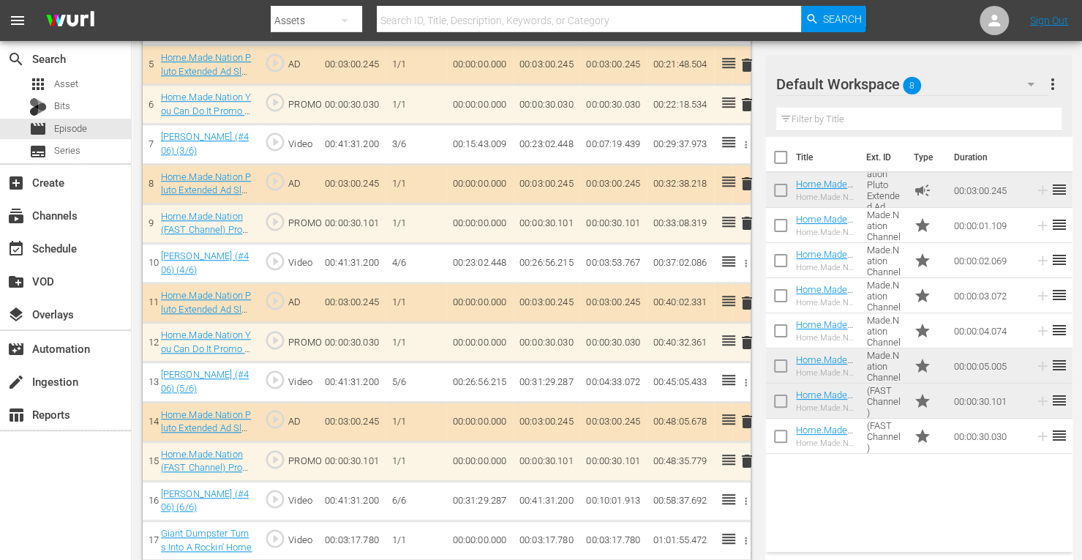
click at [744, 535] on icon "button" at bounding box center [745, 540] width 11 height 11
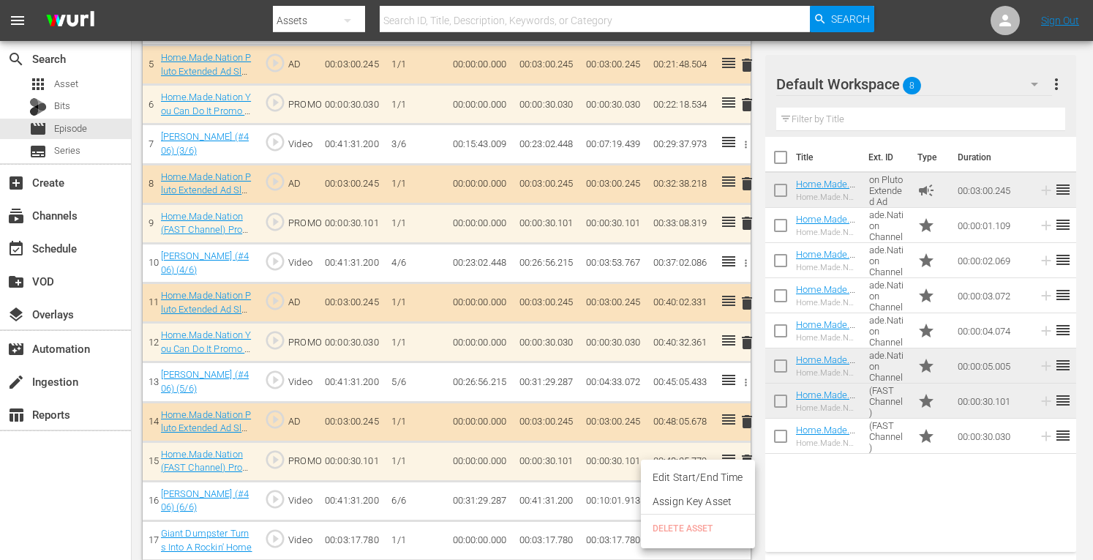
click at [690, 529] on ul "Edit Start/End Time Assign Key Asset DELETE ASSET" at bounding box center [698, 503] width 114 height 89
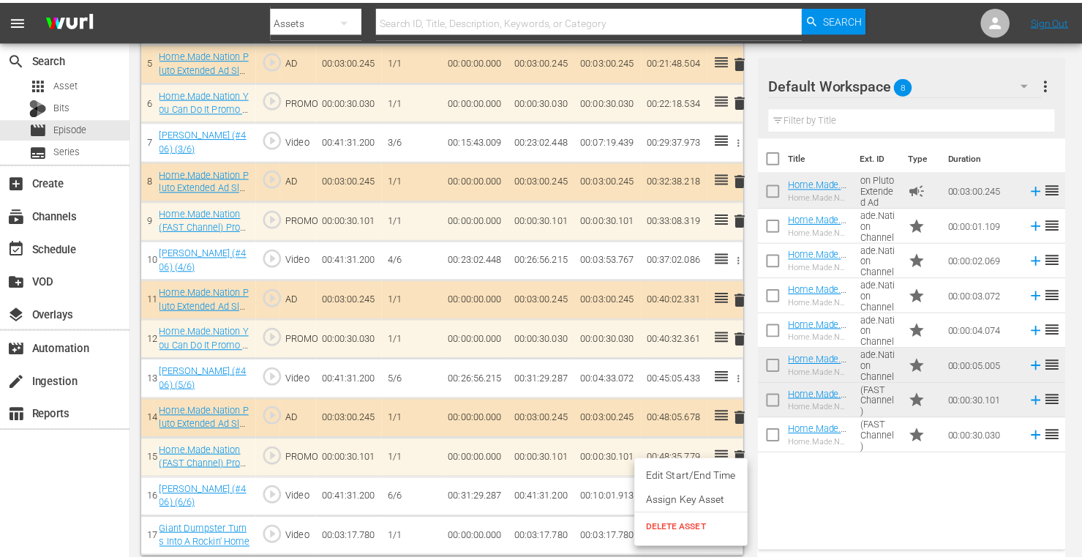
scroll to position [634, 0]
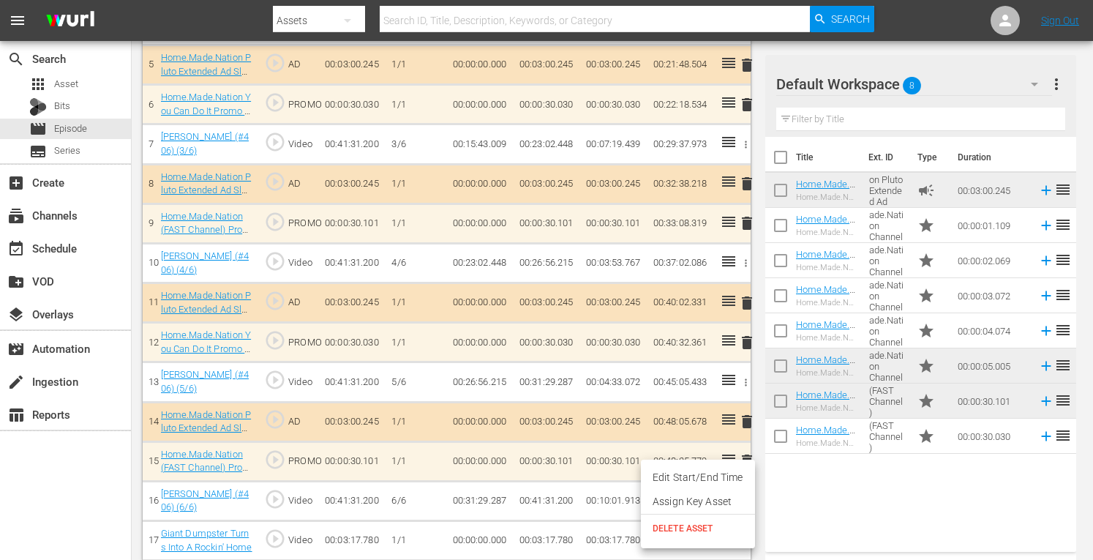
click at [690, 529] on span "DELETE ASSET" at bounding box center [698, 528] width 91 height 13
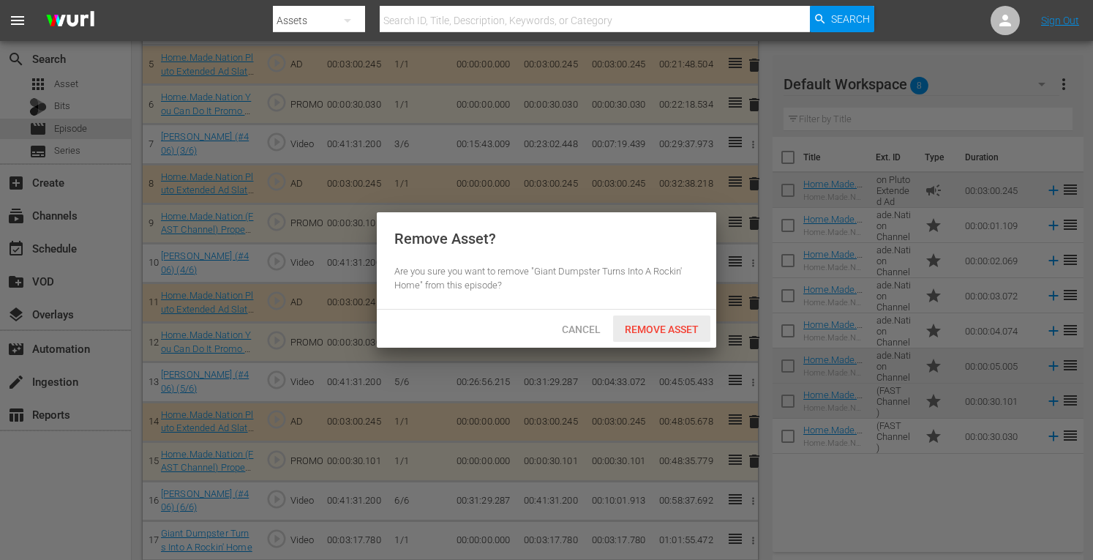
click at [645, 323] on span "Remove Asset" at bounding box center [661, 329] width 97 height 12
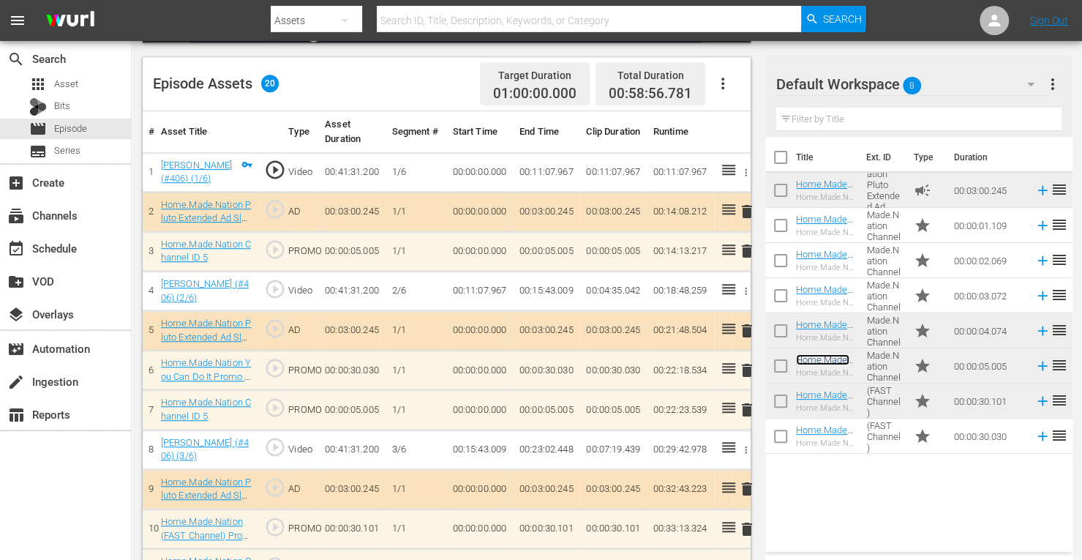
scroll to position [354, 0]
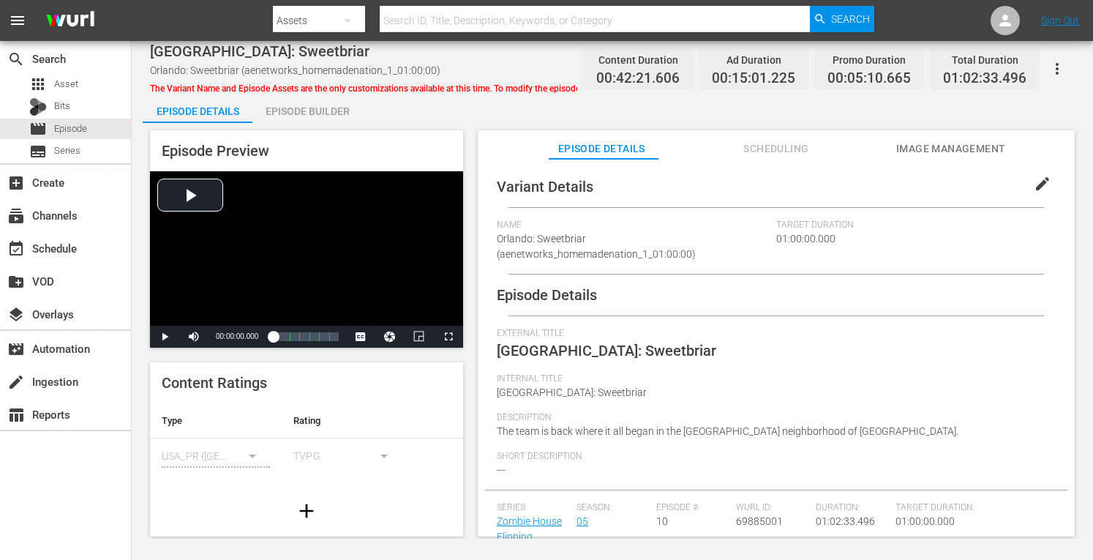
click at [320, 112] on div "Episode Builder" at bounding box center [307, 111] width 110 height 35
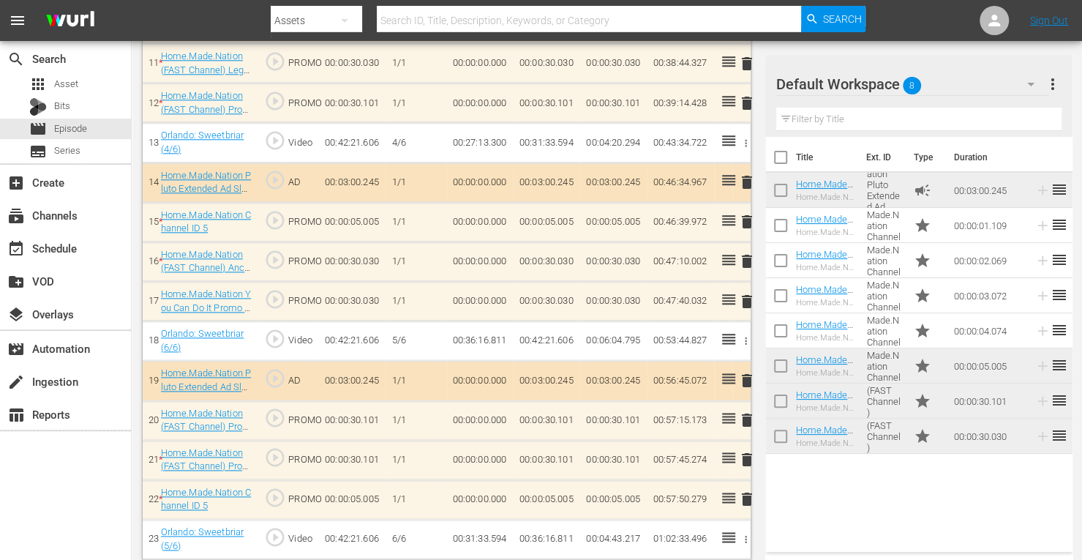
scroll to position [878, 0]
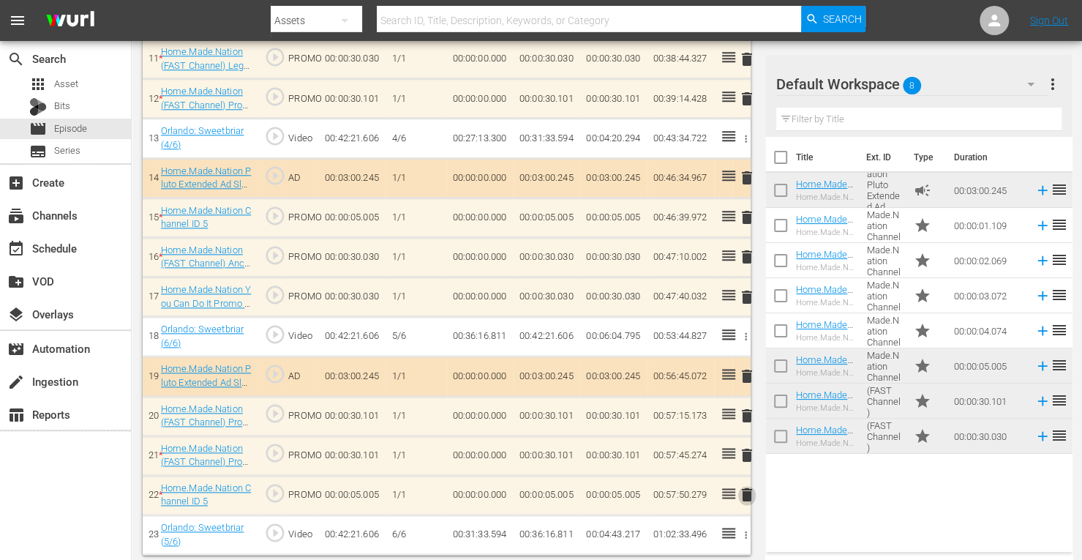
click at [748, 489] on span "delete" at bounding box center [747, 495] width 18 height 18
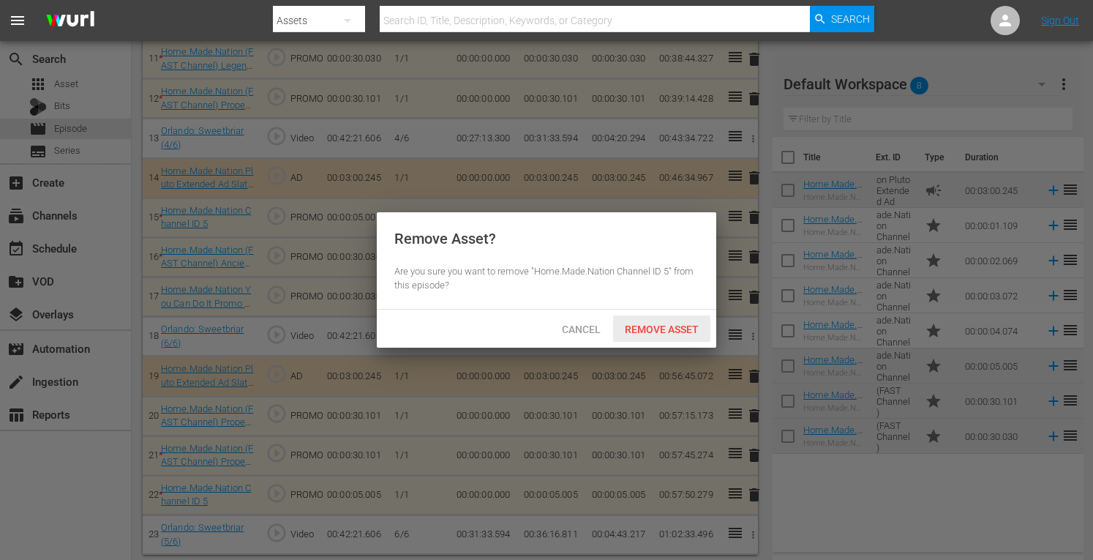
click at [656, 327] on span "Remove Asset" at bounding box center [661, 329] width 97 height 12
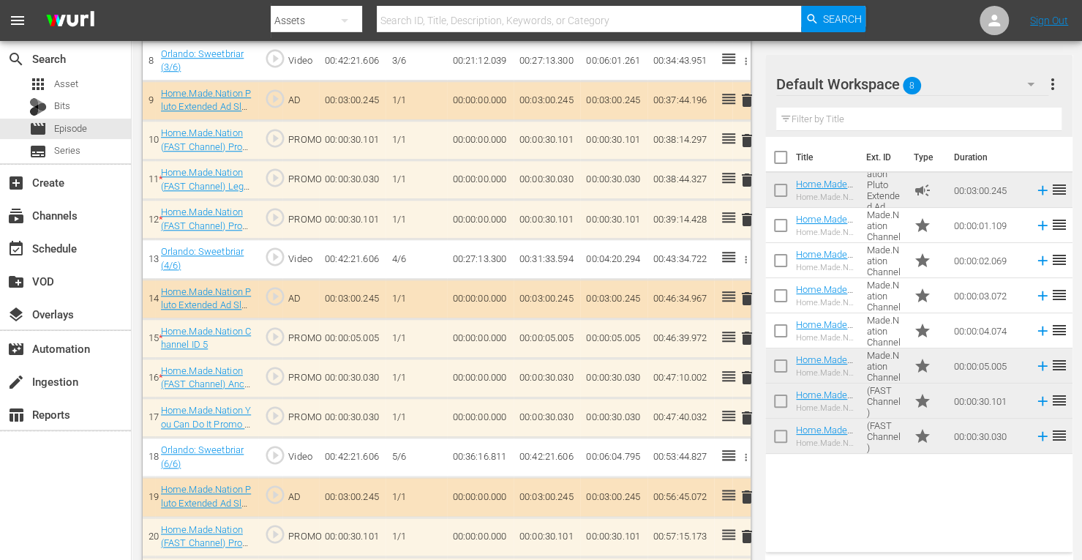
scroll to position [838, 0]
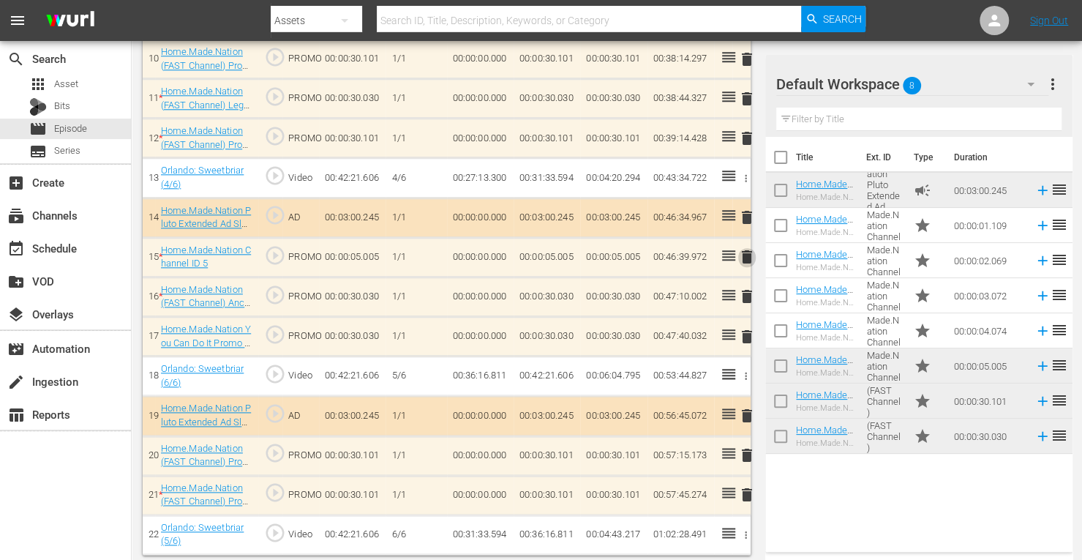
click at [748, 248] on span "delete" at bounding box center [747, 257] width 18 height 18
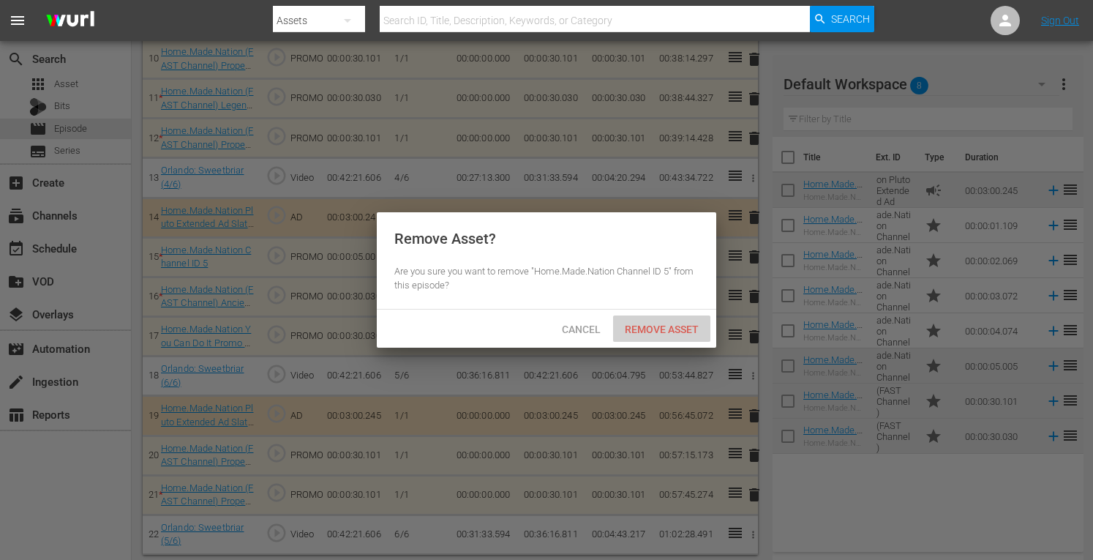
click at [675, 326] on span "Remove Asset" at bounding box center [661, 329] width 97 height 12
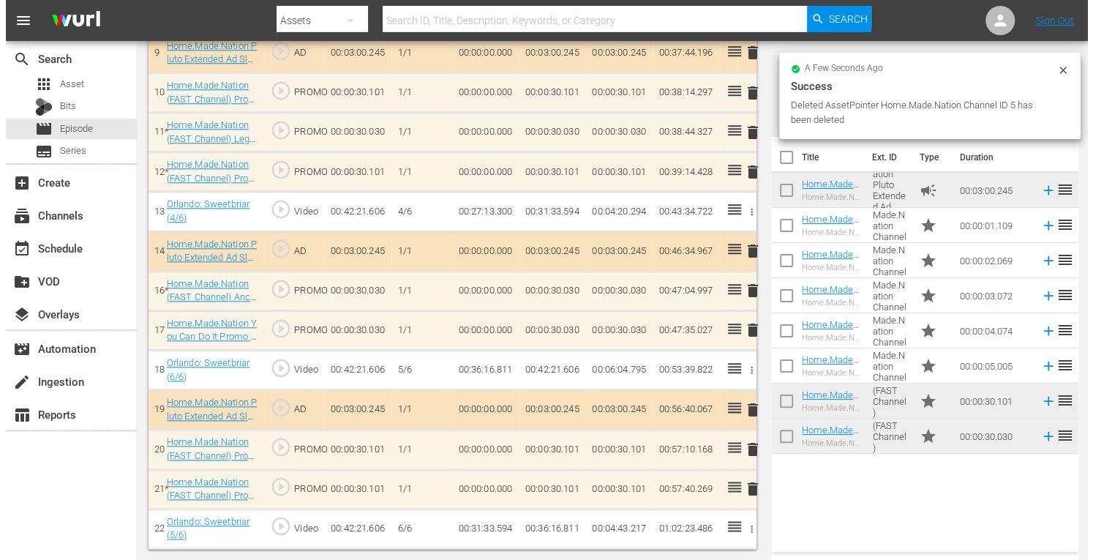
scroll to position [799, 0]
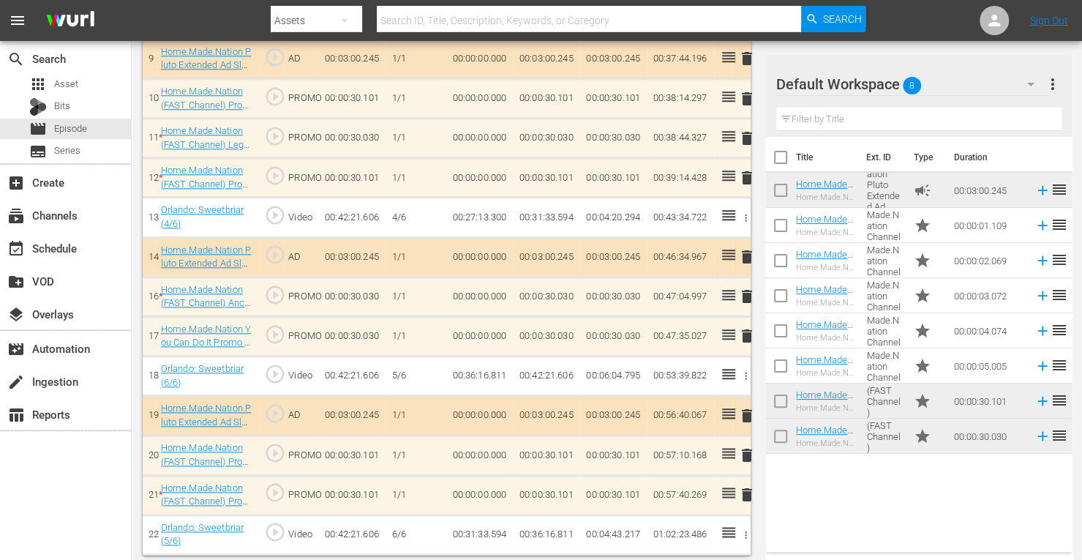
click at [747, 255] on span "delete" at bounding box center [747, 257] width 18 height 18
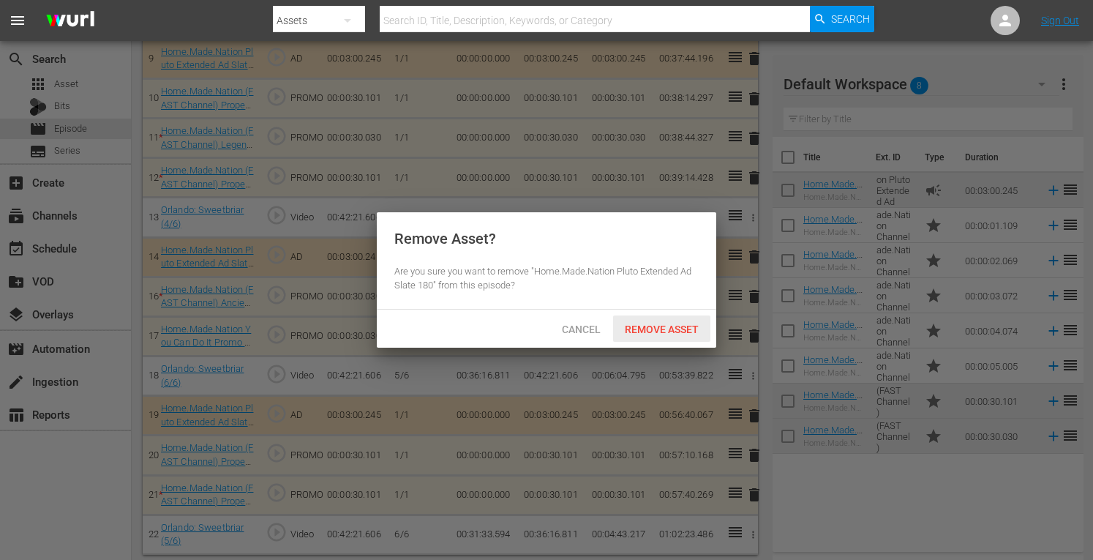
click at [644, 328] on span "Remove Asset" at bounding box center [661, 329] width 97 height 12
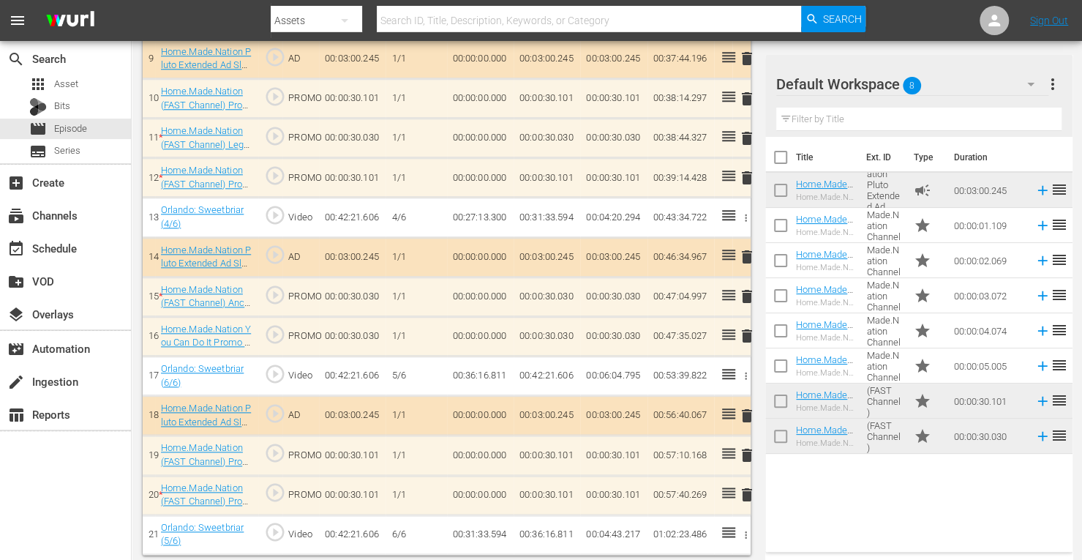
click at [748, 93] on span "delete" at bounding box center [747, 99] width 18 height 18
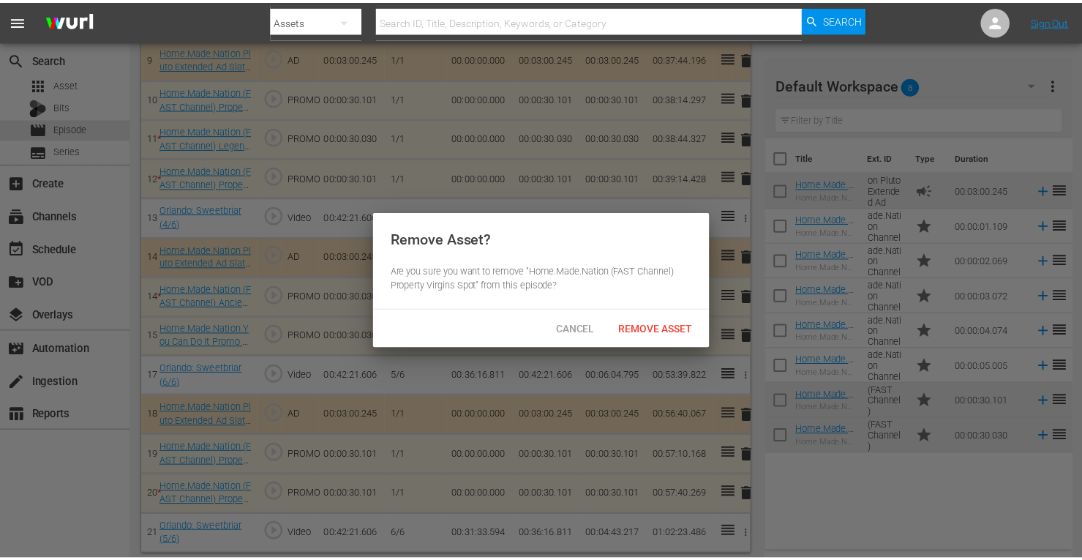
scroll to position [759, 0]
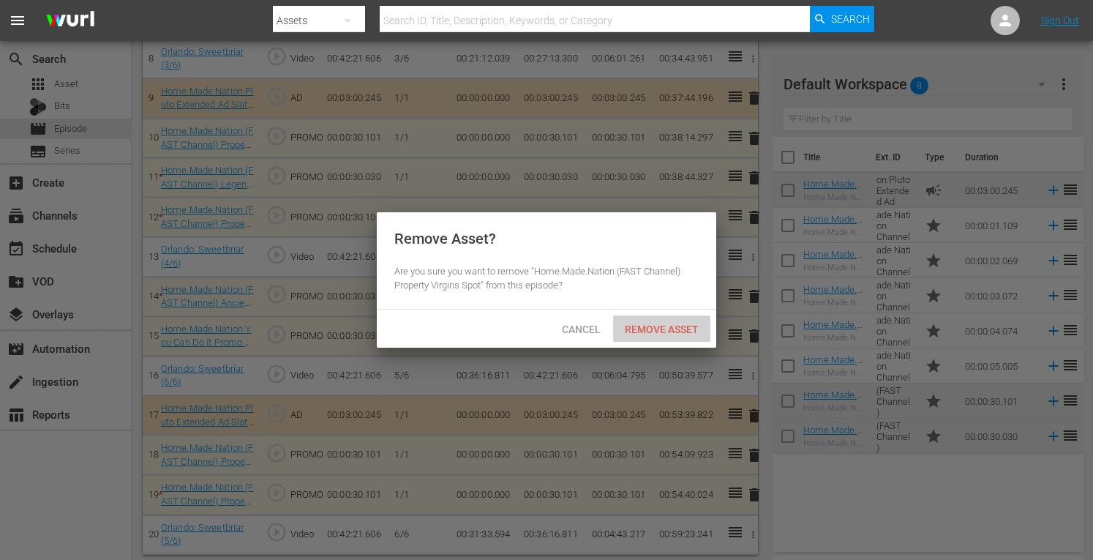
click at [647, 326] on span "Remove Asset" at bounding box center [661, 329] width 97 height 12
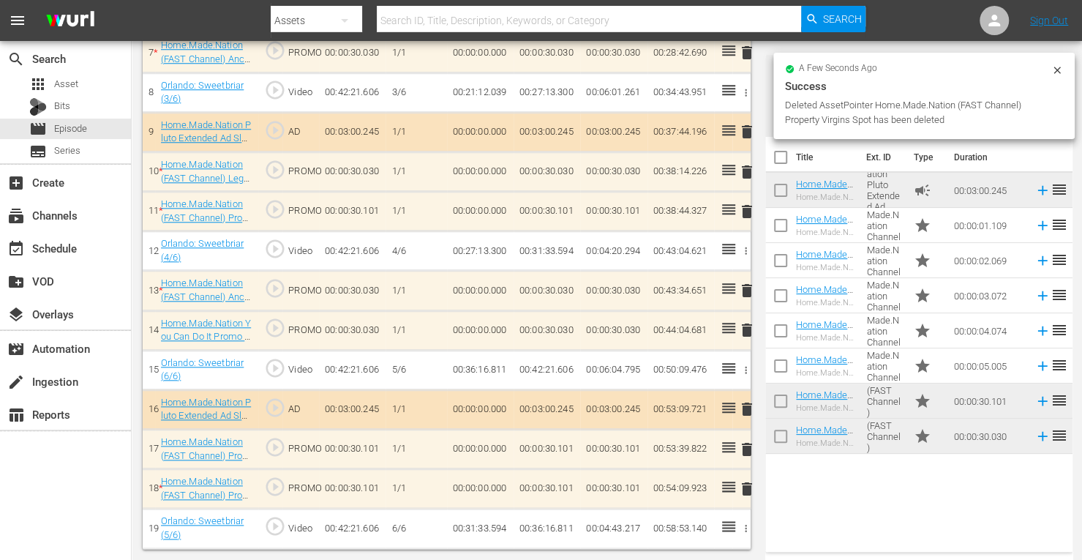
scroll to position [720, 0]
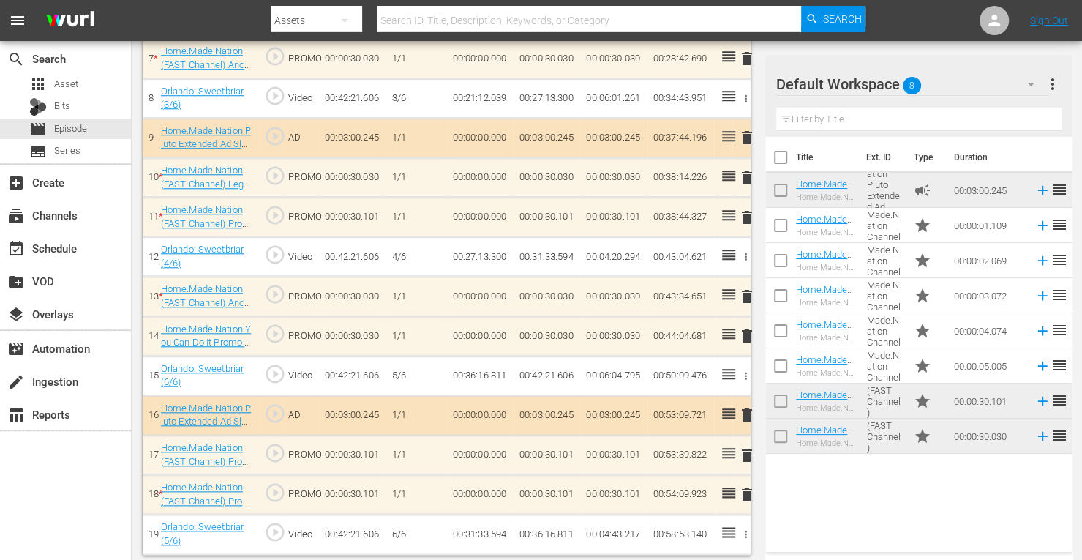
click at [746, 173] on span "delete" at bounding box center [747, 178] width 18 height 18
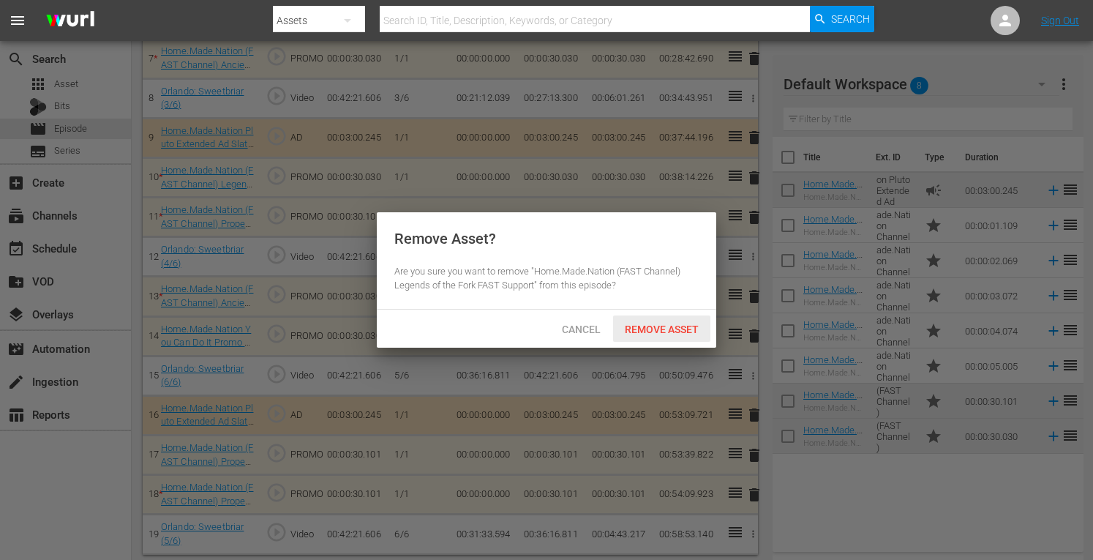
click at [660, 322] on div "Remove Asset" at bounding box center [661, 328] width 97 height 27
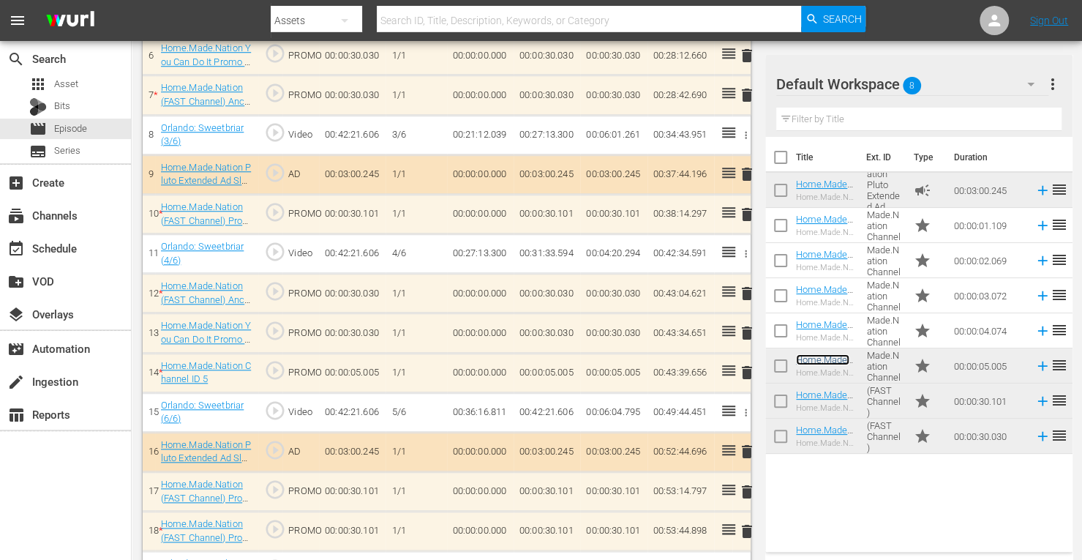
scroll to position [680, 0]
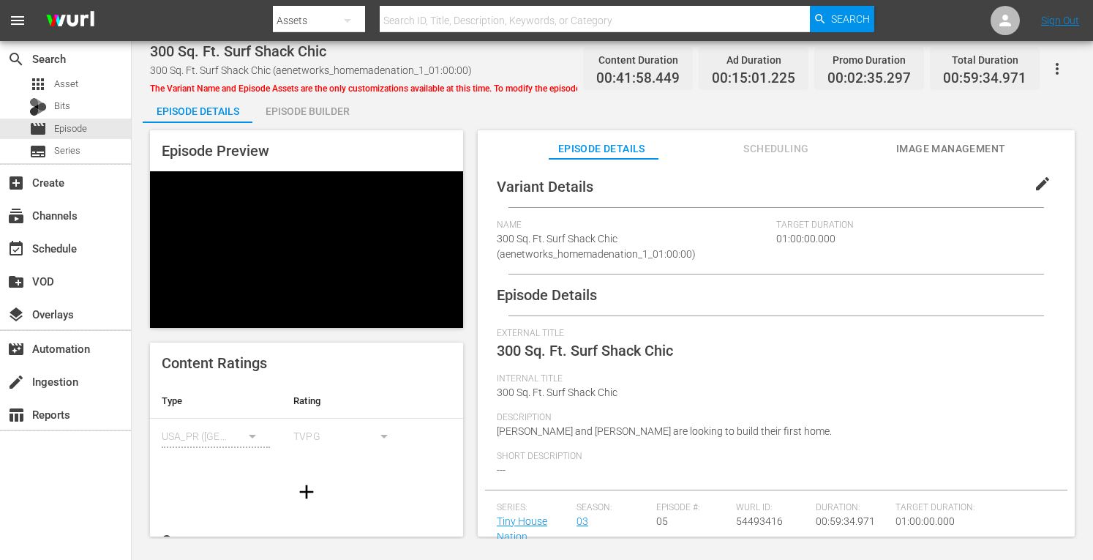
click at [307, 110] on div "Episode Builder" at bounding box center [307, 111] width 110 height 35
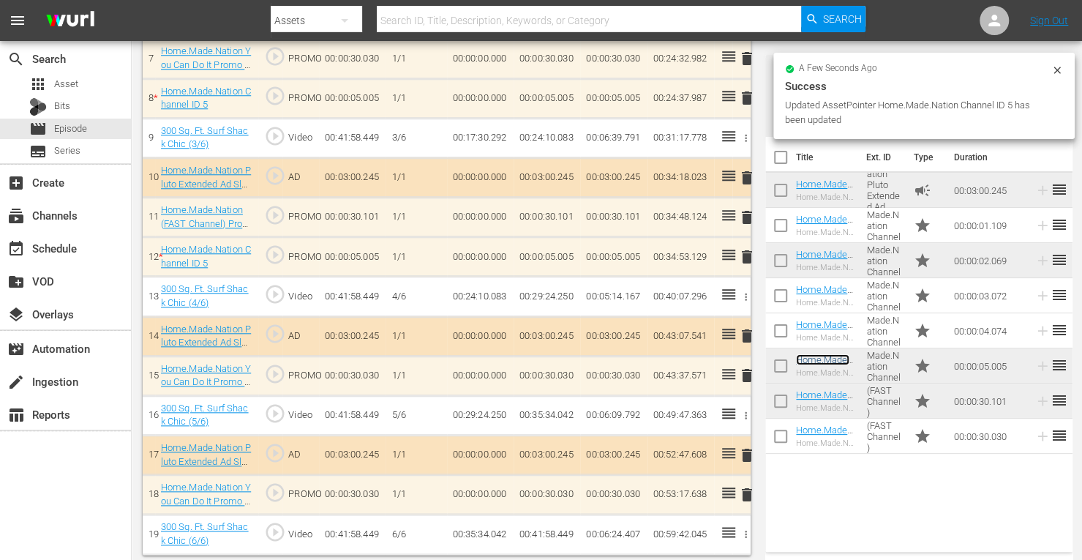
scroll to position [720, 0]
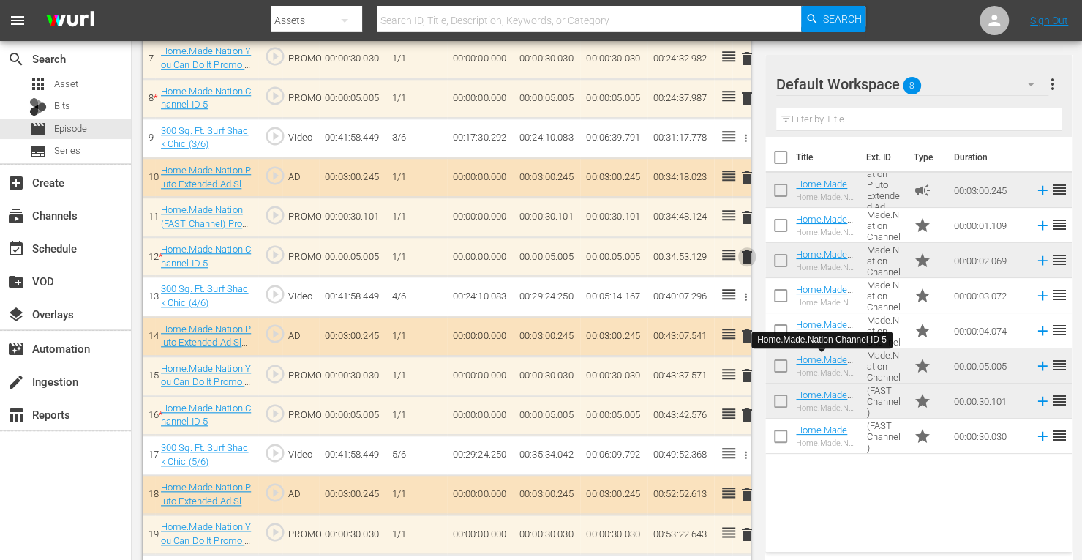
click at [746, 252] on span "delete" at bounding box center [747, 257] width 18 height 18
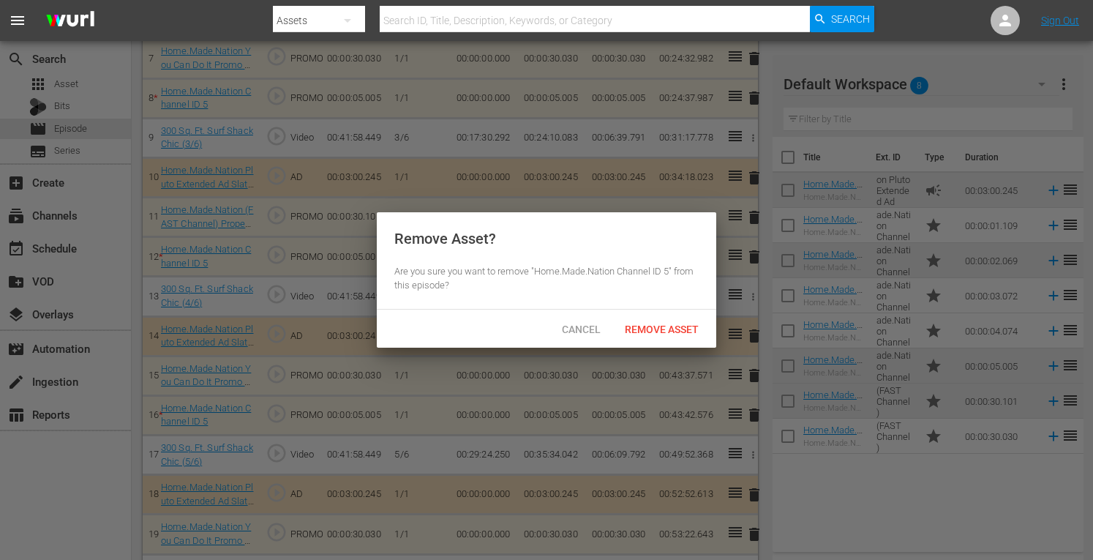
click at [661, 309] on hr at bounding box center [546, 309] width 339 height 1
click at [647, 324] on span "Remove Asset" at bounding box center [661, 329] width 97 height 12
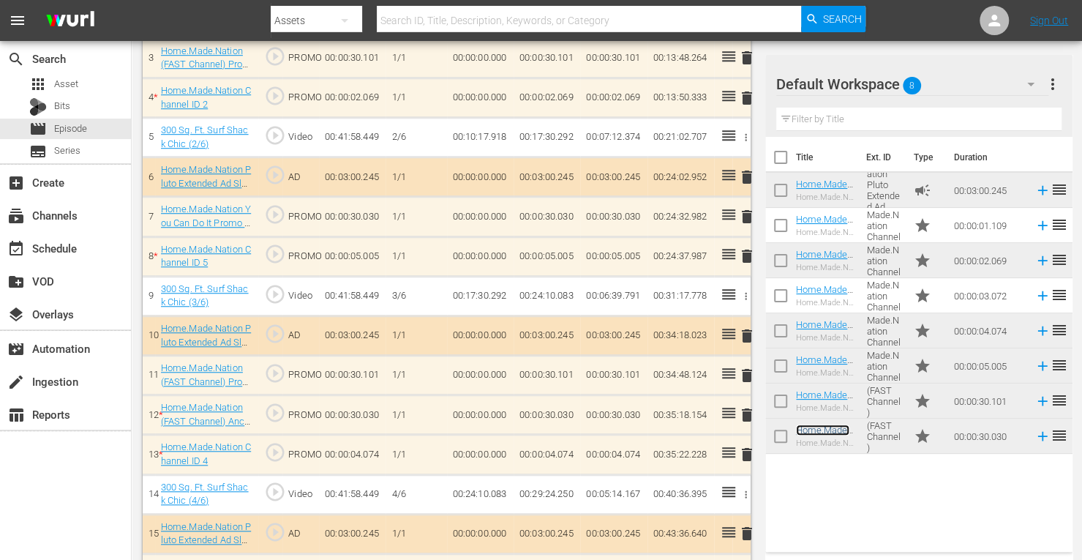
scroll to position [561, 0]
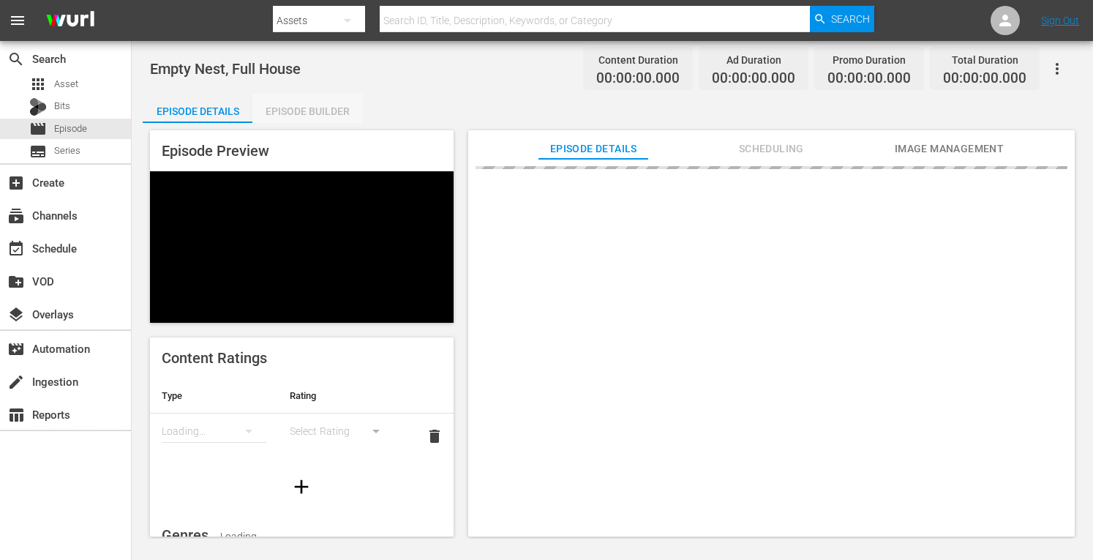
click at [300, 114] on div "Episode Builder" at bounding box center [307, 111] width 110 height 35
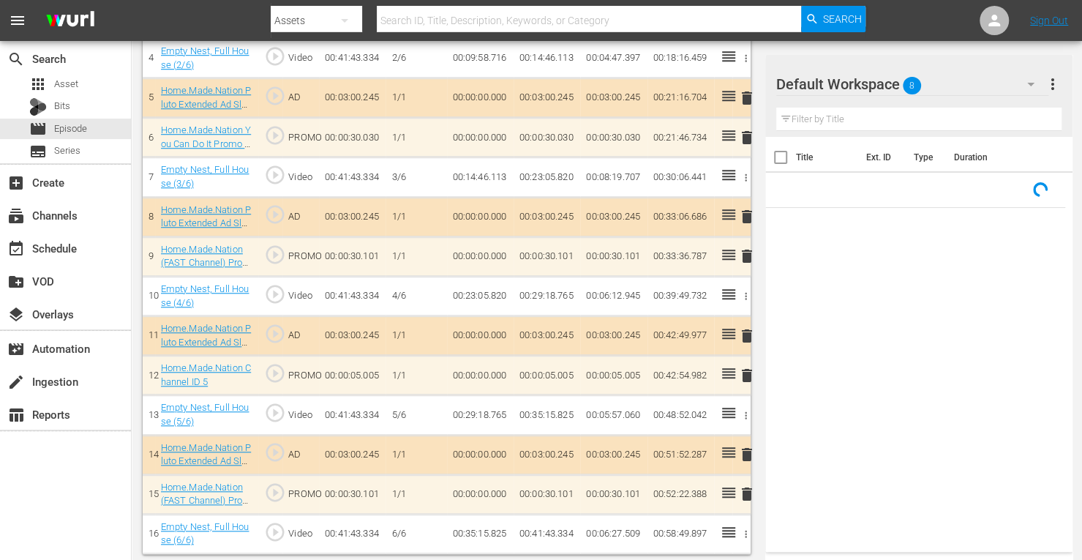
scroll to position [601, 0]
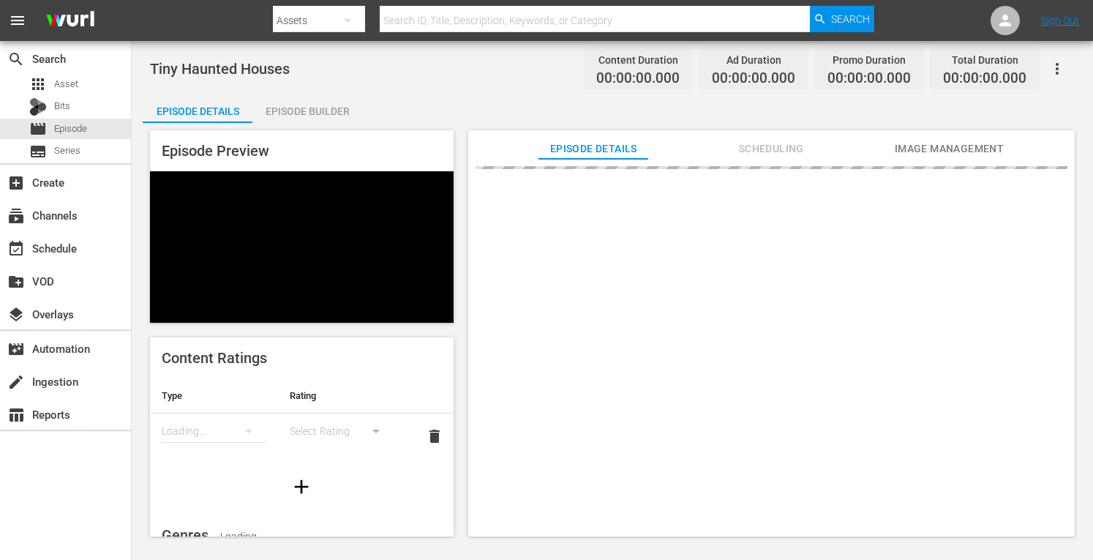
click at [328, 105] on div "Episode Builder" at bounding box center [307, 111] width 110 height 35
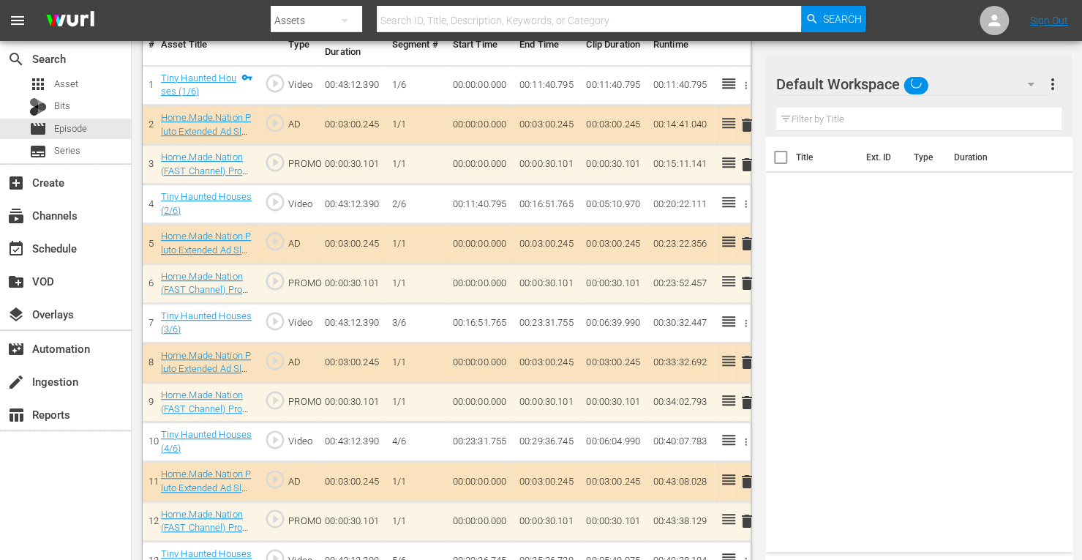
scroll to position [601, 0]
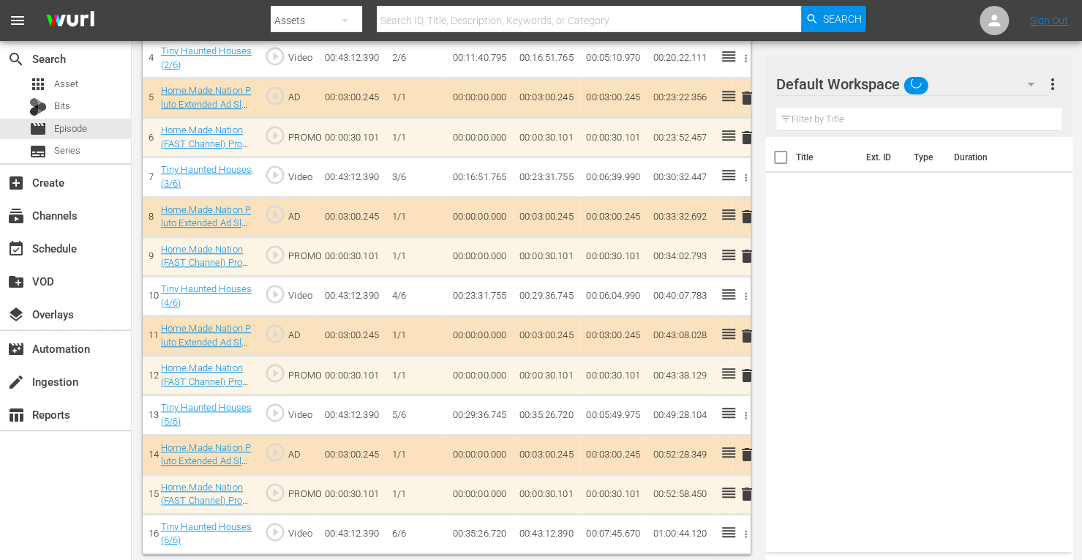
click at [746, 372] on span "delete" at bounding box center [747, 375] width 18 height 18
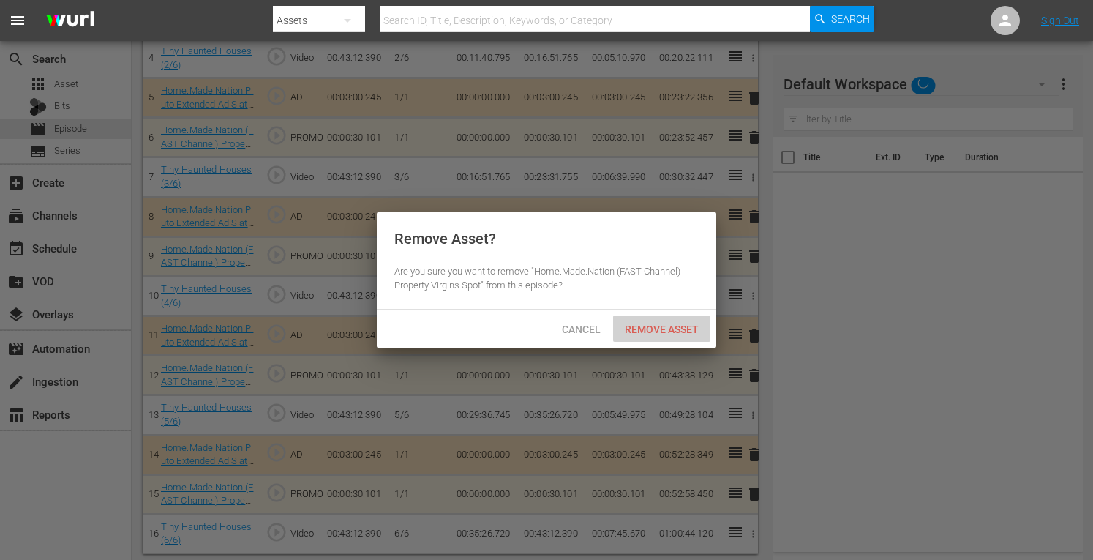
click at [661, 333] on span "Remove Asset" at bounding box center [661, 329] width 97 height 12
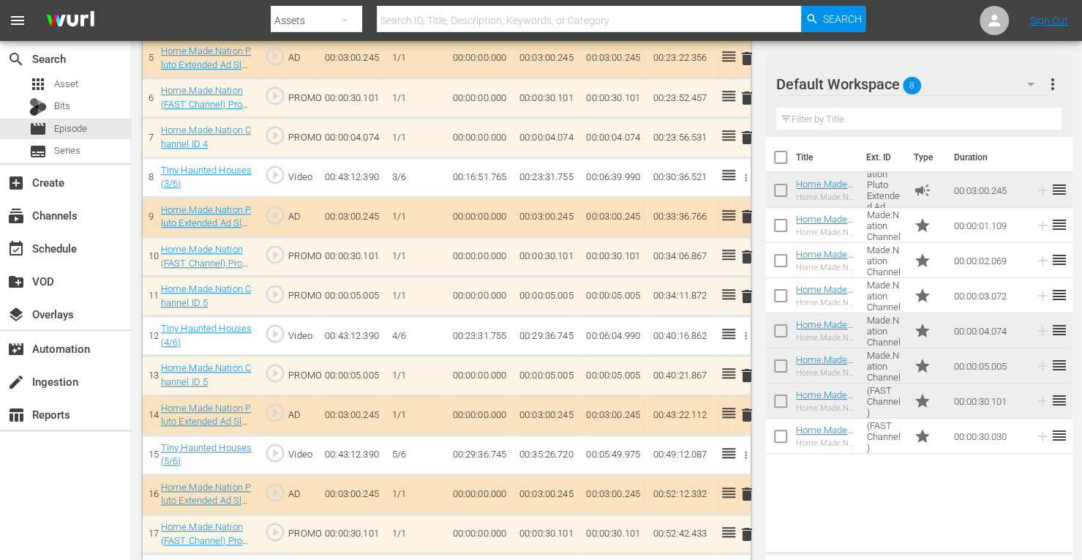
scroll to position [641, 0]
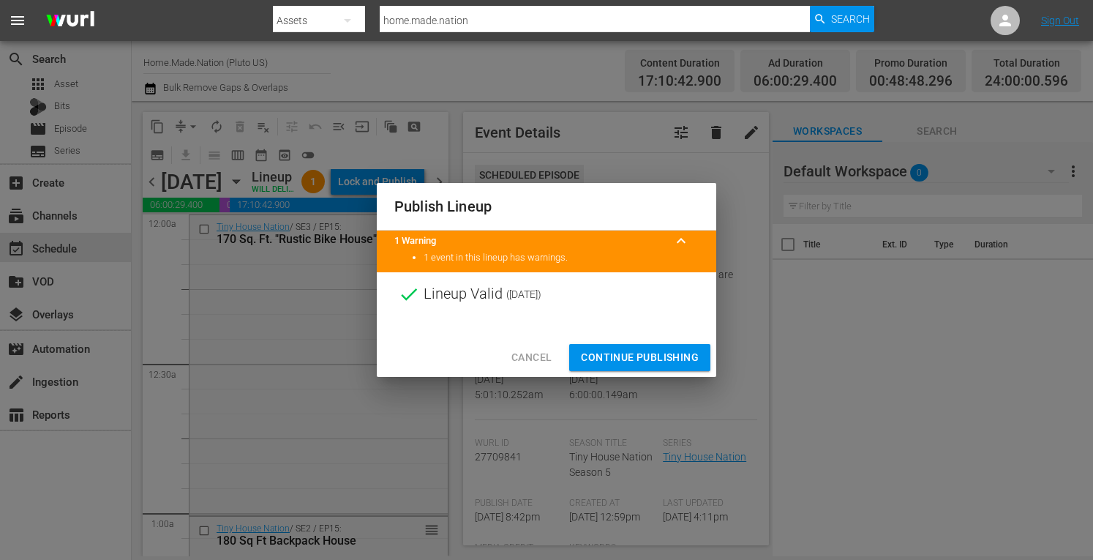
scroll to position [1721, 0]
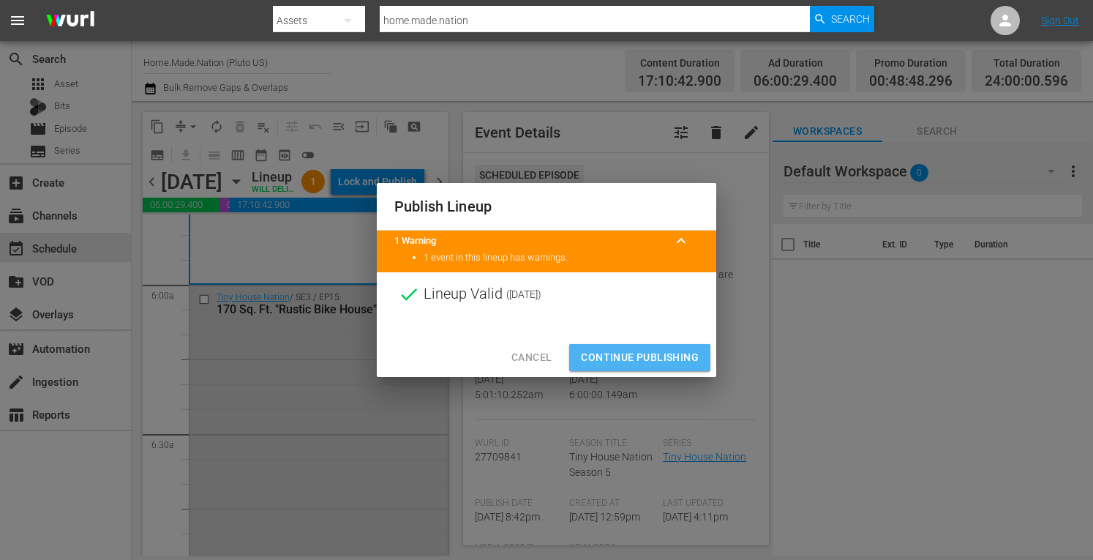
click at [609, 352] on span "Continue Publishing" at bounding box center [640, 357] width 118 height 18
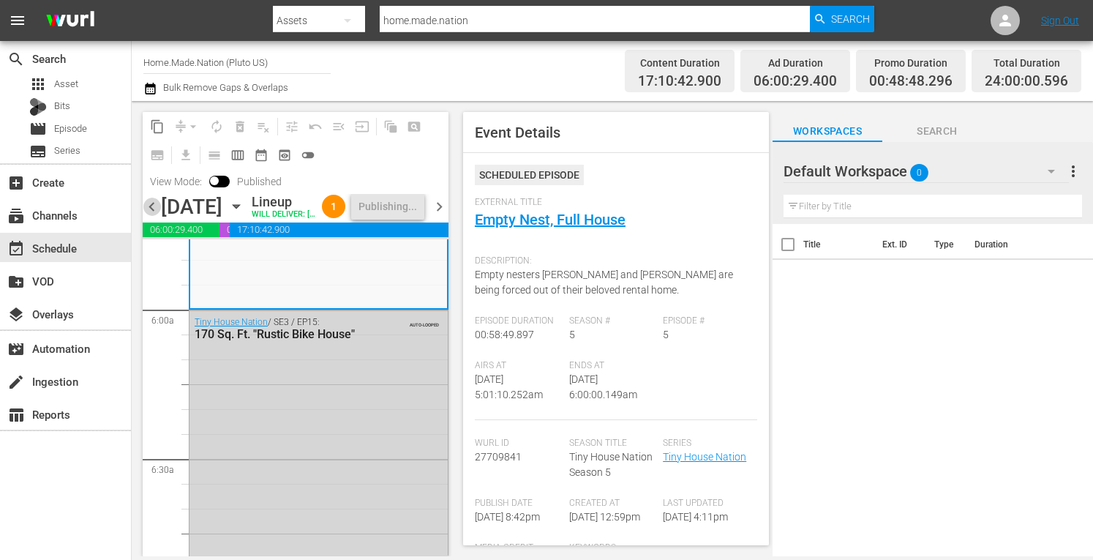
click at [148, 216] on span "chevron_left" at bounding box center [152, 207] width 18 height 18
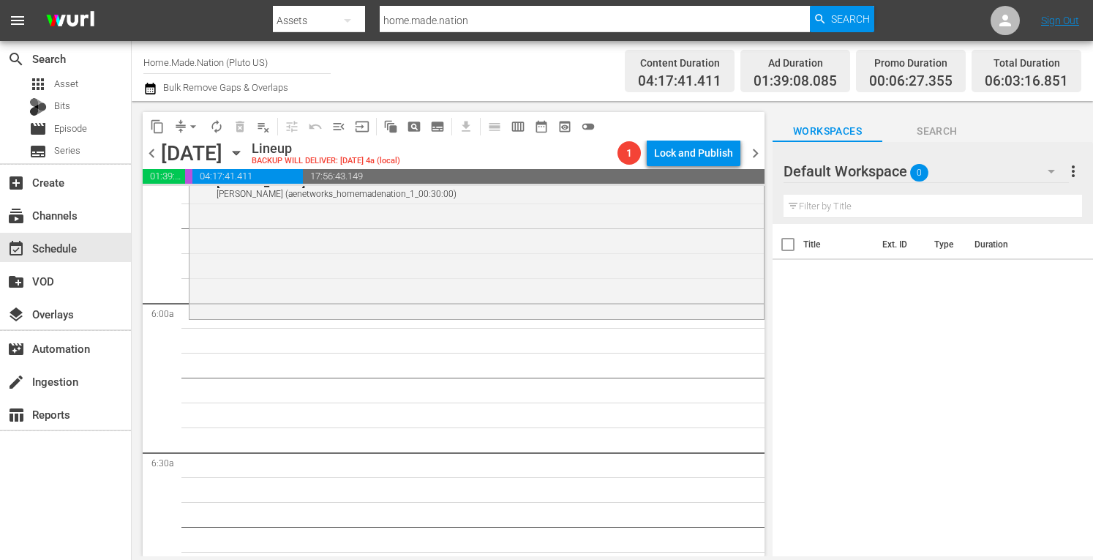
scroll to position [1549, 0]
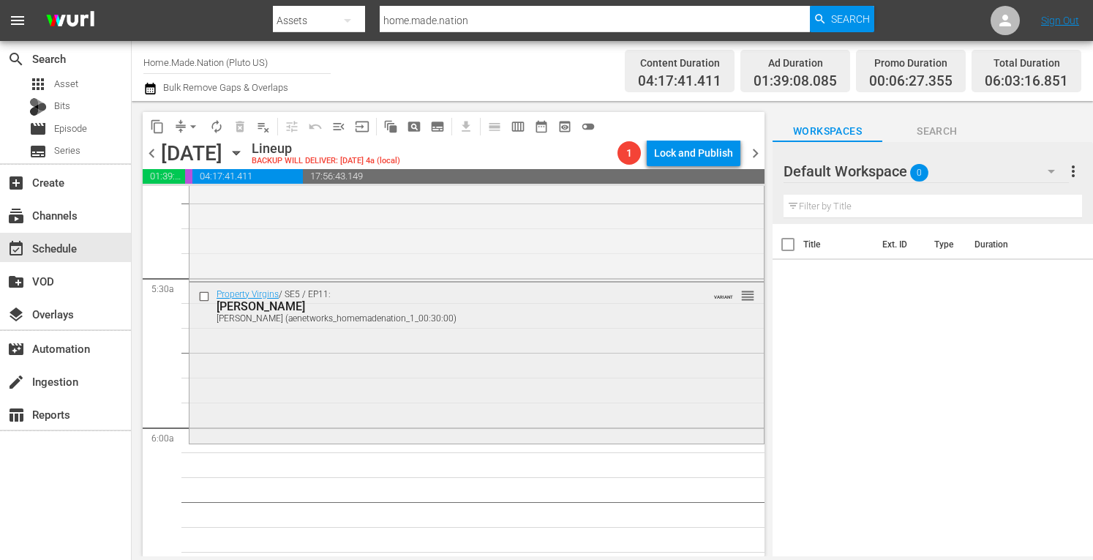
click at [342, 366] on div "Property Virgins / SE5 / EP11: [PERSON_NAME] [PERSON_NAME] (aenetworks_homemade…" at bounding box center [476, 361] width 574 height 158
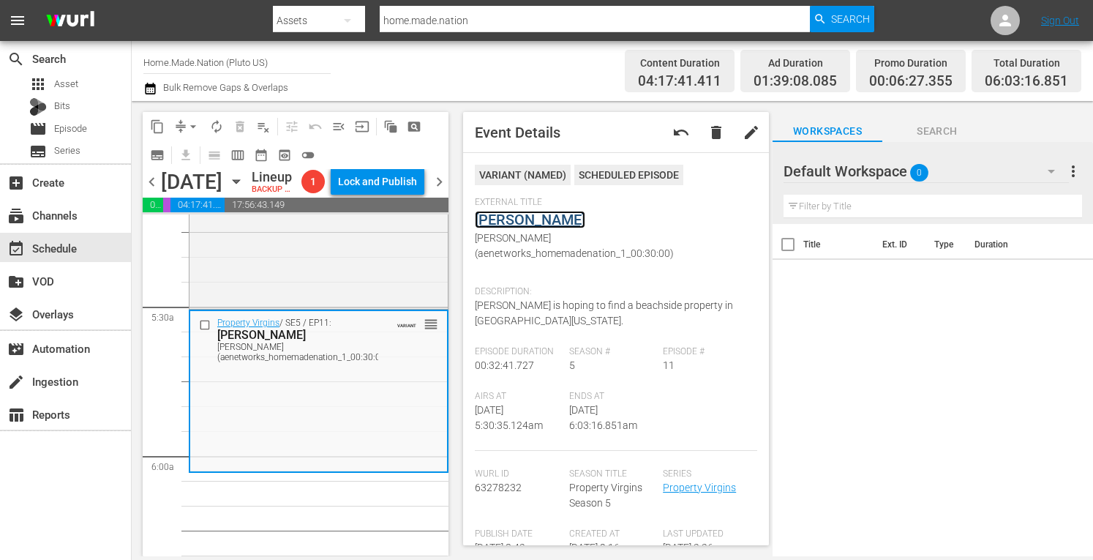
click at [499, 222] on link "[PERSON_NAME]" at bounding box center [530, 220] width 110 height 18
click at [303, 306] on div "Property Virgins / SE5 / EP8: [PERSON_NAME] and [PERSON_NAME] and [PERSON_NAME]…" at bounding box center [318, 225] width 258 height 161
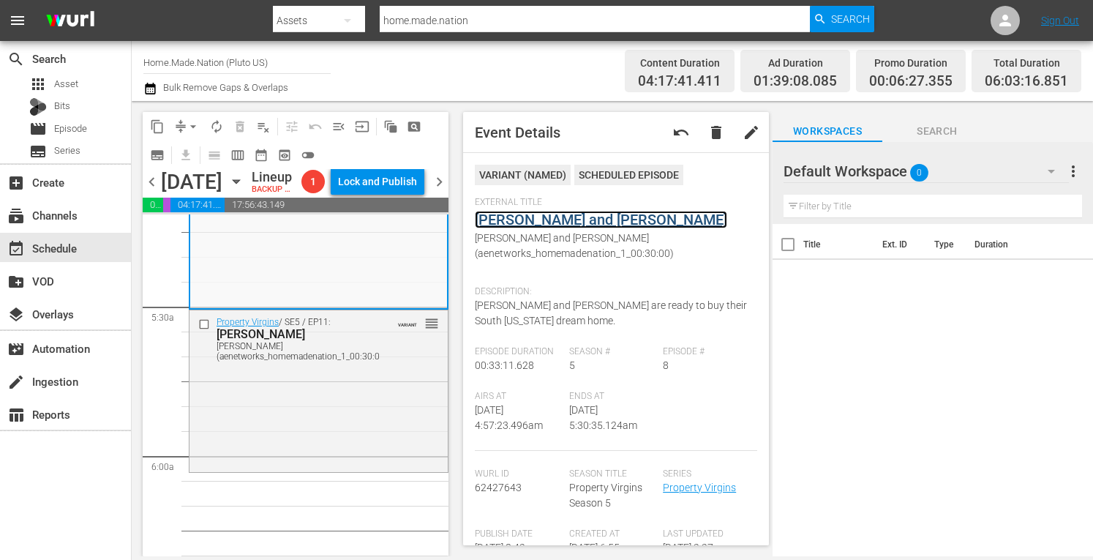
click at [511, 216] on link "[PERSON_NAME] and [PERSON_NAME]" at bounding box center [601, 220] width 252 height 18
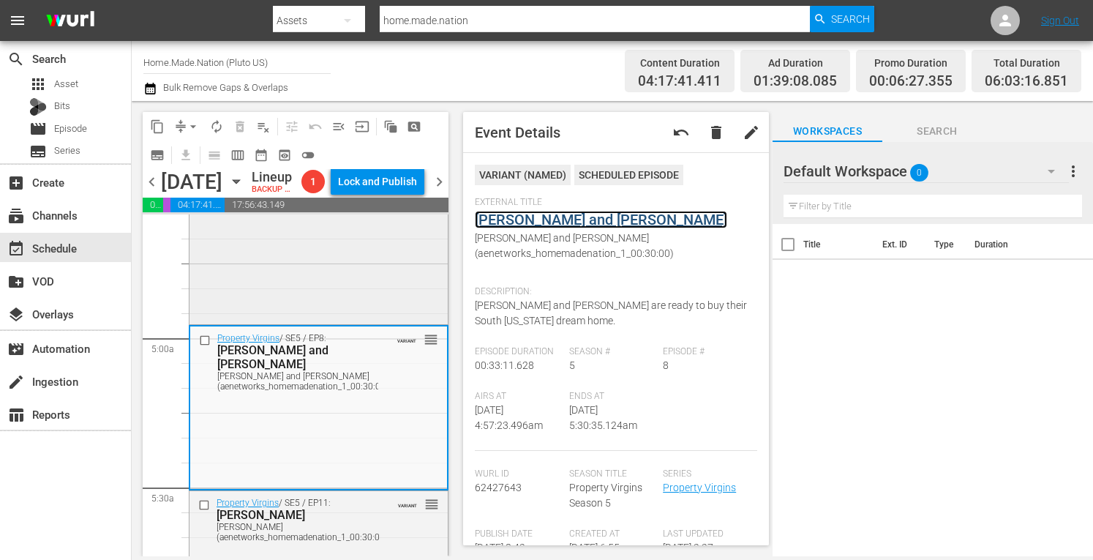
scroll to position [1368, 0]
click at [338, 317] on div "Property Virgins / SE4 / EP25: Hammer Time reorder" at bounding box center [318, 241] width 258 height 164
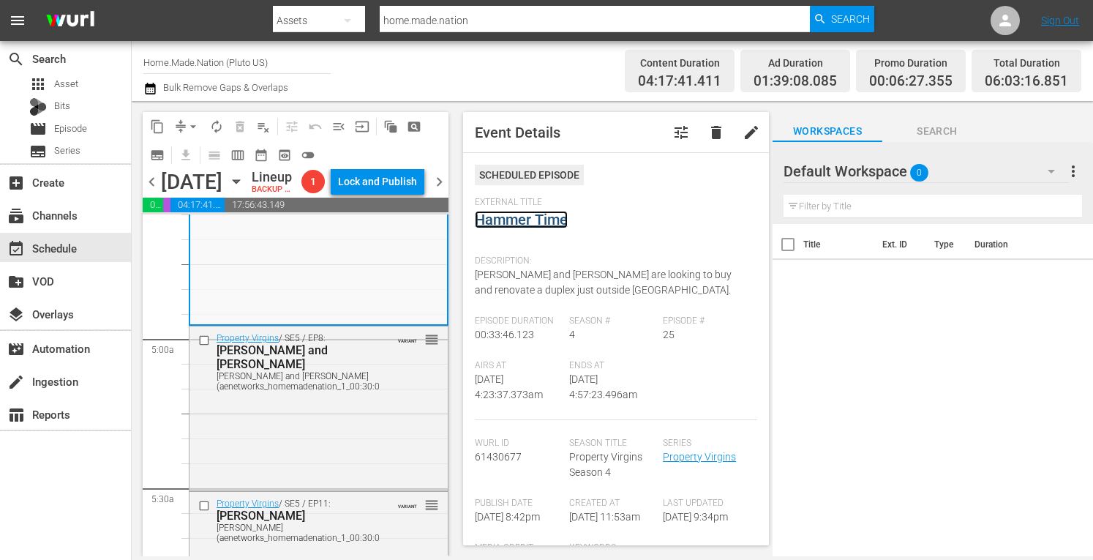
click at [502, 222] on link "Hammer Time" at bounding box center [521, 220] width 93 height 18
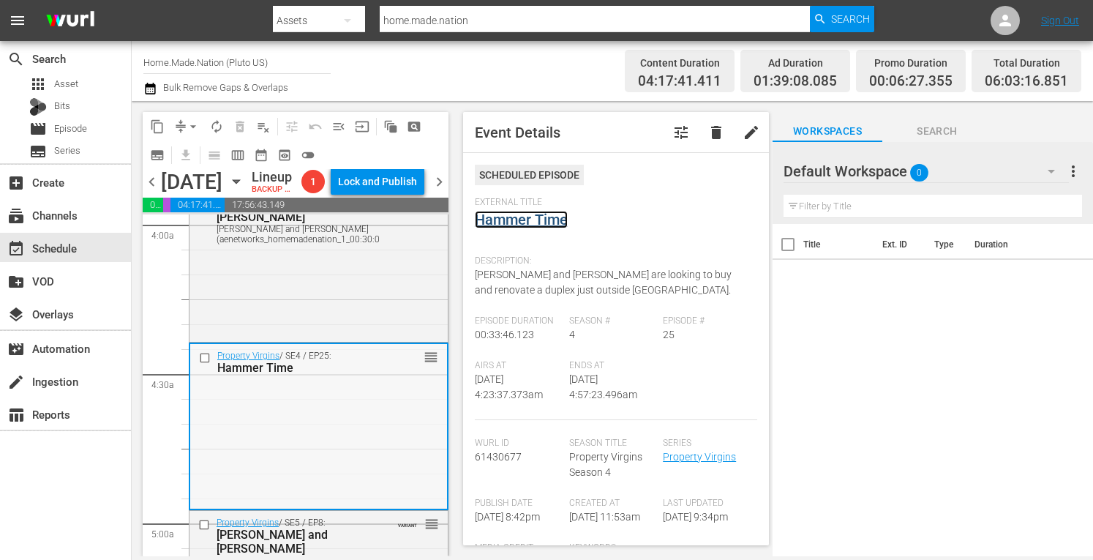
scroll to position [1180, 0]
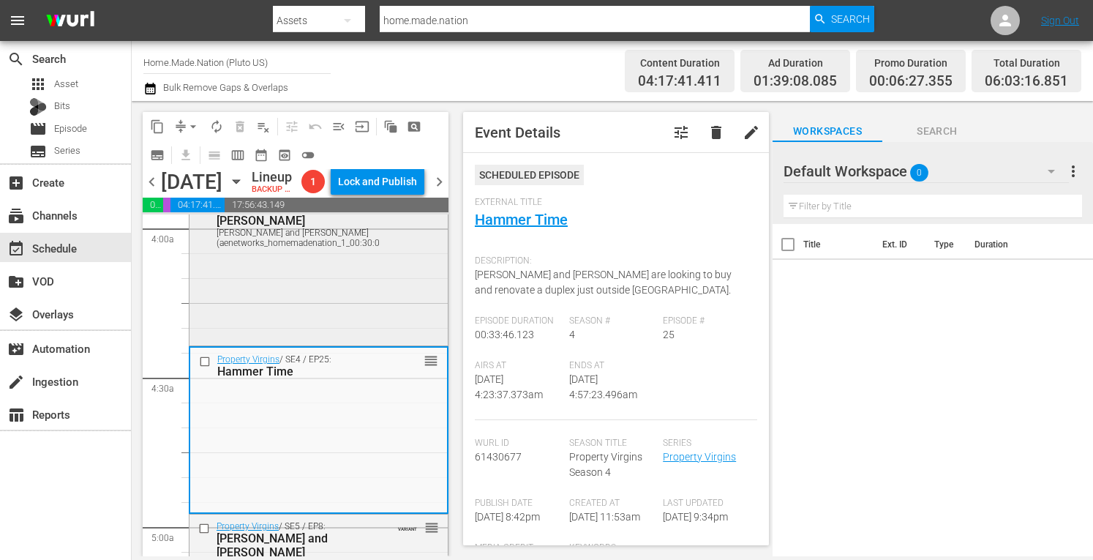
click at [296, 337] on div "Property Virgins / SE5 / EP3: [PERSON_NAME] and [PERSON_NAME] [PERSON_NAME] and…" at bounding box center [318, 262] width 258 height 159
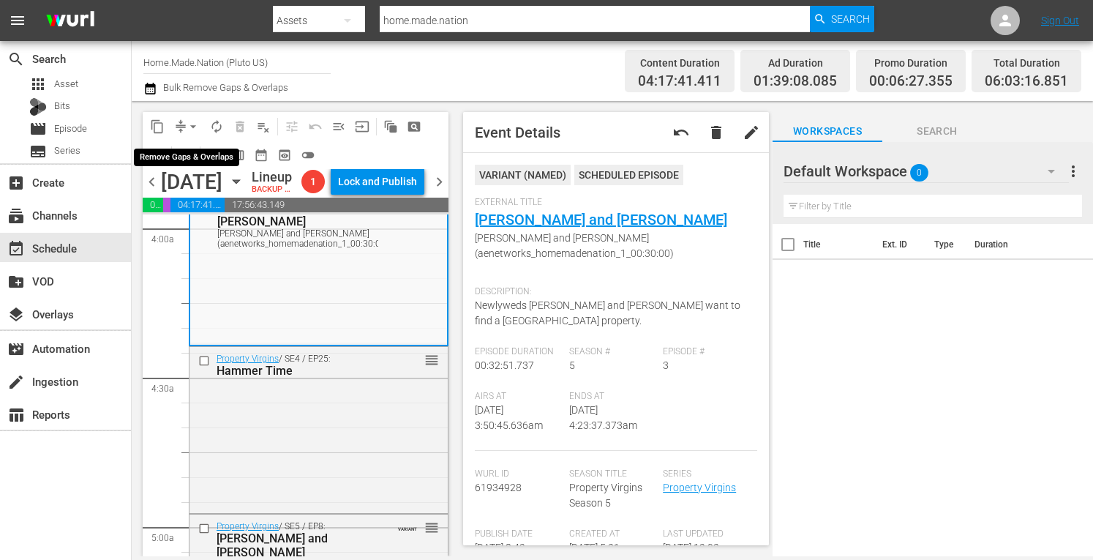
click at [192, 124] on span "arrow_drop_down" at bounding box center [193, 126] width 15 height 15
click at [192, 152] on li "Align to Midnight" at bounding box center [193, 156] width 121 height 24
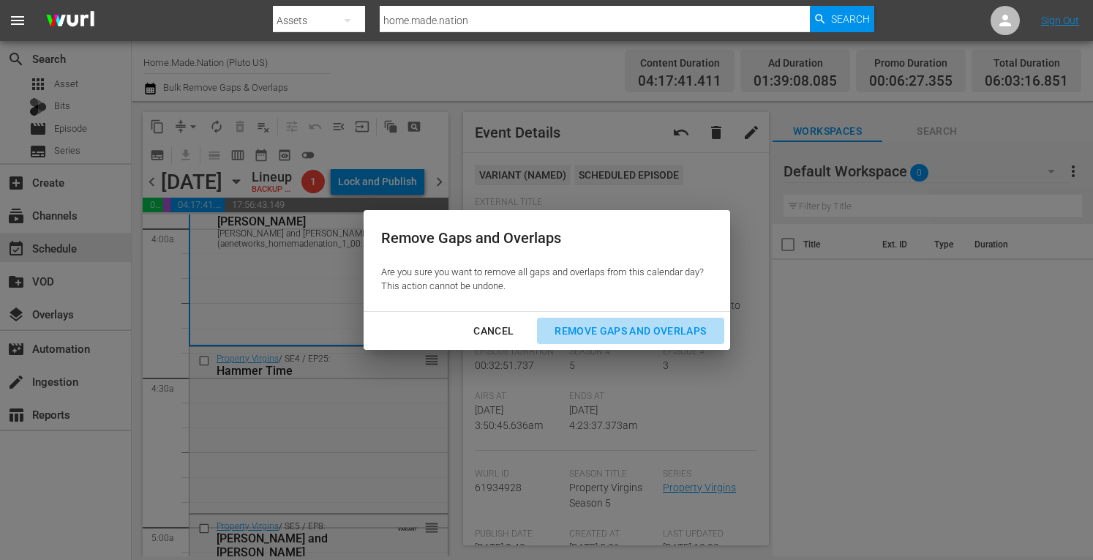
click at [589, 326] on div "Remove Gaps and Overlaps" at bounding box center [630, 331] width 175 height 18
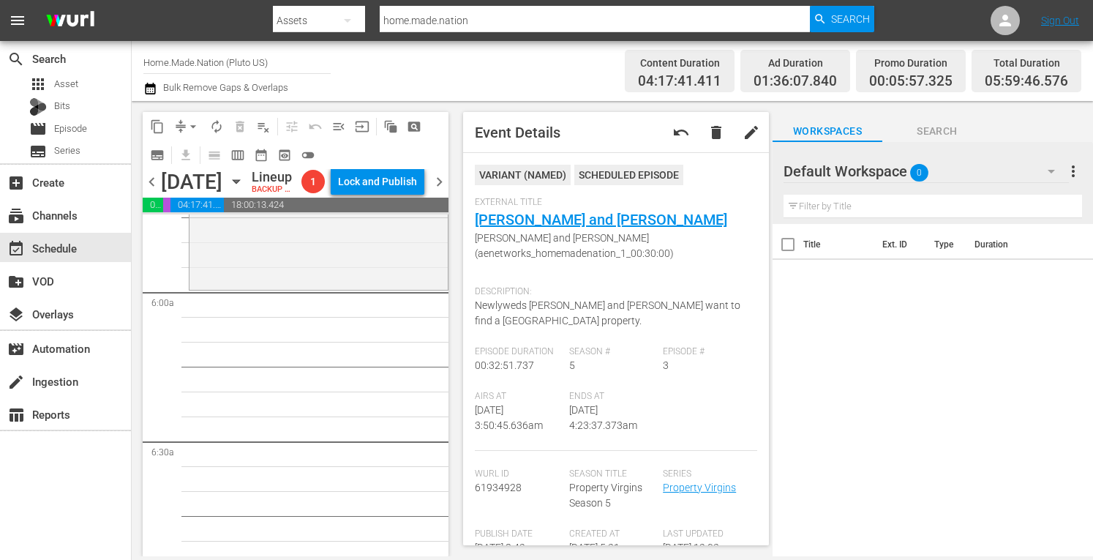
scroll to position [1682, 0]
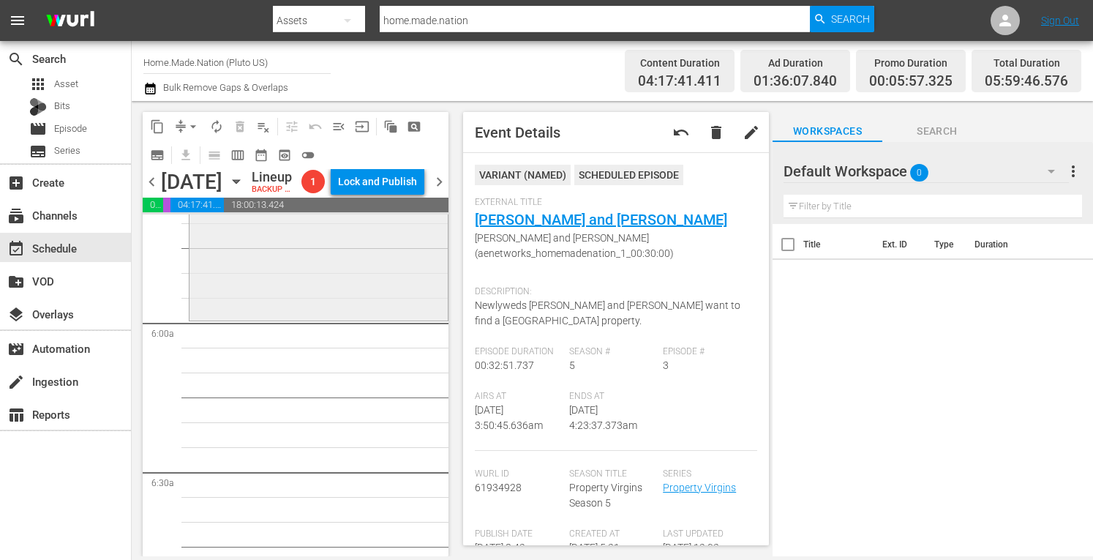
click at [245, 317] on div "Property Virgins / SE5 / EP11: Sean Sean (aenetworks_homemadenation_1_00:30:00)…" at bounding box center [318, 238] width 258 height 158
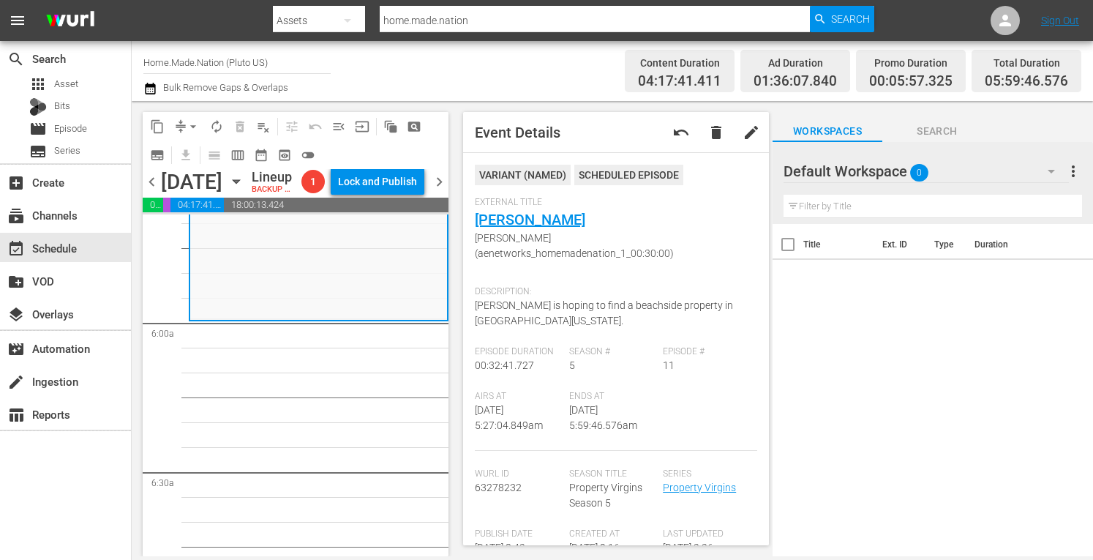
click at [195, 129] on span "arrow_drop_down" at bounding box center [193, 126] width 15 height 15
click at [183, 156] on li "Align to Midnight" at bounding box center [193, 156] width 121 height 24
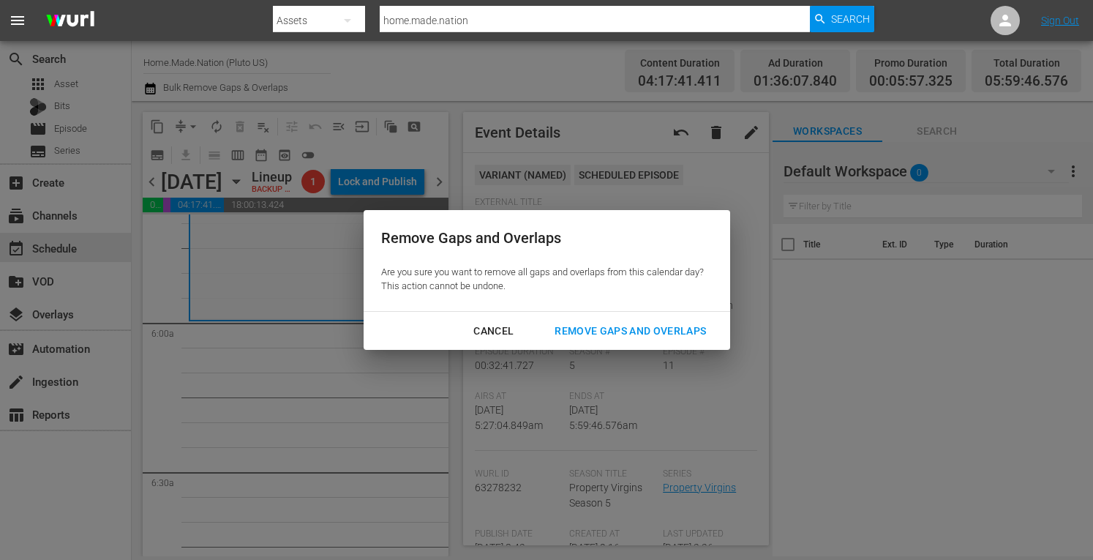
click at [574, 328] on div "Remove Gaps and Overlaps" at bounding box center [630, 331] width 175 height 18
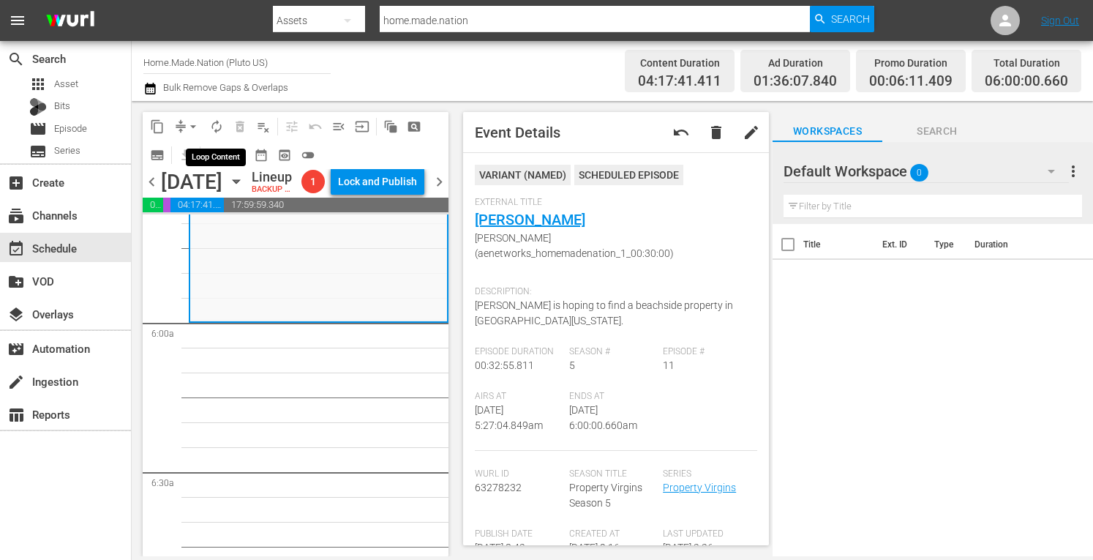
click at [218, 125] on span "autorenew_outlined" at bounding box center [216, 126] width 15 height 15
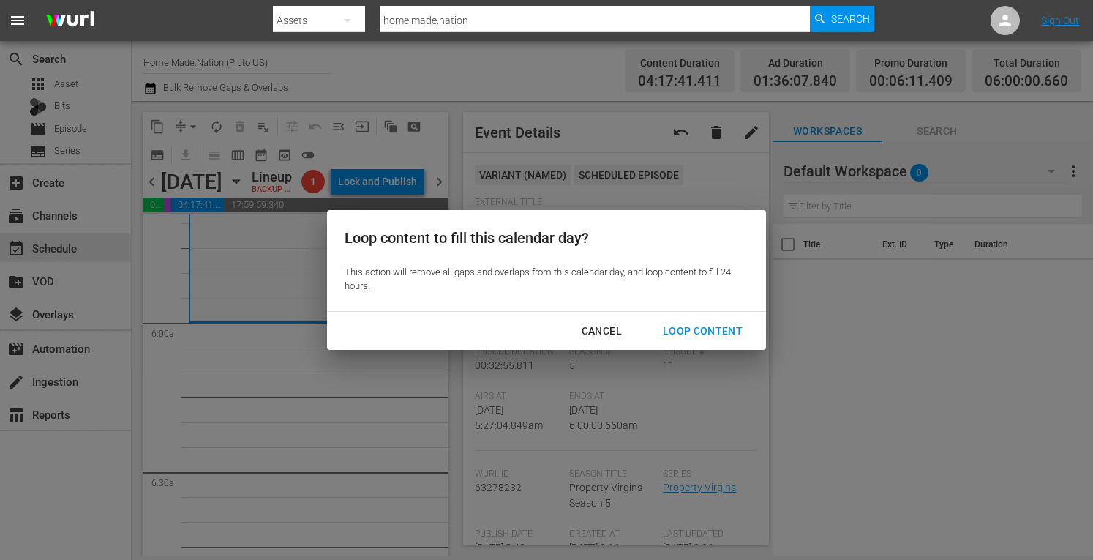
click at [697, 334] on div "Loop Content" at bounding box center [702, 331] width 103 height 18
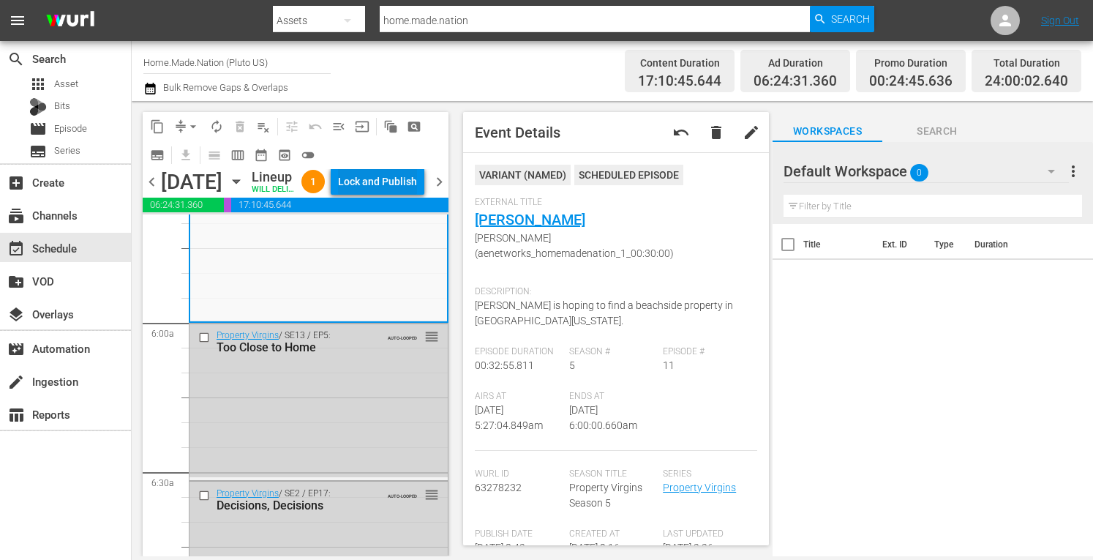
click at [388, 195] on div "Lock and Publish" at bounding box center [377, 181] width 79 height 26
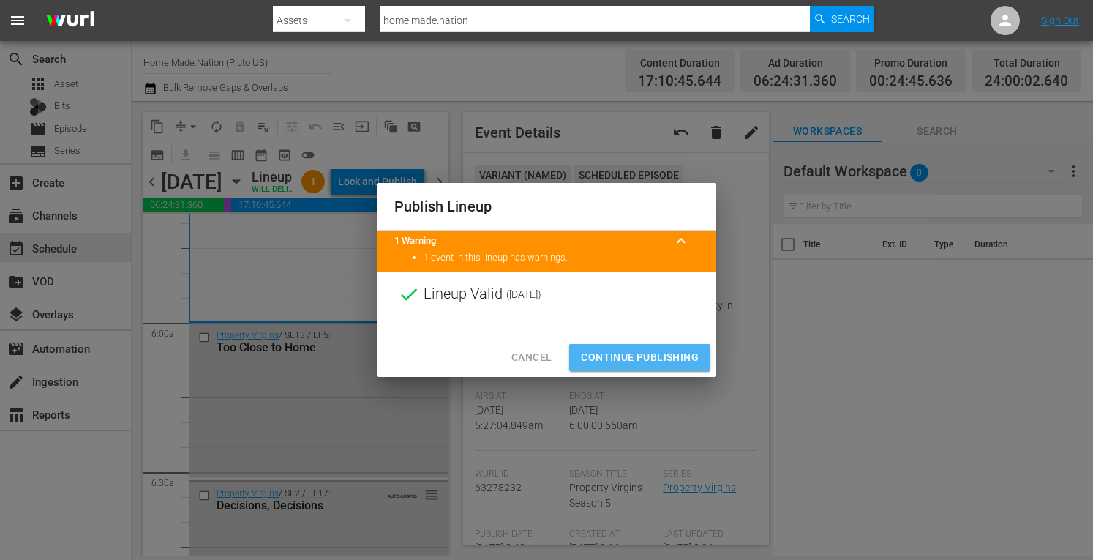
click at [650, 356] on span "Continue Publishing" at bounding box center [640, 357] width 118 height 18
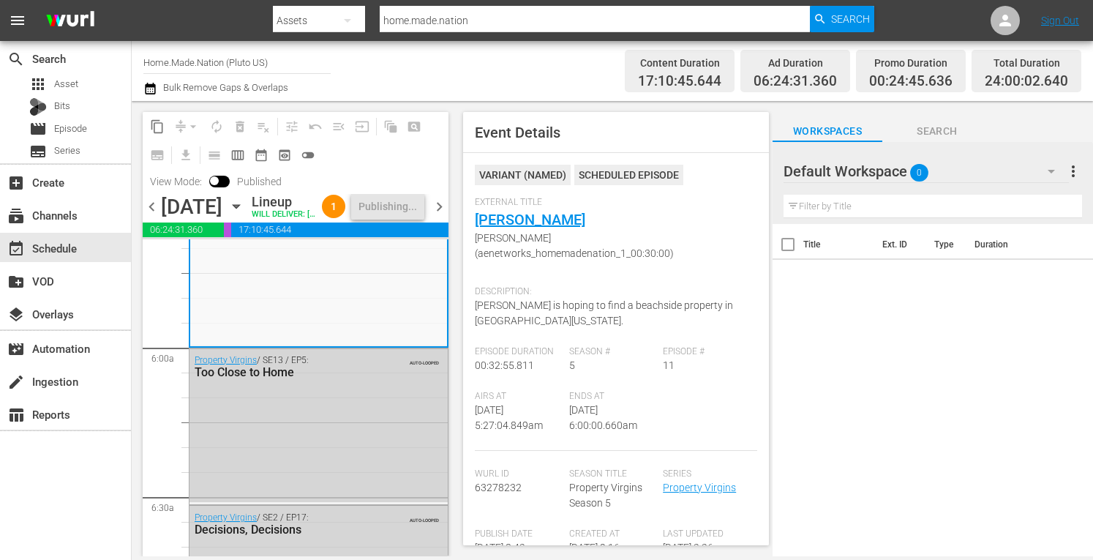
click at [153, 216] on span "chevron_left" at bounding box center [152, 207] width 18 height 18
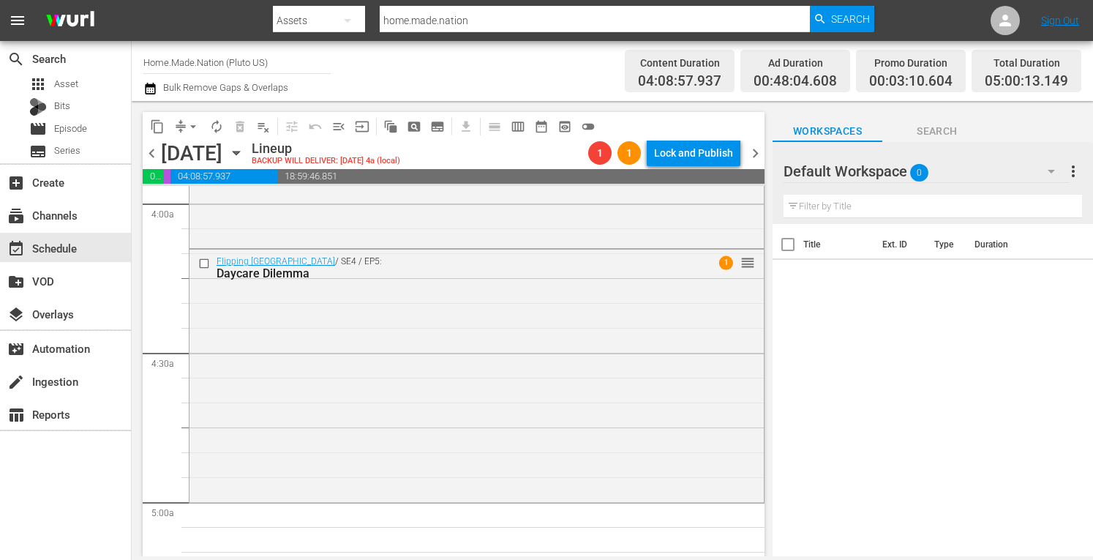
scroll to position [1194, 0]
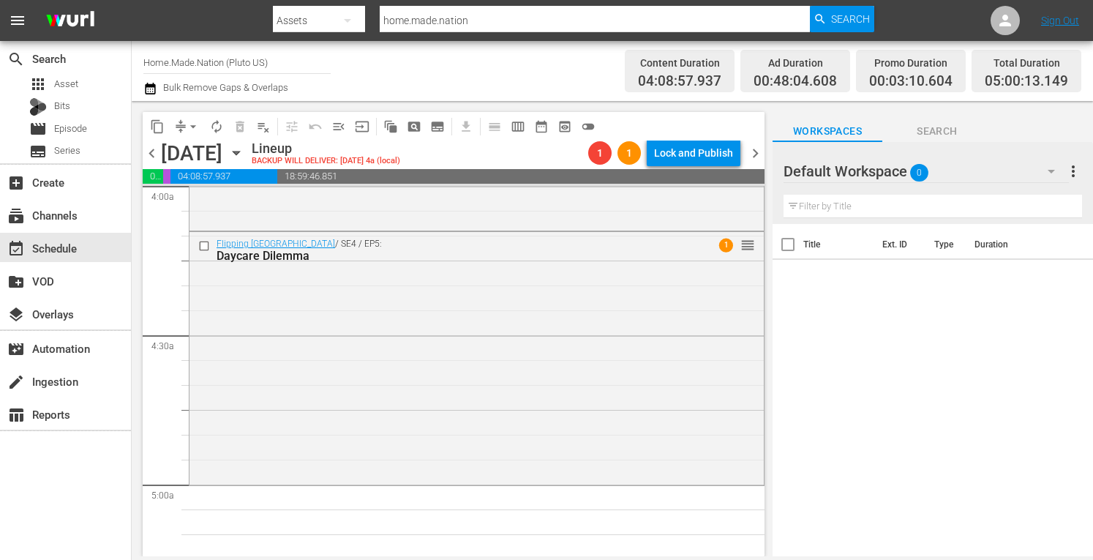
click at [301, 402] on div "Flipping Boston / SE4 / EP5: Daycare Dilemma 1 reorder" at bounding box center [476, 356] width 574 height 249
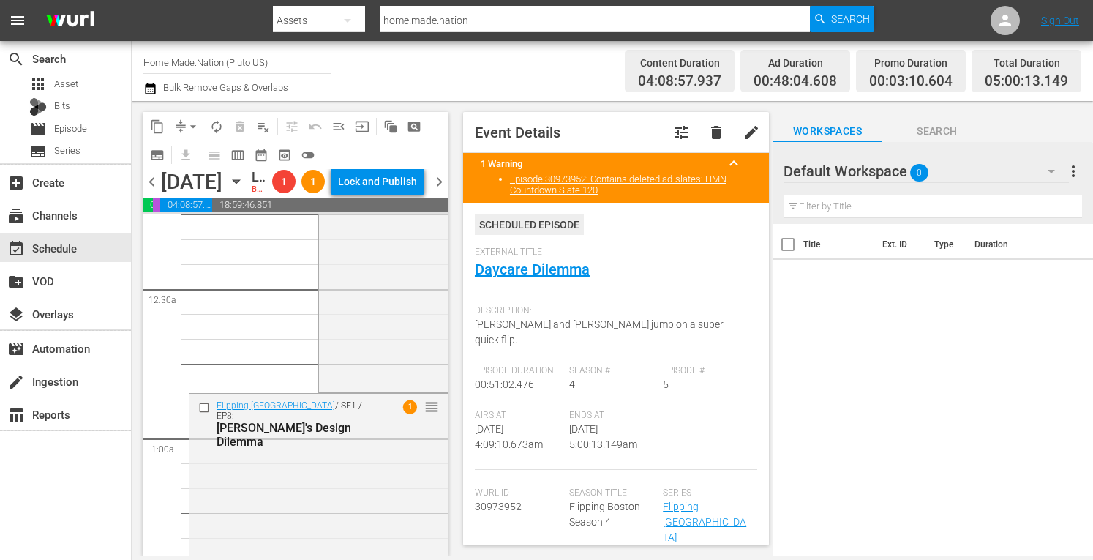
scroll to position [0, 0]
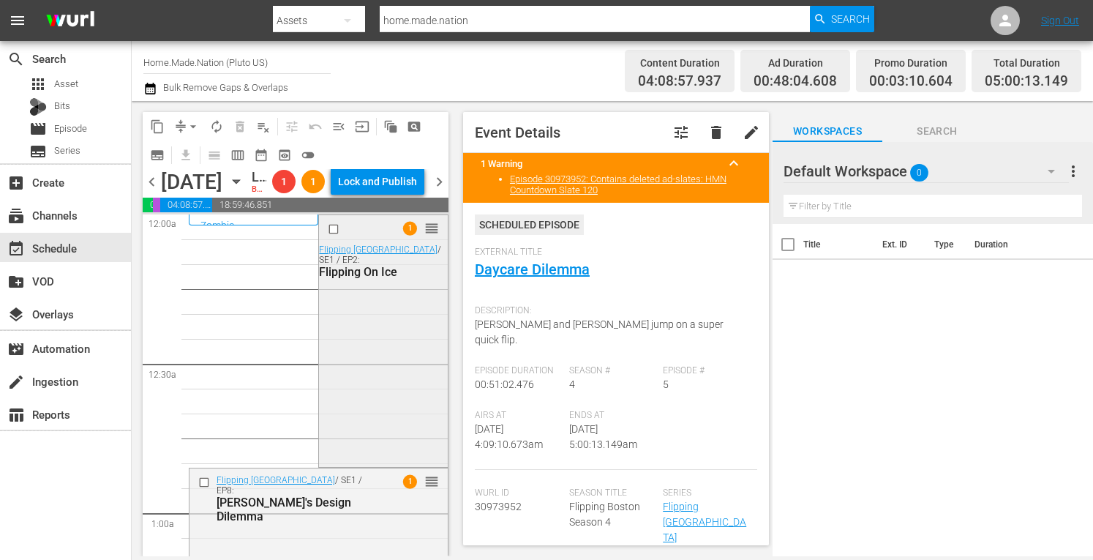
click at [331, 404] on div "1 reorder Flipping Boston / SE1 / EP2: Flipping On Ice" at bounding box center [383, 339] width 128 height 249
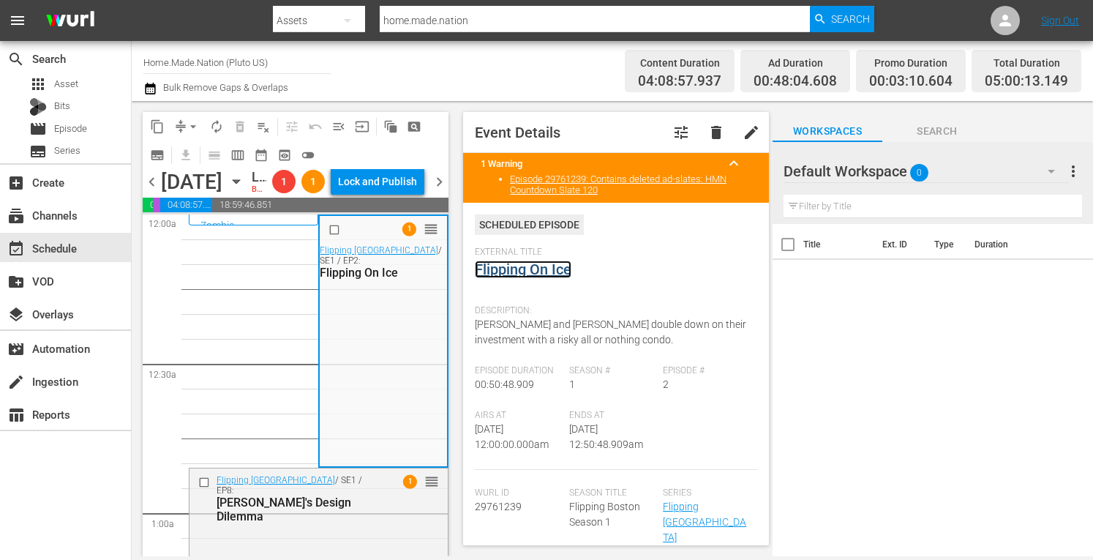
click at [508, 276] on link "Flipping On Ice" at bounding box center [523, 269] width 97 height 18
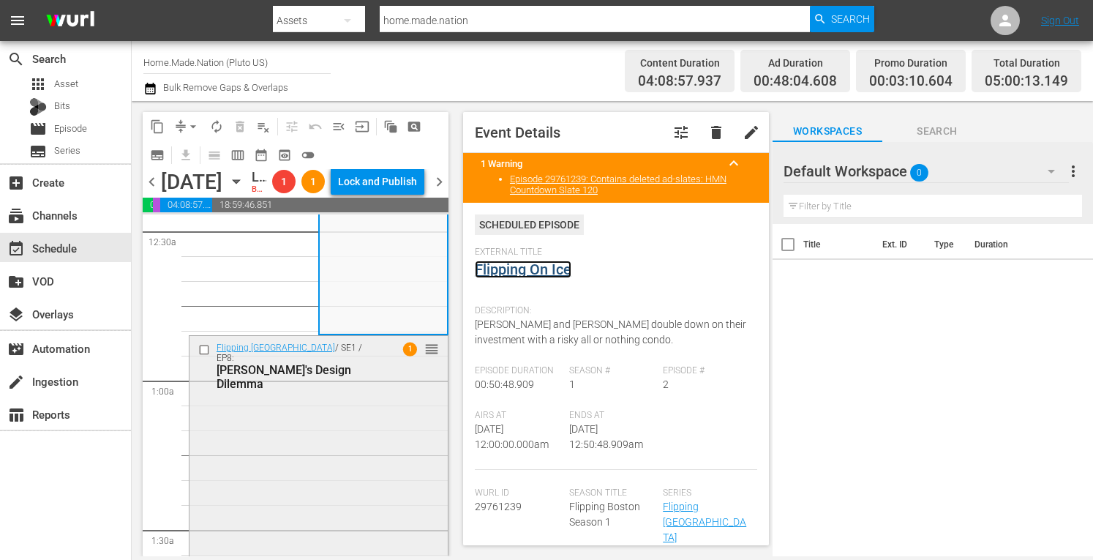
scroll to position [135, 0]
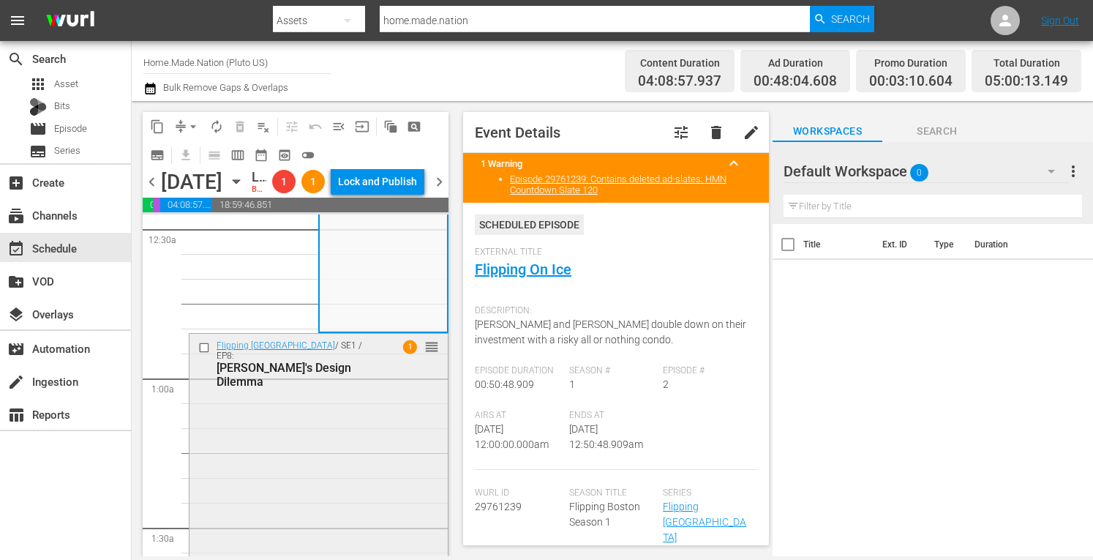
click at [312, 479] on div "Flipping Boston / SE1 / EP8: Dave's Design Dilemma 1 reorder" at bounding box center [318, 453] width 258 height 238
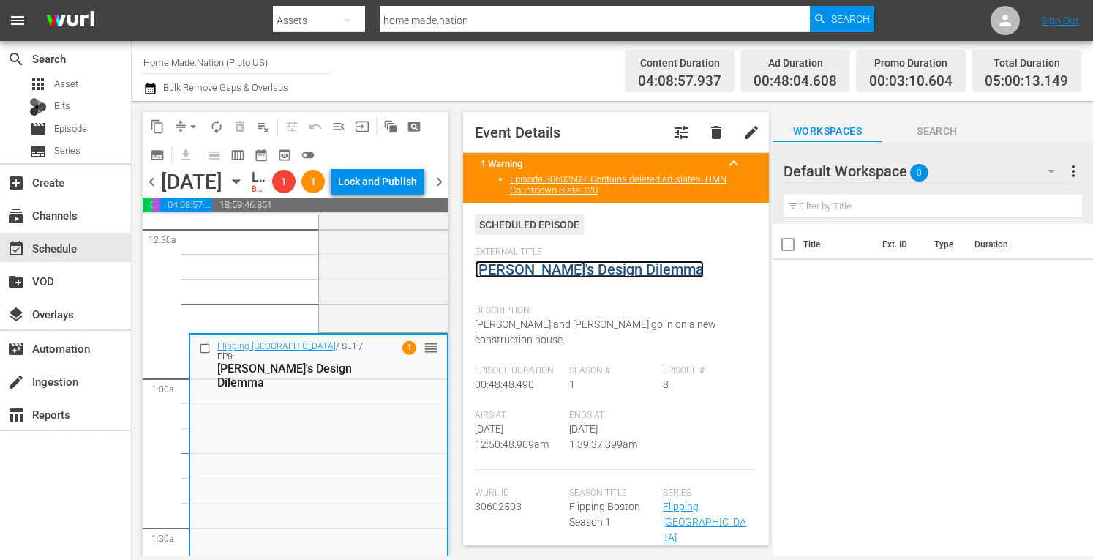
click at [544, 268] on link "Dave's Design Dilemma" at bounding box center [589, 269] width 229 height 18
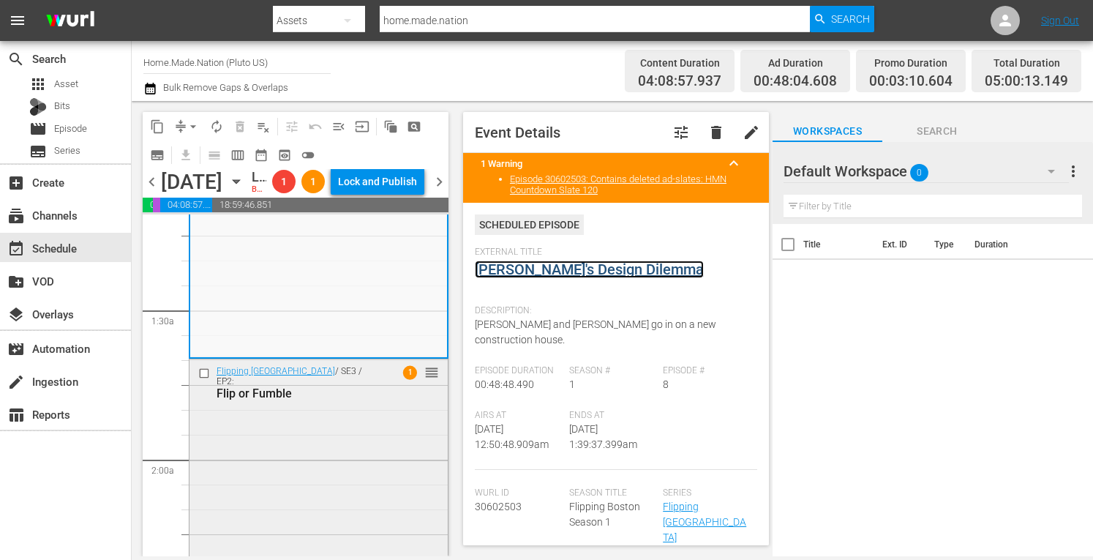
scroll to position [354, 0]
click at [322, 481] on div "Flipping Boston / SE3 / EP2: Flip or Fumble 1 reorder" at bounding box center [318, 474] width 258 height 235
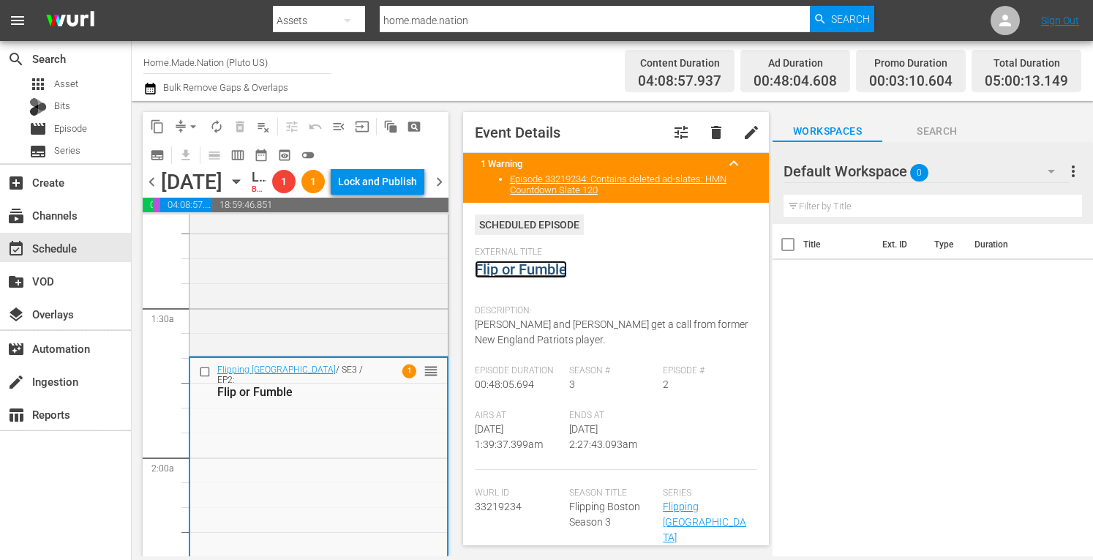
click at [533, 267] on link "Flip or Fumble" at bounding box center [521, 269] width 92 height 18
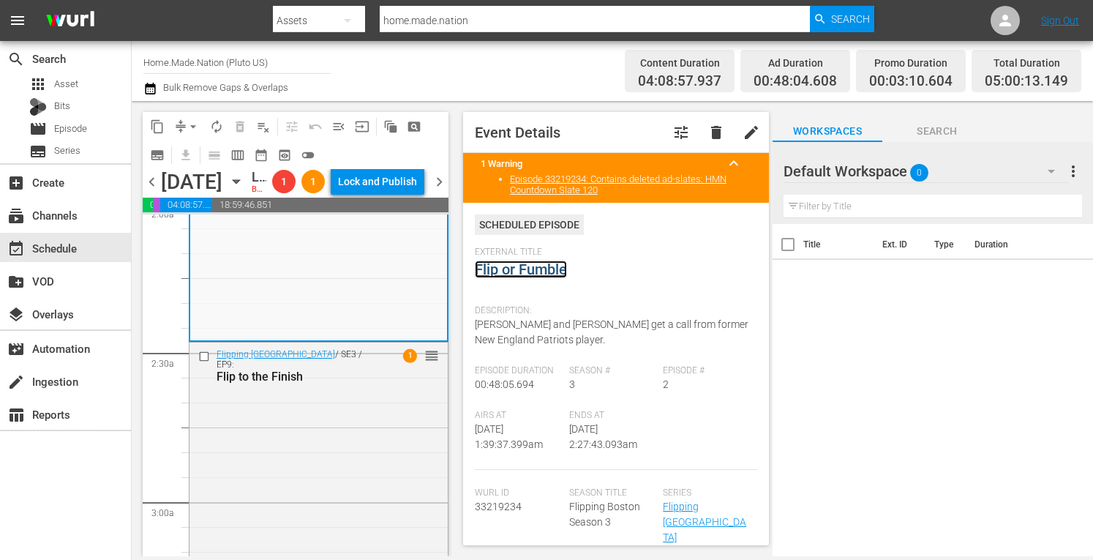
scroll to position [637, 0]
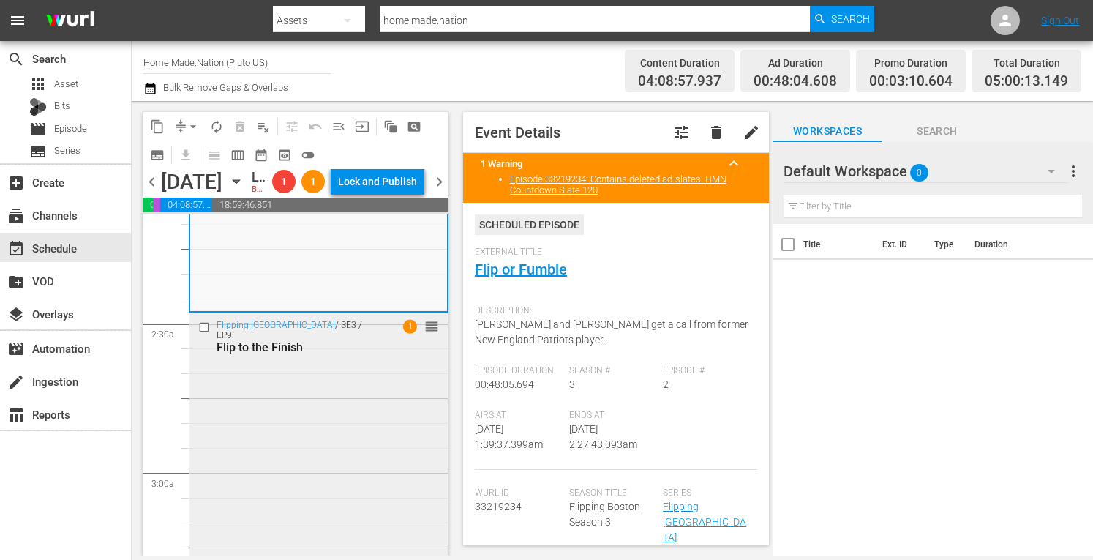
click at [301, 465] on div "Flipping Boston / SE3 / EP9: Flip to the Finish 1 reorder" at bounding box center [318, 434] width 258 height 243
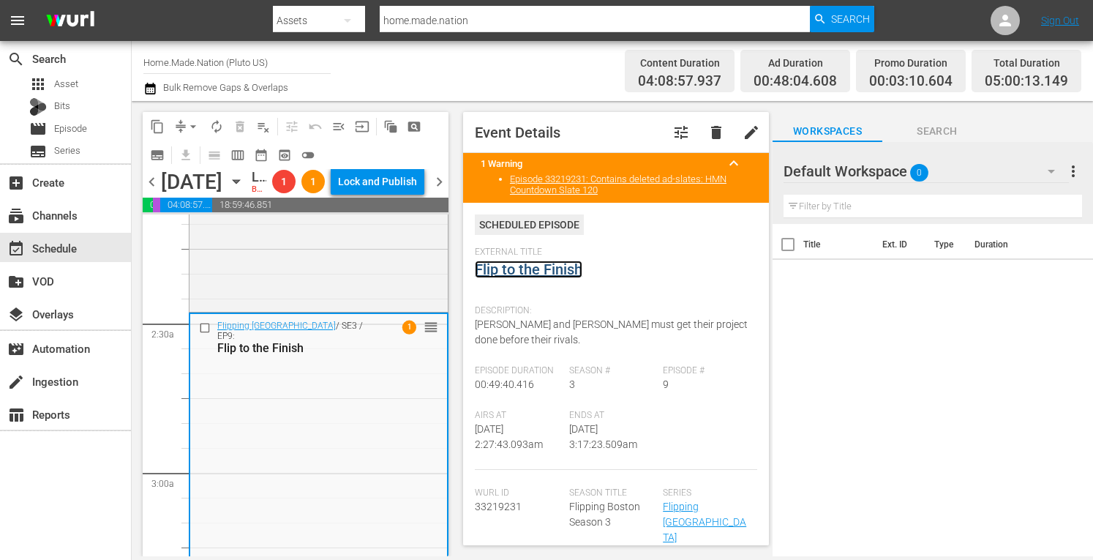
click at [524, 269] on link "Flip to the Finish" at bounding box center [529, 269] width 108 height 18
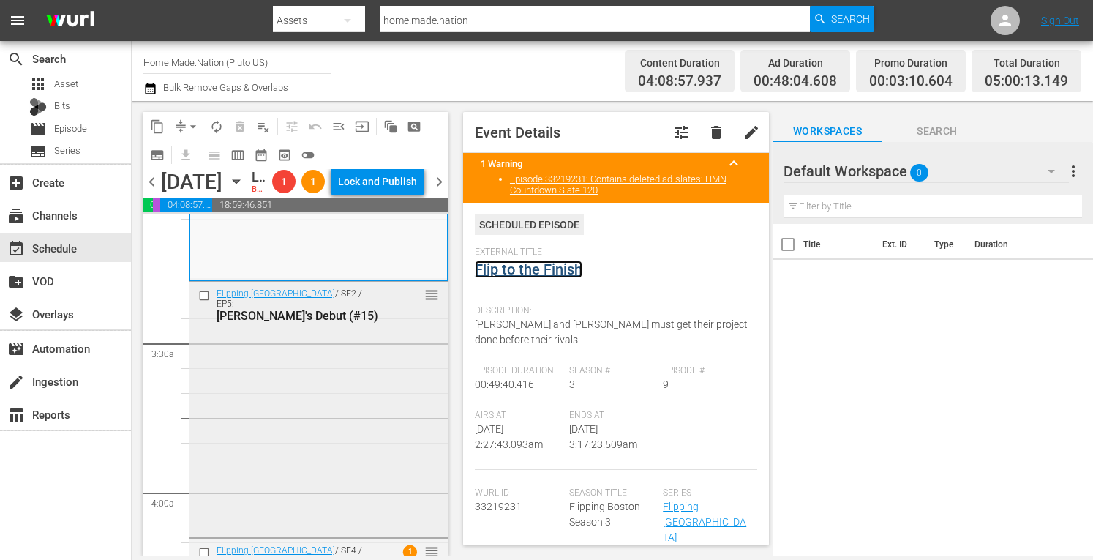
scroll to position [917, 0]
click at [361, 426] on div "Flipping Boston / SE2 / EP5: Desi's Debut (#15) reorder" at bounding box center [318, 407] width 258 height 253
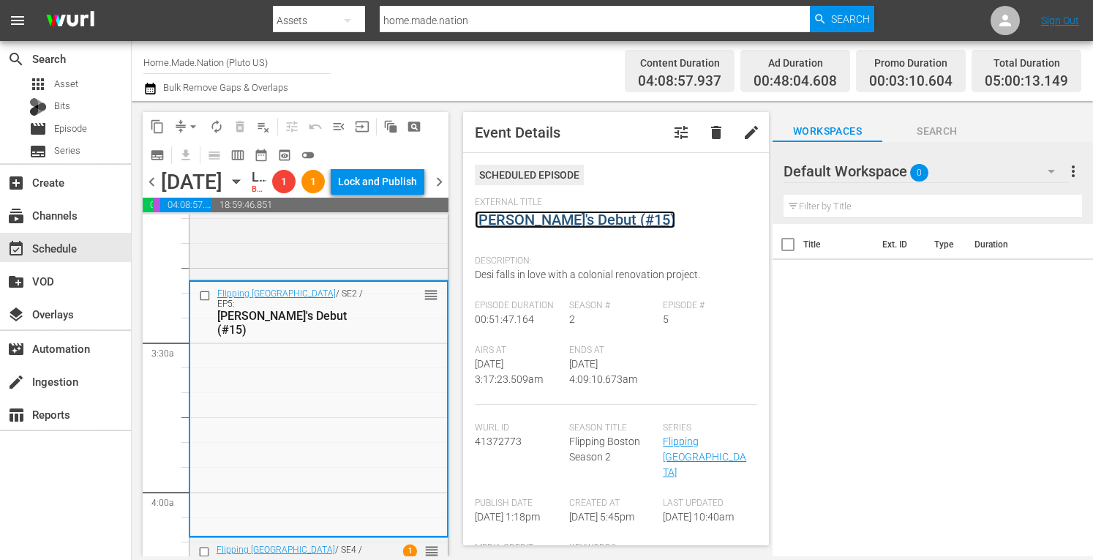
click at [552, 220] on link "Desi's Debut (#15)" at bounding box center [575, 220] width 200 height 18
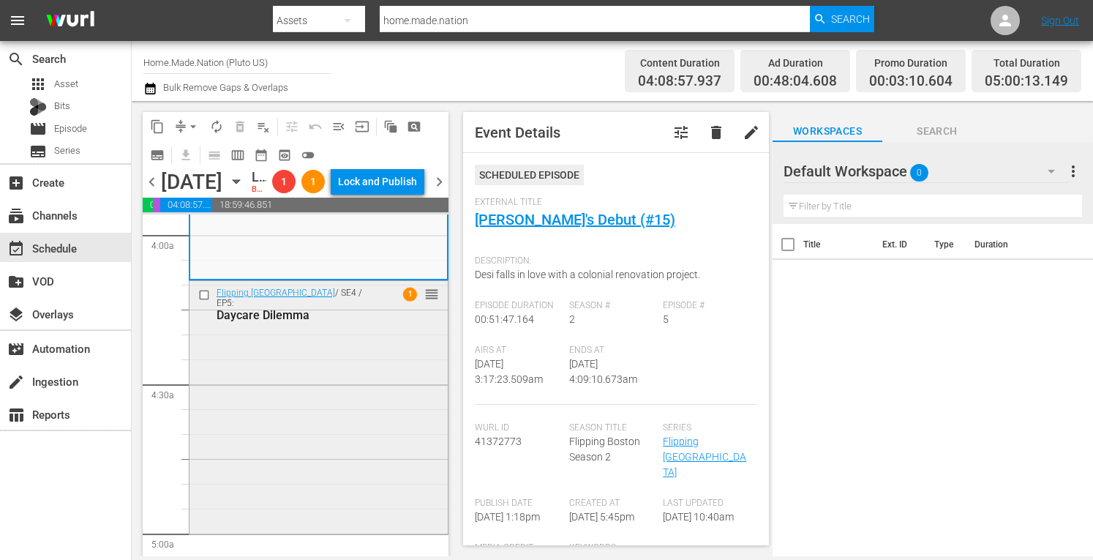
click at [347, 419] on div "Flipping Boston / SE4 / EP5: Daycare Dilemma 1 reorder" at bounding box center [318, 405] width 258 height 249
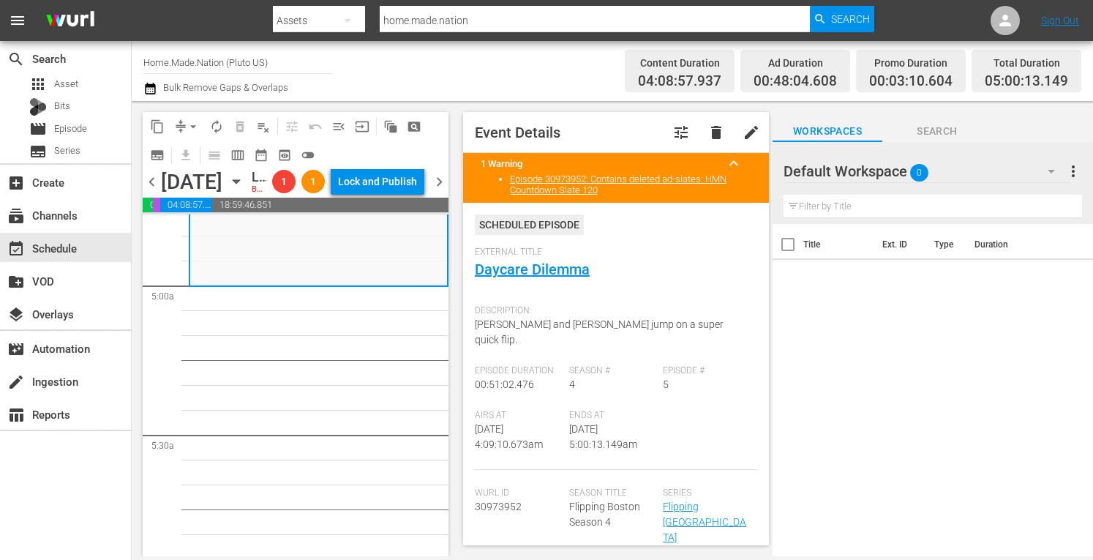
scroll to position [1422, 0]
click at [535, 264] on link "Daycare Dilemma" at bounding box center [532, 269] width 115 height 18
click at [336, 127] on span "menu_open" at bounding box center [338, 126] width 15 height 15
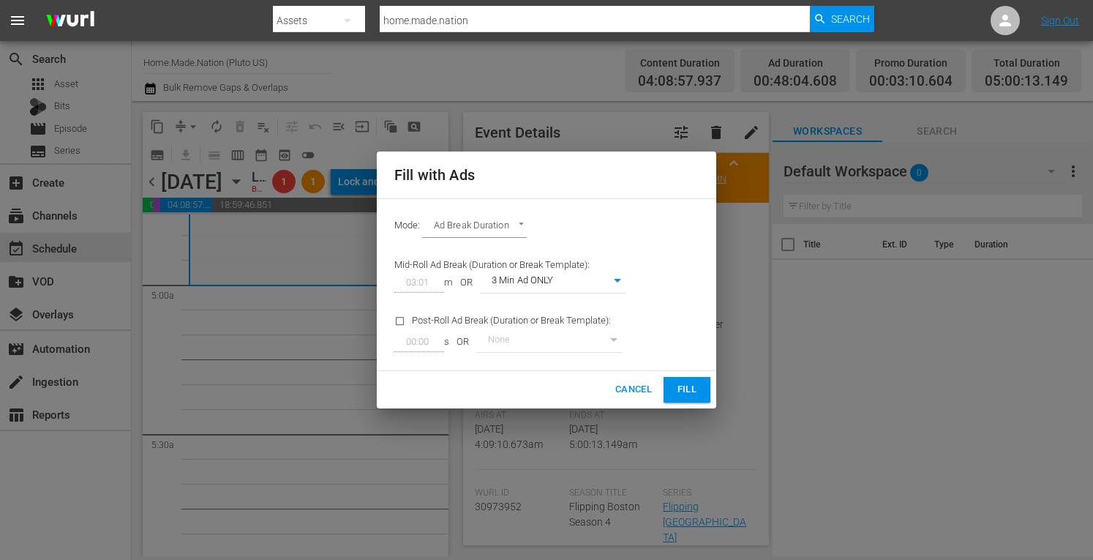
click at [673, 400] on button "Fill" at bounding box center [686, 390] width 47 height 26
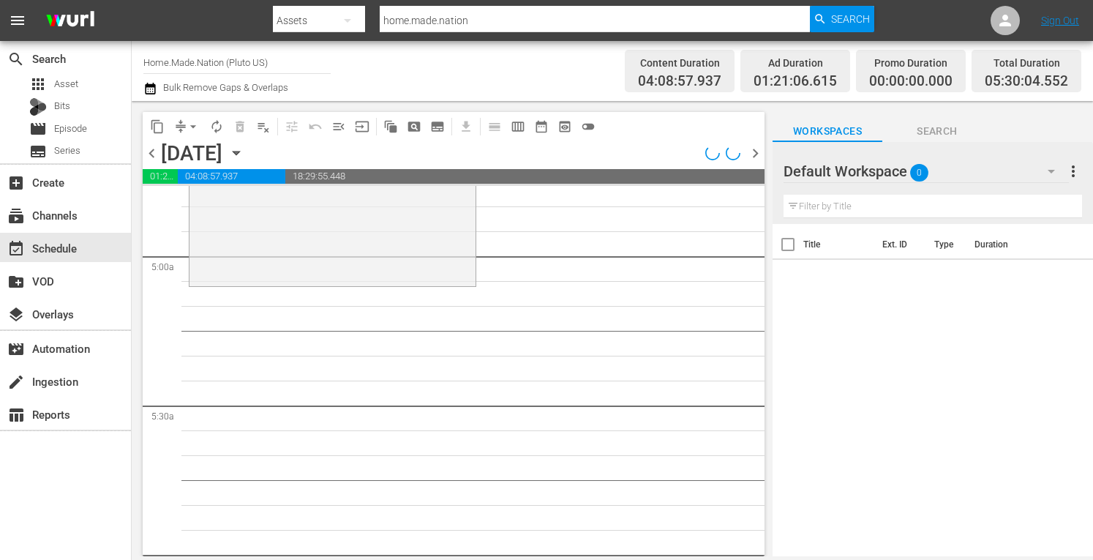
scroll to position [1372, 0]
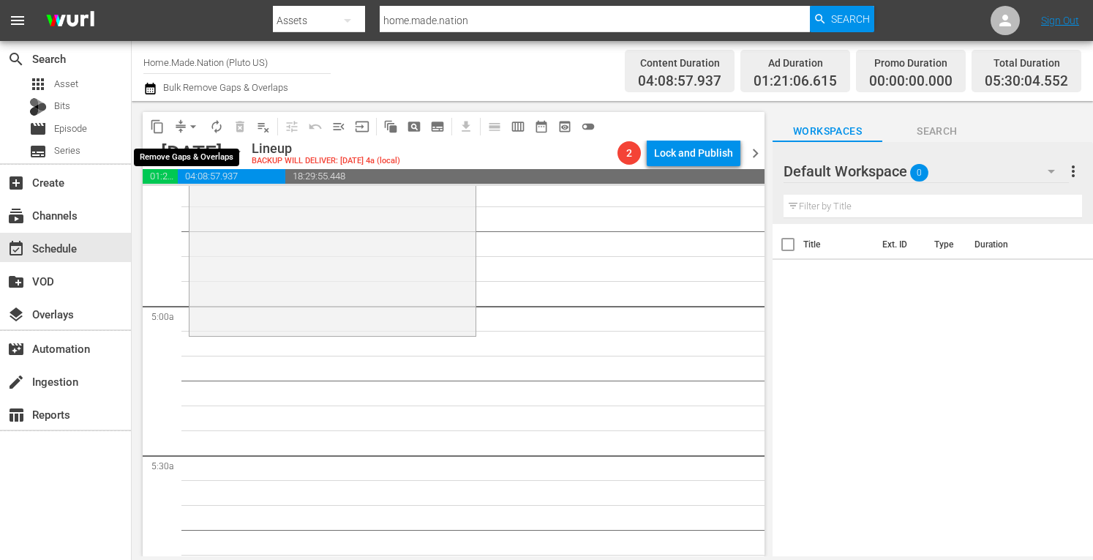
click at [190, 129] on span "arrow_drop_down" at bounding box center [193, 126] width 15 height 15
click at [173, 154] on li "Align to Midnight" at bounding box center [194, 156] width 154 height 24
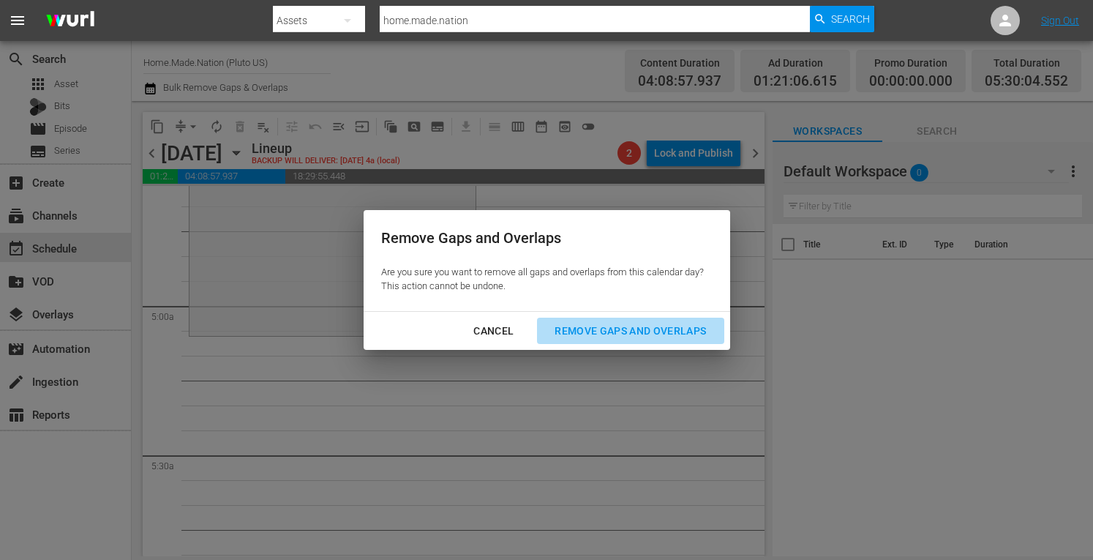
click at [633, 334] on div "Remove Gaps and Overlaps" at bounding box center [630, 331] width 175 height 18
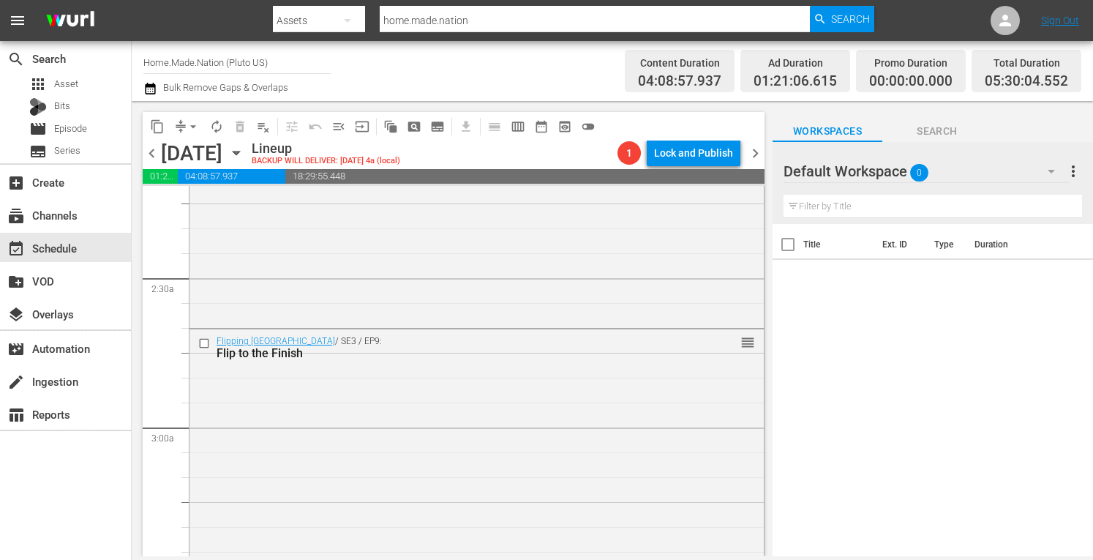
scroll to position [0, 0]
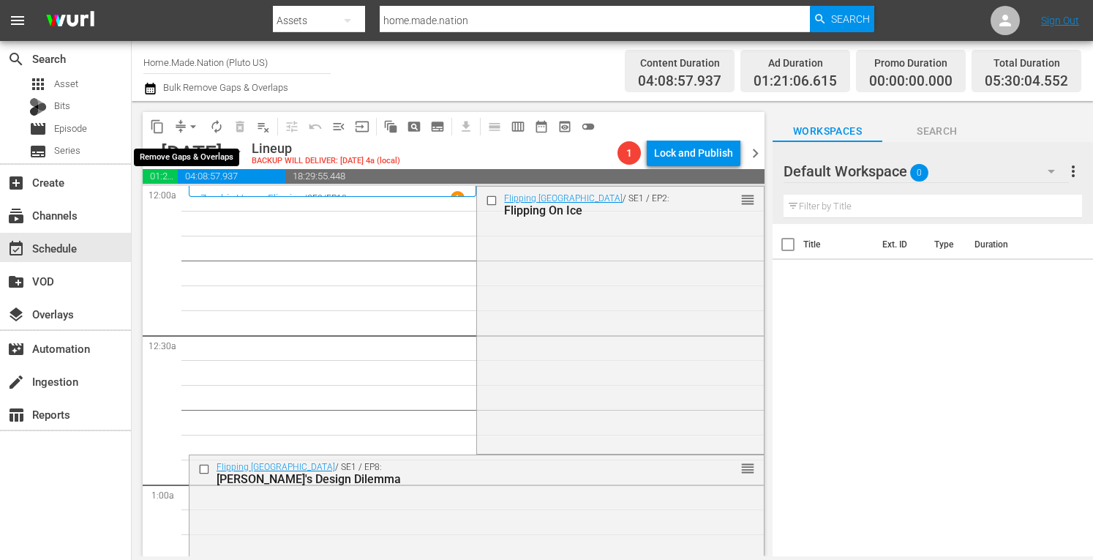
click at [198, 129] on span "arrow_drop_down" at bounding box center [193, 126] width 15 height 15
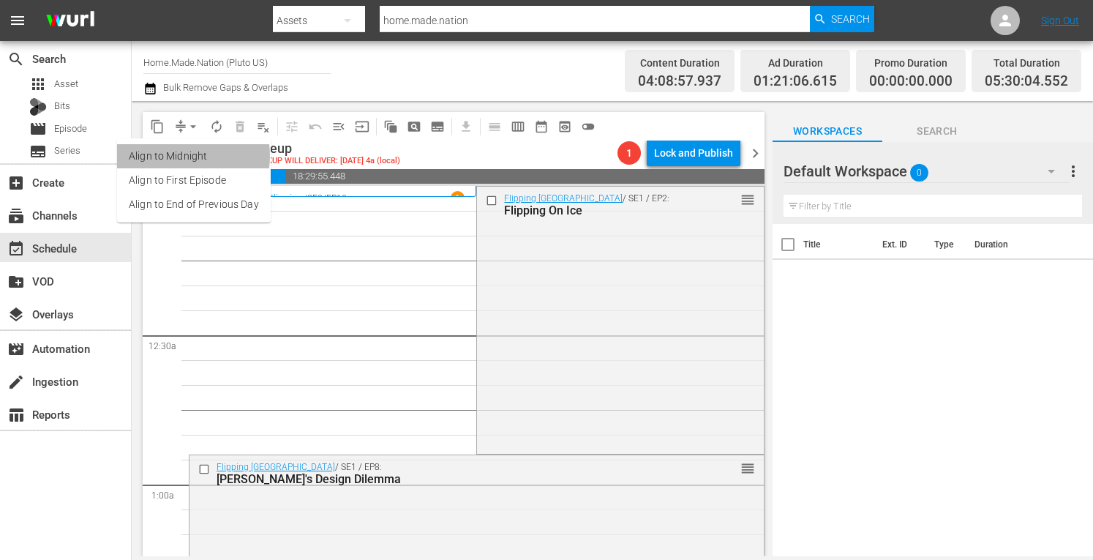
click at [174, 156] on li "Align to Midnight" at bounding box center [194, 156] width 154 height 24
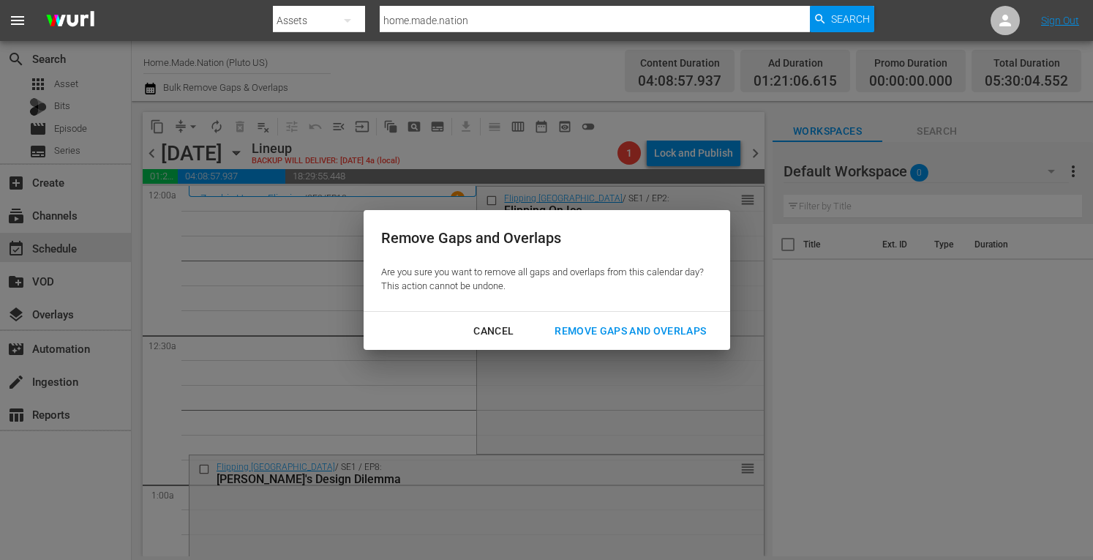
click at [597, 323] on div "Remove Gaps and Overlaps" at bounding box center [630, 331] width 175 height 18
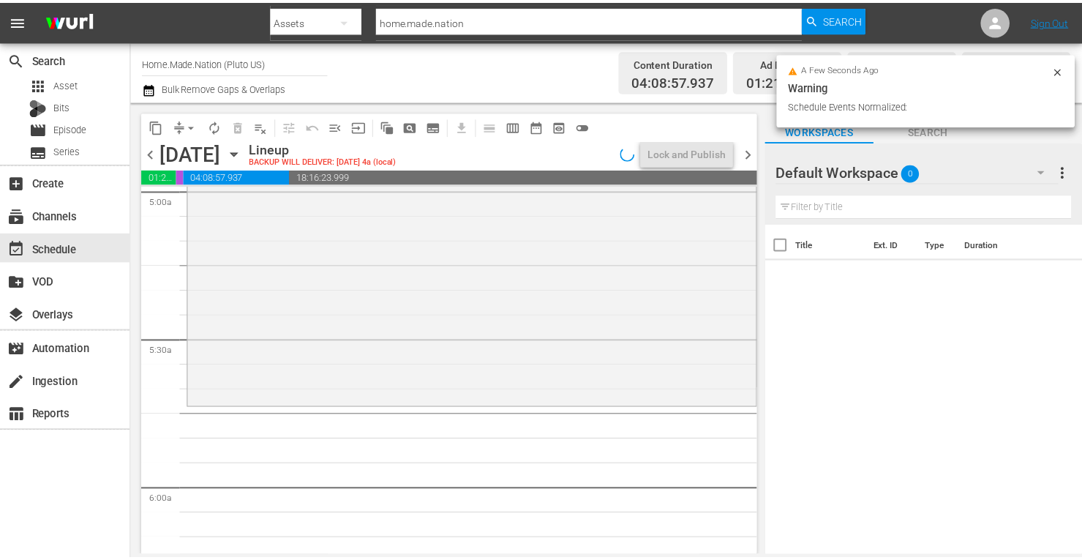
scroll to position [1563, 0]
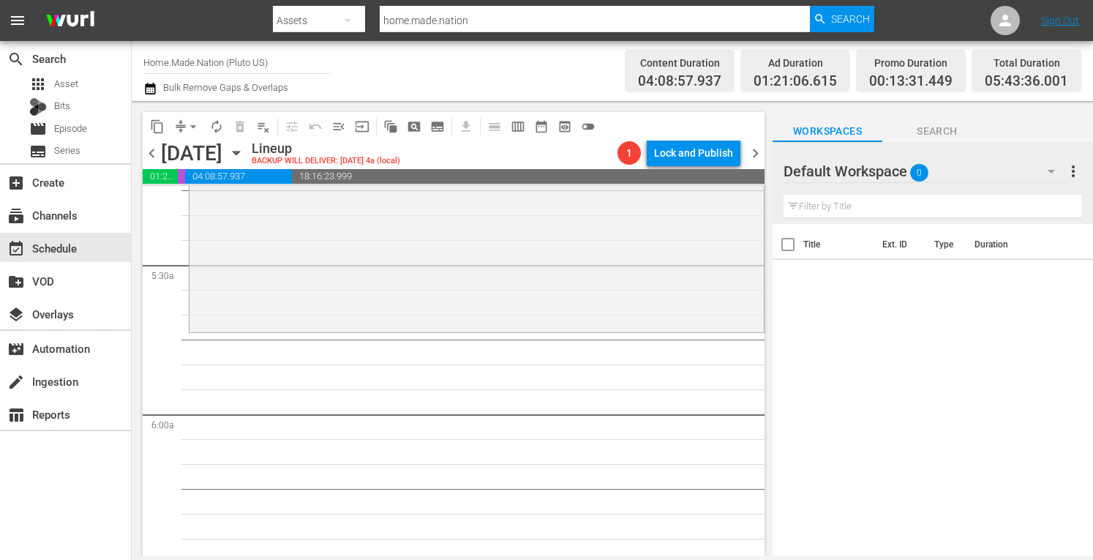
click at [392, 320] on div "Flipping Boston / SE4 / EP5: Daycare Dilemma reorder" at bounding box center [476, 182] width 574 height 291
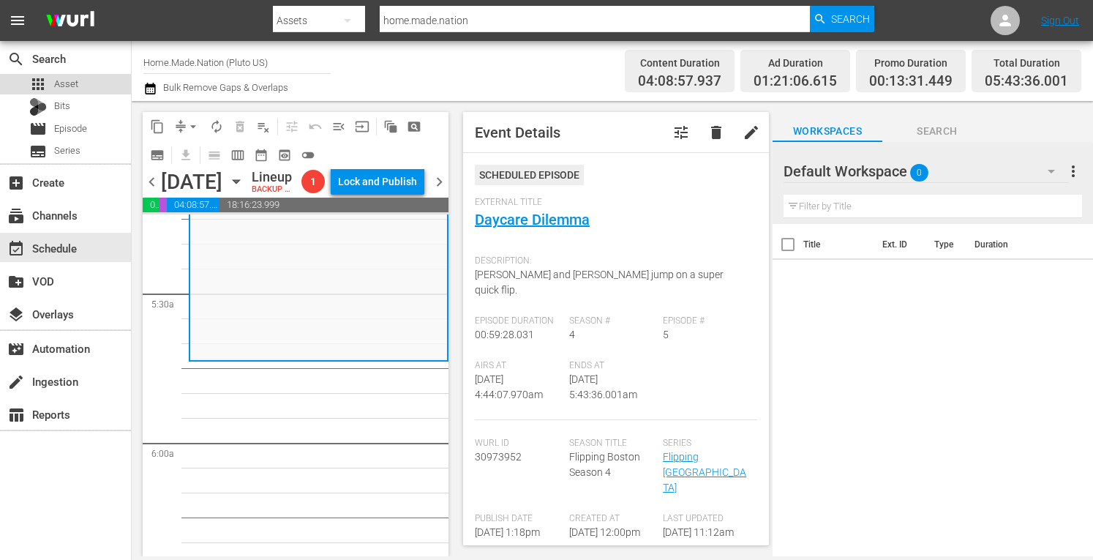
click at [75, 89] on span "Asset" at bounding box center [66, 84] width 24 height 15
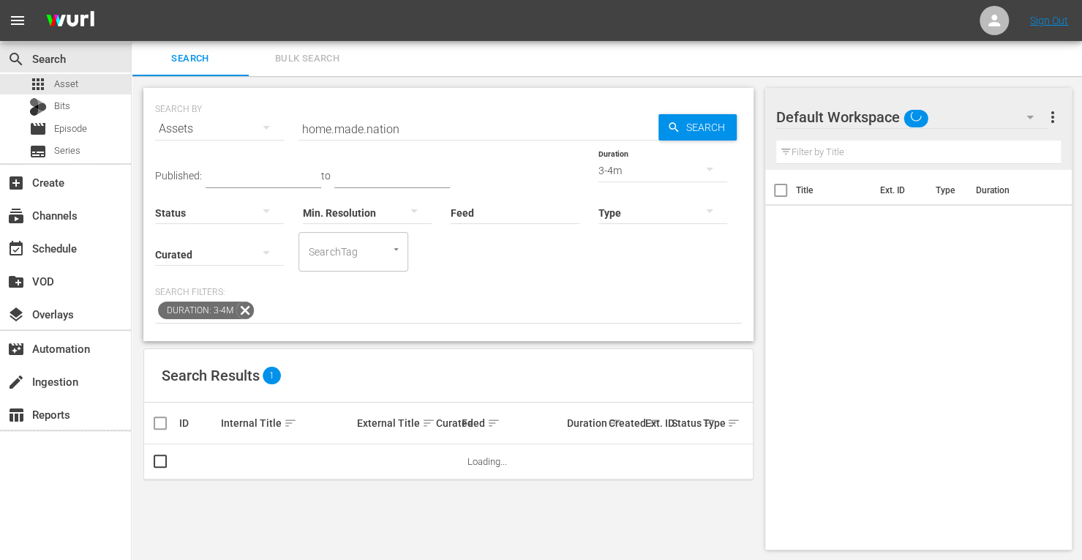
click at [291, 61] on span "Bulk Search" at bounding box center [306, 58] width 99 height 17
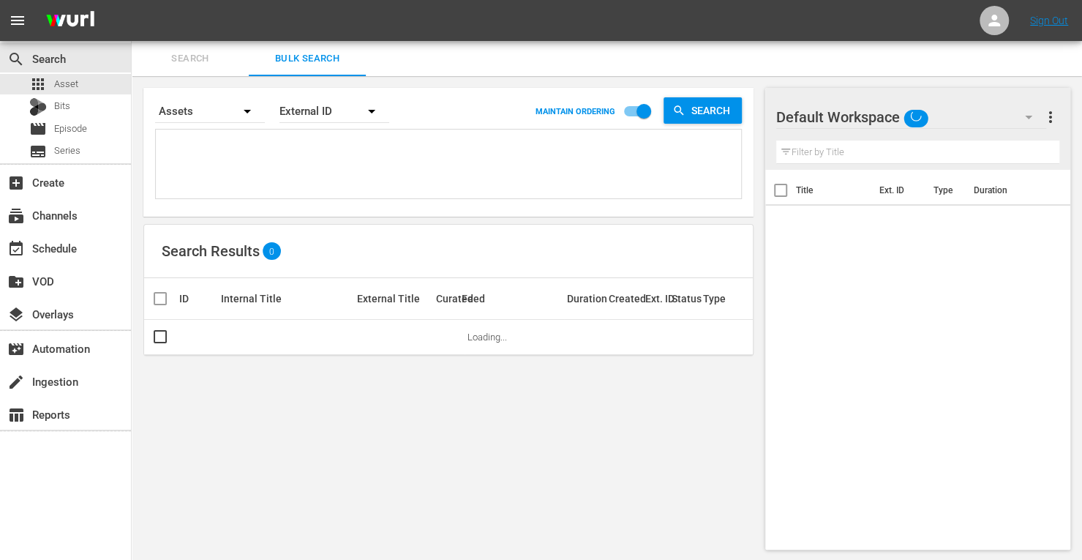
click at [257, 152] on textarea at bounding box center [450, 166] width 582 height 67
paste textarea "269976 269978 269974"
type textarea "269976 269978 269974"
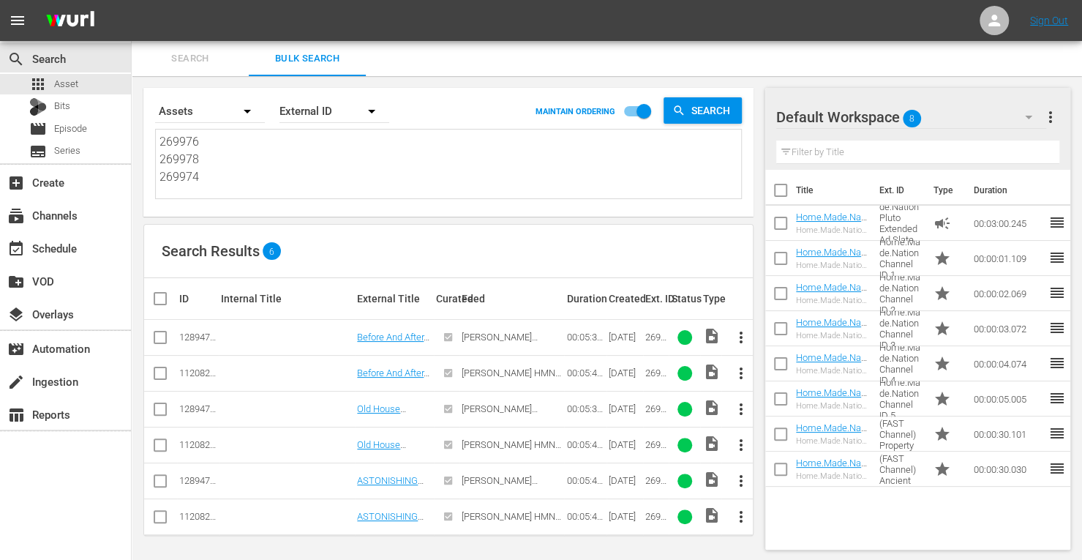
type textarea "269976 269978 269974"
click at [157, 371] on input "checkbox" at bounding box center [160, 376] width 18 height 18
checkbox input "true"
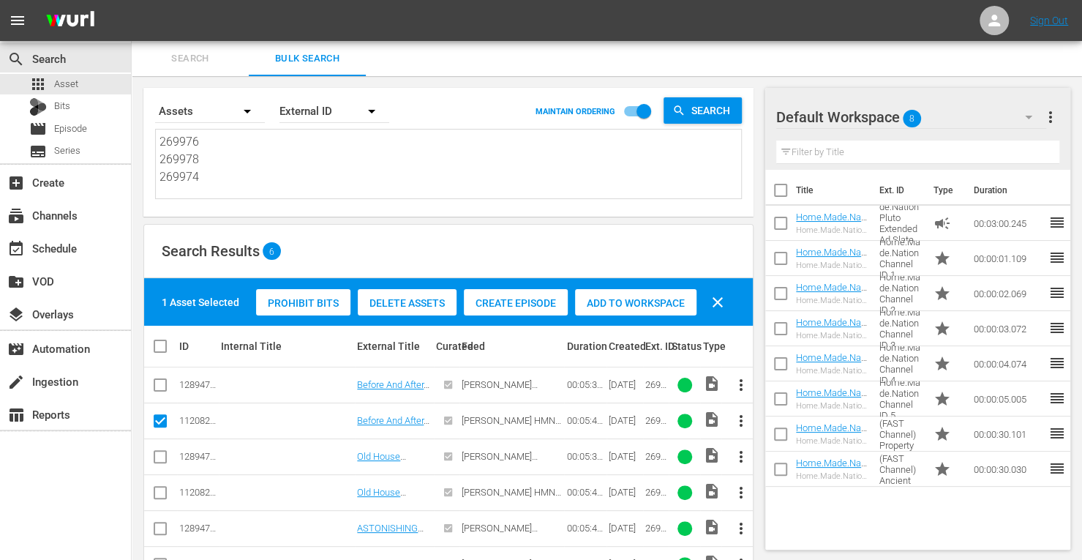
click at [152, 494] on input "checkbox" at bounding box center [160, 495] width 18 height 18
checkbox input "true"
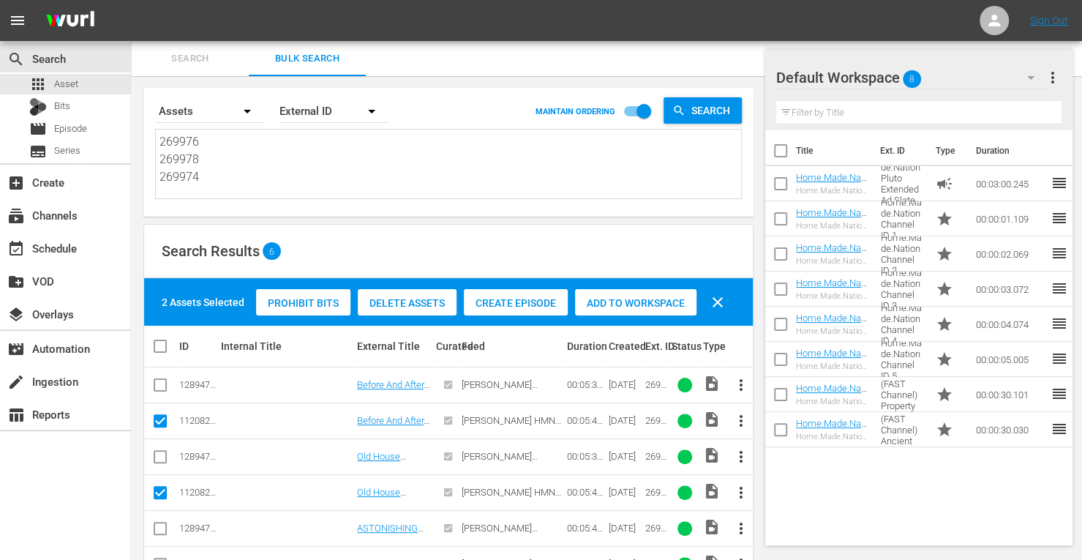
scroll to position [47, 0]
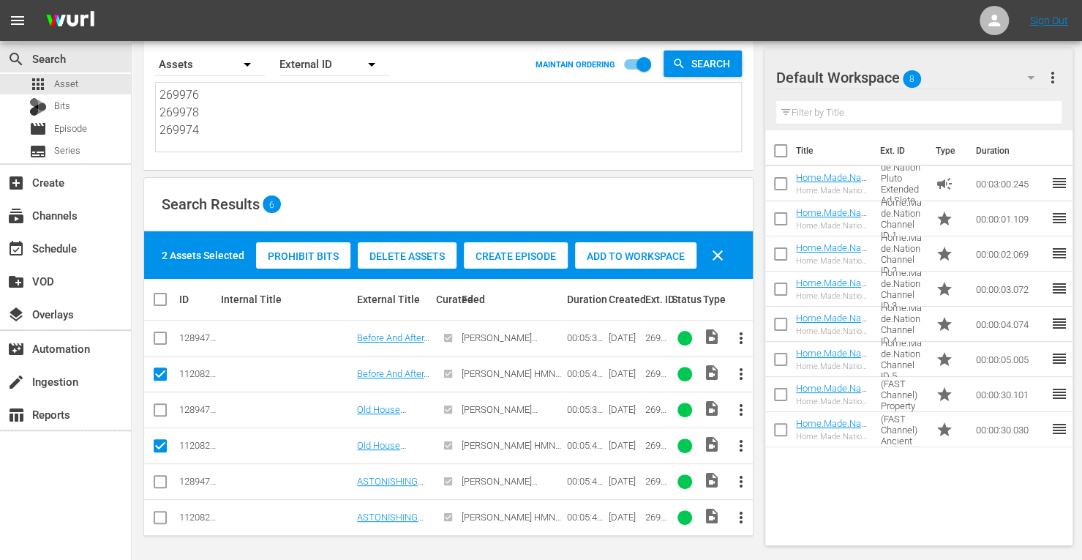
click at [157, 512] on input "checkbox" at bounding box center [160, 520] width 18 height 18
checkbox input "true"
click at [619, 251] on span "Add to Workspace" at bounding box center [635, 256] width 121 height 12
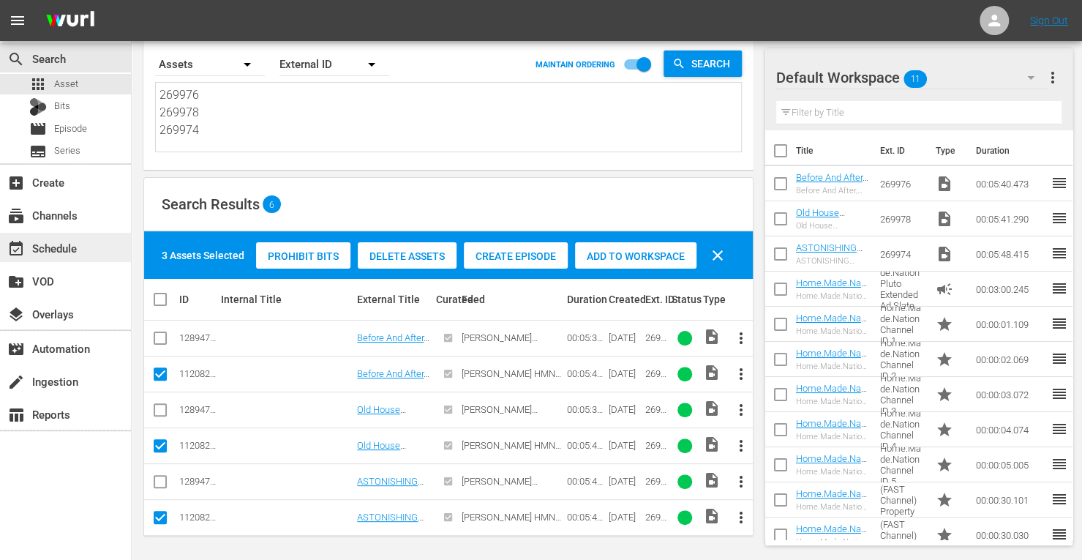
click at [66, 239] on div "event_available Schedule" at bounding box center [41, 245] width 82 height 13
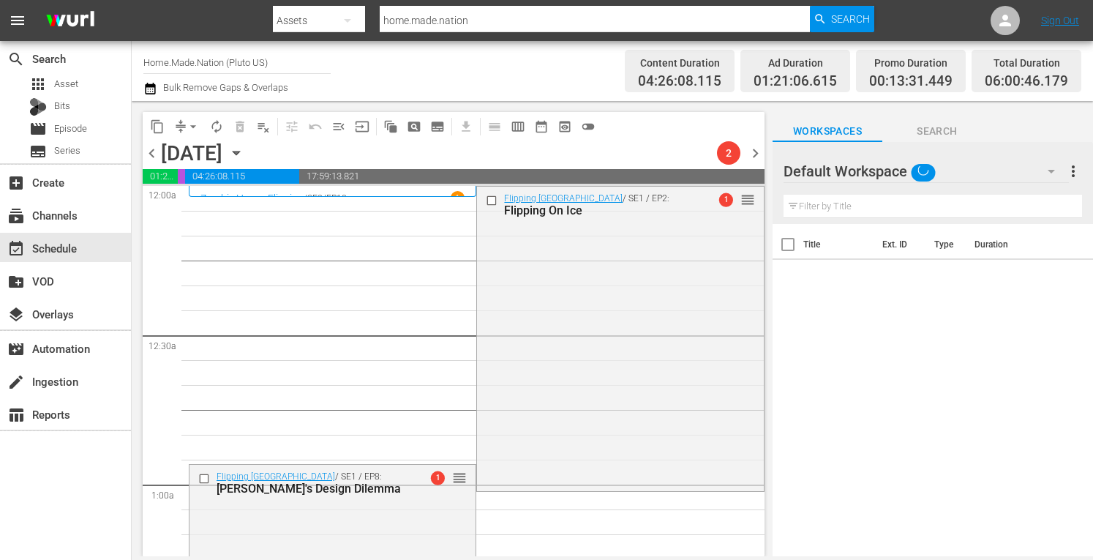
click at [192, 129] on span "arrow_drop_down" at bounding box center [193, 126] width 15 height 15
click at [177, 153] on li "Align to Midnight" at bounding box center [194, 156] width 154 height 24
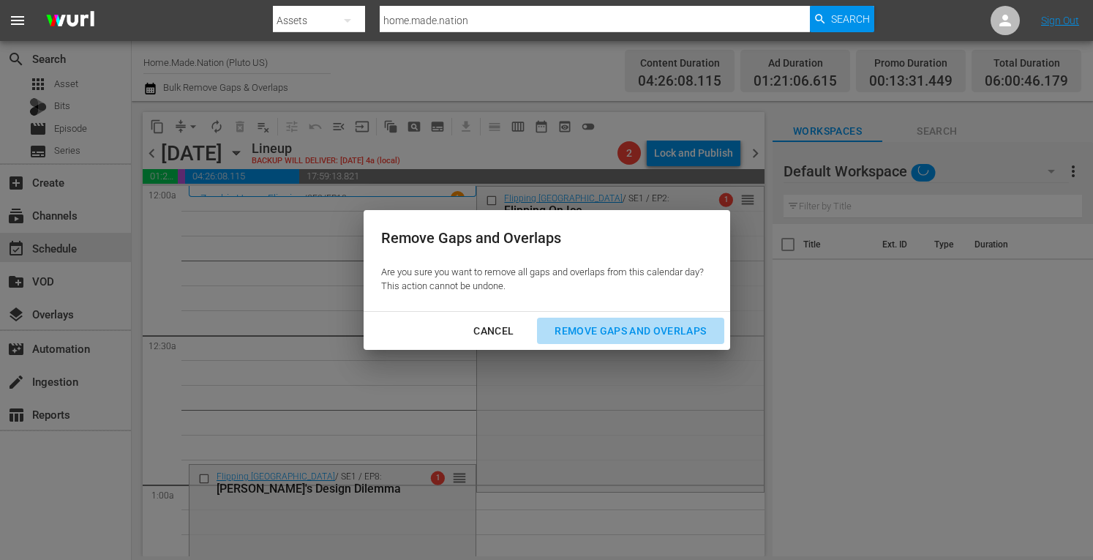
click at [633, 327] on div "Remove Gaps and Overlaps" at bounding box center [630, 331] width 175 height 18
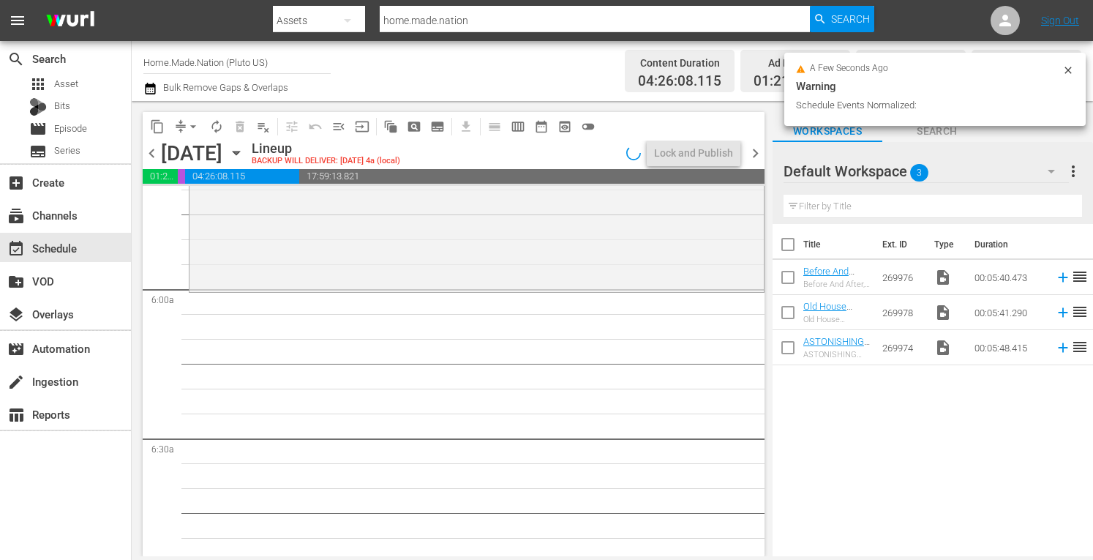
scroll to position [1639, 0]
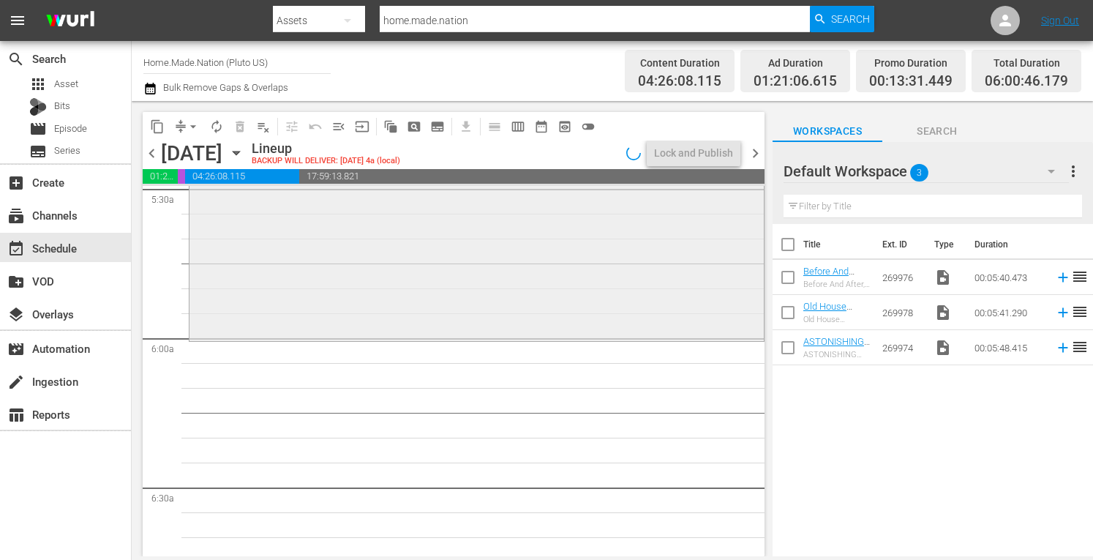
click at [488, 270] on div "Flipping Boston / SE4 / EP5: Daycare Dilemma reorder" at bounding box center [476, 192] width 574 height 291
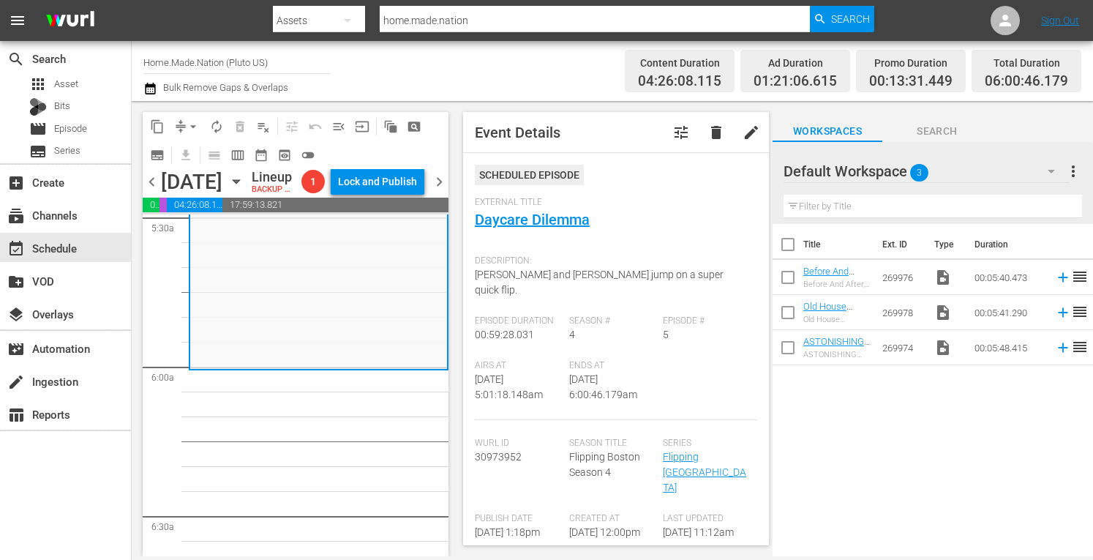
click at [185, 125] on button "arrow_drop_down" at bounding box center [192, 126] width 23 height 23
click at [162, 157] on li "Align to Midnight" at bounding box center [194, 156] width 154 height 24
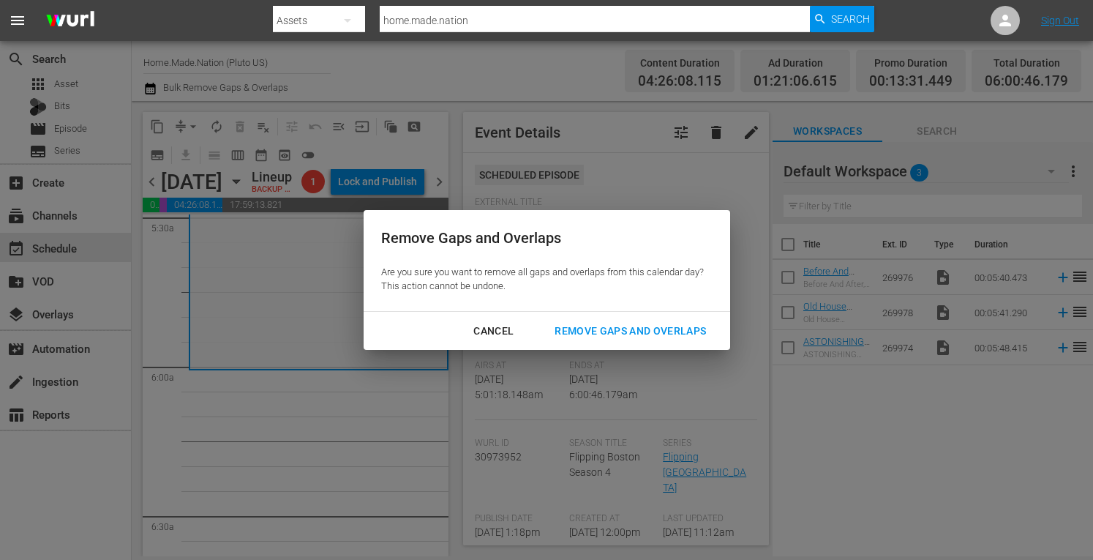
click at [586, 331] on div "Remove Gaps and Overlaps" at bounding box center [630, 331] width 175 height 18
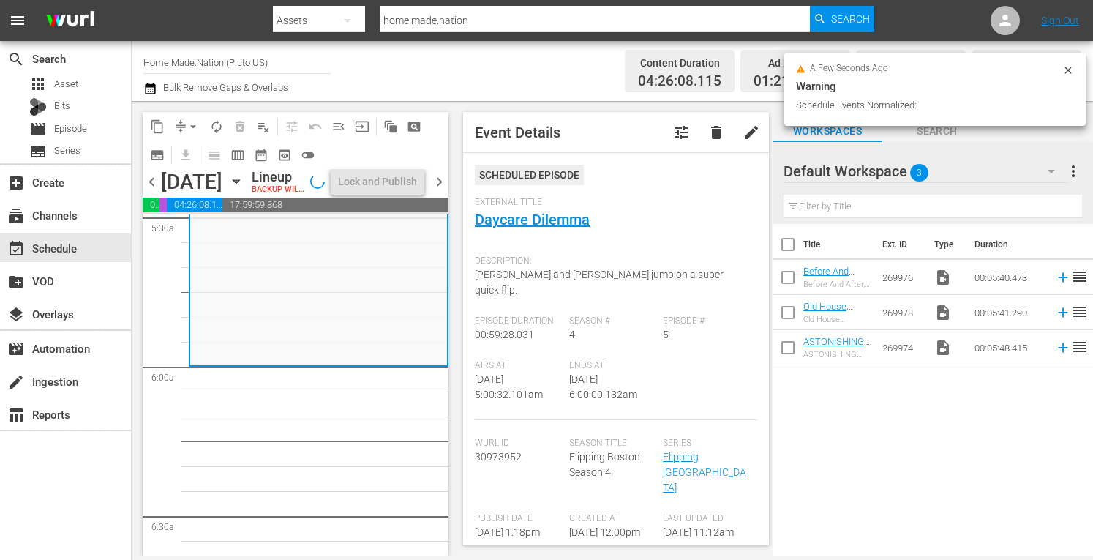
scroll to position [1688, 0]
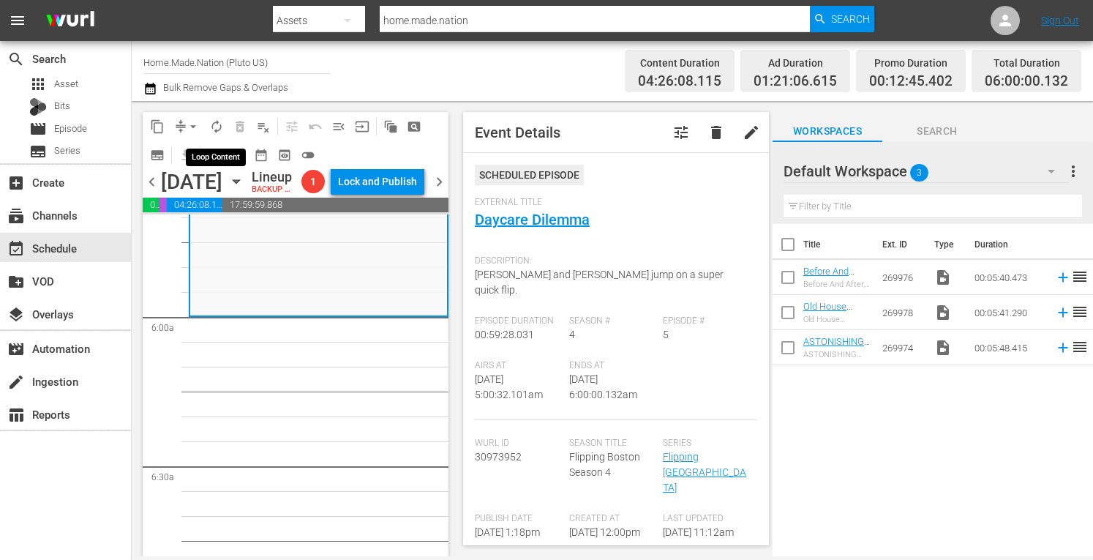
click at [221, 127] on span "autorenew_outlined" at bounding box center [216, 126] width 15 height 15
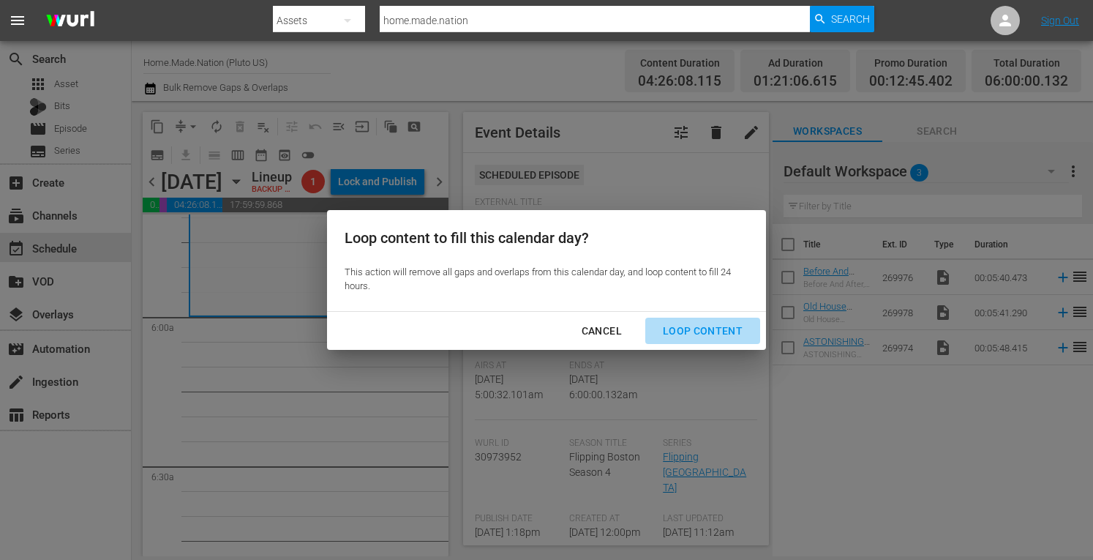
click at [708, 327] on div "Loop Content" at bounding box center [702, 331] width 103 height 18
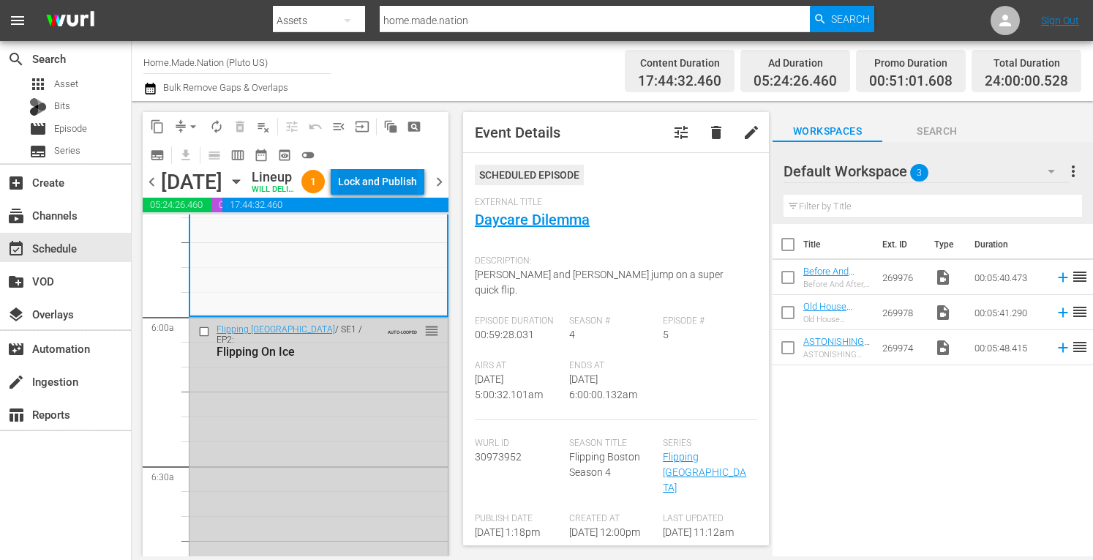
click at [371, 195] on div "Lock and Publish" at bounding box center [377, 181] width 79 height 26
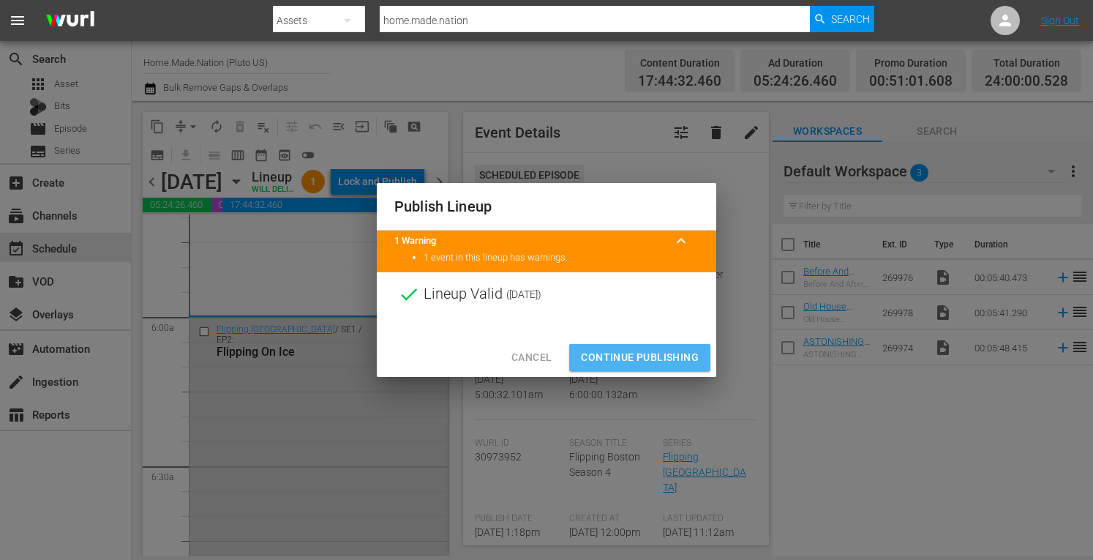
click at [636, 358] on span "Continue Publishing" at bounding box center [640, 357] width 118 height 18
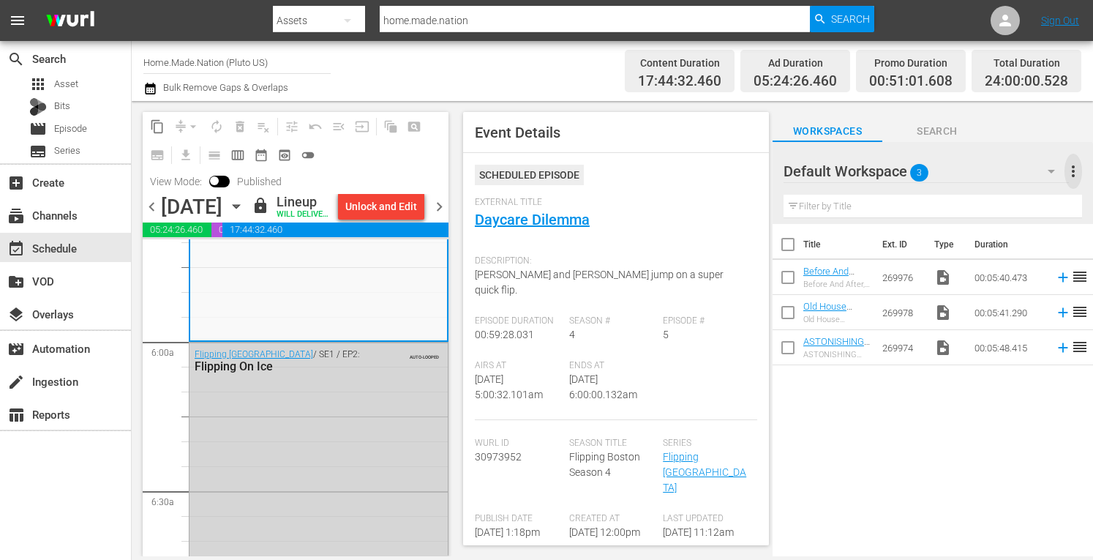
click at [1074, 173] on span "more_vert" at bounding box center [1073, 171] width 18 height 18
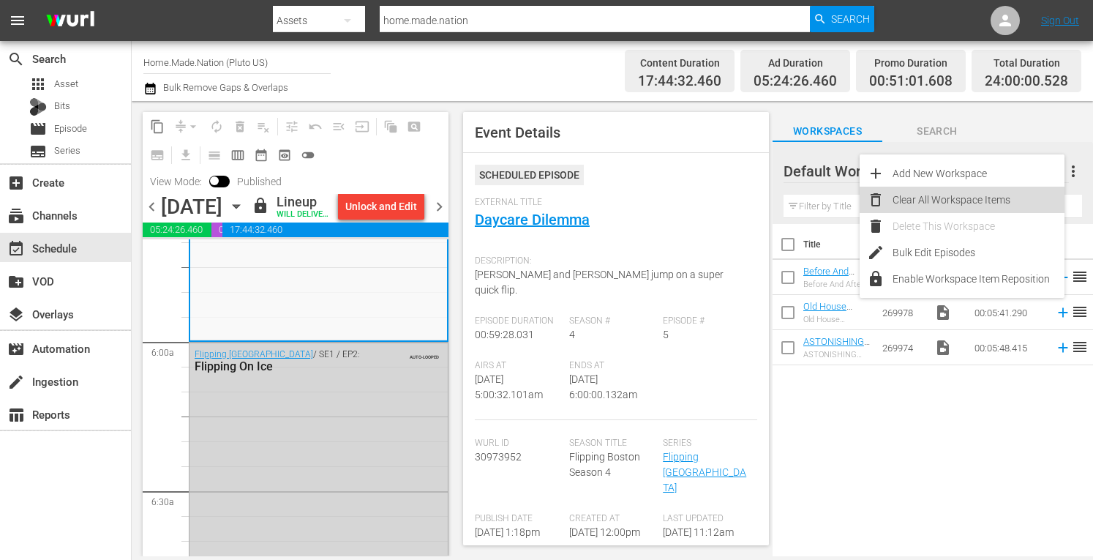
click at [957, 195] on div "Clear All Workspace Items" at bounding box center [978, 200] width 172 height 26
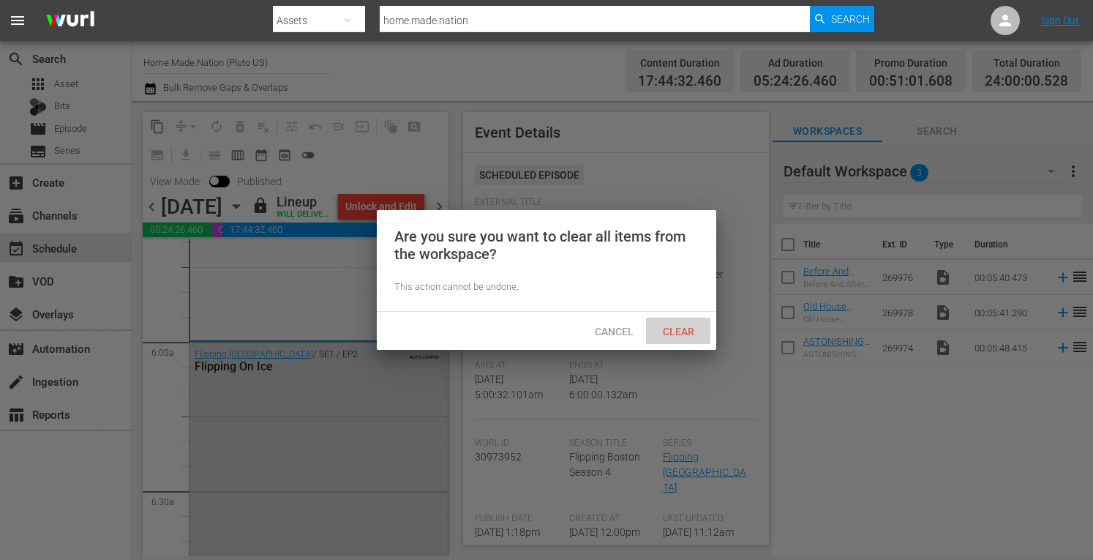
click at [676, 335] on span "Clear" at bounding box center [678, 332] width 55 height 12
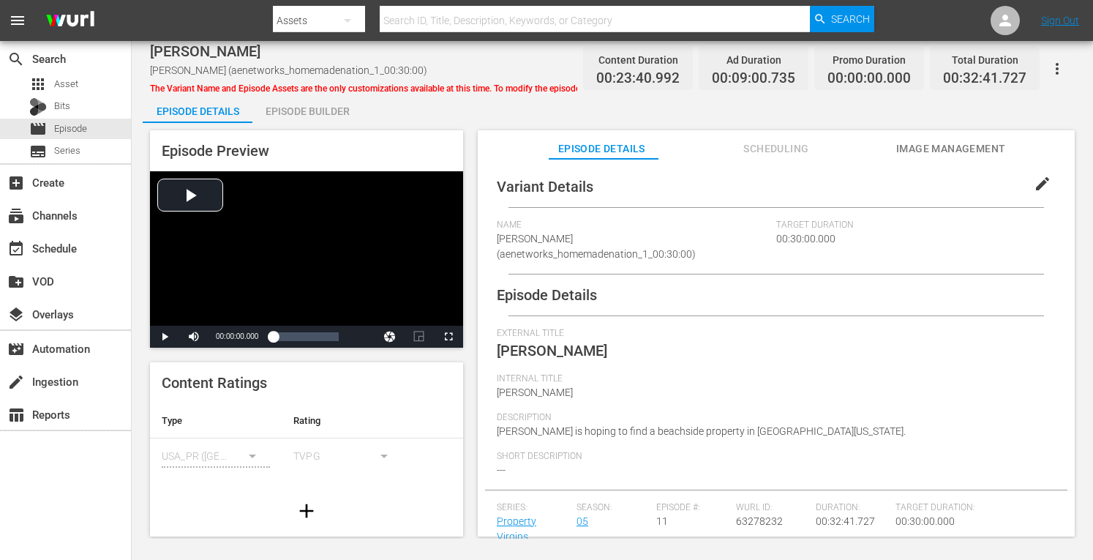
click at [295, 113] on div "Episode Builder" at bounding box center [307, 111] width 110 height 35
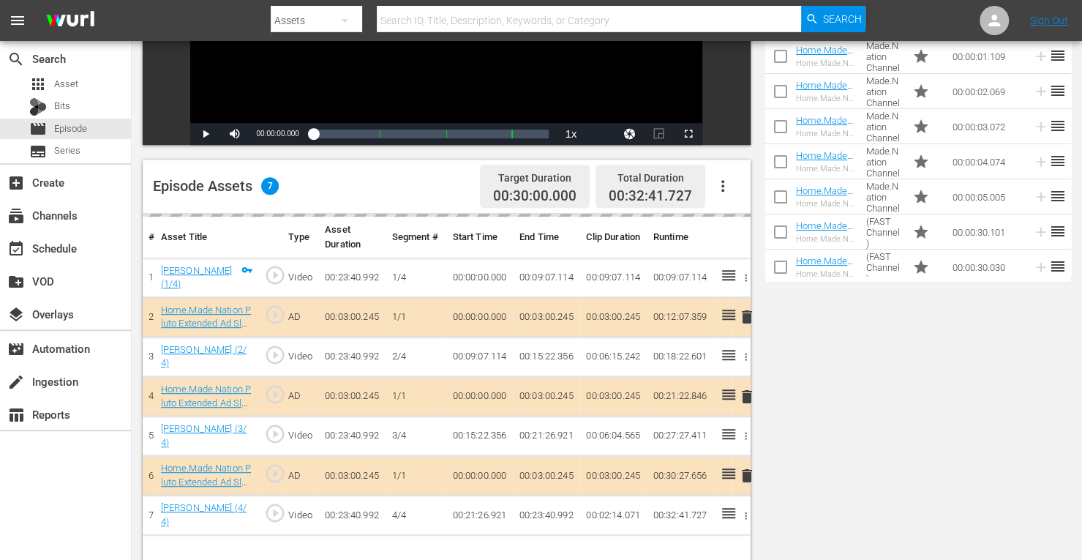
scroll to position [380, 0]
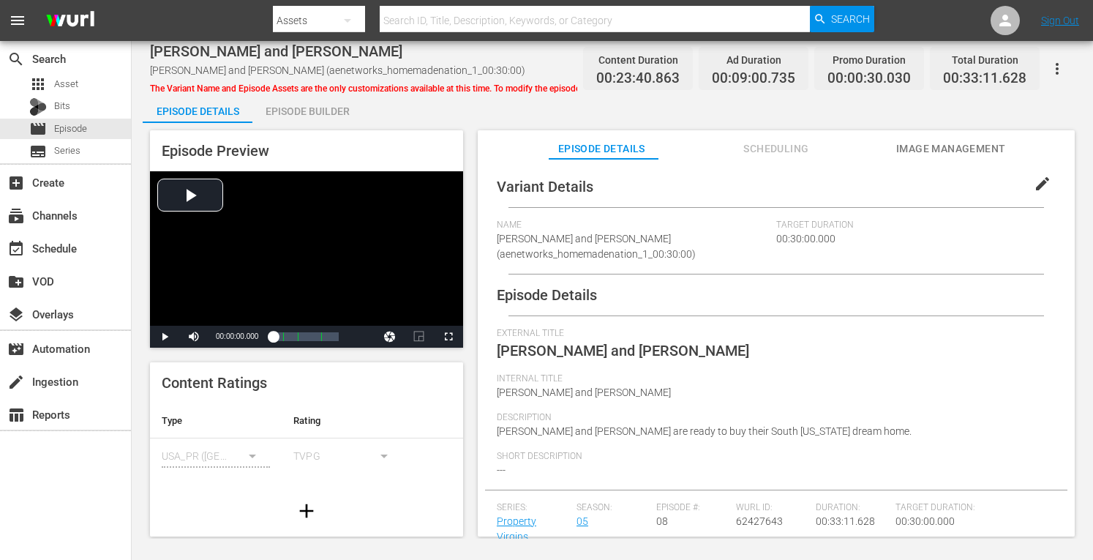
click at [312, 106] on div "Episode Builder" at bounding box center [307, 111] width 110 height 35
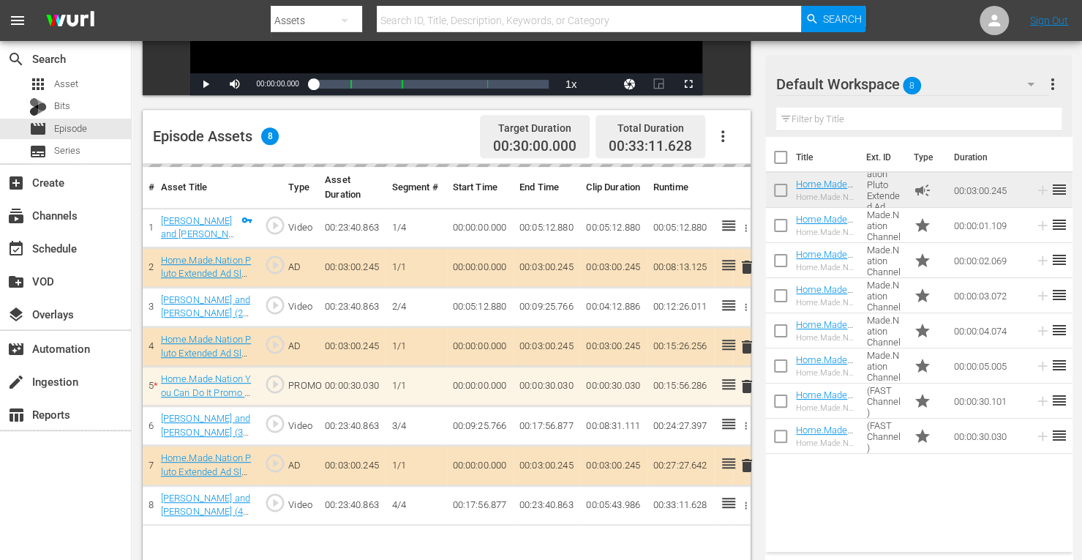
scroll to position [317, 0]
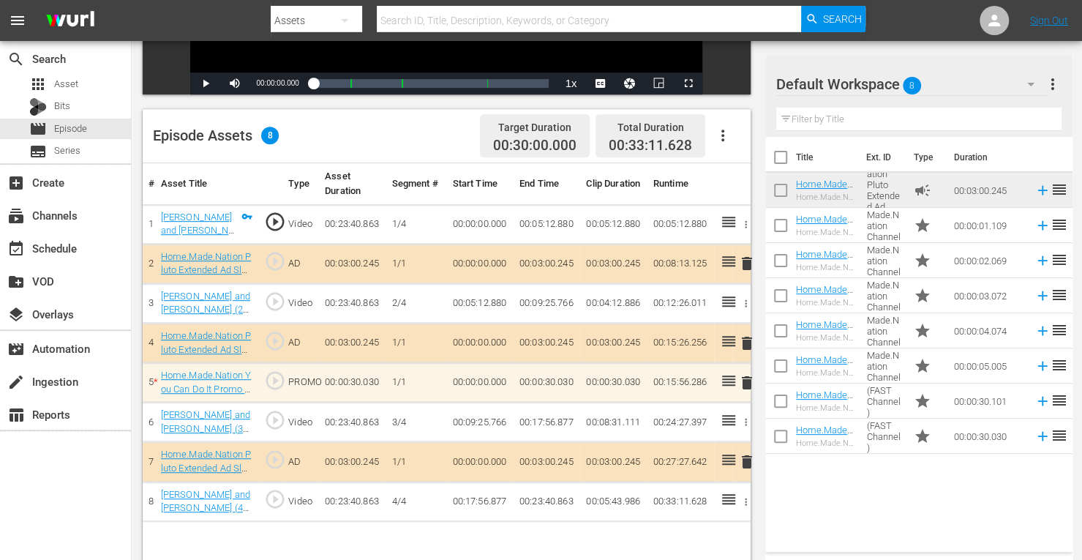
click at [744, 339] on span "delete" at bounding box center [747, 343] width 18 height 18
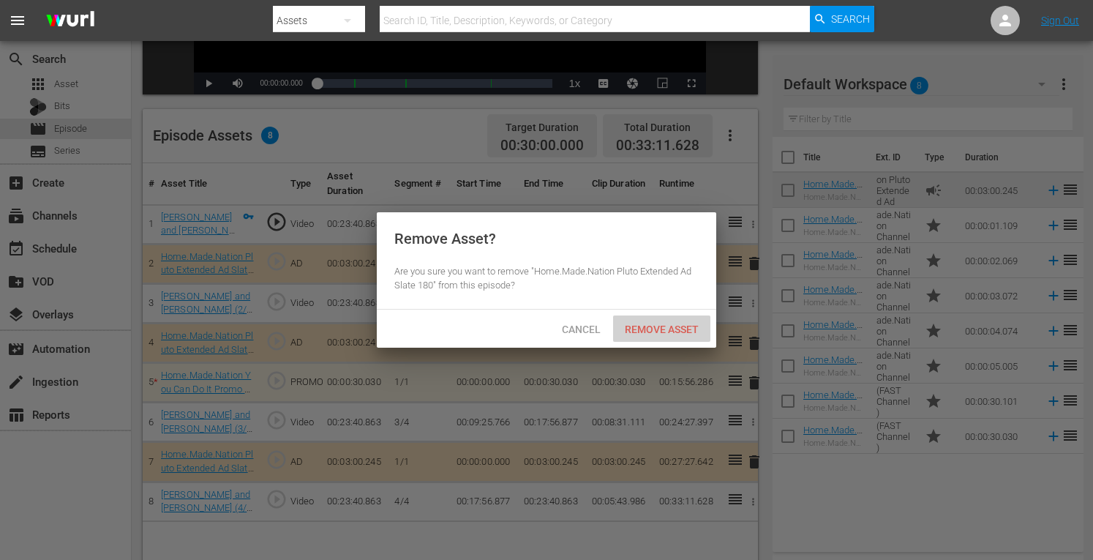
click at [657, 327] on span "Remove Asset" at bounding box center [661, 329] width 97 height 12
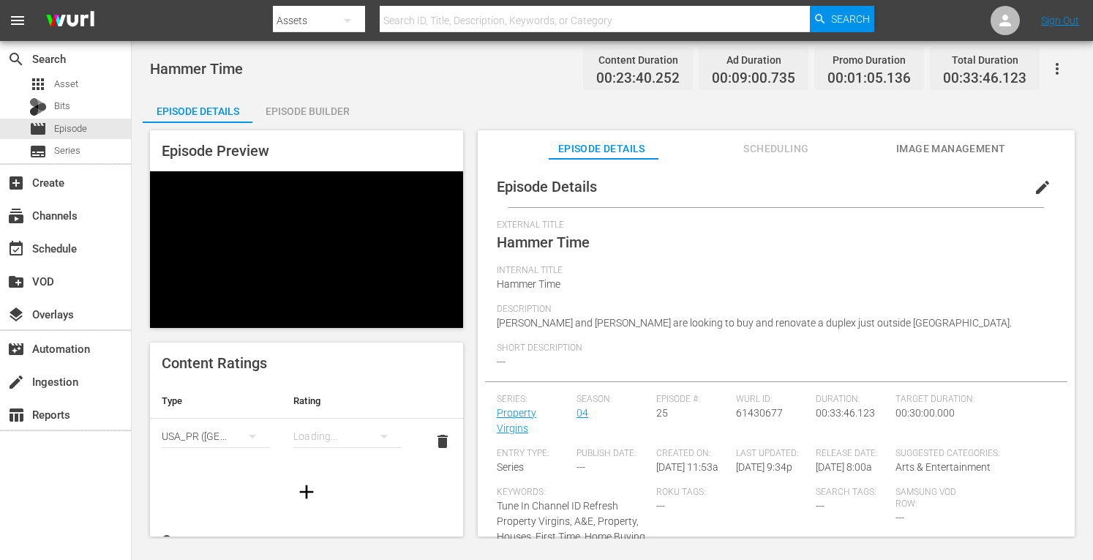
click at [313, 102] on div "Episode Builder" at bounding box center [307, 111] width 110 height 35
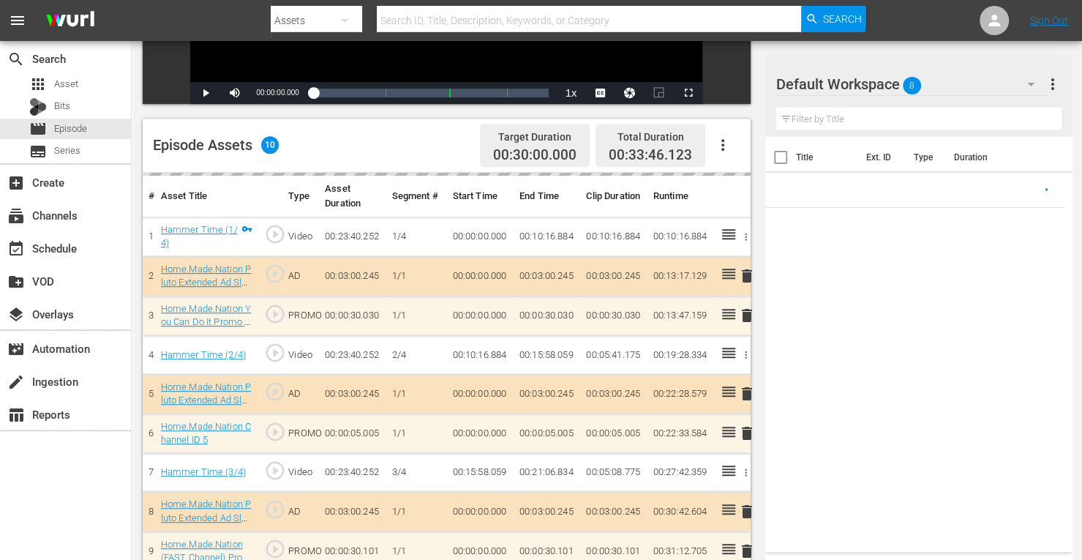
scroll to position [380, 0]
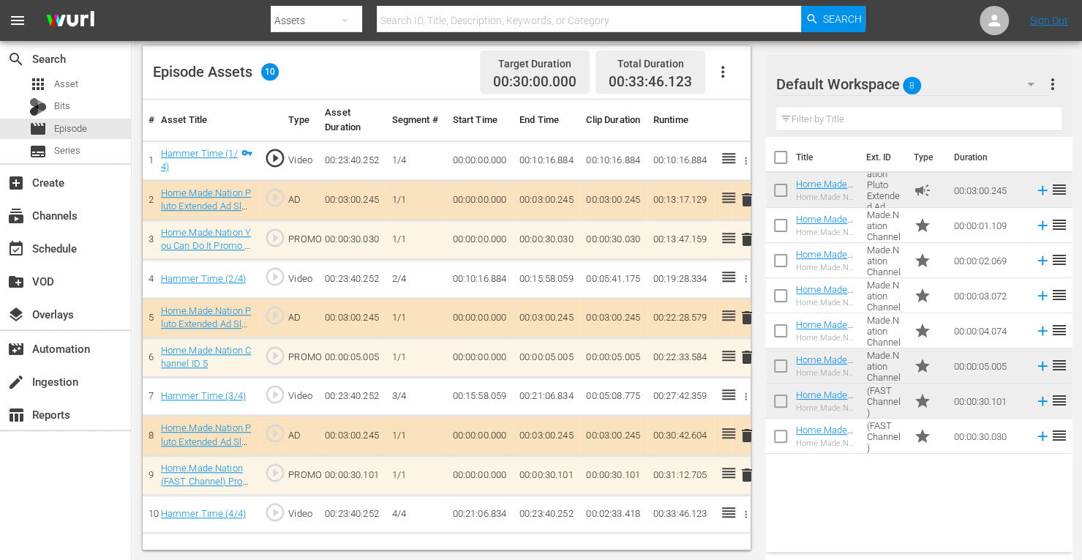
click at [748, 239] on span "delete" at bounding box center [747, 239] width 18 height 18
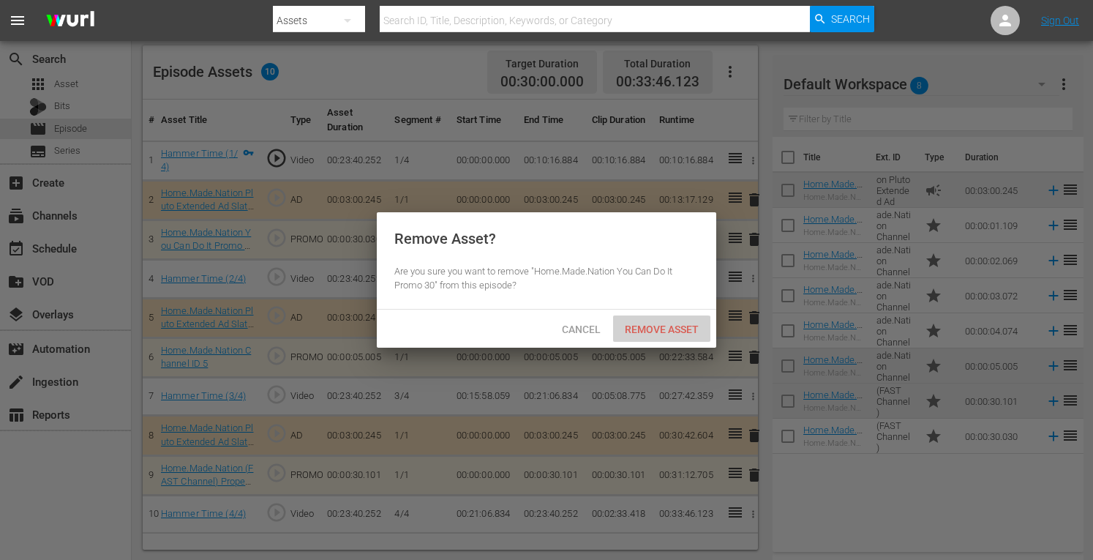
click at [659, 326] on span "Remove Asset" at bounding box center [661, 329] width 97 height 12
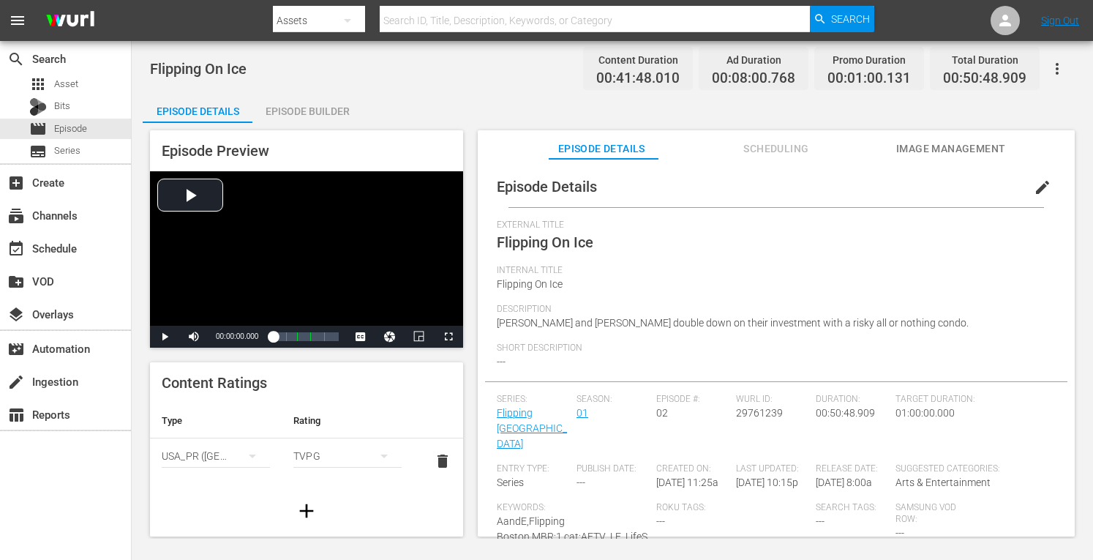
click at [303, 111] on div "Episode Builder" at bounding box center [307, 111] width 110 height 35
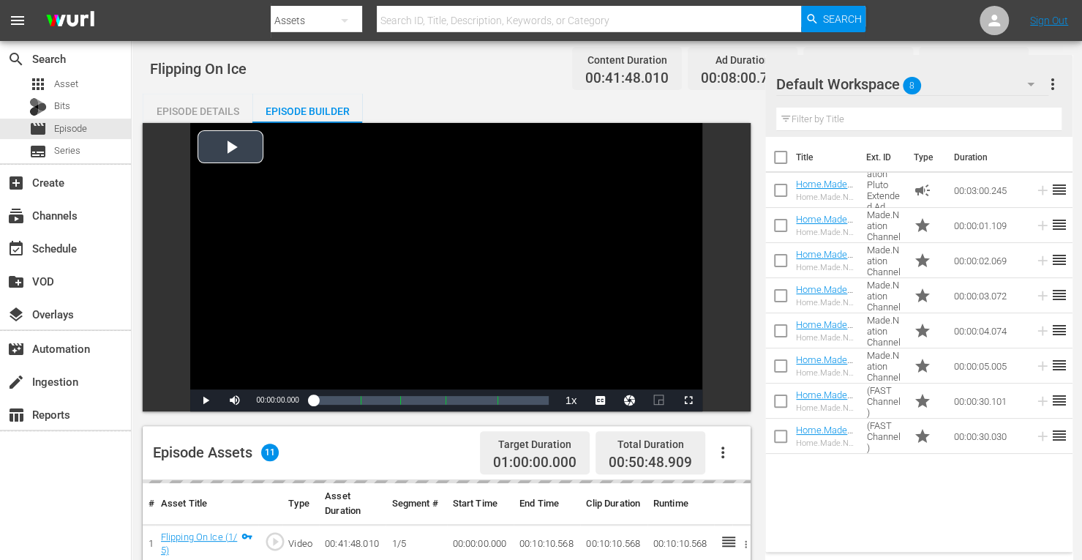
scroll to position [402, 0]
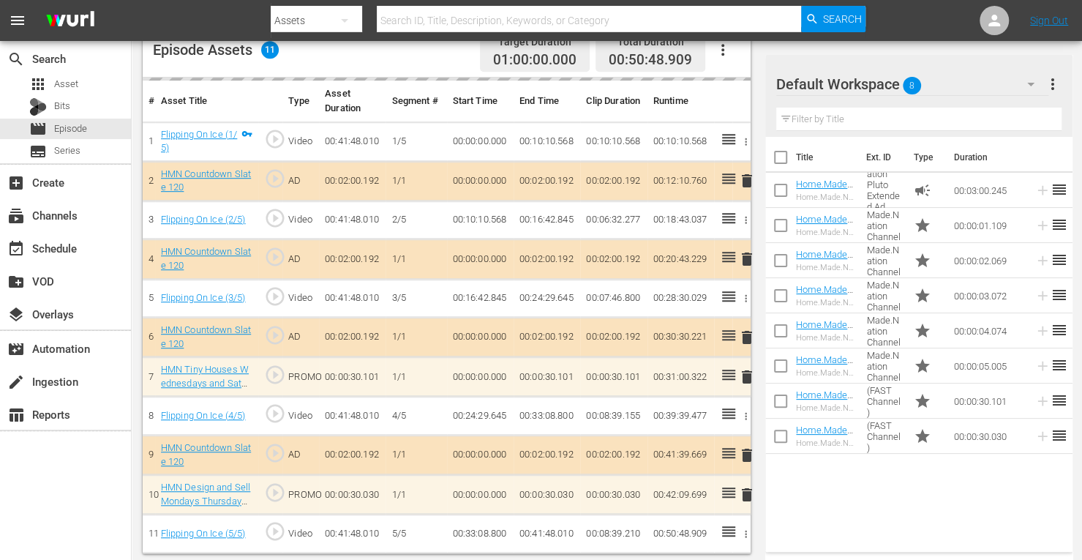
click at [726, 59] on button "button" at bounding box center [722, 49] width 35 height 35
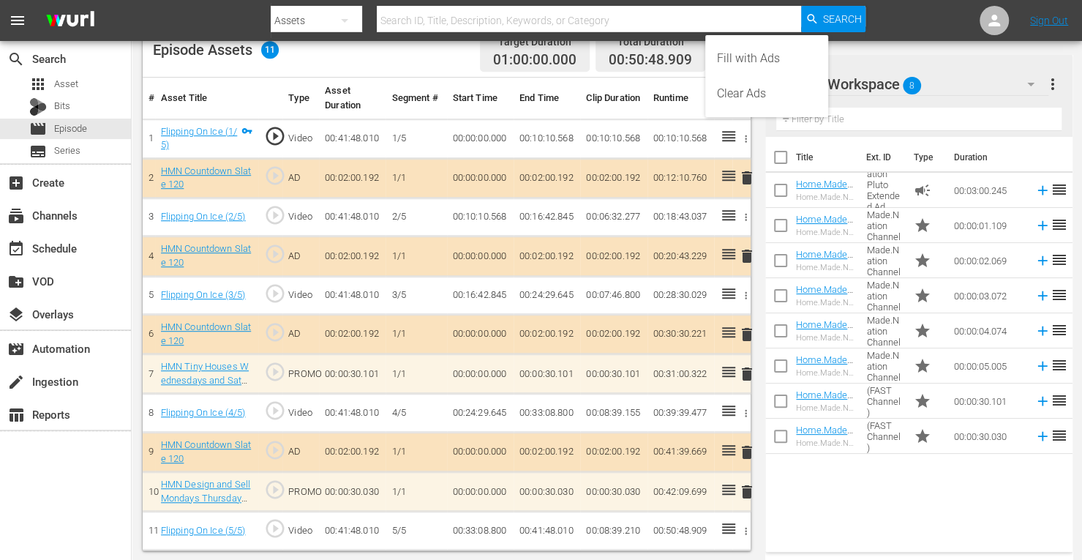
scroll to position [399, 0]
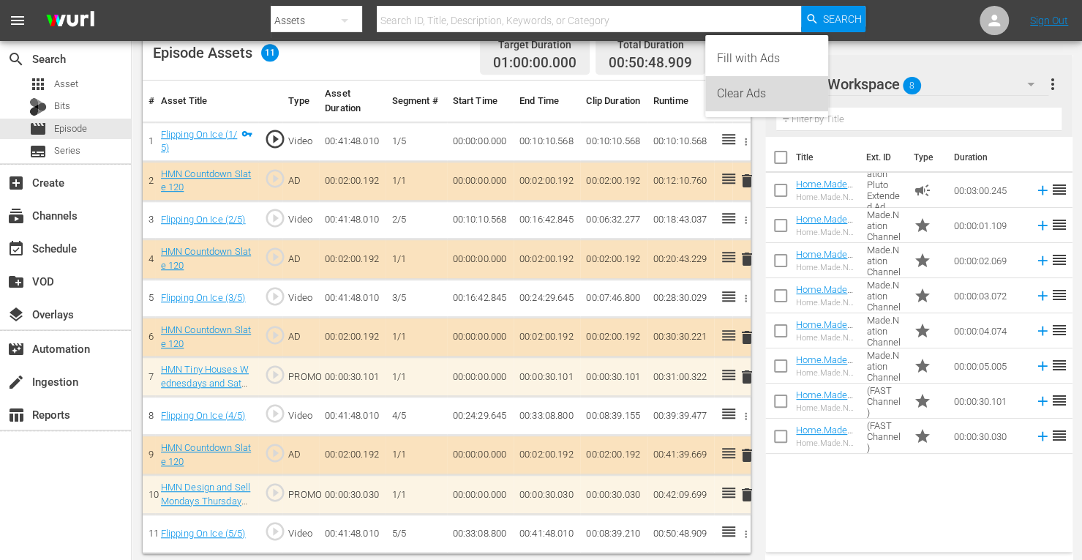
click at [745, 102] on div "Clear Ads" at bounding box center [766, 93] width 99 height 35
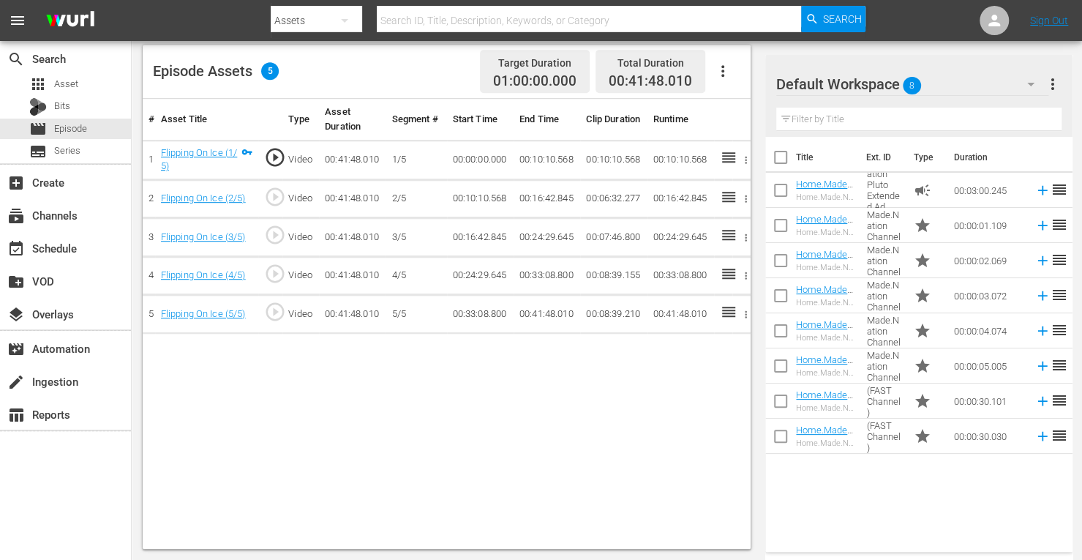
scroll to position [380, 0]
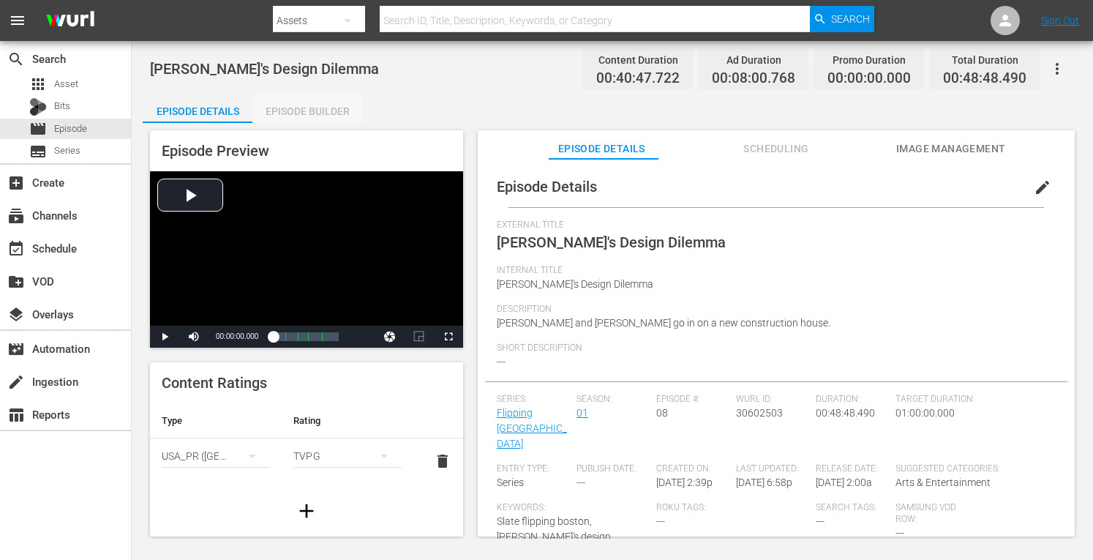
click at [317, 113] on div "Episode Builder" at bounding box center [307, 111] width 110 height 35
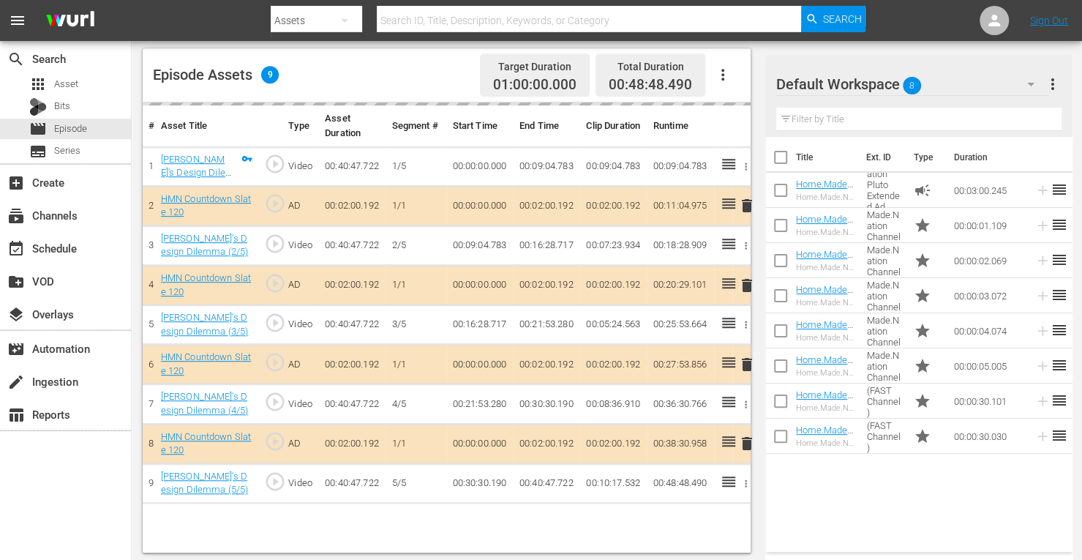
scroll to position [380, 0]
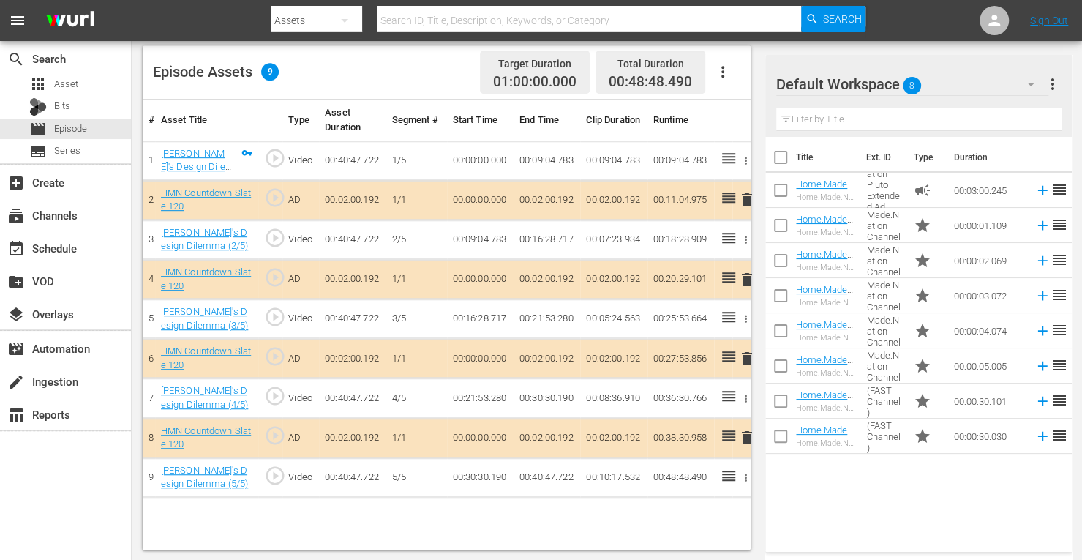
click at [732, 74] on button "button" at bounding box center [722, 71] width 35 height 35
click at [742, 114] on div "Clear Ads" at bounding box center [766, 112] width 99 height 35
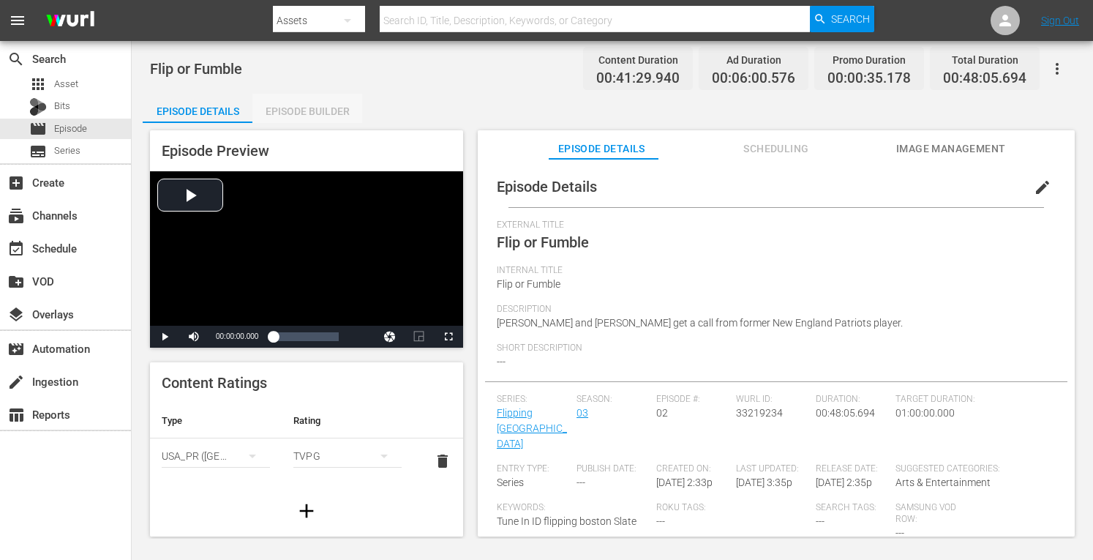
click at [304, 109] on div "Episode Builder" at bounding box center [307, 111] width 110 height 35
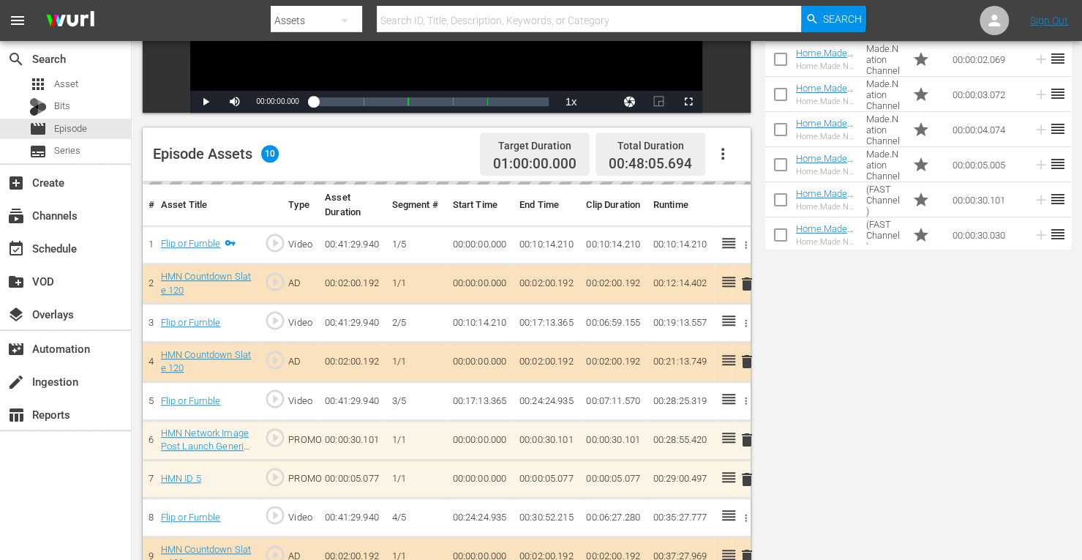
scroll to position [380, 0]
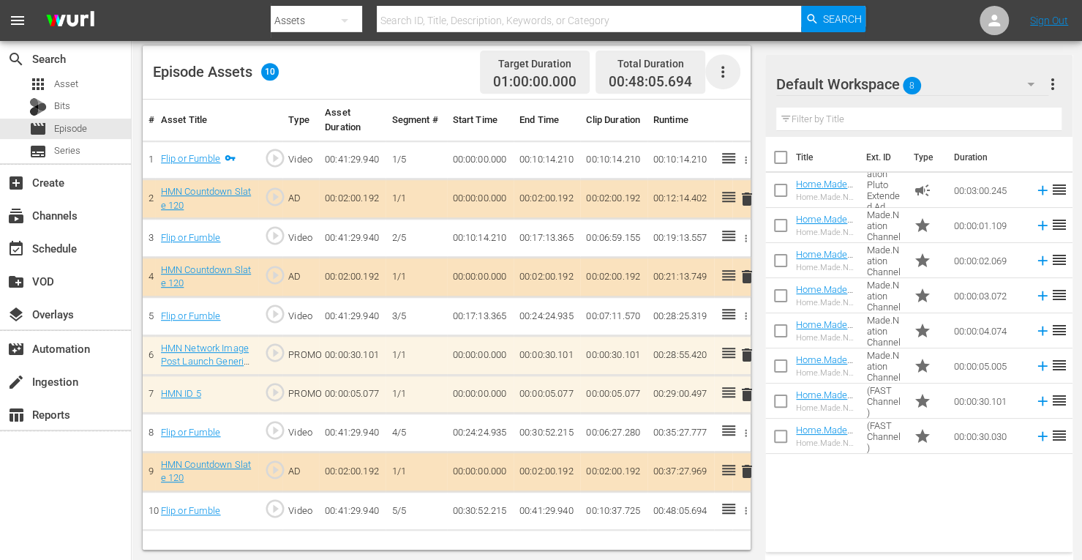
click at [726, 69] on icon "button" at bounding box center [723, 72] width 18 height 18
click at [751, 129] on div "Clear Ads" at bounding box center [766, 112] width 99 height 35
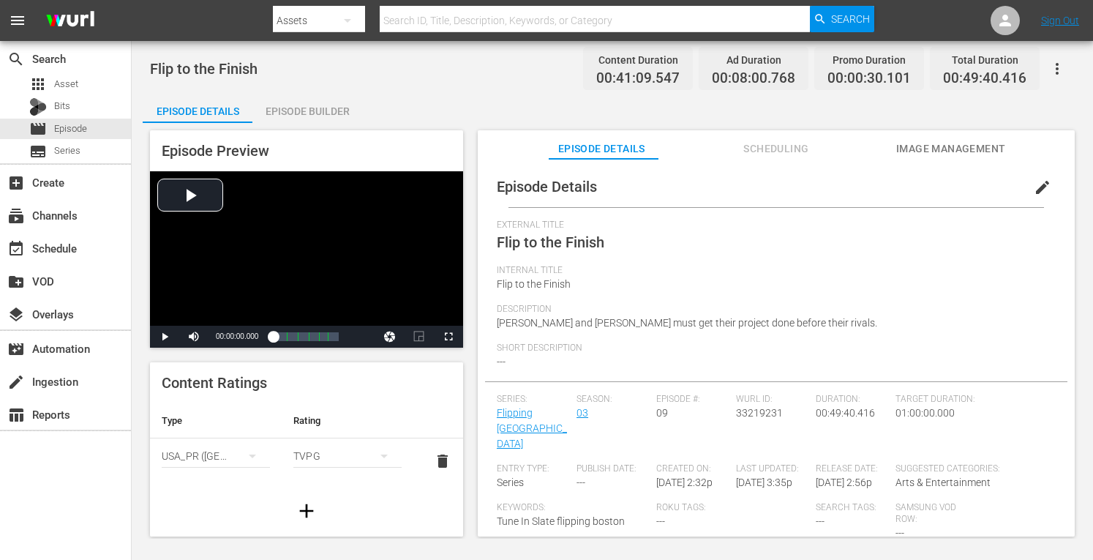
click at [295, 110] on div "Episode Builder" at bounding box center [307, 111] width 110 height 35
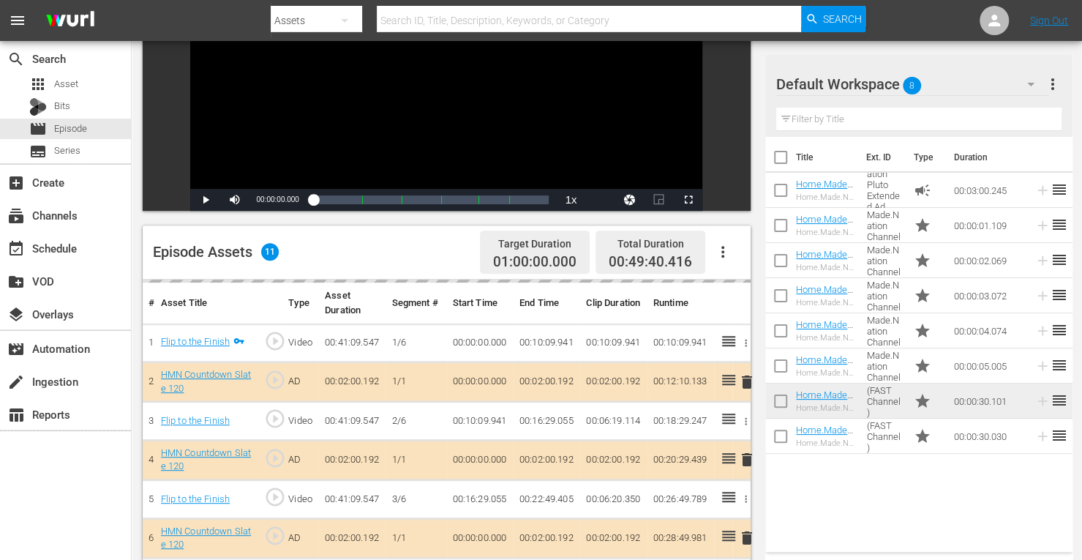
scroll to position [218, 0]
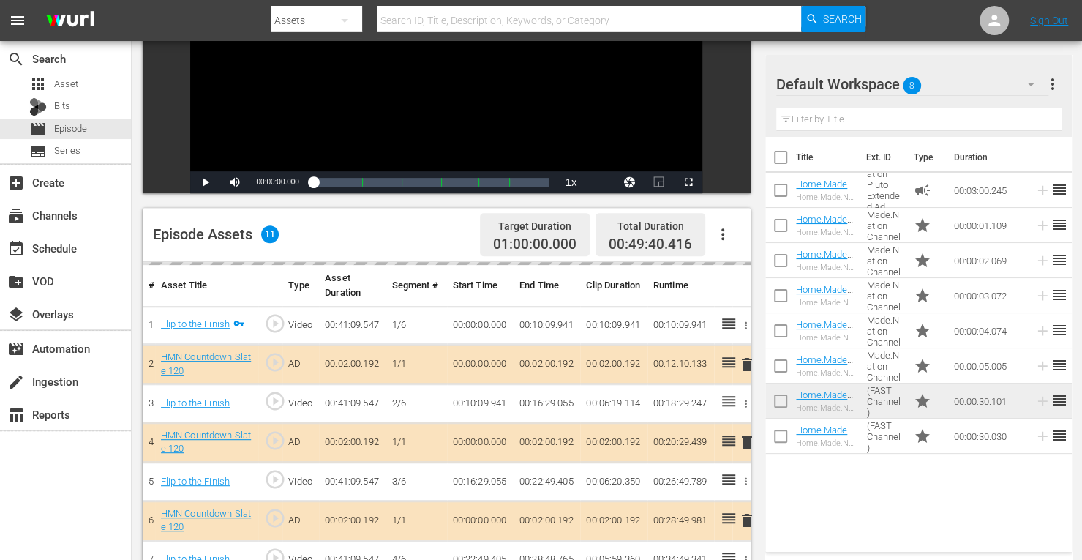
click at [721, 233] on icon "button" at bounding box center [723, 234] width 18 height 18
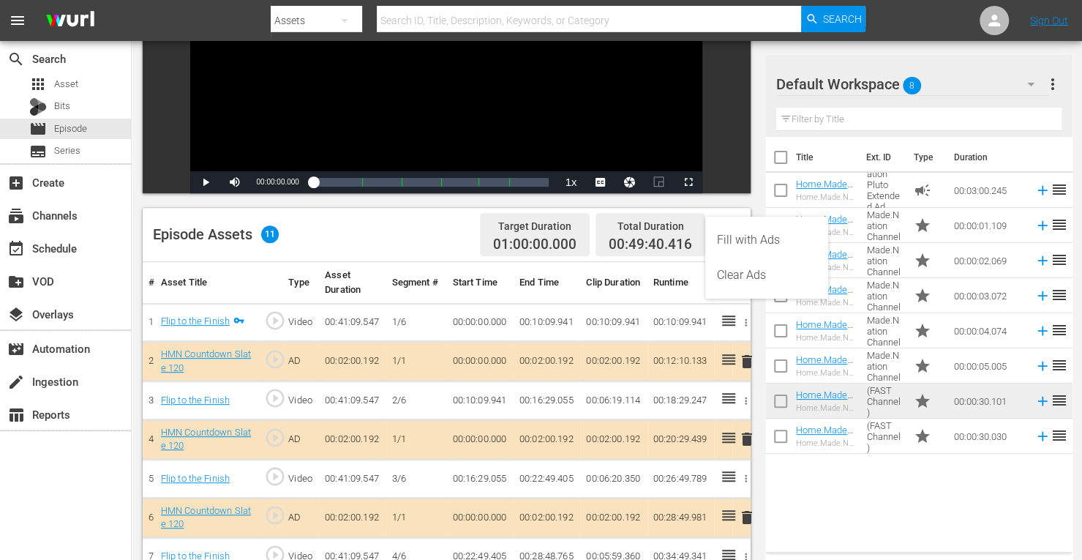
click at [736, 278] on div "Clear Ads" at bounding box center [766, 274] width 99 height 35
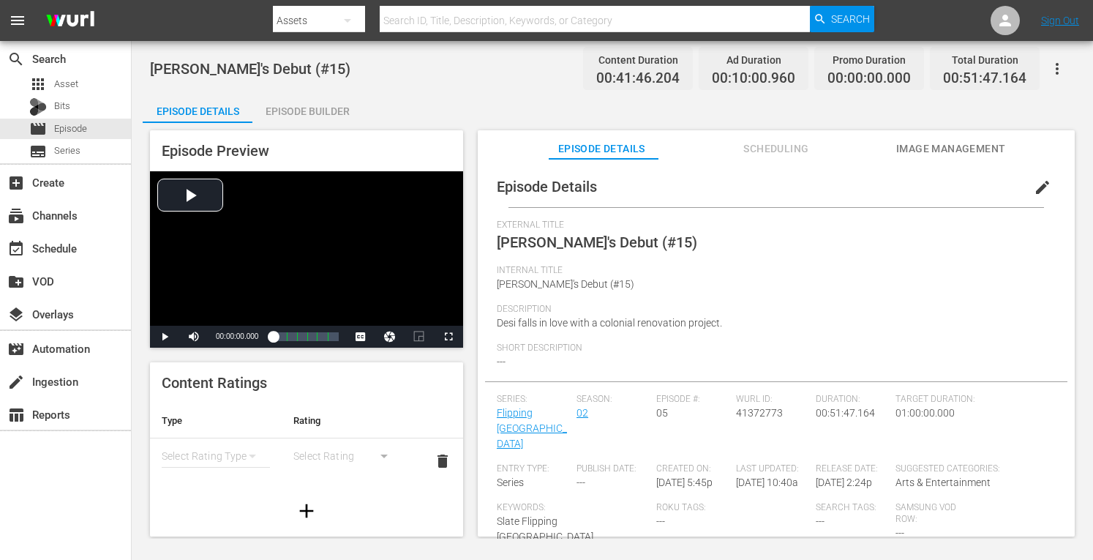
click at [299, 105] on div "Episode Builder" at bounding box center [307, 111] width 110 height 35
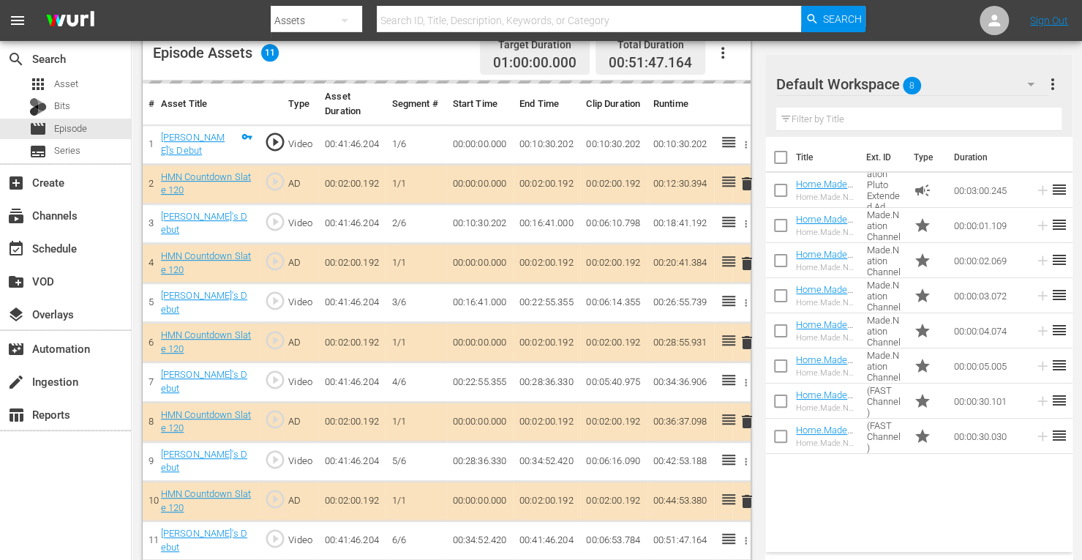
scroll to position [396, 0]
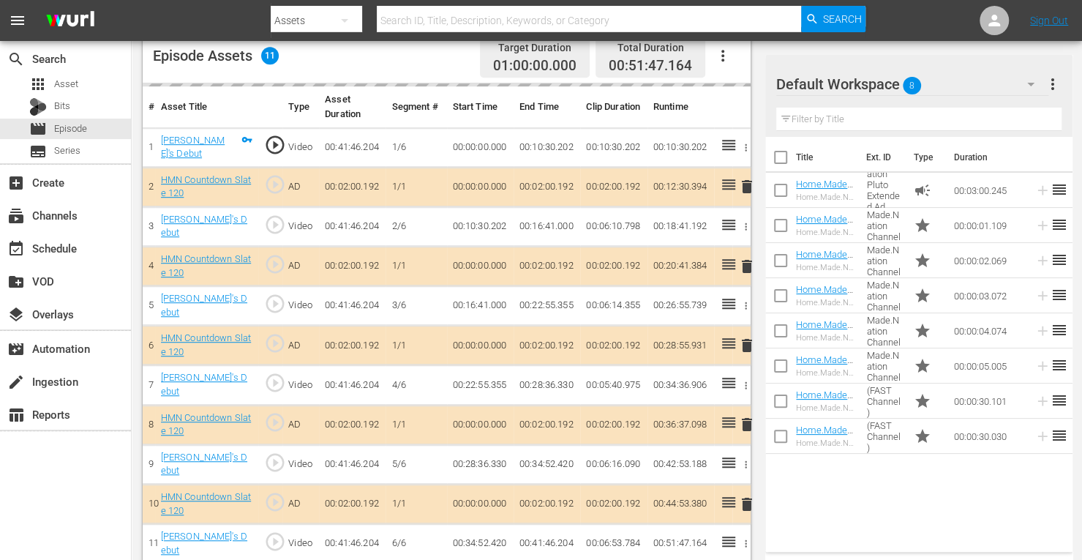
click at [726, 50] on icon "button" at bounding box center [723, 56] width 18 height 18
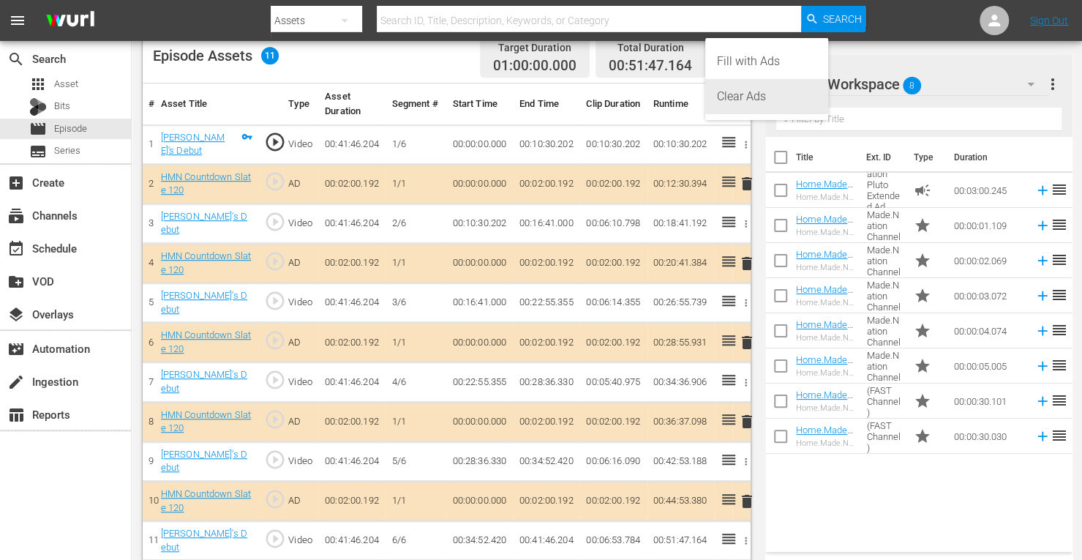
click at [748, 99] on div "Clear Ads" at bounding box center [766, 96] width 99 height 35
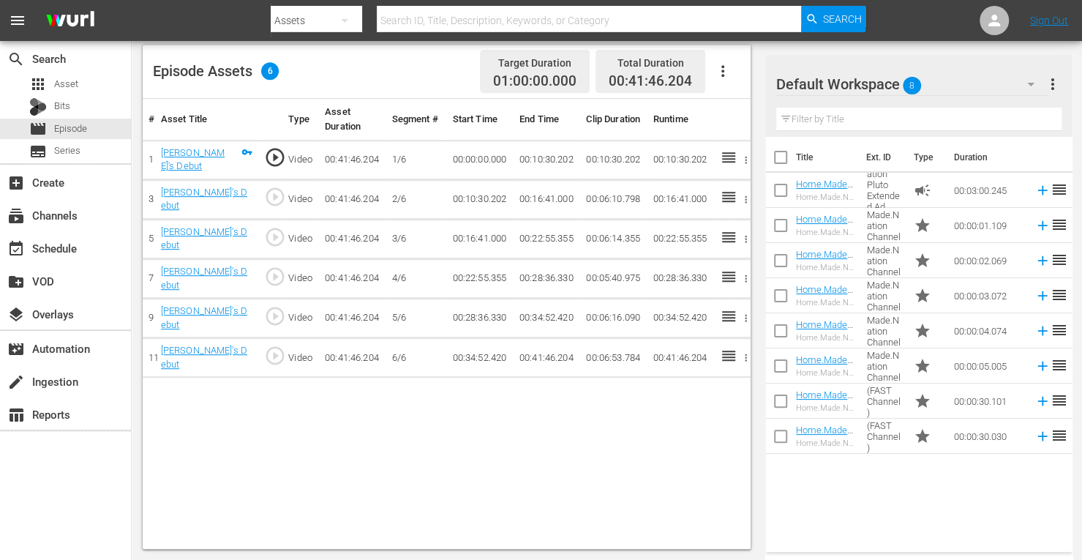
scroll to position [380, 0]
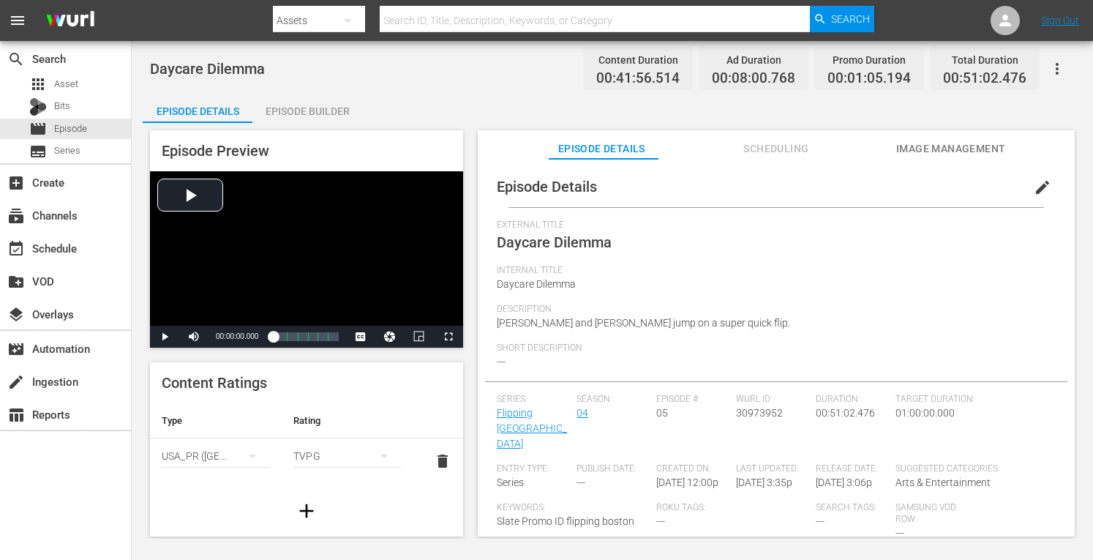
click at [313, 118] on div "Episode Builder" at bounding box center [307, 111] width 110 height 35
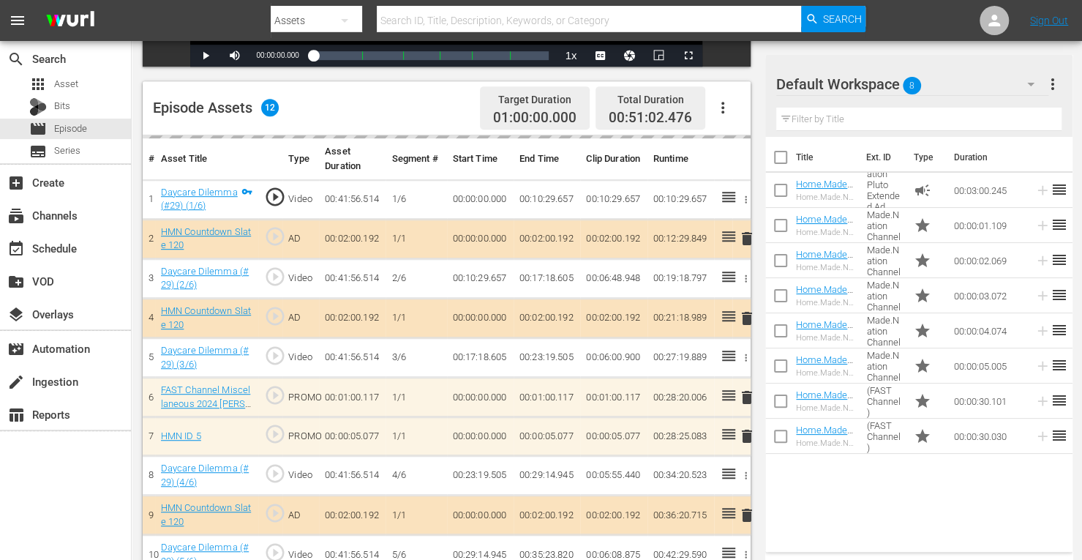
scroll to position [344, 0]
click at [723, 106] on icon "button" at bounding box center [723, 108] width 18 height 18
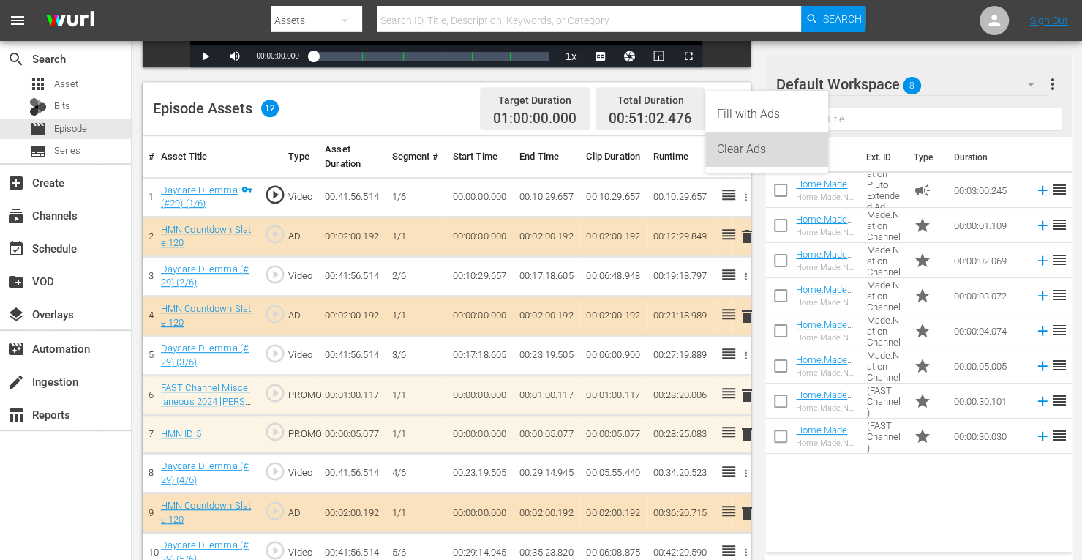
click at [730, 146] on div "Clear Ads" at bounding box center [766, 149] width 99 height 35
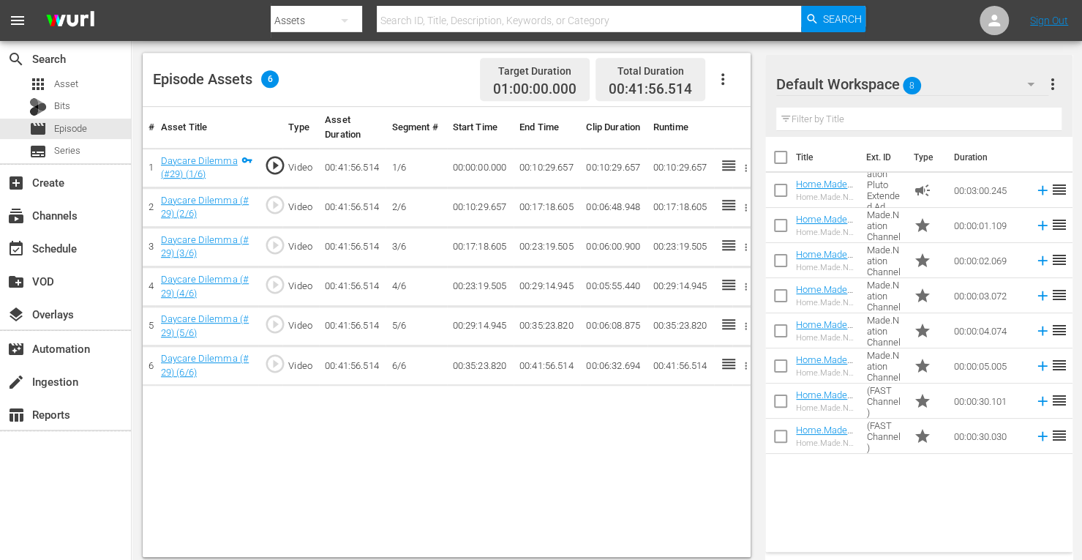
scroll to position [377, 0]
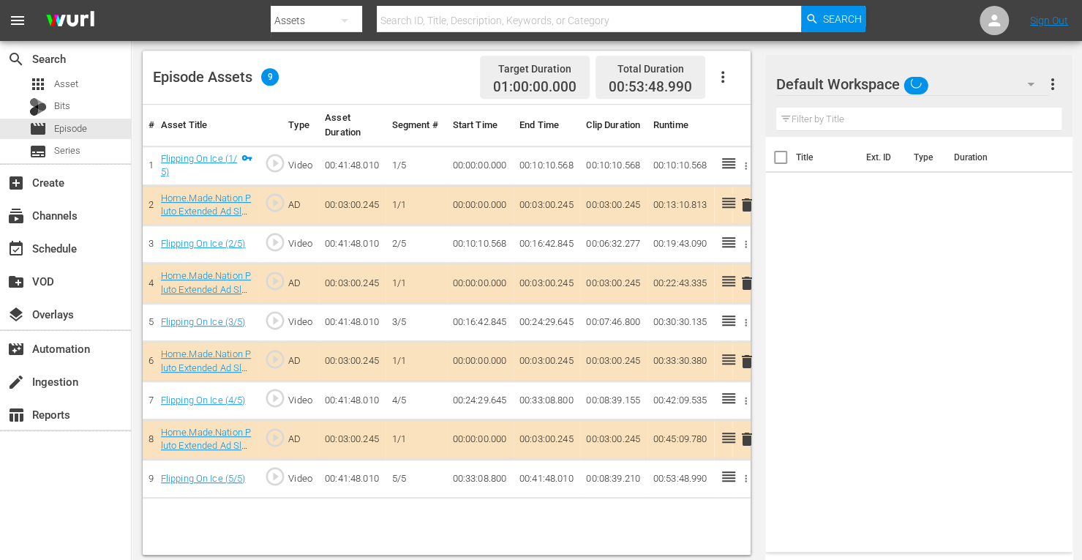
scroll to position [380, 0]
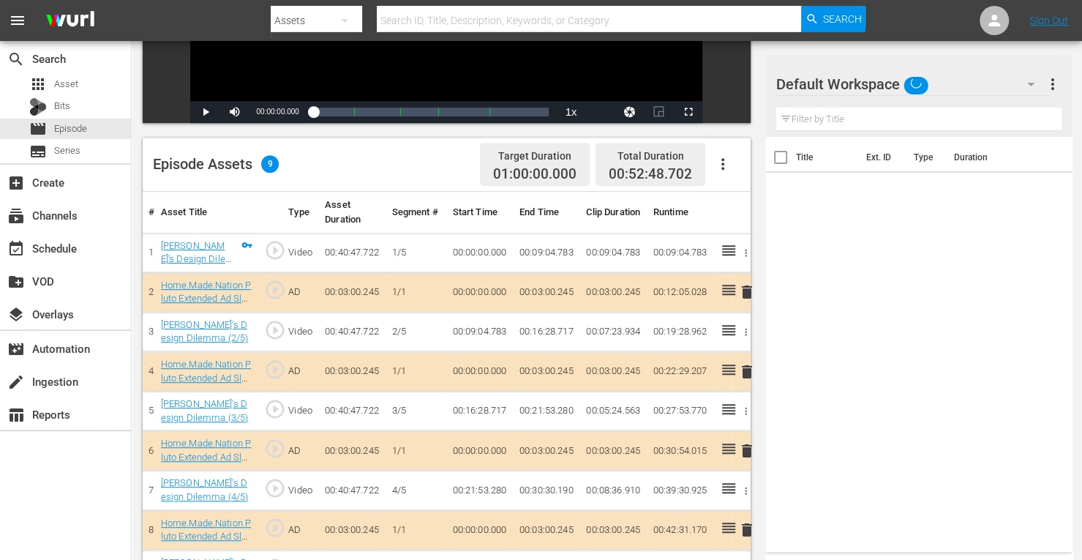
scroll to position [380, 0]
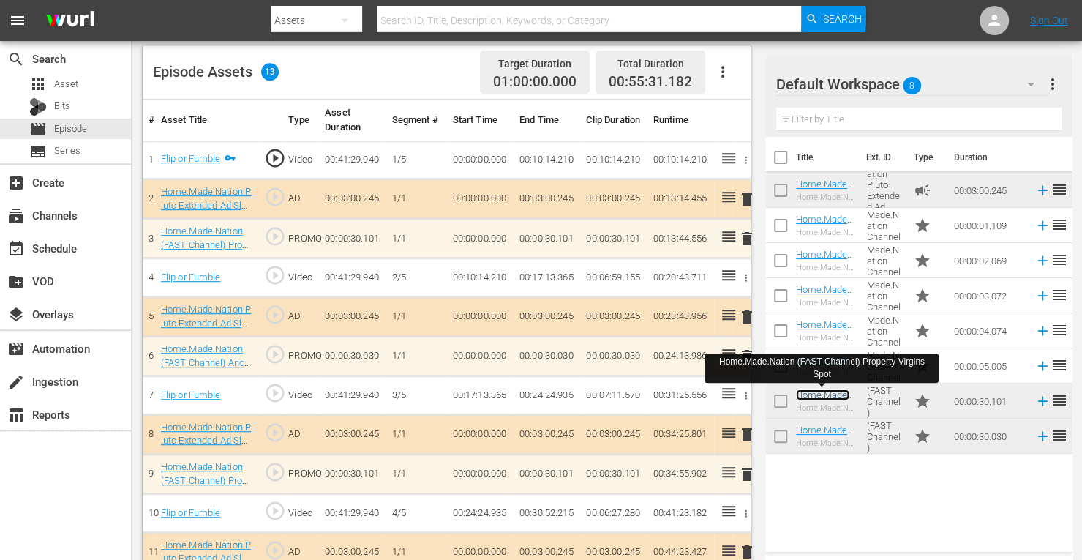
scroll to position [477, 0]
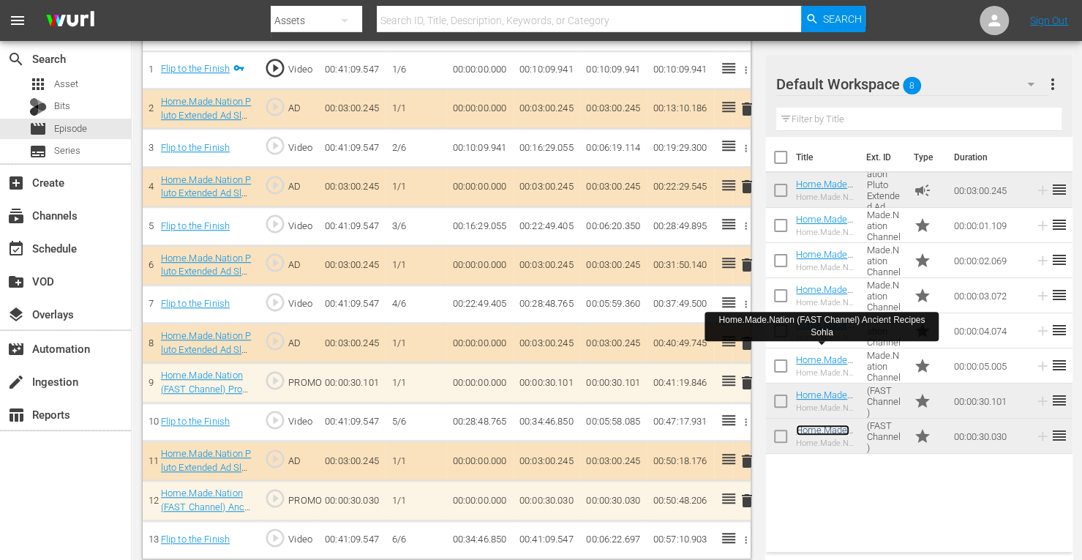
scroll to position [475, 0]
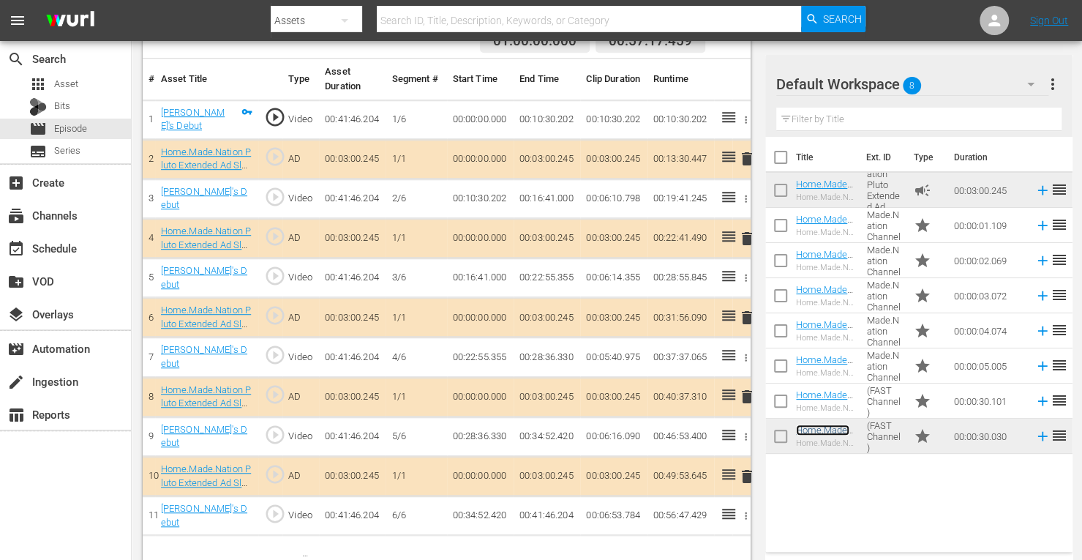
scroll to position [424, 0]
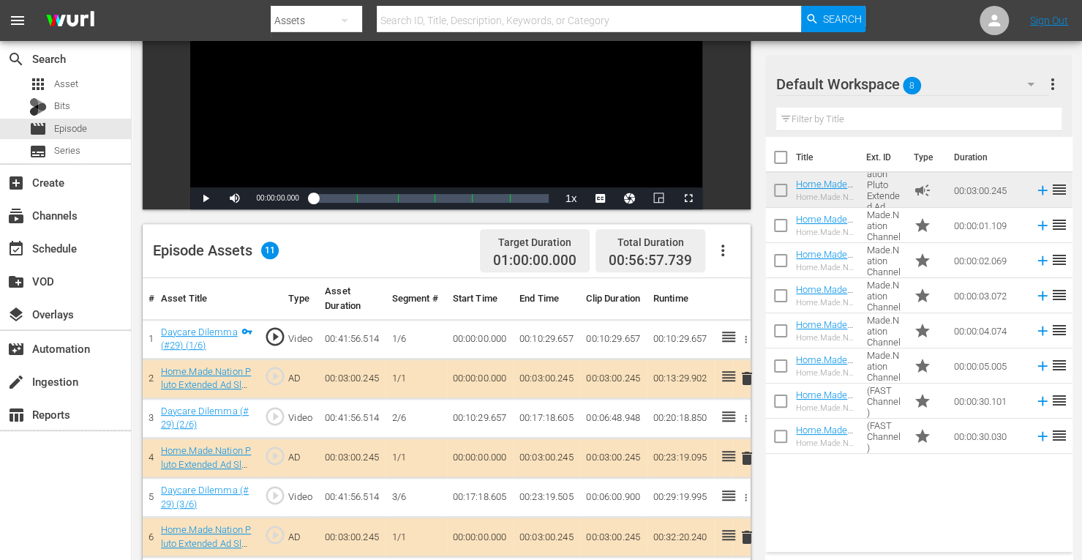
scroll to position [405, 0]
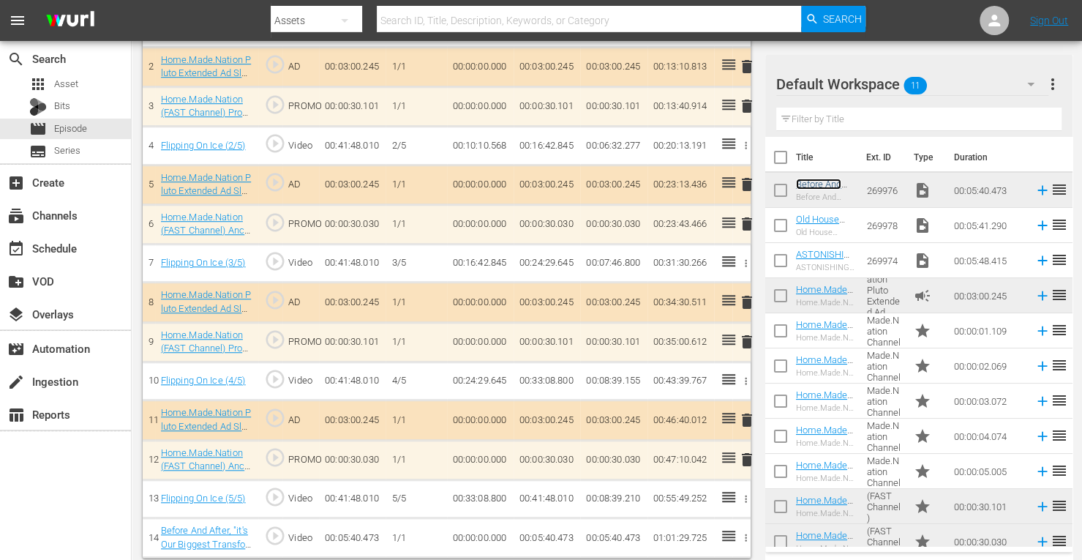
scroll to position [517, 0]
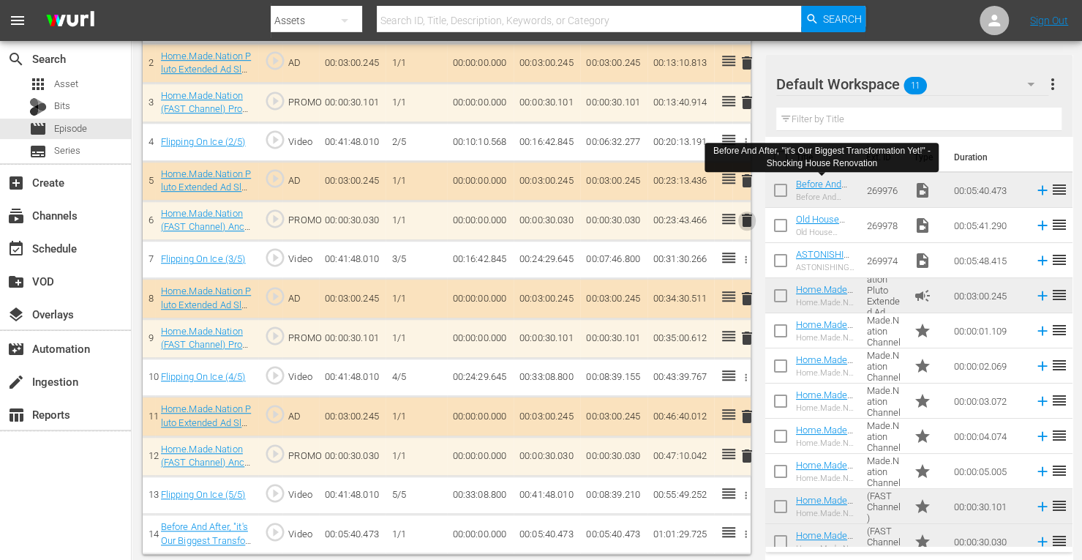
click at [743, 222] on span "delete" at bounding box center [747, 220] width 18 height 18
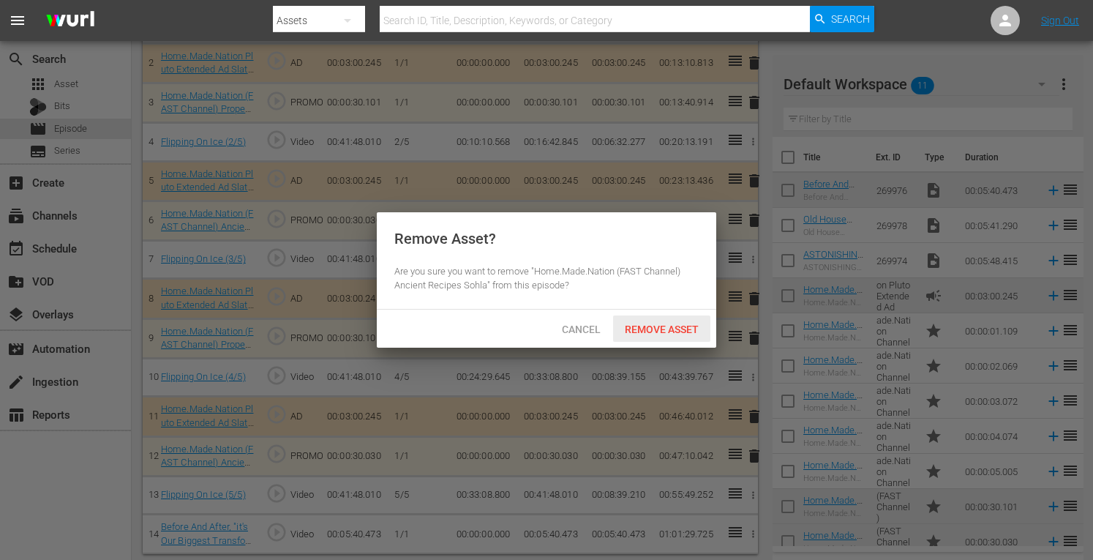
click at [656, 325] on span "Remove Asset" at bounding box center [661, 329] width 97 height 12
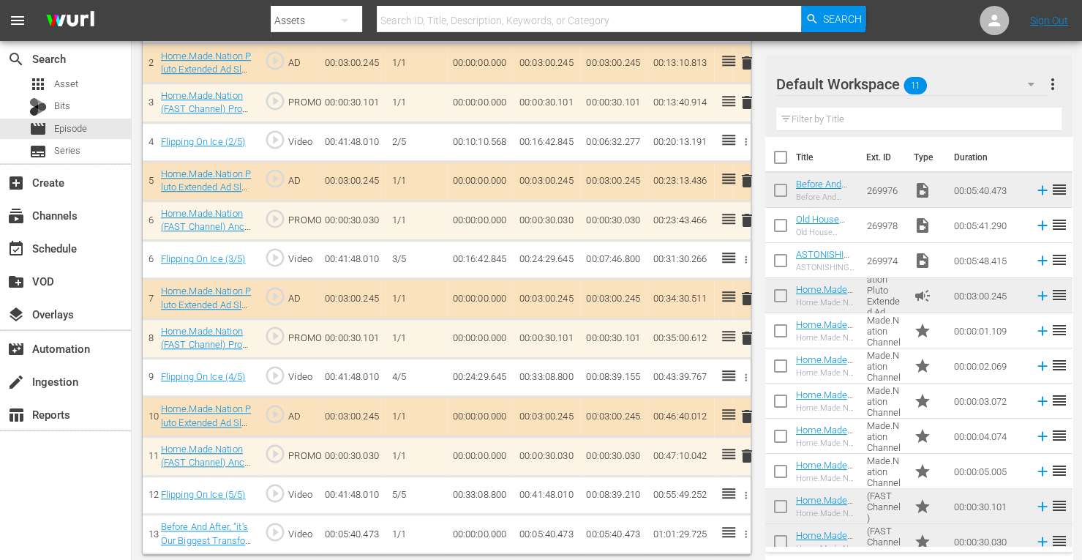
scroll to position [478, 0]
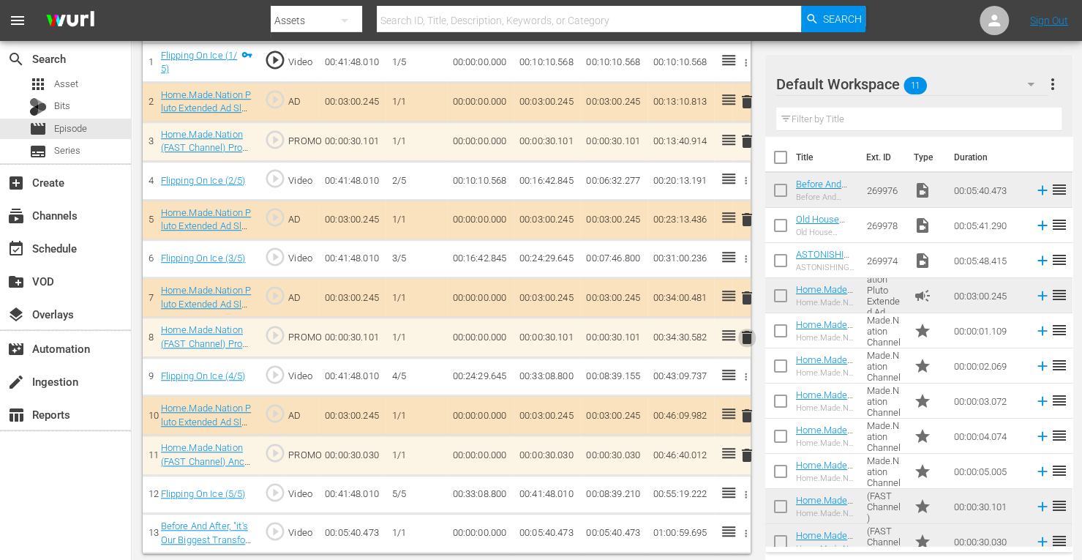
click at [747, 334] on span "delete" at bounding box center [747, 337] width 18 height 18
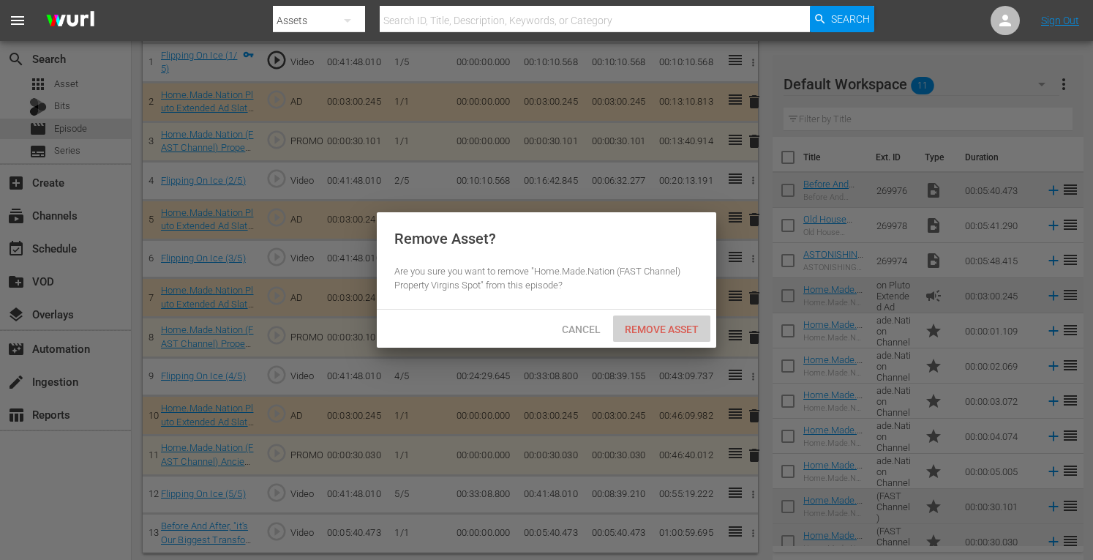
click at [669, 332] on span "Remove Asset" at bounding box center [661, 329] width 97 height 12
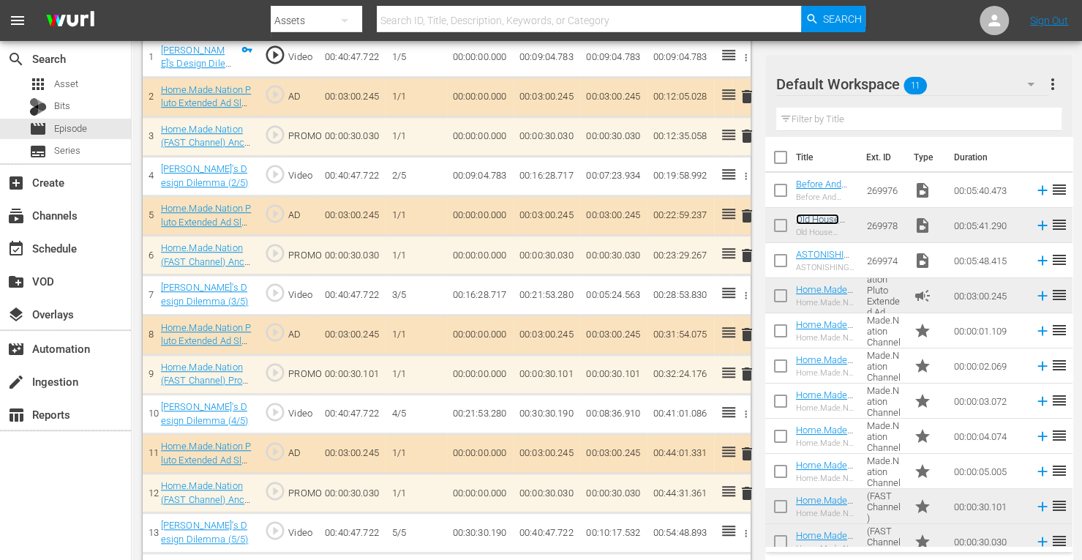
scroll to position [523, 0]
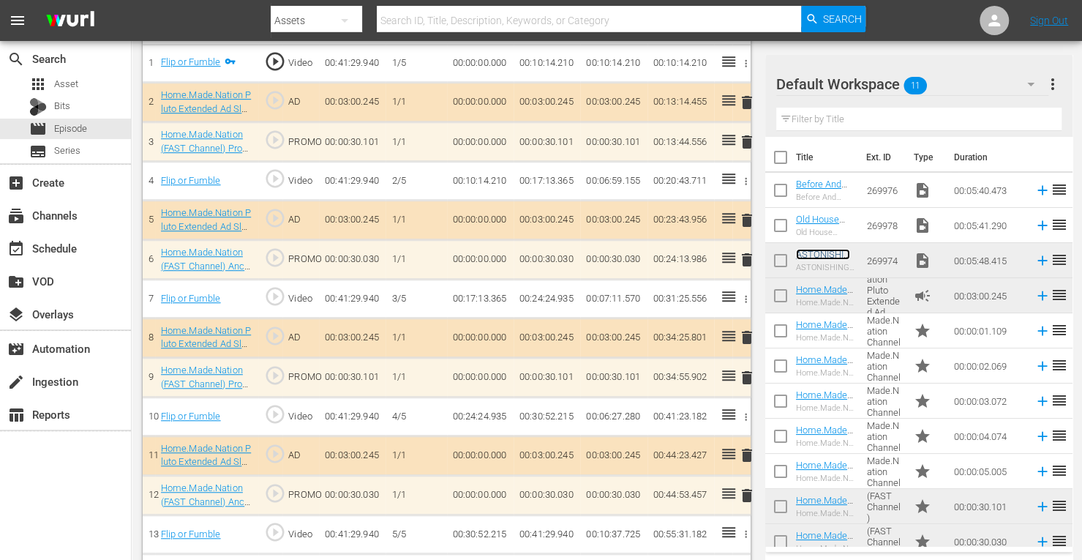
scroll to position [516, 0]
